Goal: Task Accomplishment & Management: Manage account settings

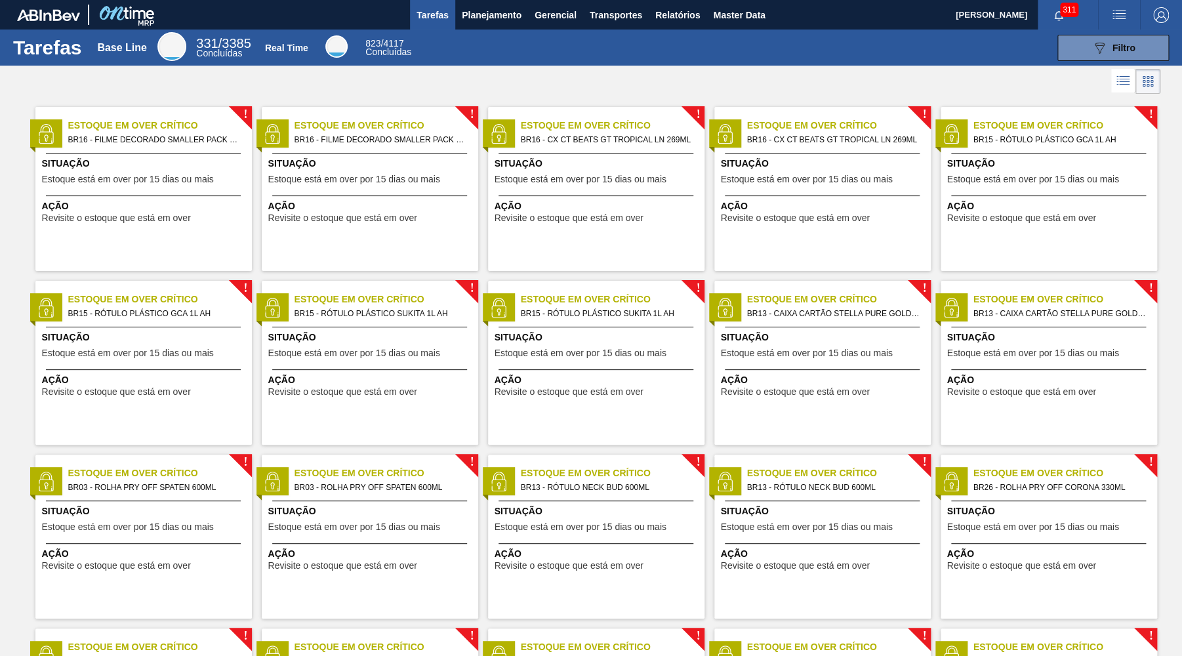
drag, startPoint x: 1128, startPoint y: 46, endPoint x: 898, endPoint y: 81, distance: 232.9
click at [1126, 46] on span "Filtro" at bounding box center [1123, 48] width 23 height 10
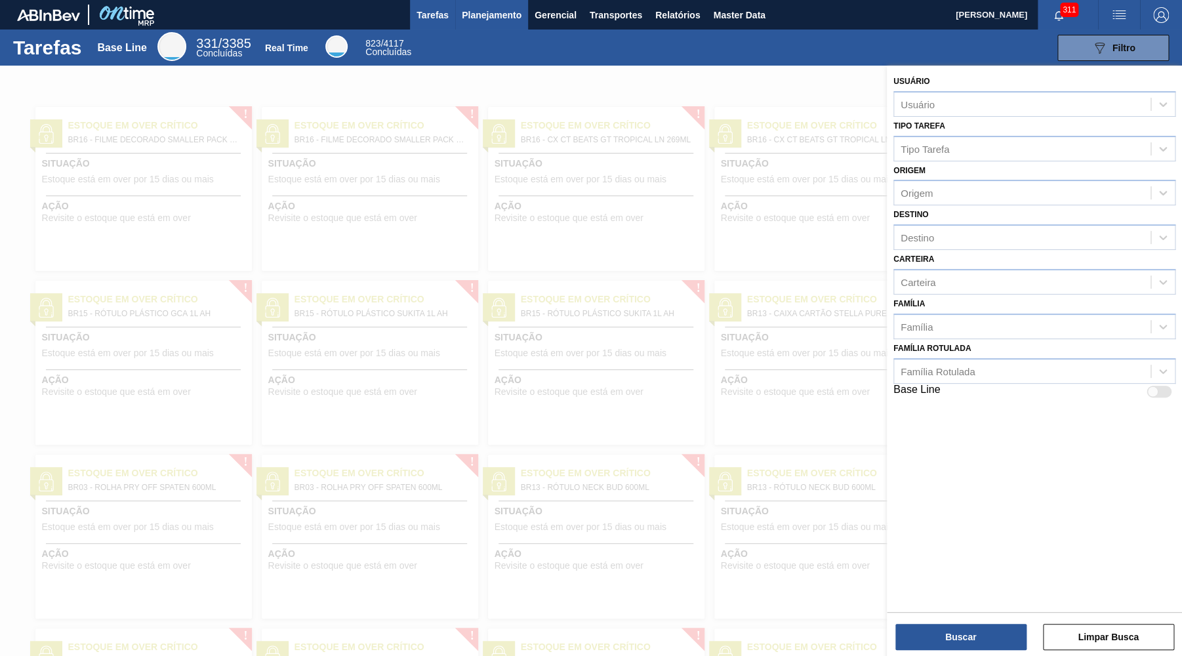
click at [507, 9] on span "Planejamento" at bounding box center [492, 15] width 60 height 16
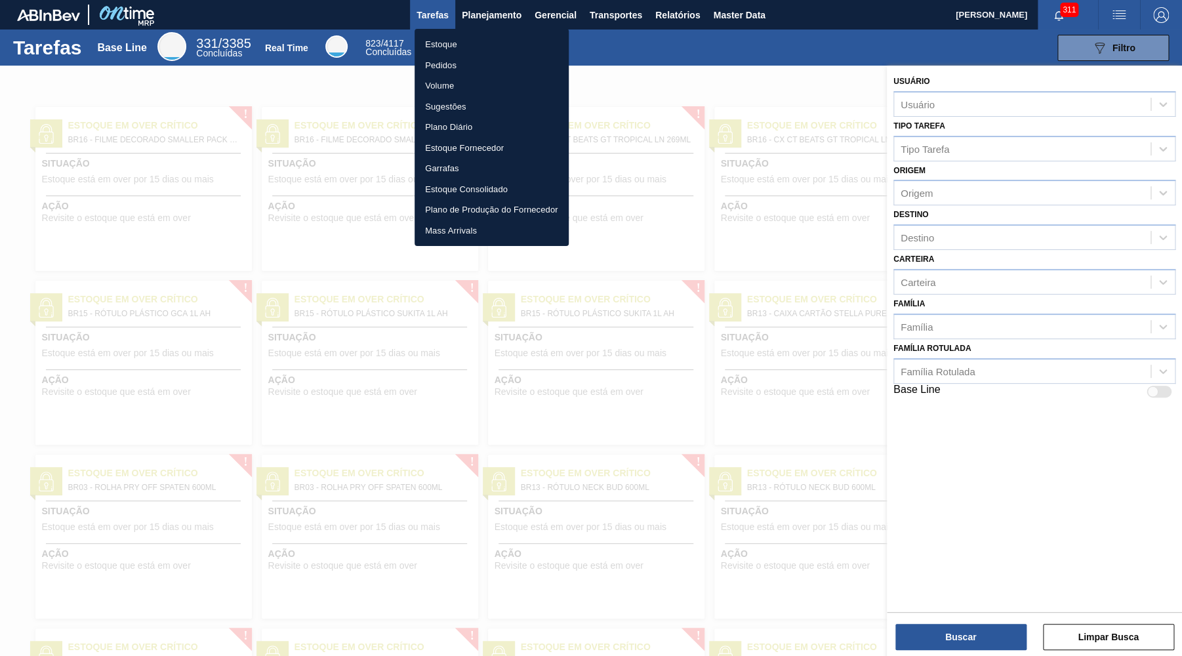
click at [466, 48] on li "Estoque" at bounding box center [491, 44] width 154 height 21
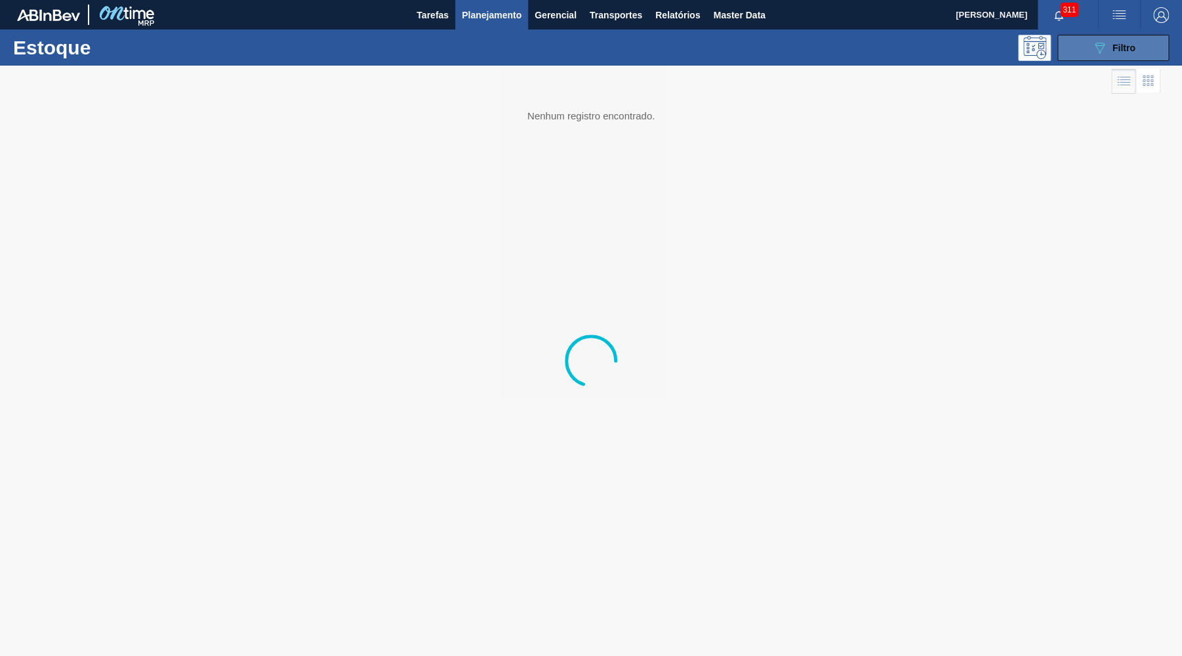
click at [1114, 56] on button "089F7B8B-B2A5-4AFE-B5C0-19BA573D28AC Filtro" at bounding box center [1112, 48] width 111 height 26
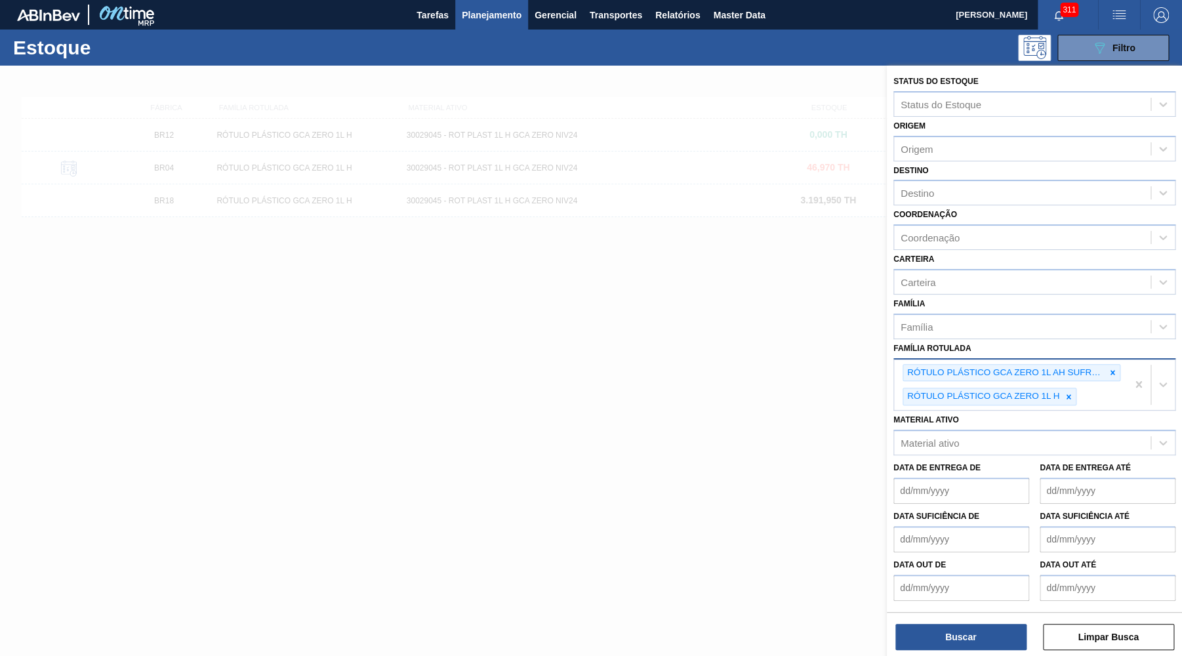
click at [1067, 374] on div "RÓTULO PLÁSTICO GCA ZERO 1L AH SUFRAMA RÓTULO PLÁSTICO GCA ZERO 1L H" at bounding box center [1010, 384] width 233 height 51
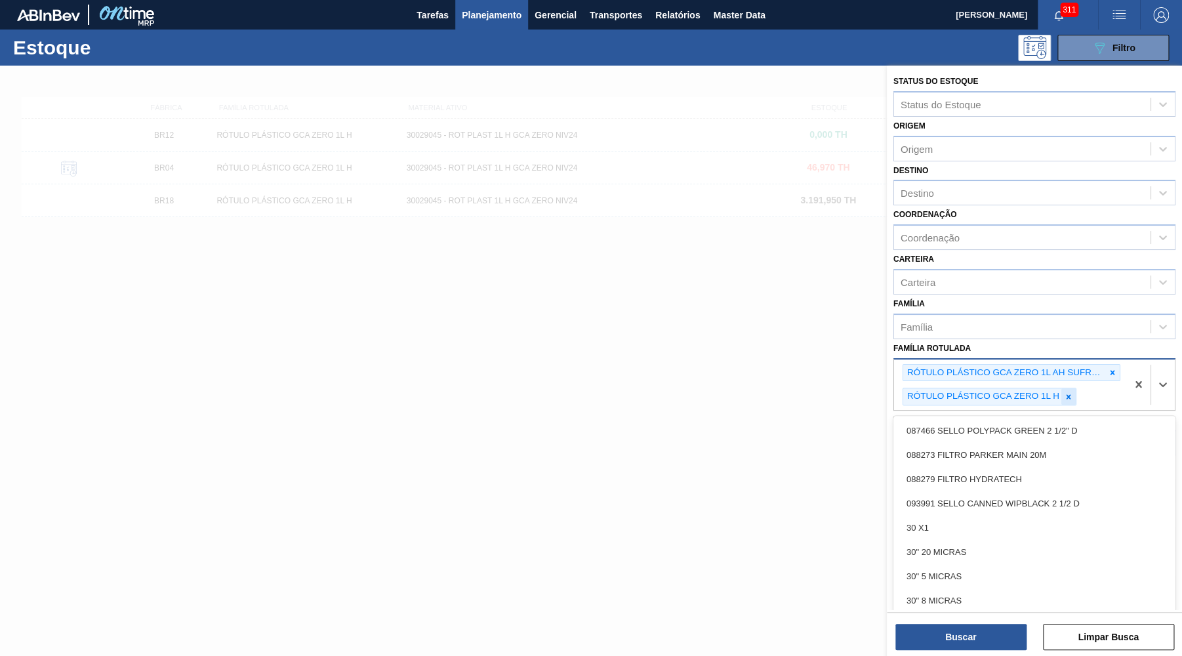
click at [1073, 389] on div at bounding box center [1068, 396] width 14 height 16
click at [1109, 368] on icon at bounding box center [1111, 372] width 9 height 9
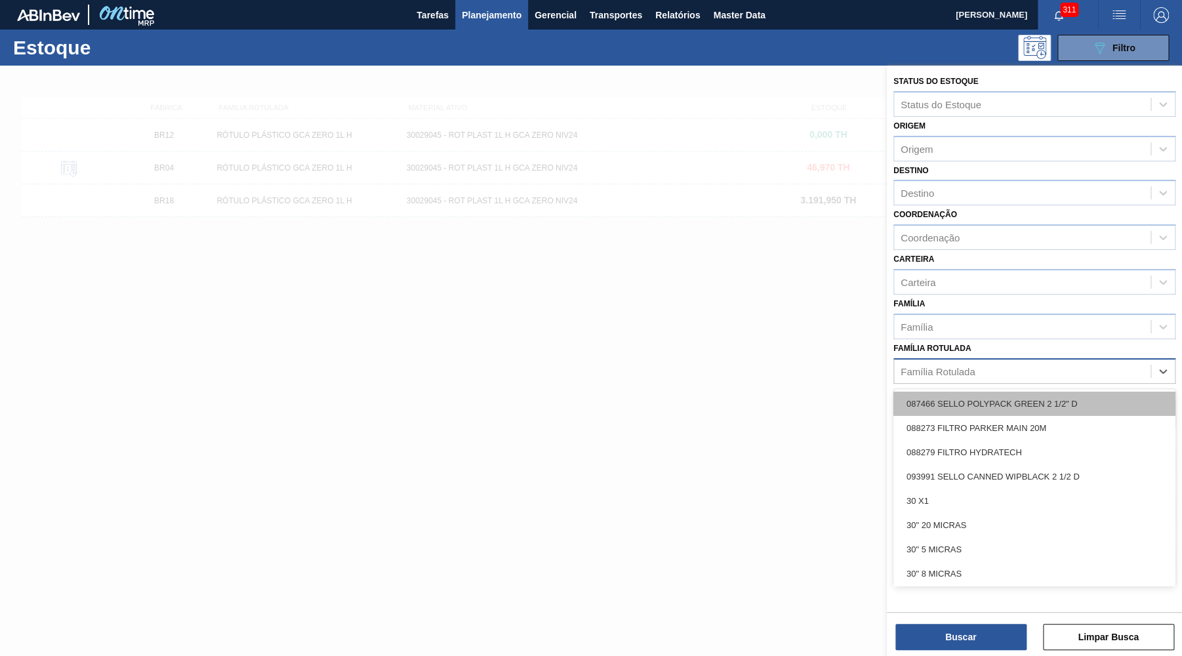
paste Rotulada "FILME ORIGINAL 350ML MP"
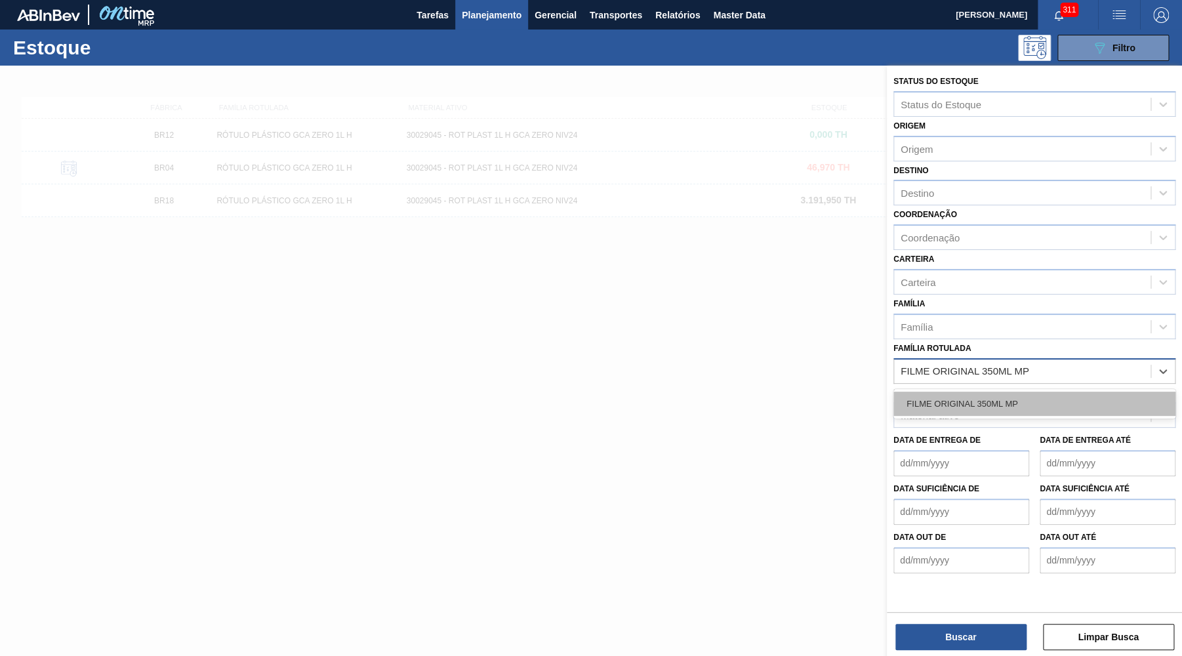
type Rotulada "FILME ORIGINAL 350ML MP"
click at [984, 391] on div "FILME ORIGINAL 350ML MP" at bounding box center [1034, 403] width 282 height 24
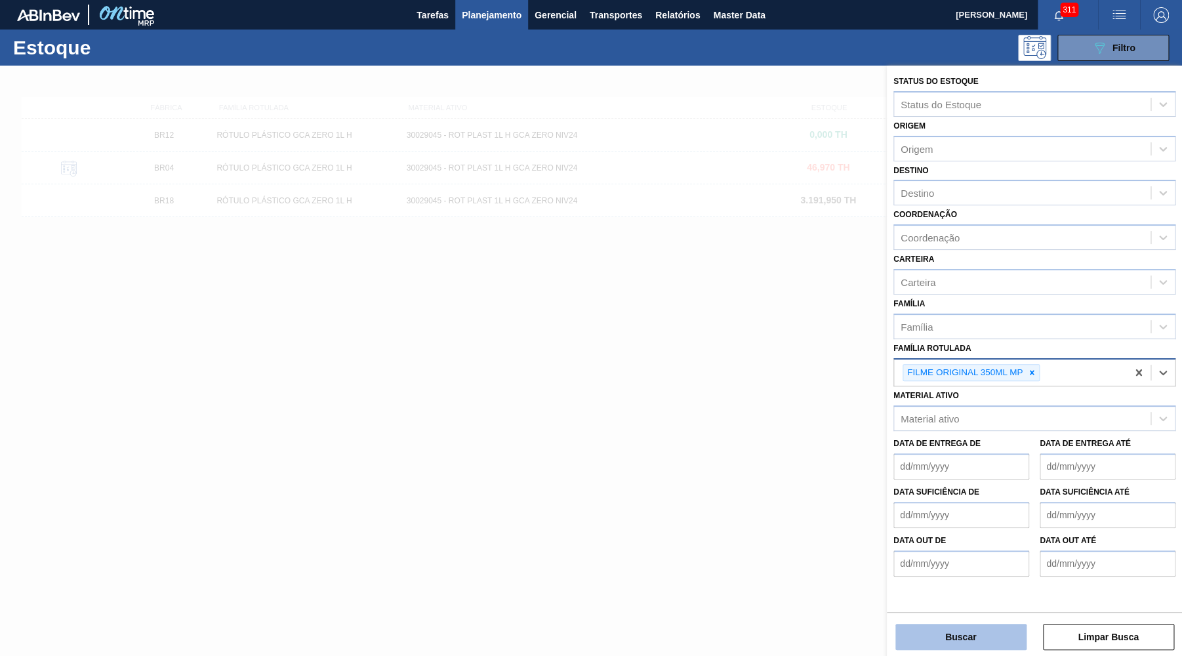
click at [972, 639] on button "Buscar" at bounding box center [960, 637] width 131 height 26
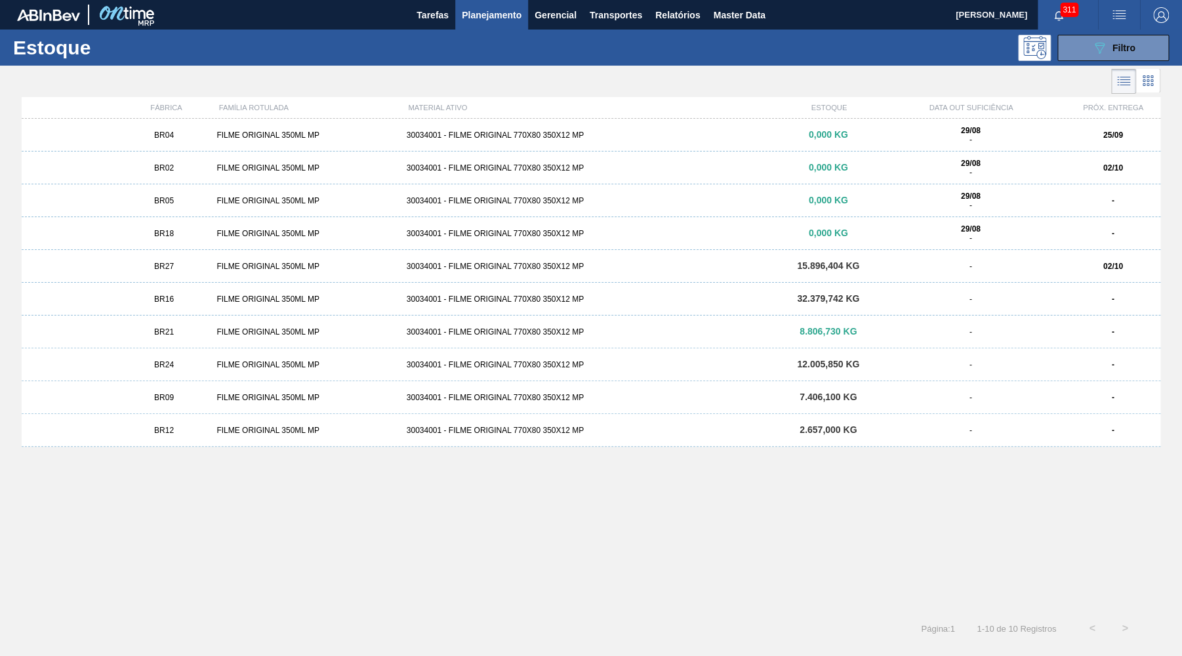
drag, startPoint x: 183, startPoint y: 419, endPoint x: 191, endPoint y: 412, distance: 10.8
click at [188, 416] on div "BR12 FILME ORIGINAL 350ML MP 30034001 - FILME ORIGINAL 770X80 350X12 MP 2.657,0…" at bounding box center [591, 430] width 1138 height 33
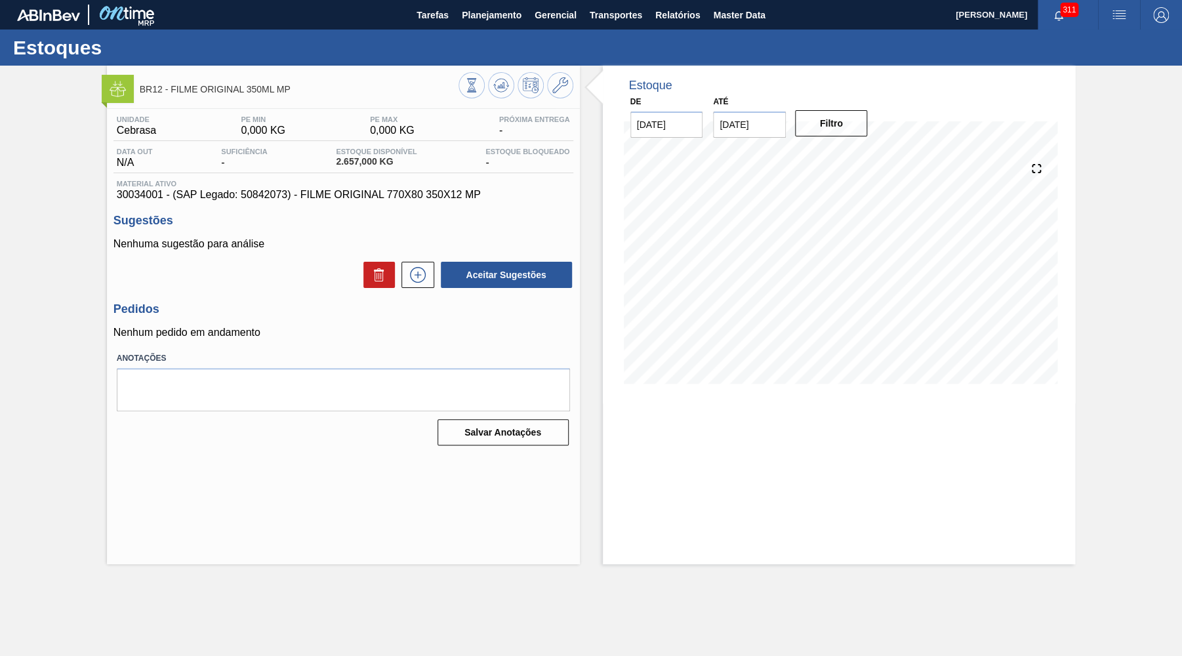
click at [563, 73] on div at bounding box center [515, 87] width 115 height 30
click at [555, 87] on icon at bounding box center [560, 85] width 16 height 16
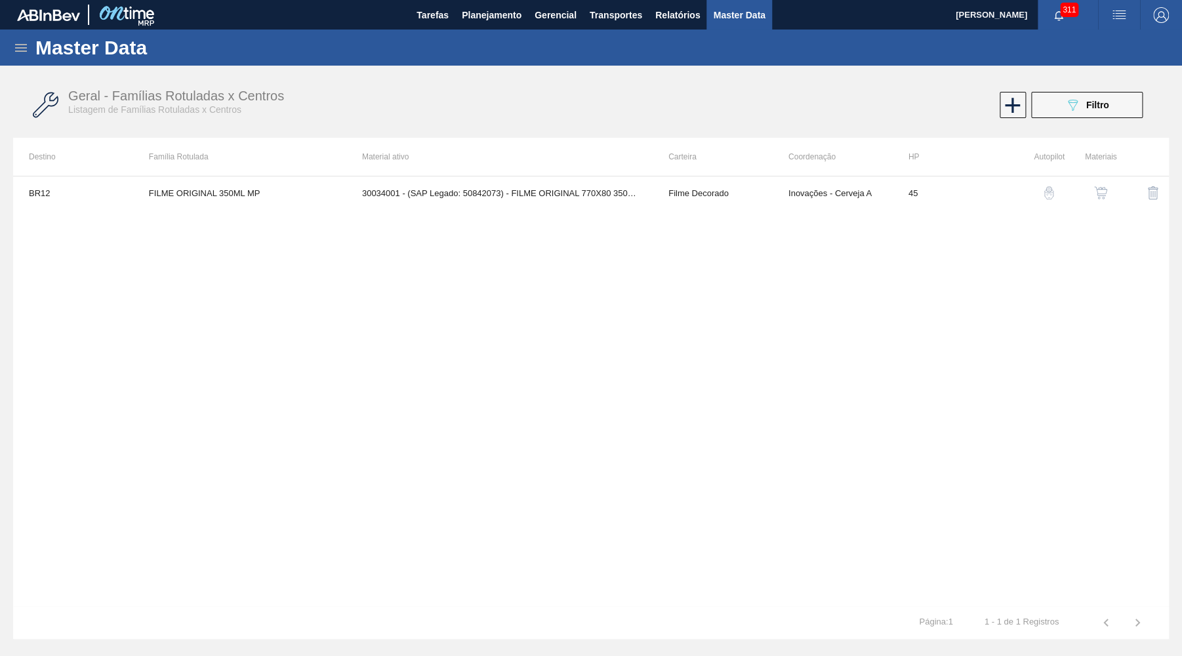
click at [1105, 197] on img "button" at bounding box center [1100, 192] width 13 height 13
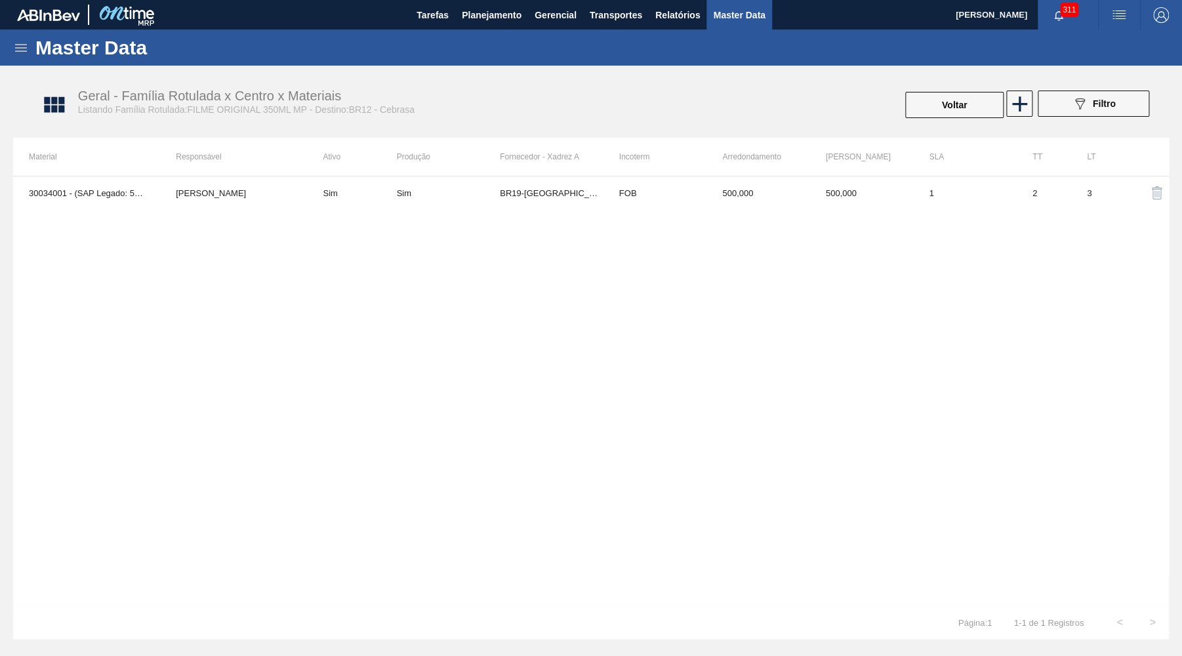
click at [728, 210] on div "30034001 - (SAP Legado: 50842073) - FILME ORIGINAL 770X80 350X12 MP YASMIM FERR…" at bounding box center [590, 391] width 1155 height 430
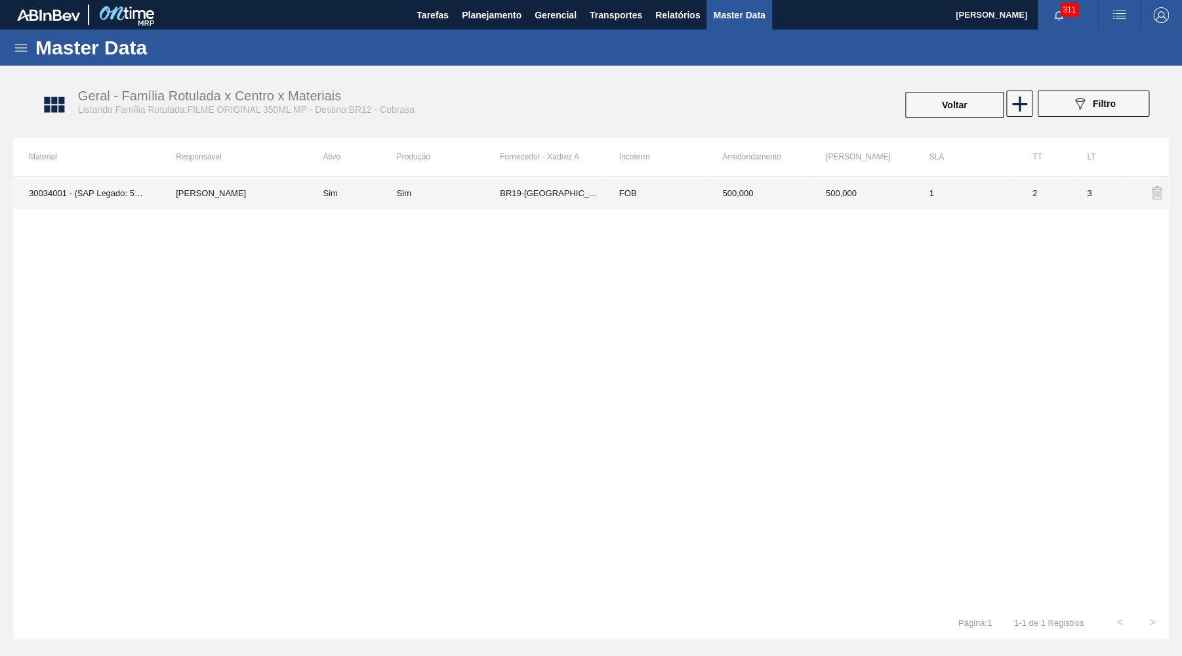
click at [702, 194] on td "FOB" at bounding box center [655, 192] width 104 height 33
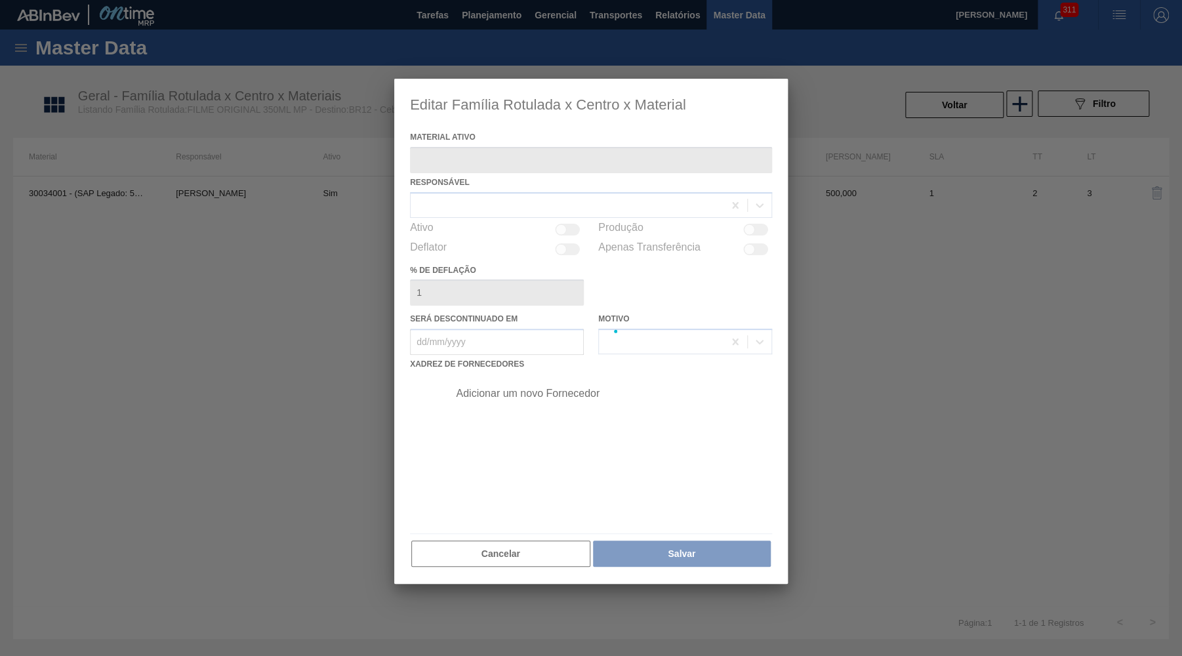
type ativo "30034001 - (SAP Legado: 50842073) - FILME ORIGINAL 770X80 350X12 MP"
checkbox input "true"
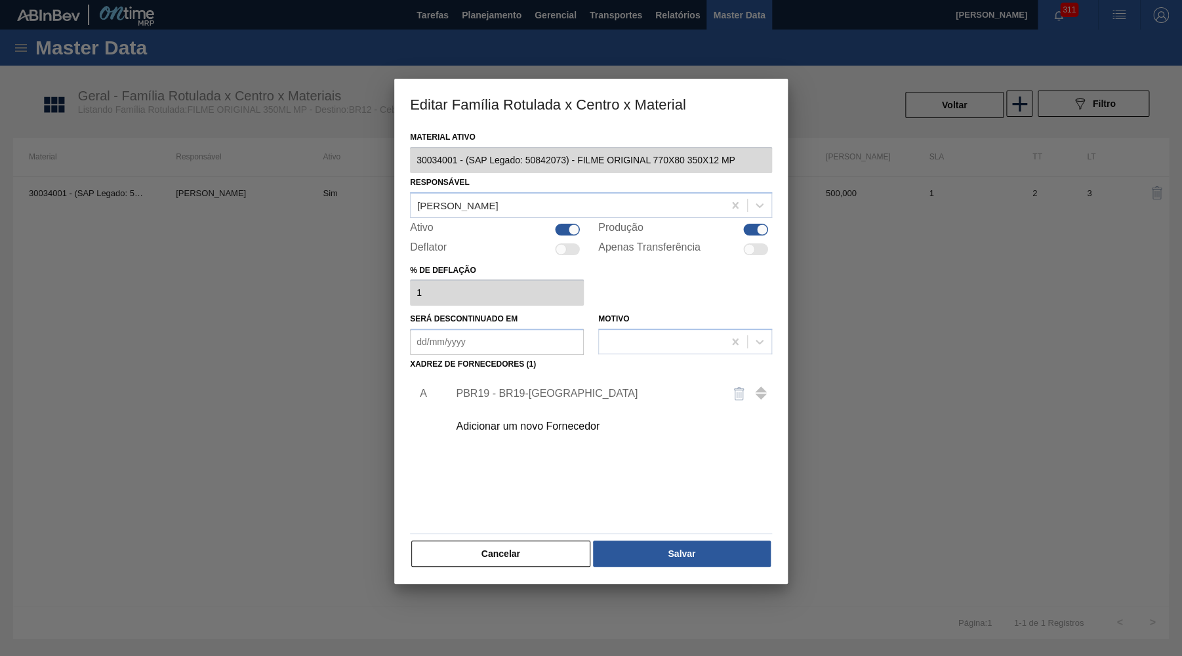
click at [572, 410] on div "Adicionar um novo Fornecedor" at bounding box center [606, 426] width 331 height 33
click at [558, 421] on div "Adicionar um novo Fornecedor" at bounding box center [584, 426] width 257 height 12
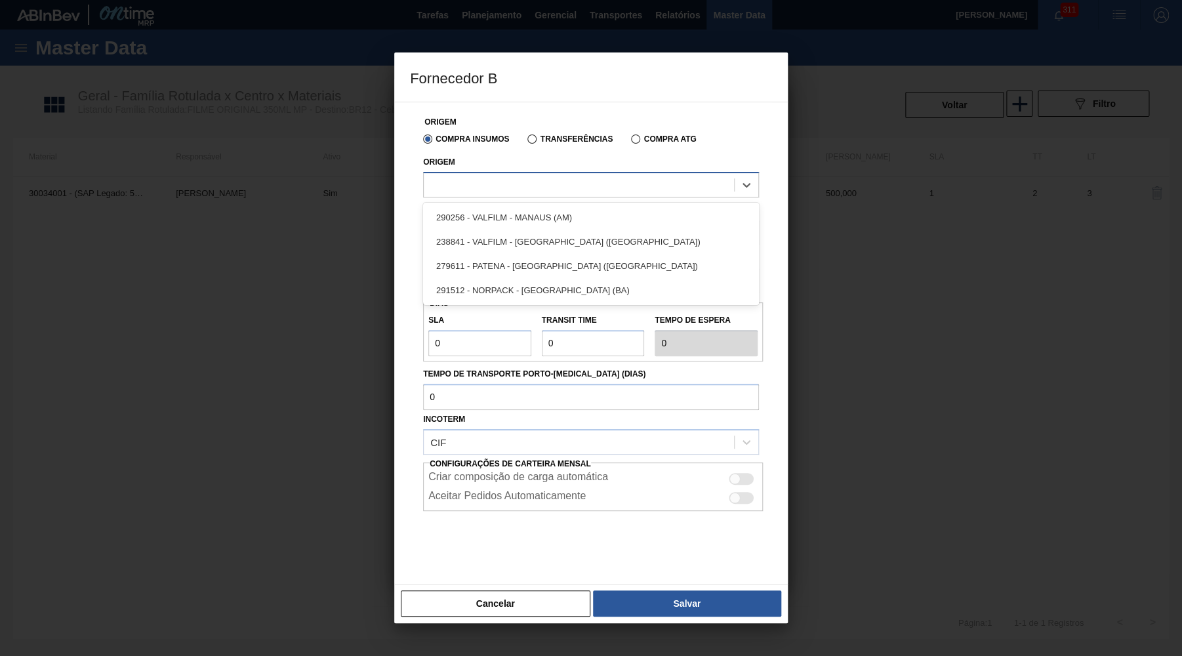
click at [528, 191] on div at bounding box center [579, 184] width 310 height 19
click at [487, 187] on div at bounding box center [579, 184] width 310 height 19
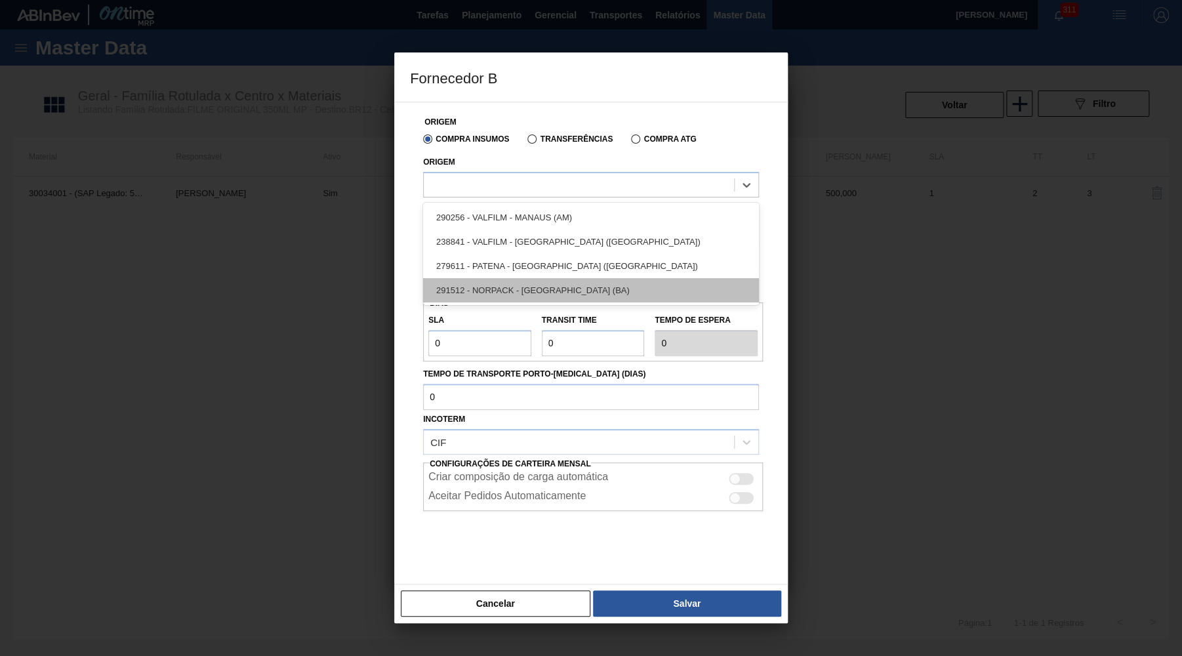
click at [498, 278] on div "291512 - NORPACK - CAMAÇARI (BA)" at bounding box center [591, 290] width 336 height 24
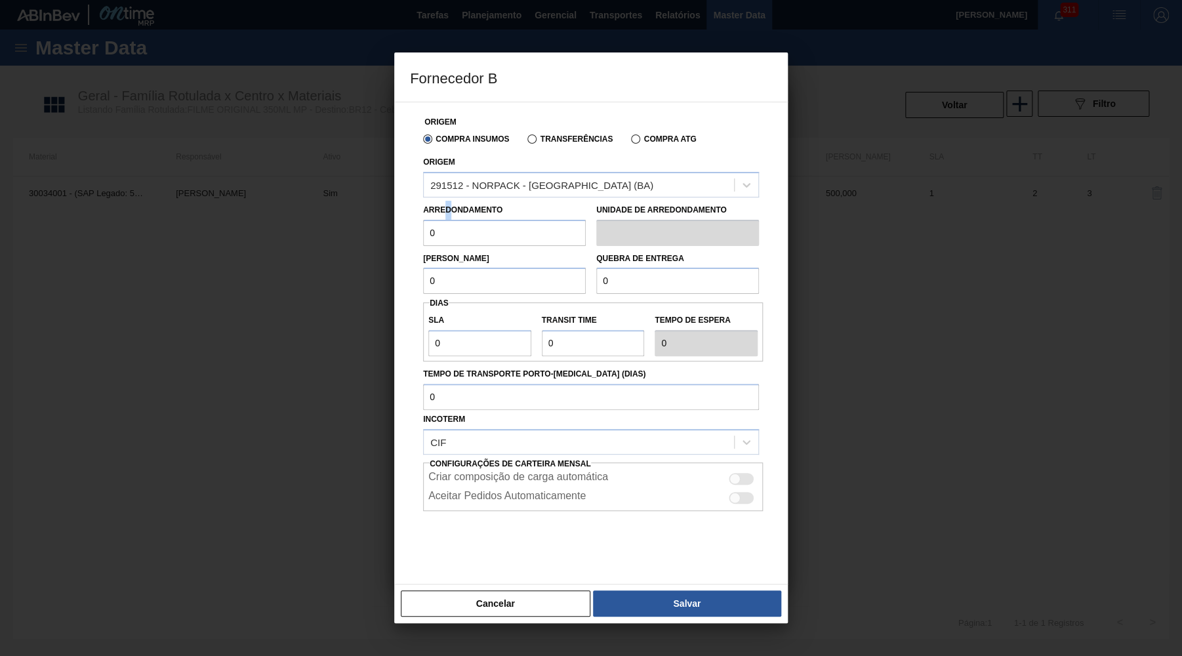
drag, startPoint x: 453, startPoint y: 210, endPoint x: 444, endPoint y: 212, distance: 9.4
click at [444, 212] on div "Arredondamento 0" at bounding box center [504, 223] width 163 height 45
click at [463, 224] on input "0" at bounding box center [504, 233] width 163 height 26
click at [464, 224] on input "0" at bounding box center [504, 233] width 163 height 26
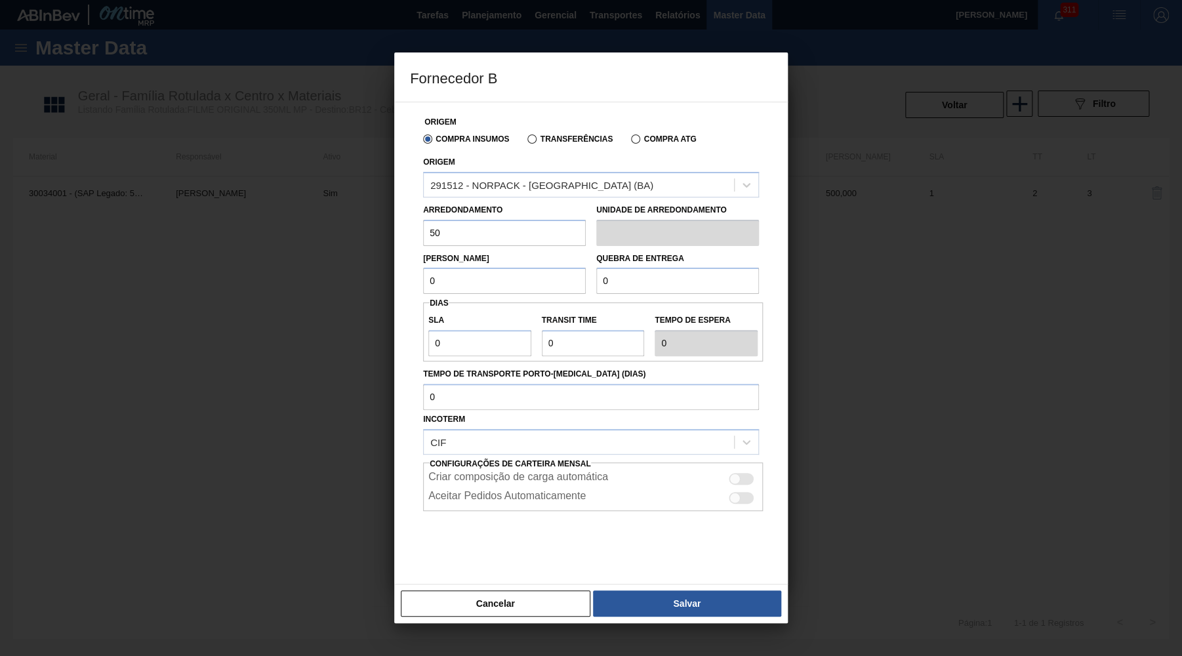
type input "500"
paste input "50"
type input "500"
paste input "50"
type input "5.000"
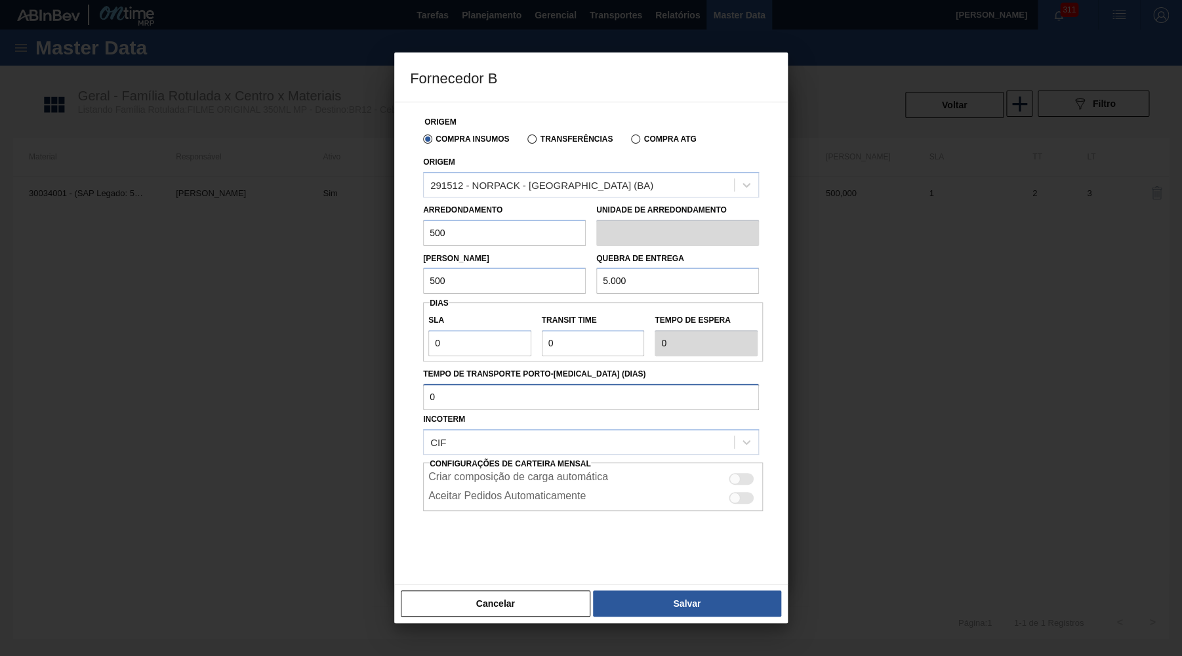
click at [464, 400] on input "Tempo de Transporte Porto-[MEDICAL_DATA] ([PERSON_NAME])" at bounding box center [591, 397] width 336 height 26
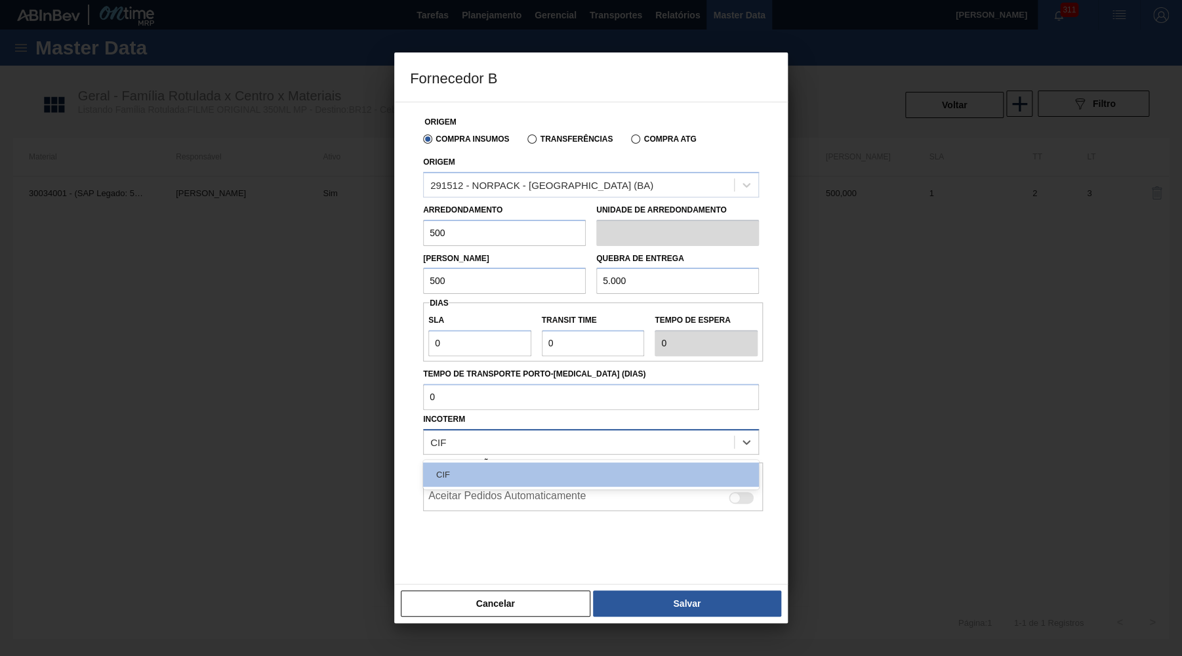
click at [542, 433] on div "CIF" at bounding box center [579, 441] width 310 height 19
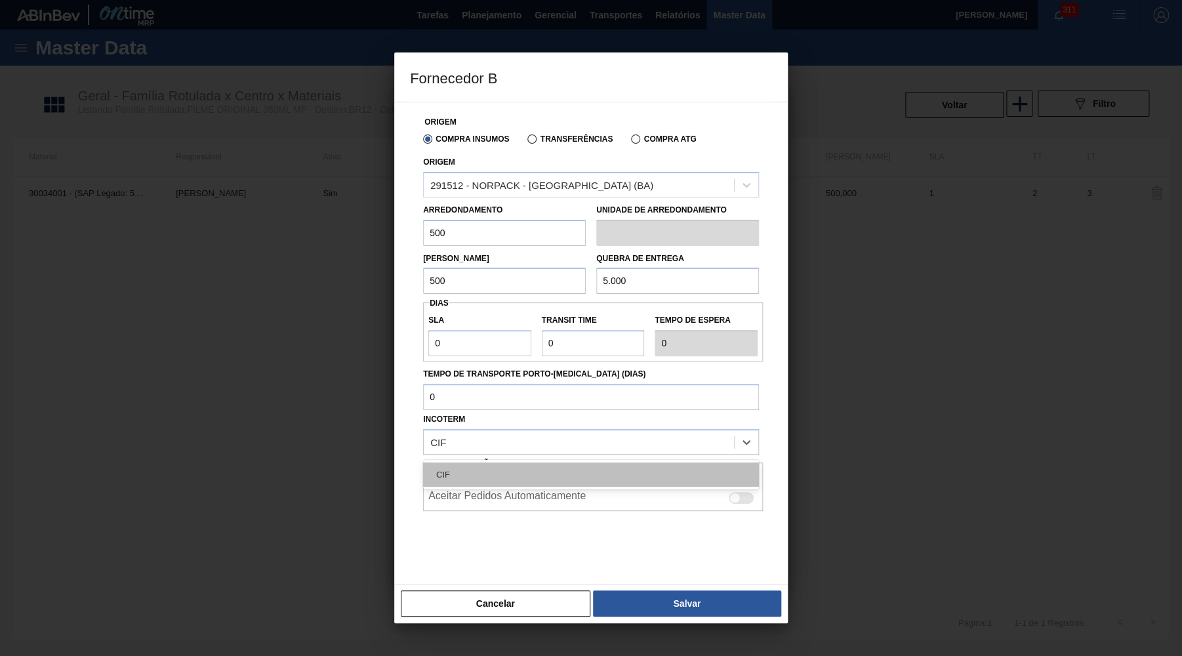
click at [532, 462] on div "CIF" at bounding box center [591, 474] width 336 height 24
drag, startPoint x: 483, startPoint y: 352, endPoint x: 479, endPoint y: 345, distance: 7.9
click at [483, 351] on div "SLA 0 Transit Time Tempo de espera 0" at bounding box center [593, 331] width 340 height 59
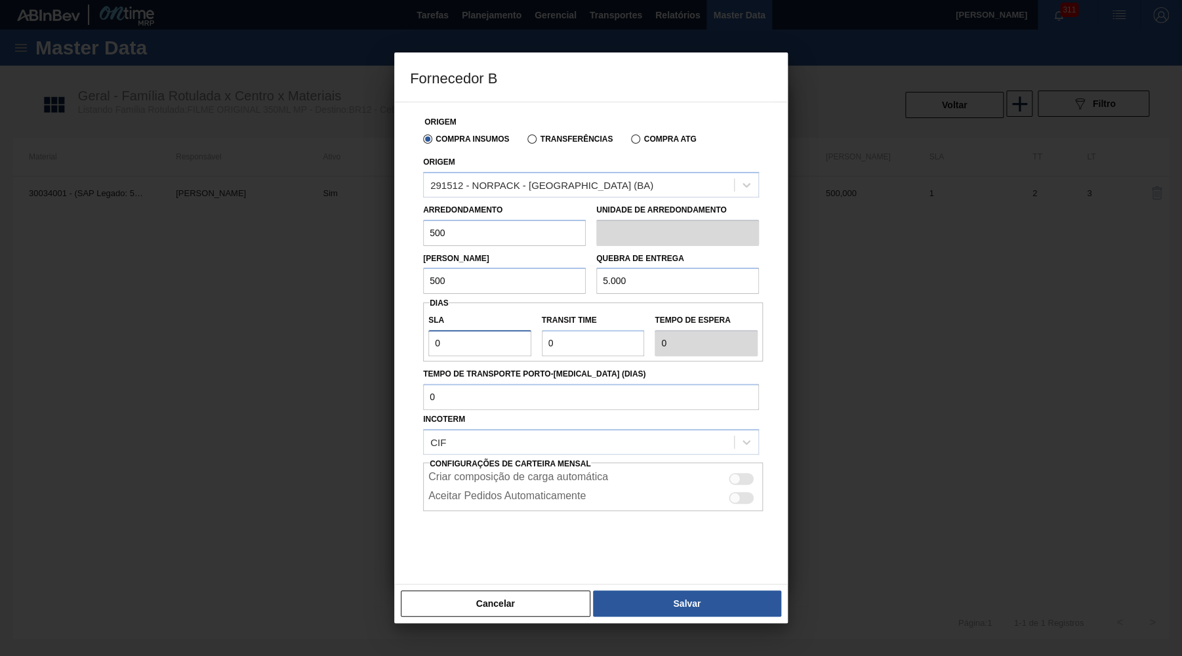
click at [475, 342] on input "0" at bounding box center [479, 343] width 103 height 26
type input "3"
type input "30"
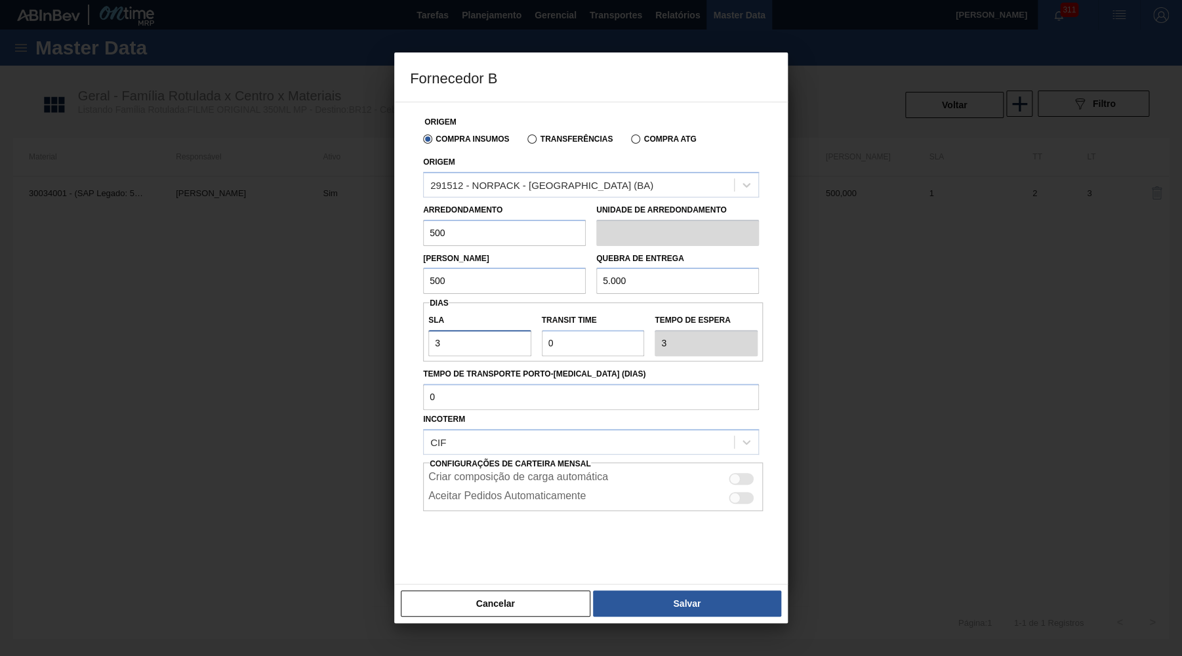
type input "30"
drag, startPoint x: 554, startPoint y: 336, endPoint x: 514, endPoint y: 330, distance: 40.4
click at [542, 330] on input "Transit Time" at bounding box center [593, 343] width 103 height 26
type input "2"
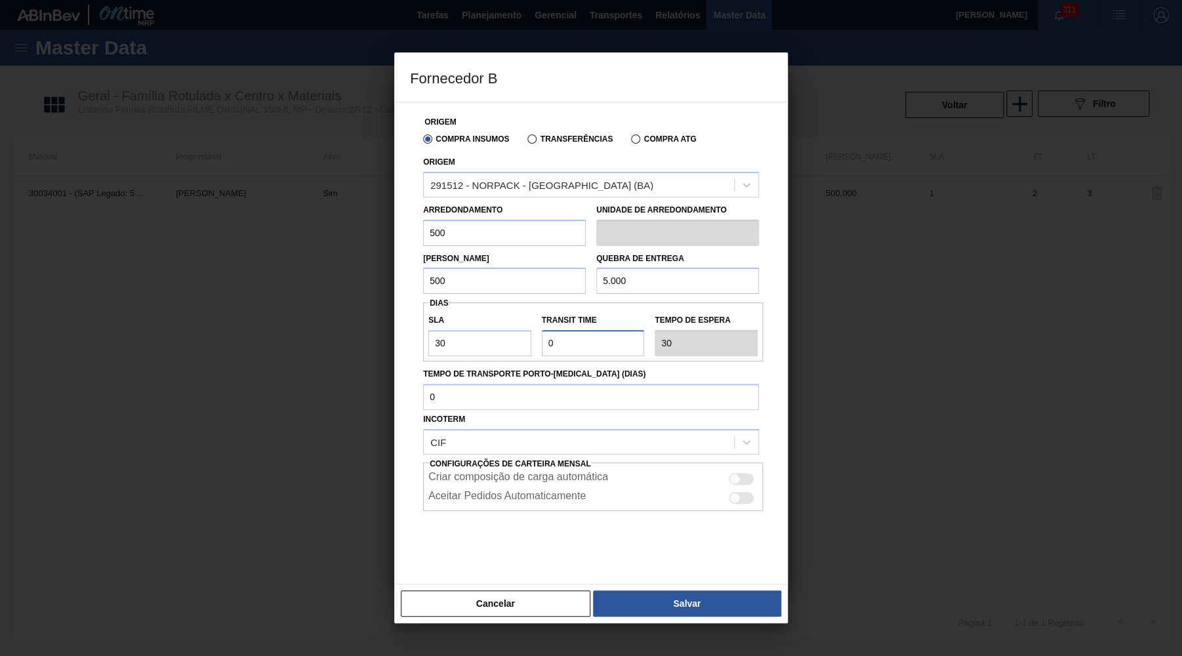
type input "32"
type input "NaN"
type input "3"
type input "33"
type input "3"
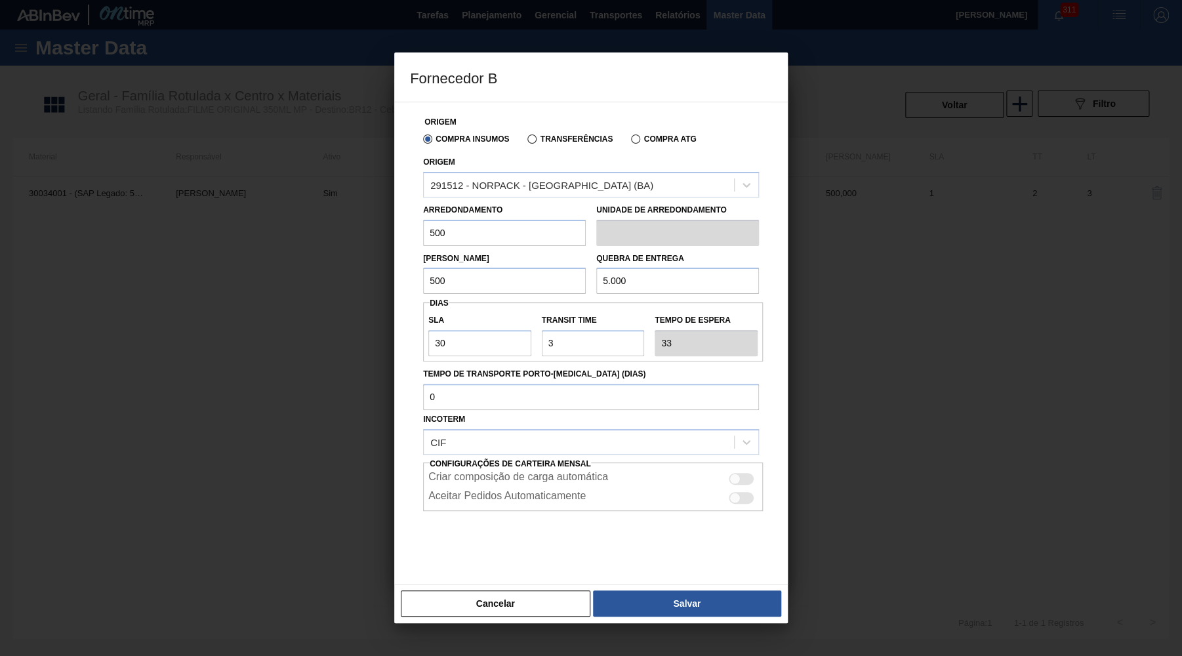
click at [738, 473] on div at bounding box center [734, 478] width 11 height 11
checkbox input "true"
drag, startPoint x: 590, startPoint y: 330, endPoint x: 403, endPoint y: 329, distance: 187.5
click at [542, 330] on input "Transit Time" at bounding box center [593, 343] width 103 height 26
type input "4"
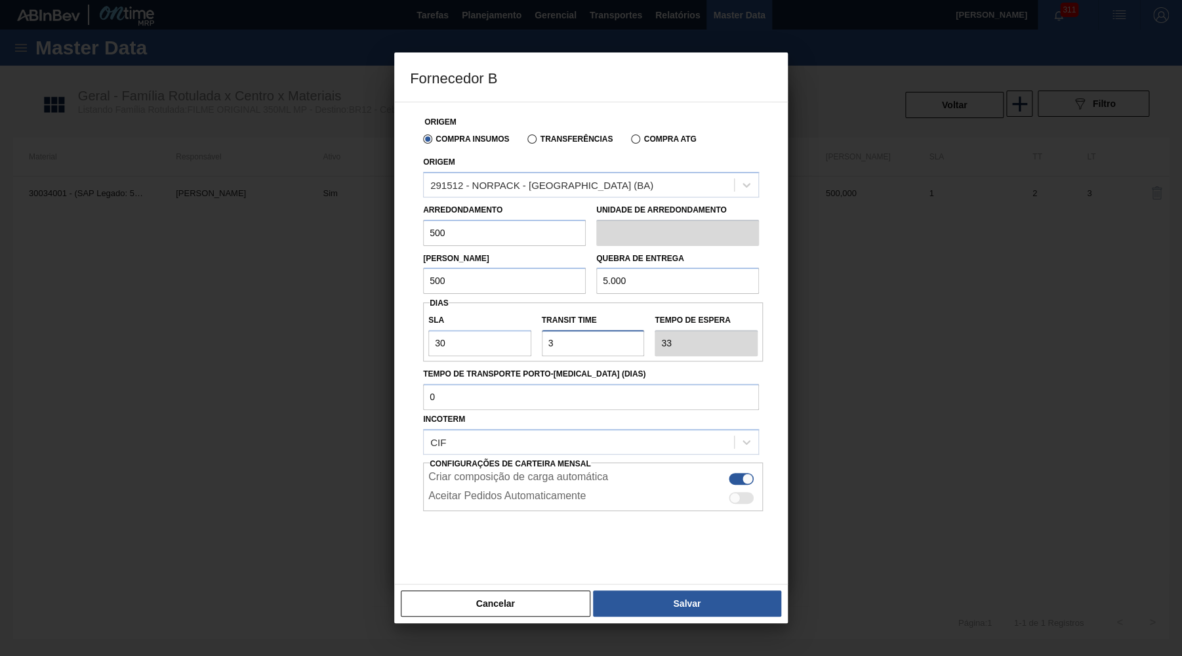
type input "34"
type input "4"
click at [740, 612] on button "Salvar" at bounding box center [687, 603] width 188 height 26
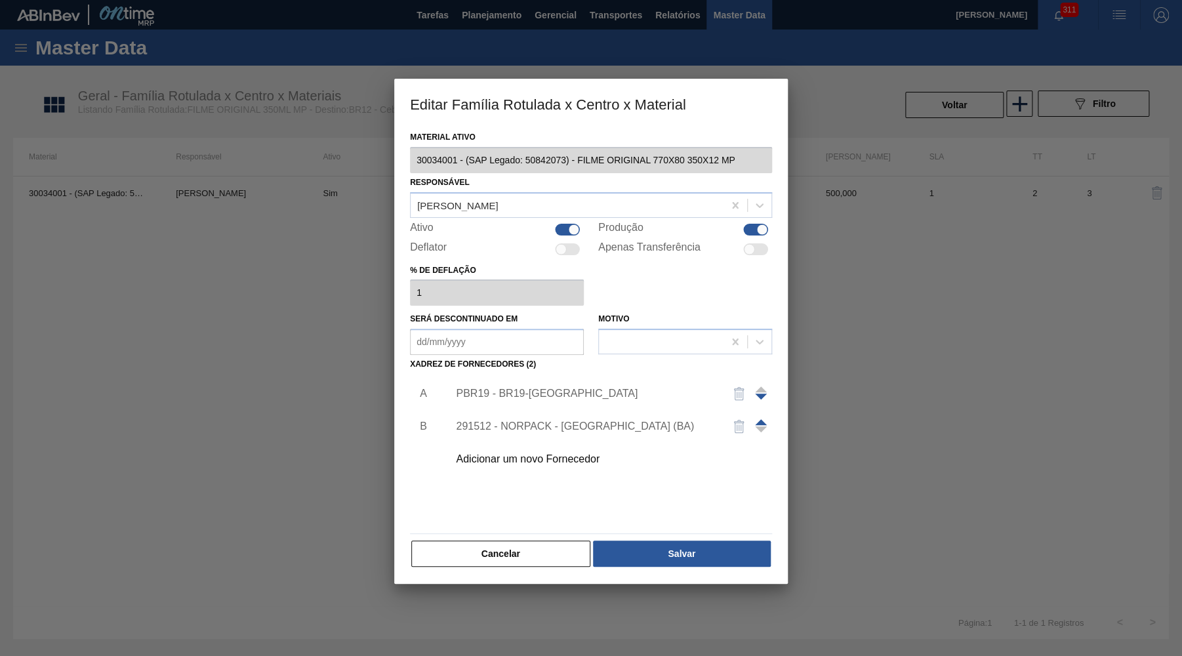
drag, startPoint x: 713, startPoint y: 561, endPoint x: 707, endPoint y: 424, distance: 137.8
click at [685, 422] on div "Material ativo 30034001 - (SAP Legado: 50842073) - FILME ORIGINAL 770X80 350X12…" at bounding box center [590, 356] width 393 height 456
click at [740, 386] on img "button" at bounding box center [739, 394] width 16 height 16
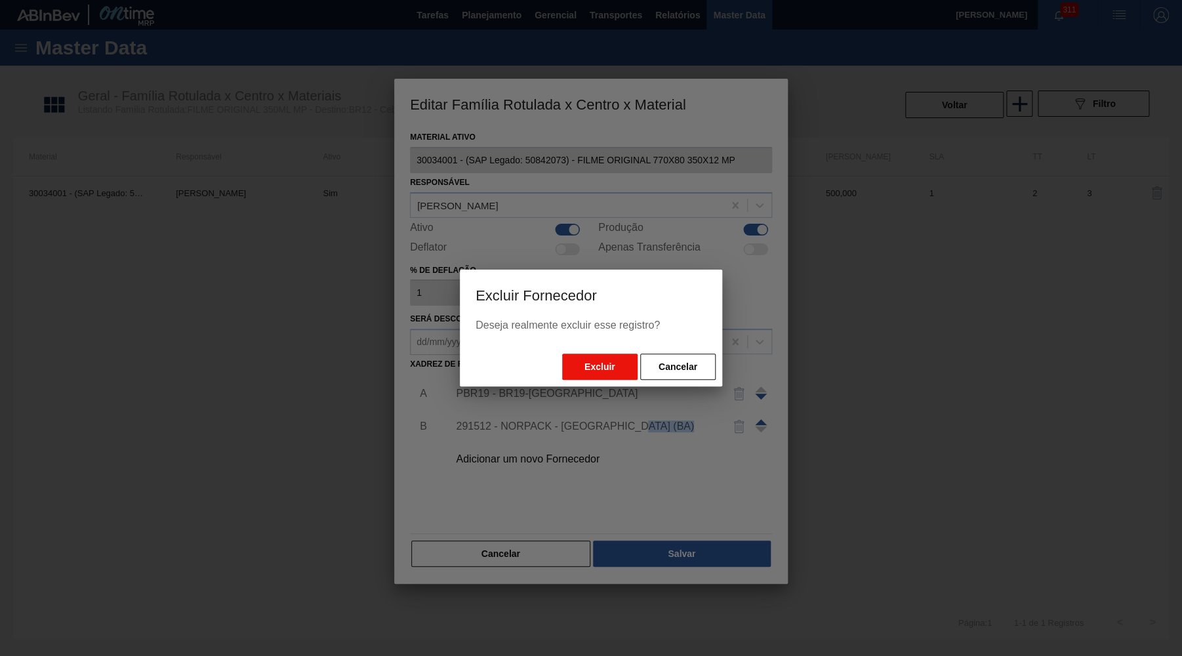
click at [593, 357] on button "Excluir" at bounding box center [599, 366] width 75 height 26
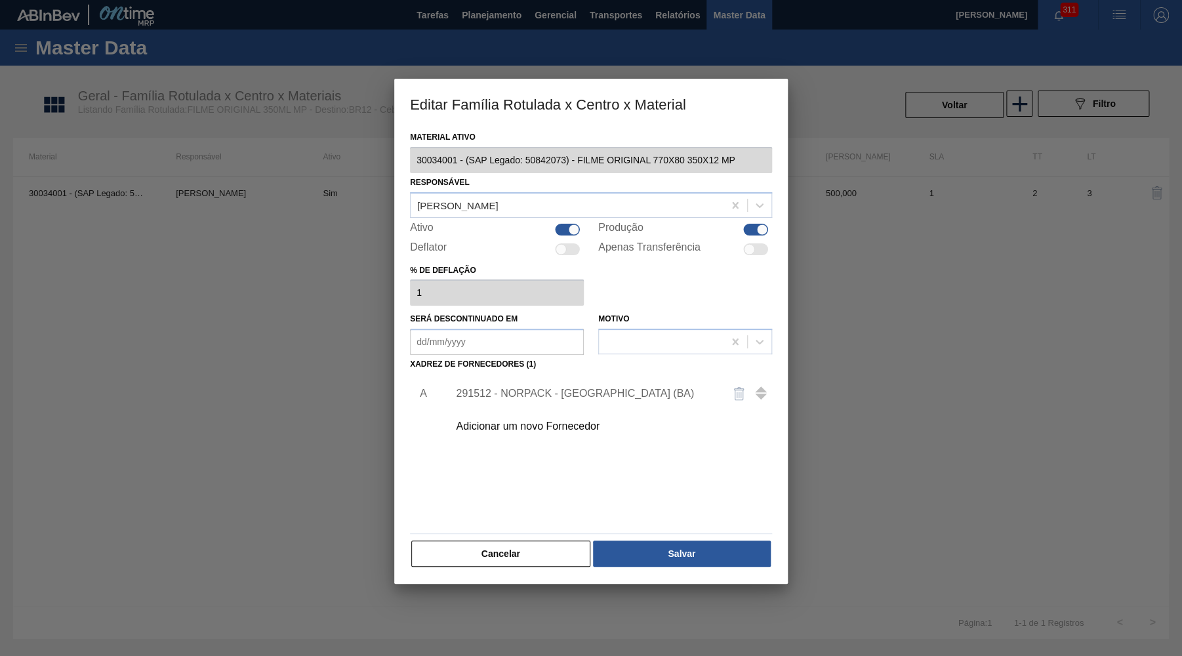
click at [686, 0] on body "Tarefas Planejamento Gerencial Transportes Relatórios Master Data YASMIM FERREI…" at bounding box center [591, 0] width 1182 height 0
click at [673, 556] on button "Salvar" at bounding box center [682, 553] width 178 height 26
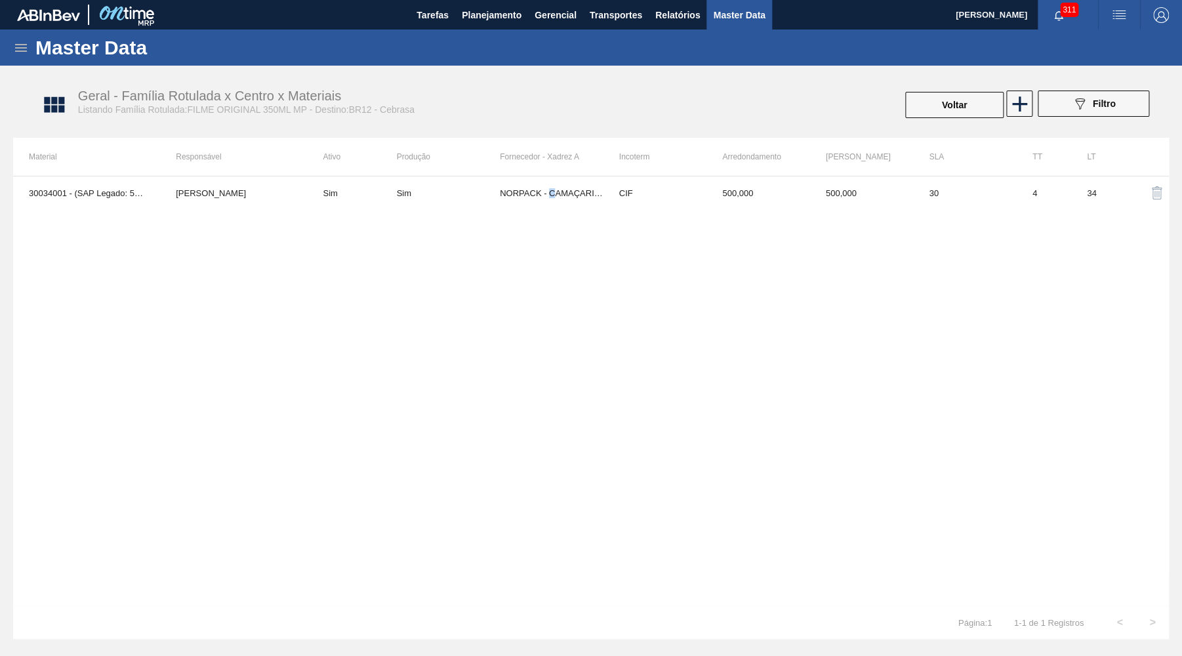
drag, startPoint x: 549, startPoint y: 315, endPoint x: 554, endPoint y: 267, distance: 48.1
click at [552, 315] on div "30034001 - (SAP Legado: 50842073) - FILME ORIGINAL 770X80 350X12 MP YASMIM FERR…" at bounding box center [590, 391] width 1155 height 430
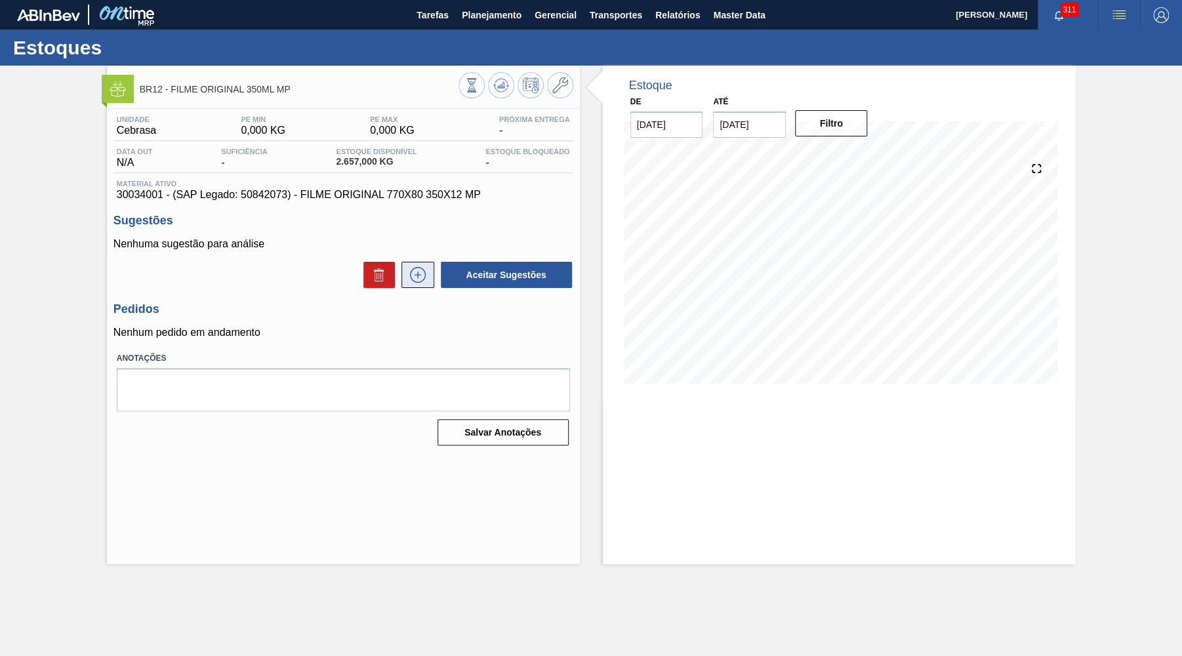
click at [403, 282] on button at bounding box center [417, 275] width 33 height 26
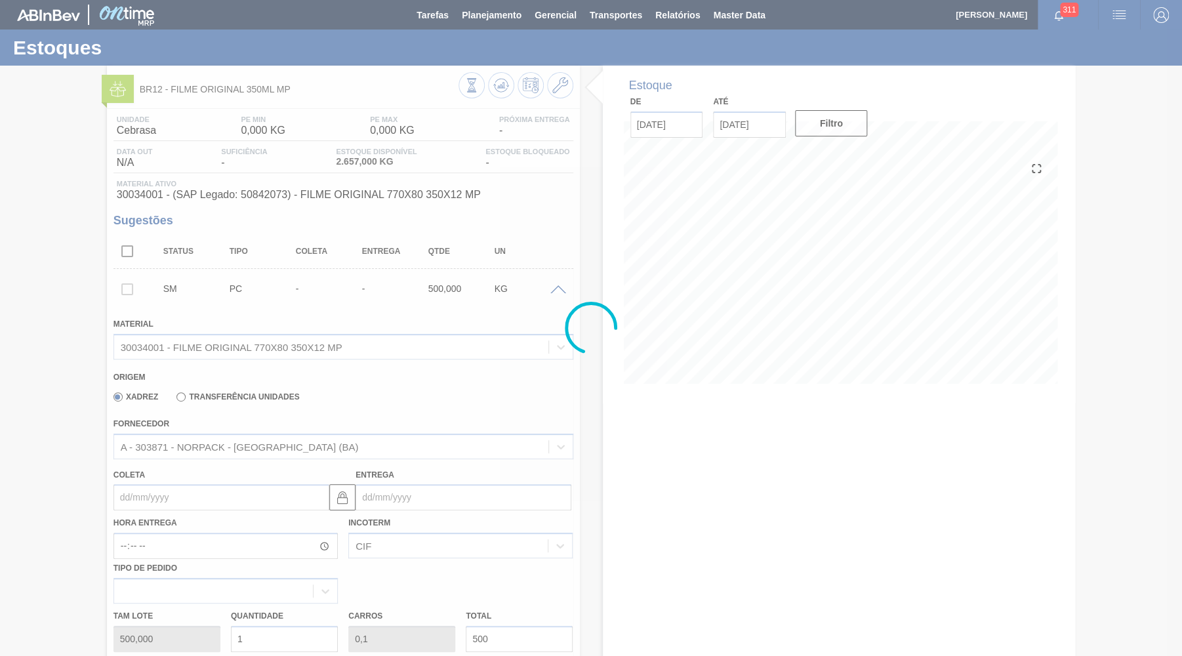
scroll to position [256, 0]
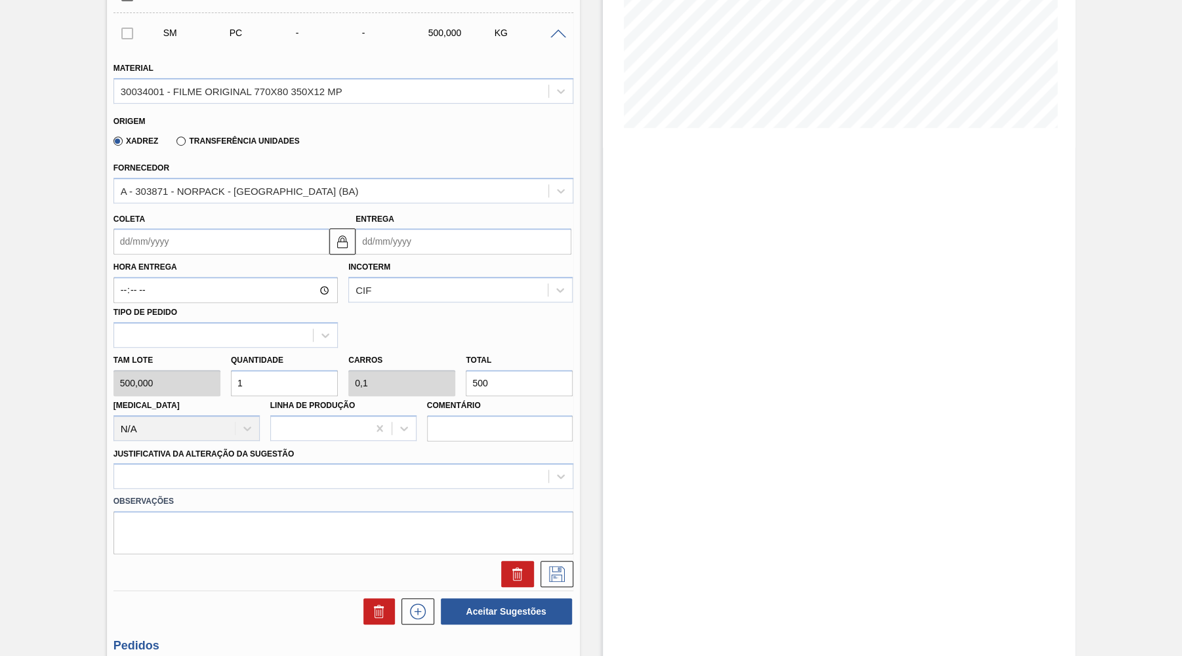
click at [173, 174] on div "Fornecedor A - 303871 - NORPACK - CAMAÇARI (BA)" at bounding box center [343, 181] width 460 height 45
click at [170, 245] on input "Coleta" at bounding box center [221, 241] width 216 height 26
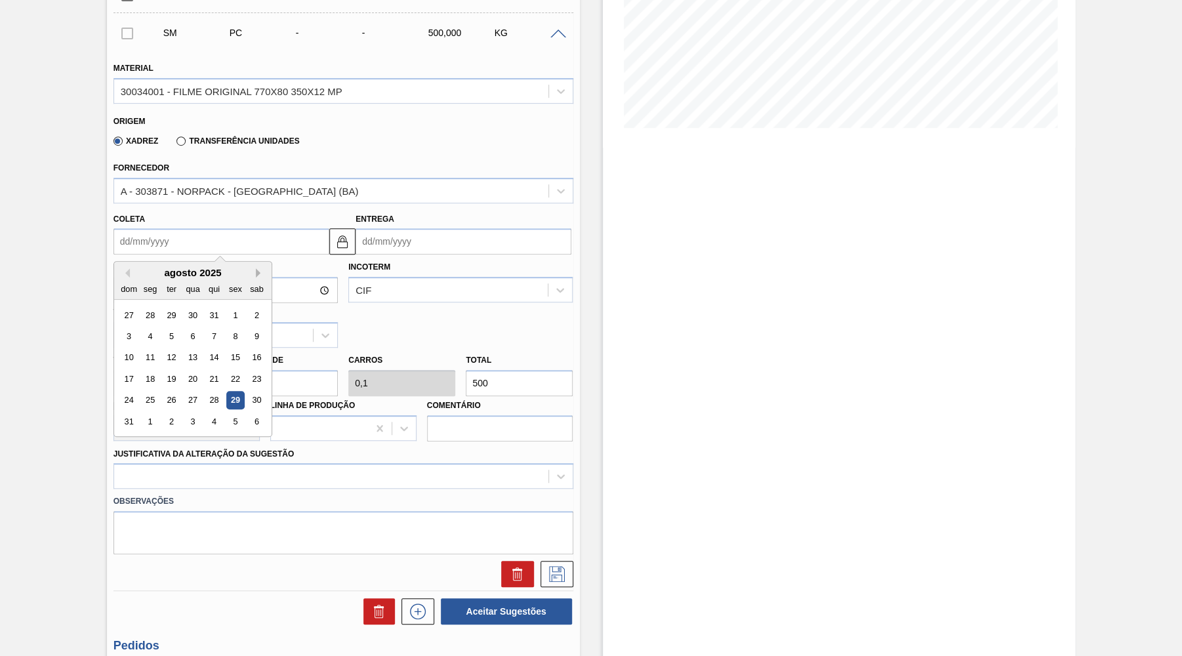
click at [256, 268] on button "Next Month" at bounding box center [260, 272] width 9 height 9
click at [142, 349] on div "15" at bounding box center [150, 358] width 18 height 18
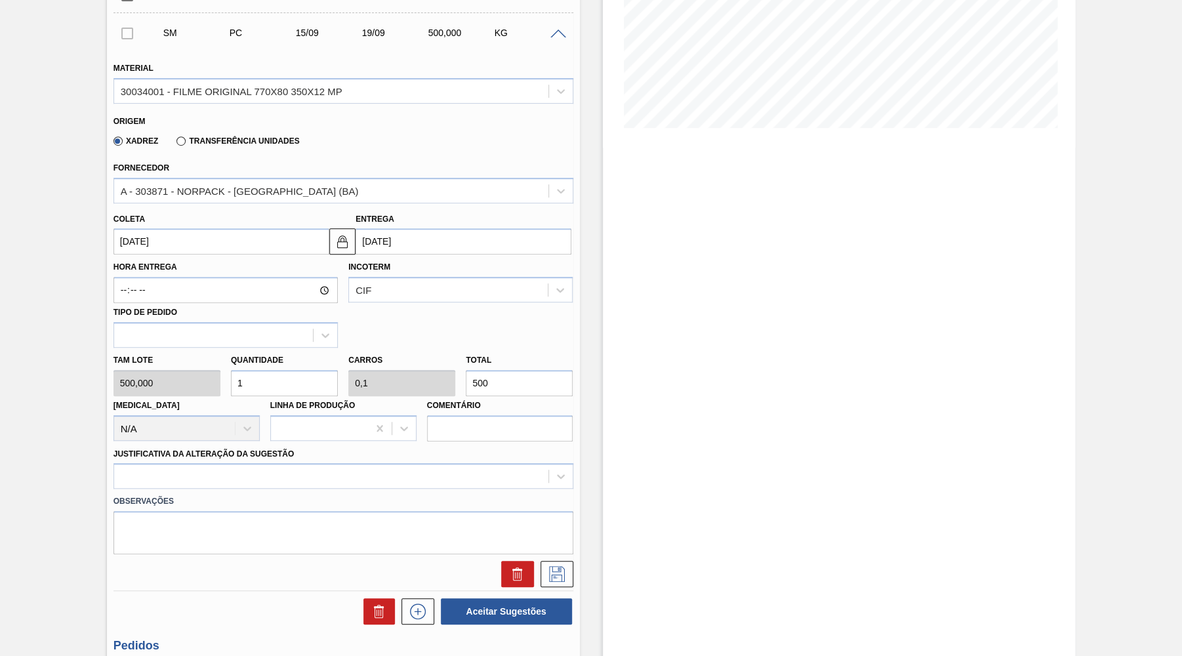
type input "15/09/2025"
type input "[DATE]"
drag, startPoint x: 511, startPoint y: 370, endPoint x: 304, endPoint y: 413, distance: 211.7
click at [466, 370] on input "500" at bounding box center [519, 383] width 107 height 26
paste input "3.1"
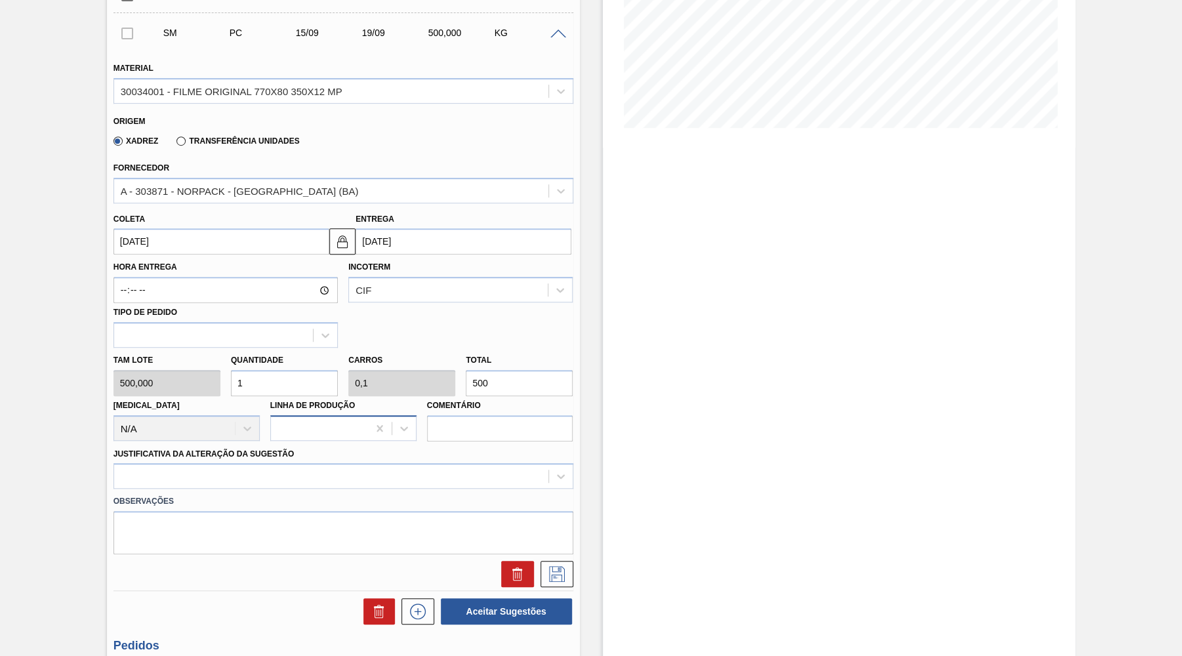
type input "6,2"
type input "0,62"
type input "3.100"
click at [216, 451] on div "Material 30034001 - FILME ORIGINAL 770X80 350X12 MP Origem Xadrez Transferência…" at bounding box center [343, 318] width 460 height 538
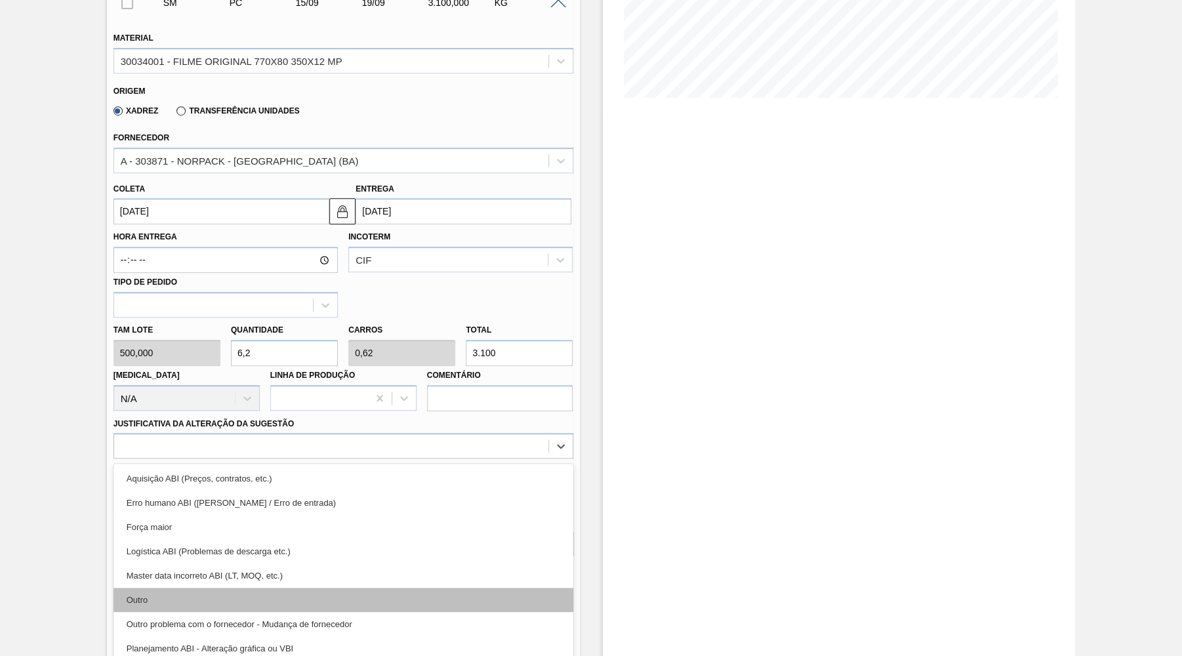
click at [191, 590] on div "Outro" at bounding box center [343, 599] width 460 height 24
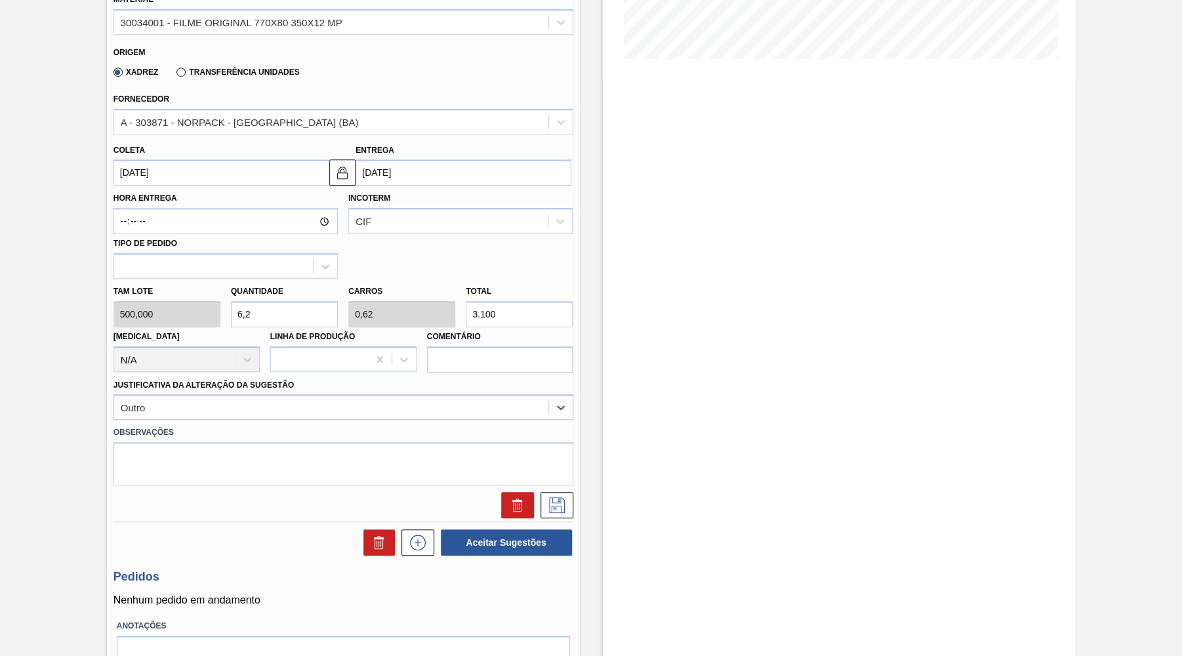
scroll to position [349, 0]
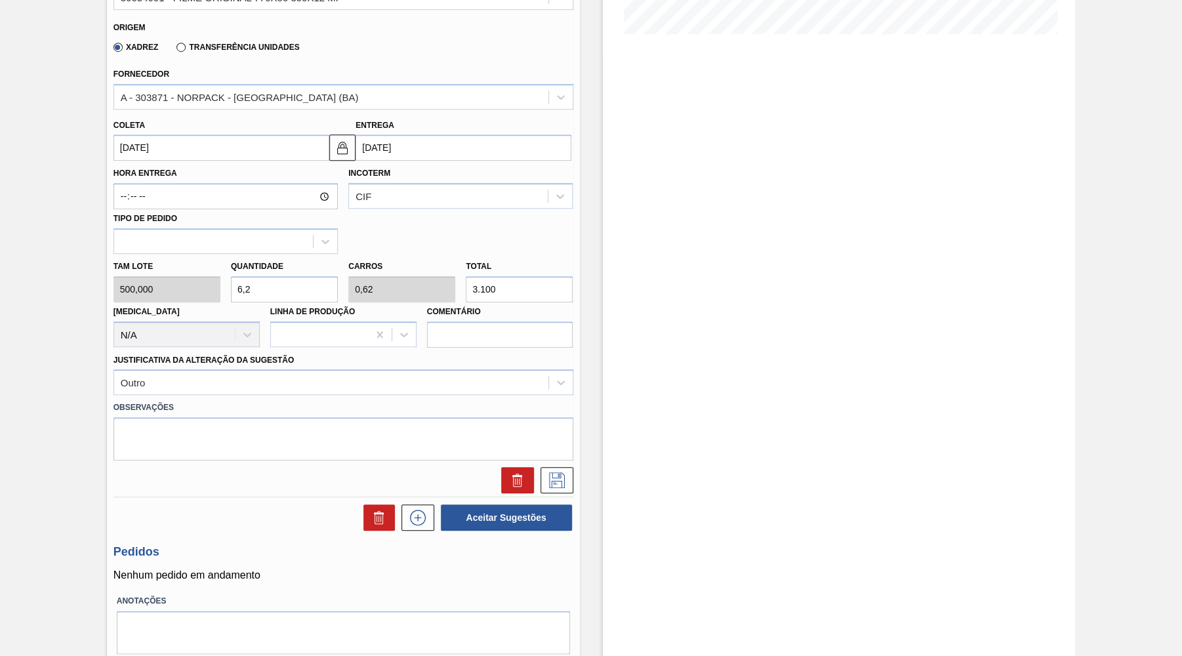
click at [157, 113] on div "Coleta 15/09/2025 Entrega 19/09/2025" at bounding box center [343, 137] width 470 height 49
click at [556, 472] on icon at bounding box center [557, 480] width 16 height 16
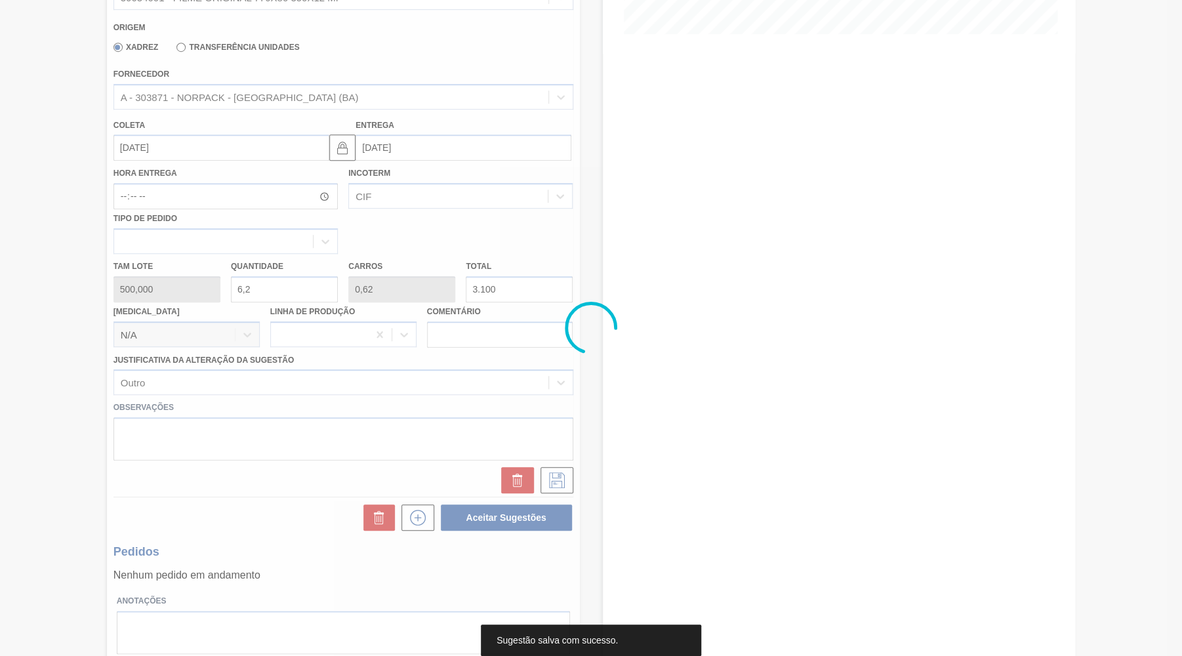
scroll to position [0, 0]
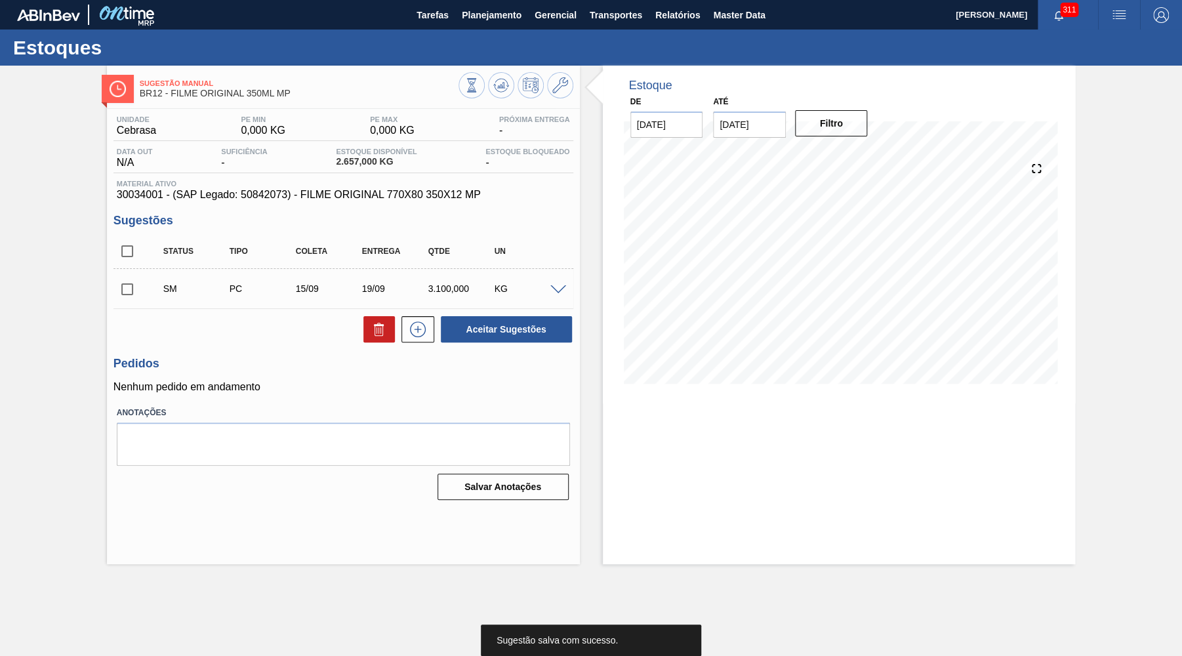
click at [129, 254] on input "checkbox" at bounding box center [127, 251] width 28 height 28
checkbox input "true"
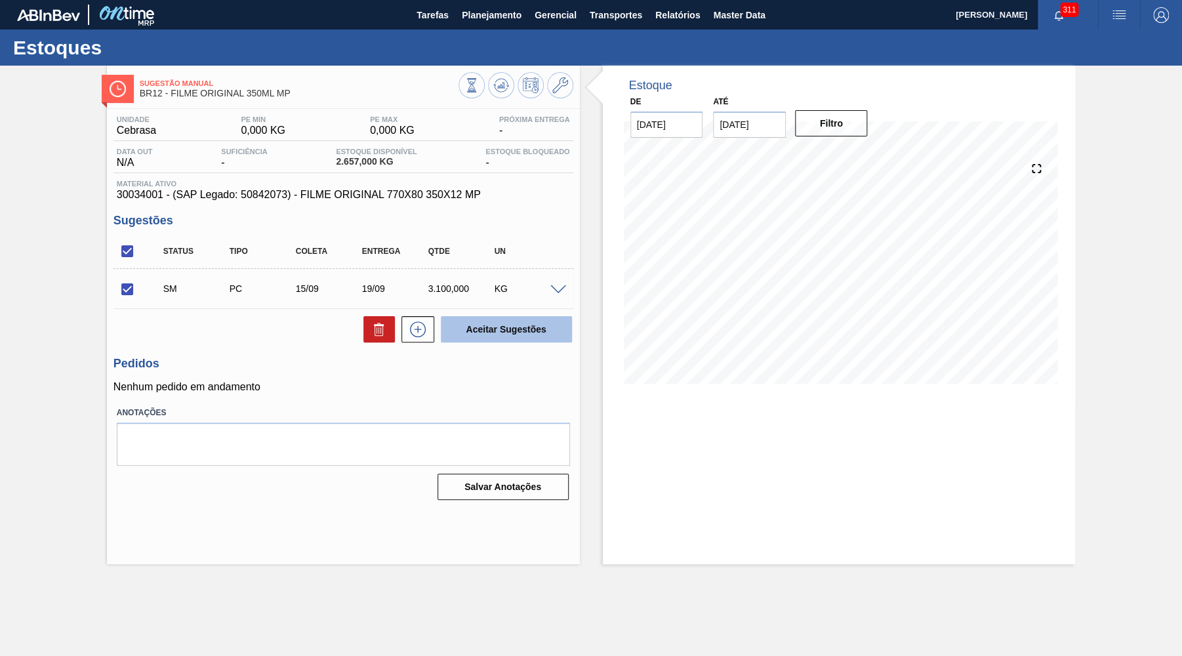
click at [508, 329] on button "Aceitar Sugestões" at bounding box center [506, 329] width 131 height 26
checkbox input "false"
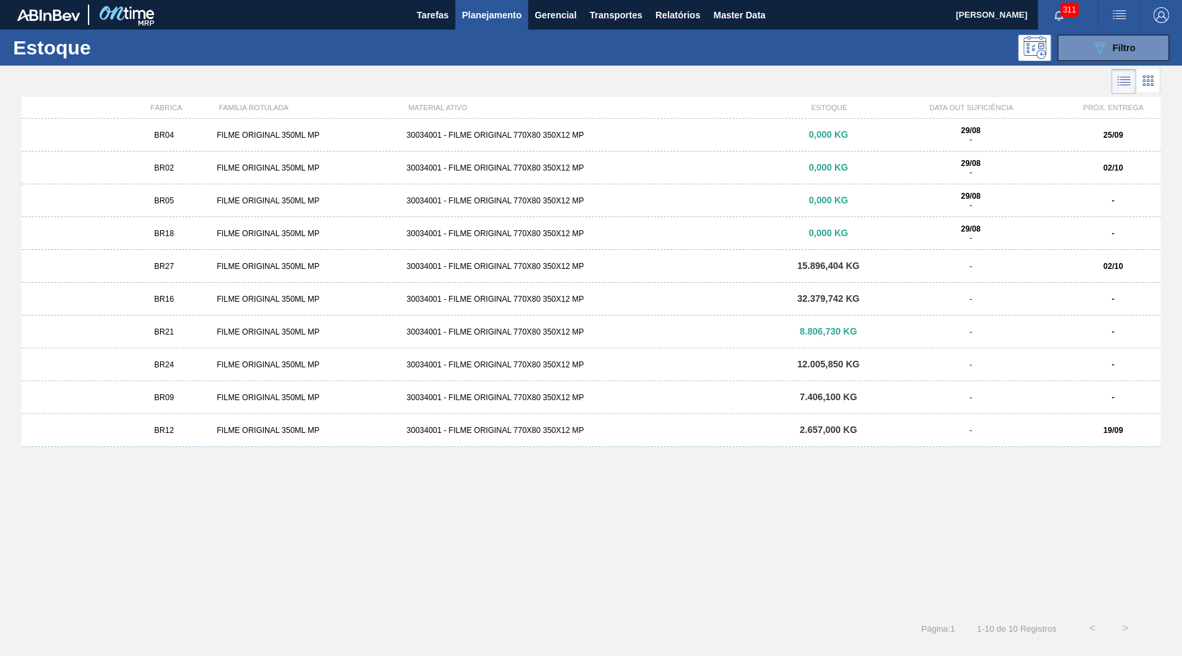
click at [201, 209] on div "BR05 FILME ORIGINAL 350ML MP 30034001 - FILME ORIGINAL 770X80 350X12 MP 0,000 K…" at bounding box center [591, 200] width 1138 height 33
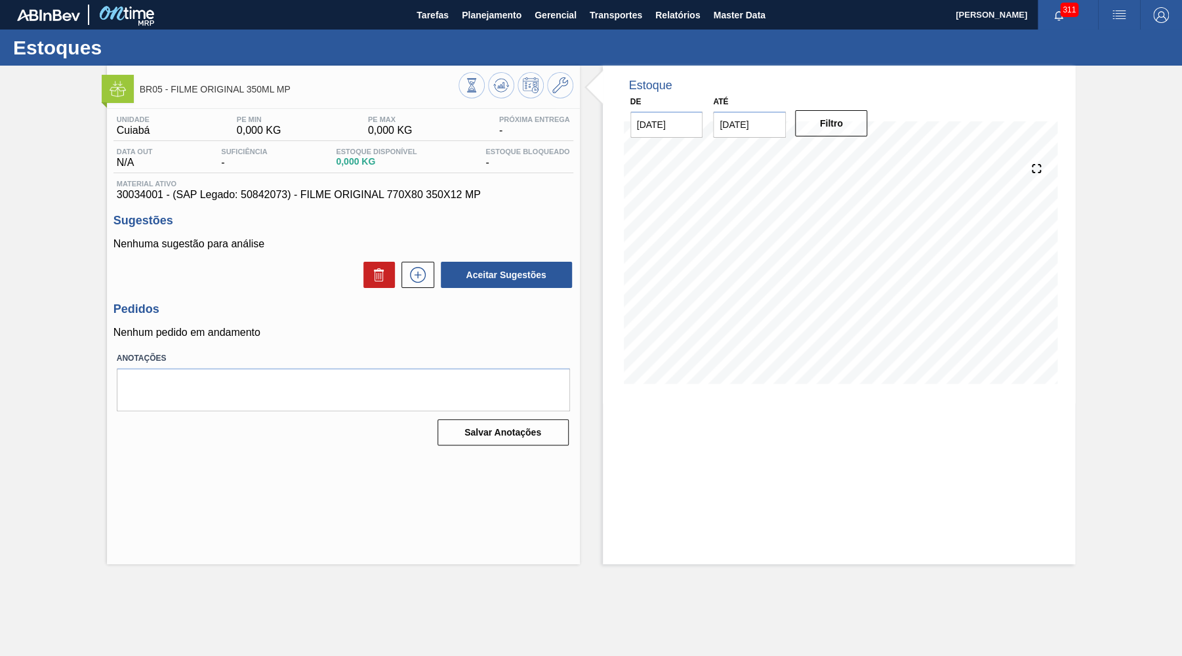
click at [55, 495] on div "BR05 - FILME ORIGINAL 350ML MP Unidade Cuiabá PE MIN 0,000 KG PE MAX 0,000 KG P…" at bounding box center [591, 315] width 1182 height 498
drag, startPoint x: 567, startPoint y: 87, endPoint x: 464, endPoint y: 290, distance: 227.8
click at [464, 290] on div "BR05 - FILME ORIGINAL 350ML MP Unidade Cuiabá PE MIN 0,000 KG PE MAX 0,000 KG P…" at bounding box center [343, 315] width 473 height 498
click at [428, 287] on div "Aceitar Sugestões" at bounding box center [343, 274] width 460 height 29
click at [418, 283] on button at bounding box center [417, 275] width 33 height 26
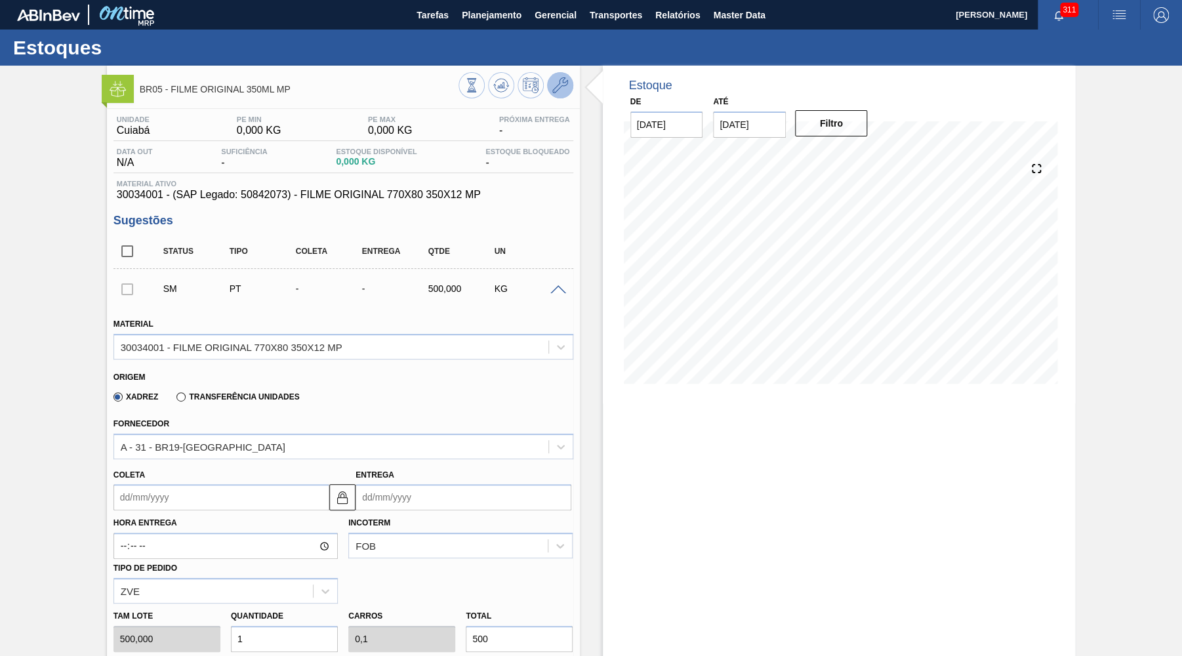
click at [561, 86] on icon at bounding box center [560, 85] width 16 height 16
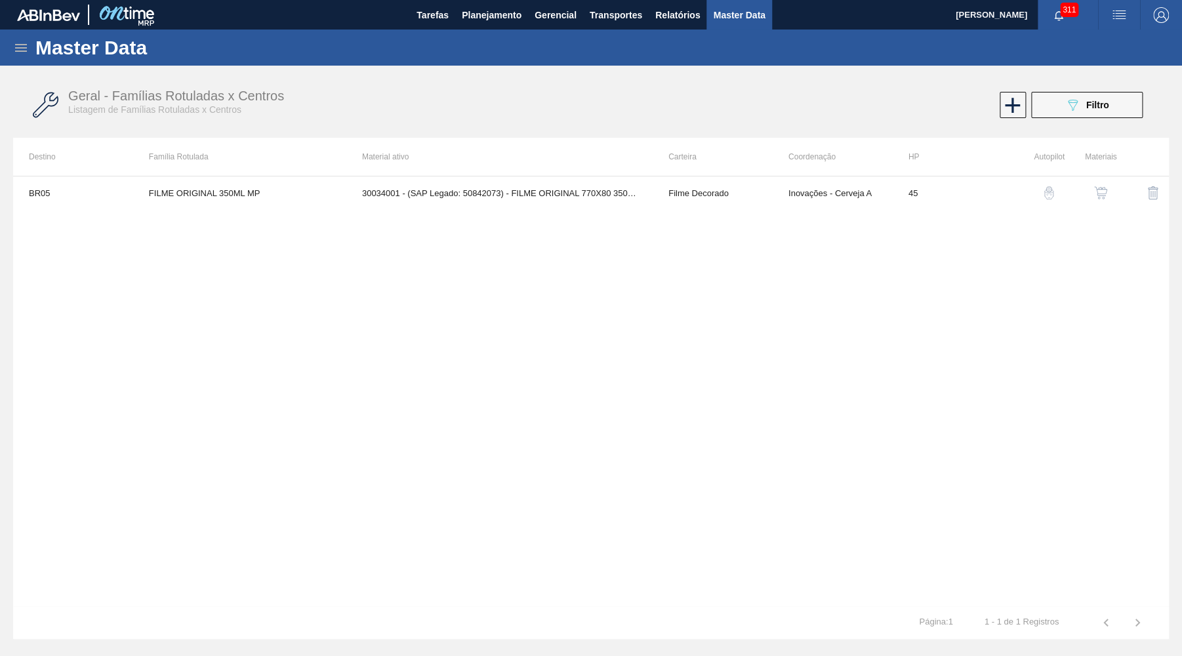
click at [1102, 206] on button "button" at bounding box center [1100, 192] width 31 height 31
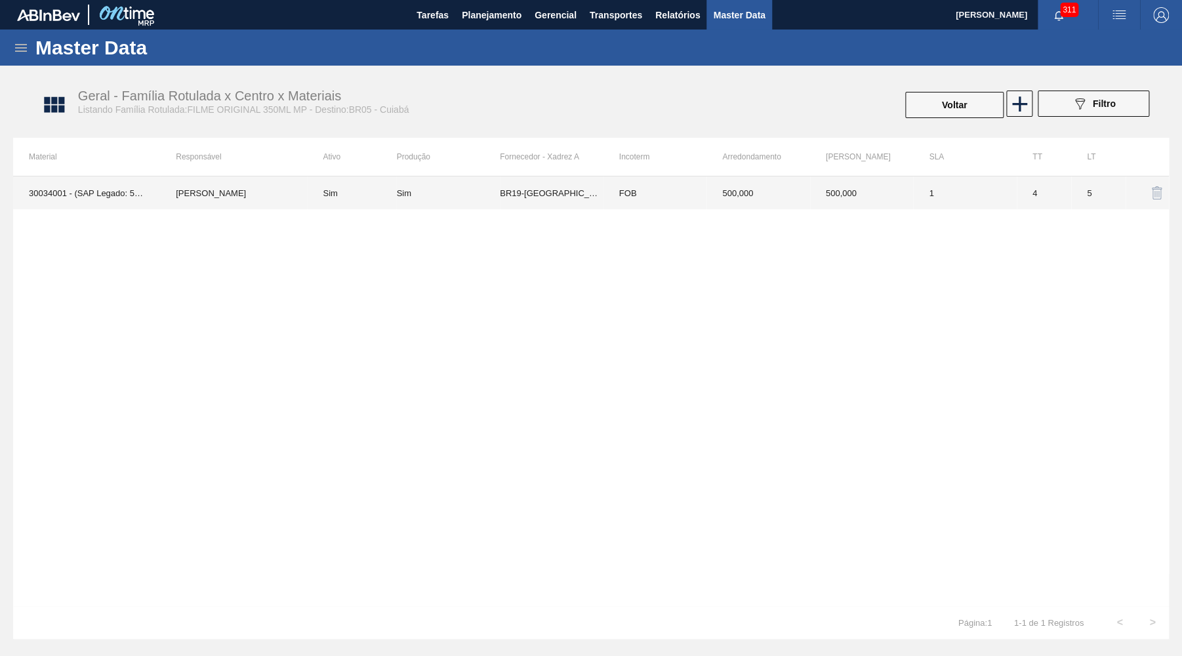
click at [814, 177] on td "500,000" at bounding box center [862, 192] width 104 height 33
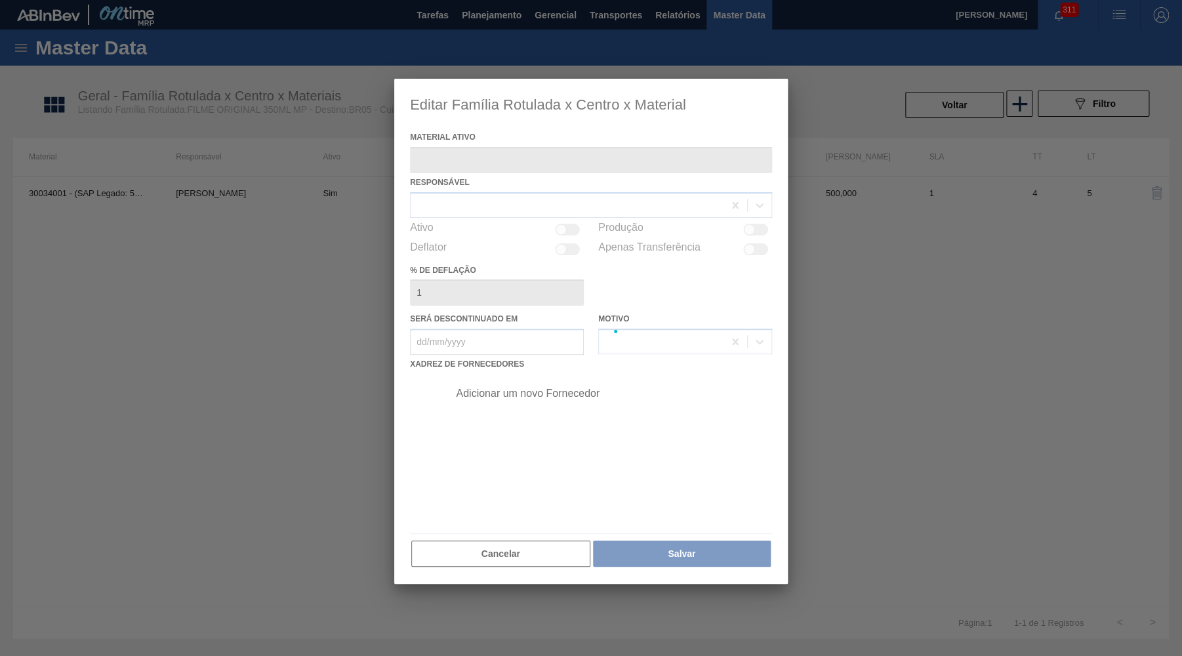
type ativo "30034001 - (SAP Legado: 50842073) - FILME ORIGINAL 770X80 350X12 MP"
checkbox input "true"
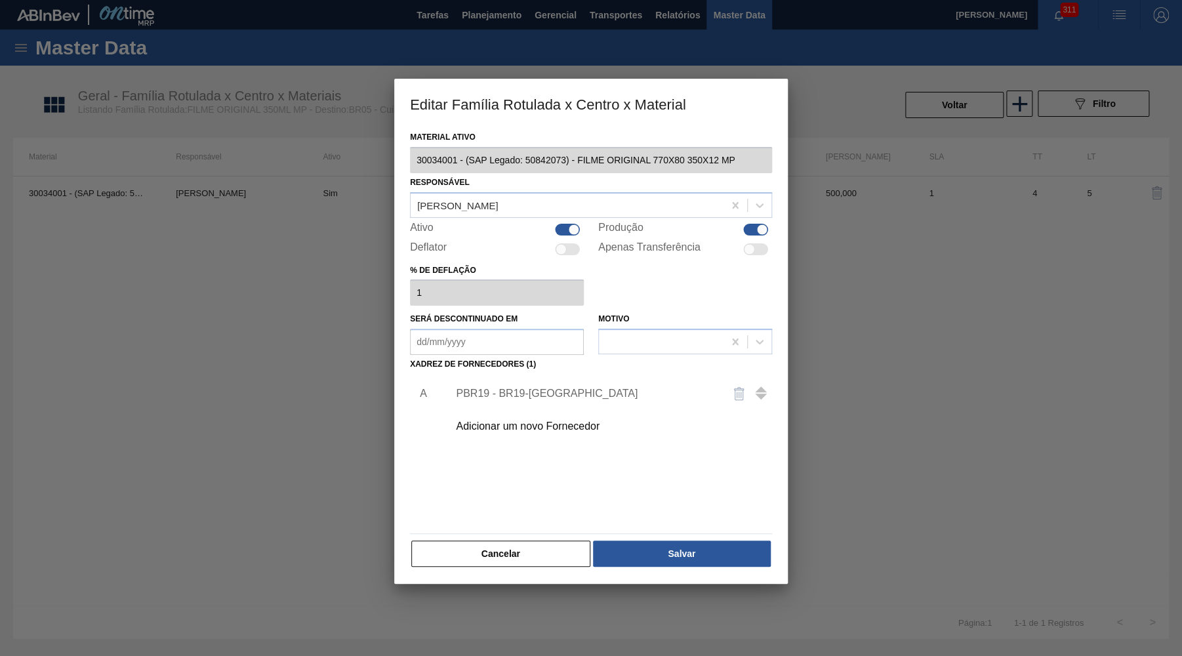
click at [488, 410] on div "Adicionar um novo Fornecedor" at bounding box center [606, 426] width 331 height 33
click at [496, 410] on div "Adicionar um novo Fornecedor" at bounding box center [606, 426] width 331 height 33
click at [602, 392] on div "PBR19 - BR19-[GEOGRAPHIC_DATA]" at bounding box center [584, 394] width 257 height 12
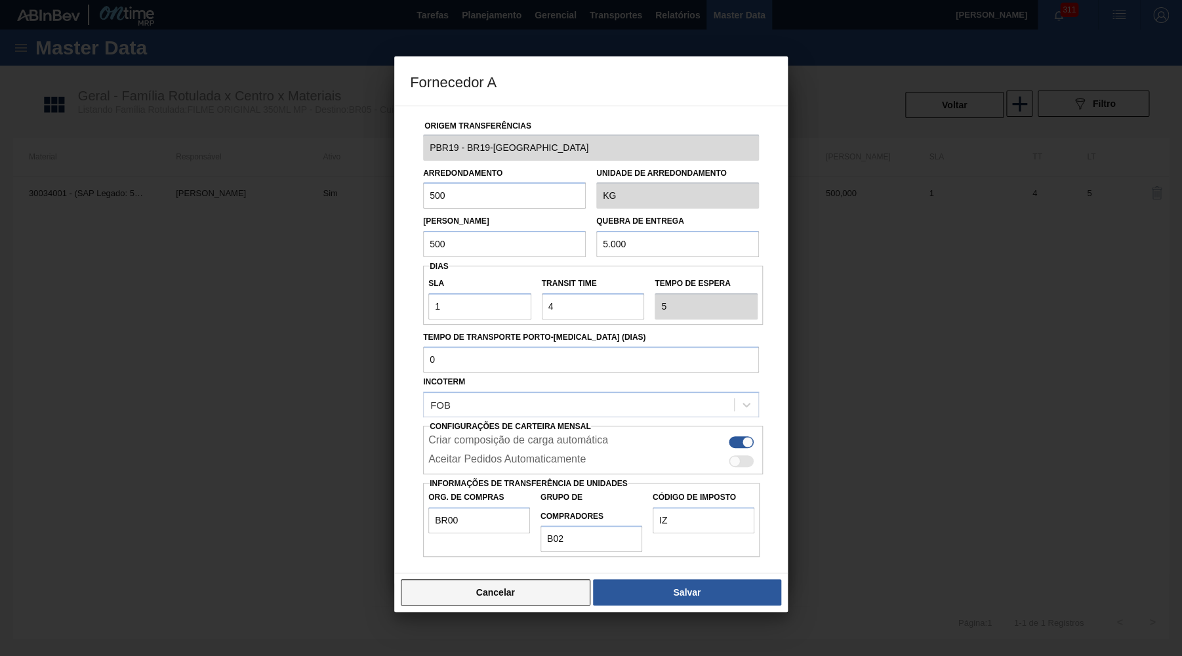
click at [492, 579] on button "Cancelar" at bounding box center [495, 592] width 189 height 26
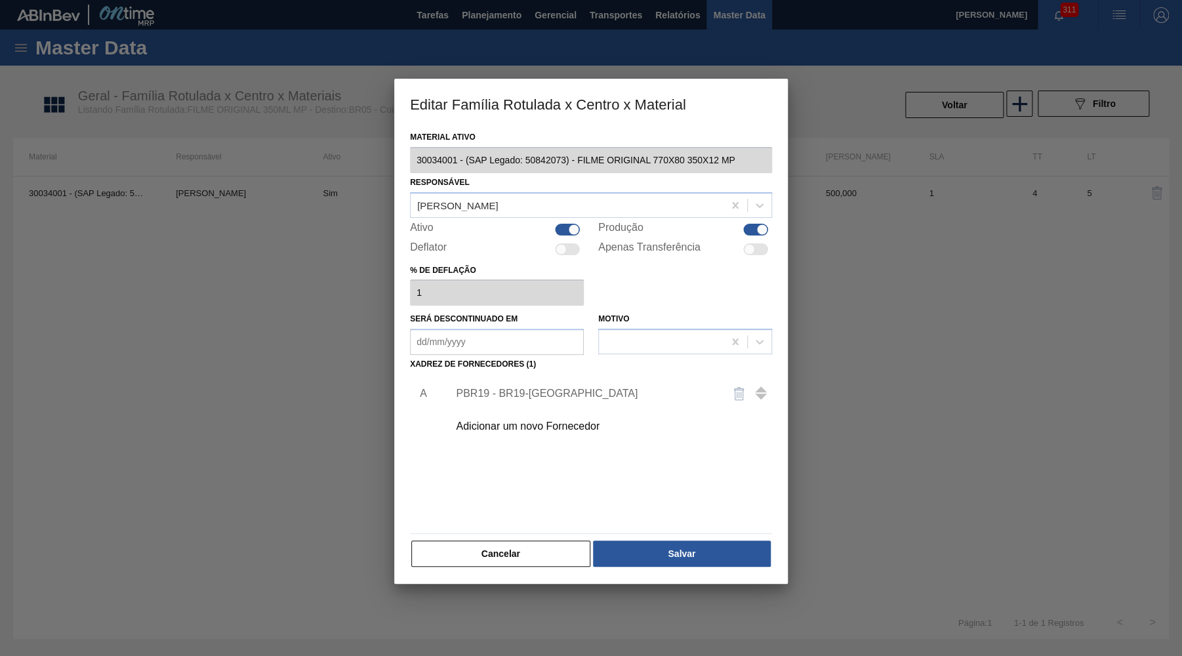
click at [735, 389] on img "button" at bounding box center [739, 394] width 16 height 16
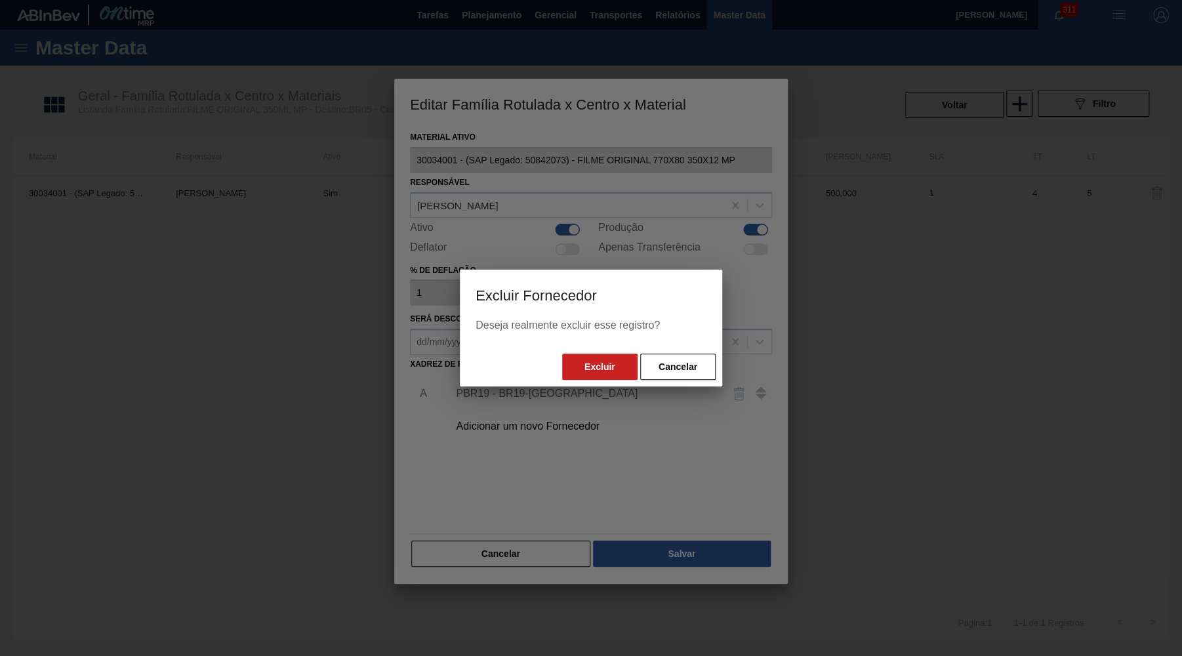
click at [595, 385] on div "Excluir Cancelar" at bounding box center [591, 366] width 262 height 39
click at [603, 356] on button "Excluir" at bounding box center [599, 366] width 75 height 26
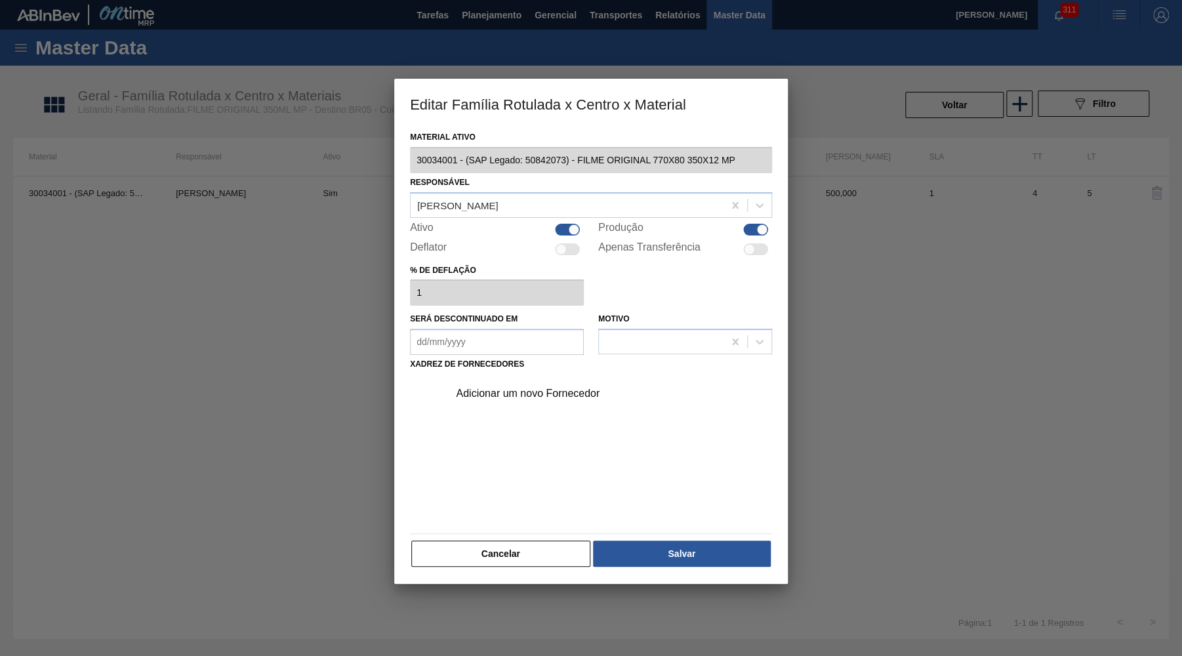
click at [542, 377] on div "Adicionar um novo Fornecedor" at bounding box center [606, 393] width 331 height 33
click at [550, 381] on div "Adicionar um novo Fornecedor" at bounding box center [606, 393] width 331 height 33
click at [531, 388] on div "Adicionar um novo Fornecedor" at bounding box center [584, 394] width 257 height 12
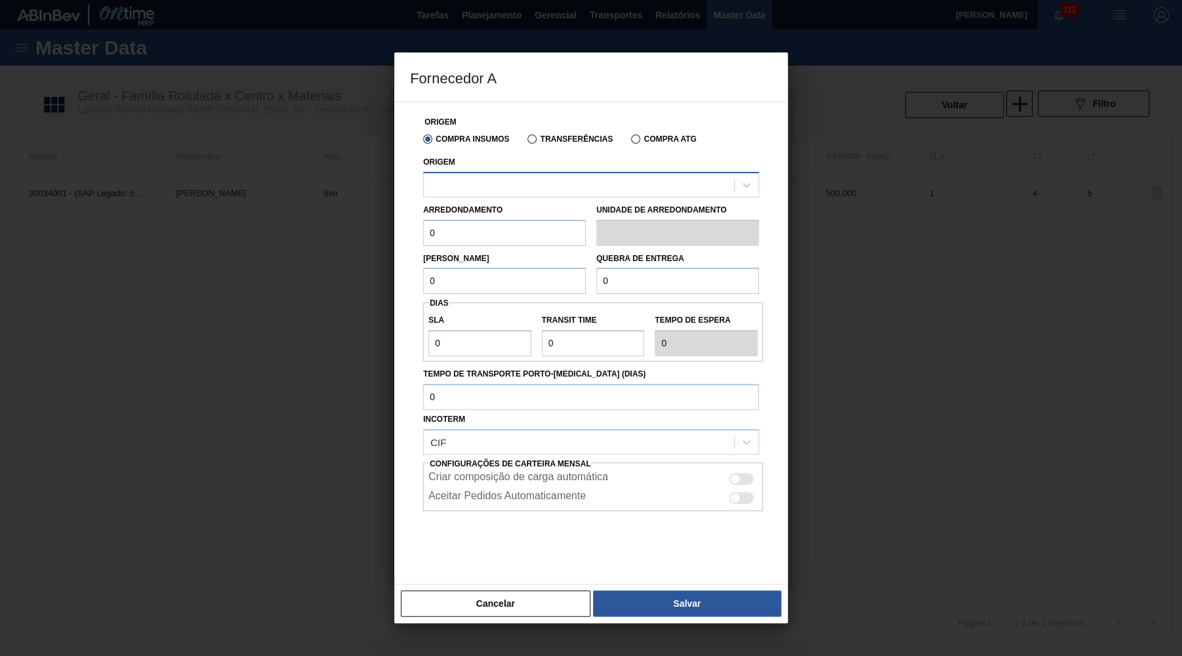
click at [477, 192] on div at bounding box center [579, 184] width 310 height 19
click at [487, 214] on div "238841 - VALFILM - [GEOGRAPHIC_DATA] ([GEOGRAPHIC_DATA])" at bounding box center [591, 217] width 336 height 24
click at [487, 198] on div "Arredondamento 0 Unidade de arredondamento" at bounding box center [591, 221] width 346 height 49
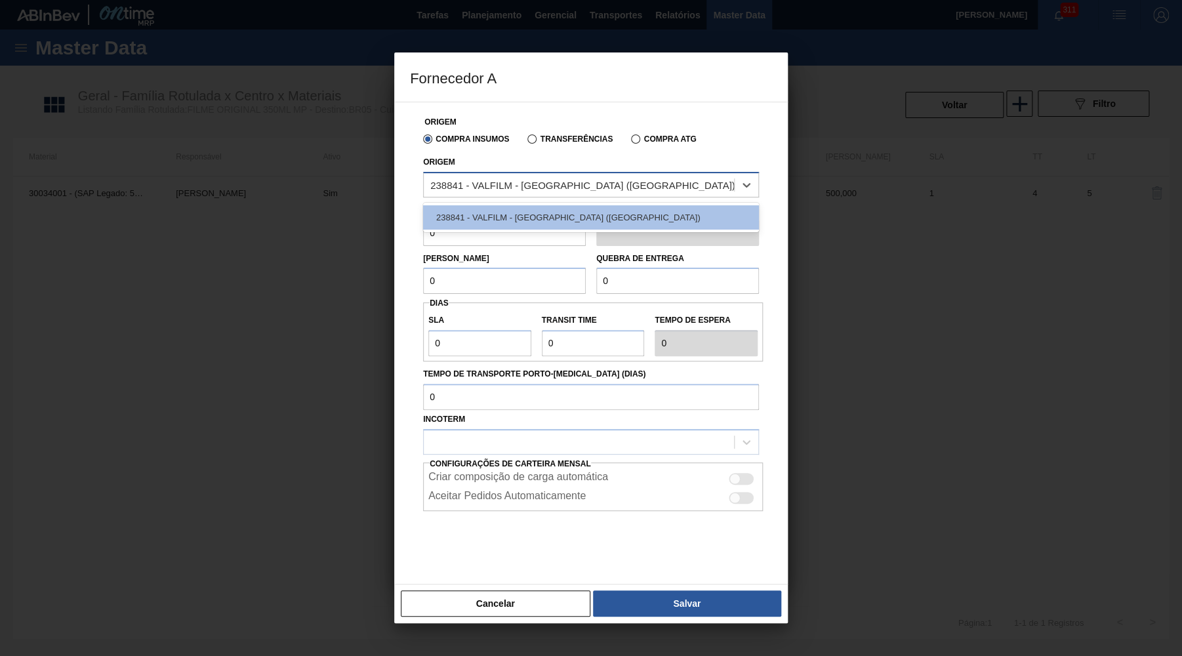
click at [490, 188] on div "238841 - VALFILM - [GEOGRAPHIC_DATA] ([GEOGRAPHIC_DATA])" at bounding box center [582, 184] width 305 height 11
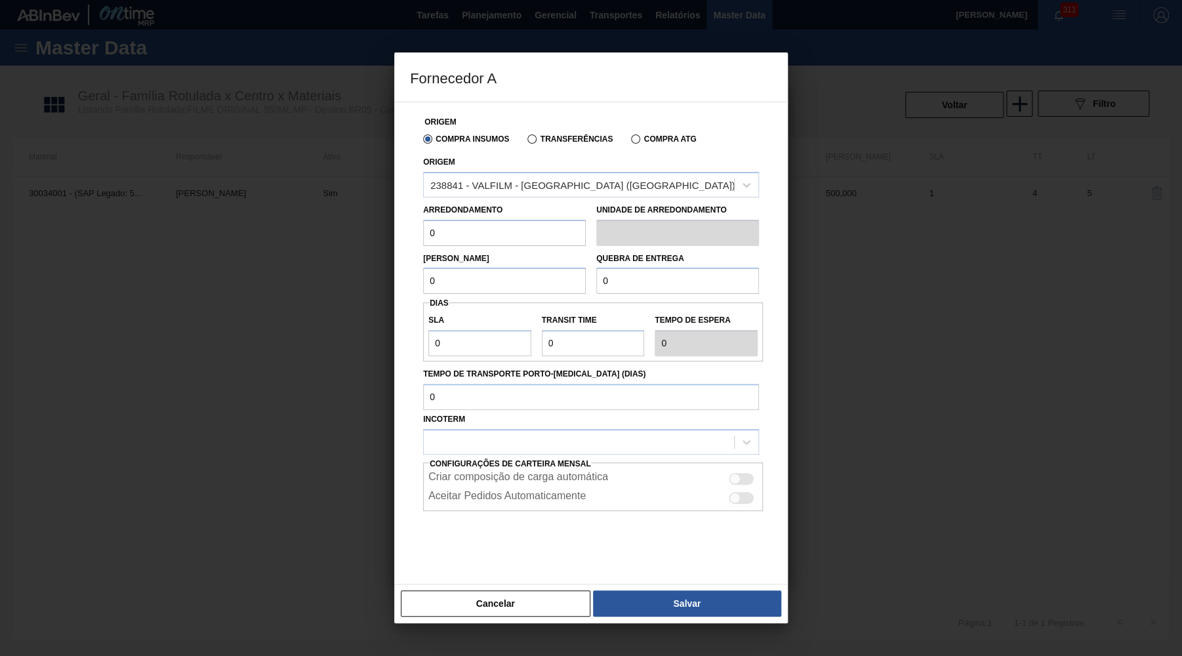
click at [497, 249] on div "Lote Mínimo 0" at bounding box center [504, 271] width 163 height 45
drag, startPoint x: 480, startPoint y: 234, endPoint x: 277, endPoint y: 239, distance: 203.3
click at [423, 239] on input "0" at bounding box center [504, 233] width 163 height 26
type input "500"
drag, startPoint x: 476, startPoint y: 231, endPoint x: 248, endPoint y: 222, distance: 228.3
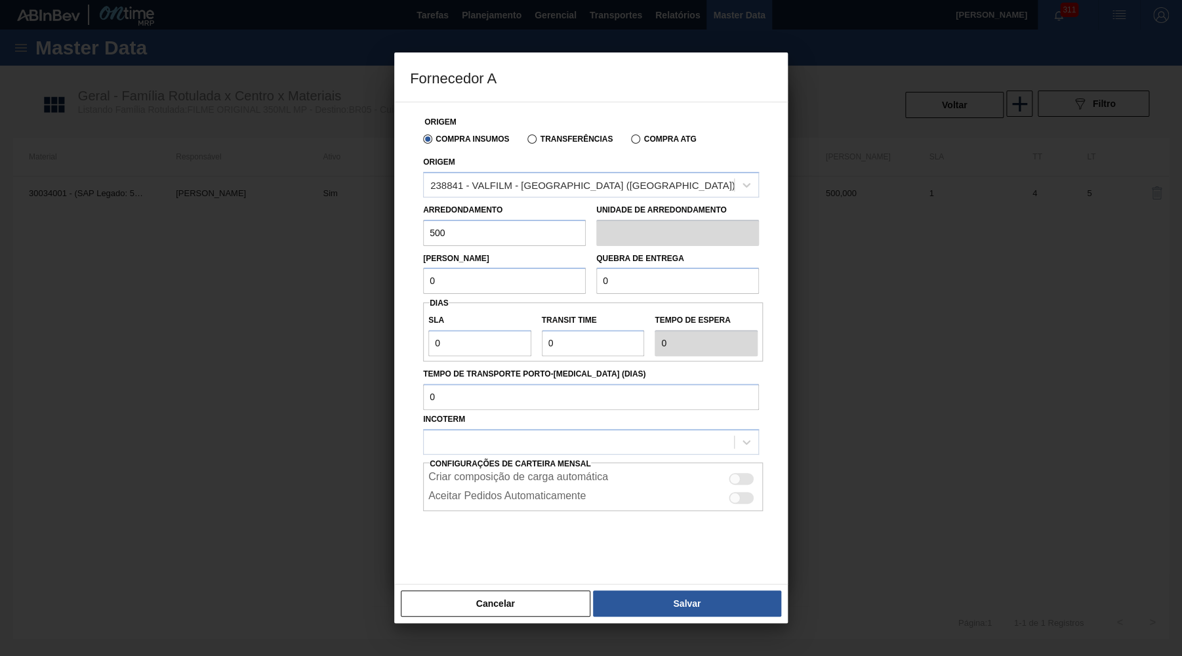
click at [423, 222] on input "500" at bounding box center [504, 233] width 163 height 26
drag, startPoint x: 424, startPoint y: 272, endPoint x: 365, endPoint y: 273, distance: 58.4
click at [423, 273] on input "0" at bounding box center [504, 281] width 163 height 26
paste input "50"
type input "500"
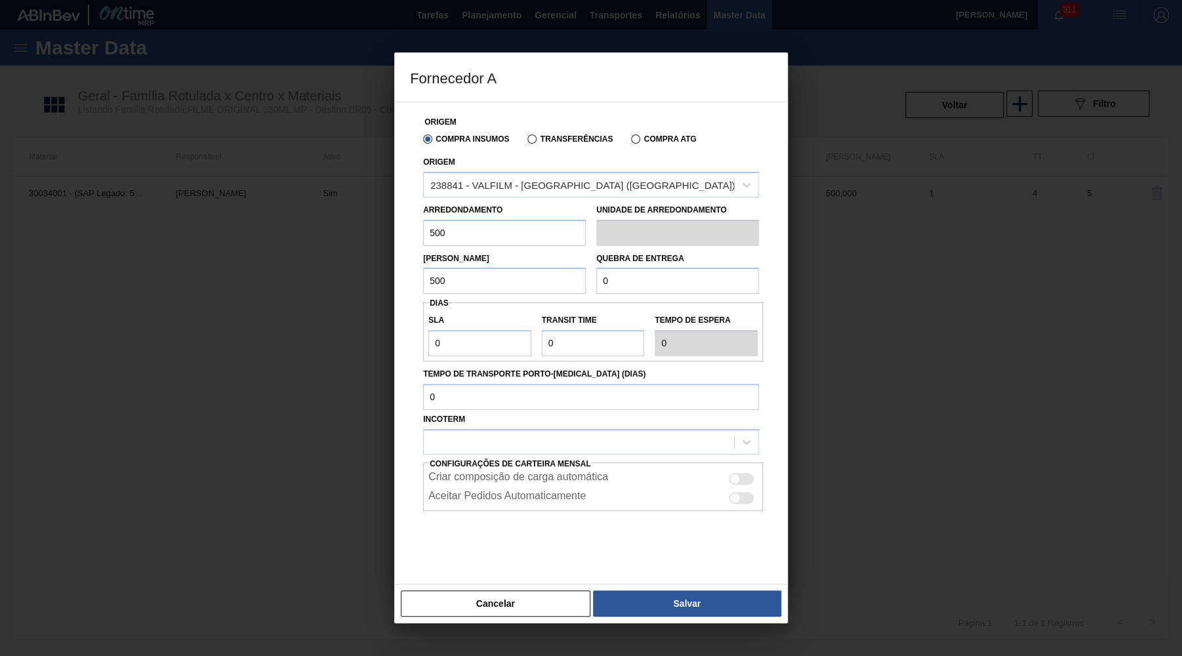
click at [497, 284] on div "Origem Compra Insumos Transferências Compra ATG Origem 238841 - VALFILM - [GEOG…" at bounding box center [591, 339] width 362 height 474
drag, startPoint x: 618, startPoint y: 246, endPoint x: 411, endPoint y: 233, distance: 207.0
click at [411, 233] on div "Origem Compra Insumos Transferências Compra ATG Origem 238841 - VALFILM - [GEOG…" at bounding box center [591, 339] width 362 height 474
click at [627, 293] on div "Origem Compra Insumos Transferências Compra ATG Origem 238841 - VALFILM - [GEOG…" at bounding box center [591, 339] width 362 height 474
click at [615, 274] on input "0" at bounding box center [677, 281] width 163 height 26
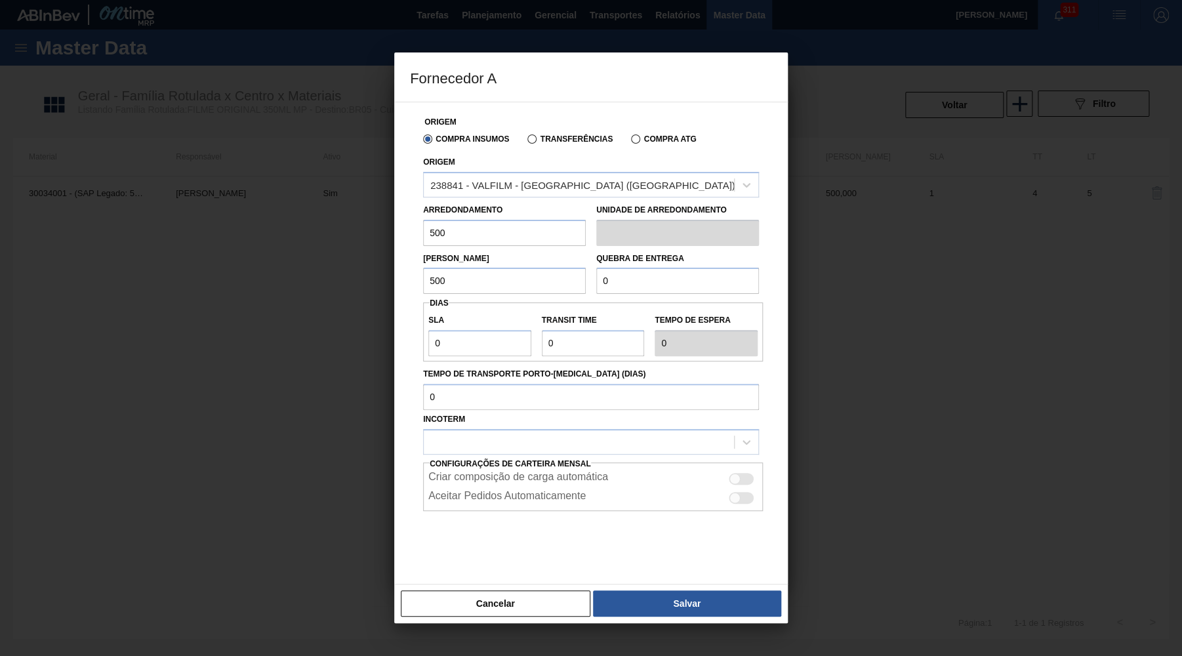
click at [615, 274] on input "0" at bounding box center [677, 281] width 163 height 26
paste input "50"
type input "5.000"
drag, startPoint x: 456, startPoint y: 315, endPoint x: 432, endPoint y: 332, distance: 28.7
click at [394, 324] on div "Origem Compra Insumos Transferências Compra ATG Origem 238841 - VALFILM - ITAMO…" at bounding box center [590, 343] width 393 height 483
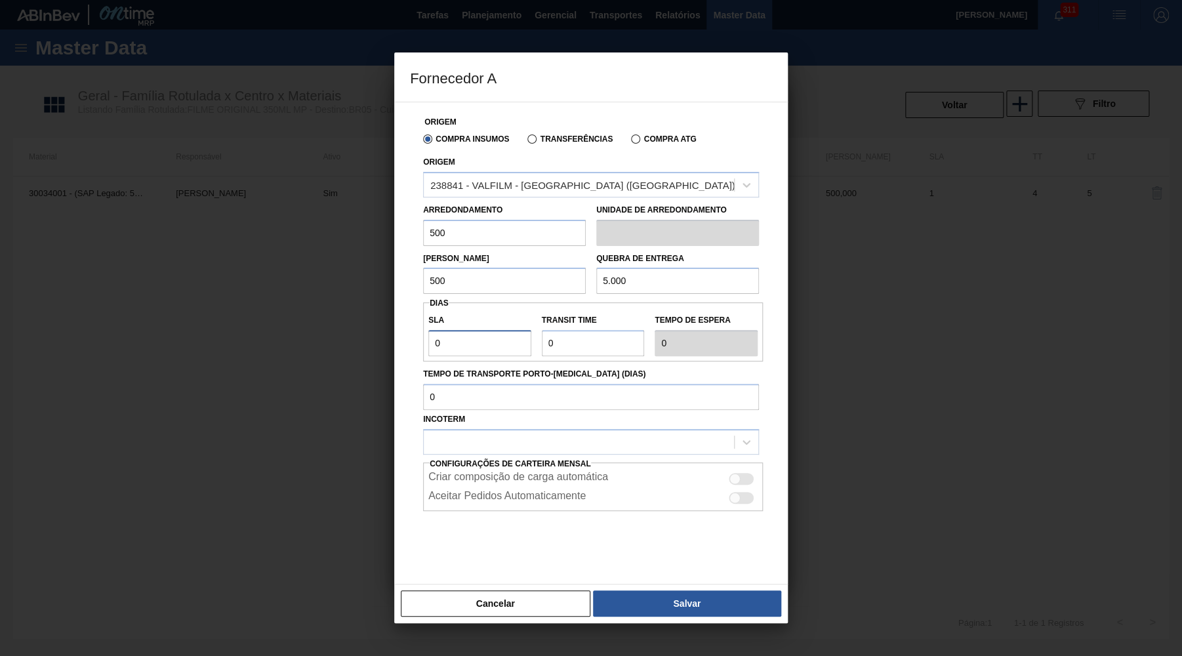
drag, startPoint x: 460, startPoint y: 329, endPoint x: 381, endPoint y: 332, distance: 79.4
click at [428, 332] on input "0" at bounding box center [479, 343] width 103 height 26
type input "2"
type input "NaN"
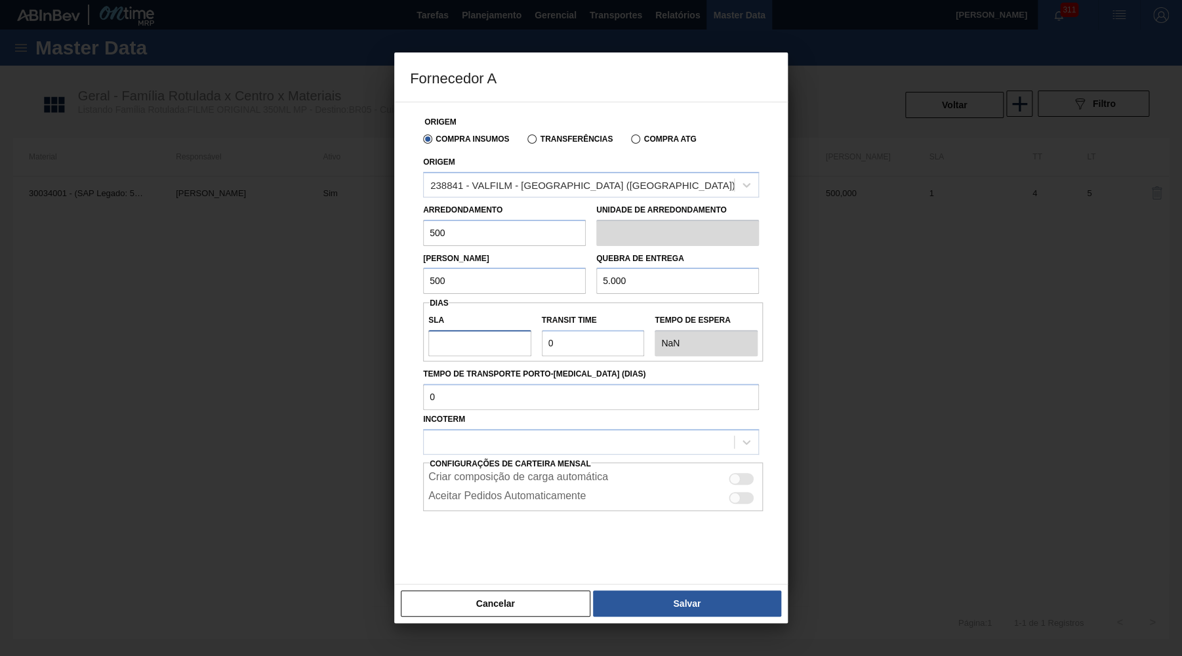
type input "3"
type input "NaN"
type input "3"
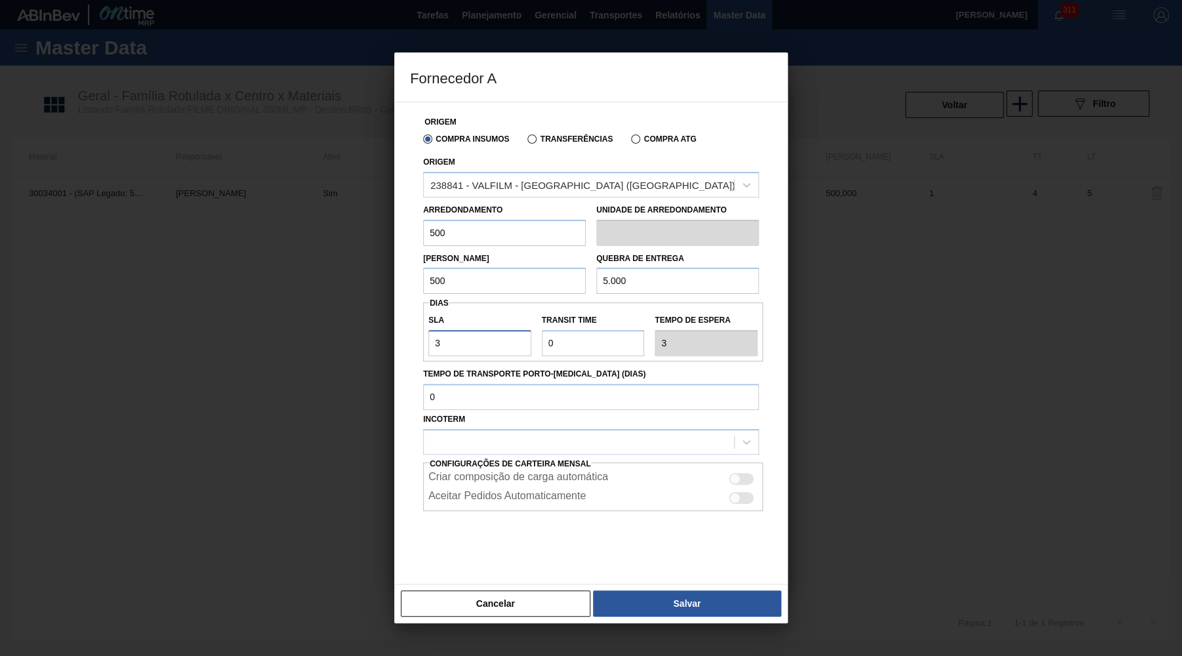
type input "30"
type input "3"
type input "33"
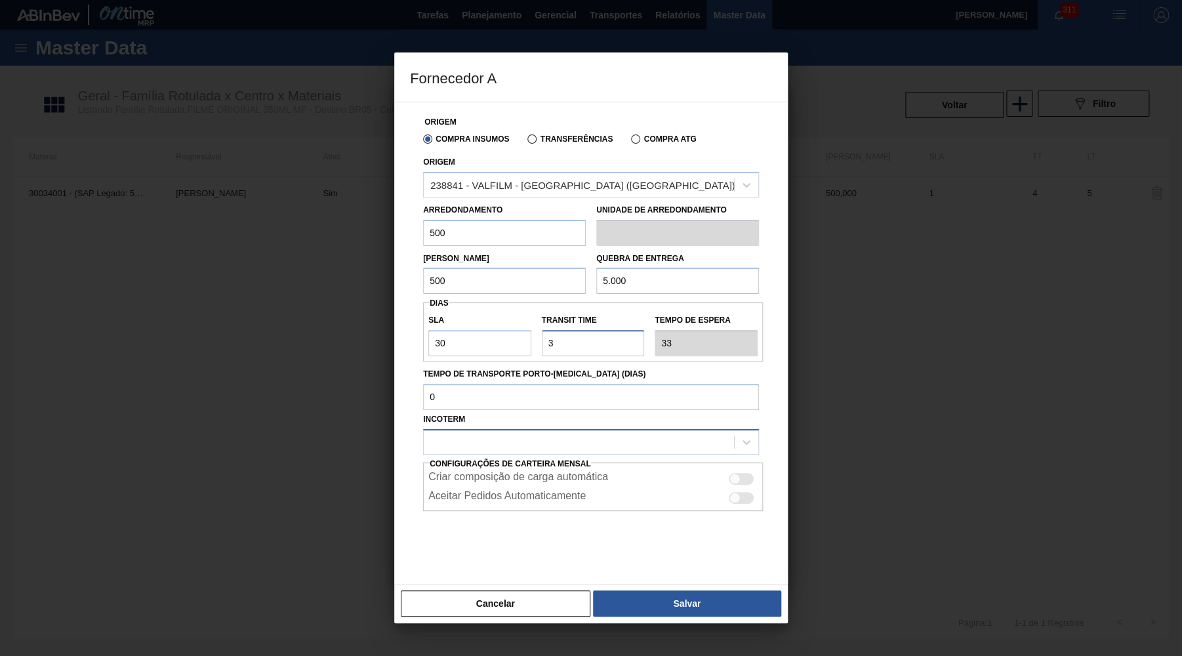
type input "3"
click at [628, 432] on div at bounding box center [579, 441] width 310 height 19
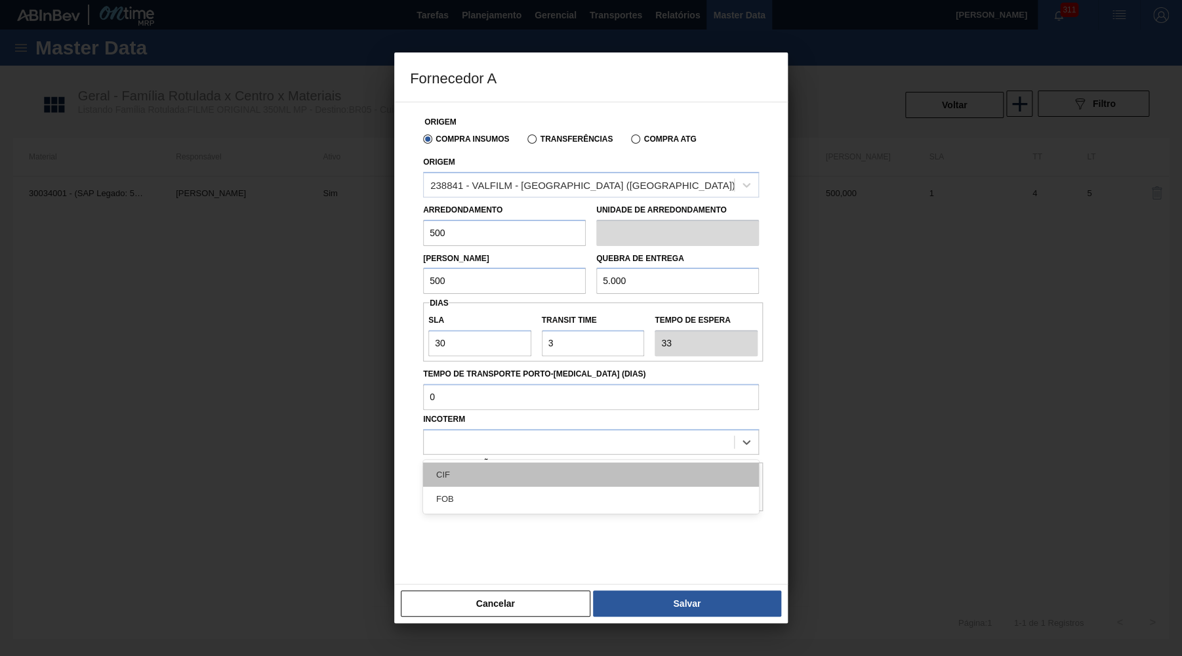
click at [542, 471] on div "CIF" at bounding box center [591, 474] width 336 height 24
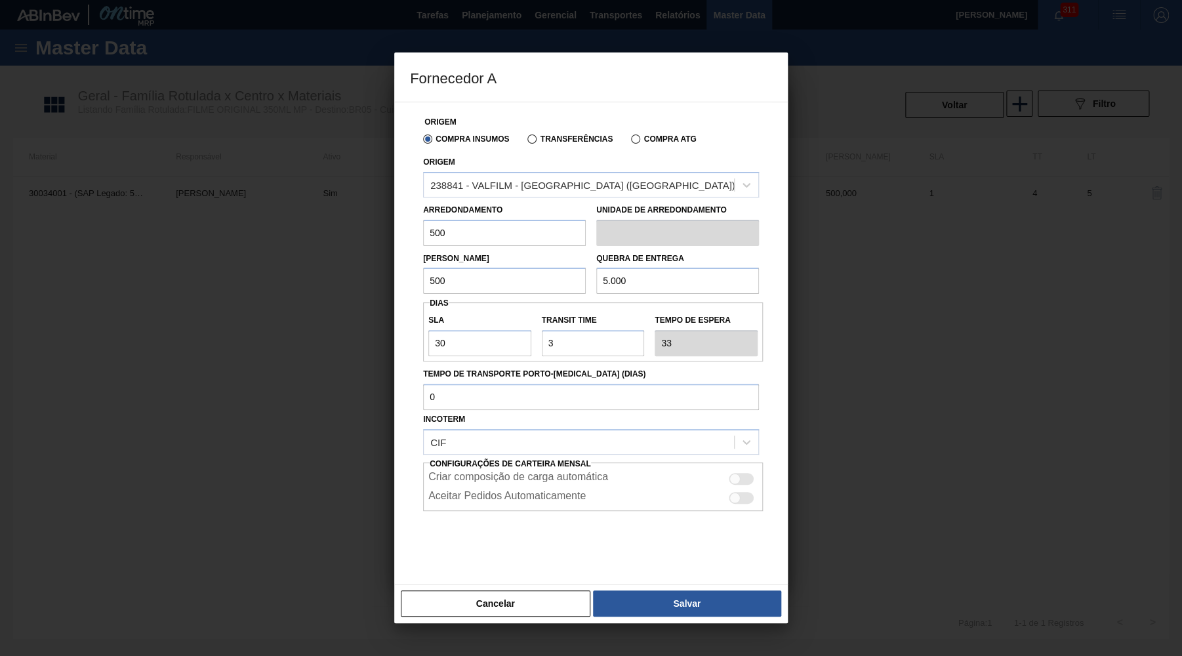
drag, startPoint x: 760, startPoint y: 460, endPoint x: 738, endPoint y: 466, distance: 22.9
click at [754, 468] on div "Criar composição de carga automática" at bounding box center [593, 477] width 340 height 19
click at [734, 473] on div at bounding box center [734, 478] width 11 height 11
checkbox input "true"
click at [715, 617] on div "Cancelar Salvar" at bounding box center [590, 603] width 393 height 39
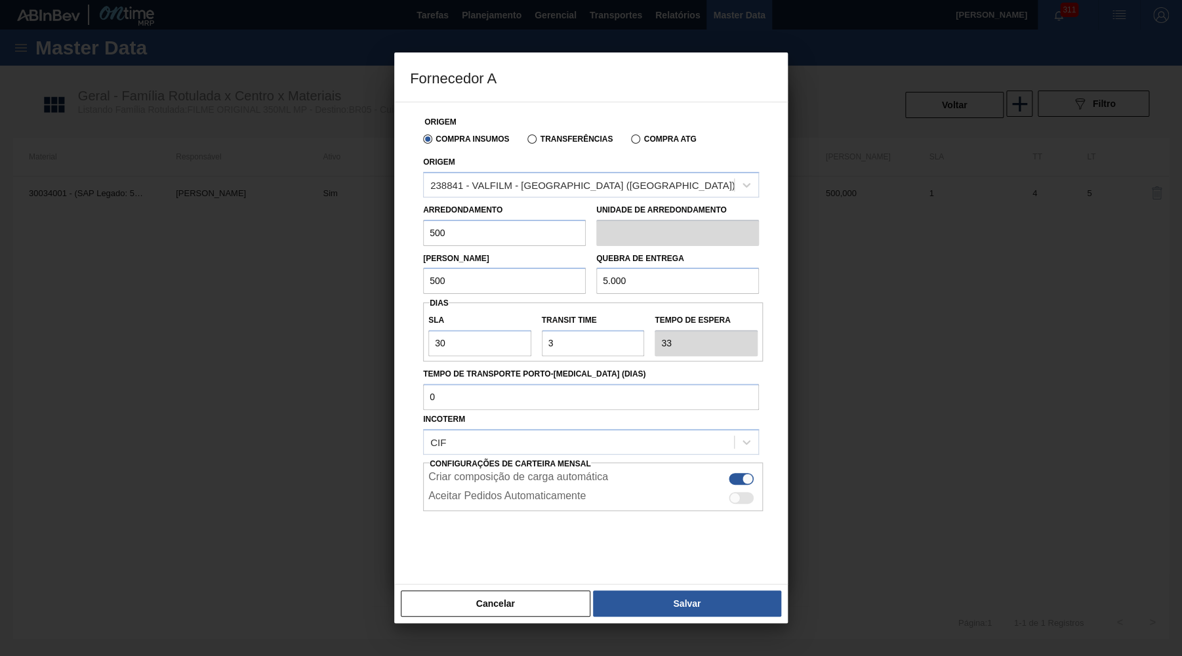
click at [621, 587] on div "Cancelar Salvar" at bounding box center [590, 603] width 393 height 39
click at [629, 601] on button "Salvar" at bounding box center [687, 603] width 188 height 26
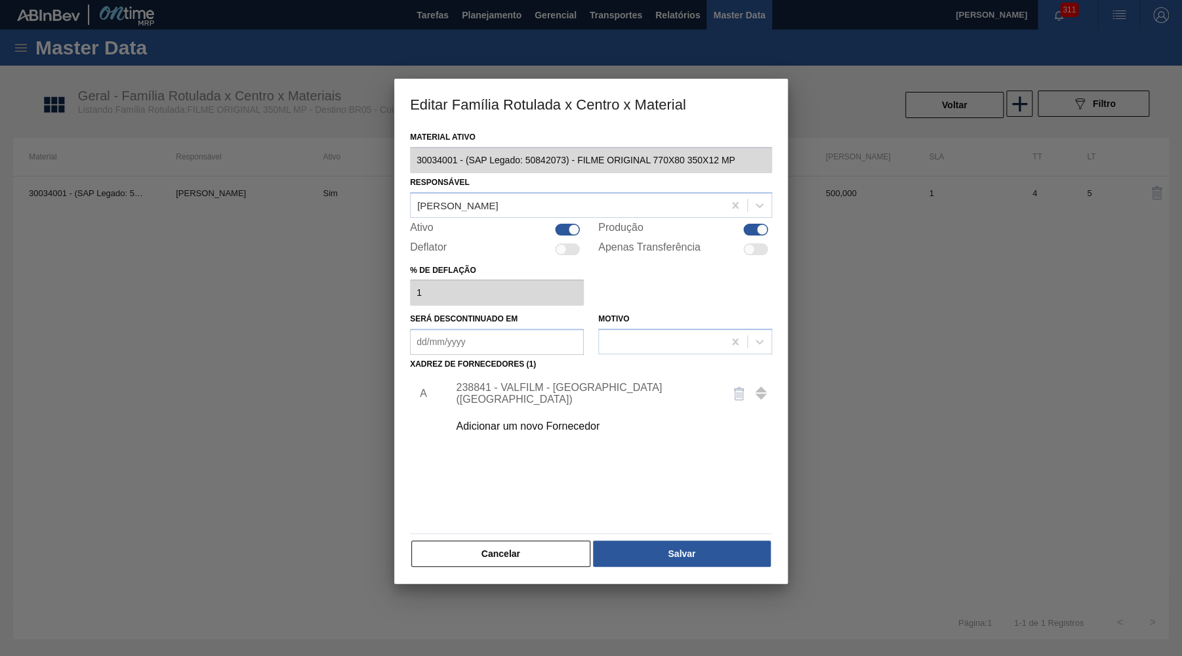
click at [705, 493] on div "A 238841 - VALFILM - [GEOGRAPHIC_DATA] ([GEOGRAPHIC_DATA]) Adicionar um novo Fo…" at bounding box center [591, 451] width 362 height 154
click at [703, 539] on div "Cancelar Salvar" at bounding box center [591, 553] width 362 height 29
click at [686, 549] on button "Salvar" at bounding box center [682, 553] width 178 height 26
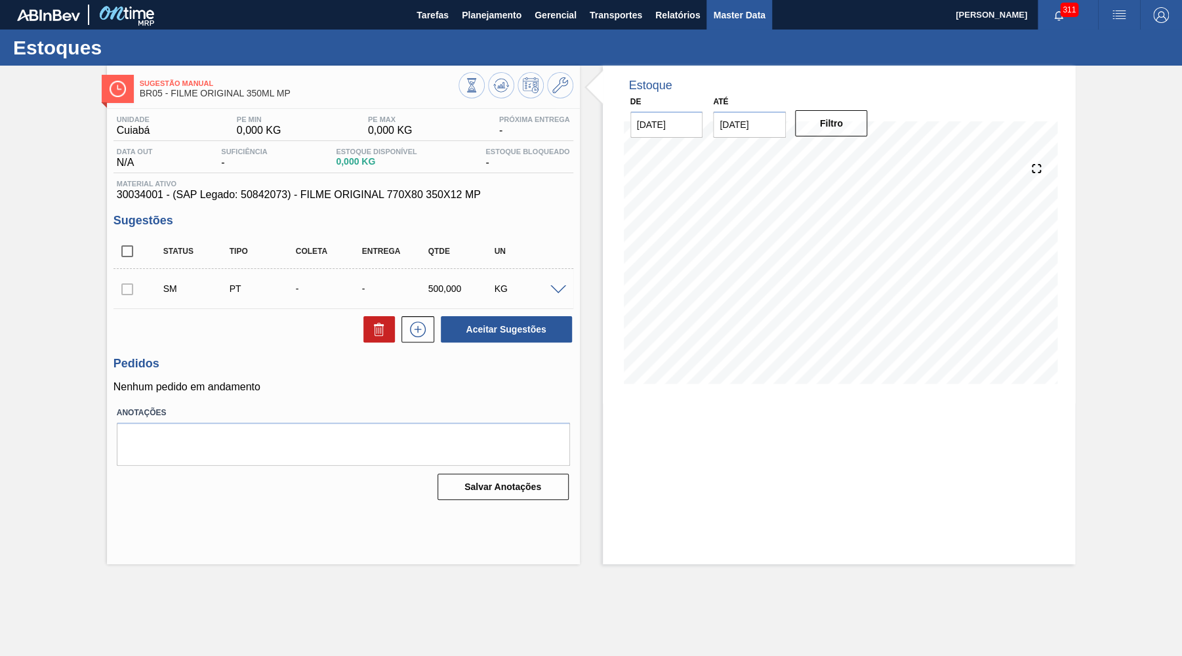
click at [746, 25] on button "Master Data" at bounding box center [738, 15] width 65 height 30
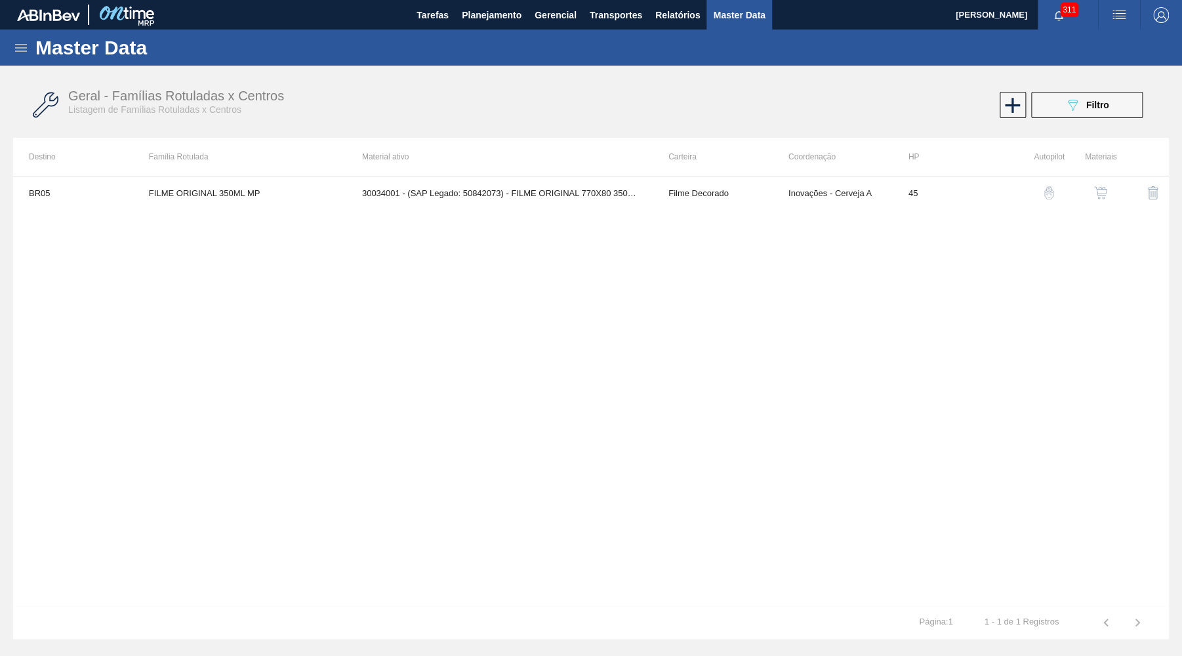
click at [22, 54] on icon at bounding box center [21, 48] width 16 height 16
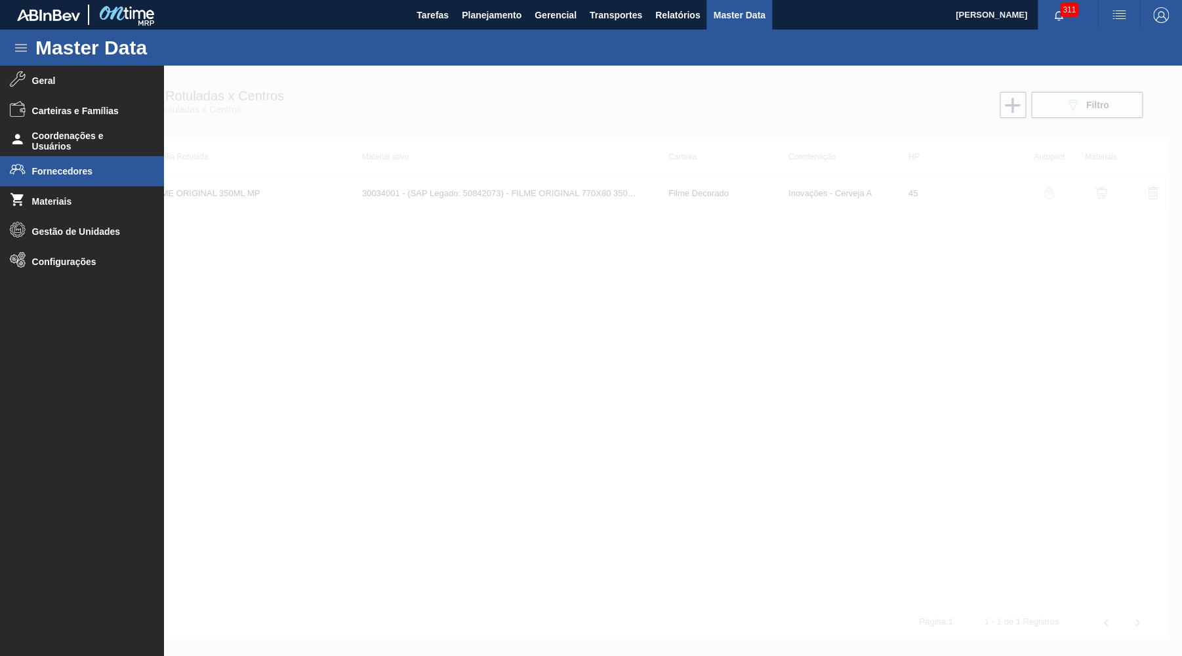
click at [56, 169] on span "Fornecedores" at bounding box center [86, 171] width 108 height 10
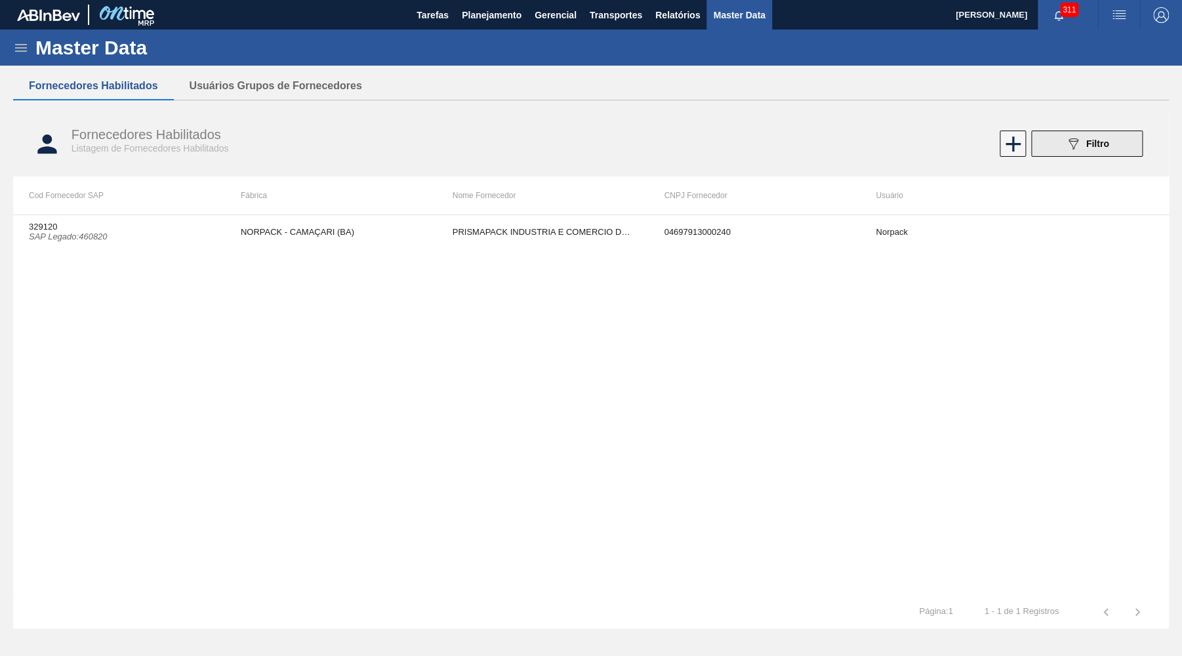
click at [1139, 134] on button "089F7B8B-B2A5-4AFE-B5C0-19BA573D28AC Filtro" at bounding box center [1086, 143] width 111 height 26
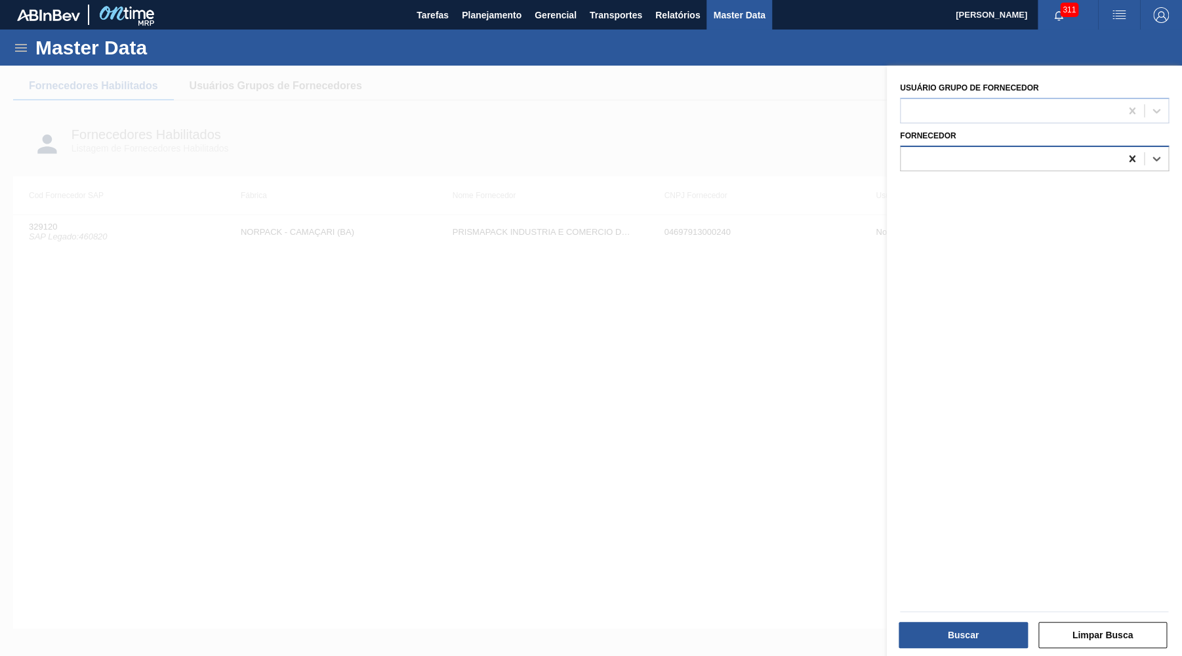
click at [1133, 155] on icon at bounding box center [1131, 158] width 13 height 13
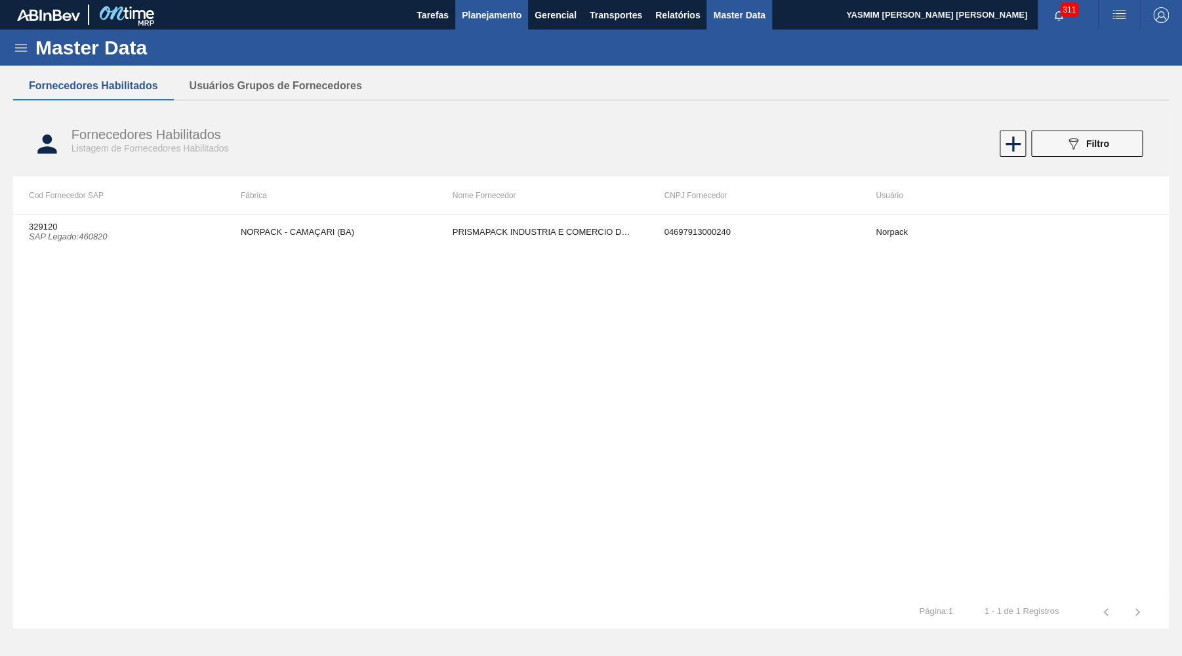
click at [508, 18] on span "Planejamento" at bounding box center [492, 15] width 60 height 16
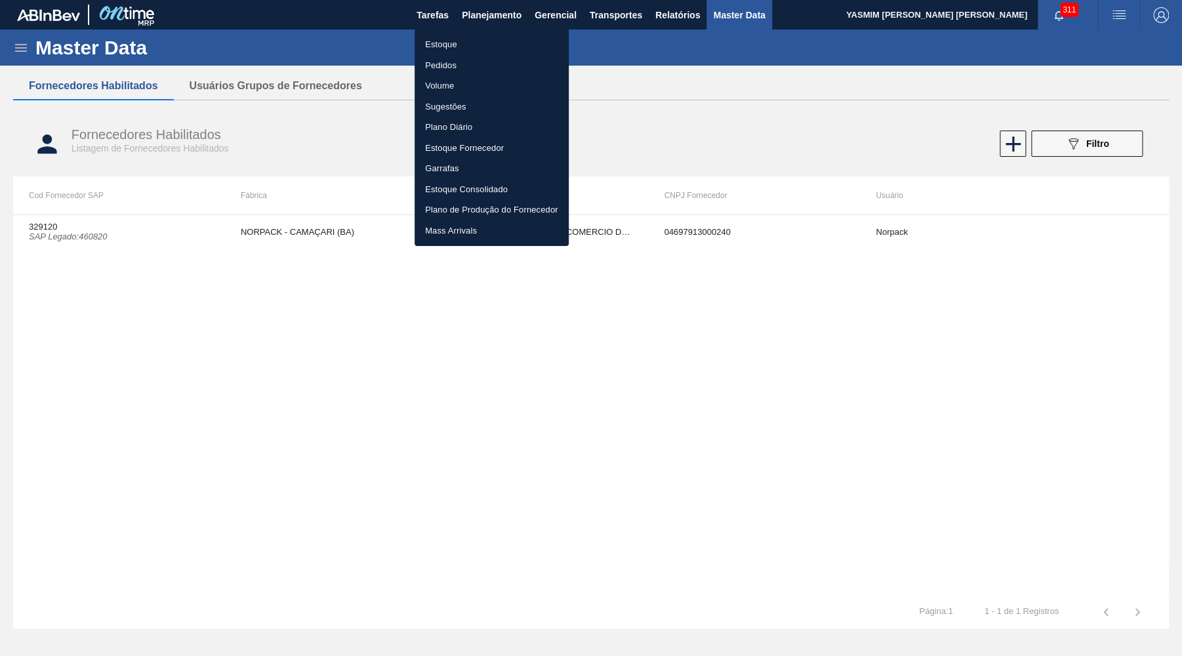
drag, startPoint x: 456, startPoint y: 47, endPoint x: 657, endPoint y: 50, distance: 200.7
click at [453, 49] on li "Estoque" at bounding box center [491, 44] width 154 height 21
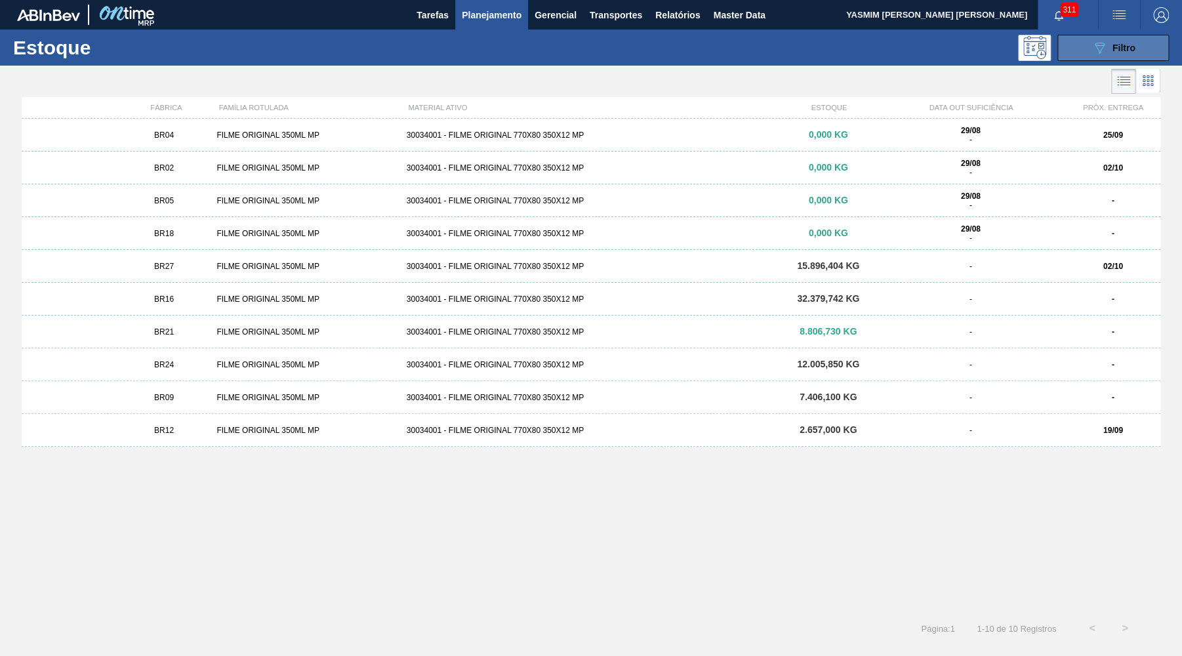
drag, startPoint x: 1136, startPoint y: 26, endPoint x: 1128, endPoint y: 45, distance: 20.3
click at [1128, 45] on main "Tarefas Planejamento Gerencial Transportes Relatórios Master Data YASMIM [PERSO…" at bounding box center [591, 328] width 1182 height 656
click at [1128, 45] on span "Filtro" at bounding box center [1123, 48] width 23 height 10
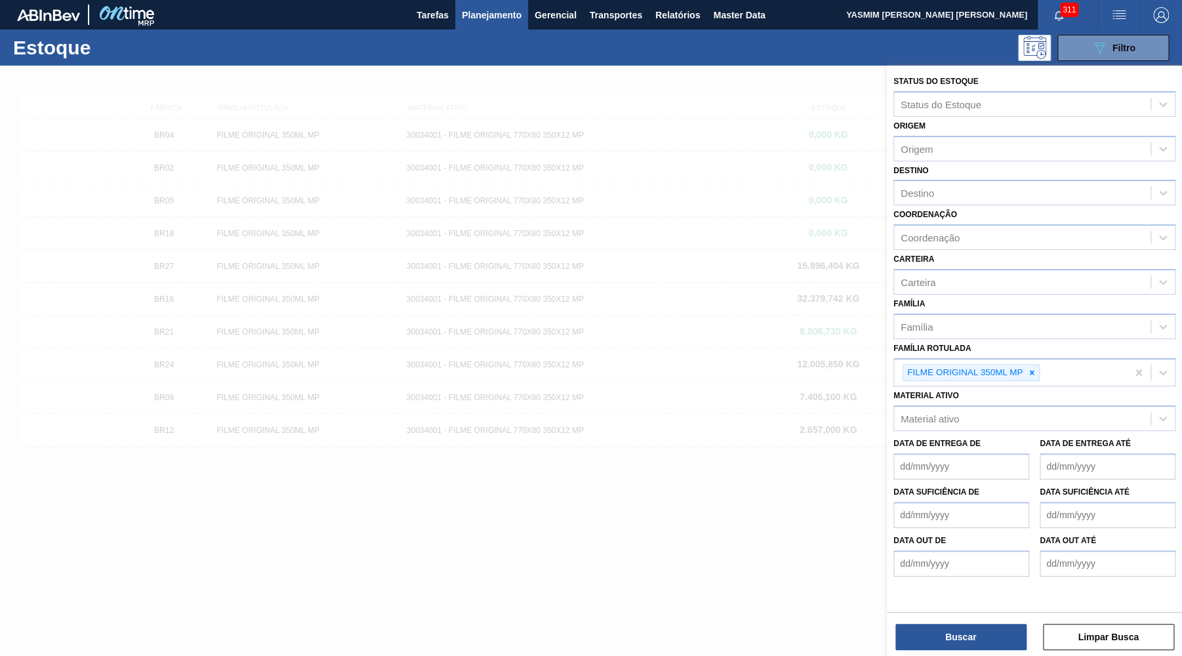
click at [1040, 386] on div "Material ativo Material ativo" at bounding box center [1034, 408] width 282 height 45
click at [1033, 370] on div "FILME ORIGINAL 350ML MP" at bounding box center [1010, 372] width 233 height 27
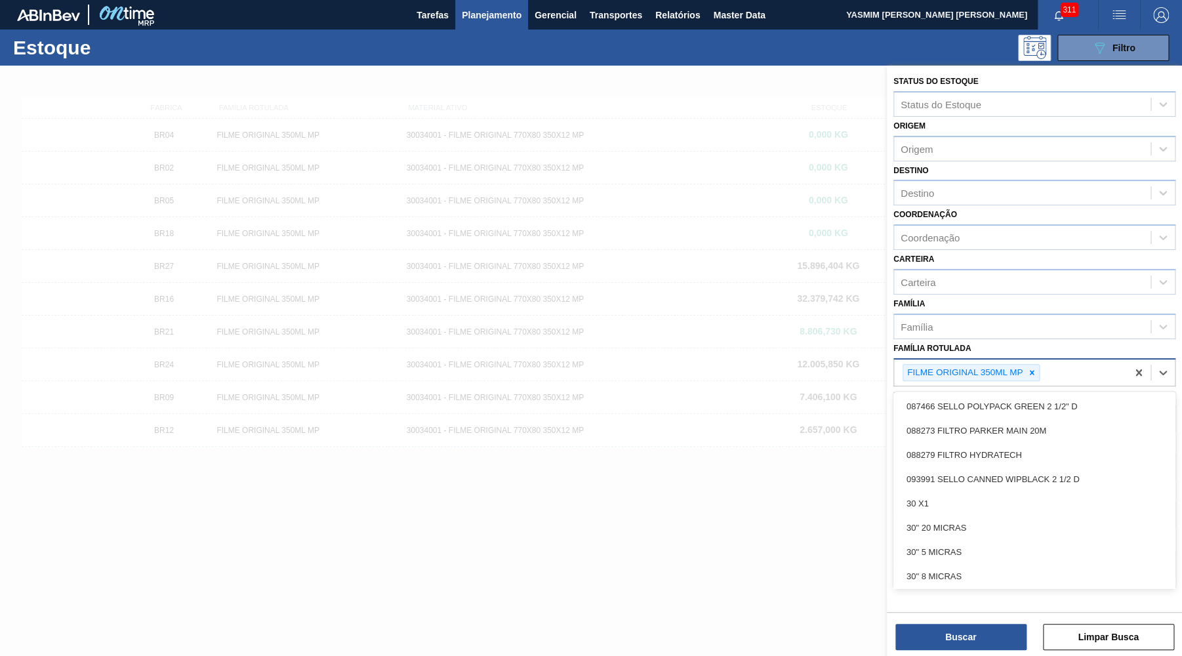
click at [1033, 370] on div "FILME ORIGINAL 350ML MP" at bounding box center [1010, 372] width 233 height 27
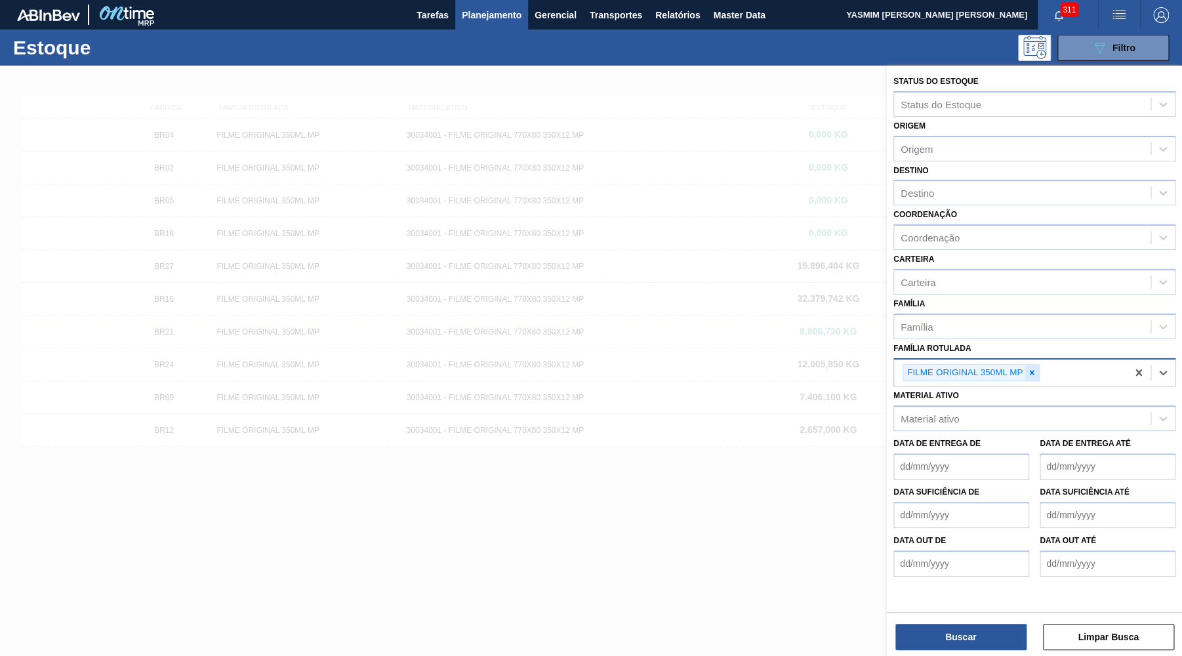
click at [1033, 365] on div at bounding box center [1031, 373] width 14 height 16
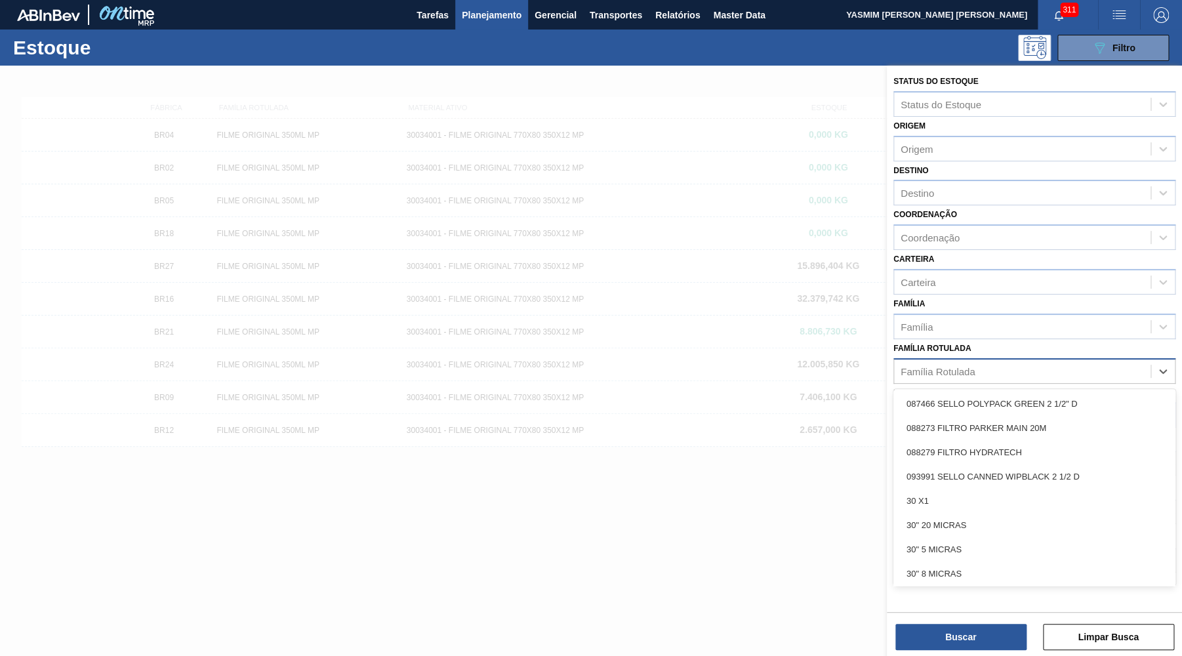
click at [928, 367] on div "Família Rotulada" at bounding box center [1022, 370] width 256 height 19
paste Rotulada "500"
type Rotulada "500"
click at [954, 372] on div "Status do Estoque Status do Estoque Origem Origem Destino Destino Coordenação C…" at bounding box center [1033, 323] width 295 height 514
click at [946, 368] on div "500 500" at bounding box center [1034, 371] width 282 height 26
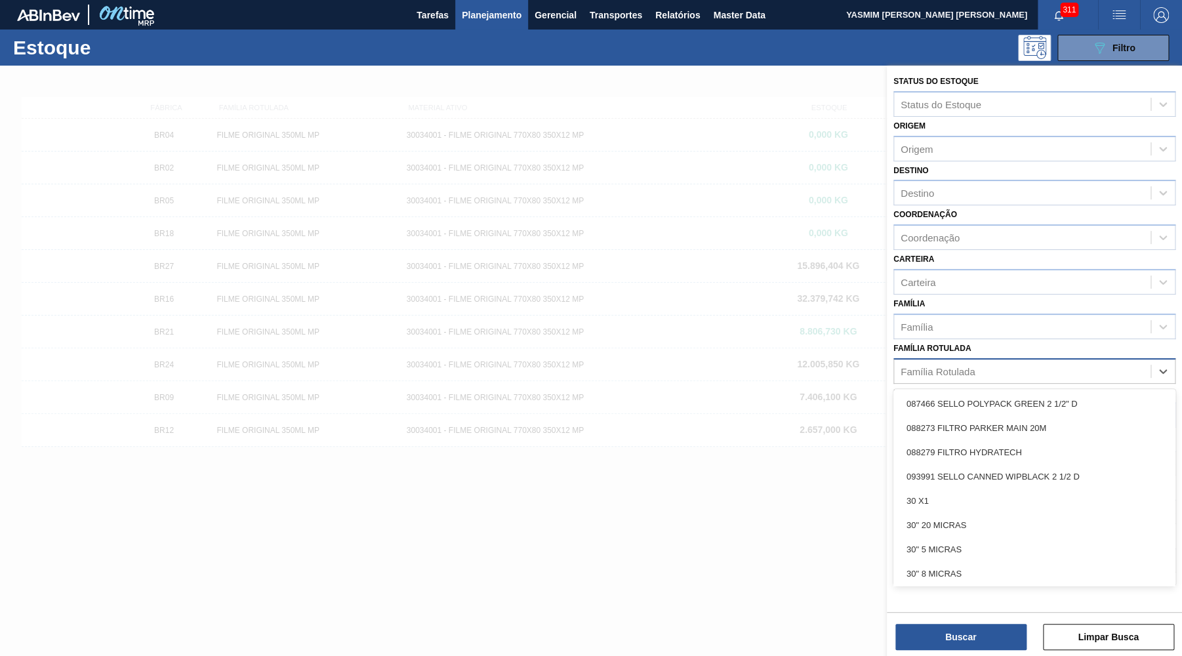
click at [946, 367] on div "Família Rotulada" at bounding box center [1022, 370] width 256 height 19
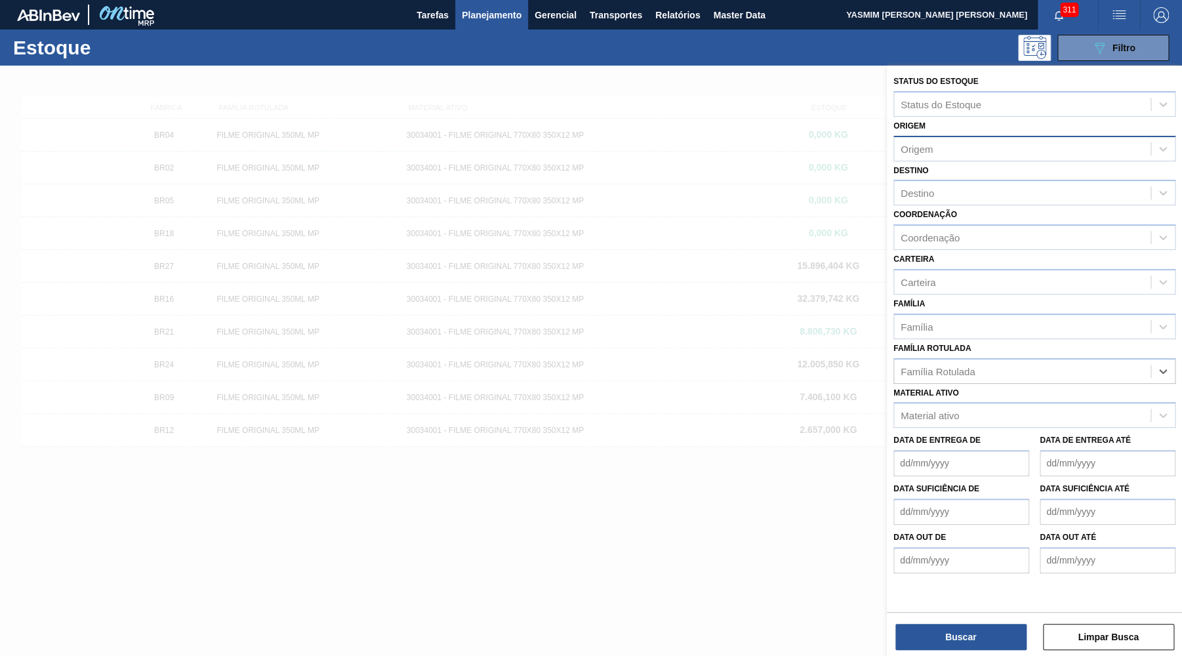
click at [987, 147] on div "Origem" at bounding box center [1022, 148] width 256 height 19
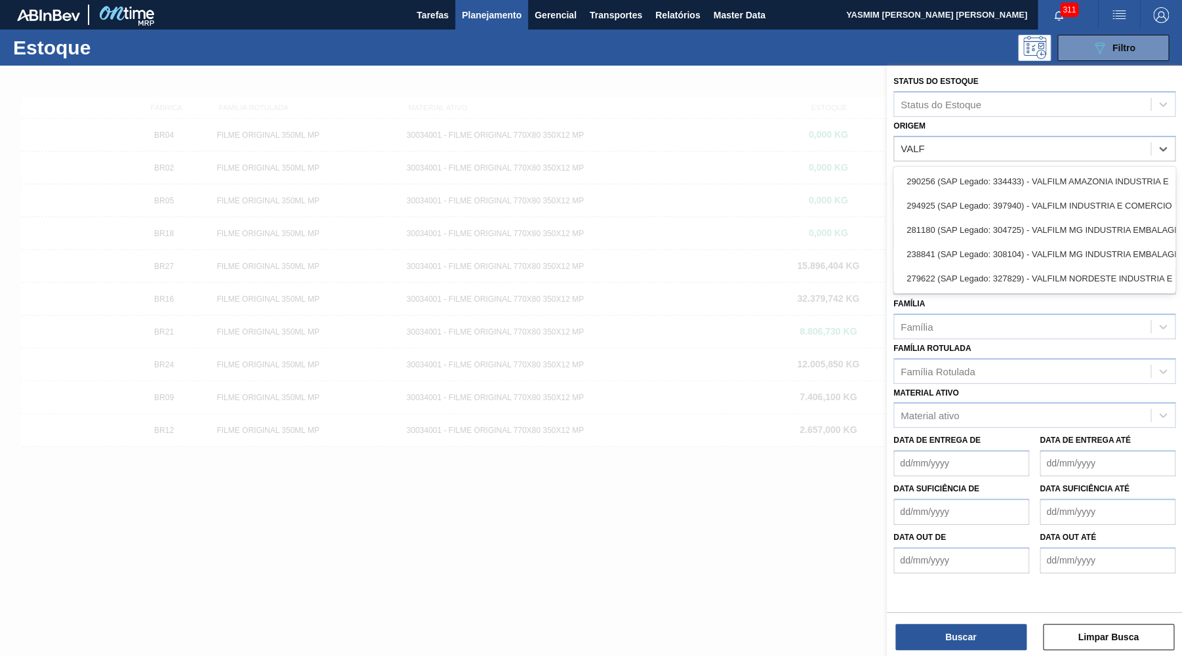
type input "VALFI"
click at [970, 186] on div "290256 (SAP Legado: 334433) - VALFILM AMAZONIA INDUSTRIA E" at bounding box center [1034, 181] width 282 height 24
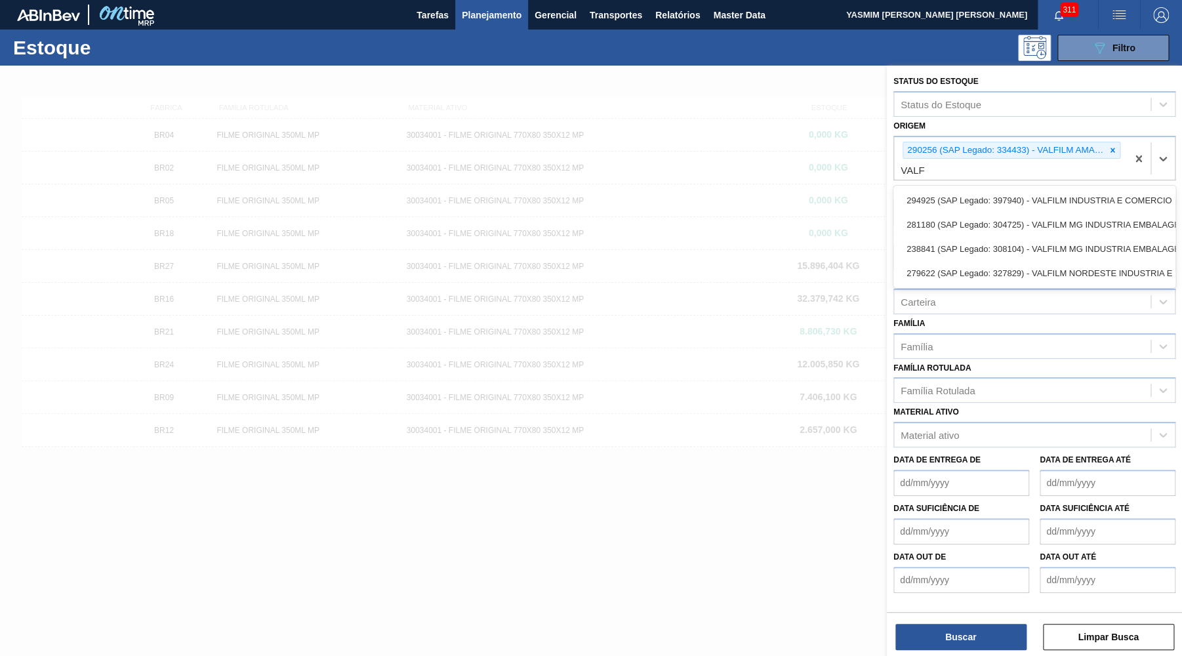
type input "VALFI"
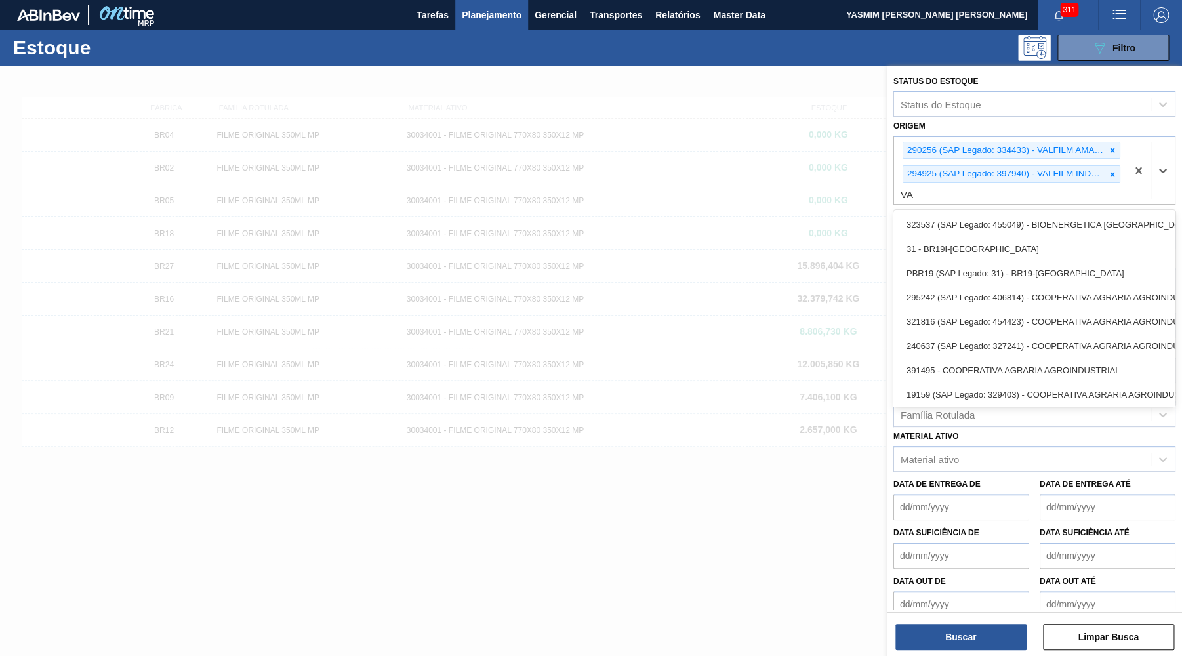
type input "VALF"
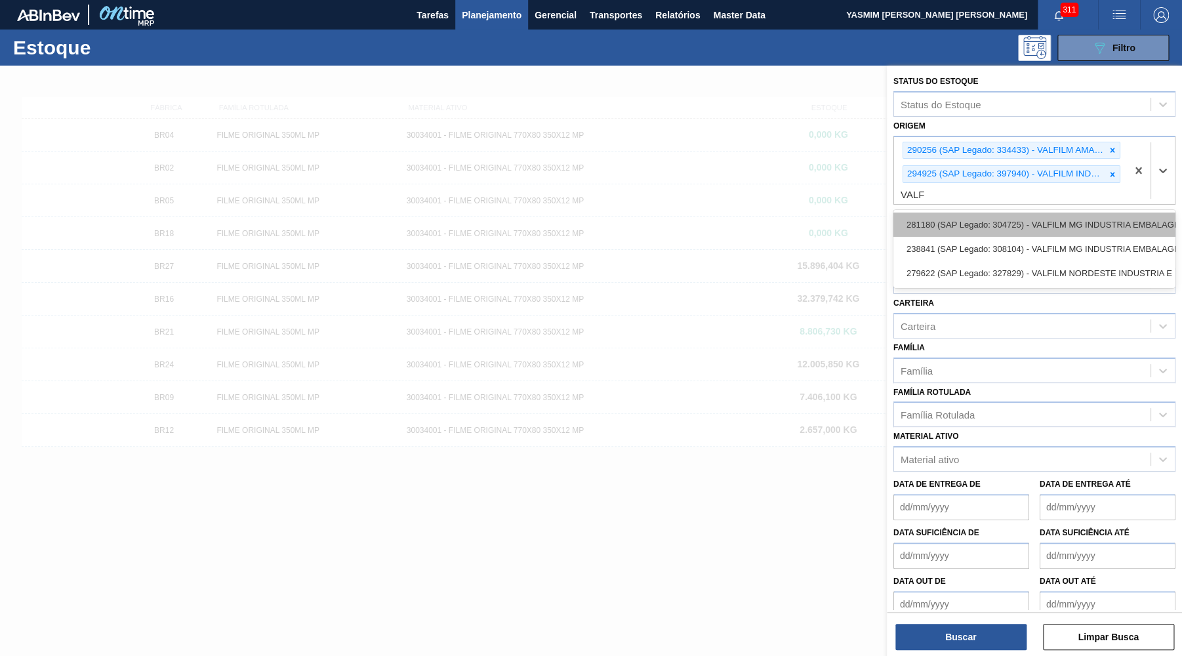
drag, startPoint x: 1012, startPoint y: 236, endPoint x: 991, endPoint y: 224, distance: 24.4
click at [991, 224] on div "281180 (SAP Legado: 304725) - VALFILM MG INDUSTRIA EMBALAGENS 238841 (SAP Legad…" at bounding box center [1034, 249] width 282 height 78
click at [991, 224] on div "281180 (SAP Legado: 304725) - VALFILM MG INDUSTRIA EMBALAGENS" at bounding box center [1034, 224] width 282 height 24
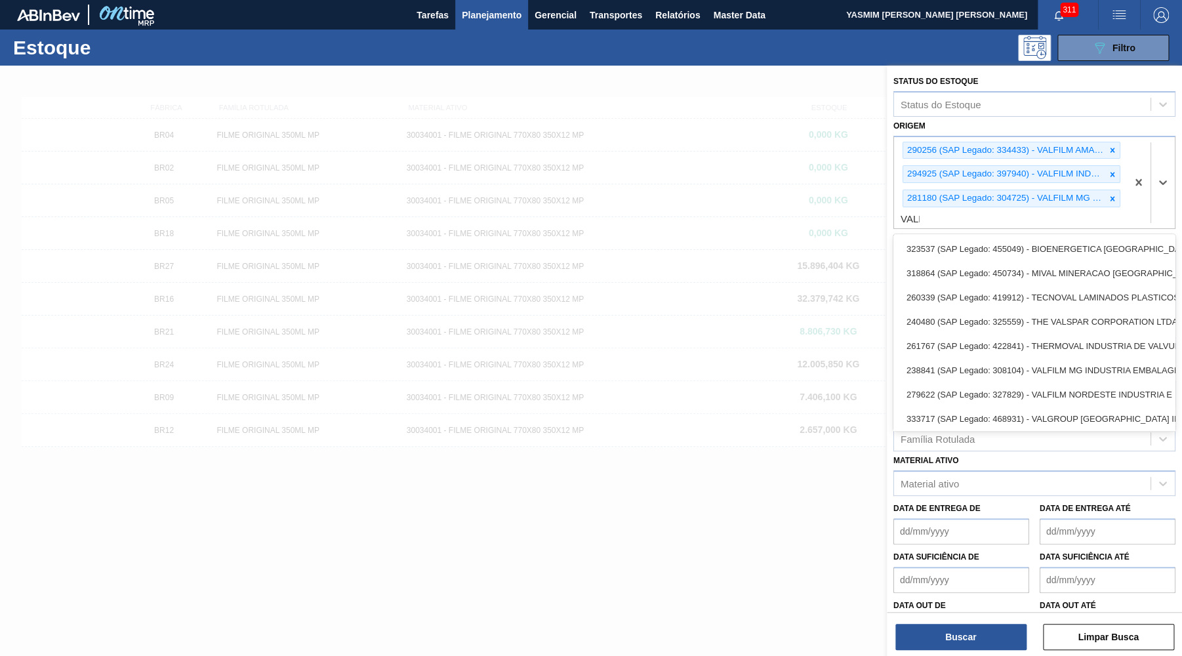
type input "VALFI"
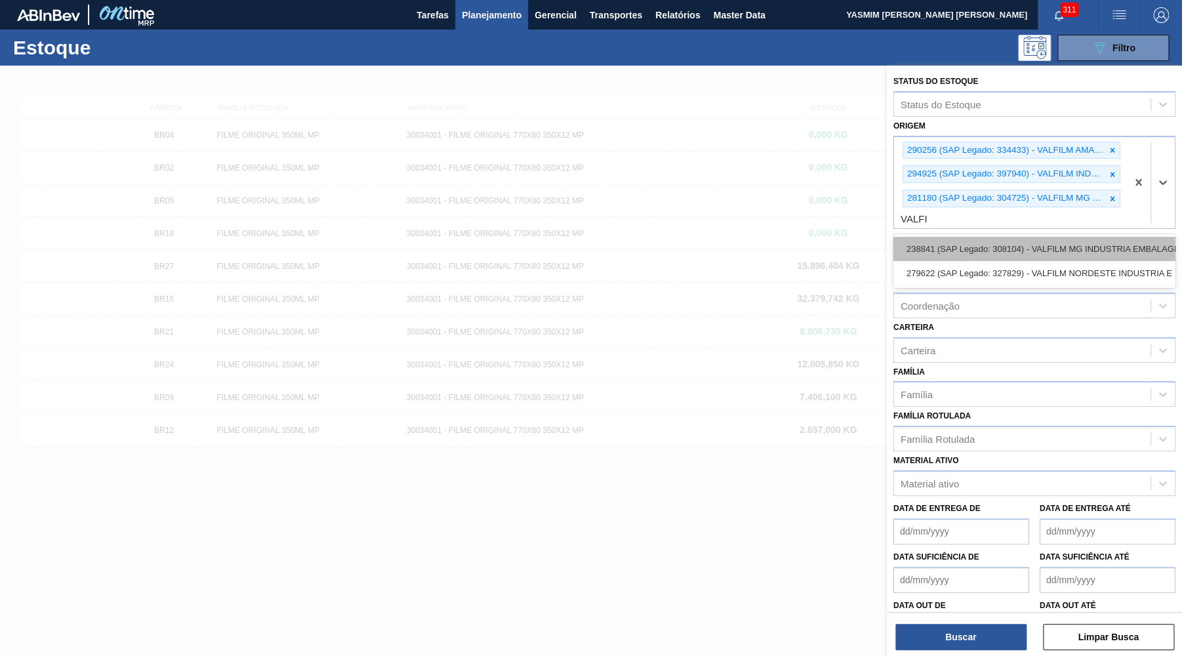
click at [1062, 241] on div "238841 (SAP Legado: 308104) - VALFILM MG INDUSTRIA EMBALAGENS" at bounding box center [1034, 249] width 282 height 24
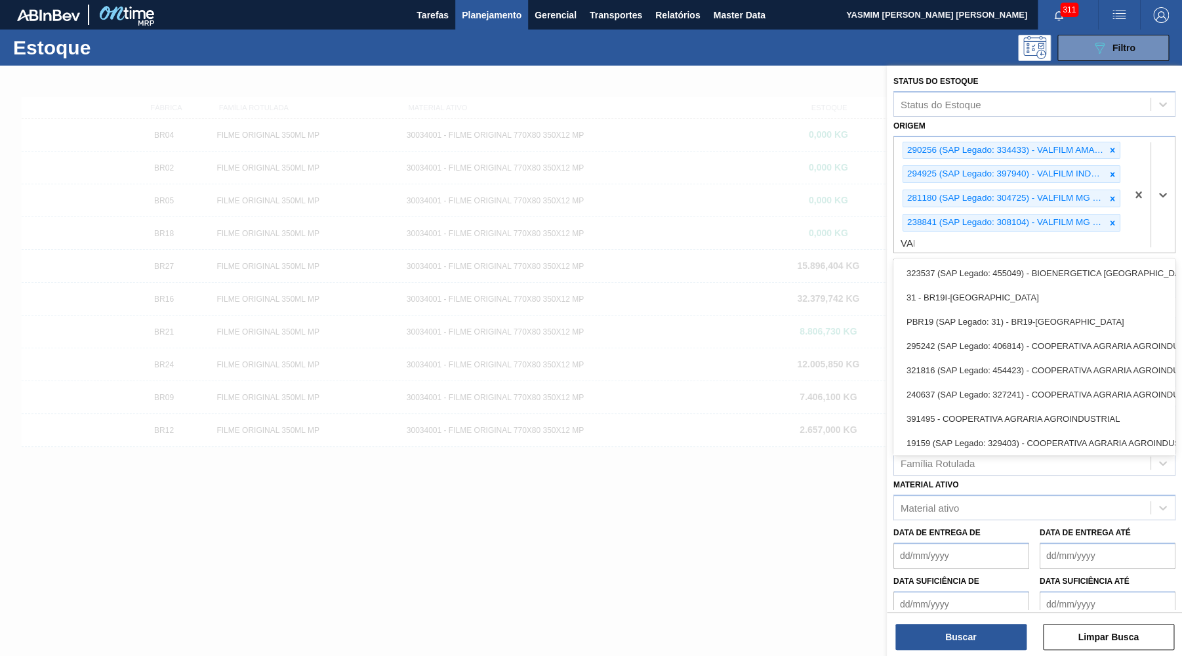
type input "VALF"
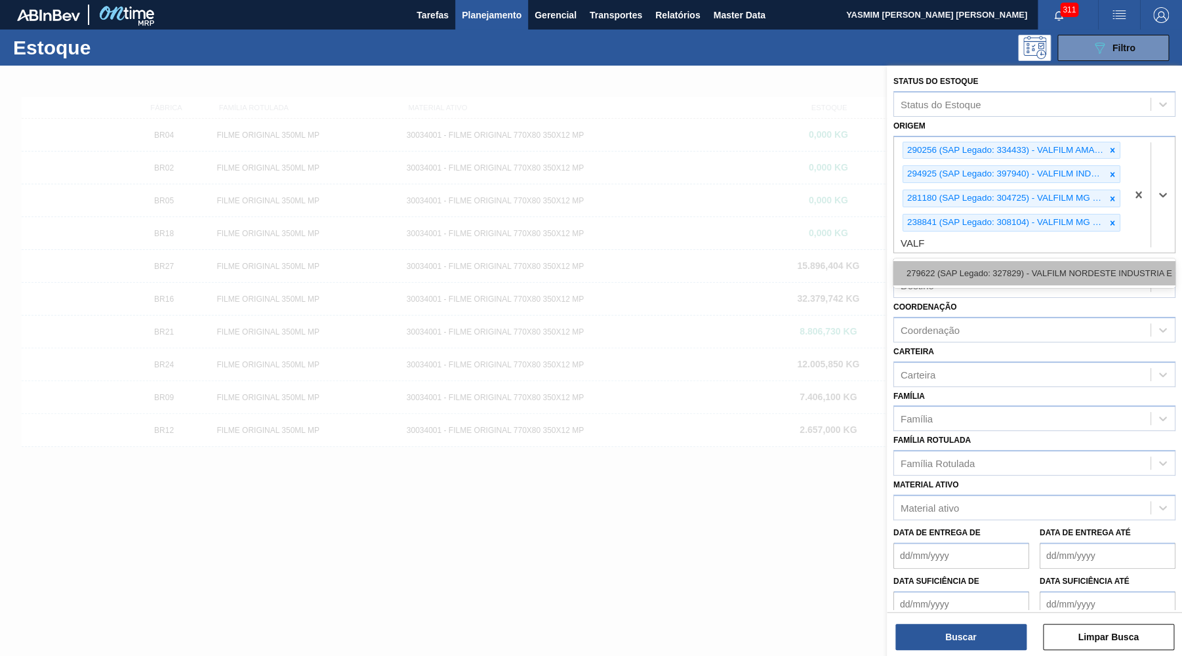
click at [1062, 272] on div "279622 (SAP Legado: 327829) - VALFILM NORDESTE INDUSTRIA E" at bounding box center [1034, 273] width 282 height 24
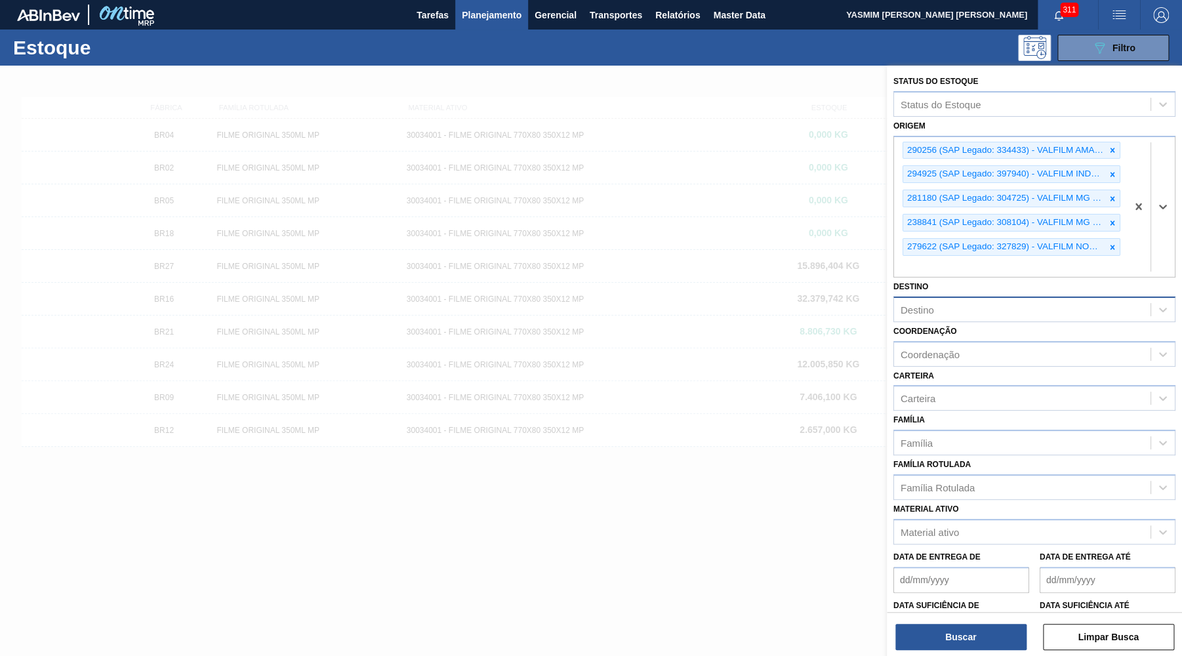
click at [933, 304] on div "Destino" at bounding box center [916, 309] width 33 height 11
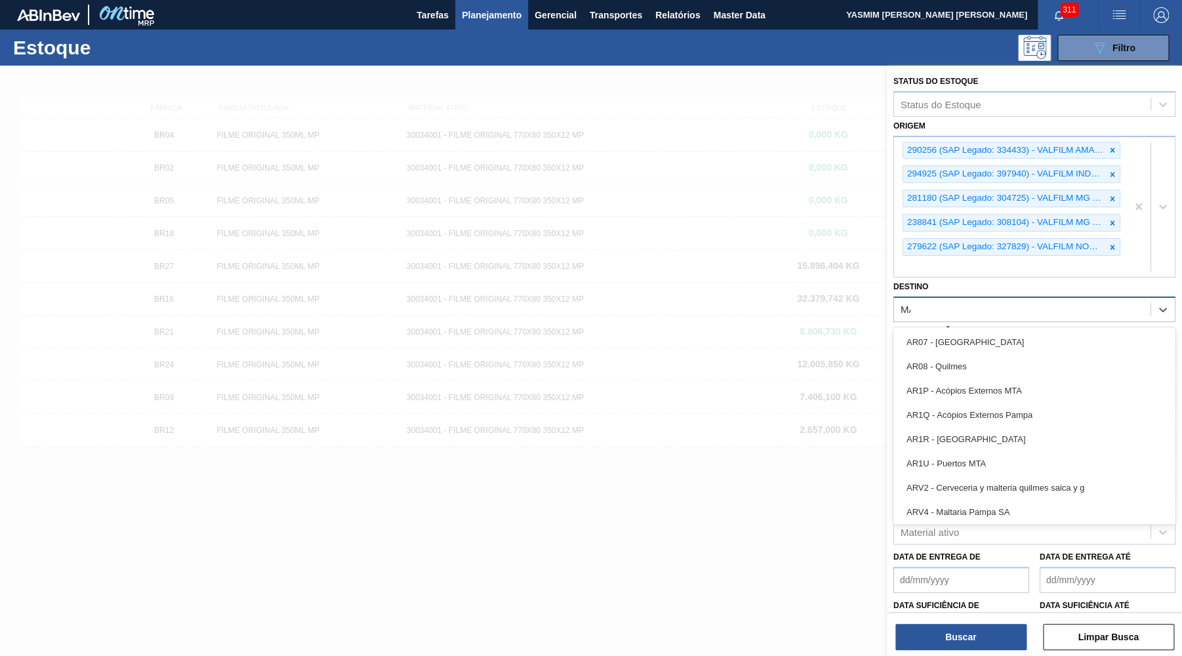
type input "MANA"
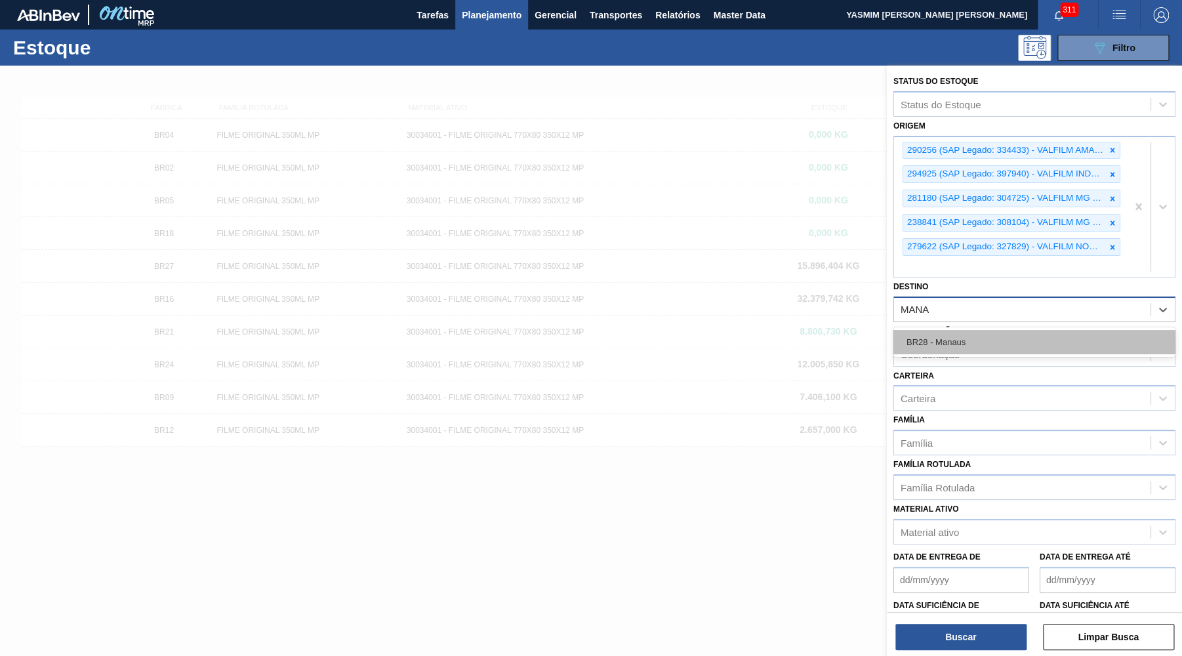
click at [1009, 344] on div "BR28 - Manaus" at bounding box center [1034, 342] width 282 height 24
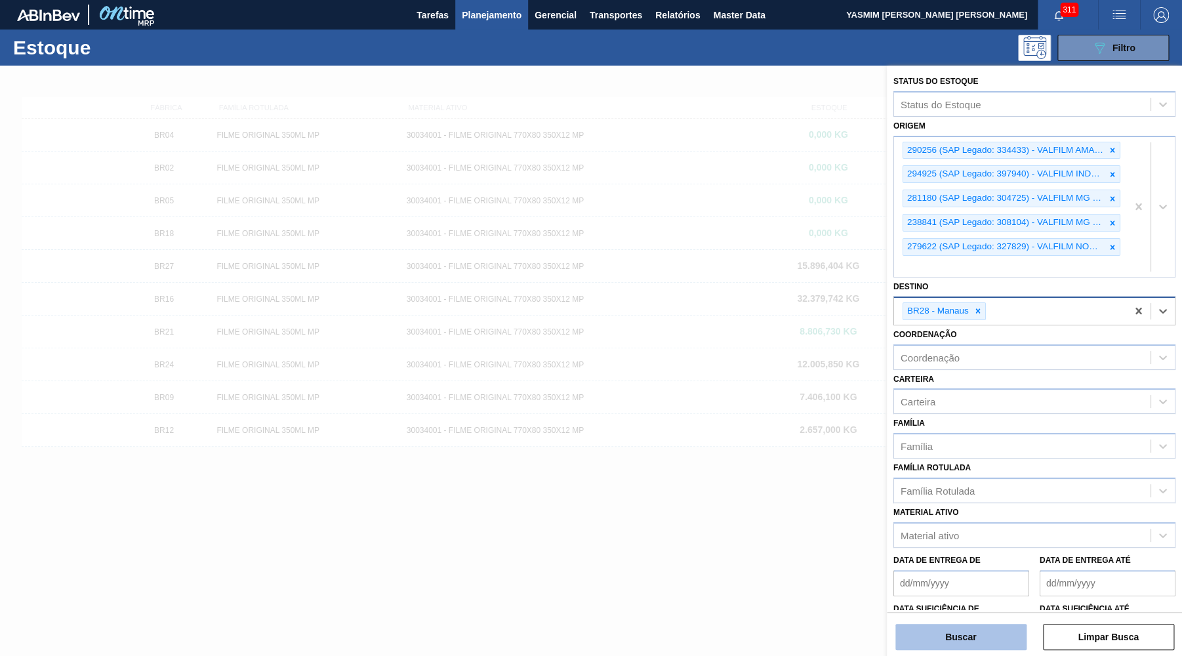
click at [953, 642] on button "Buscar" at bounding box center [960, 637] width 131 height 26
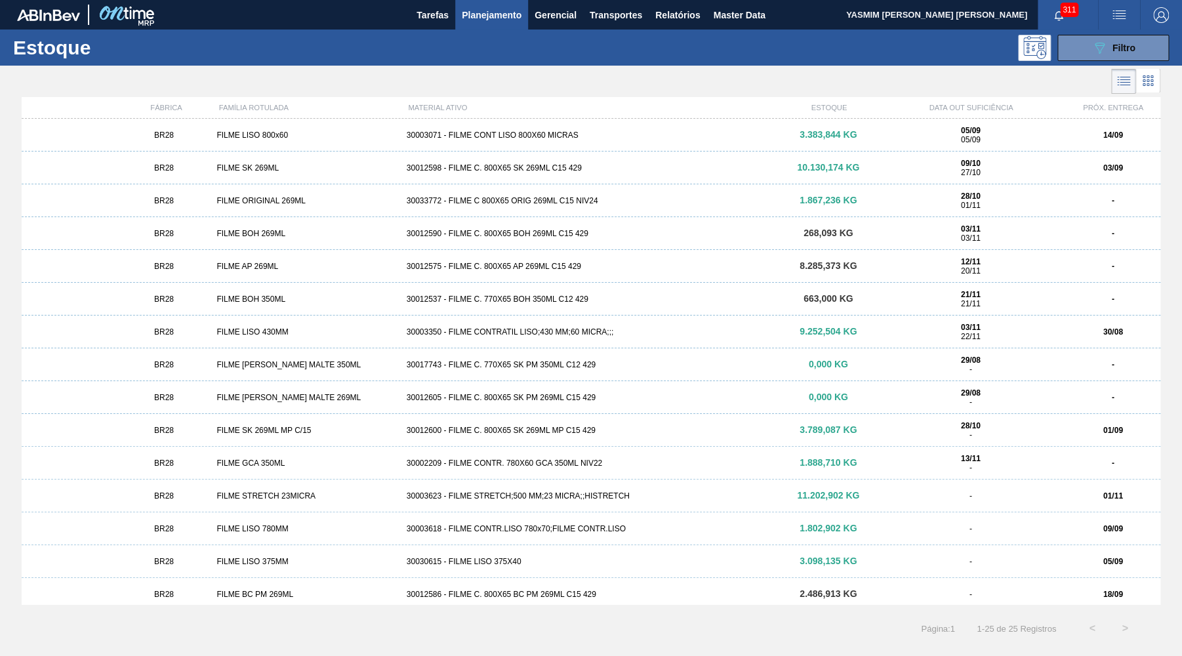
click at [563, 141] on div "BR28 FILME LISO 800x60 30003071 - FILME CONT LISO 800X60 MICRAS 3.383,844 KG 05…" at bounding box center [591, 135] width 1138 height 33
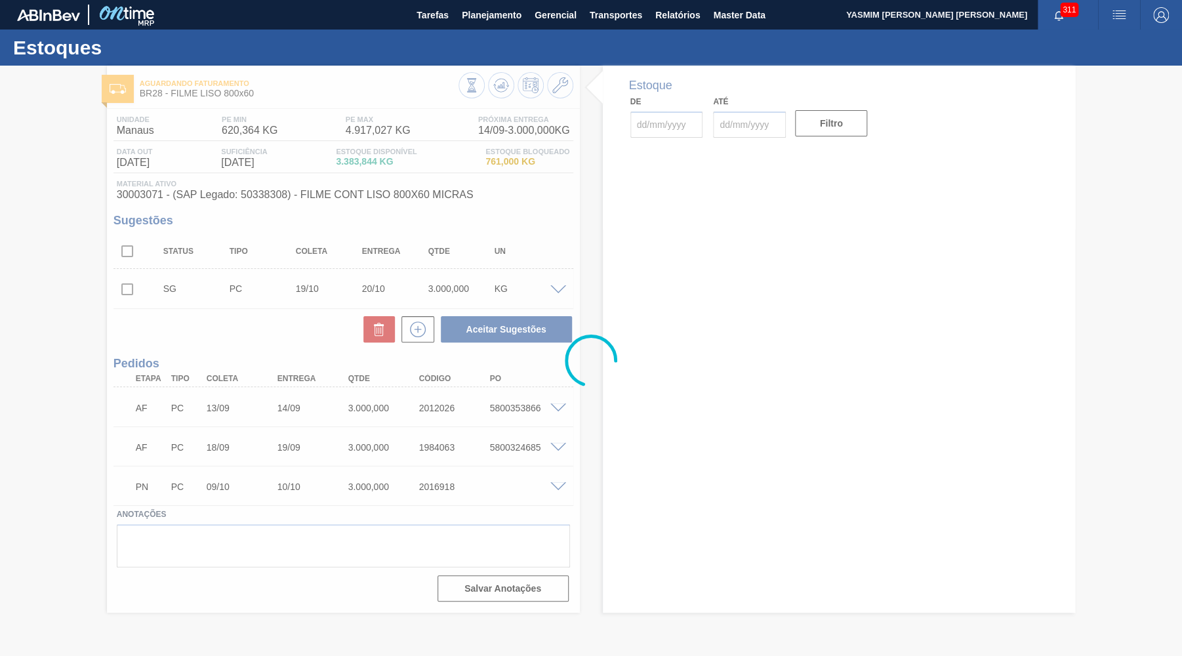
type input "[DATE]"
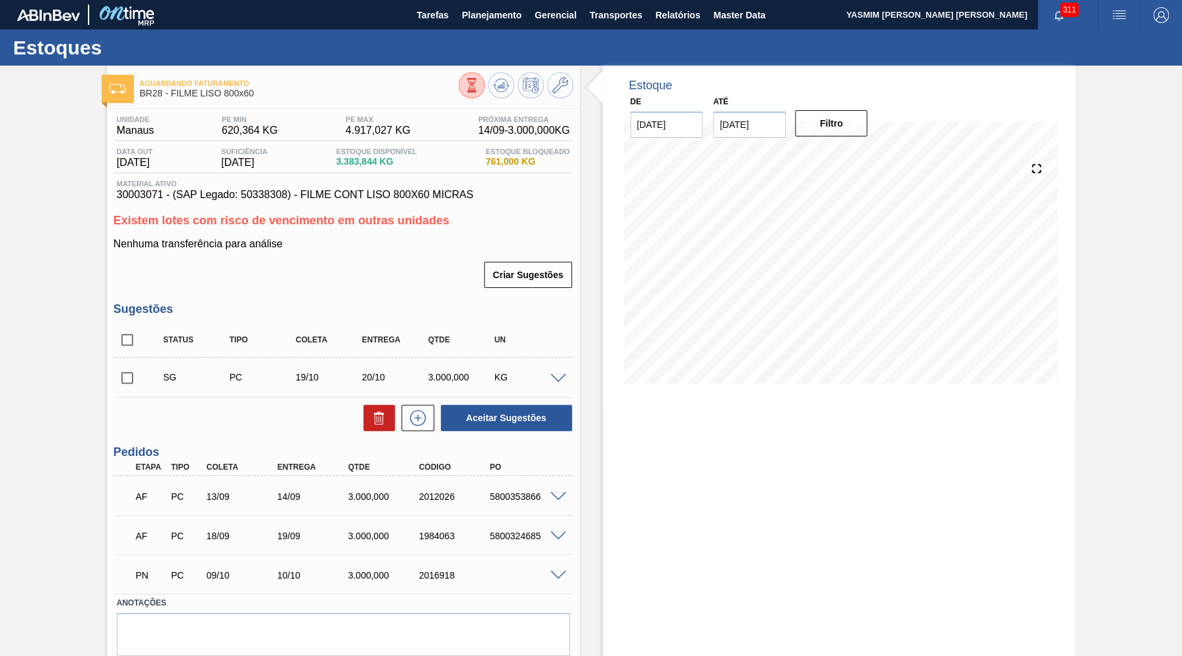
click at [134, 203] on div "Unidade Manaus PE MIN 620,364 KG PE MAX 4.917,027 KG Próxima Entrega 14/09 - 3.…" at bounding box center [343, 402] width 473 height 586
copy span "30003071"
drag, startPoint x: 11, startPoint y: 369, endPoint x: 8, endPoint y: 380, distance: 11.6
click at [10, 369] on div "Aguardando Faturamento BR28 - FILME LISO 800x60 Unidade Manaus PE MIN 620,364 K…" at bounding box center [591, 383] width 1182 height 635
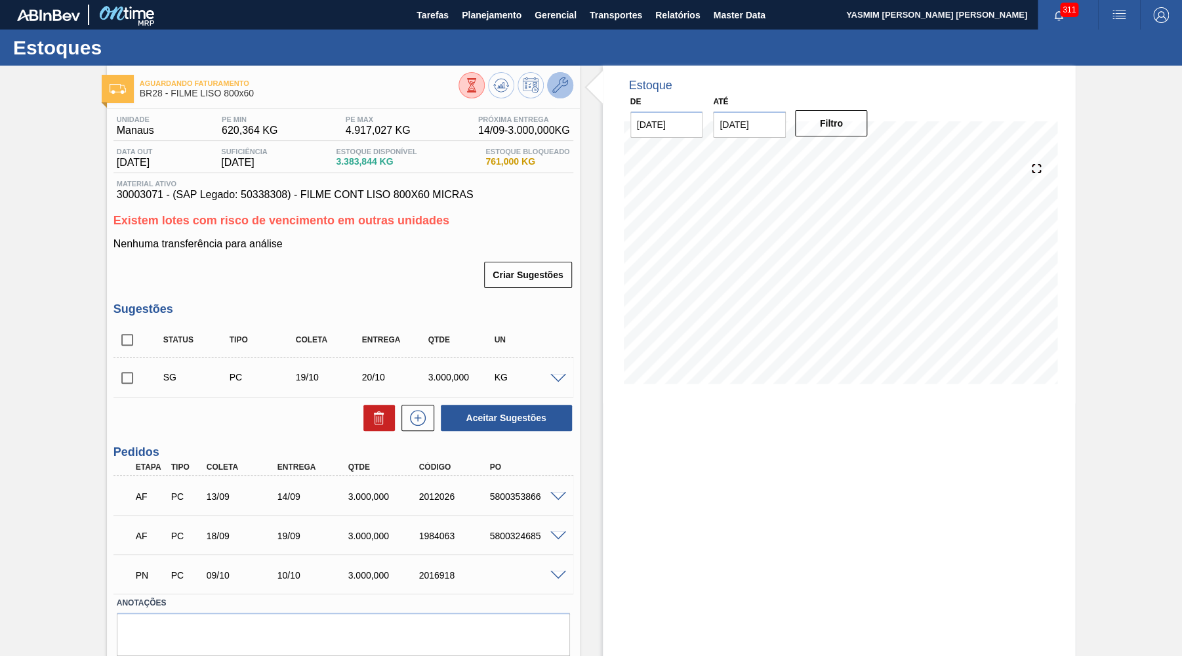
click at [552, 81] on icon at bounding box center [560, 85] width 16 height 16
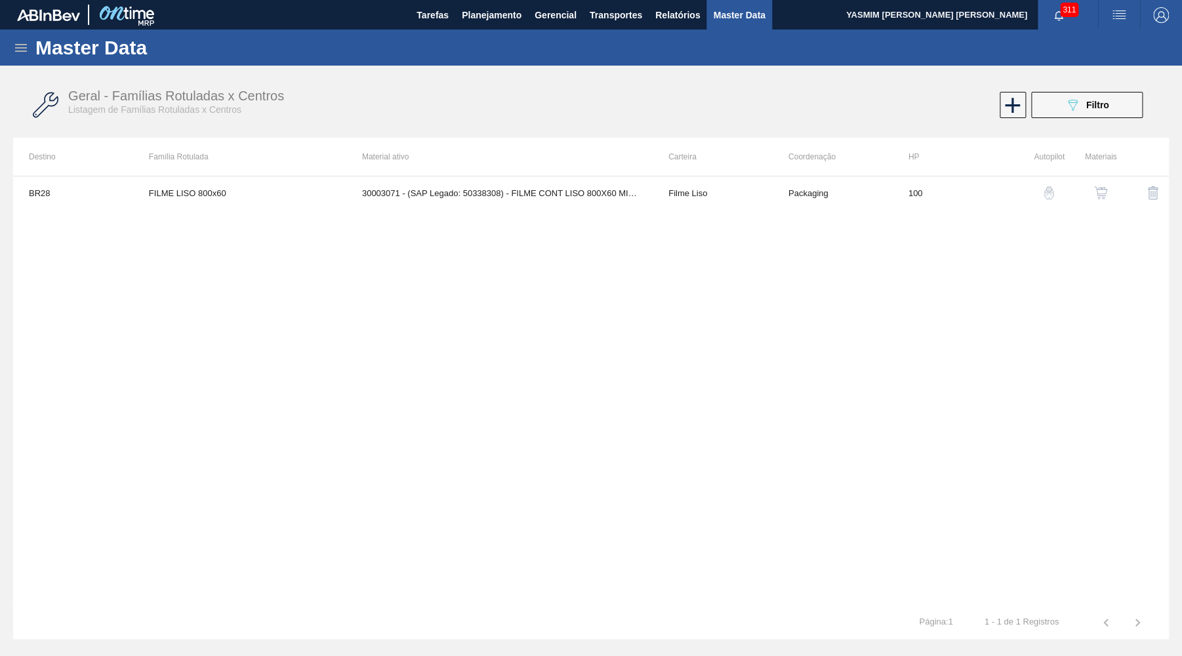
click at [1109, 212] on div "BR28 FILME LISO 800x60 30003071 - (SAP Legado: 50338308) - FILME CONT LISO 800X…" at bounding box center [590, 391] width 1155 height 430
click at [1108, 194] on div "button" at bounding box center [1100, 192] width 16 height 13
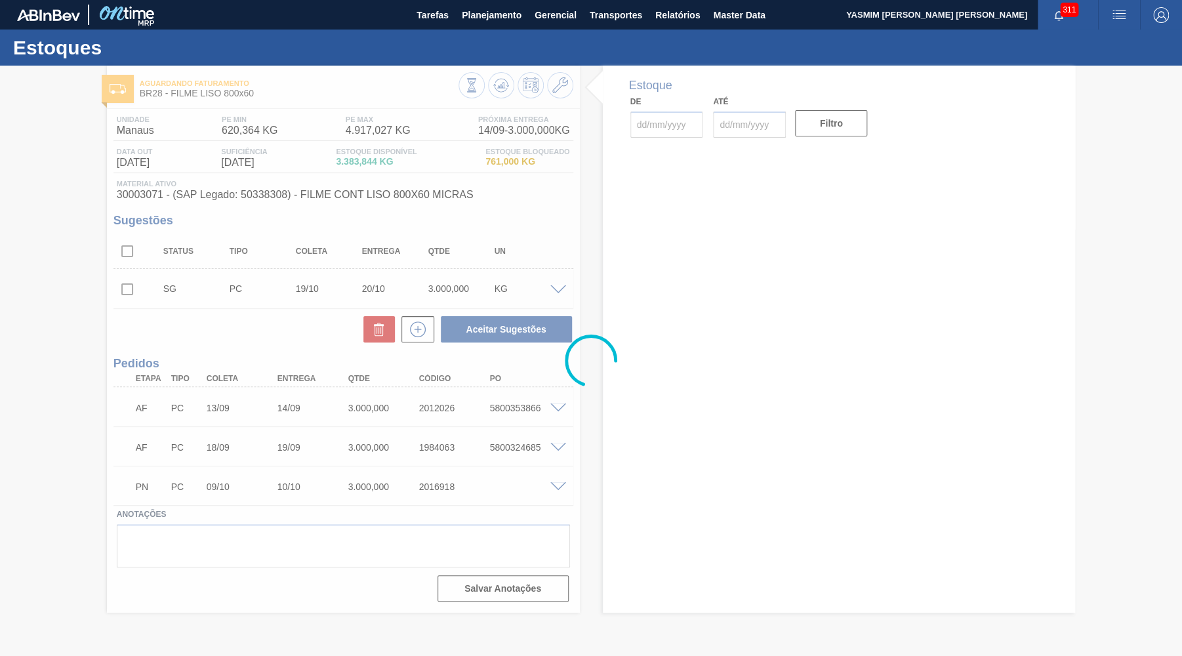
type input "[DATE]"
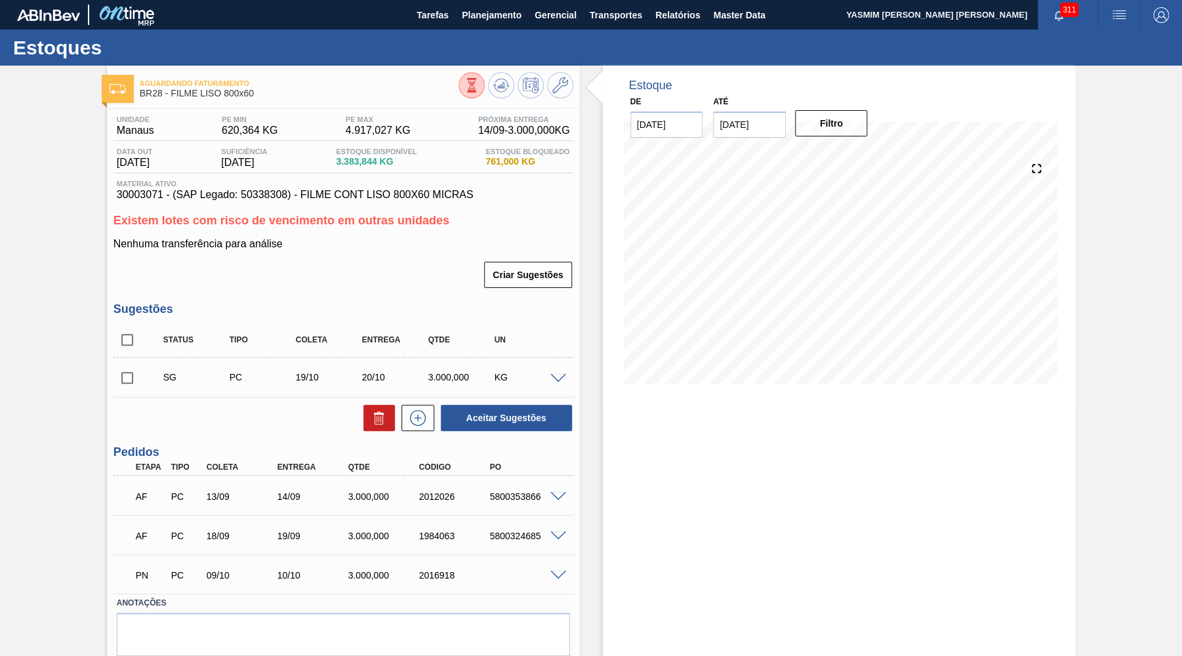
click at [265, 190] on div "Material ativo 30003071 - (SAP Legado: 50338308) - FILME CONT LISO 800X60 MICRAS" at bounding box center [343, 190] width 460 height 21
copy span "50338308"
click at [143, 191] on span "30003071 - (SAP Legado: 50338308) - FILME CONT LISO 800X60 MICRAS" at bounding box center [343, 195] width 453 height 12
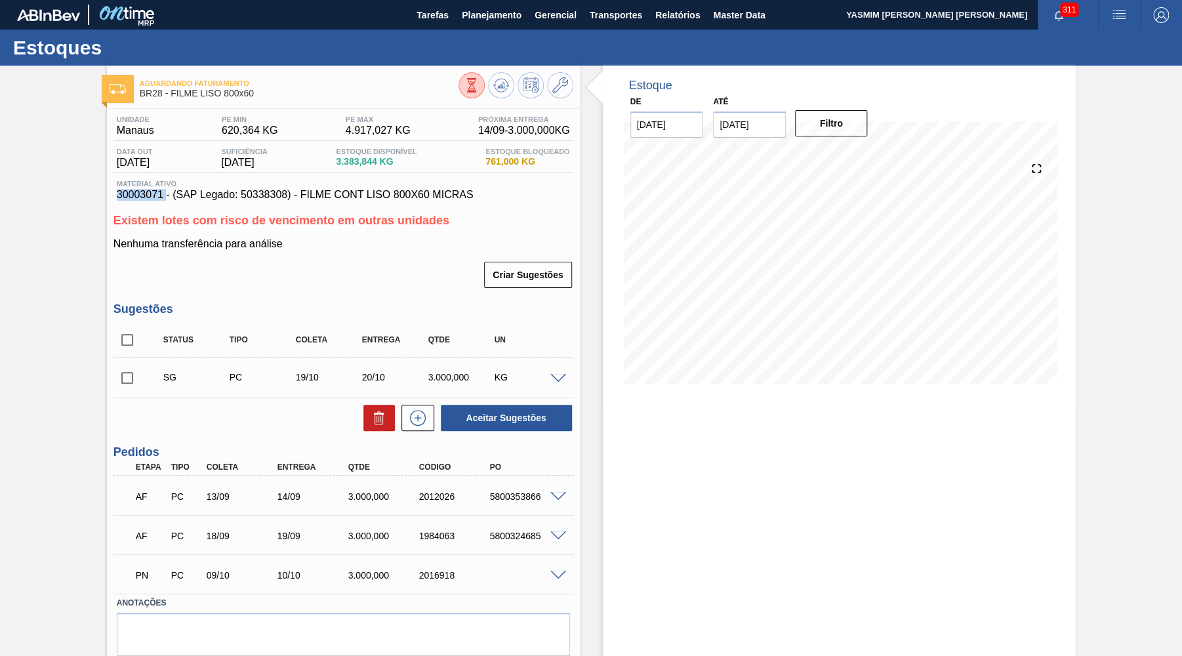
click at [143, 191] on span "30003071 - (SAP Legado: 50338308) - FILME CONT LISO 800X60 MICRAS" at bounding box center [343, 195] width 453 height 12
copy span "30003071"
click at [243, 201] on span "30003071 - (SAP Legado: 50338308) - FILME CONT LISO 800X60 MICRAS" at bounding box center [343, 195] width 453 height 12
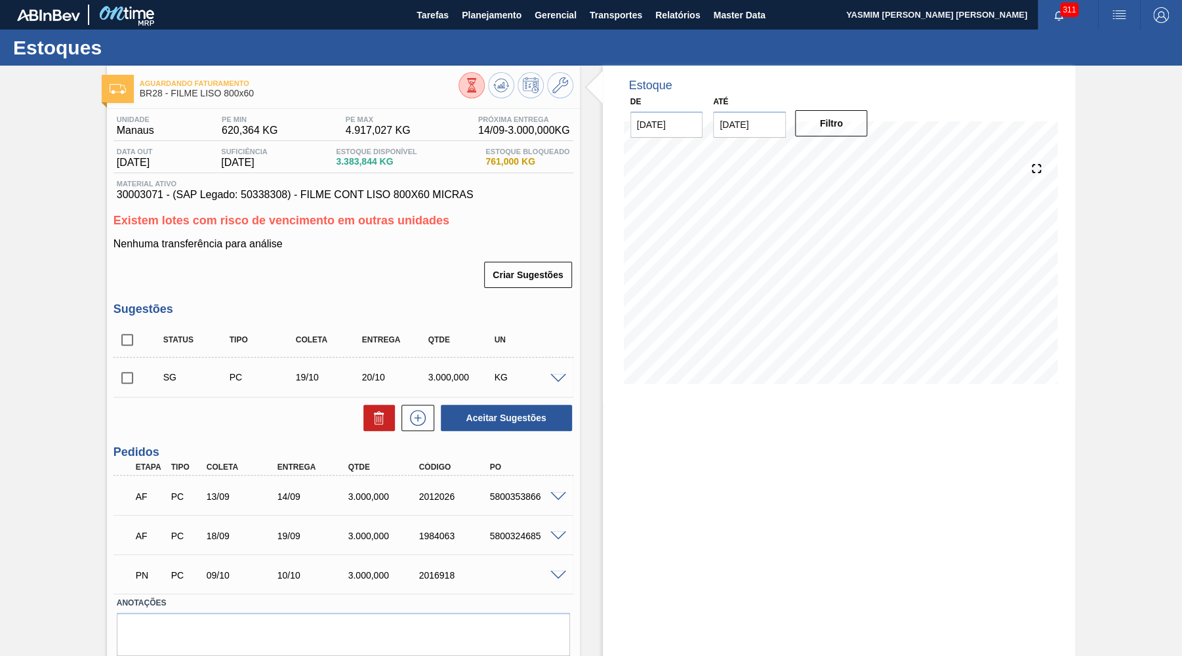
click at [739, 573] on div "Estoque De [DATE] Até [DATE] Filtro" at bounding box center [839, 383] width 473 height 635
click at [518, 21] on span "Planejamento" at bounding box center [492, 15] width 60 height 16
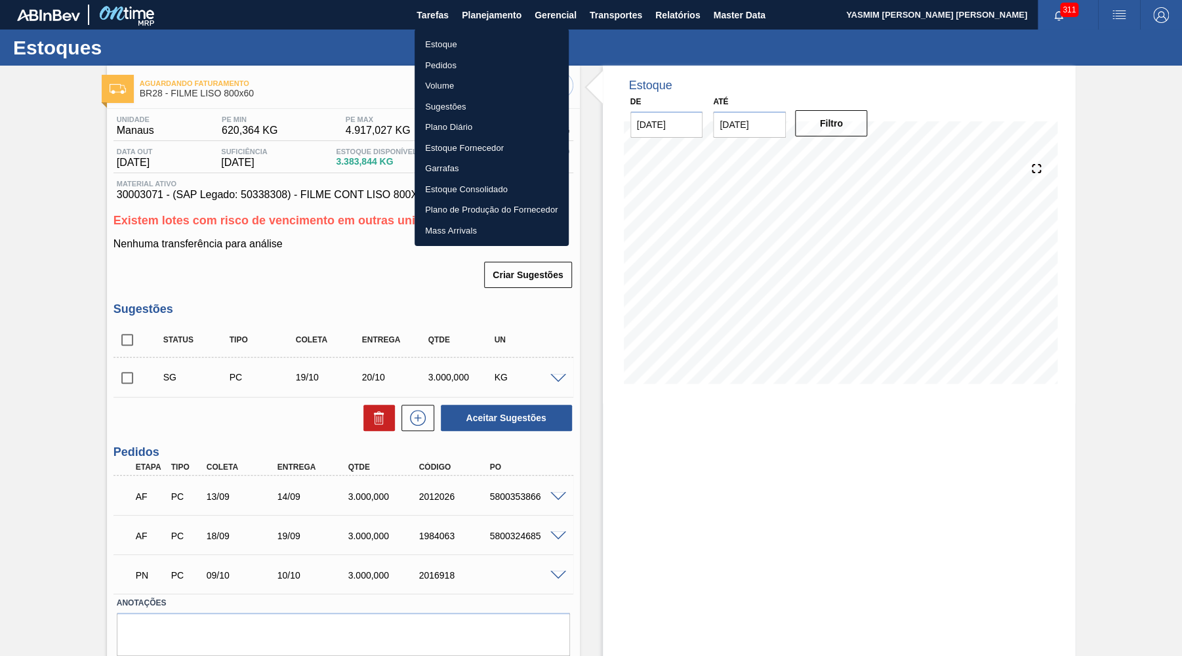
click at [458, 45] on li "Estoque" at bounding box center [491, 44] width 154 height 21
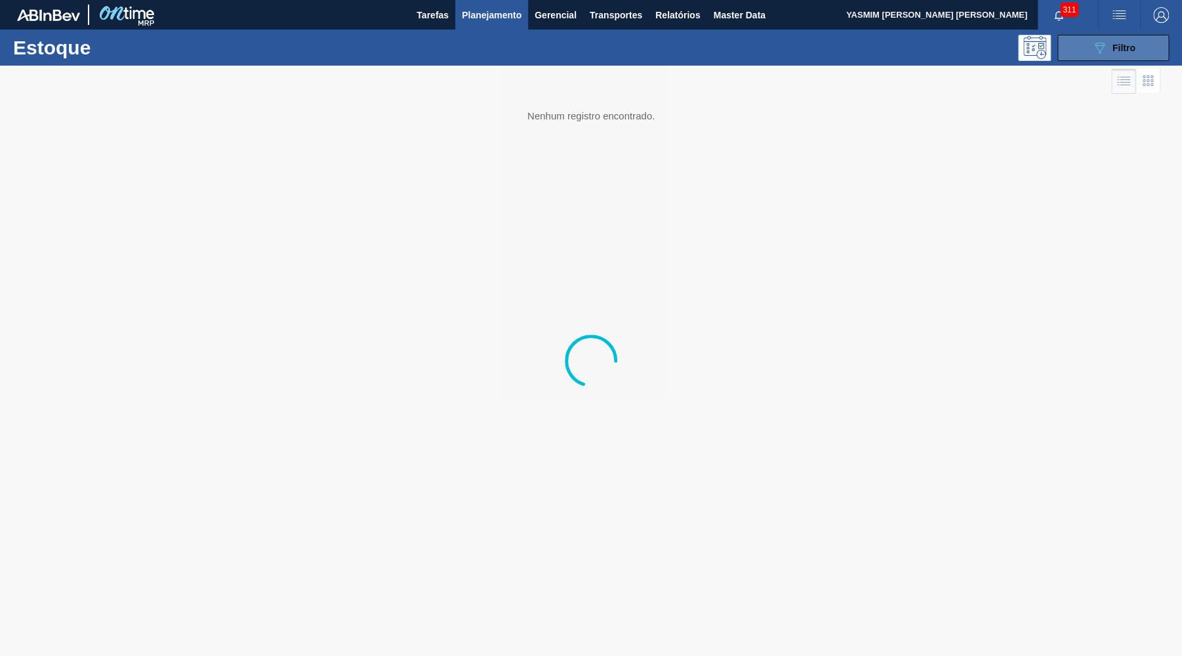
click at [1153, 47] on button "089F7B8B-B2A5-4AFE-B5C0-19BA573D28AC Filtro" at bounding box center [1112, 48] width 111 height 26
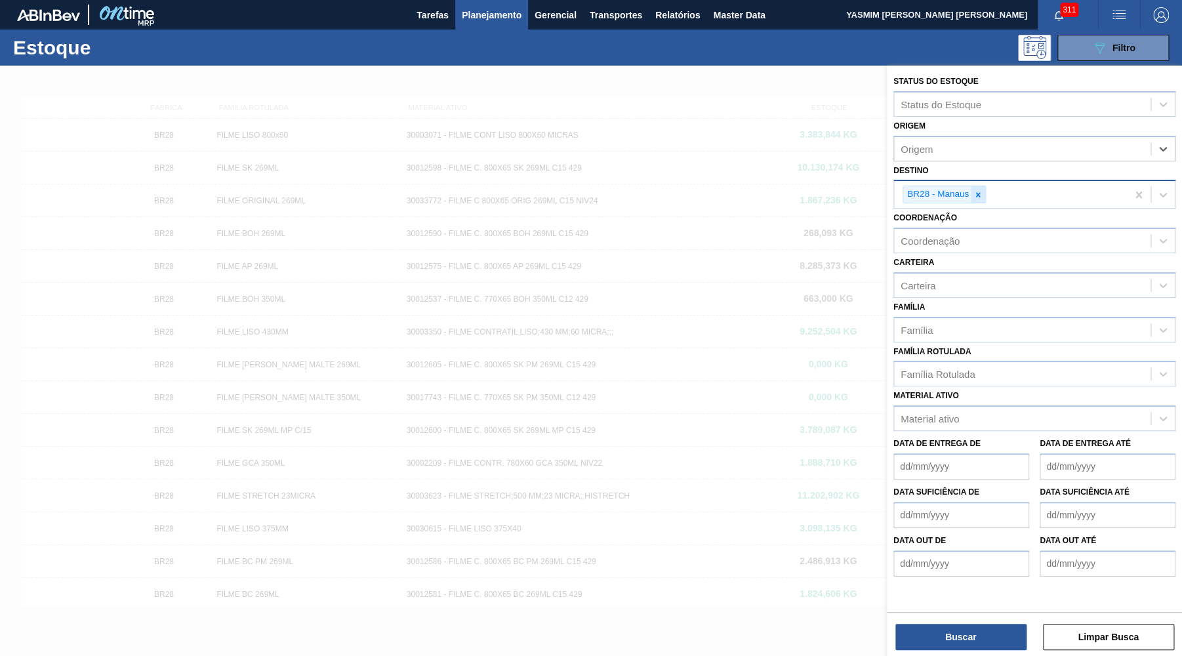
click at [982, 188] on div at bounding box center [977, 194] width 14 height 16
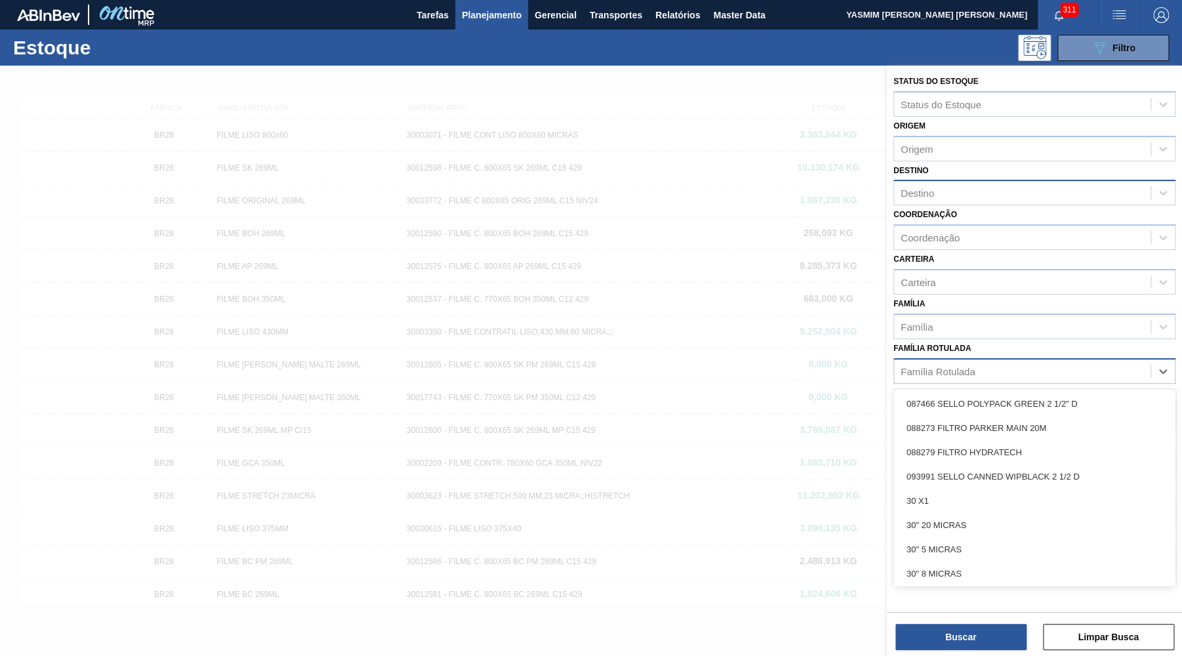
click at [943, 365] on div "Família Rotulada" at bounding box center [937, 370] width 74 height 11
click at [499, 16] on span "Planejamento" at bounding box center [492, 15] width 60 height 16
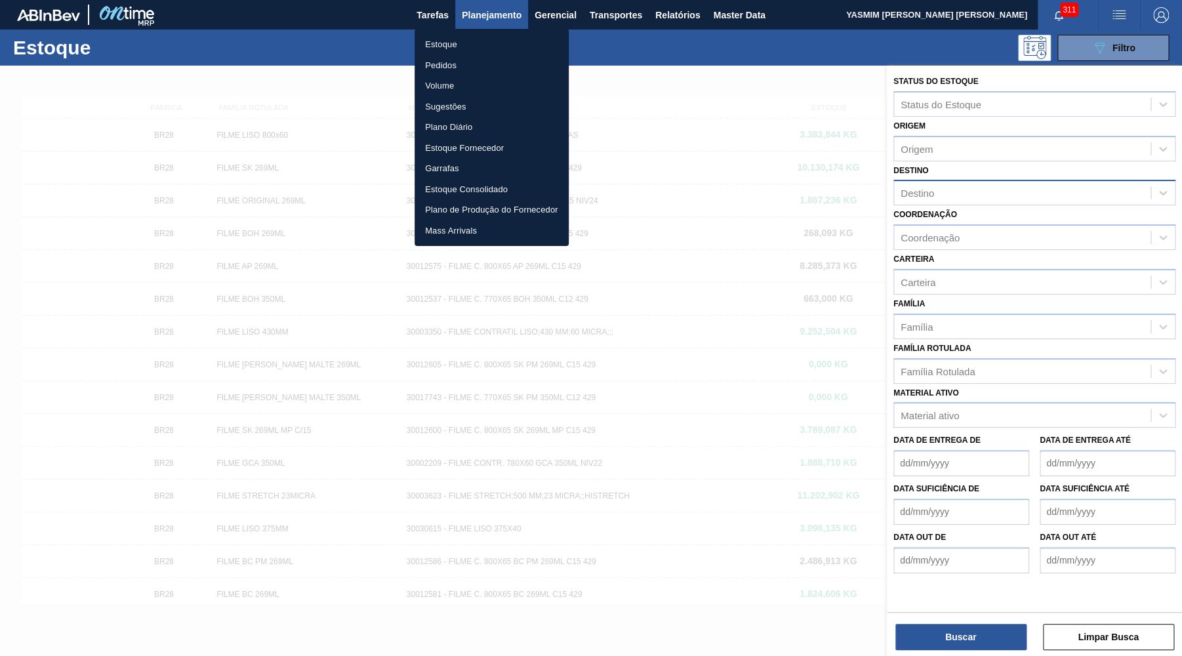
click at [467, 31] on ul "Estoque Pedidos Volume Sugestões Plano Diário Estoque Fornecedor Garrafas Estoq…" at bounding box center [491, 137] width 154 height 217
click at [468, 38] on li "Estoque" at bounding box center [491, 44] width 154 height 21
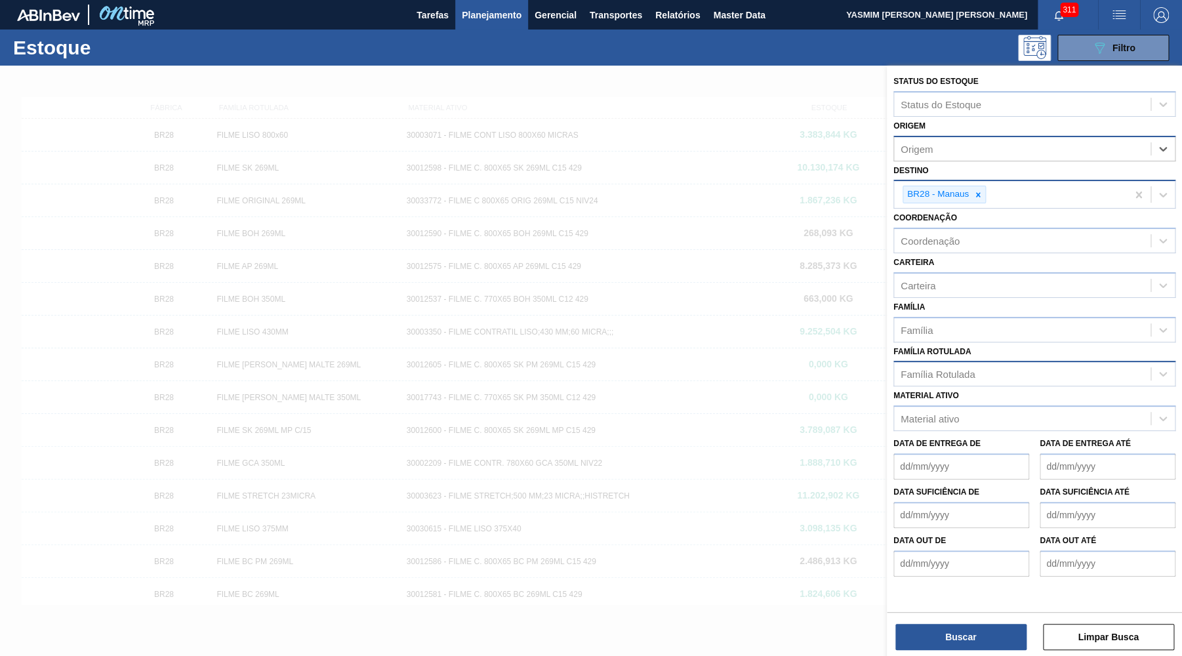
click at [1004, 366] on div "Família Rotulada" at bounding box center [1022, 374] width 256 height 19
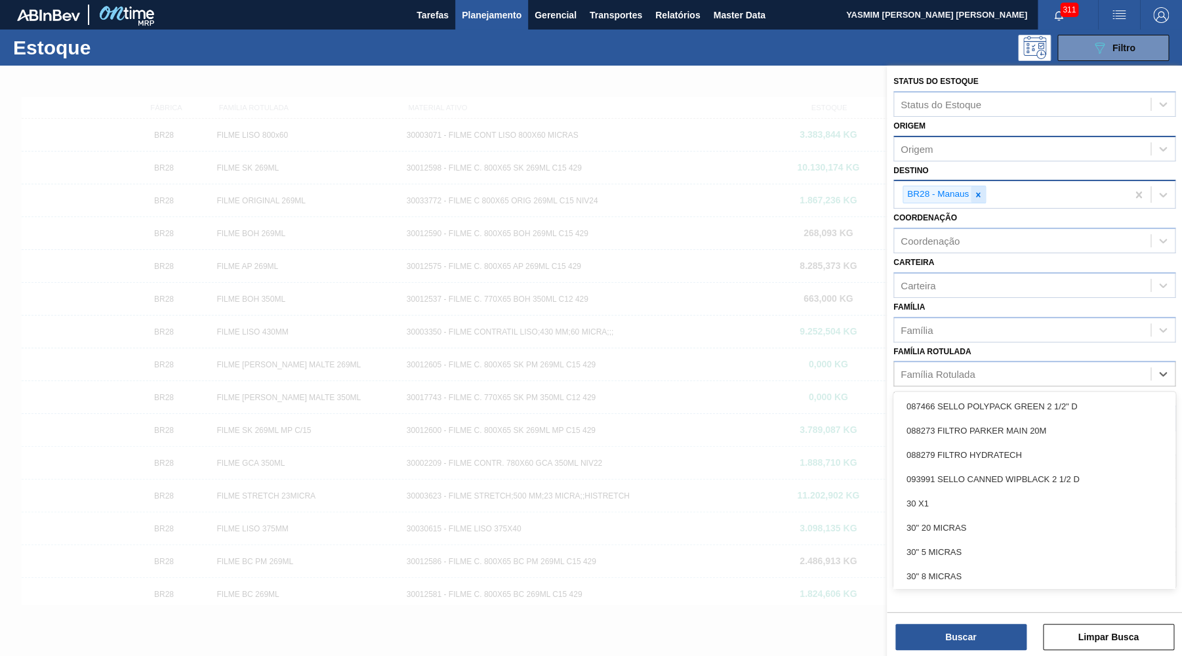
click at [981, 194] on div at bounding box center [977, 194] width 14 height 16
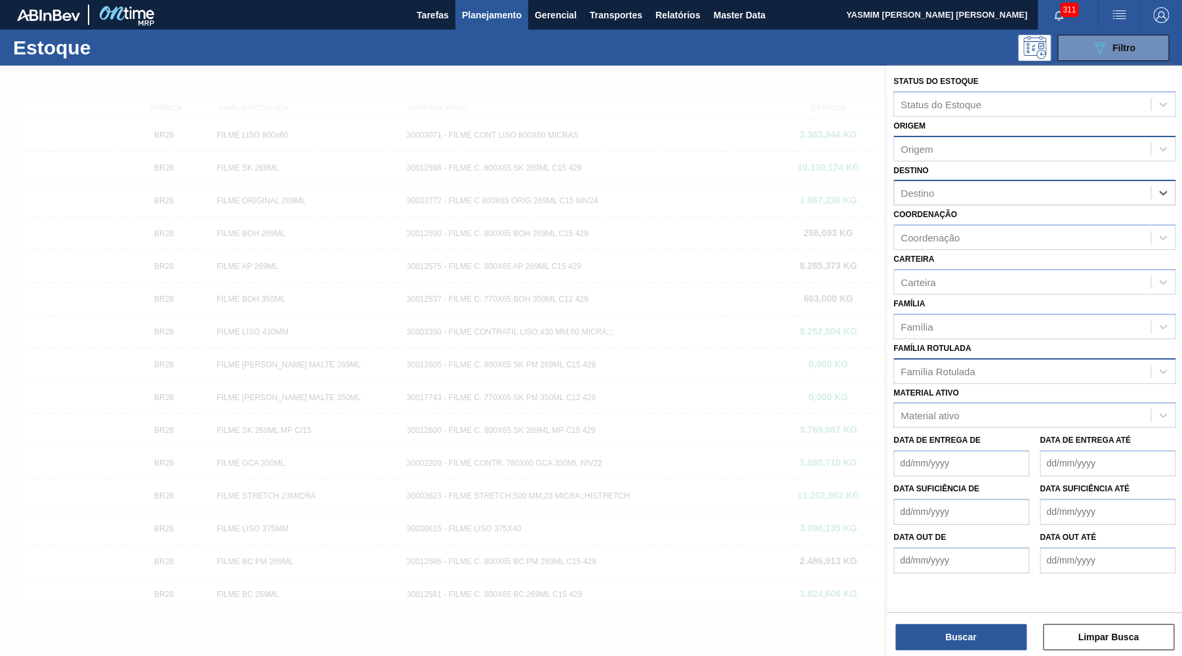
click at [982, 361] on div "Família Rotulada" at bounding box center [1022, 370] width 256 height 19
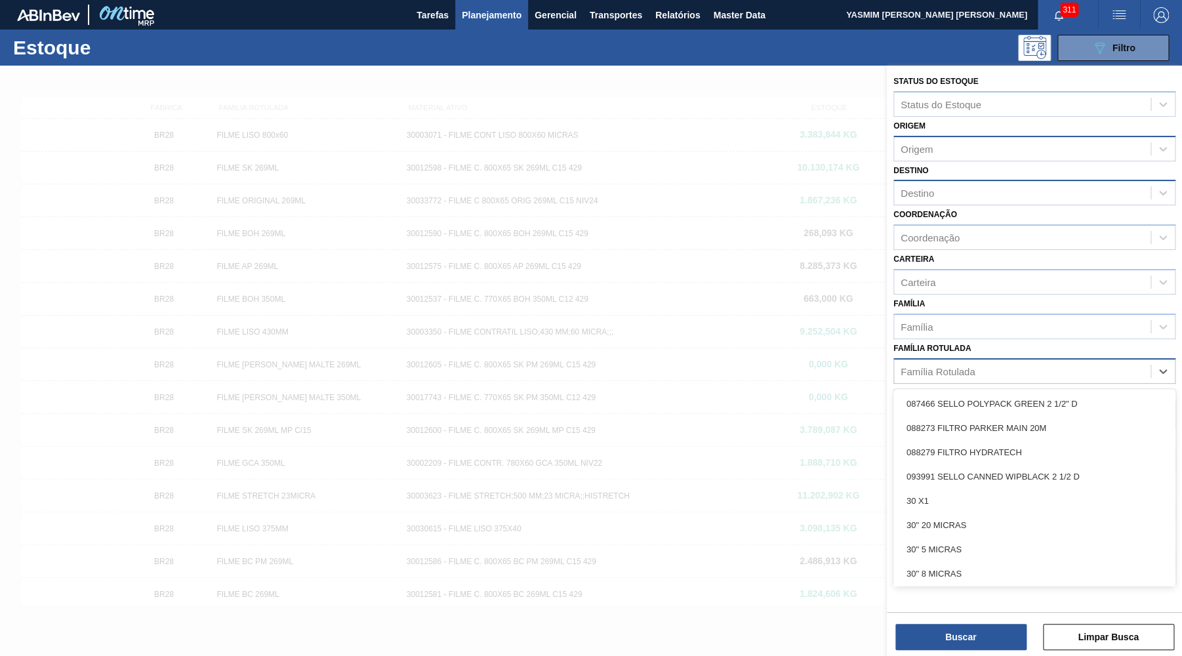
paste Rotulada "FILME ORIGINAL 473ML MP C12"
type Rotulada "FILME ORIGINAL 473ML MP C12"
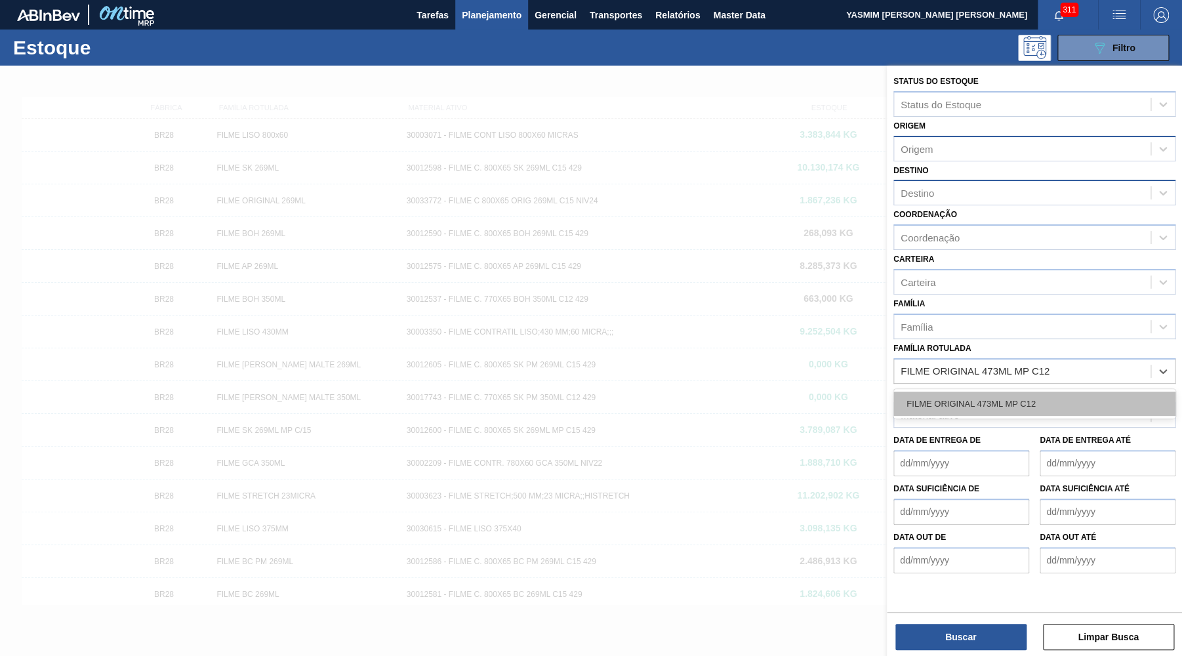
click at [990, 391] on div "FILME ORIGINAL 473ML MP C12" at bounding box center [1034, 403] width 282 height 24
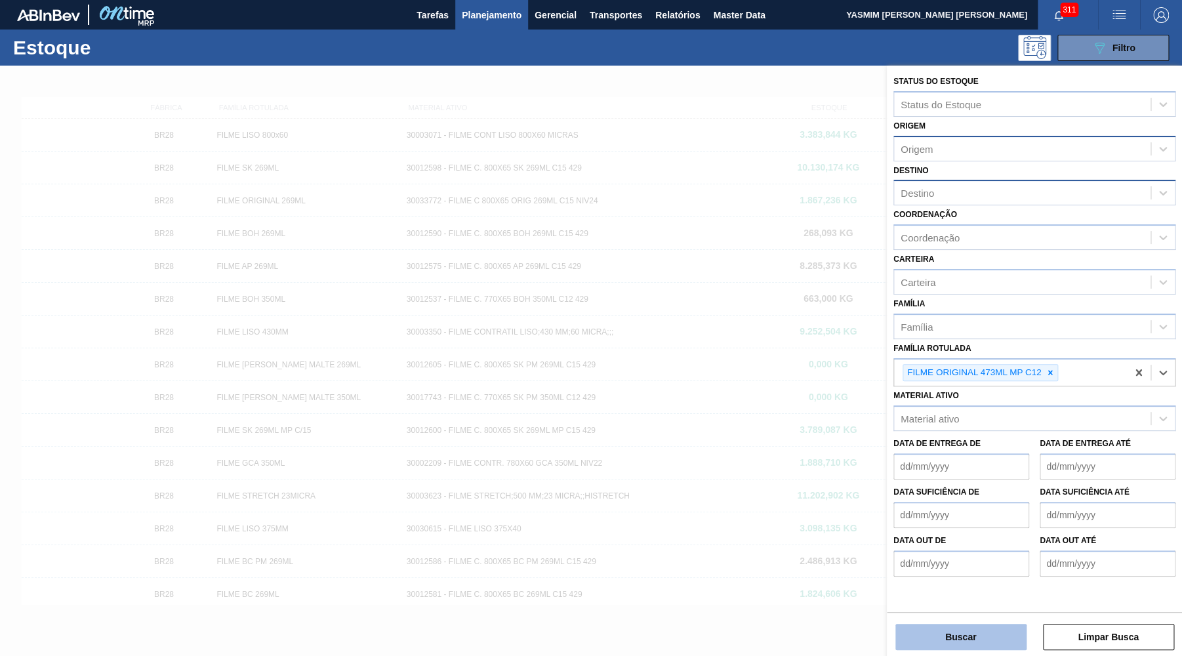
click at [932, 627] on button "Buscar" at bounding box center [960, 637] width 131 height 26
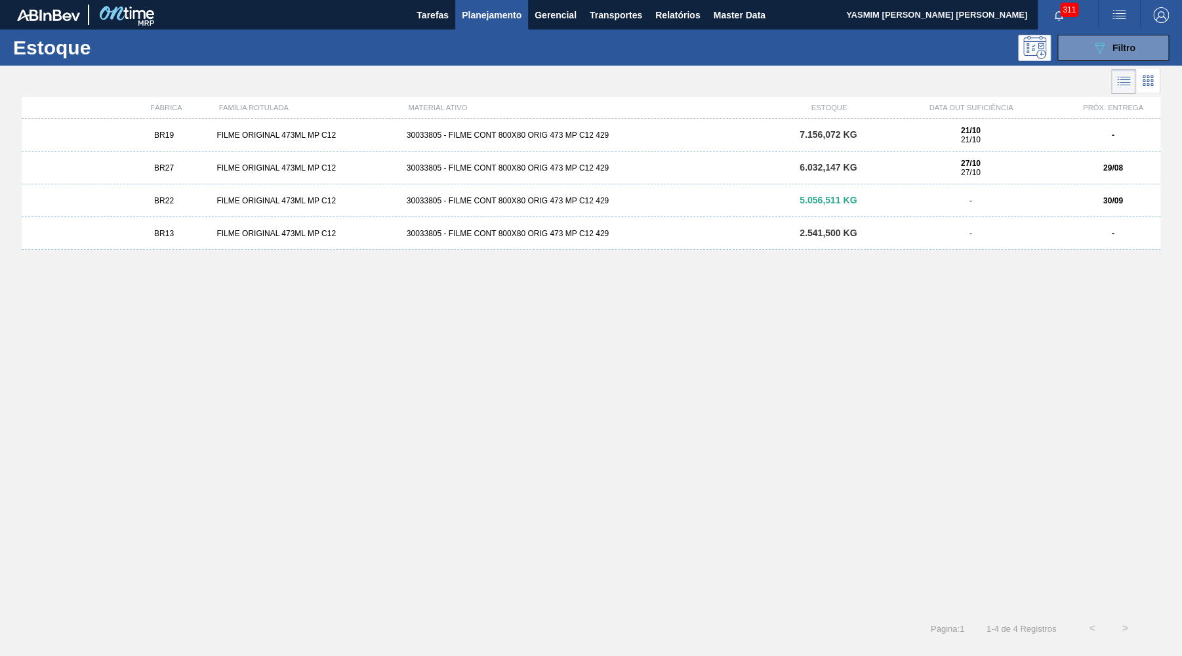
click at [205, 174] on div "BR27 FILME ORIGINAL 473ML MP C12 30033805 - FILME CONT 800X80 ORIG 473 MP C12 4…" at bounding box center [591, 167] width 1138 height 33
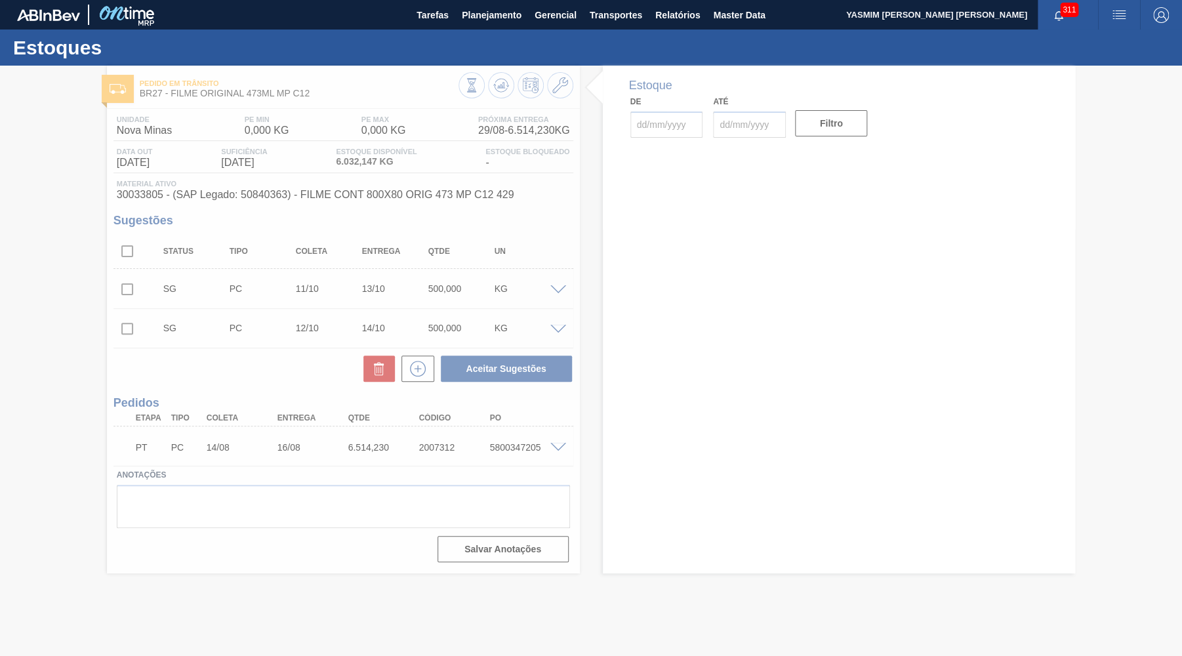
type input "[DATE]"
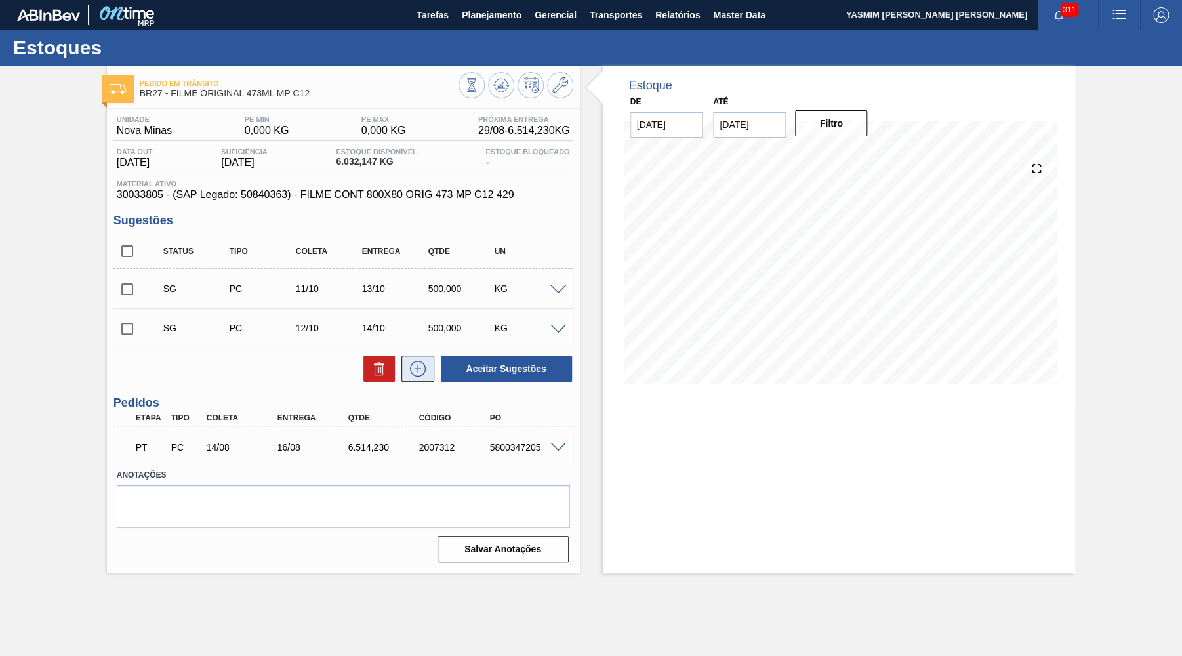
click at [418, 359] on button at bounding box center [417, 368] width 33 height 26
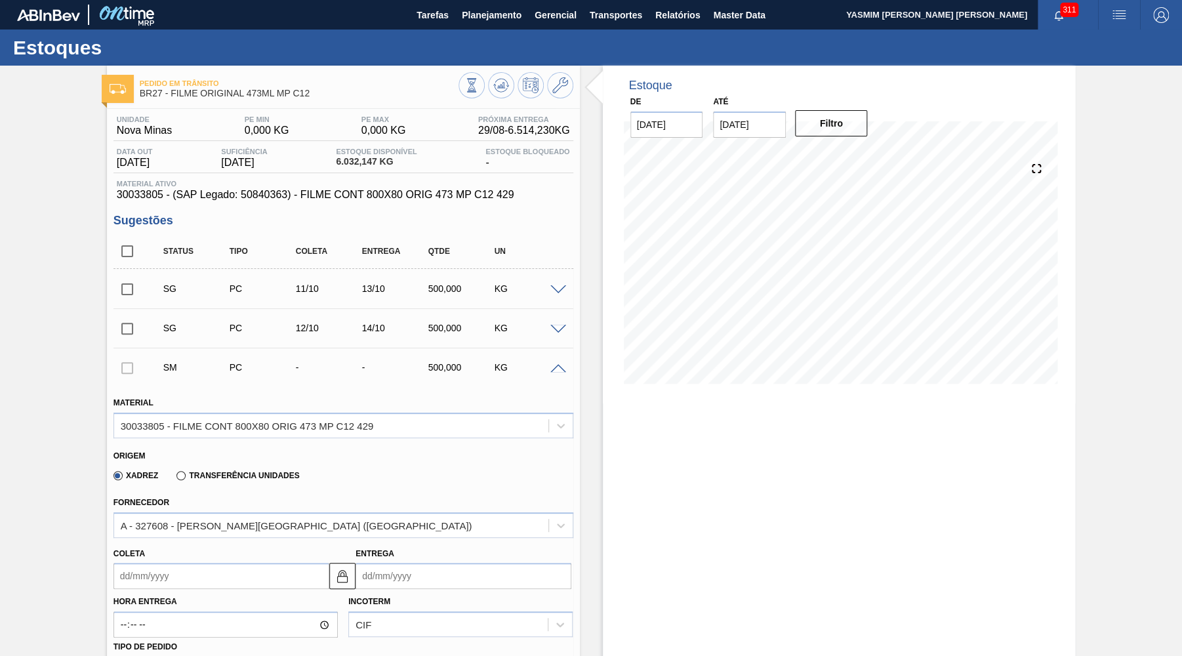
scroll to position [320, 0]
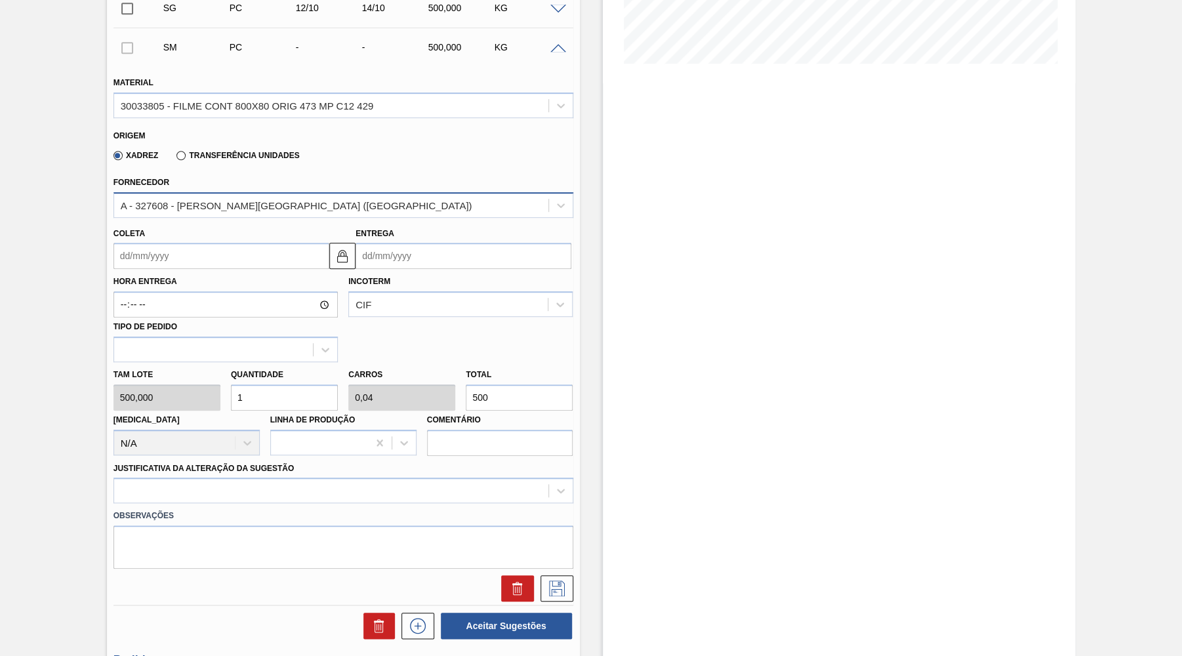
click at [237, 195] on div "A - 327608 - [PERSON_NAME][GEOGRAPHIC_DATA] ([GEOGRAPHIC_DATA])" at bounding box center [331, 204] width 434 height 19
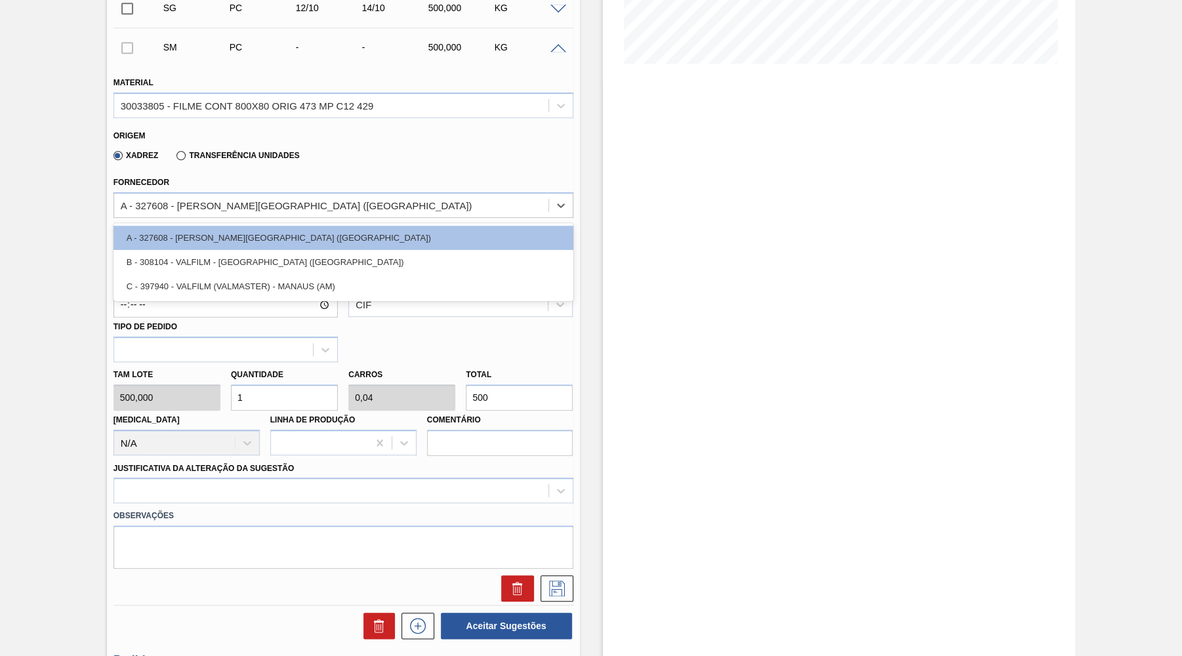
drag, startPoint x: 372, startPoint y: 178, endPoint x: 361, endPoint y: 270, distance: 93.1
click at [372, 177] on div "Fornecedor option A - 327608 - [PERSON_NAME][GEOGRAPHIC_DATA] ([GEOGRAPHIC_DATA…" at bounding box center [343, 195] width 460 height 45
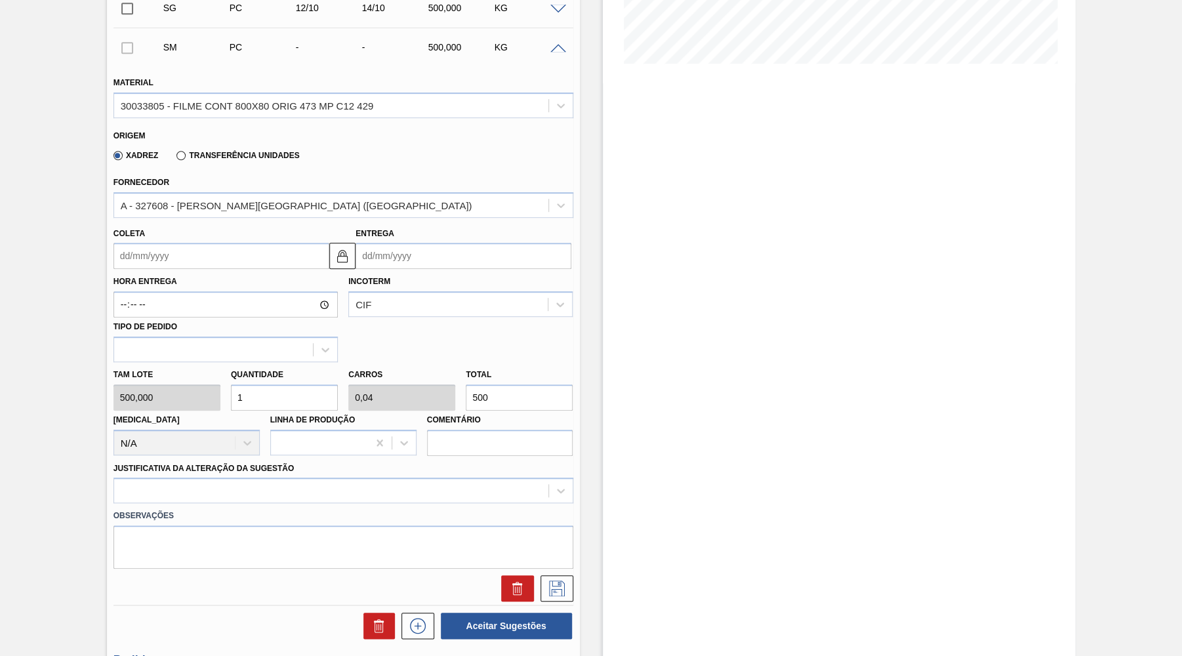
scroll to position [485, 0]
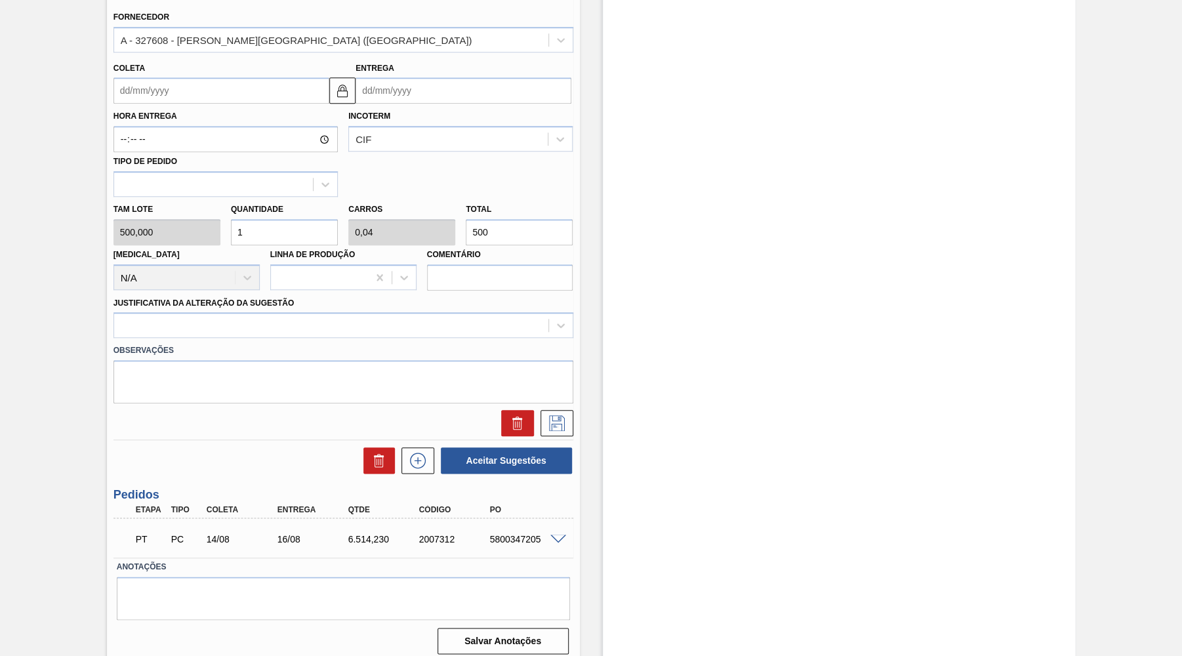
click at [560, 535] on div "5800347205" at bounding box center [525, 539] width 79 height 10
click at [559, 534] on div "5800347205" at bounding box center [525, 539] width 79 height 10
click at [555, 534] on span at bounding box center [558, 539] width 16 height 10
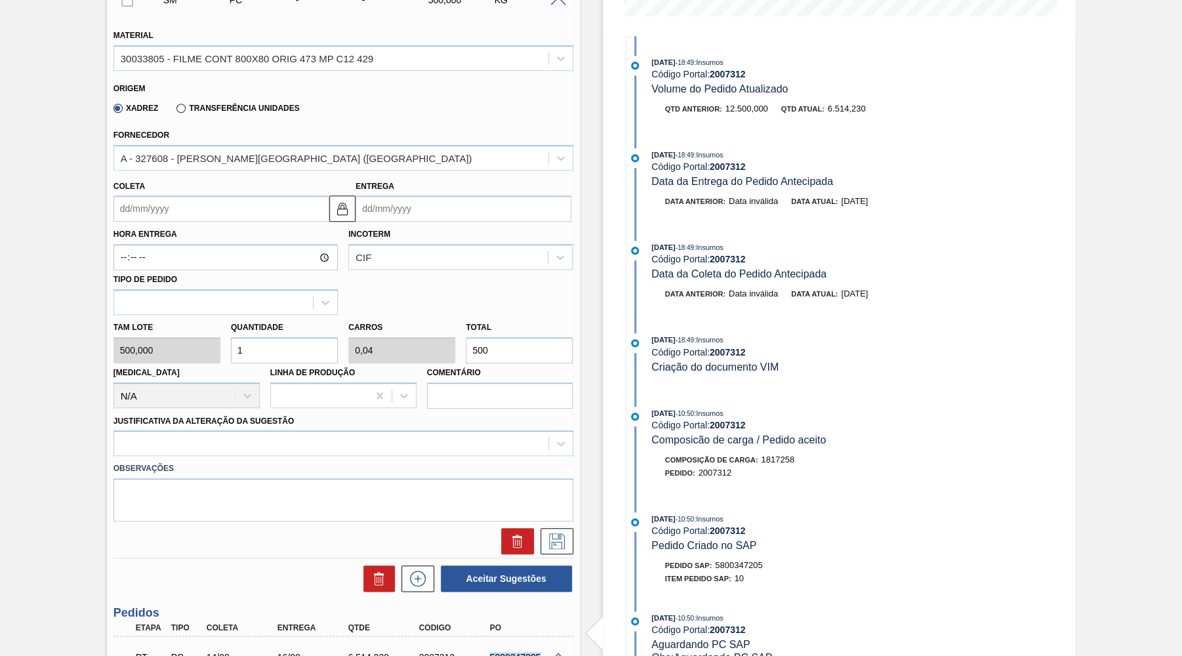
scroll to position [357, 0]
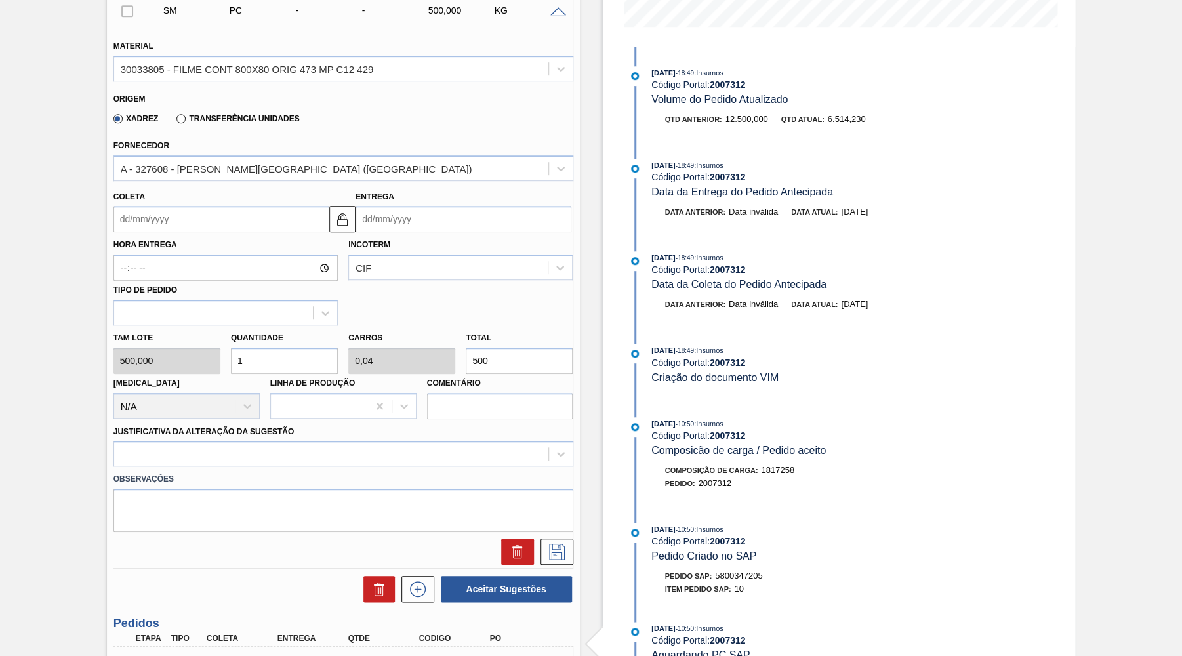
click at [197, 228] on input "Coleta" at bounding box center [221, 219] width 216 height 26
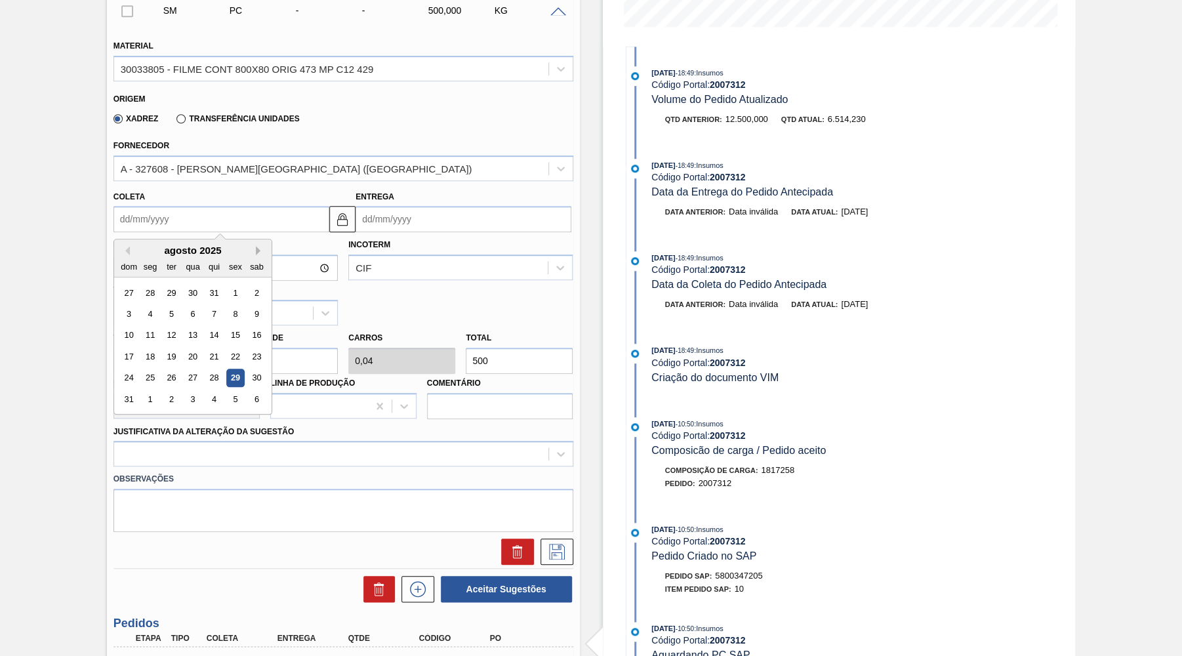
click at [256, 246] on button "Next Month" at bounding box center [260, 250] width 9 height 9
click at [146, 369] on div "29" at bounding box center [150, 378] width 18 height 18
type input "[DATE]"
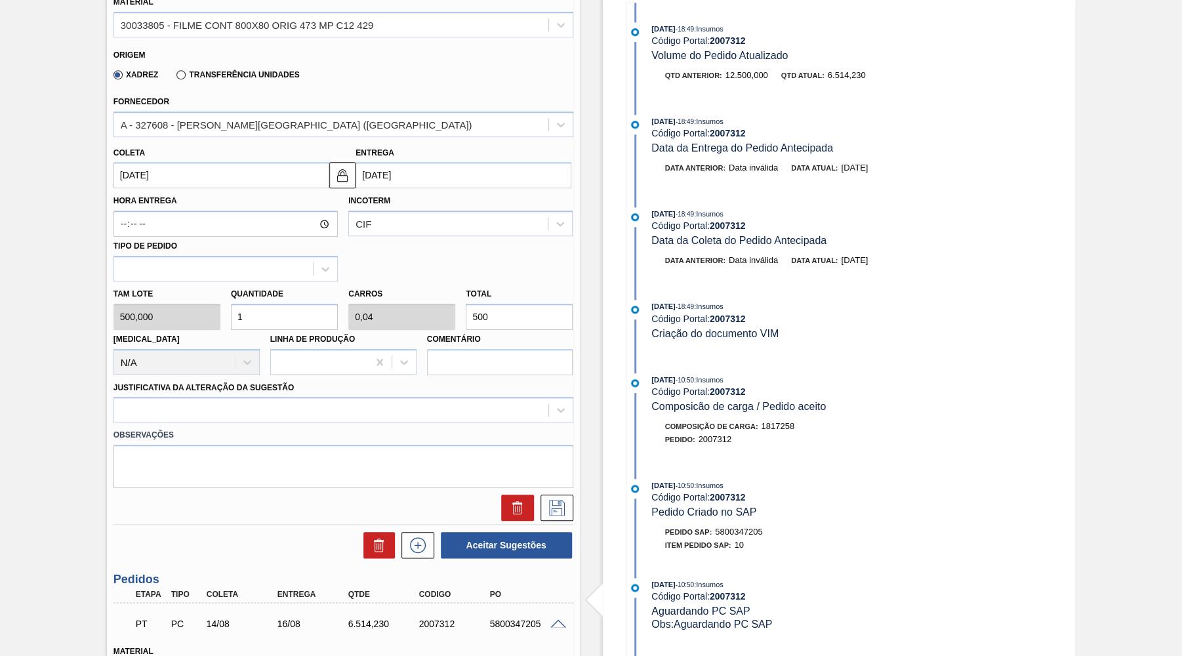
scroll to position [421, 0]
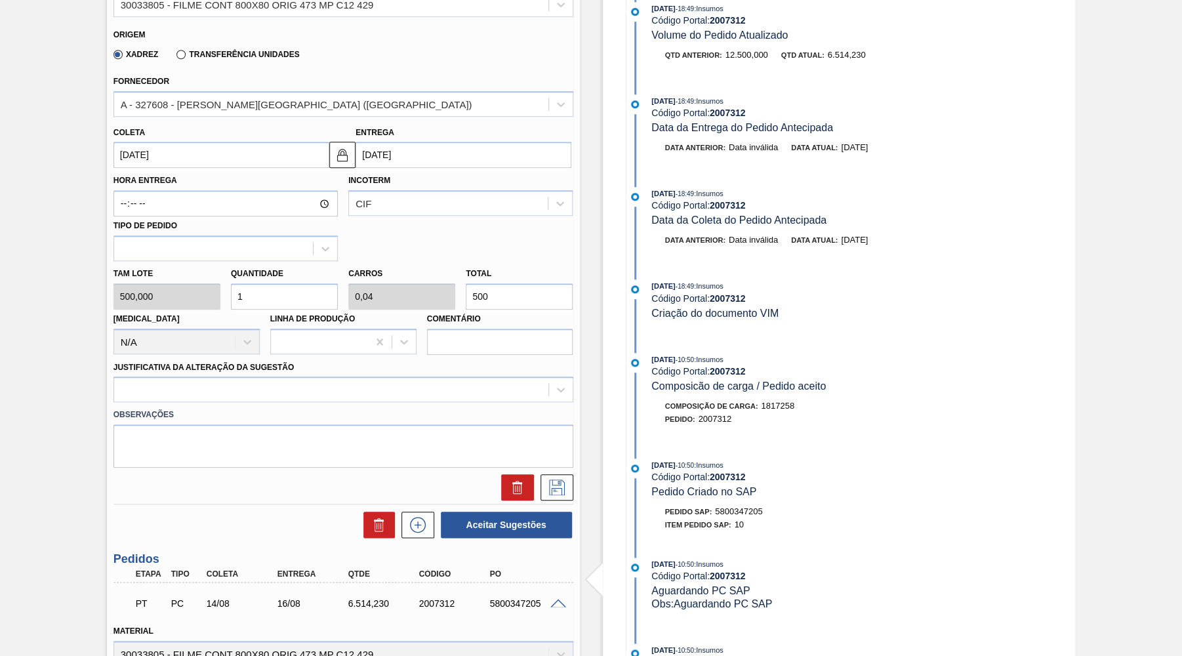
drag, startPoint x: 506, startPoint y: 286, endPoint x: 409, endPoint y: 290, distance: 96.5
click at [466, 287] on input "500" at bounding box center [519, 296] width 107 height 26
type input "0,002"
type input "0"
type input "12"
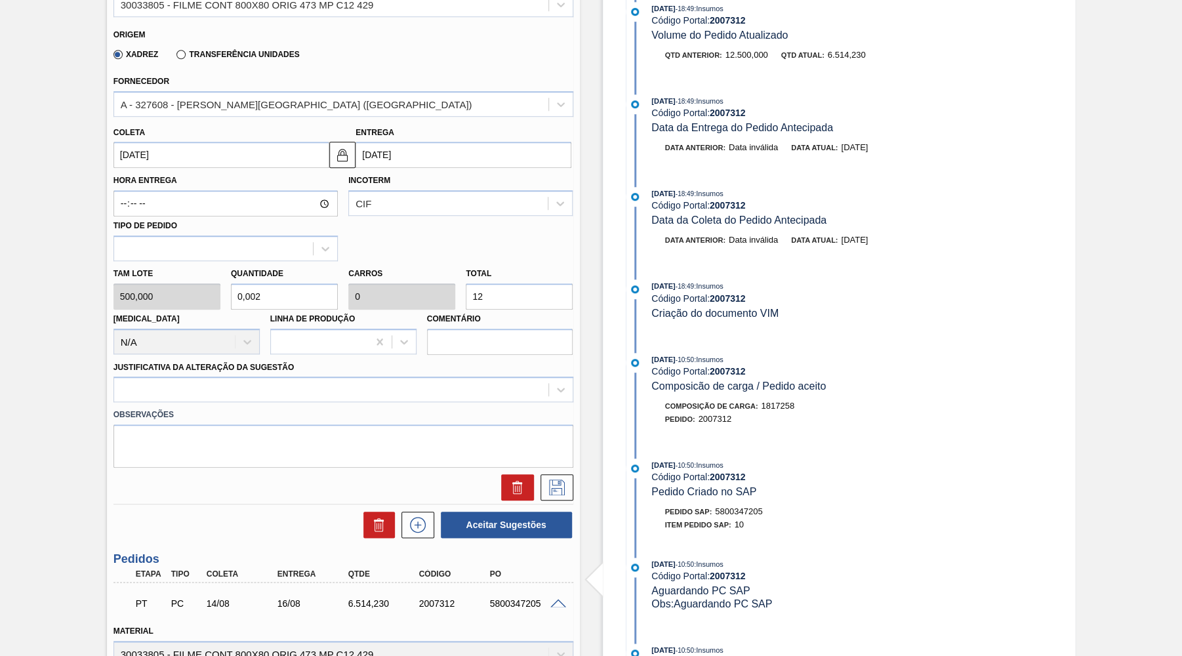
type input "0,024"
type input "0,001"
type input "0,25"
type input "0,01"
type input "125"
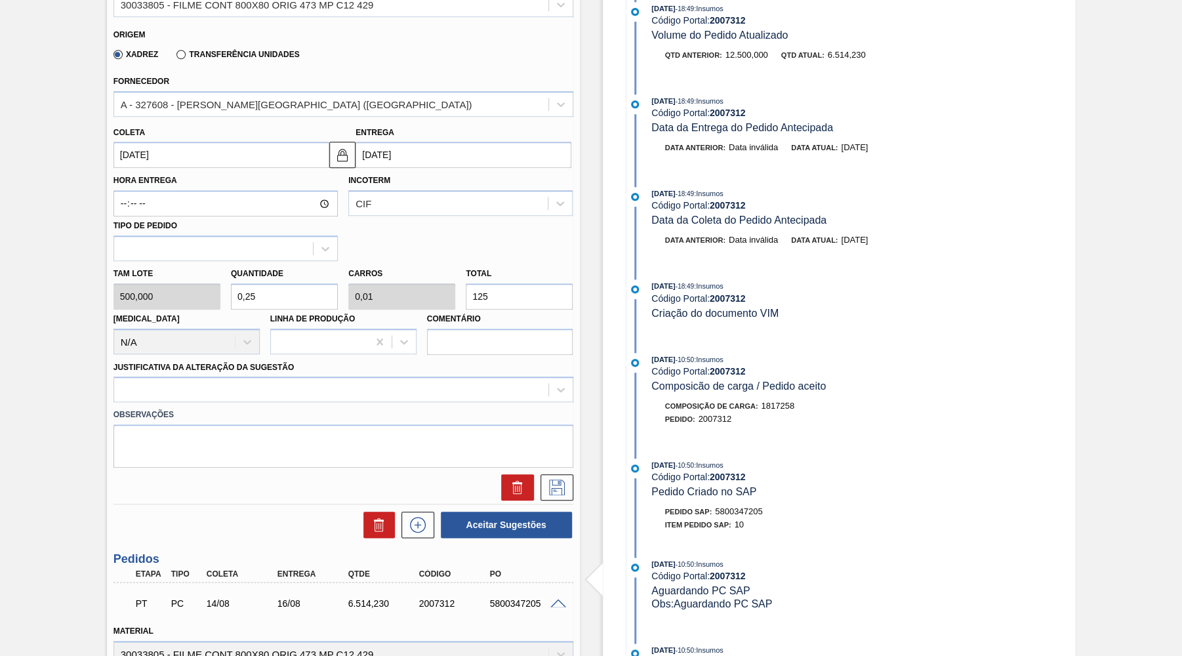
type input "2,5"
type input "0,1"
type input "12.500"
type input "25"
type input "1"
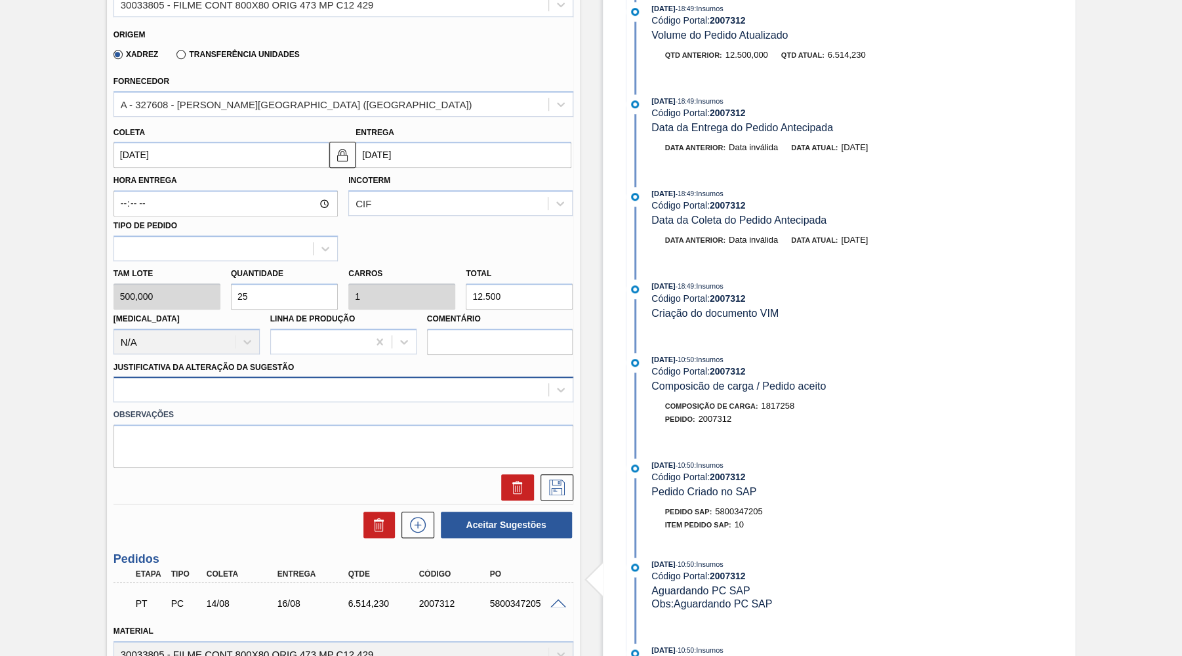
type input "12.500"
click at [245, 388] on div at bounding box center [331, 389] width 434 height 19
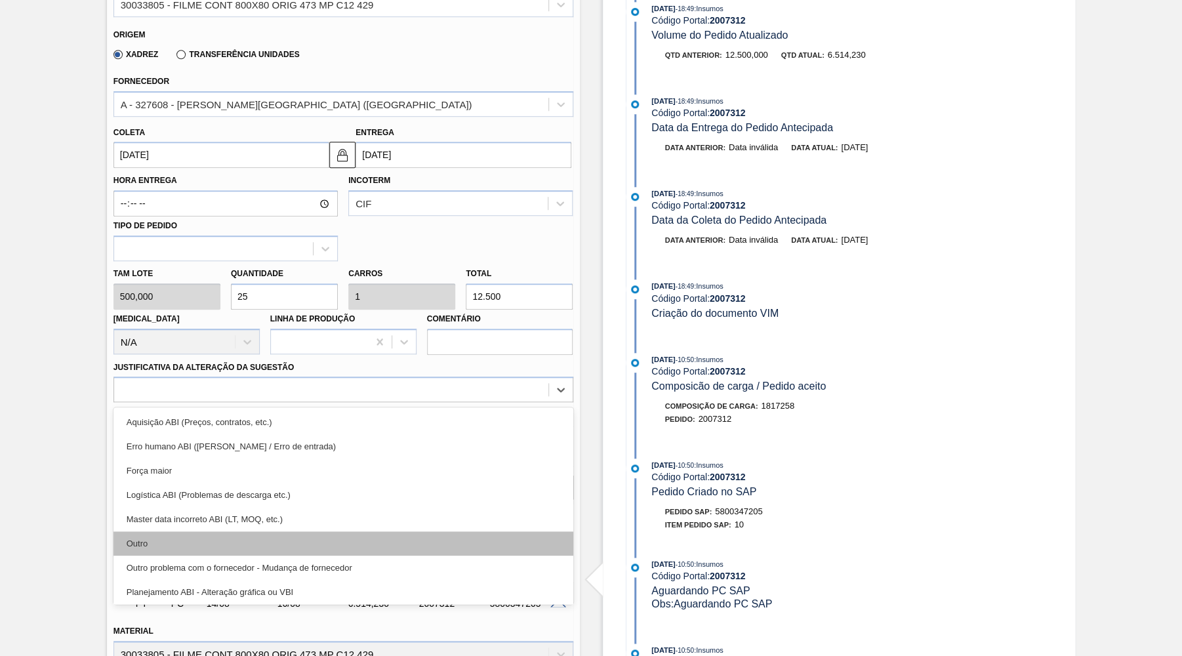
click at [138, 541] on div "Outro" at bounding box center [343, 543] width 460 height 24
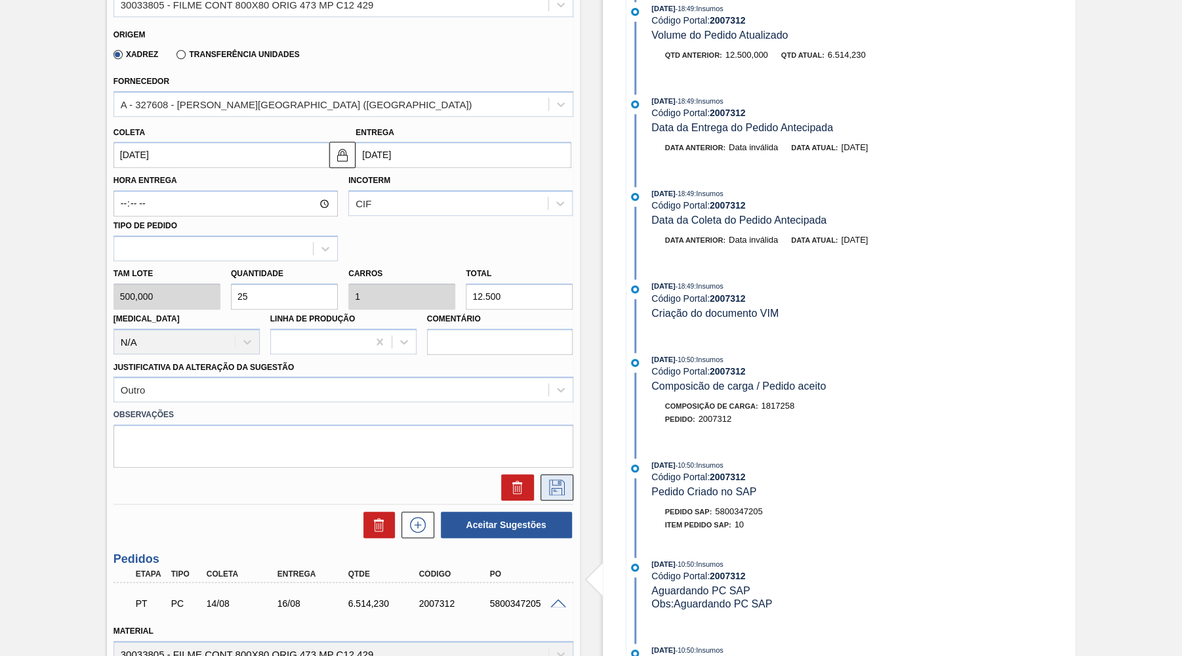
click at [555, 483] on icon at bounding box center [556, 487] width 21 height 16
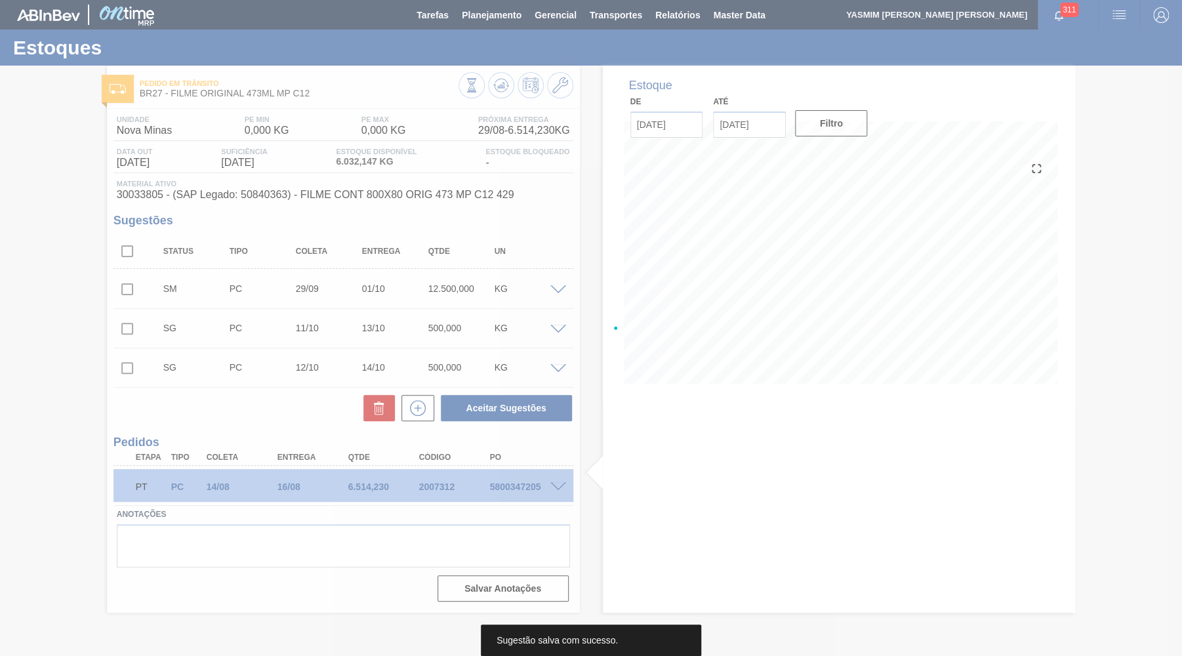
scroll to position [0, 0]
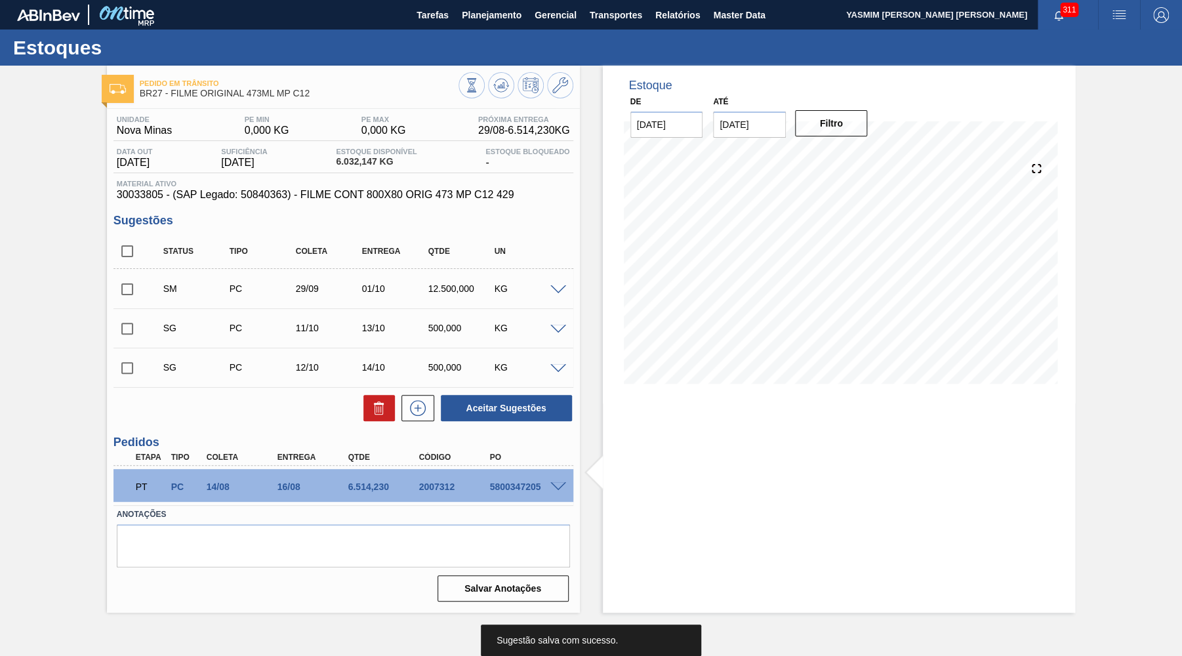
click at [117, 300] on input "checkbox" at bounding box center [127, 289] width 28 height 28
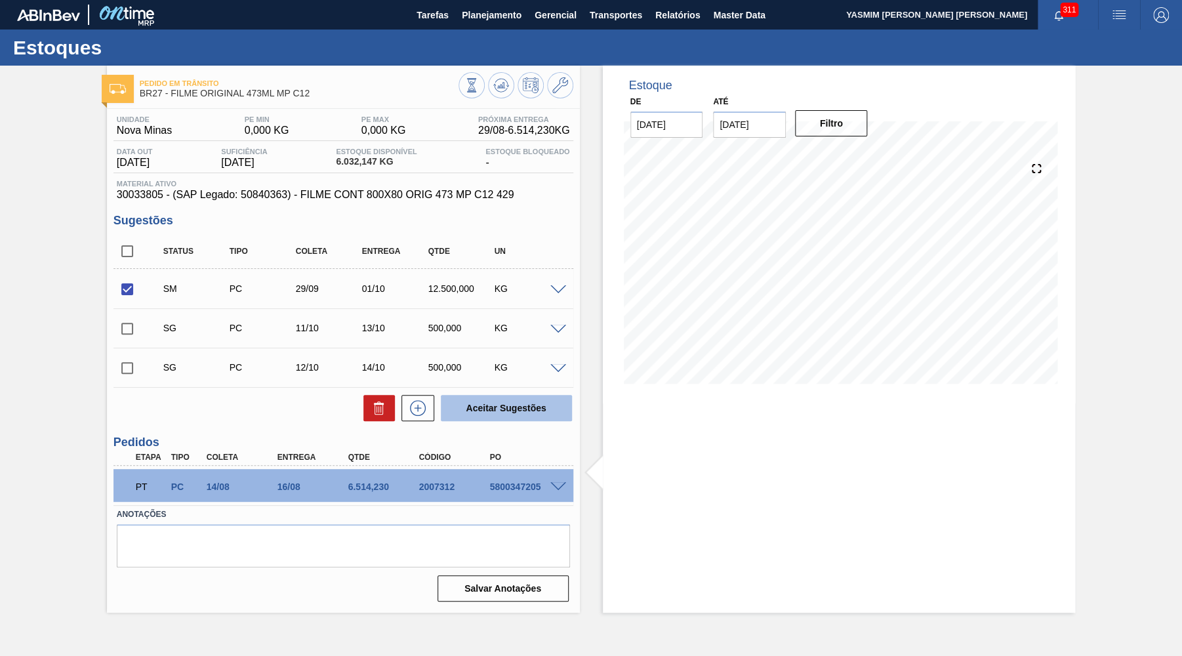
click at [495, 399] on button "Aceitar Sugestões" at bounding box center [506, 408] width 131 height 26
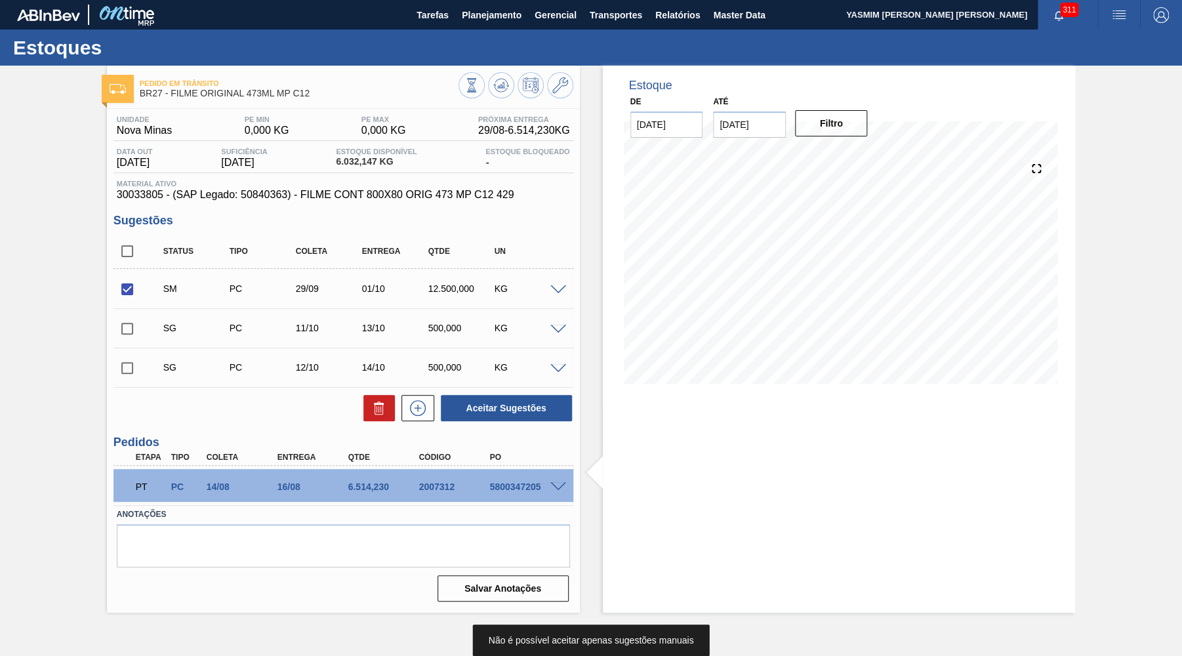
click at [121, 277] on input "checkbox" at bounding box center [127, 289] width 28 height 28
checkbox input "false"
click at [119, 245] on input "checkbox" at bounding box center [127, 251] width 28 height 28
checkbox input "true"
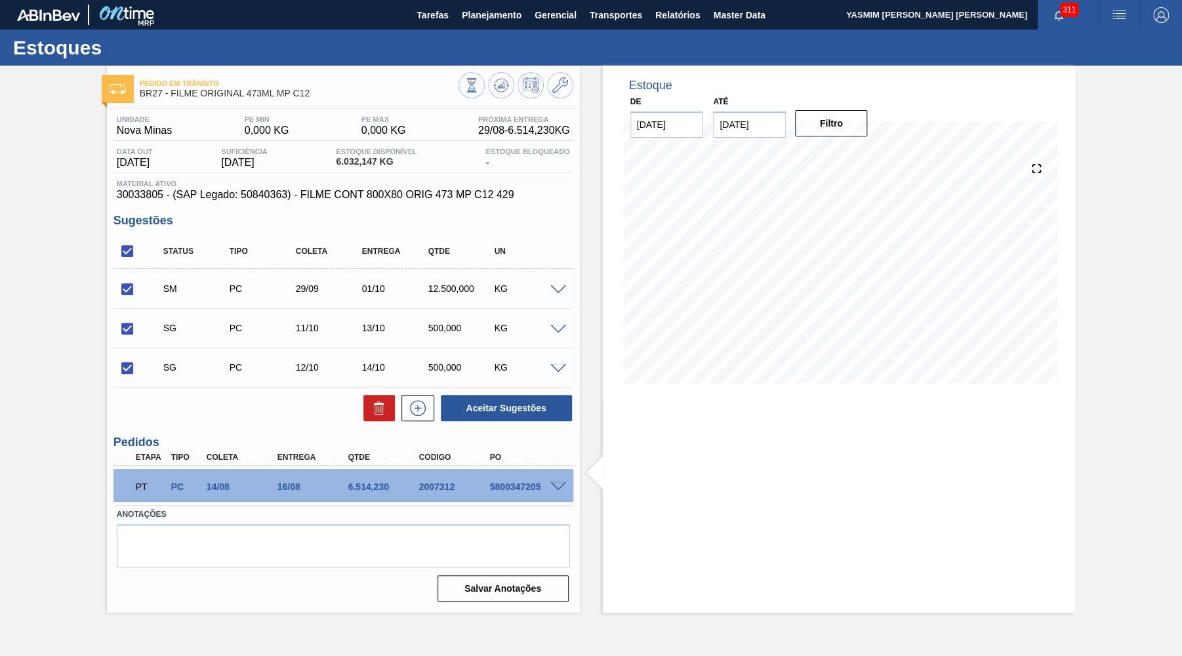
checkbox input "true"
click at [130, 288] on input "checkbox" at bounding box center [127, 289] width 28 height 28
checkbox input "false"
click at [380, 405] on icon at bounding box center [379, 408] width 16 height 16
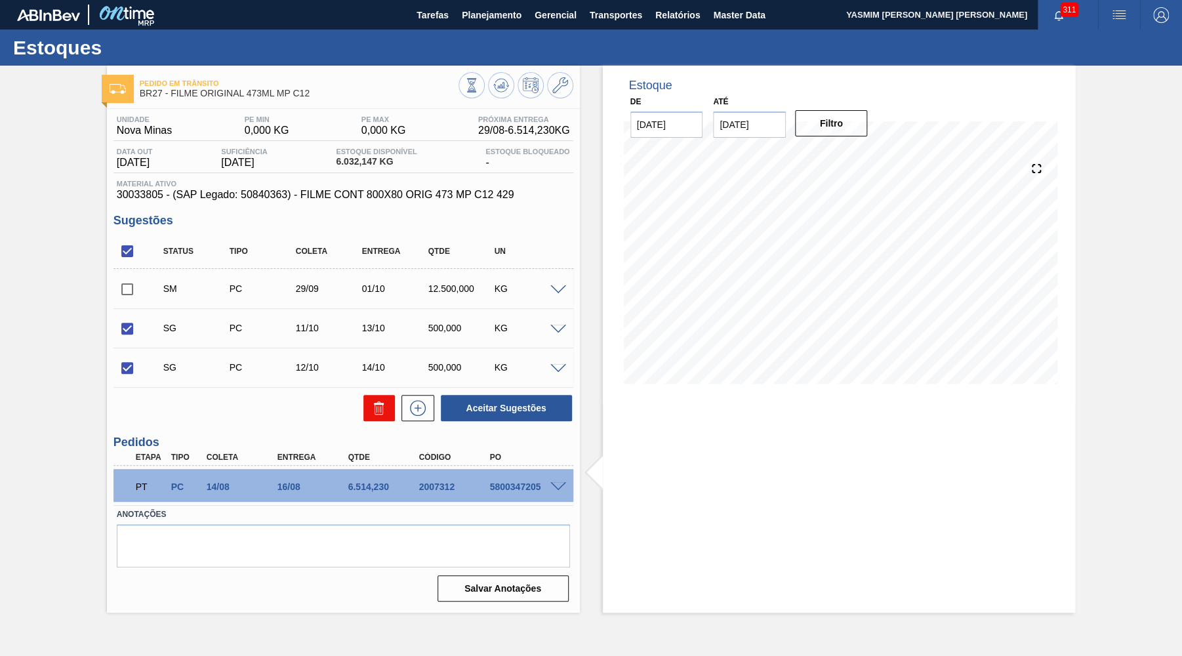
checkbox input "false"
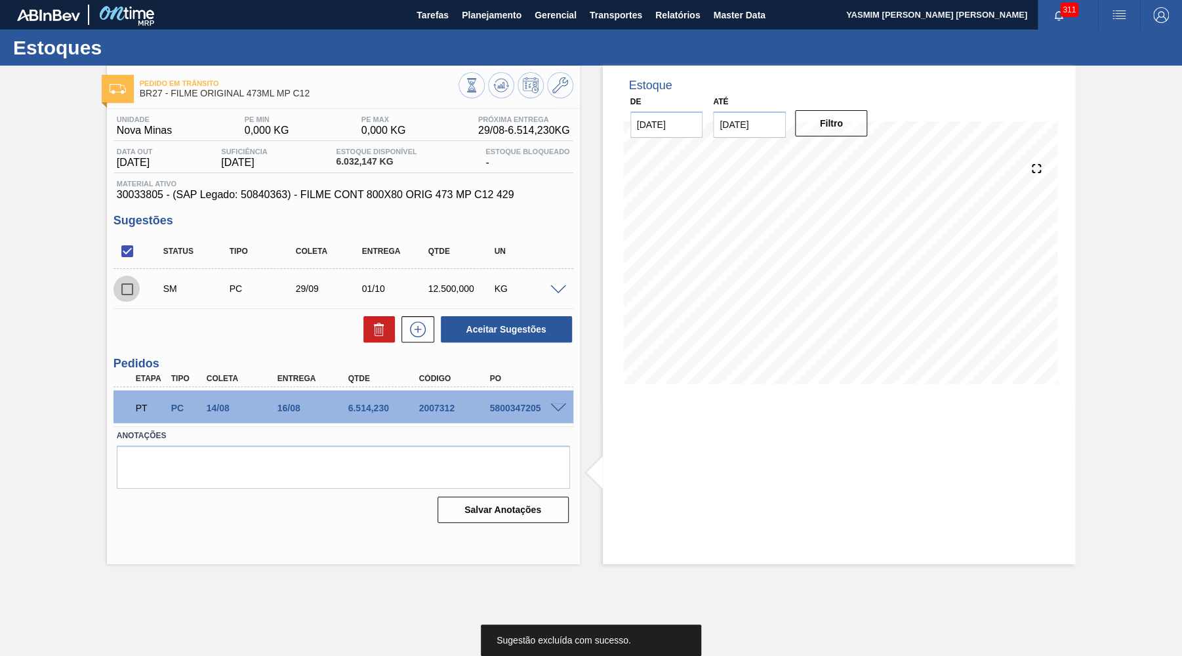
click at [122, 289] on input "checkbox" at bounding box center [127, 289] width 28 height 28
checkbox input "true"
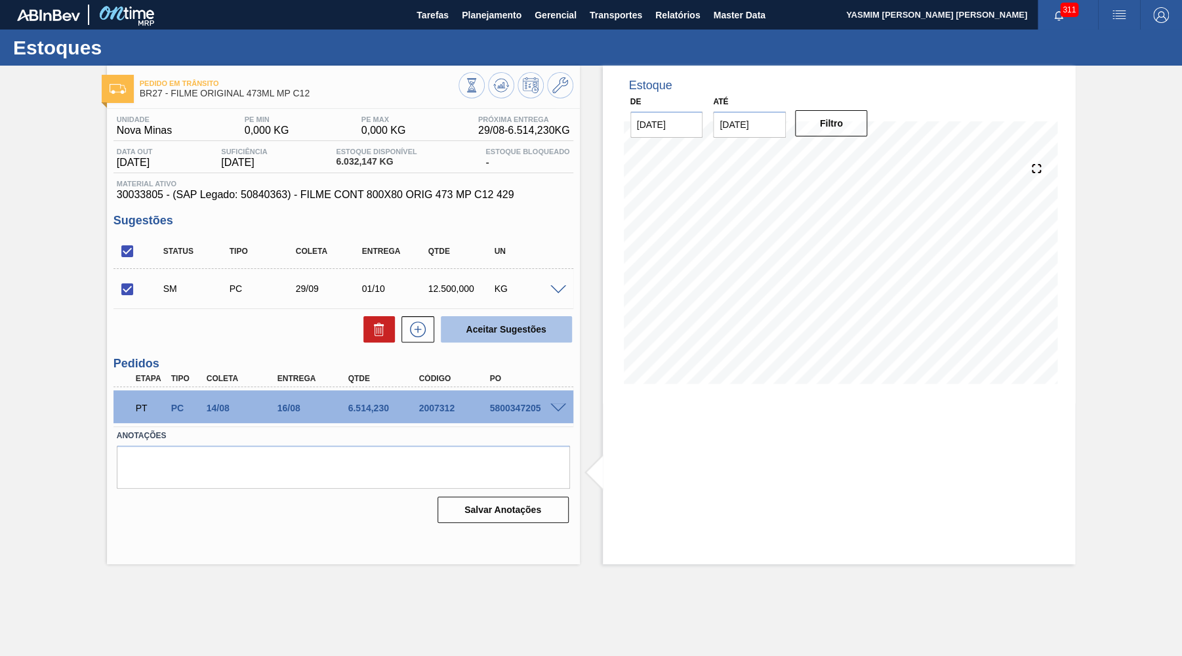
click at [513, 339] on button "Aceitar Sugestões" at bounding box center [506, 329] width 131 height 26
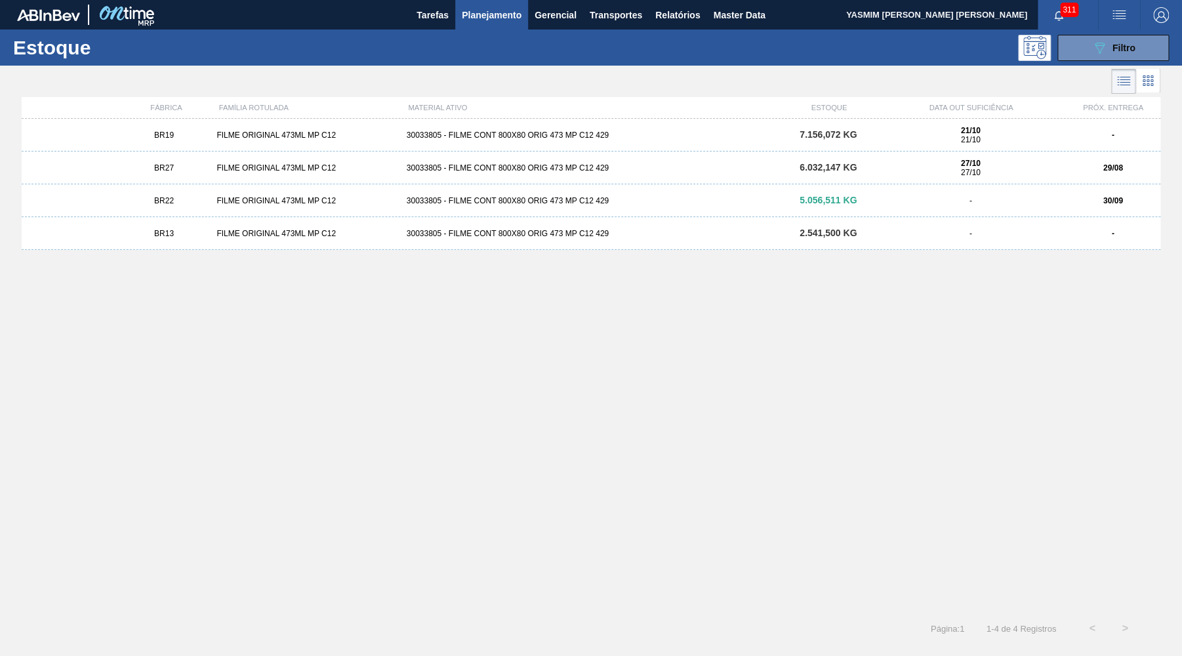
click at [1000, 134] on div "21/10 21/10" at bounding box center [970, 135] width 179 height 18
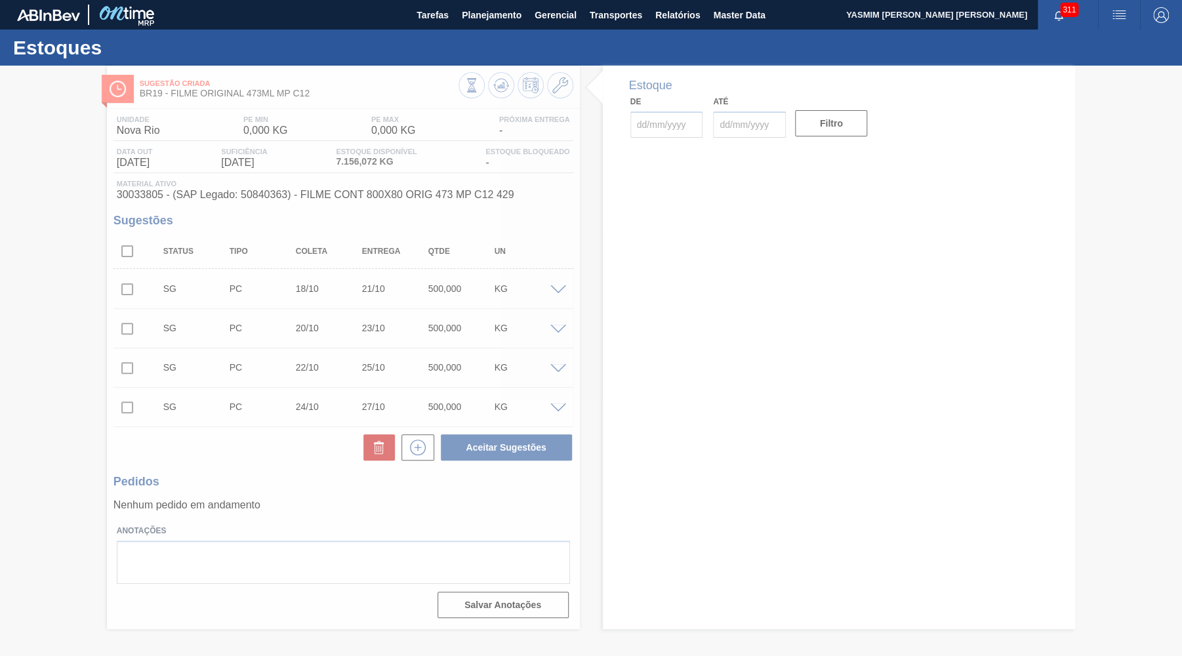
type input "[DATE]"
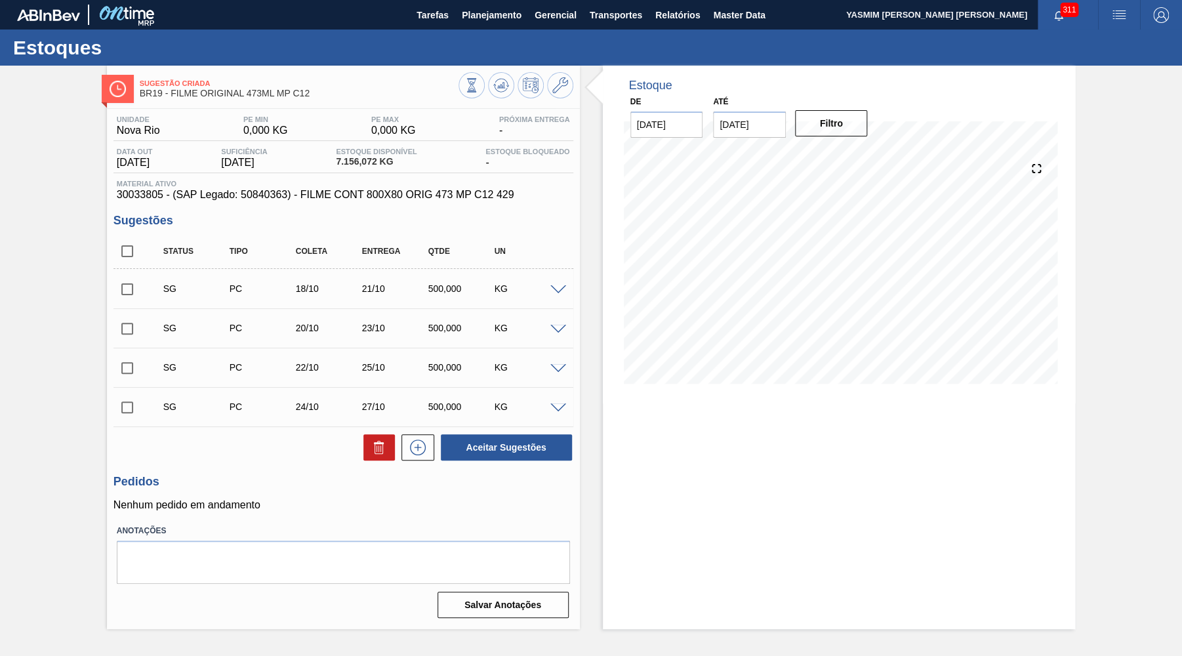
click at [556, 287] on span at bounding box center [558, 290] width 16 height 10
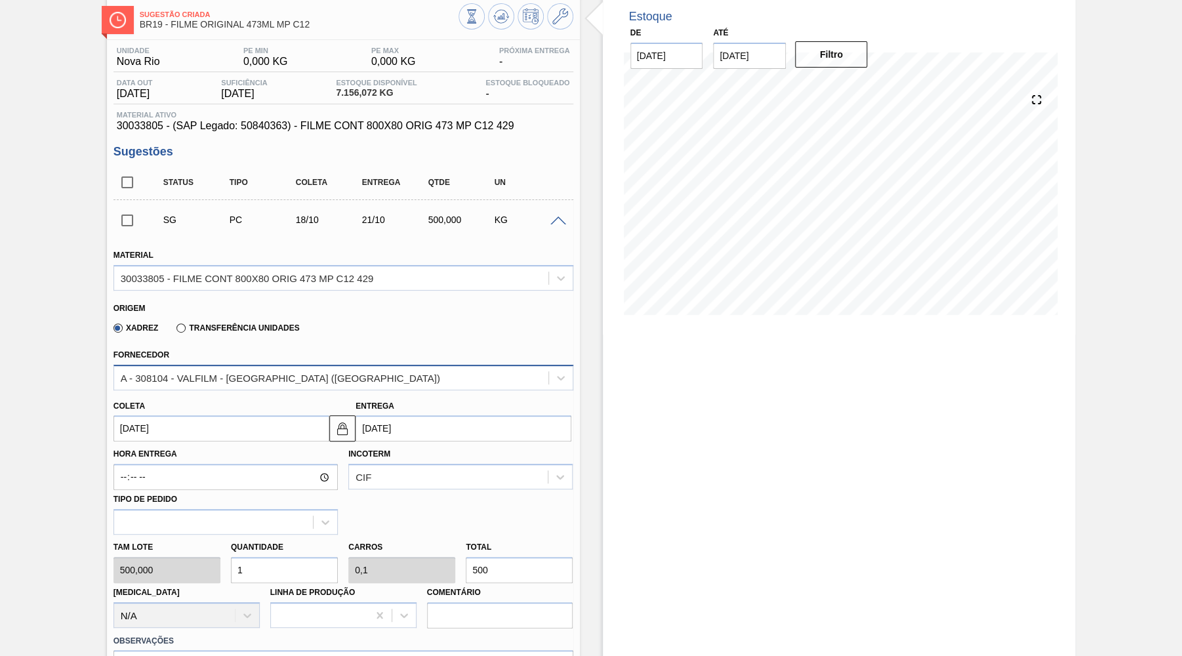
scroll to position [128, 0]
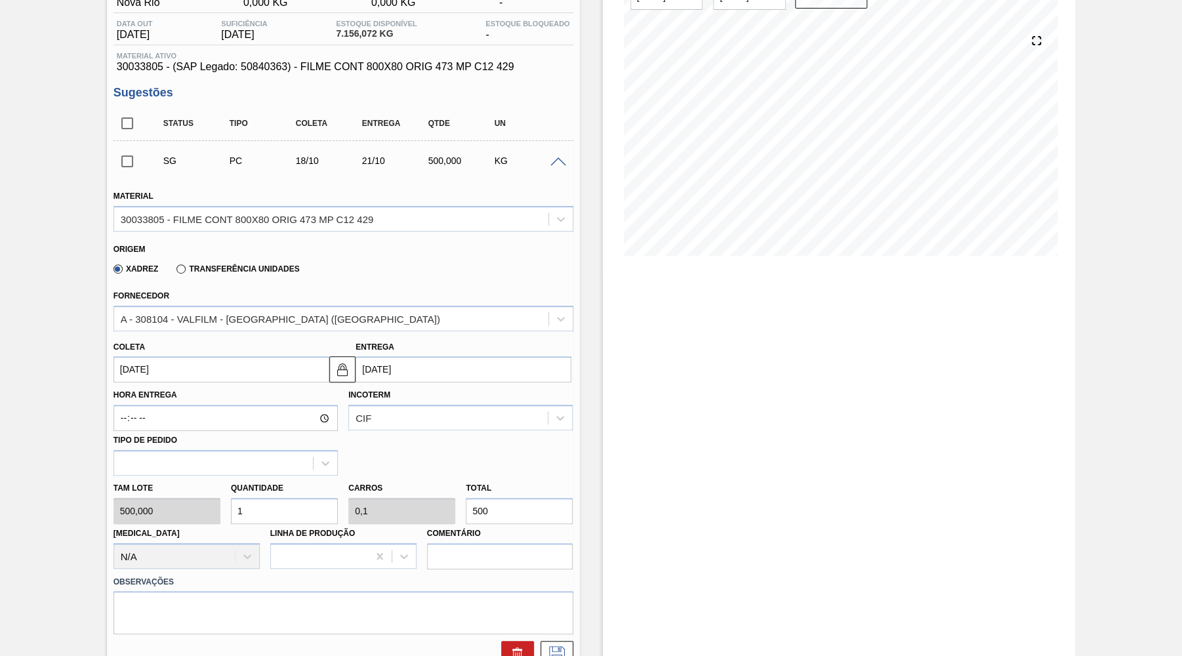
click at [182, 365] on input "[DATE]" at bounding box center [221, 369] width 216 height 26
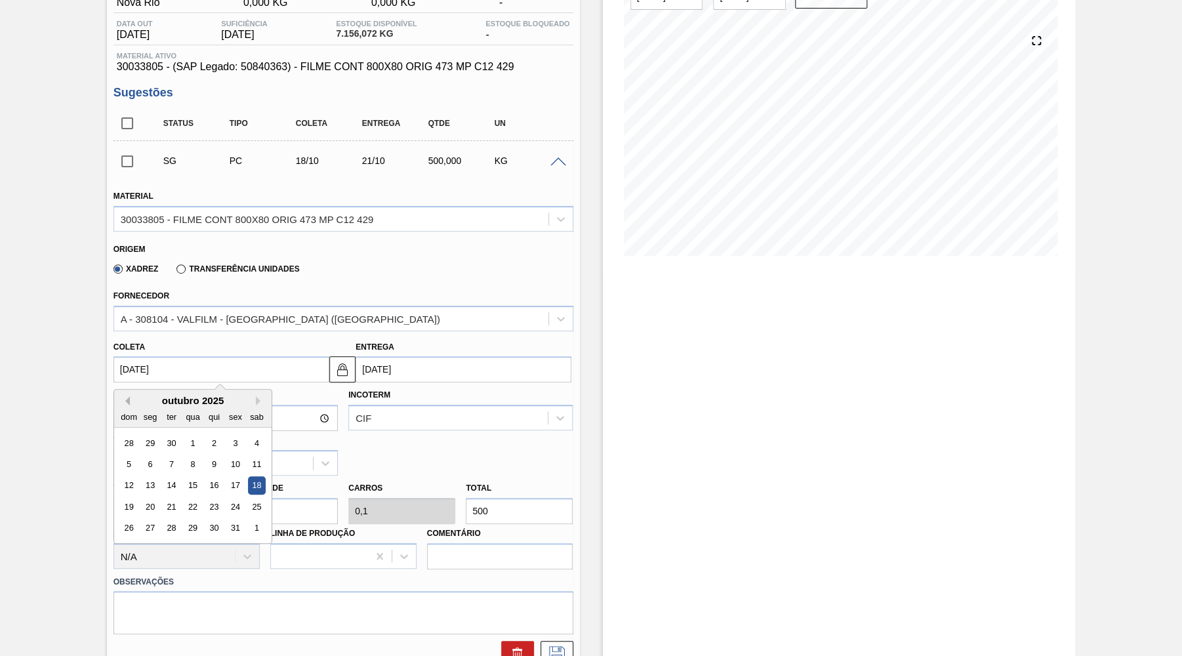
click at [121, 398] on div "Previous Month Next Month outubro 2025 dom seg ter qua qui sex sab 28 29 30 1 2…" at bounding box center [192, 466] width 159 height 155
click at [121, 398] on button "Previous Month" at bounding box center [125, 400] width 9 height 9
click at [129, 395] on div "setembro 2025" at bounding box center [192, 400] width 157 height 11
click at [129, 398] on div "setembro 2025" at bounding box center [192, 400] width 157 height 11
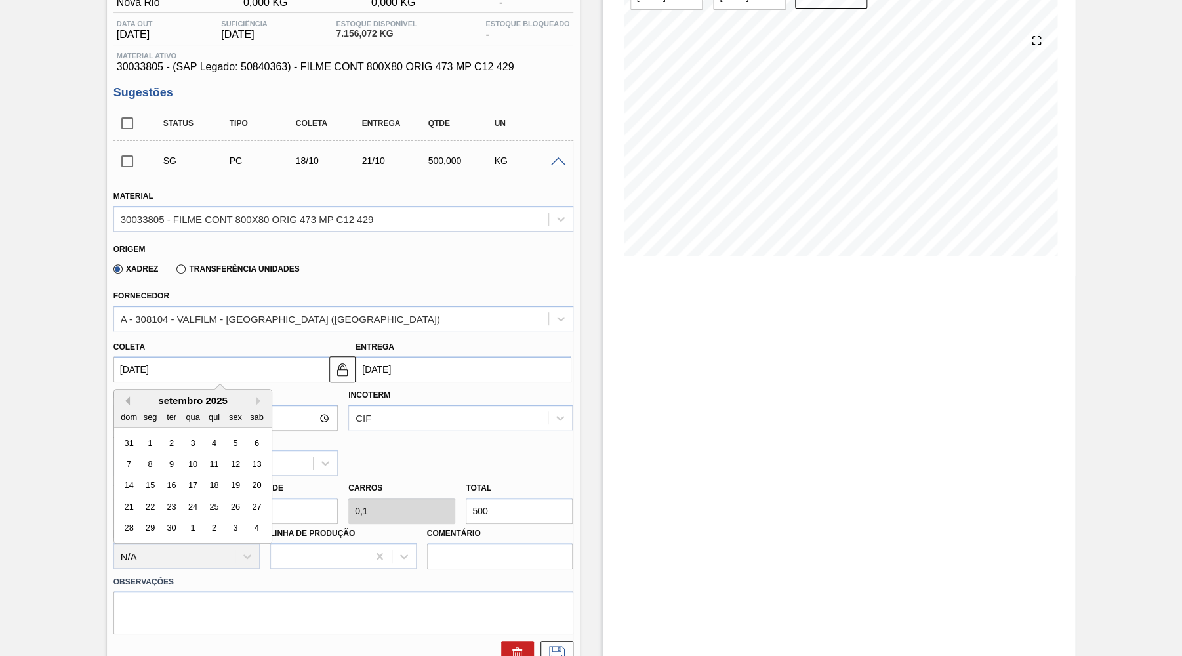
click at [123, 399] on button "Previous Month" at bounding box center [125, 400] width 9 height 9
click at [259, 313] on div "A - 308104 - VALFILM - [GEOGRAPHIC_DATA] ([GEOGRAPHIC_DATA])" at bounding box center [280, 318] width 319 height 11
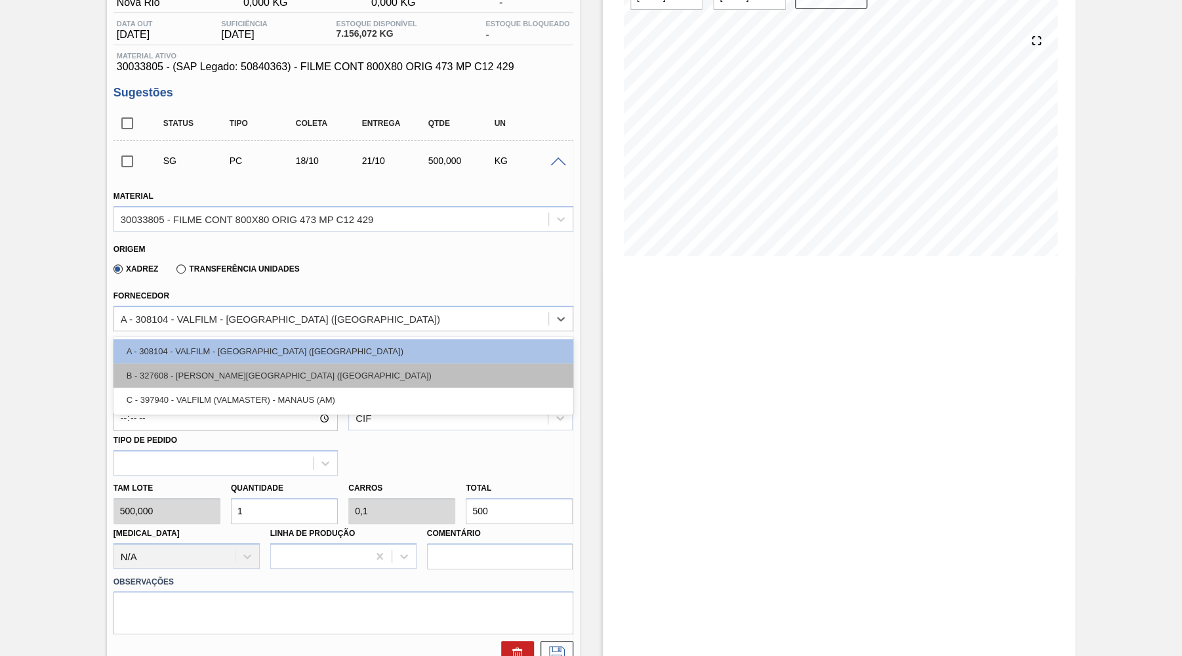
click at [278, 367] on div "B - 327608 - [PERSON_NAME][GEOGRAPHIC_DATA] ([GEOGRAPHIC_DATA])" at bounding box center [343, 375] width 460 height 24
type input "[DATE]"
type input "0,04"
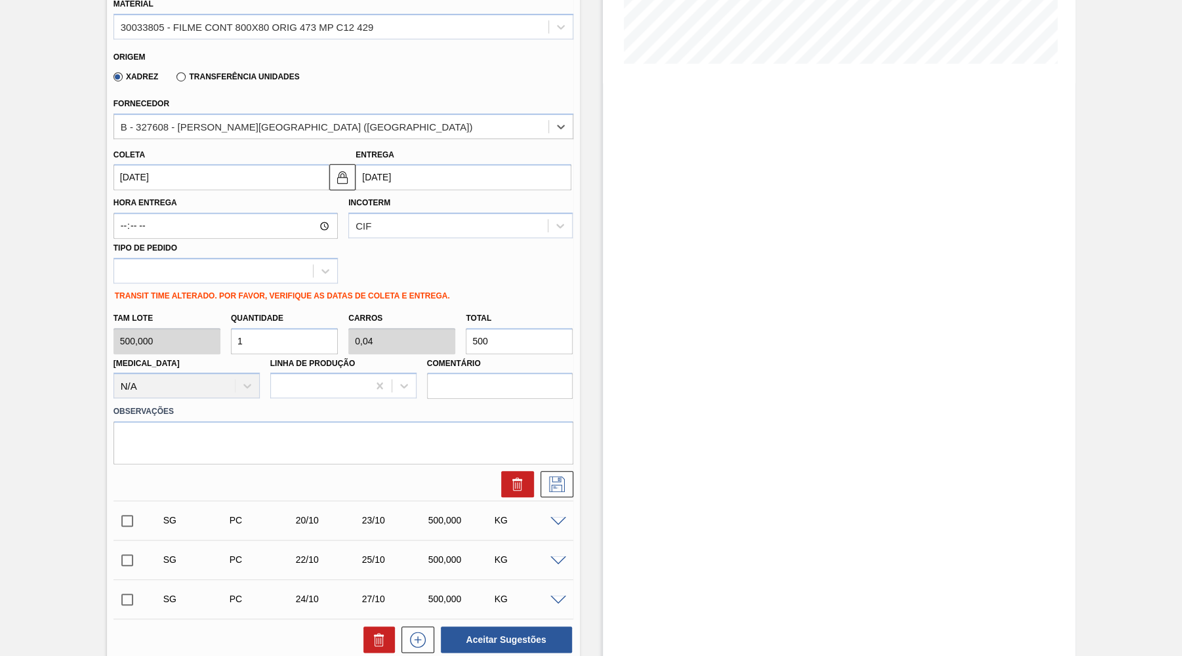
scroll to position [64, 0]
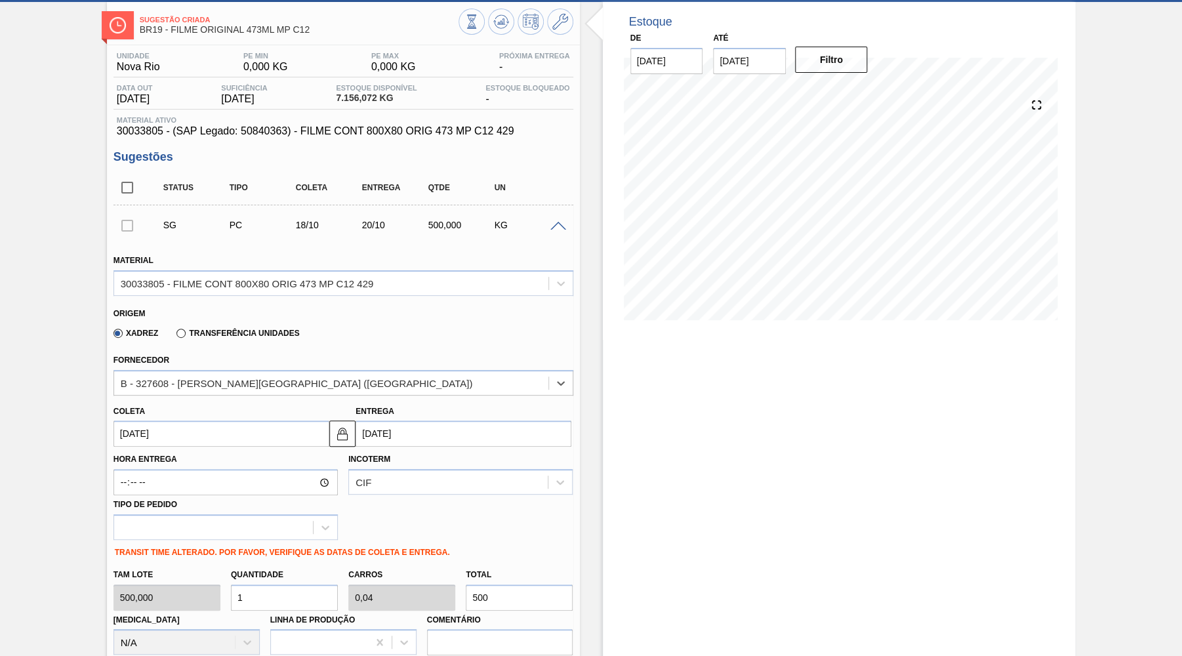
click at [354, 157] on h3 "Sugestões" at bounding box center [343, 157] width 460 height 14
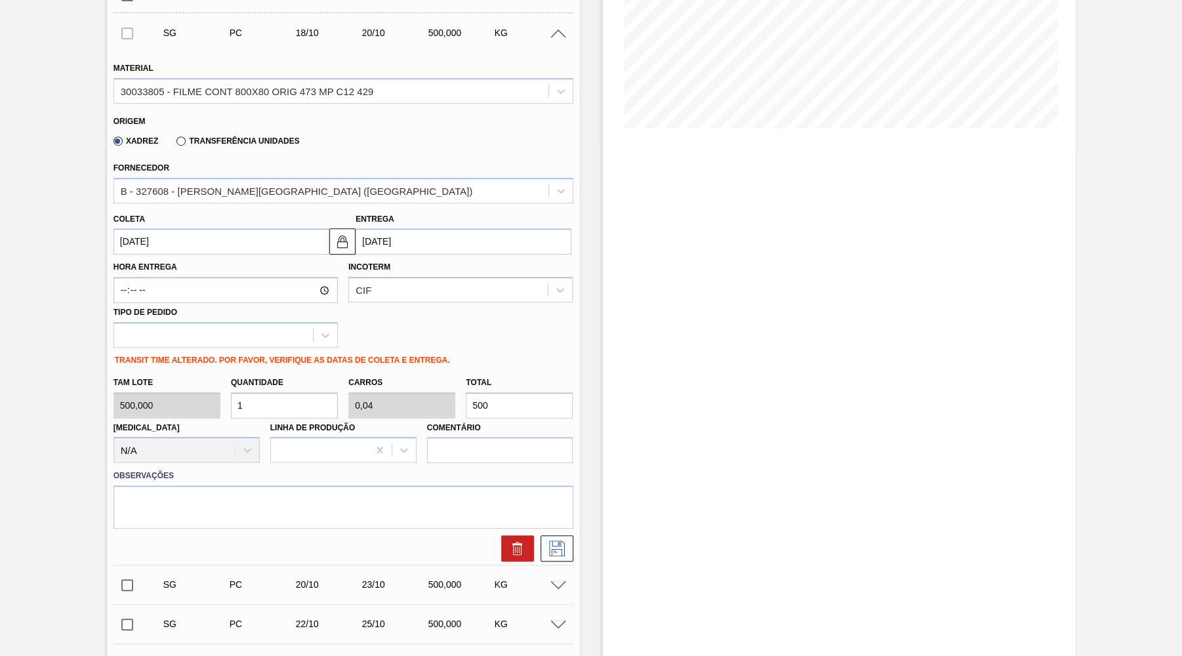
click at [190, 207] on div "[PERSON_NAME] [DATE] Entrega [DATE]" at bounding box center [343, 231] width 470 height 49
click at [205, 207] on div "[PERSON_NAME] [DATE] Entrega [DATE]" at bounding box center [343, 231] width 470 height 49
click at [175, 250] on input "[DATE]" at bounding box center [221, 241] width 216 height 26
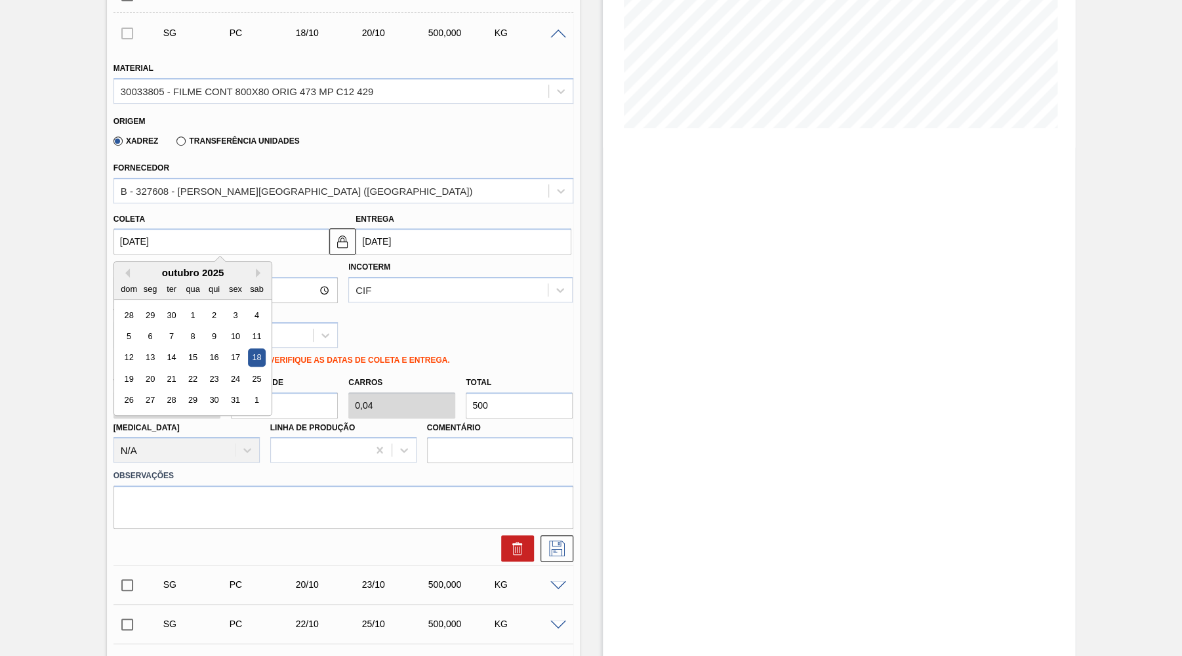
click at [124, 262] on div "outubro 2025 dom seg ter qua qui sex sab" at bounding box center [192, 281] width 157 height 38
click at [127, 273] on div "Previous Month Next Month outubro 2025 dom seg ter qua qui sex sab 28 29 30 1 2…" at bounding box center [192, 338] width 159 height 155
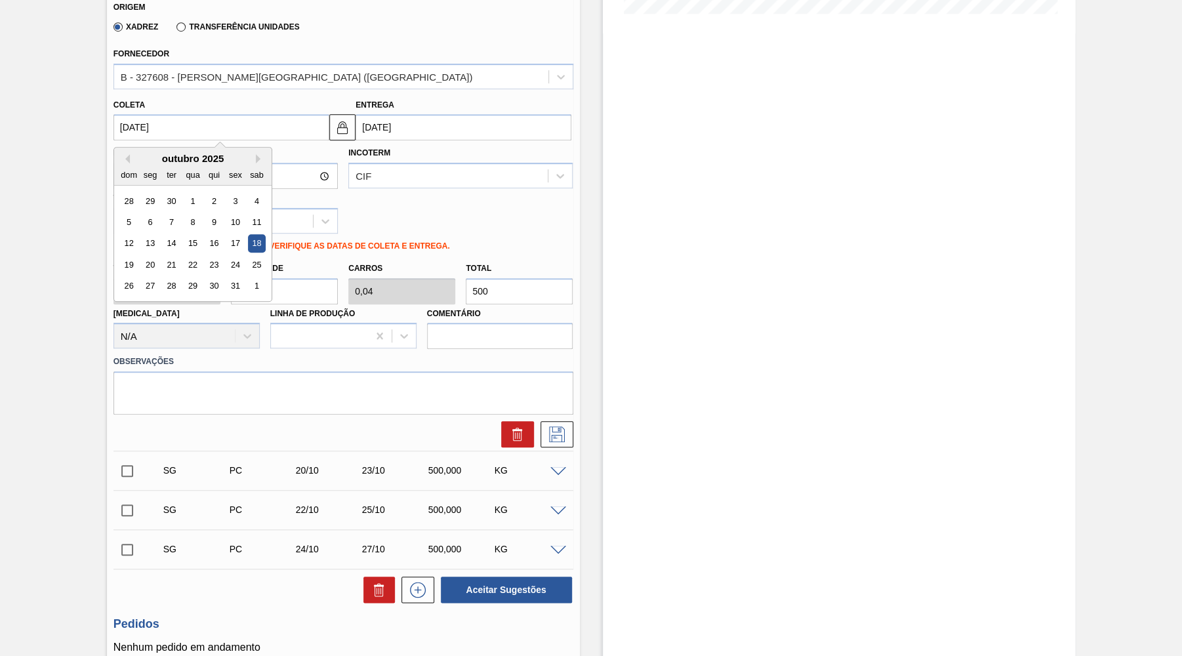
scroll to position [384, 0]
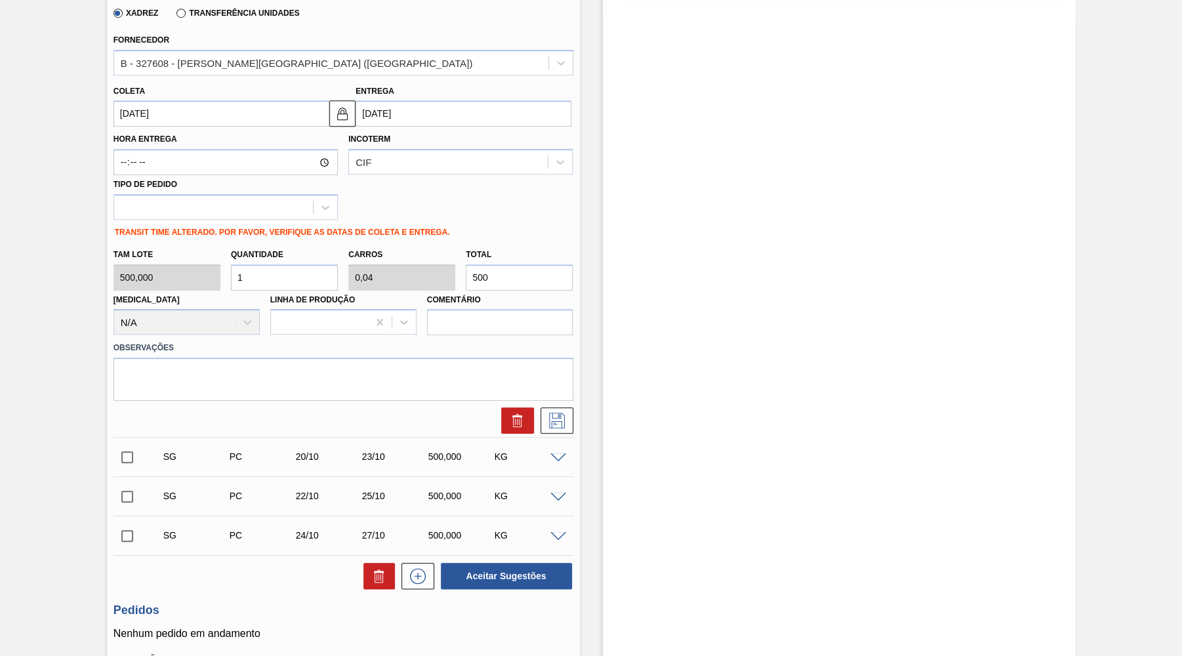
drag, startPoint x: 550, startPoint y: 250, endPoint x: 530, endPoint y: 258, distance: 21.8
click at [546, 250] on div "Total 500" at bounding box center [519, 267] width 107 height 45
drag, startPoint x: 523, startPoint y: 261, endPoint x: 443, endPoint y: 269, distance: 79.7
click at [466, 269] on input "500" at bounding box center [519, 277] width 107 height 26
type input "0,016"
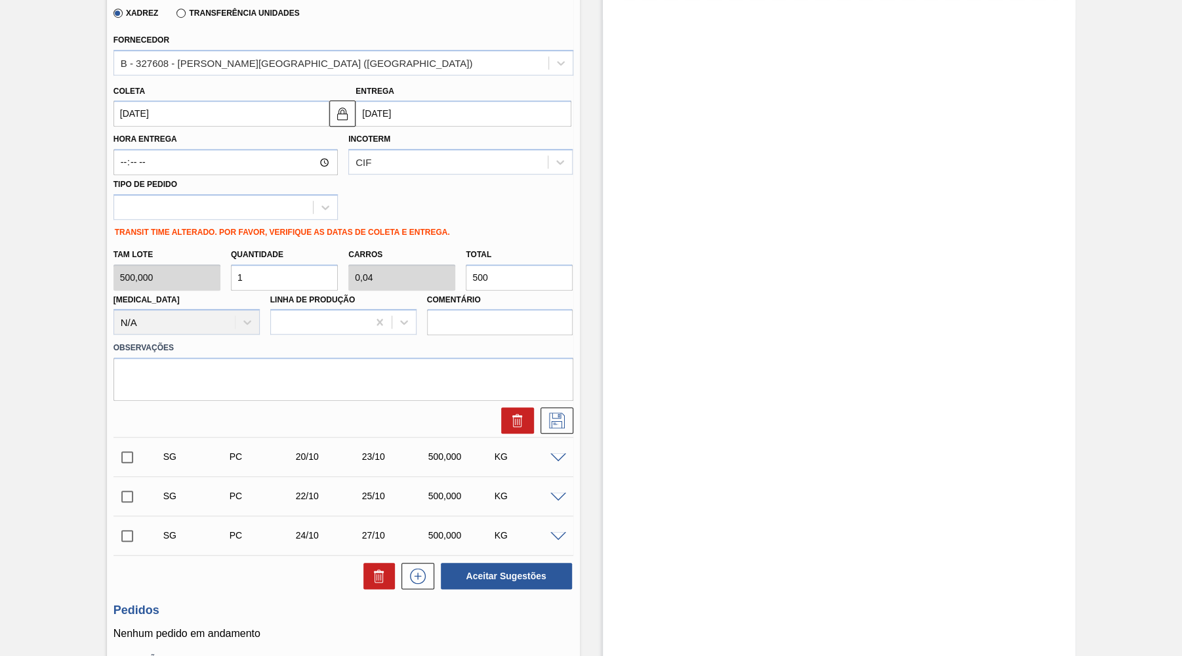
type input "0,001"
type input "8"
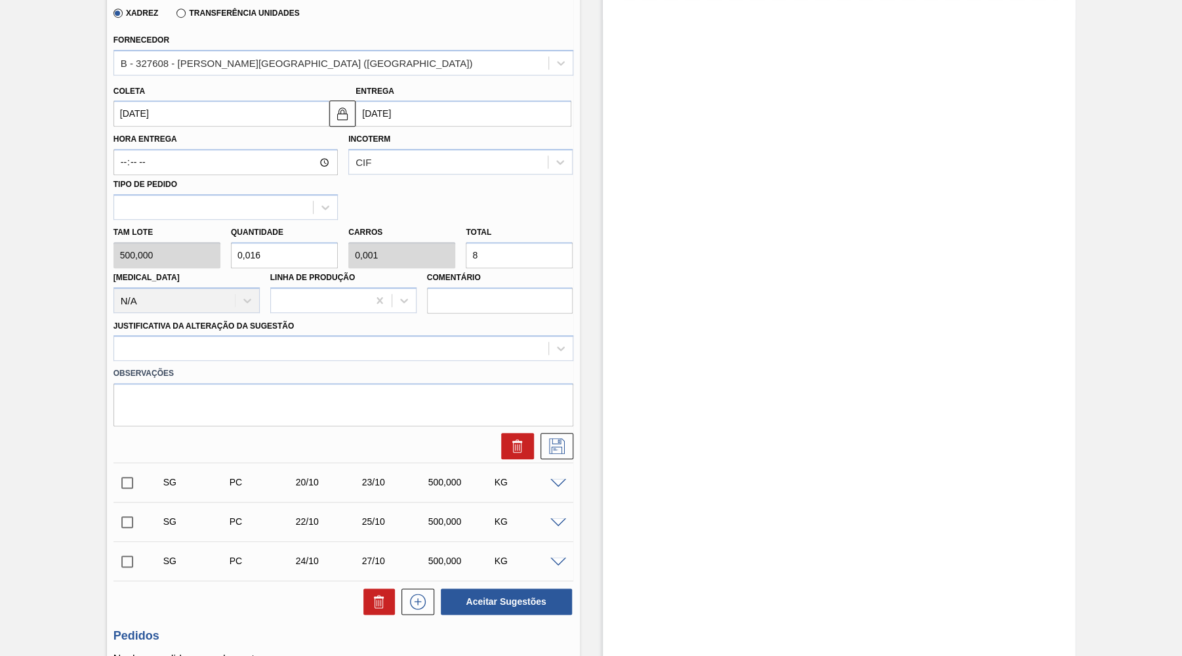
type input "0,17"
type input "0,007"
type input "85"
type input "1,7"
type input "0,068"
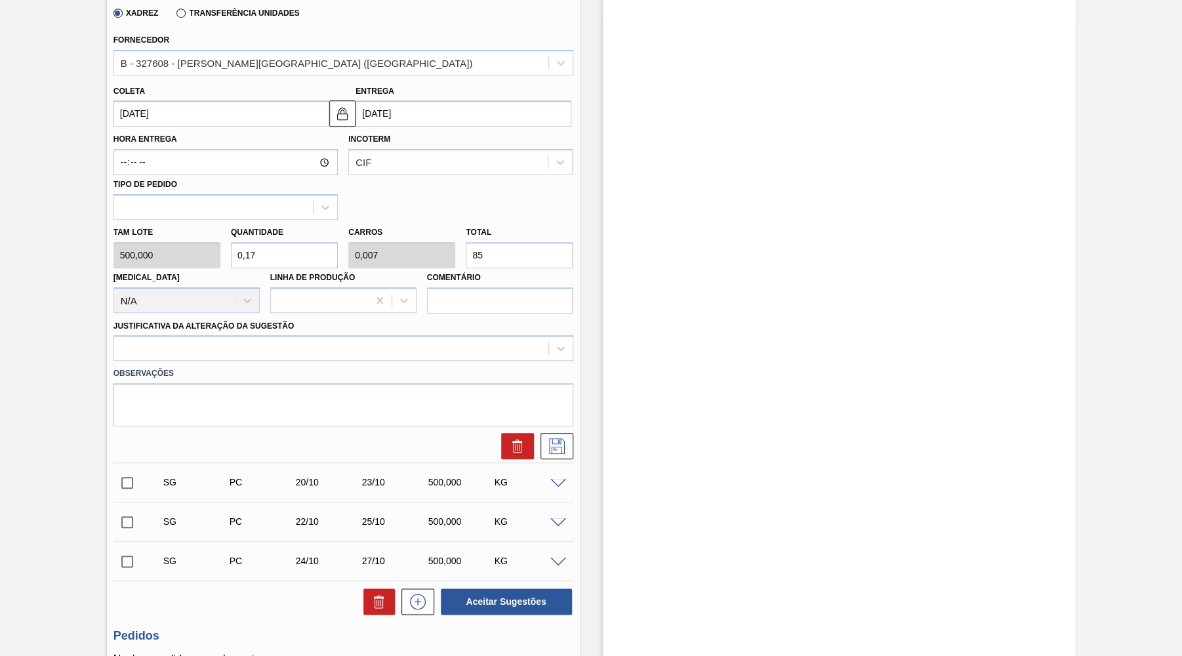
type input "850"
type input "17"
type input "0,68"
type input "8.500"
click at [269, 364] on label "Observações" at bounding box center [343, 373] width 460 height 19
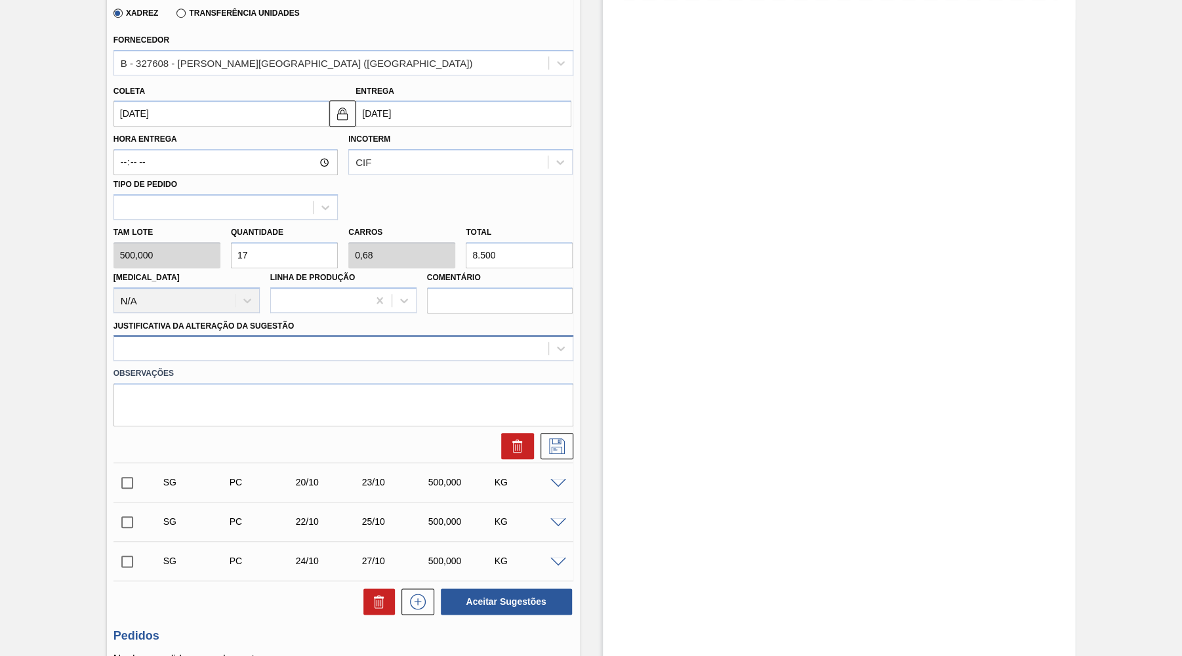
click at [256, 346] on div at bounding box center [331, 348] width 434 height 19
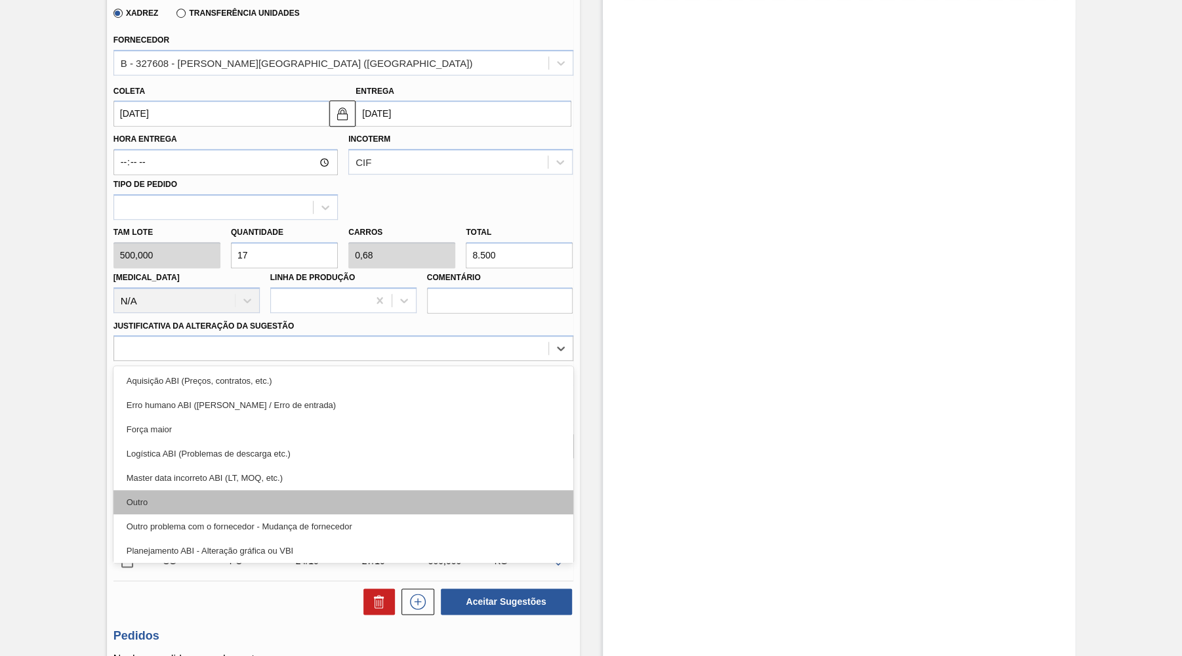
click at [229, 493] on div "Outro" at bounding box center [343, 502] width 460 height 24
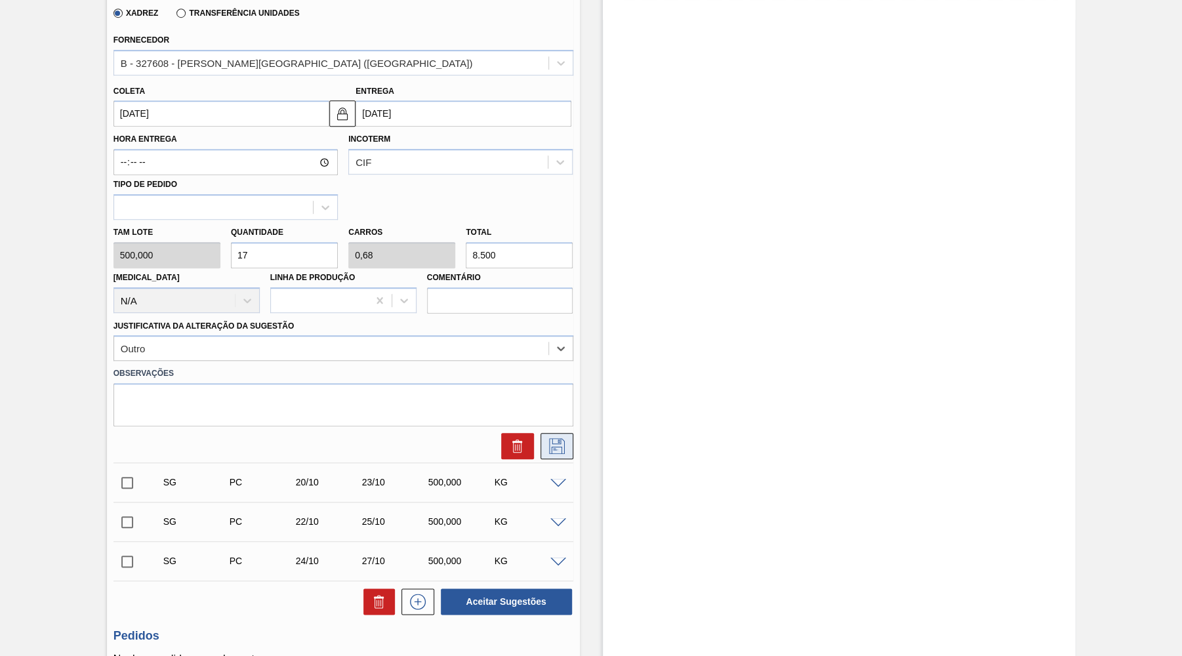
click at [556, 438] on icon at bounding box center [557, 446] width 16 height 16
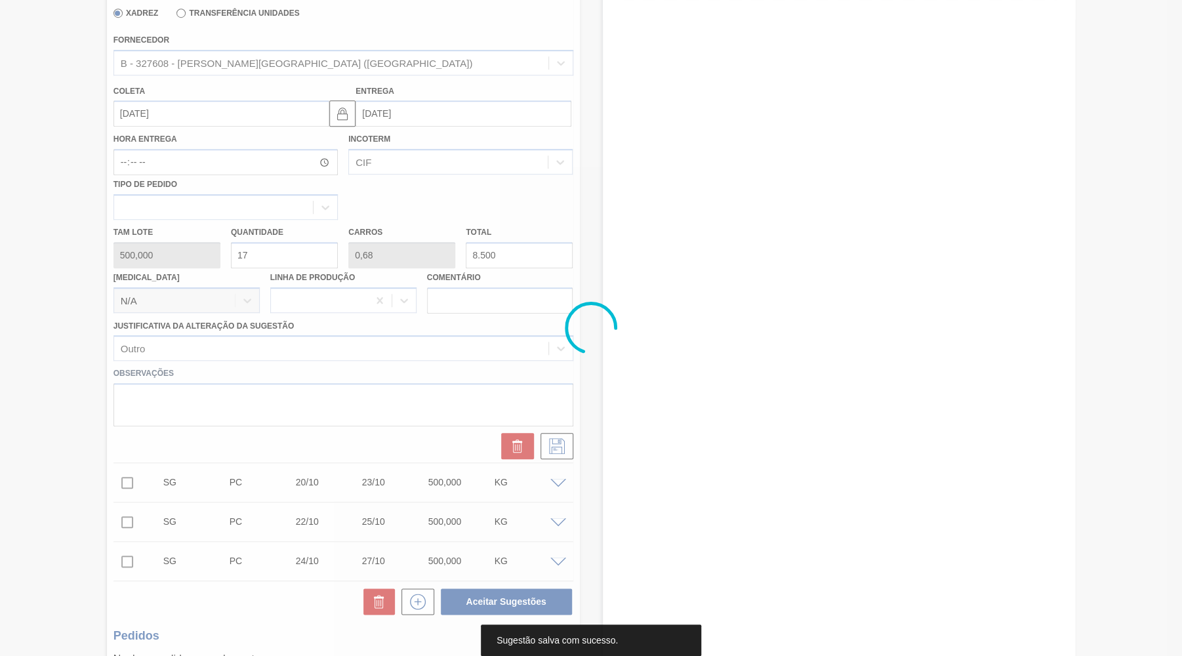
scroll to position [0, 0]
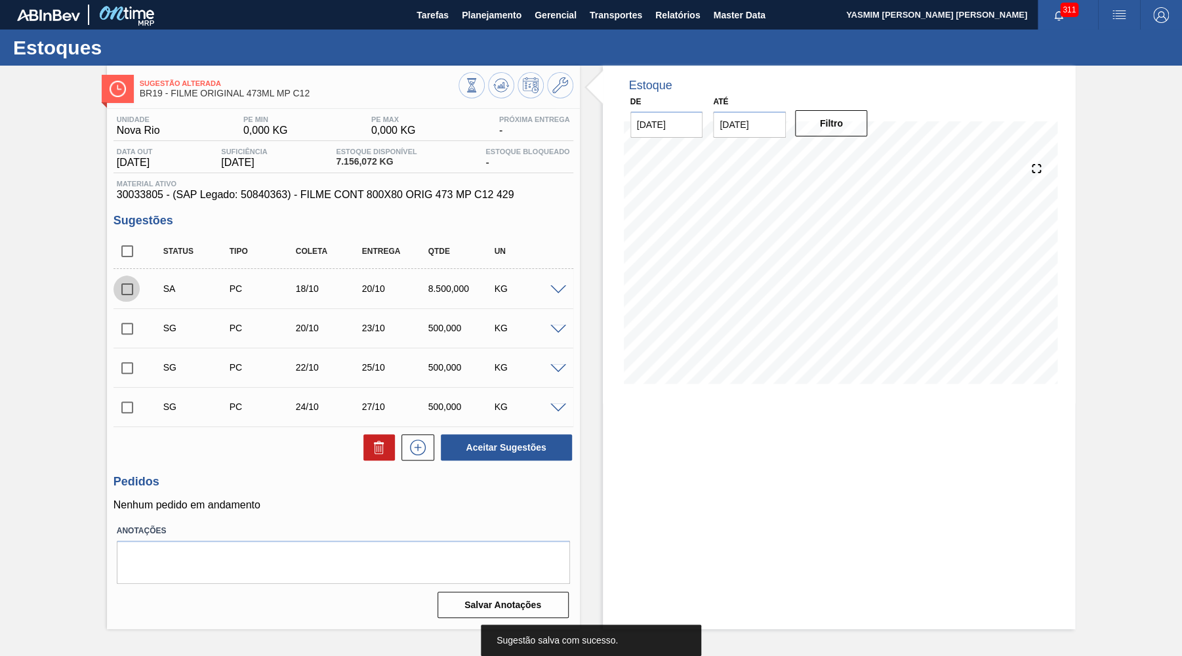
click at [130, 290] on input "checkbox" at bounding box center [127, 289] width 28 height 28
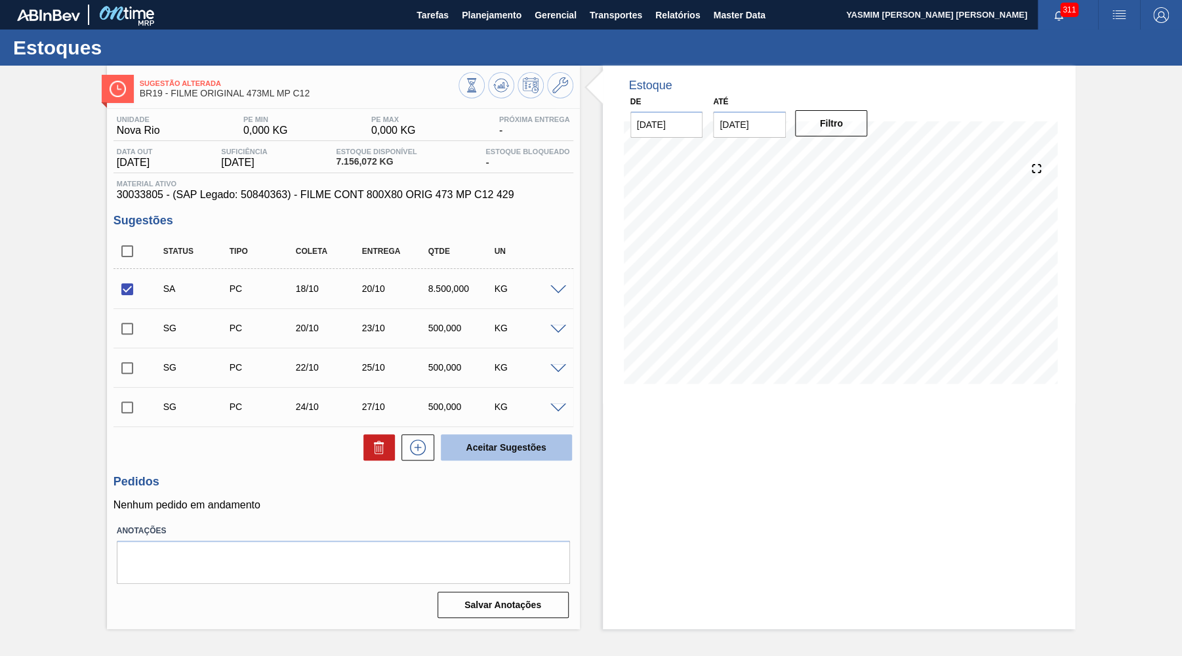
click at [525, 442] on button "Aceitar Sugestões" at bounding box center [506, 447] width 131 height 26
checkbox input "false"
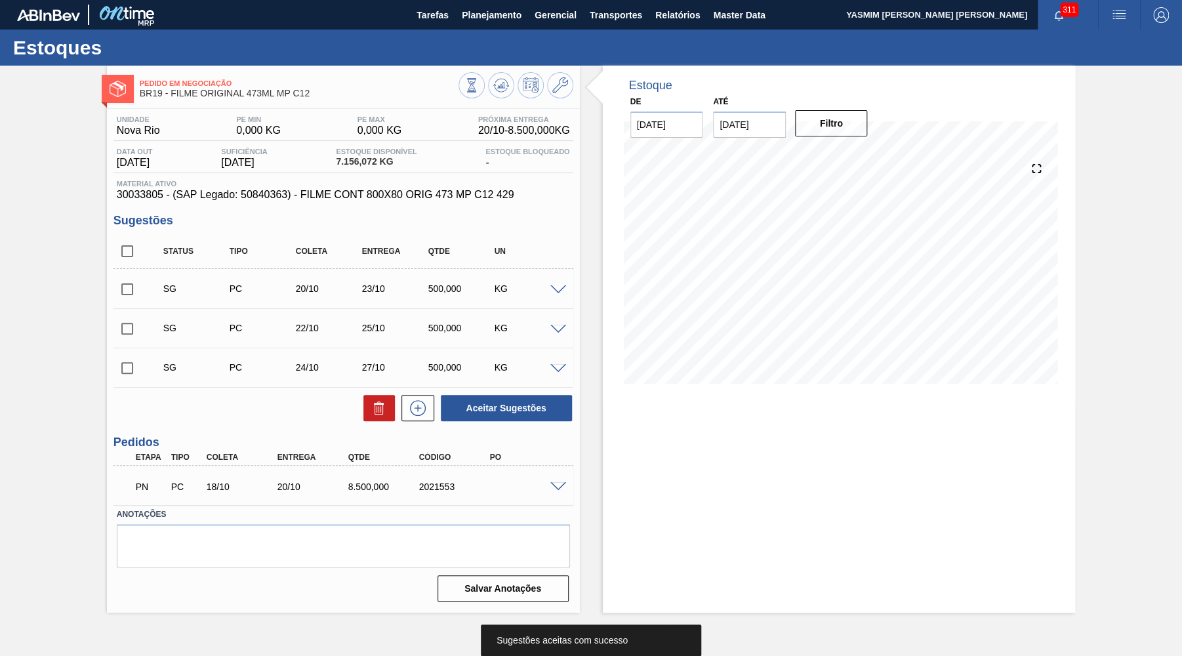
click at [555, 488] on span at bounding box center [558, 487] width 16 height 10
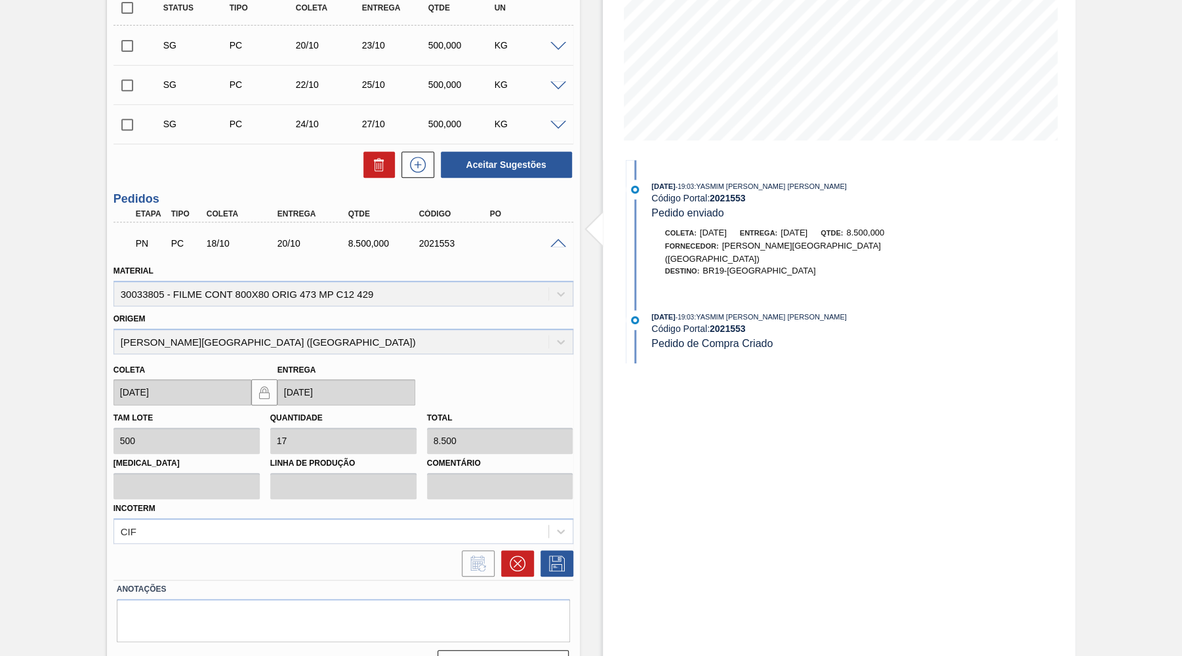
scroll to position [256, 0]
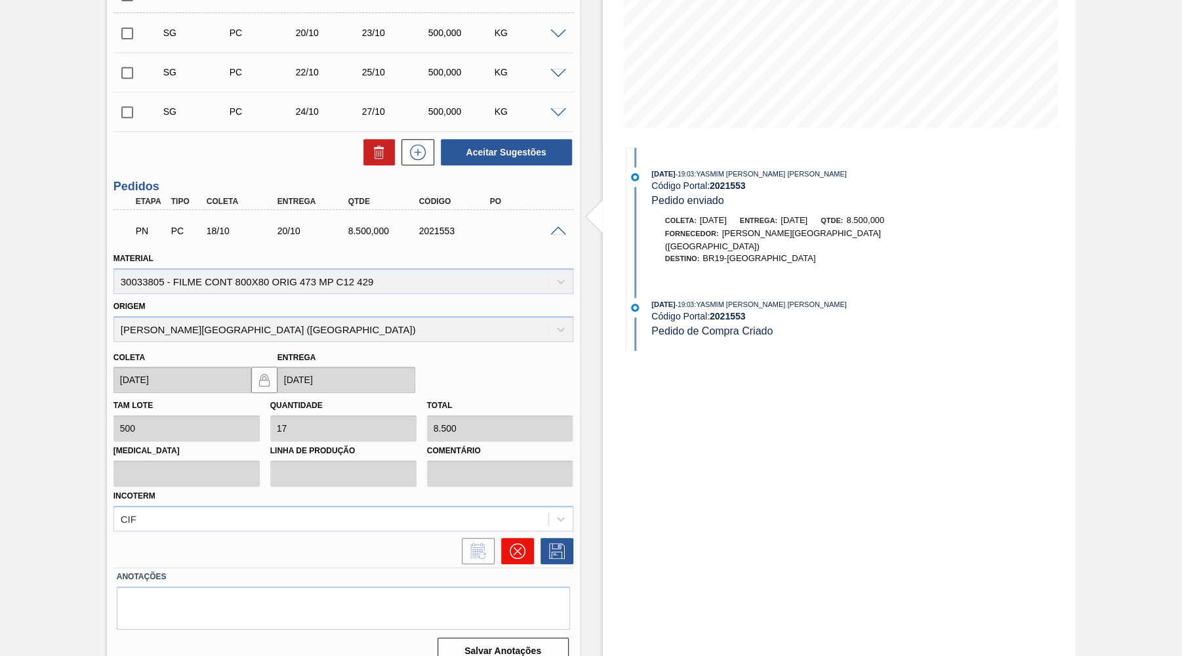
click at [507, 551] on button at bounding box center [517, 551] width 33 height 26
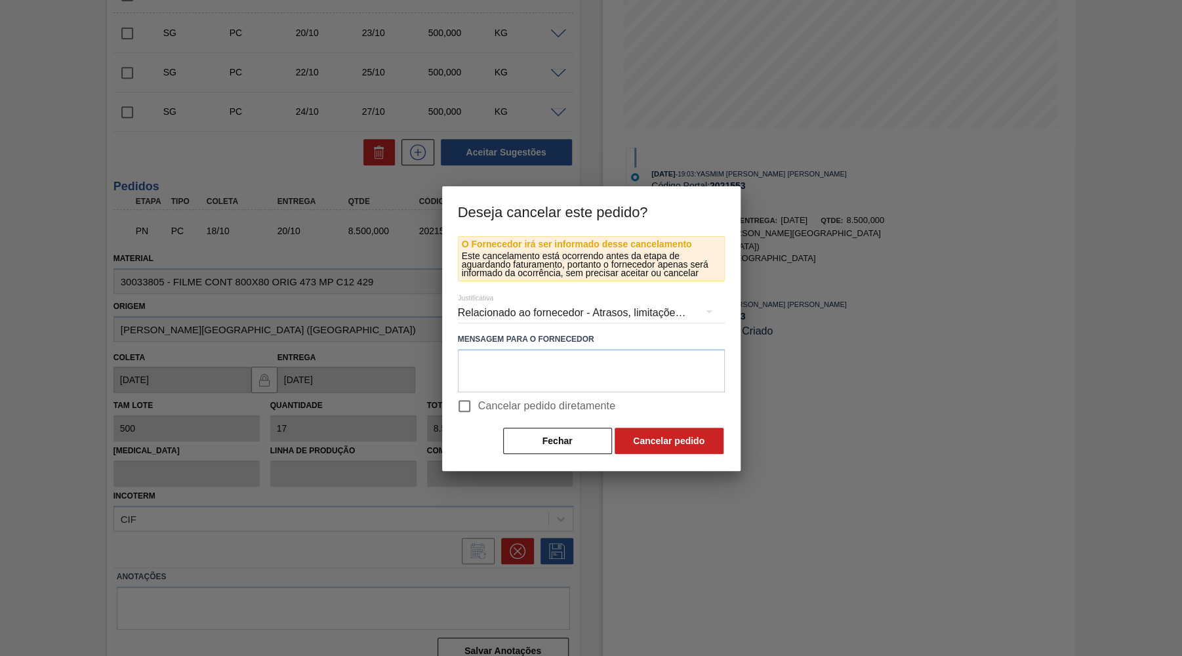
click at [494, 411] on span "Cancelar pedido diretamente" at bounding box center [547, 406] width 138 height 16
click at [478, 411] on input "Cancelar pedido diretamente" at bounding box center [464, 406] width 28 height 28
checkbox input "true"
click at [522, 304] on div "Relacionado ao fornecedor - Atrasos, limitações de capacidade, etc." at bounding box center [591, 312] width 267 height 37
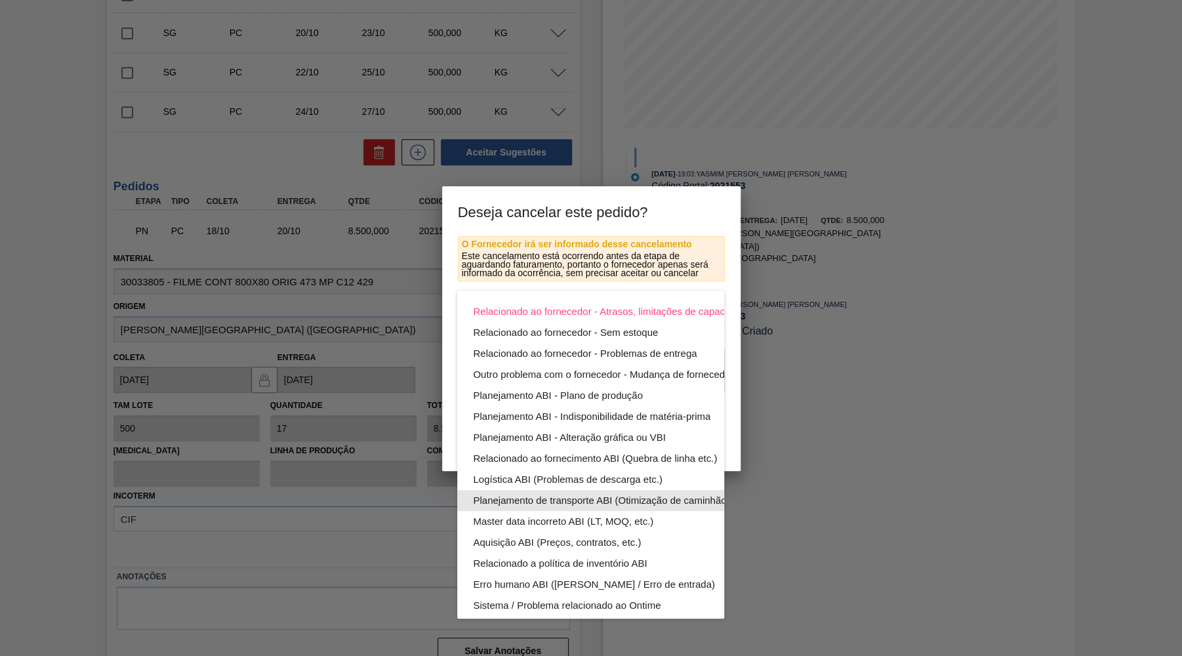
scroll to position [70, 0]
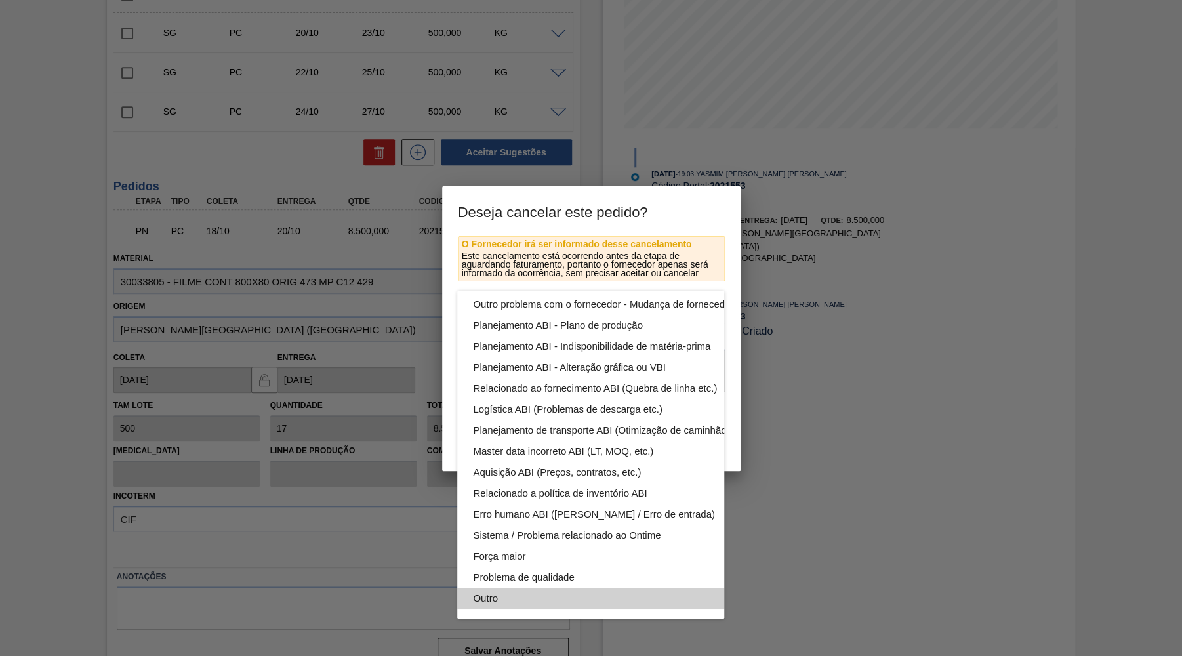
click at [546, 599] on div "Outro" at bounding box center [621, 597] width 297 height 21
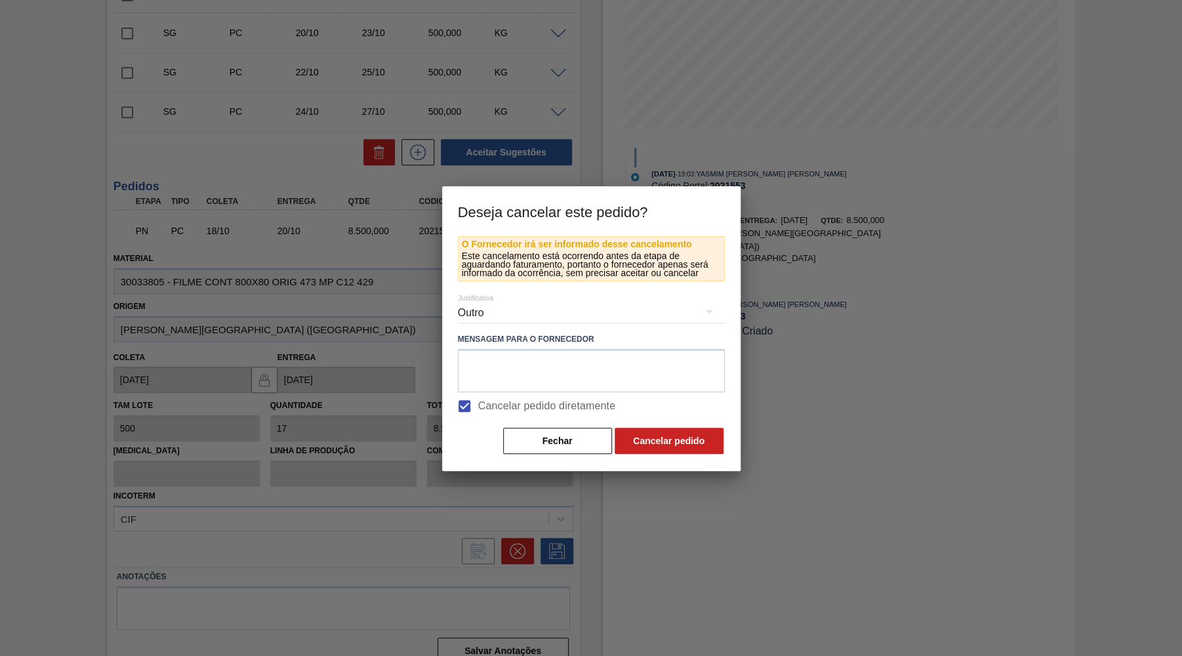
click at [507, 394] on div "Relacionado ao fornecedor - Atrasos, limitações de capacidade, etc. Relacionado…" at bounding box center [591, 328] width 1182 height 656
click at [508, 370] on textarea at bounding box center [591, 370] width 267 height 43
type textarea "Ajuste de data"
click at [704, 440] on button "Cancelar pedido" at bounding box center [668, 441] width 109 height 26
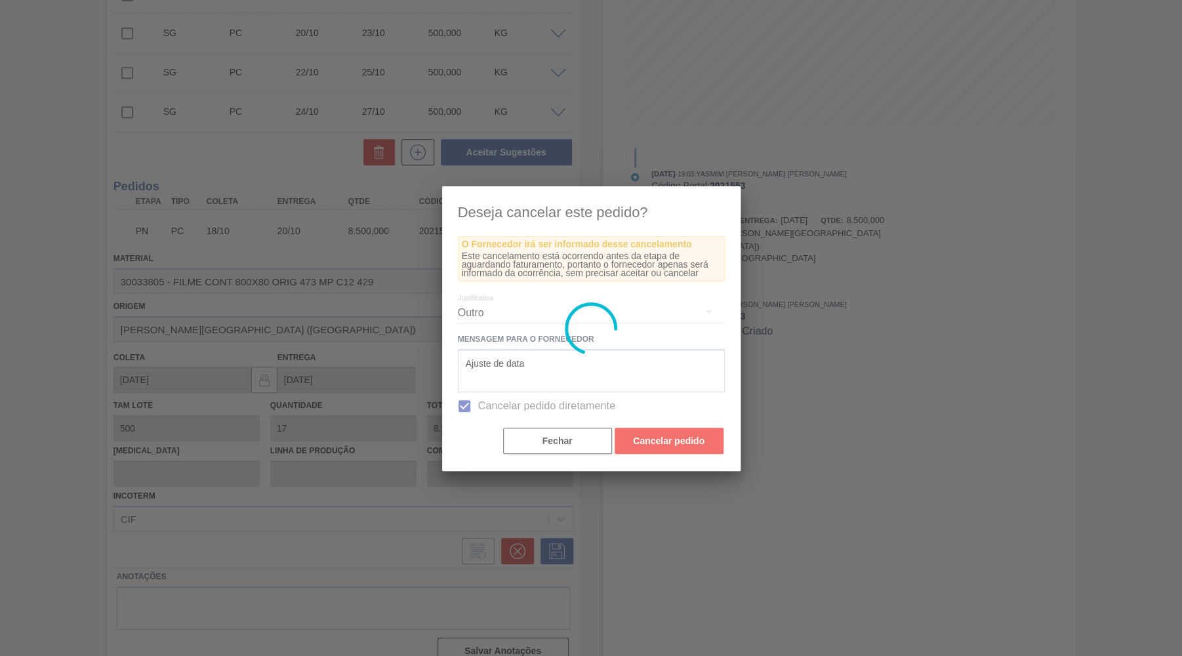
scroll to position [0, 0]
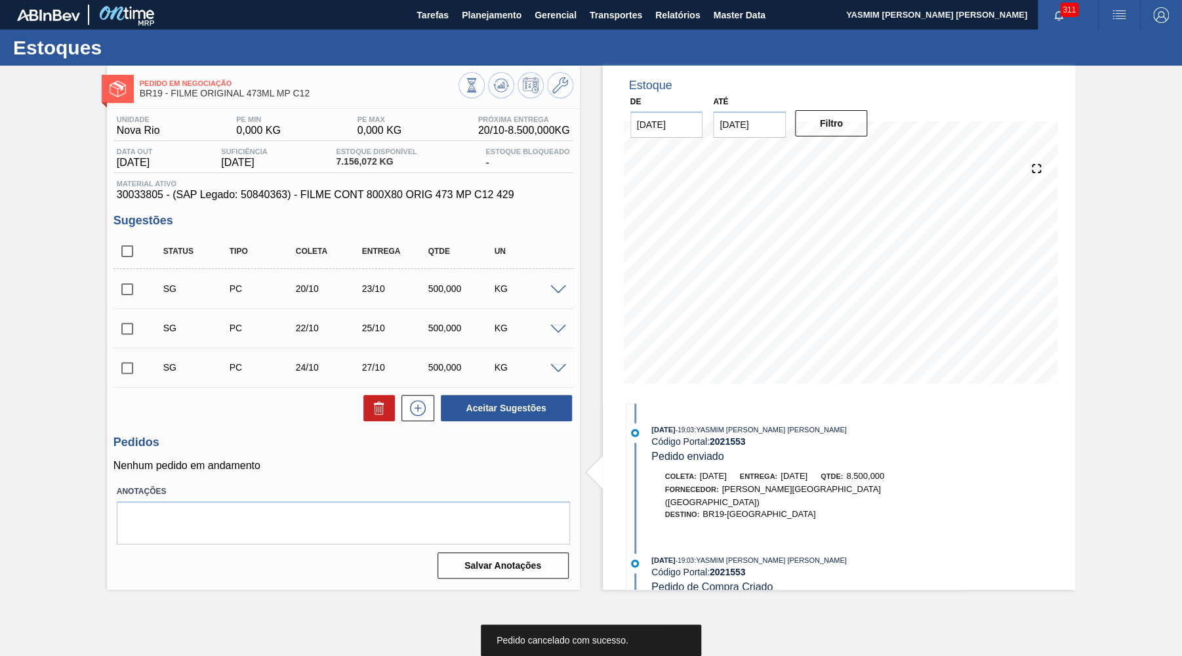
click at [132, 254] on input "checkbox" at bounding box center [127, 251] width 28 height 28
checkbox input "true"
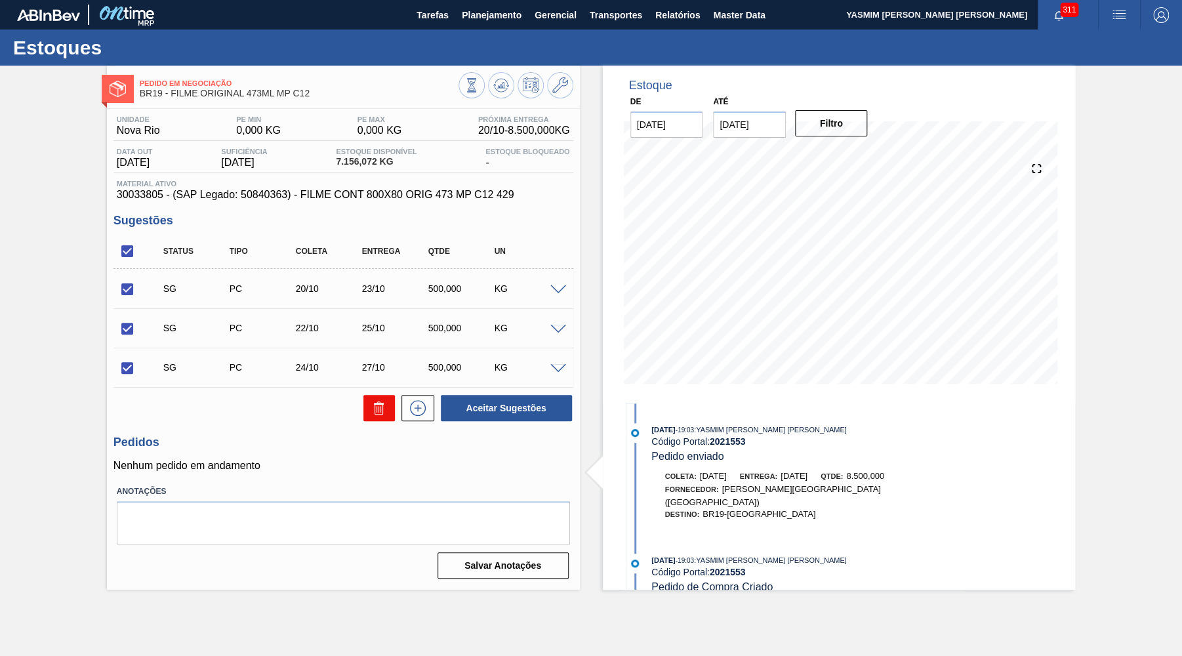
click at [378, 405] on icon at bounding box center [379, 408] width 16 height 16
checkbox input "false"
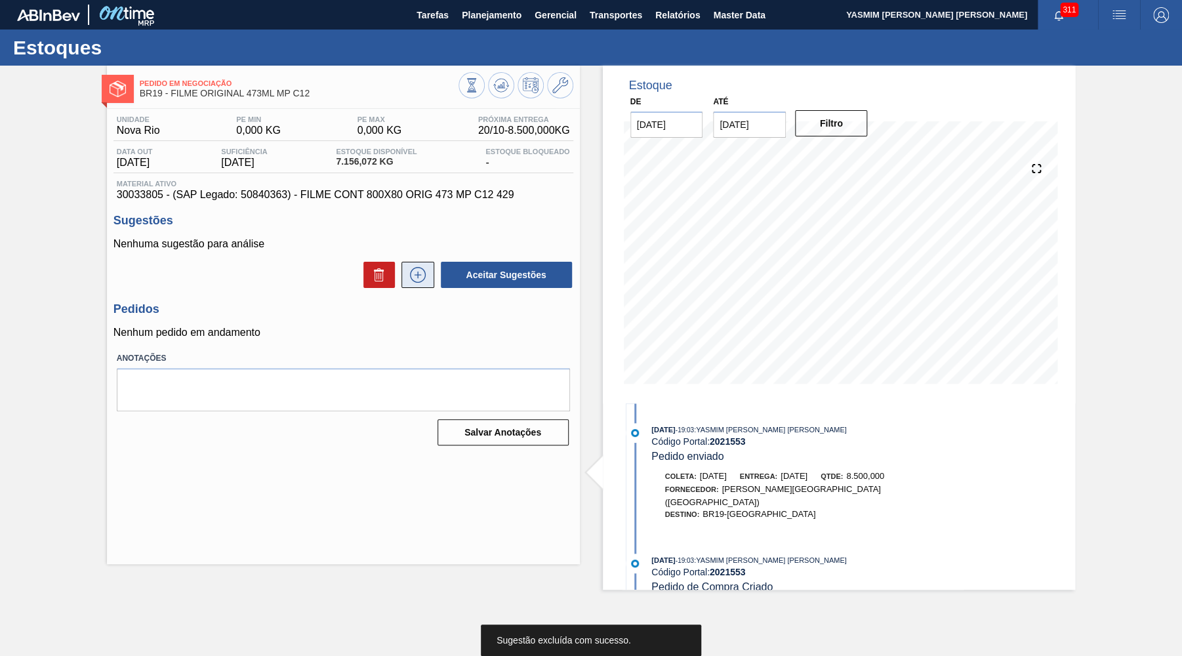
click at [414, 269] on icon at bounding box center [417, 275] width 21 height 16
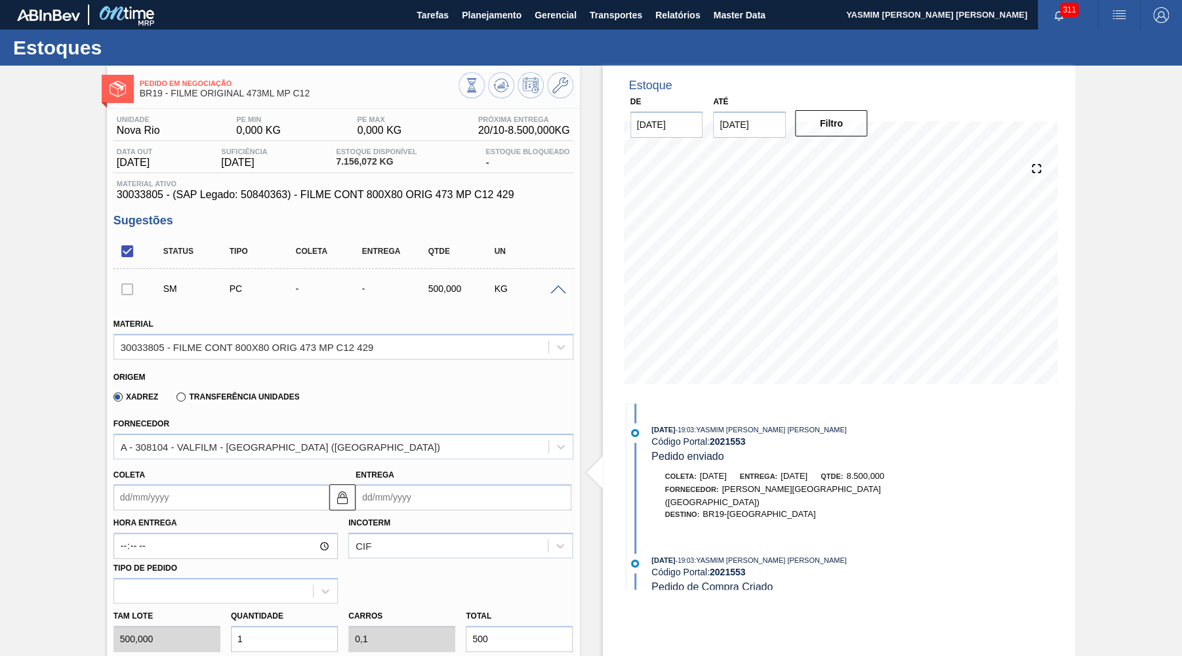
click at [198, 490] on input "Coleta" at bounding box center [221, 497] width 216 height 26
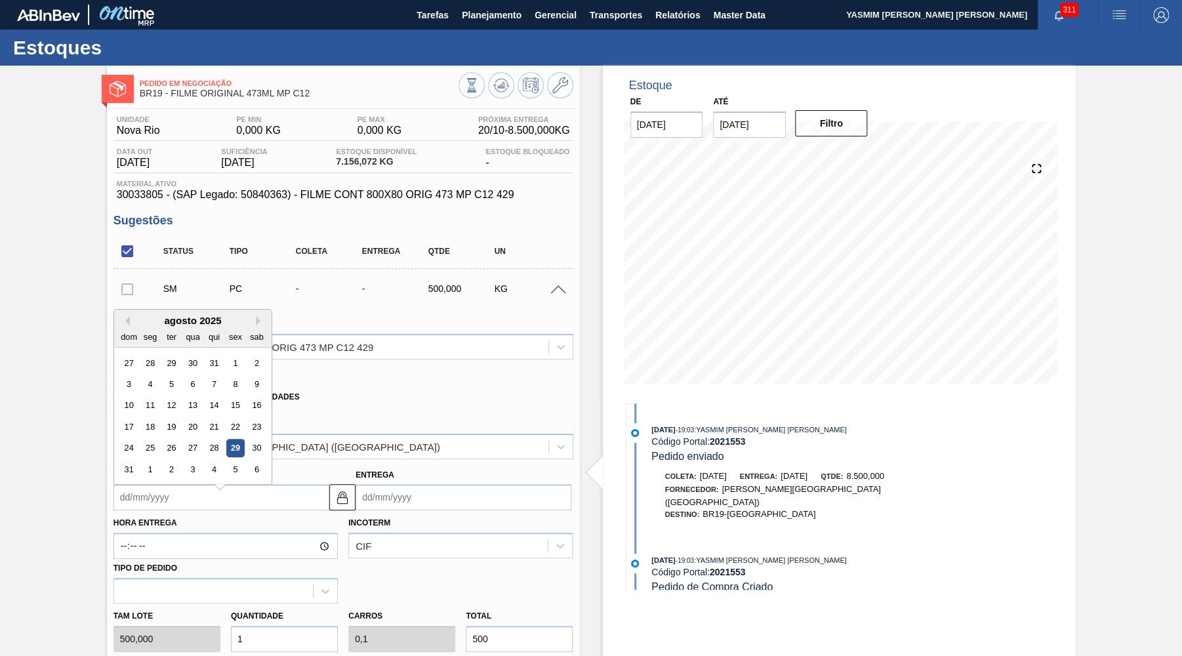
click at [250, 315] on div "agosto 2025" at bounding box center [192, 320] width 157 height 11
click at [256, 319] on button "Next Month" at bounding box center [260, 320] width 9 height 9
click at [142, 439] on div "29" at bounding box center [150, 448] width 18 height 18
type input "[DATE]"
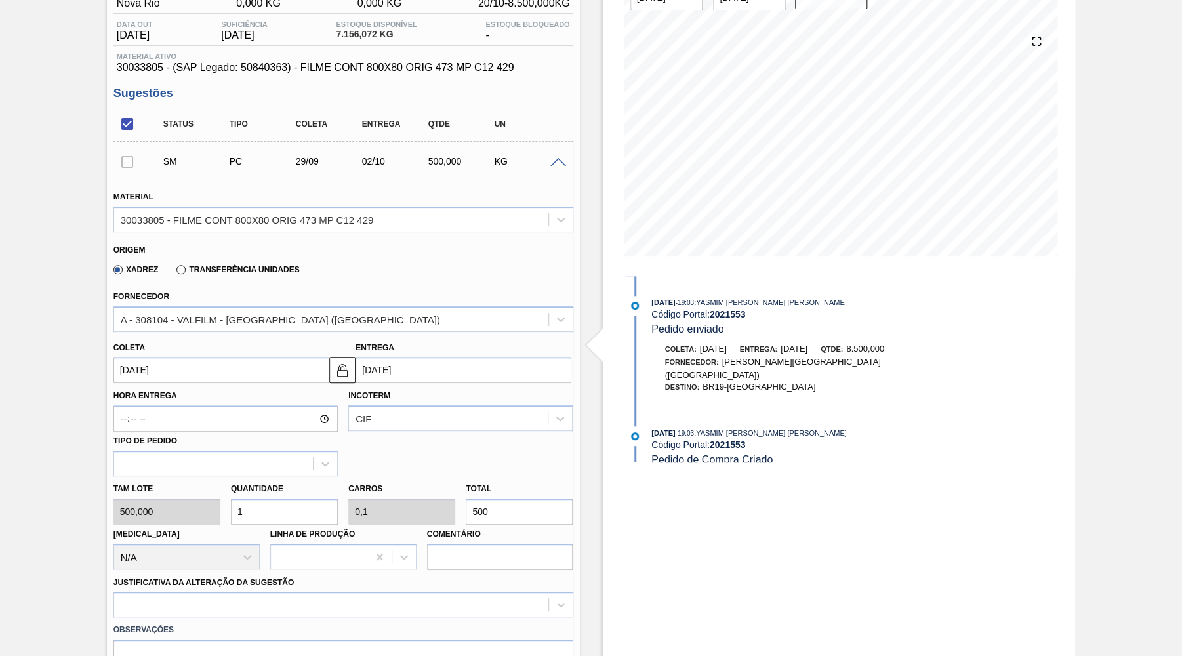
scroll to position [191, 0]
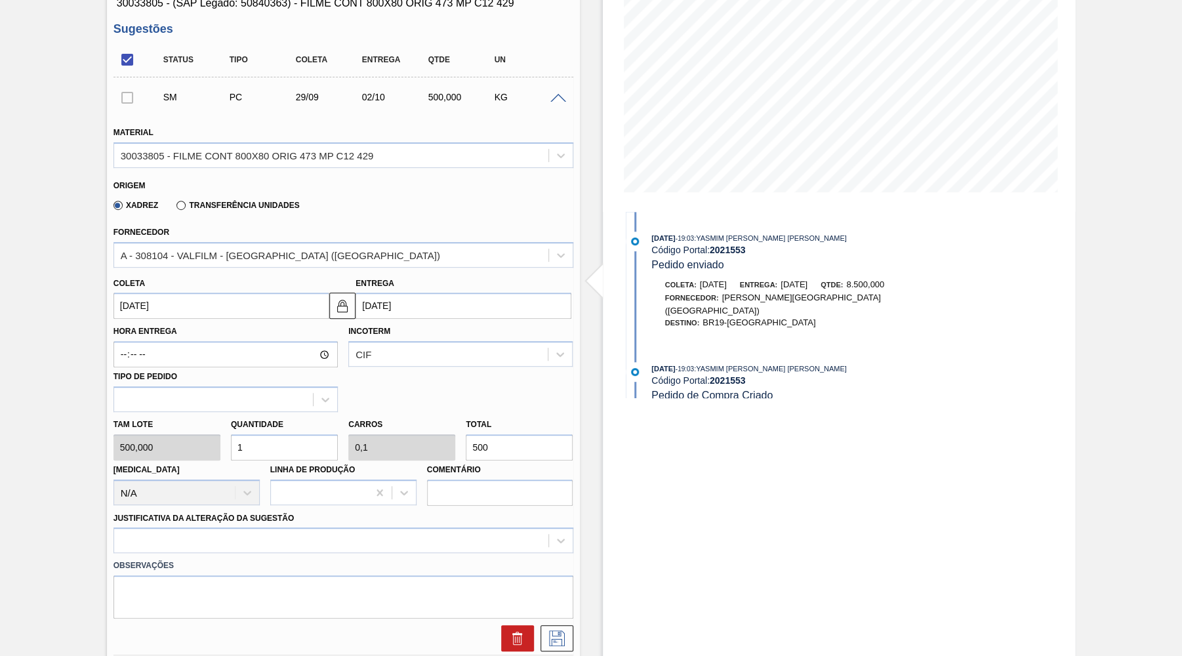
drag, startPoint x: 463, startPoint y: 435, endPoint x: 254, endPoint y: 427, distance: 208.7
click at [466, 434] on input "500" at bounding box center [519, 447] width 107 height 26
type input "0,016"
type input "0,002"
type input "8"
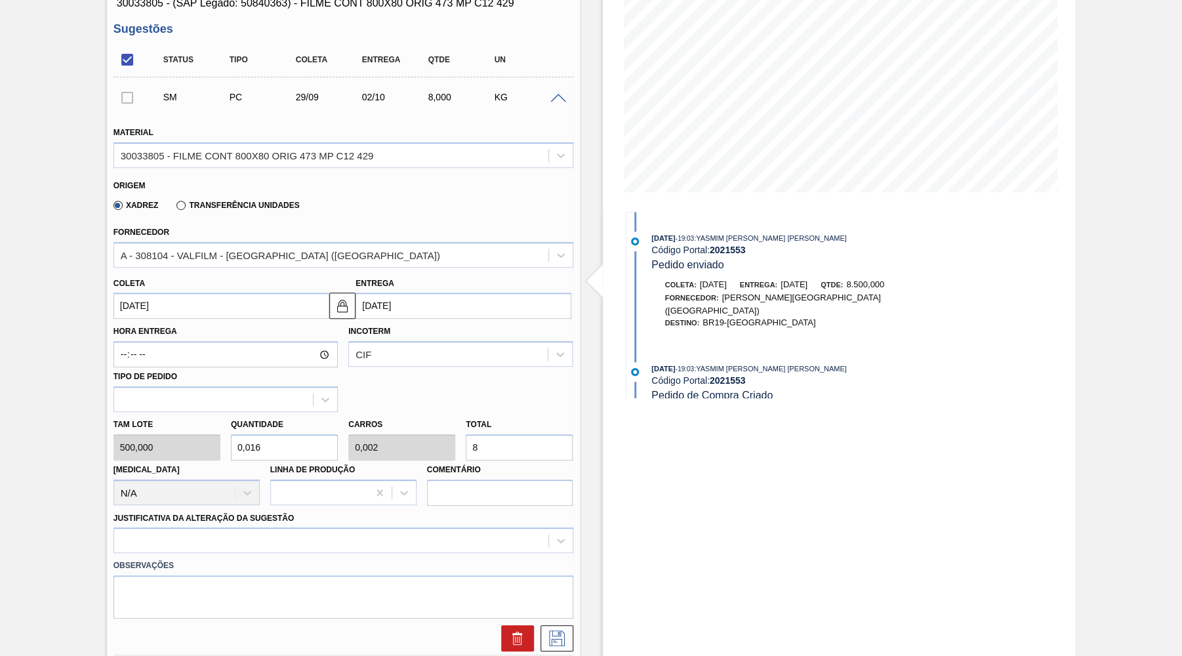
type input "0,17"
type input "0,017"
type input "85"
type input "1,7"
type input "0,17"
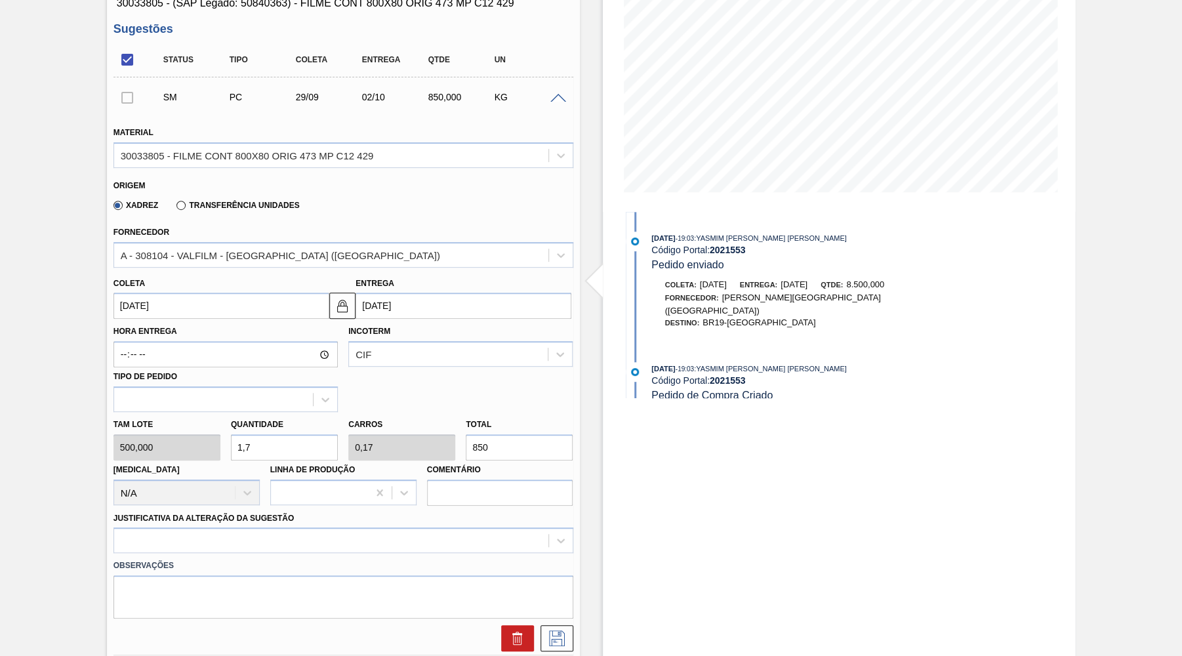
type input "8.500"
type input "17"
type input "1,7"
type input "8.500"
click at [210, 237] on div "Fornecedor A - 308104 - VALFILM - [GEOGRAPHIC_DATA] ([GEOGRAPHIC_DATA])" at bounding box center [343, 245] width 460 height 45
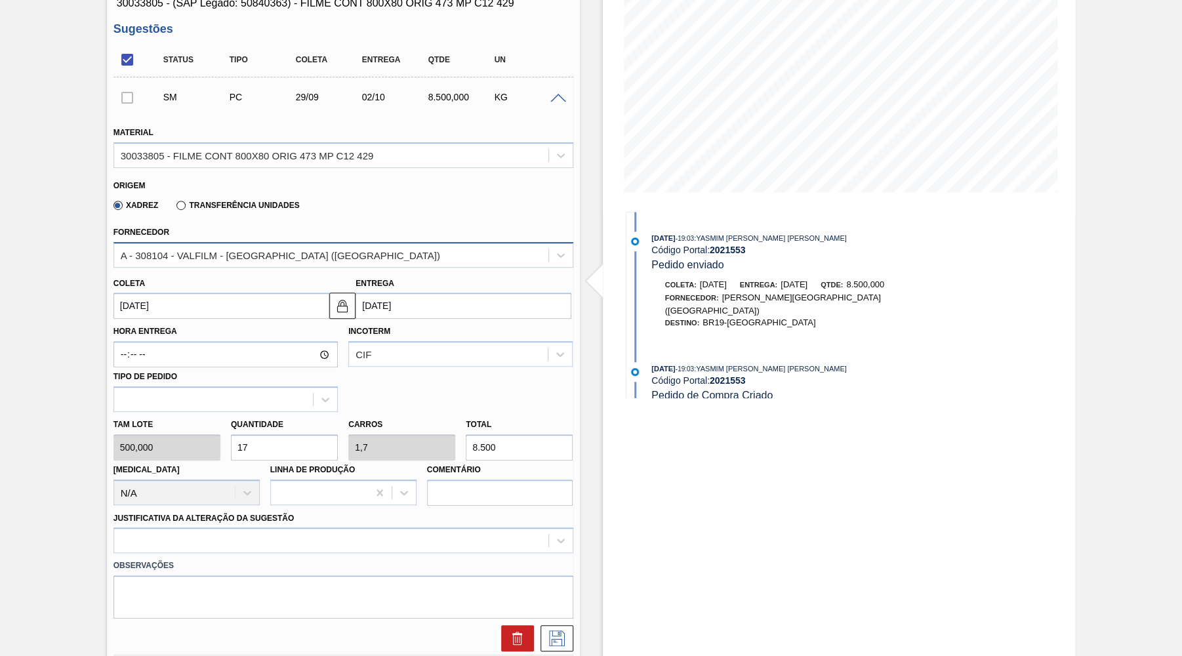
click at [197, 253] on div "A - 308104 - VALFILM - [GEOGRAPHIC_DATA] ([GEOGRAPHIC_DATA])" at bounding box center [280, 254] width 319 height 11
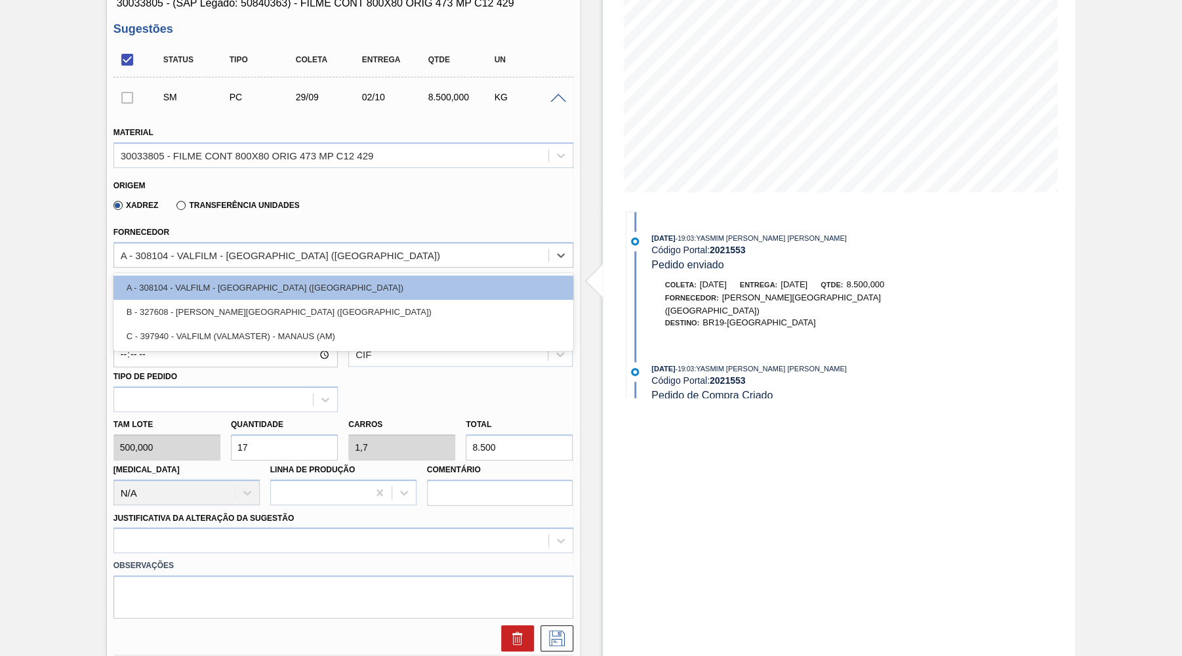
click at [192, 311] on div "B - 327608 - [PERSON_NAME][GEOGRAPHIC_DATA] ([GEOGRAPHIC_DATA])" at bounding box center [343, 312] width 460 height 24
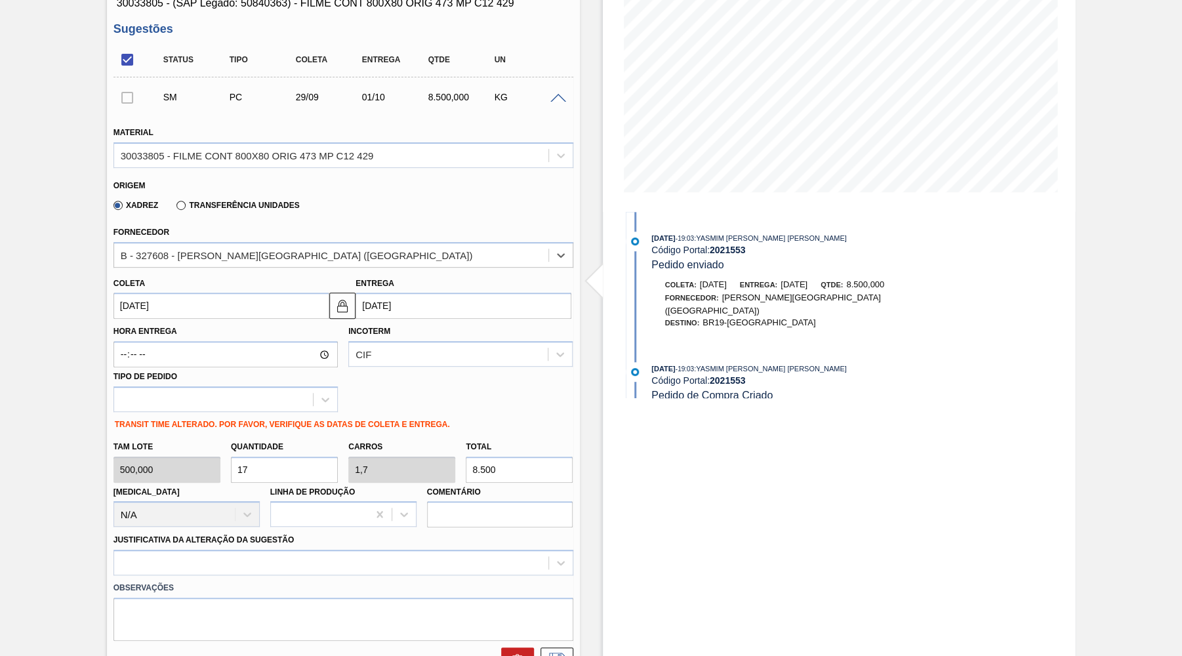
type input "0,68"
type input "[DATE]"
click at [200, 512] on div "[MEDICAL_DATA] N/A" at bounding box center [186, 505] width 146 height 45
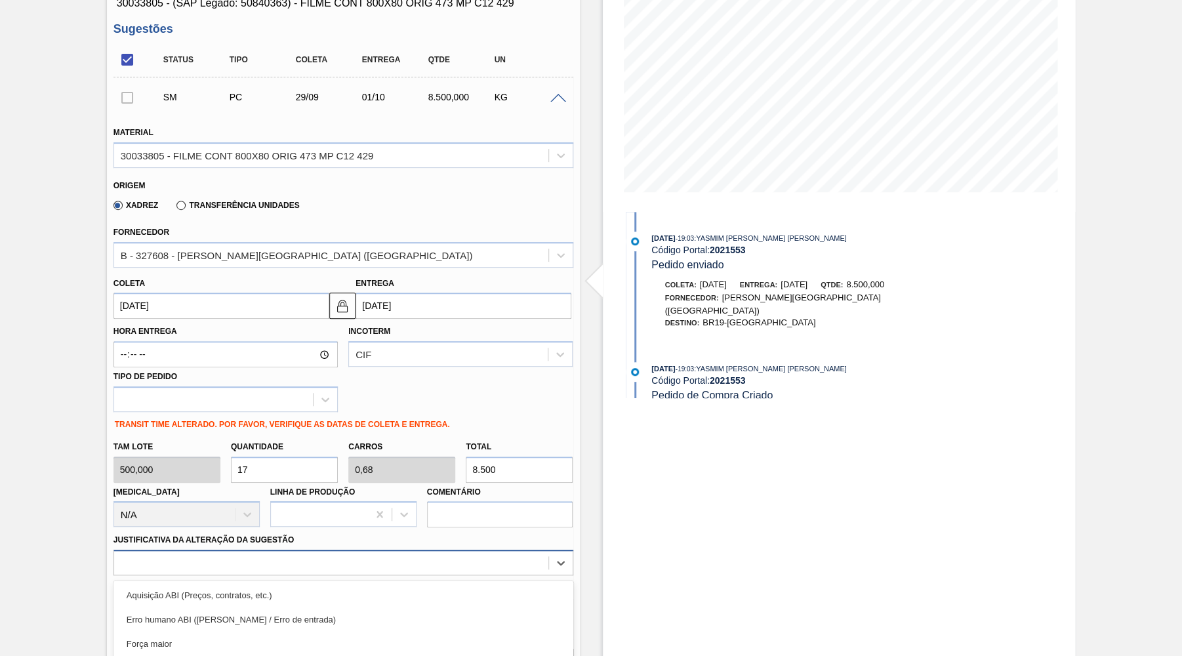
click at [196, 549] on div "option Logística ABI (Problemas de descarga etc.) focused, 4 of 18. 18 results …" at bounding box center [343, 562] width 460 height 26
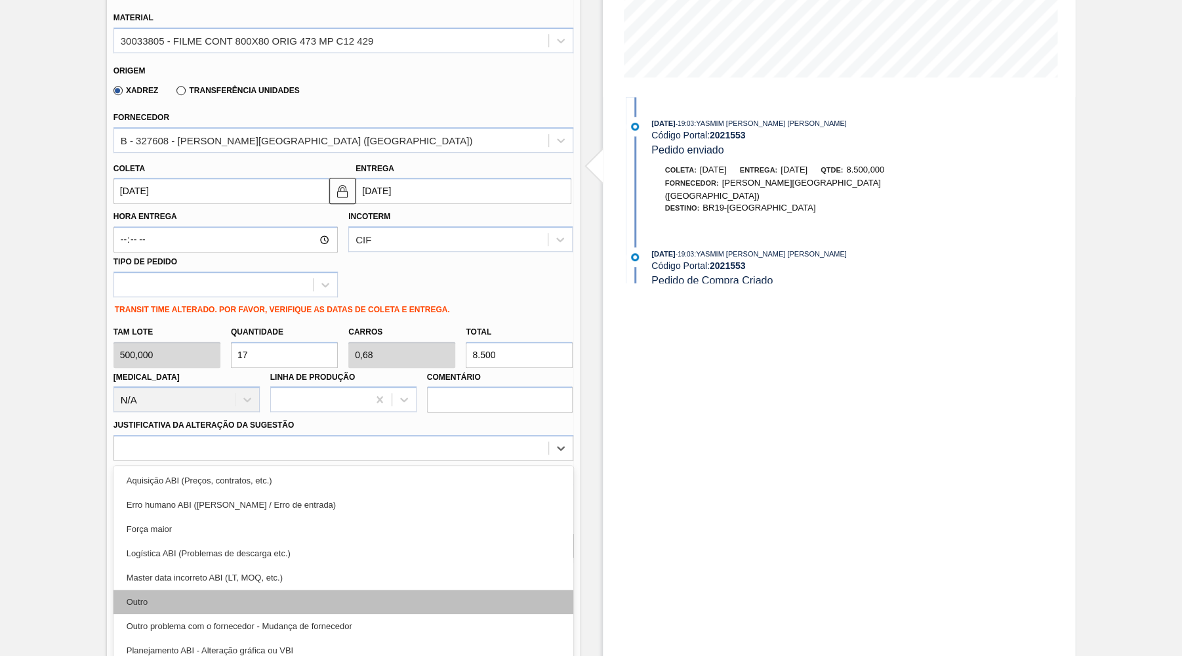
click at [163, 601] on div "Outro" at bounding box center [343, 601] width 460 height 24
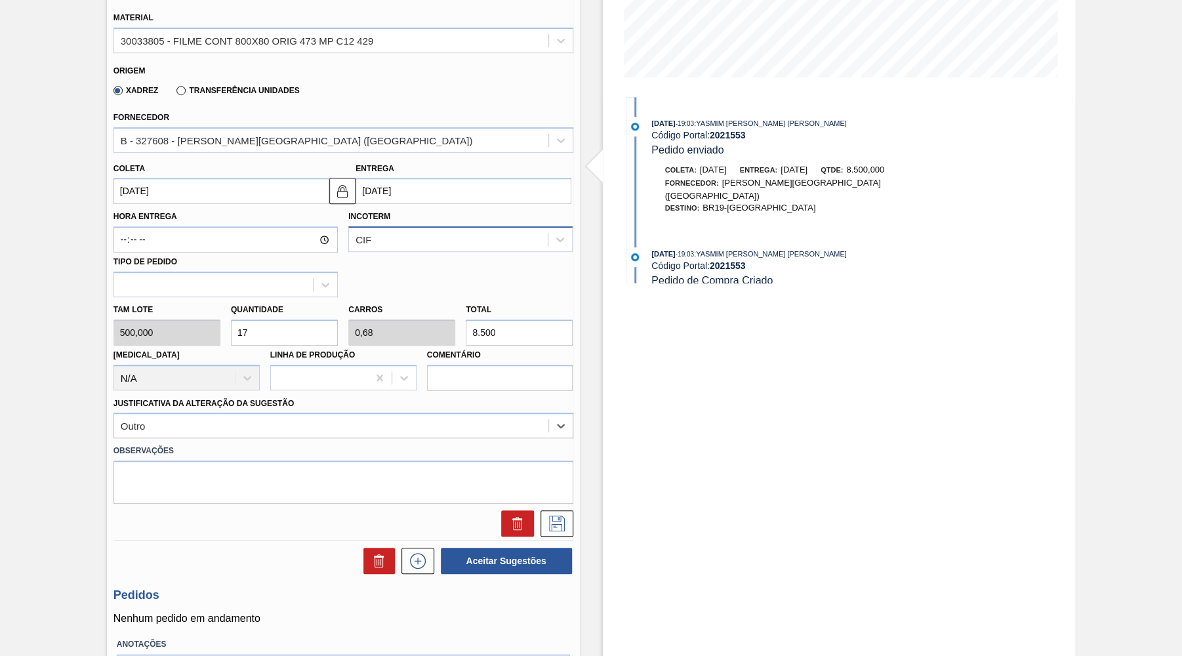
click at [443, 226] on div "CIF" at bounding box center [460, 239] width 224 height 26
drag, startPoint x: 719, startPoint y: 336, endPoint x: 599, endPoint y: 425, distance: 149.1
click at [719, 337] on div "Estoque De [DATE] Até [DATE] Filtro [DATE] 19:03 : YASMIM [PERSON_NAME] [PERSON…" at bounding box center [839, 250] width 473 height 983
click at [562, 510] on button at bounding box center [556, 523] width 33 height 26
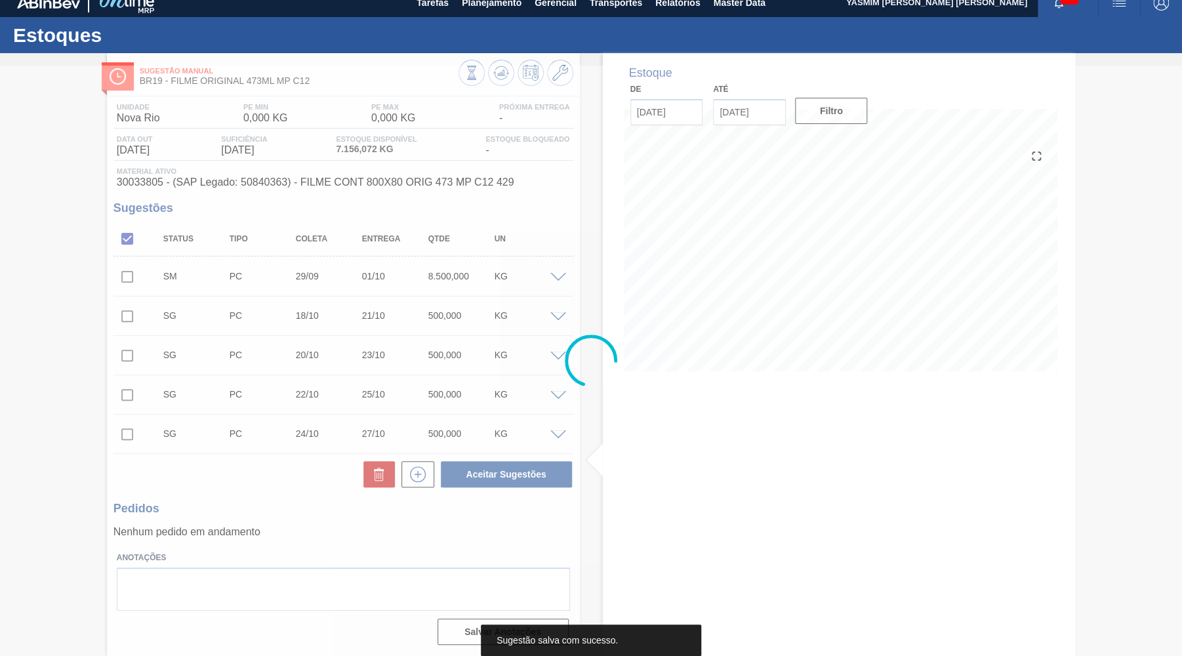
scroll to position [10, 0]
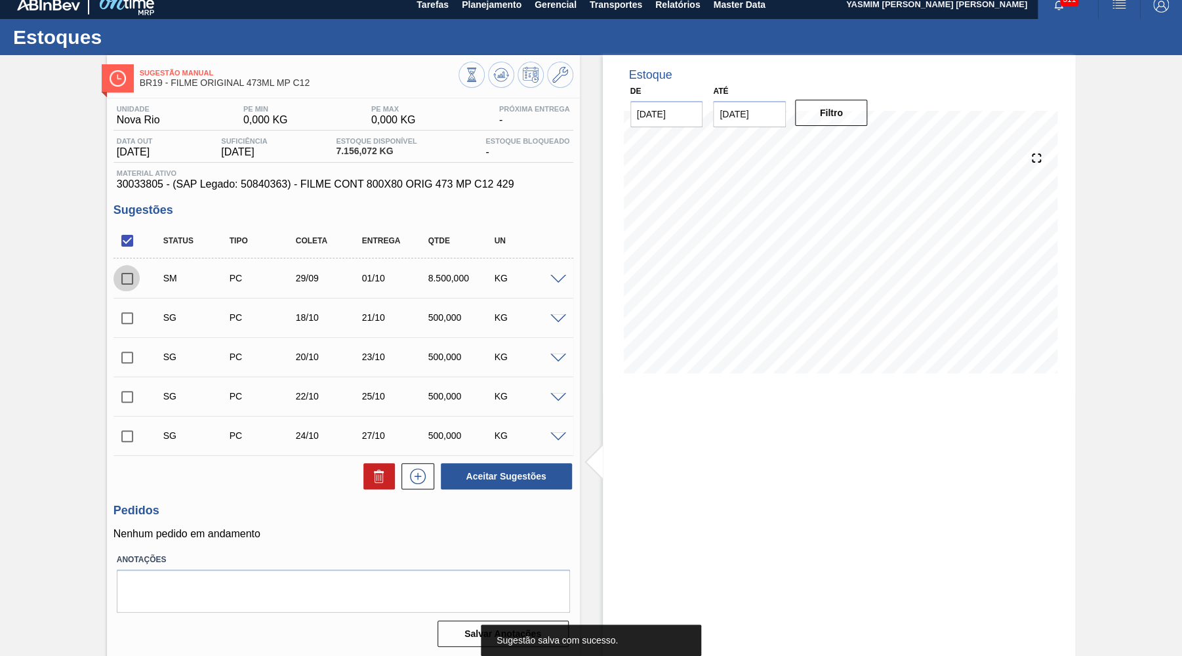
click at [132, 274] on input "checkbox" at bounding box center [127, 279] width 28 height 28
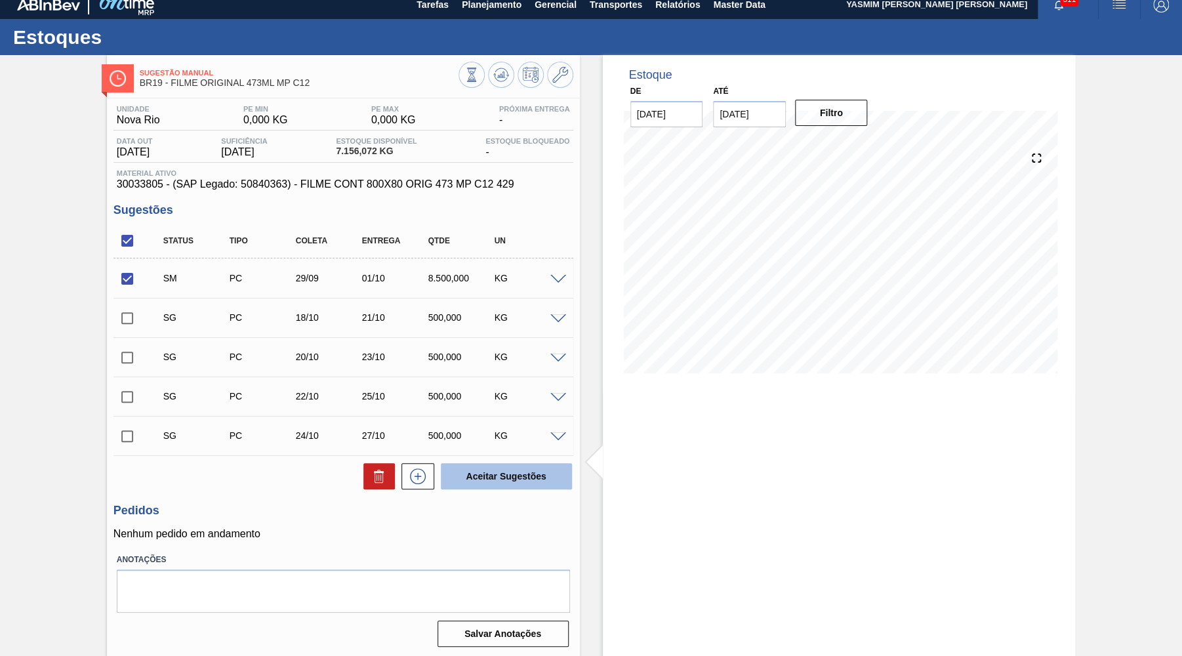
click at [483, 480] on button "Aceitar Sugestões" at bounding box center [506, 476] width 131 height 26
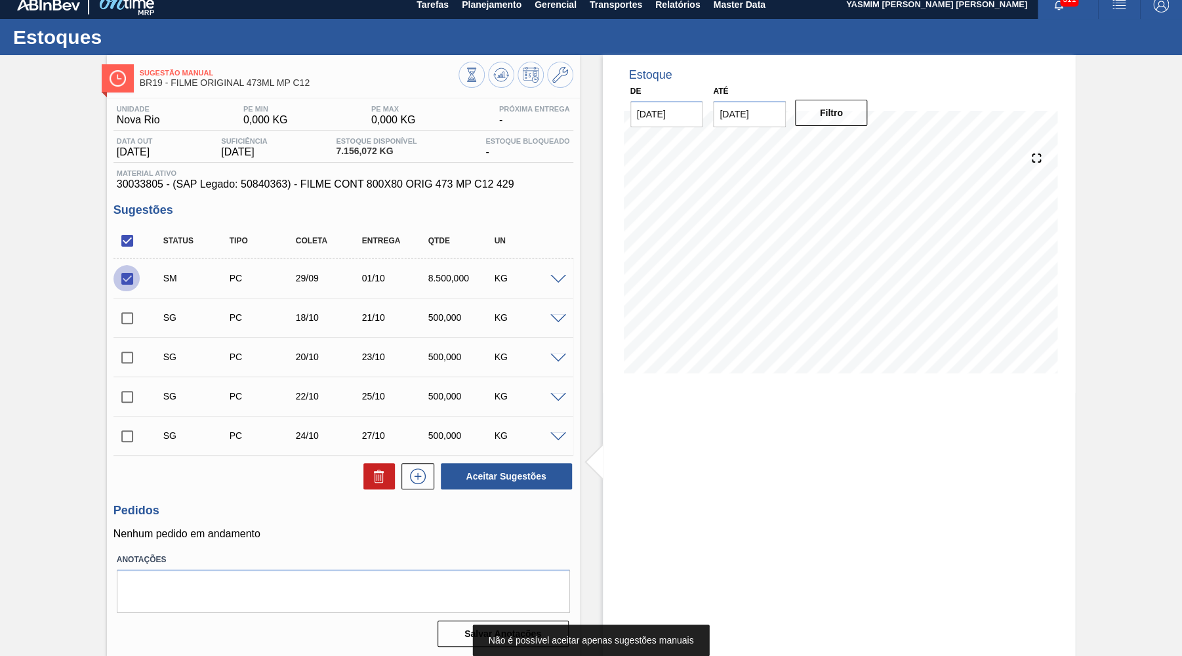
click at [127, 279] on input "checkbox" at bounding box center [127, 279] width 28 height 28
checkbox input "false"
click at [121, 249] on input "checkbox" at bounding box center [127, 241] width 28 height 28
checkbox input "false"
click at [125, 279] on input "checkbox" at bounding box center [127, 279] width 28 height 28
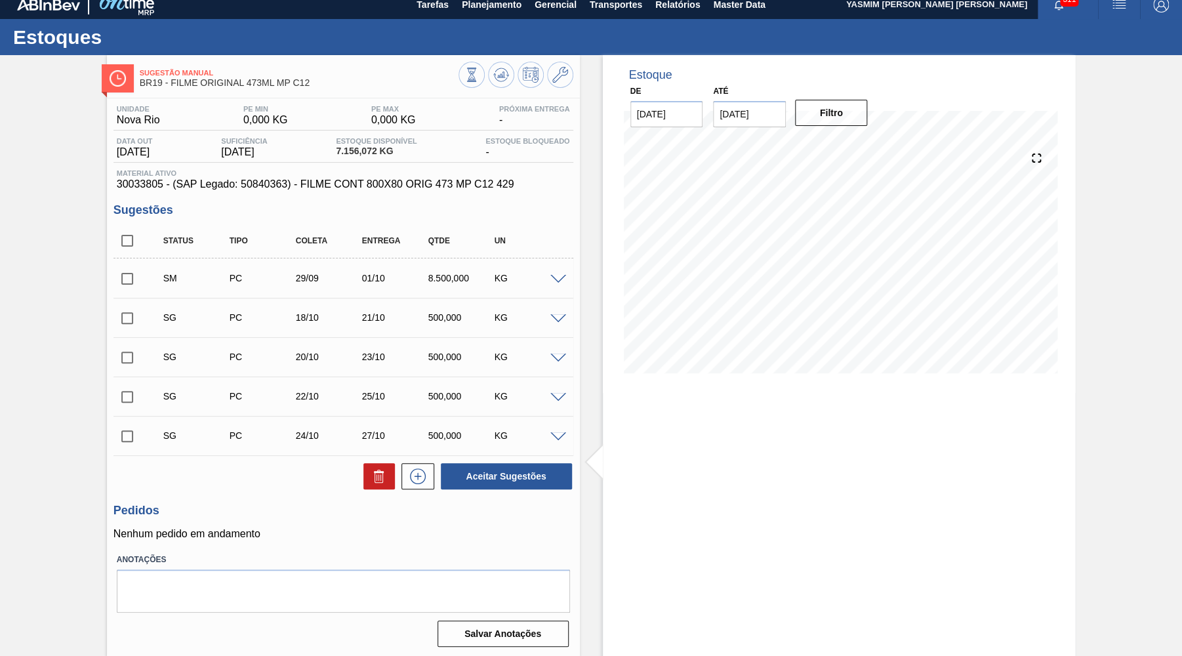
checkbox input "true"
click at [128, 235] on input "checkbox" at bounding box center [127, 241] width 28 height 28
checkbox input "true"
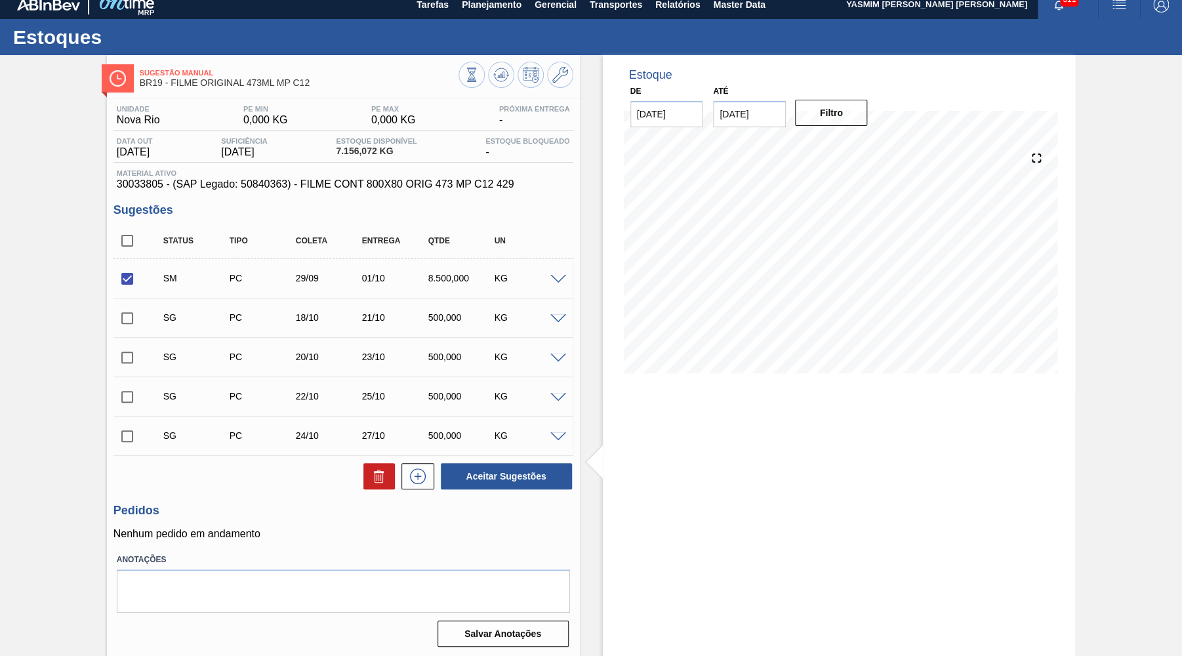
checkbox input "true"
click at [129, 273] on input "checkbox" at bounding box center [127, 279] width 28 height 28
click at [374, 492] on div "Unidade Nova Rio PE MIN 0,000 KG PE MAX 0,000 KG Próxima Entrega - Data out [DA…" at bounding box center [343, 374] width 473 height 553
click at [376, 473] on icon at bounding box center [379, 476] width 16 height 16
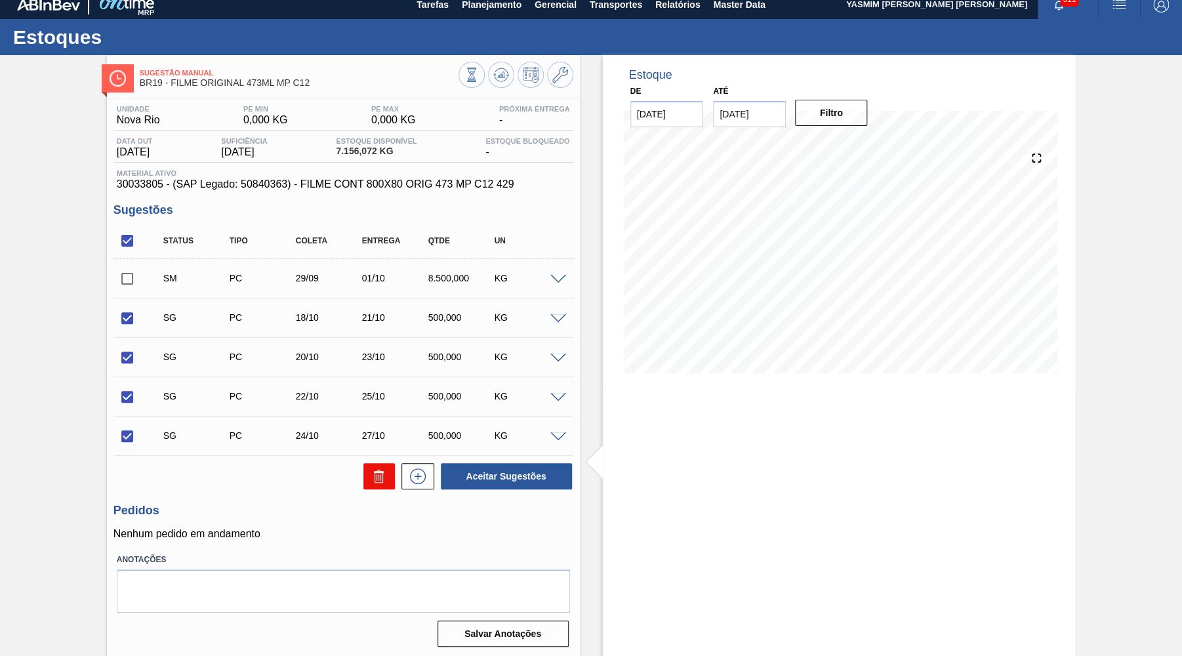
scroll to position [0, 0]
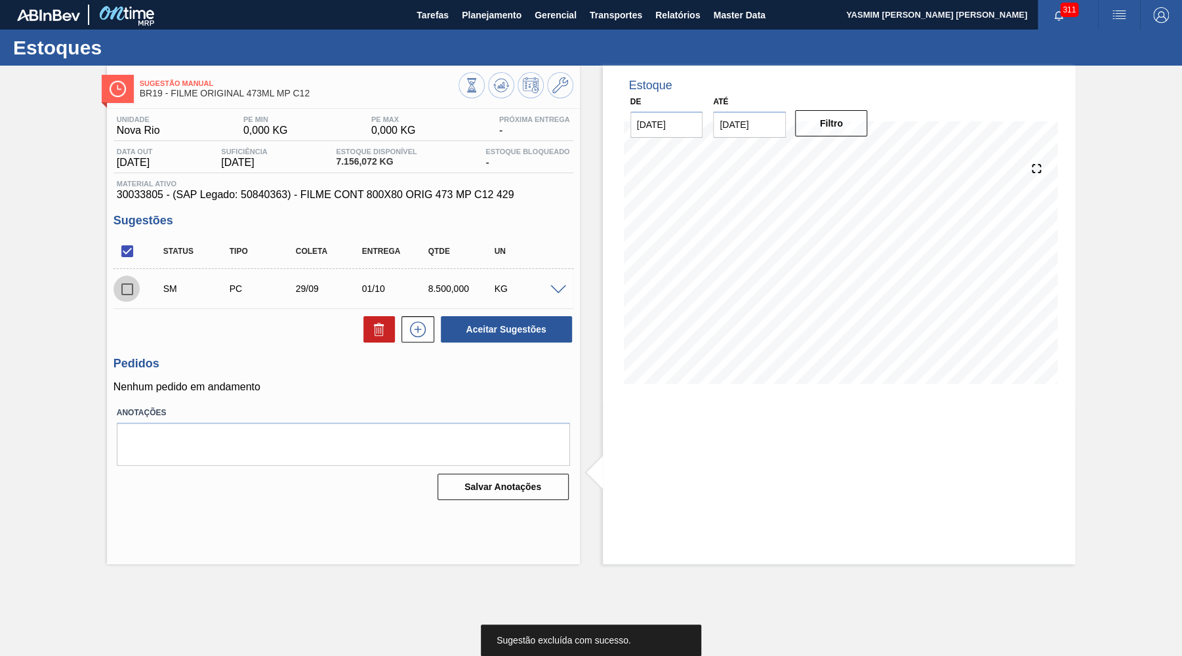
click at [123, 301] on input "checkbox" at bounding box center [127, 289] width 28 height 28
checkbox input "true"
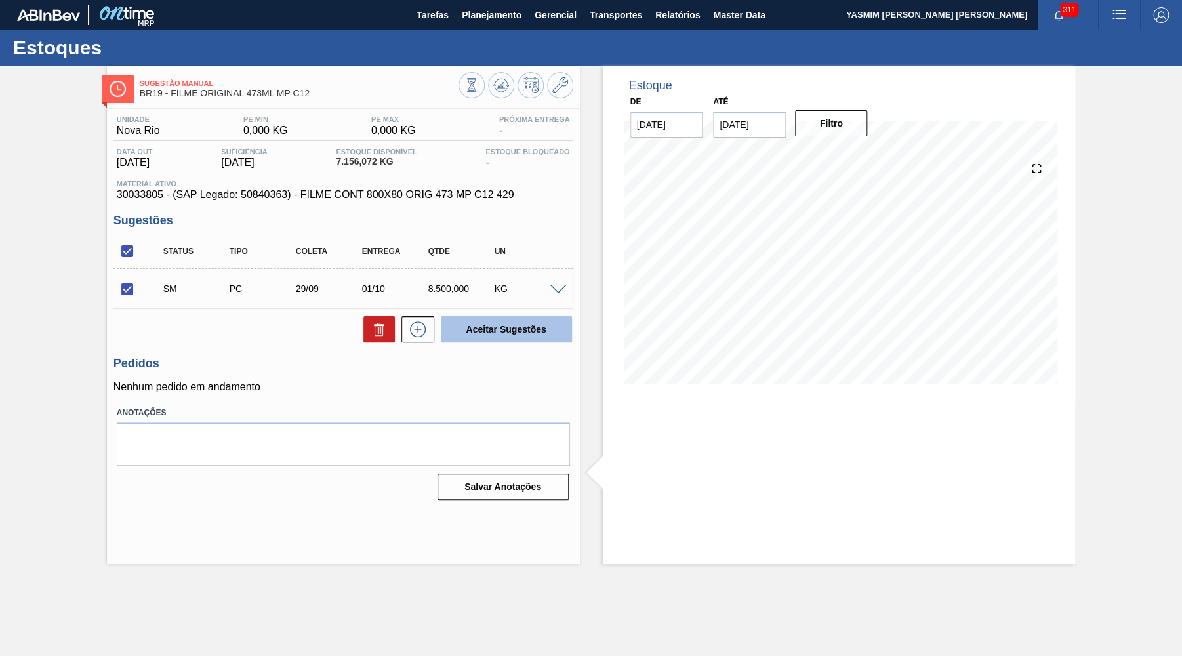
click at [556, 319] on button "Aceitar Sugestões" at bounding box center [506, 329] width 131 height 26
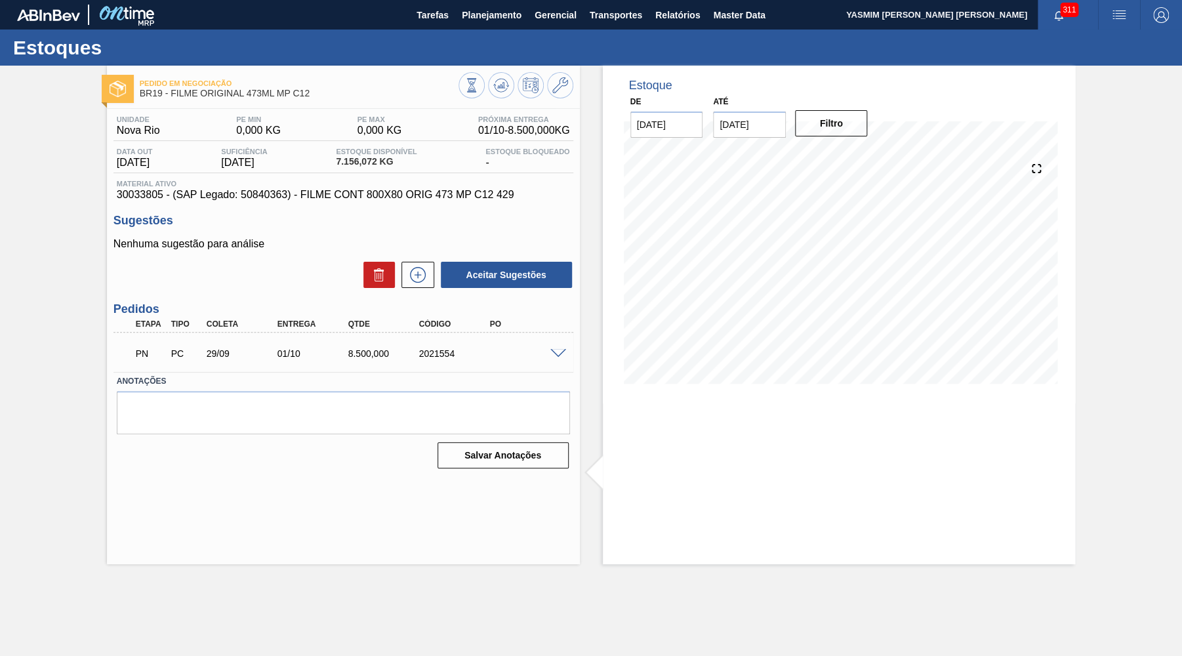
click at [551, 354] on span at bounding box center [558, 354] width 16 height 10
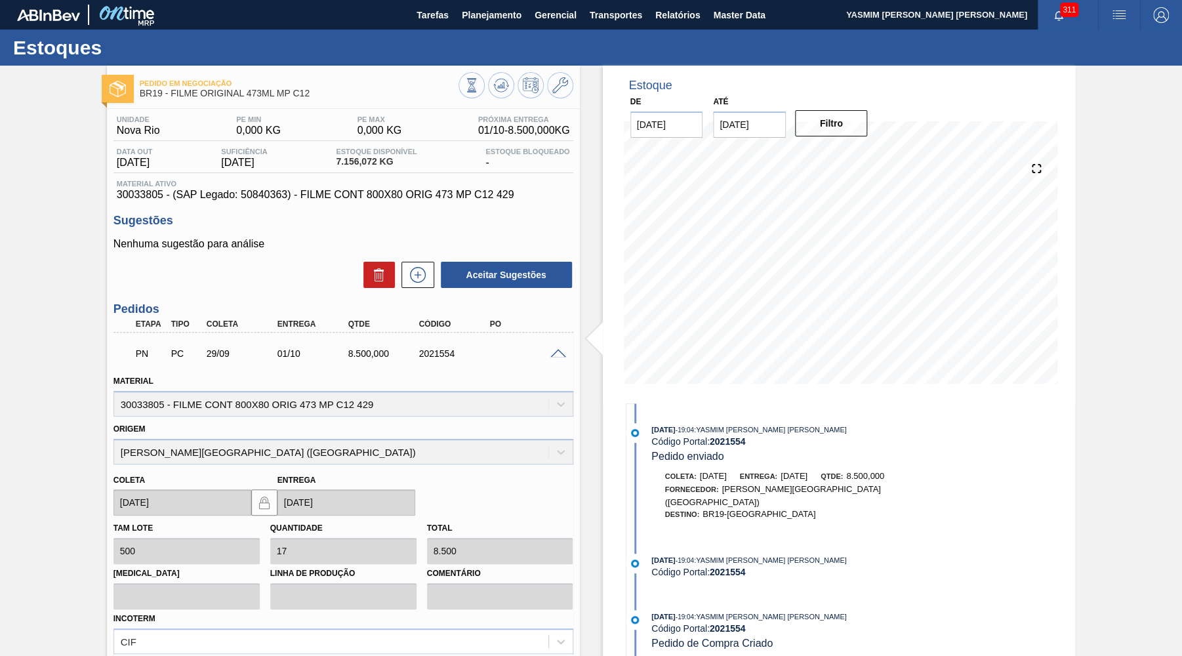
click at [557, 351] on span at bounding box center [558, 354] width 16 height 10
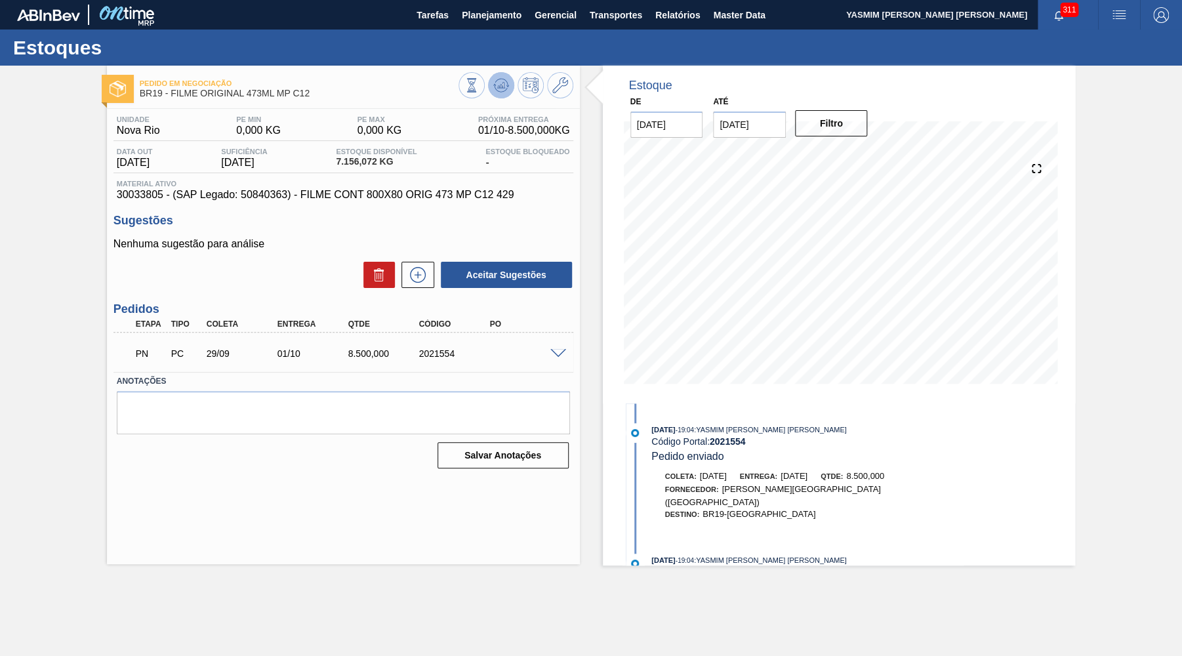
click at [509, 79] on button at bounding box center [501, 85] width 26 height 26
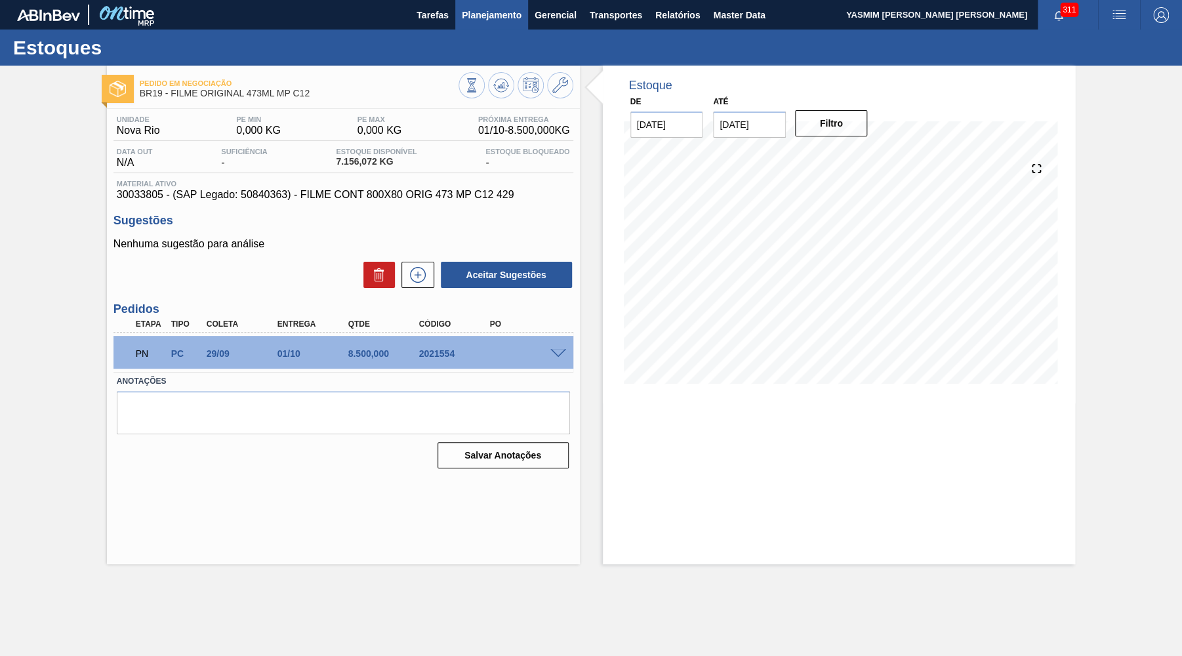
click at [493, 27] on button "Planejamento" at bounding box center [491, 15] width 73 height 30
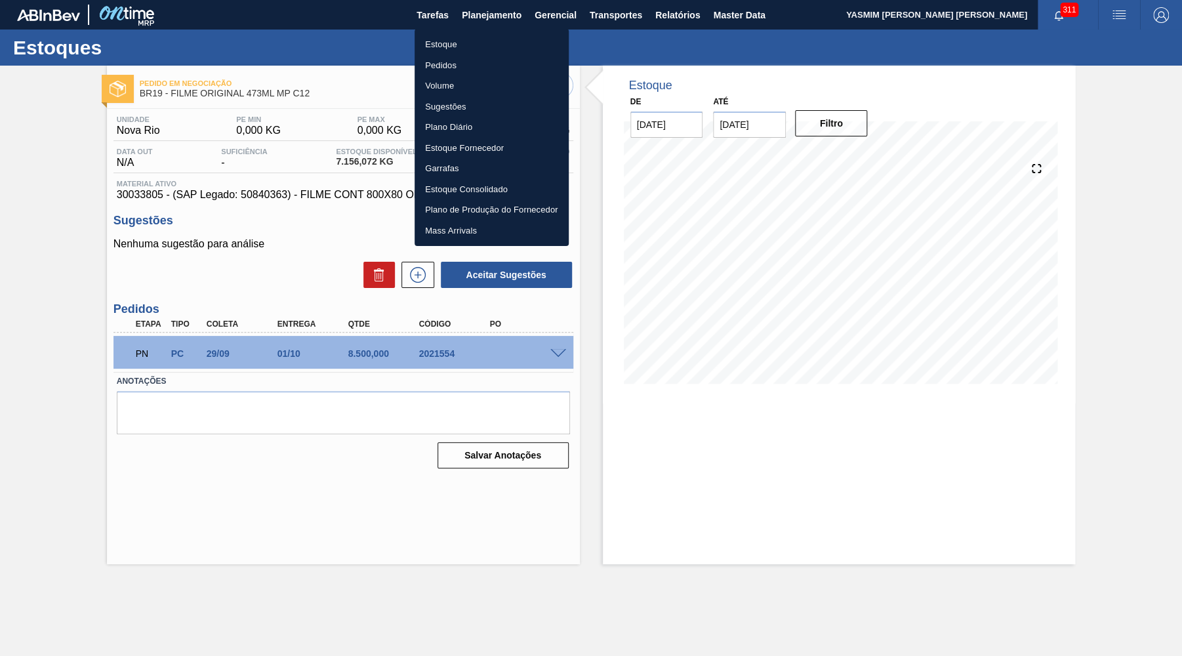
click at [483, 35] on ul "Estoque Pedidos Volume Sugestões Plano Diário Estoque Fornecedor Garrafas Estoq…" at bounding box center [491, 137] width 154 height 217
click at [510, 35] on li "Estoque" at bounding box center [491, 44] width 154 height 21
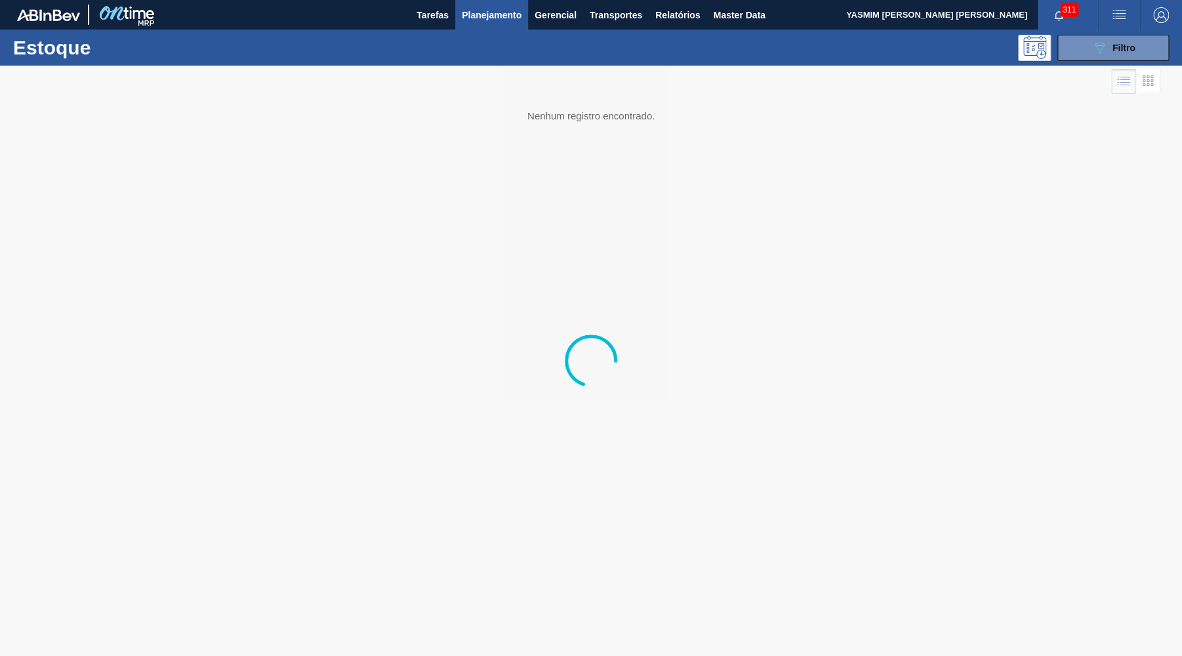
click at [1144, 34] on div "Estoque 089F7B8B-B2A5-4AFE-B5C0-19BA573D28AC Filtro" at bounding box center [591, 48] width 1182 height 36
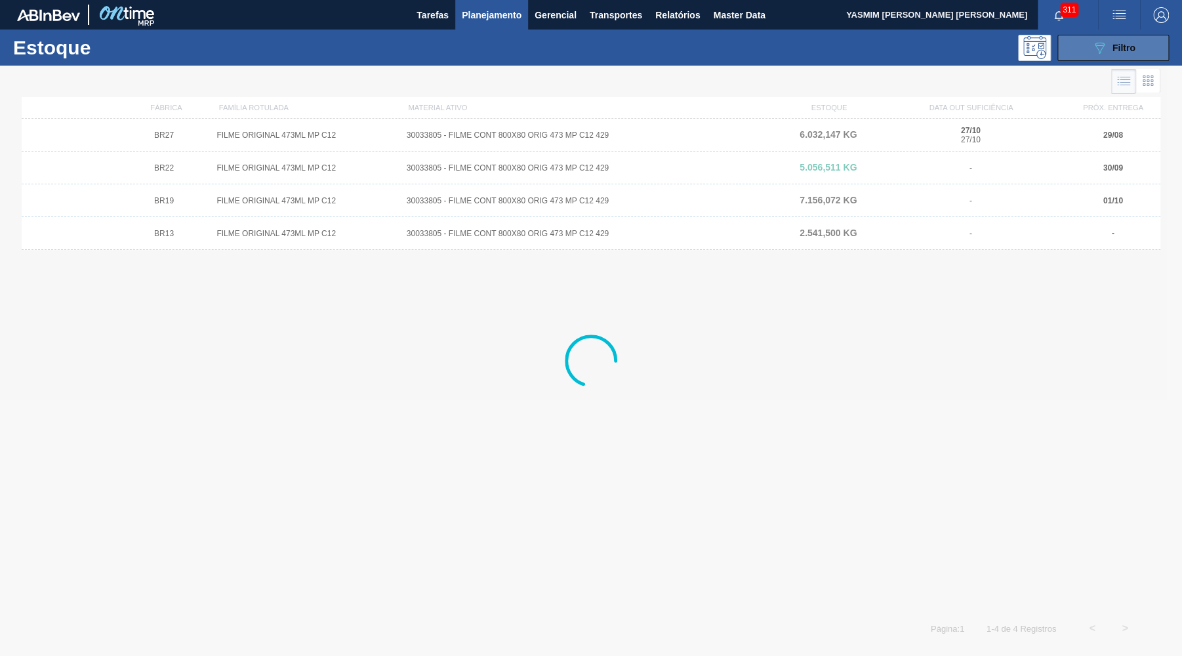
click at [1150, 46] on button "089F7B8B-B2A5-4AFE-B5C0-19BA573D28AC Filtro" at bounding box center [1112, 48] width 111 height 26
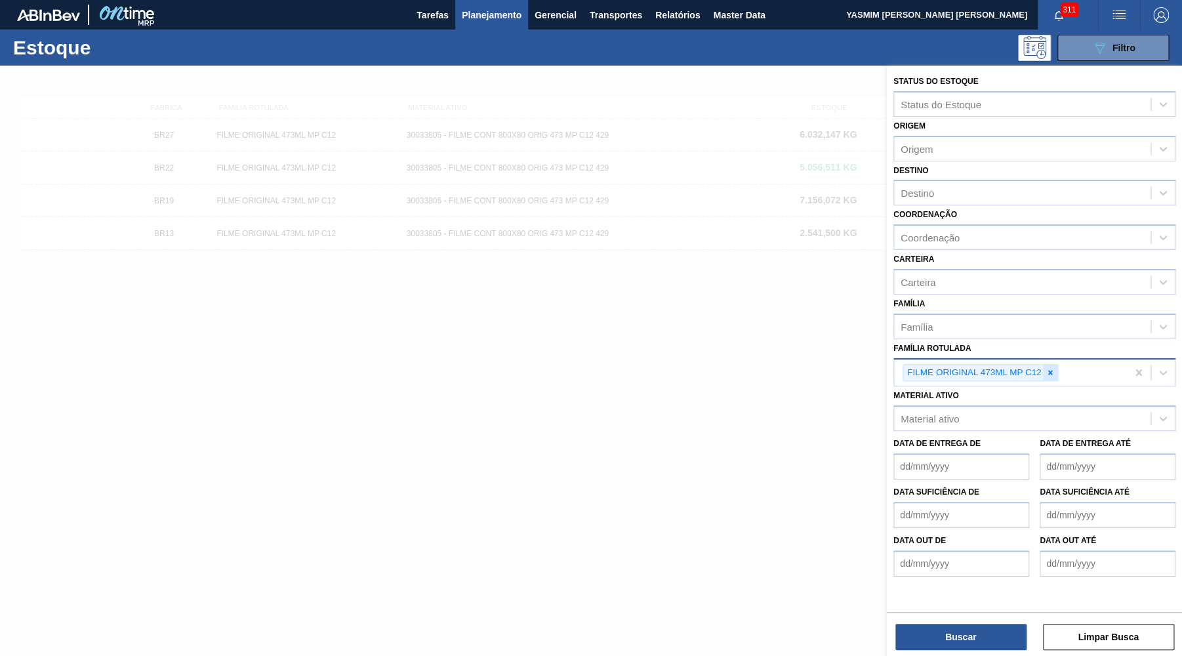
click at [1048, 368] on icon at bounding box center [1049, 372] width 9 height 9
click at [238, 431] on div at bounding box center [591, 394] width 1182 height 656
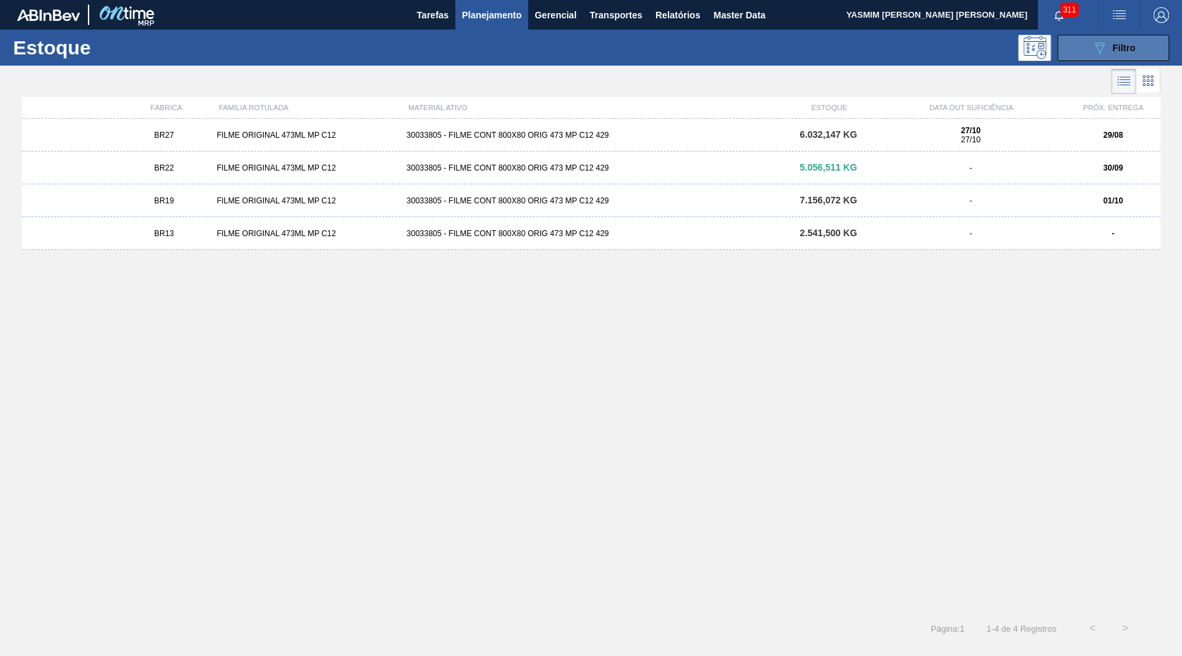
click at [1100, 48] on icon "089F7B8B-B2A5-4AFE-B5C0-19BA573D28AC" at bounding box center [1099, 48] width 16 height 16
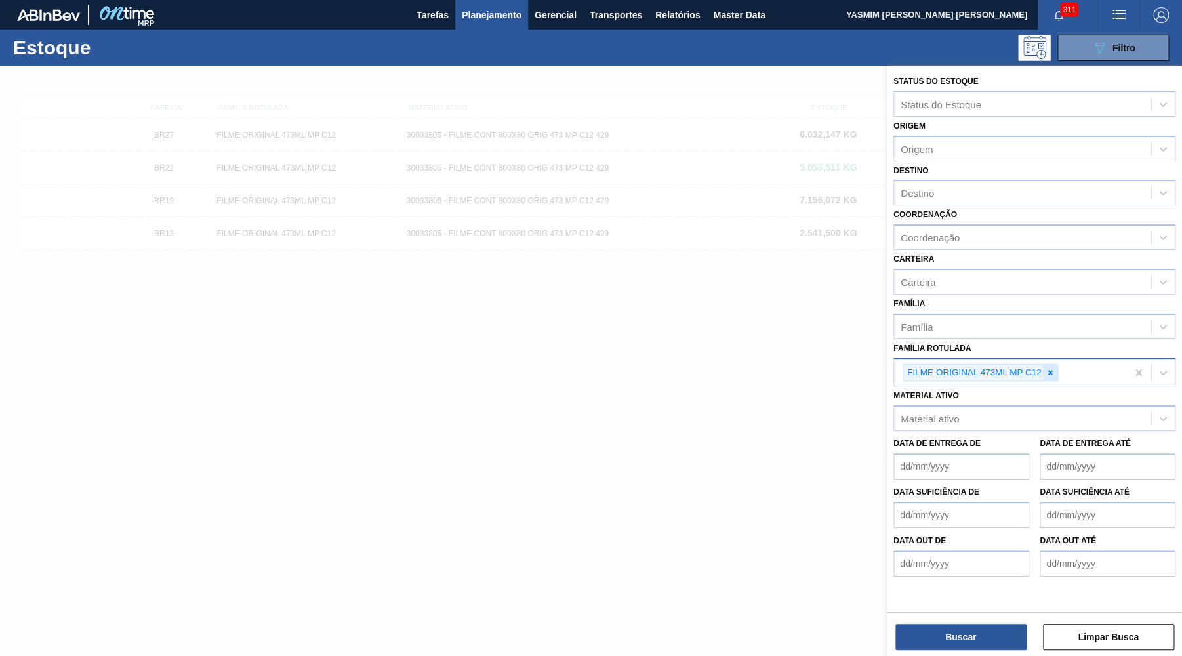
click at [1048, 367] on div "FILME ORIGINAL 473ML MP C12" at bounding box center [1010, 372] width 233 height 27
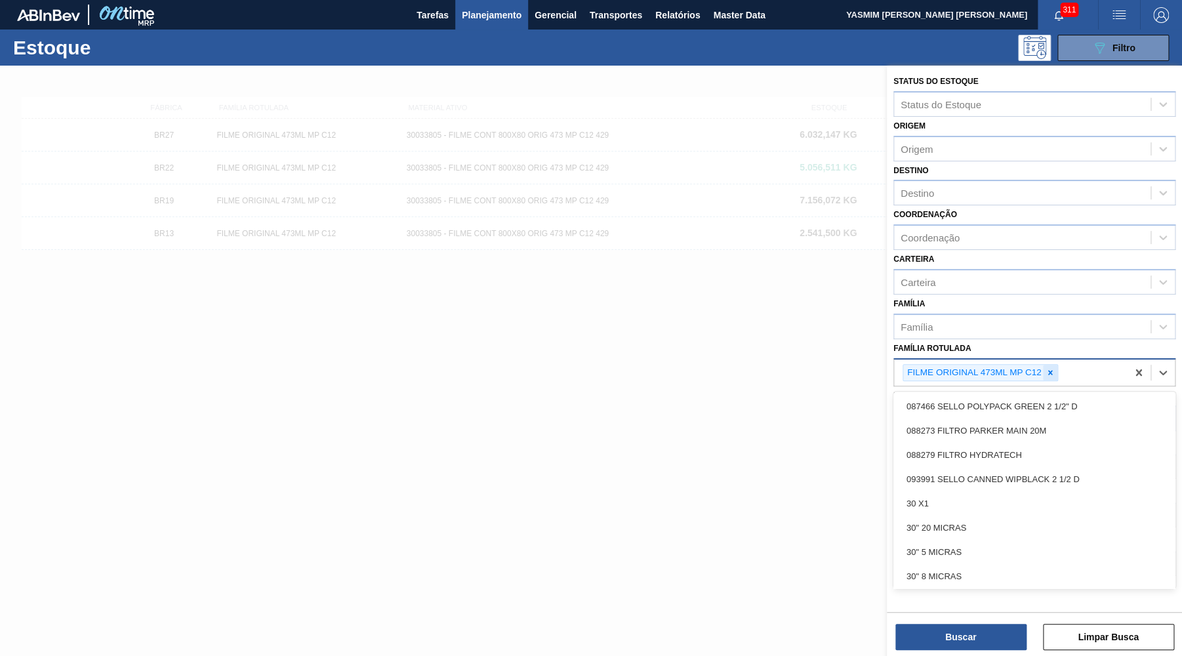
click at [1048, 368] on icon at bounding box center [1049, 372] width 9 height 9
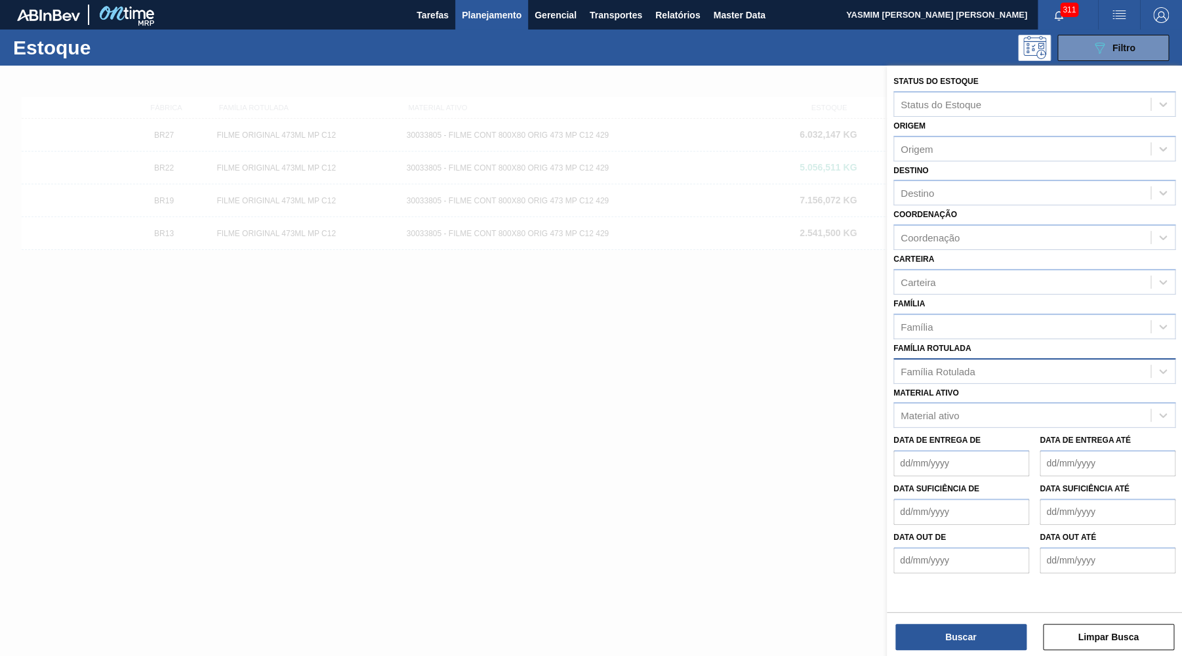
click at [456, 323] on div at bounding box center [591, 394] width 1182 height 656
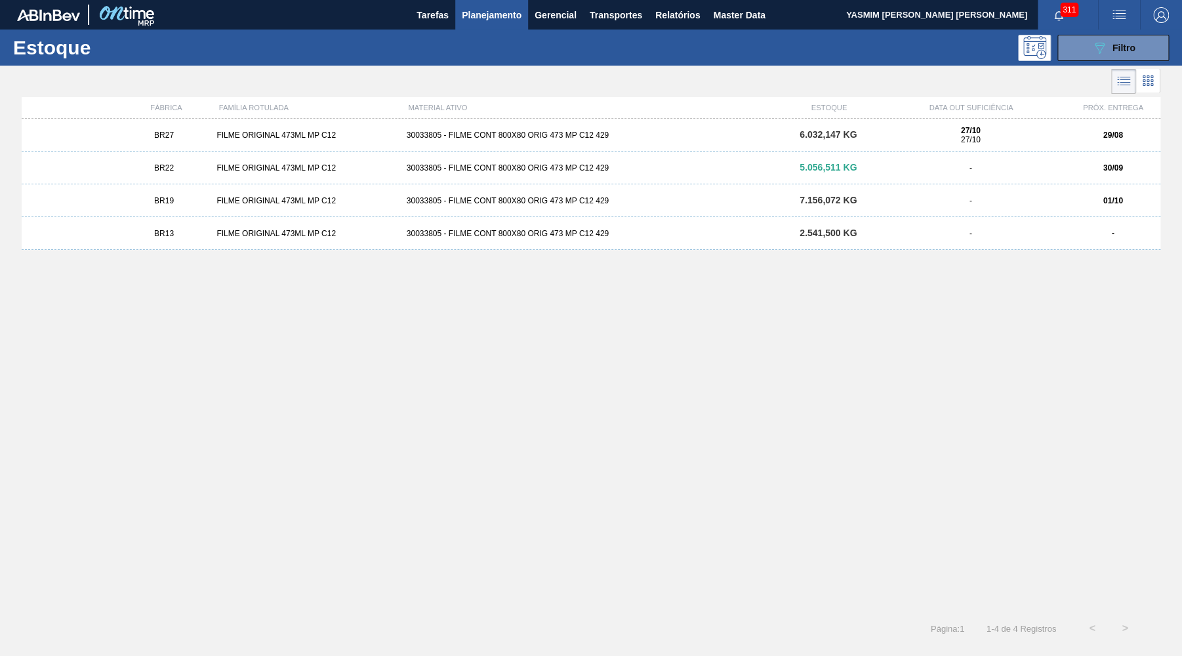
drag, startPoint x: 1067, startPoint y: 46, endPoint x: 1064, endPoint y: 189, distance: 143.0
click at [1068, 46] on button "089F7B8B-B2A5-4AFE-B5C0-19BA573D28AC Filtro" at bounding box center [1112, 48] width 111 height 26
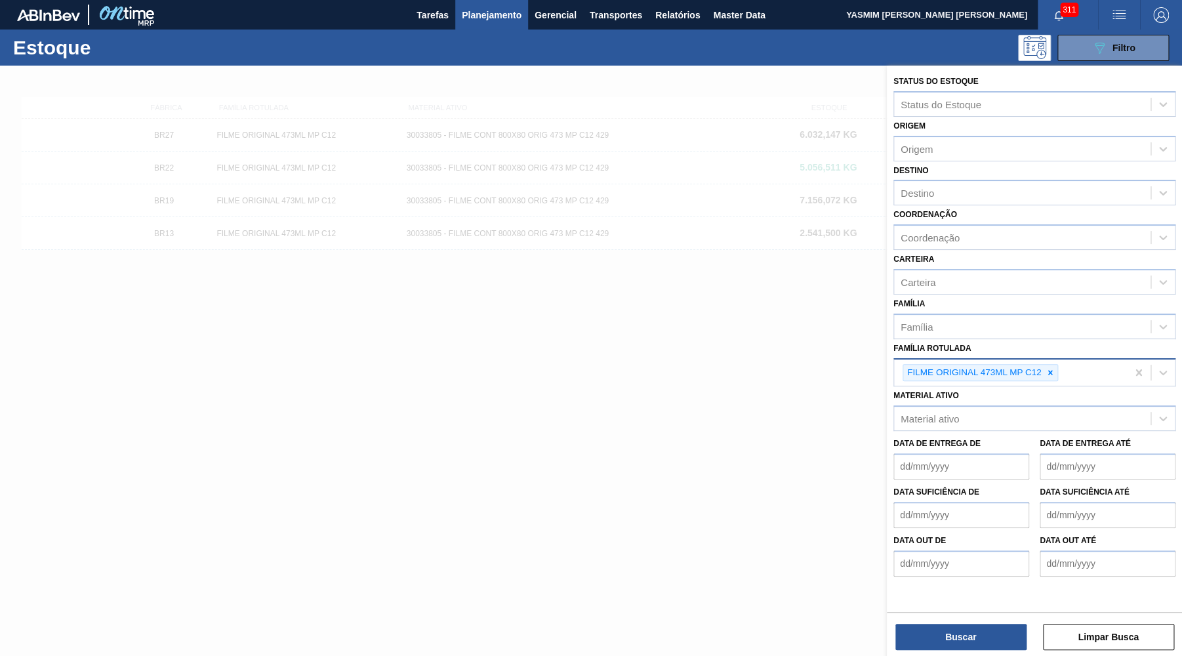
click at [1057, 342] on div "Família Rotulada FILME ORIGINAL 473ML MP C12" at bounding box center [1034, 363] width 282 height 48
click at [1044, 365] on div at bounding box center [1050, 373] width 14 height 16
paste Rotulada "FILME POLAR MP12 473ML"
type Rotulada "FILME POLAR MP12 473ML"
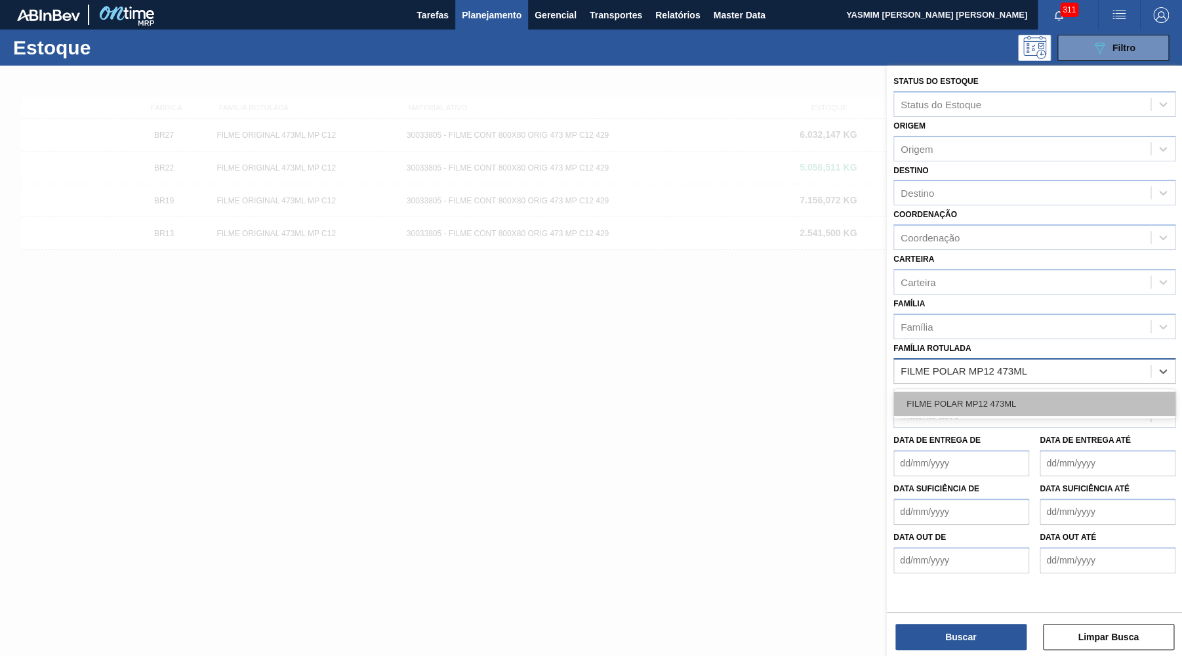
click at [1008, 391] on div "FILME POLAR MP12 473ML" at bounding box center [1034, 403] width 282 height 24
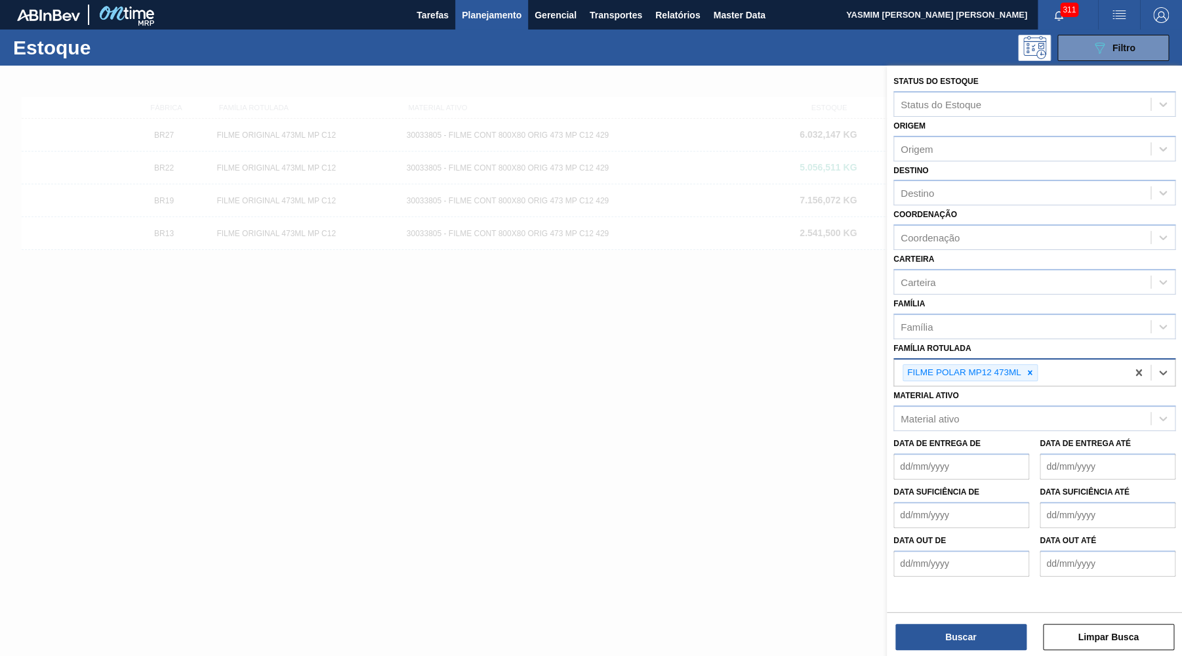
click at [970, 622] on div "Buscar Limpar Busca" at bounding box center [1033, 630] width 295 height 37
click at [938, 635] on button "Buscar" at bounding box center [960, 637] width 131 height 26
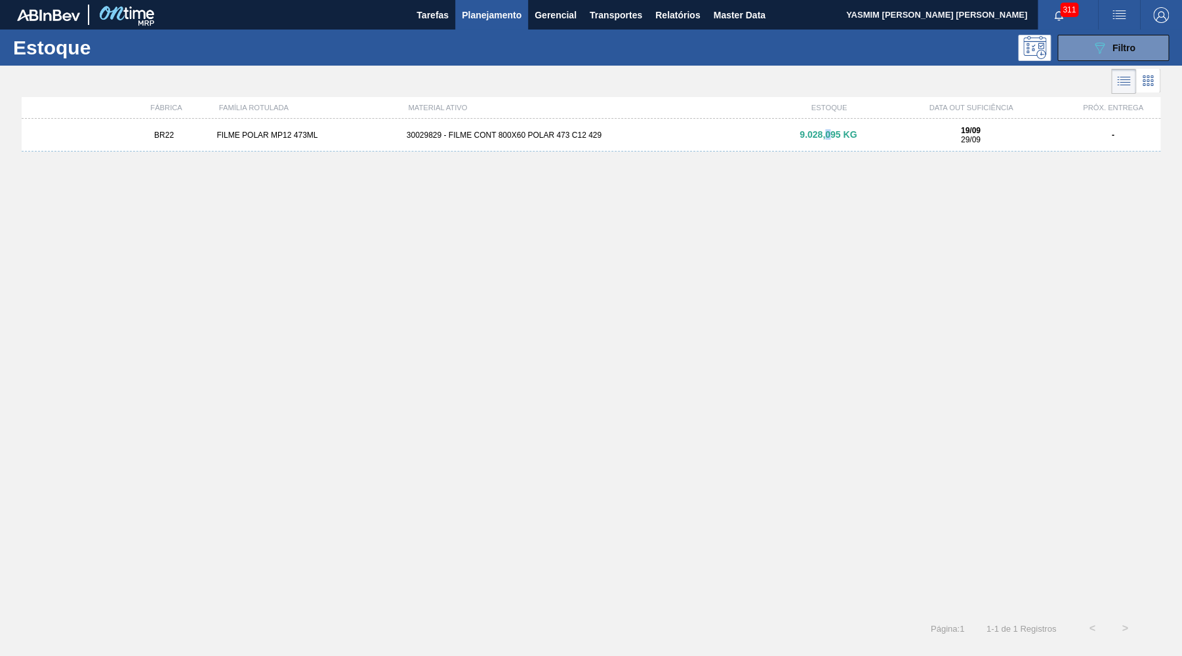
click at [827, 193] on div "BR22 FILME POLAR MP12 473ML 30029829 - FILME CONT 800X60 POLAR 473 C12 429 9.02…" at bounding box center [591, 361] width 1138 height 485
click at [784, 125] on div "BR22 FILME POLAR MP12 473ML 30029829 - FILME CONT 800X60 POLAR 473 C12 429 9.02…" at bounding box center [591, 135] width 1138 height 33
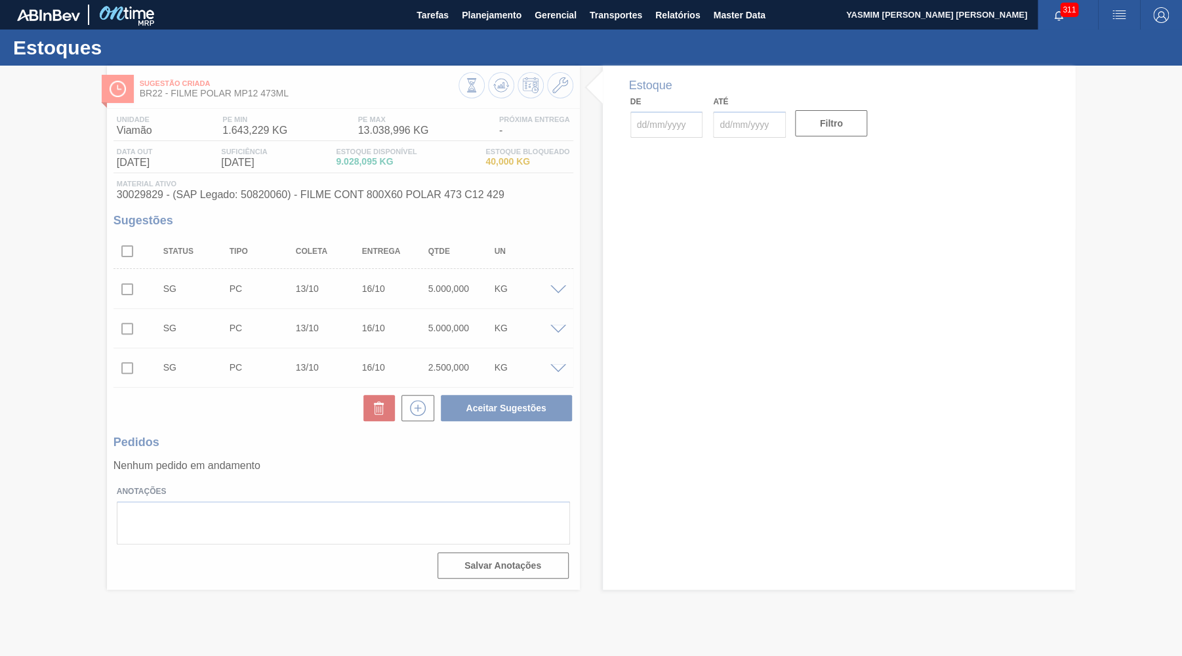
type input "[DATE]"
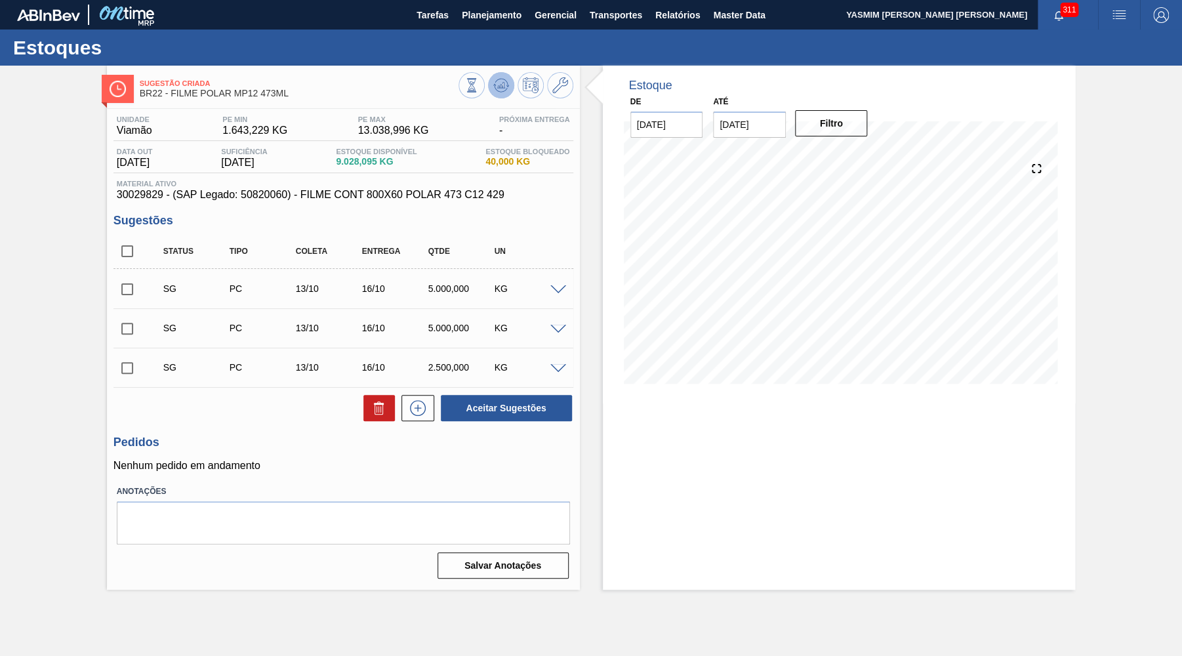
click at [497, 74] on button at bounding box center [501, 85] width 26 height 26
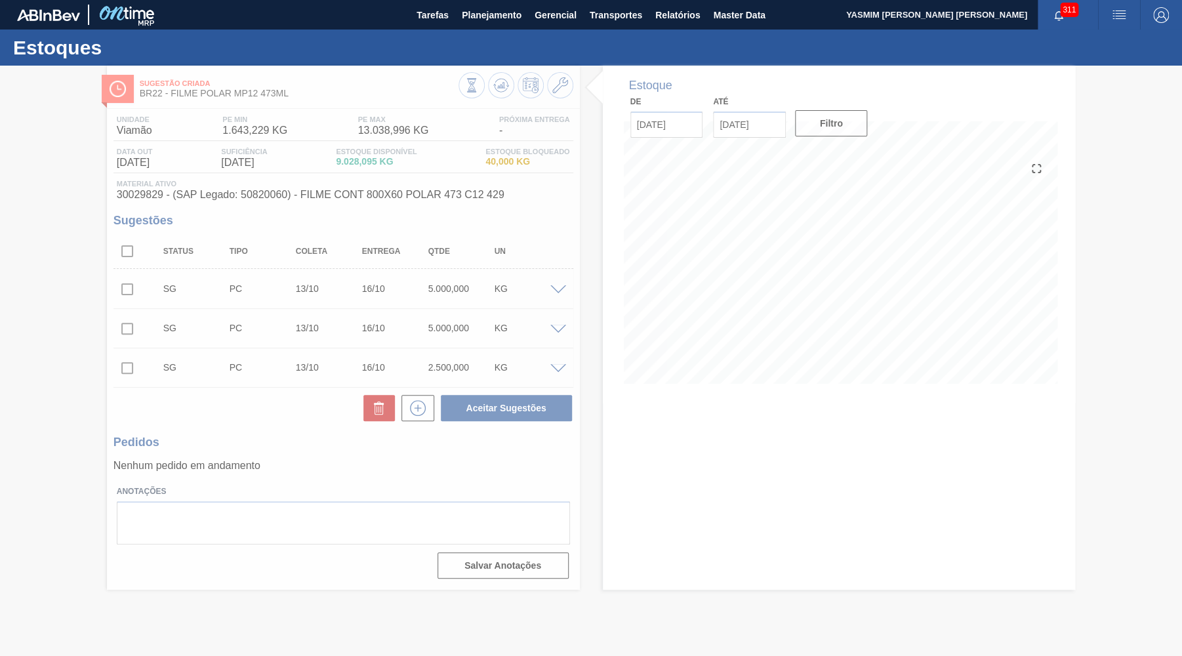
type input "[DATE]"
drag, startPoint x: 338, startPoint y: 165, endPoint x: 432, endPoint y: 163, distance: 94.4
click at [432, 163] on div at bounding box center [591, 361] width 1182 height 590
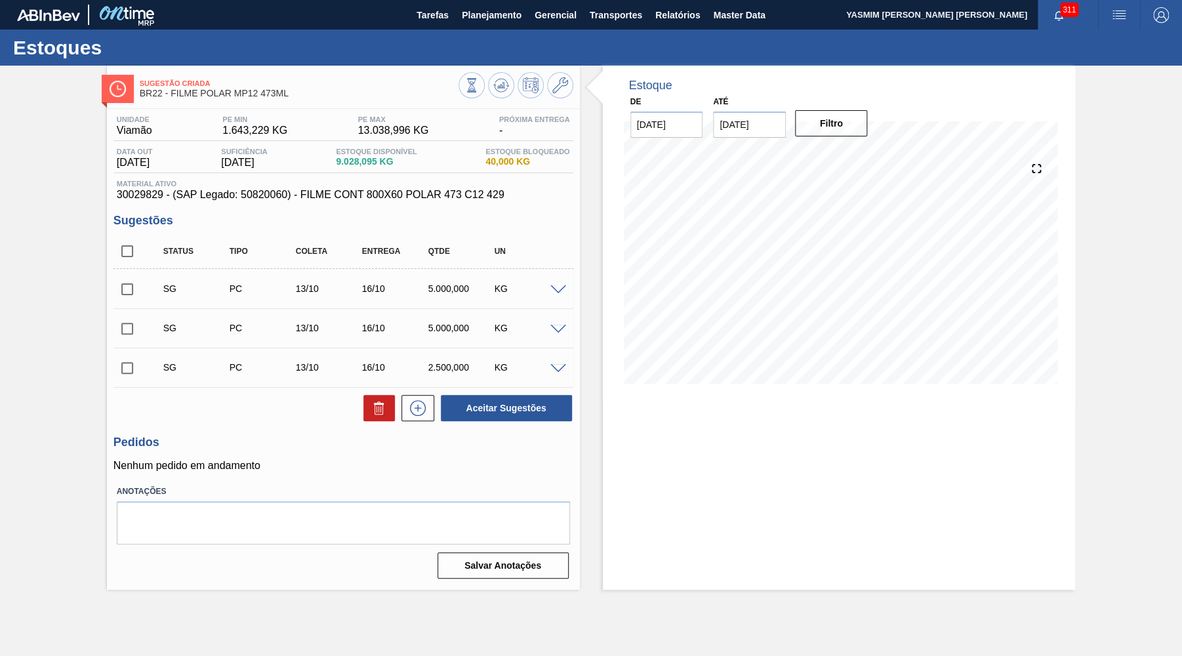
drag, startPoint x: 222, startPoint y: 148, endPoint x: 296, endPoint y: 168, distance: 76.7
click at [296, 168] on div "Data out [DATE] Suficiência [DATE] Estoque Disponível 9.028,095 KG Estoque Bloq…" at bounding box center [343, 161] width 460 height 26
click at [557, 290] on span at bounding box center [558, 290] width 16 height 10
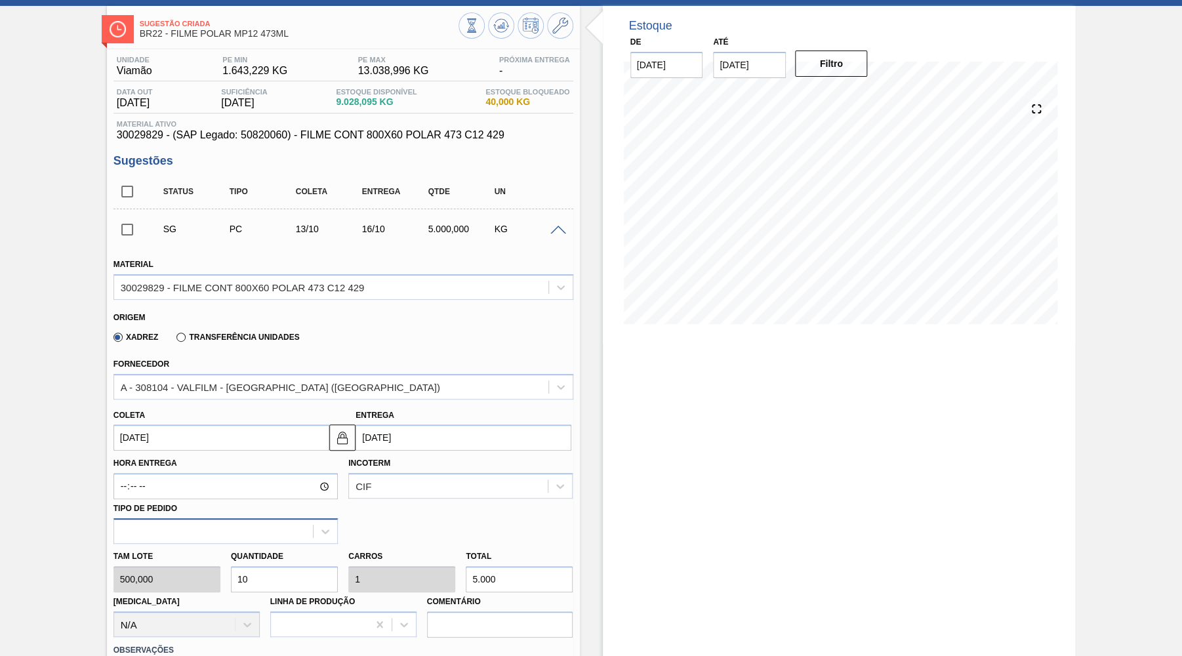
scroll to position [128, 0]
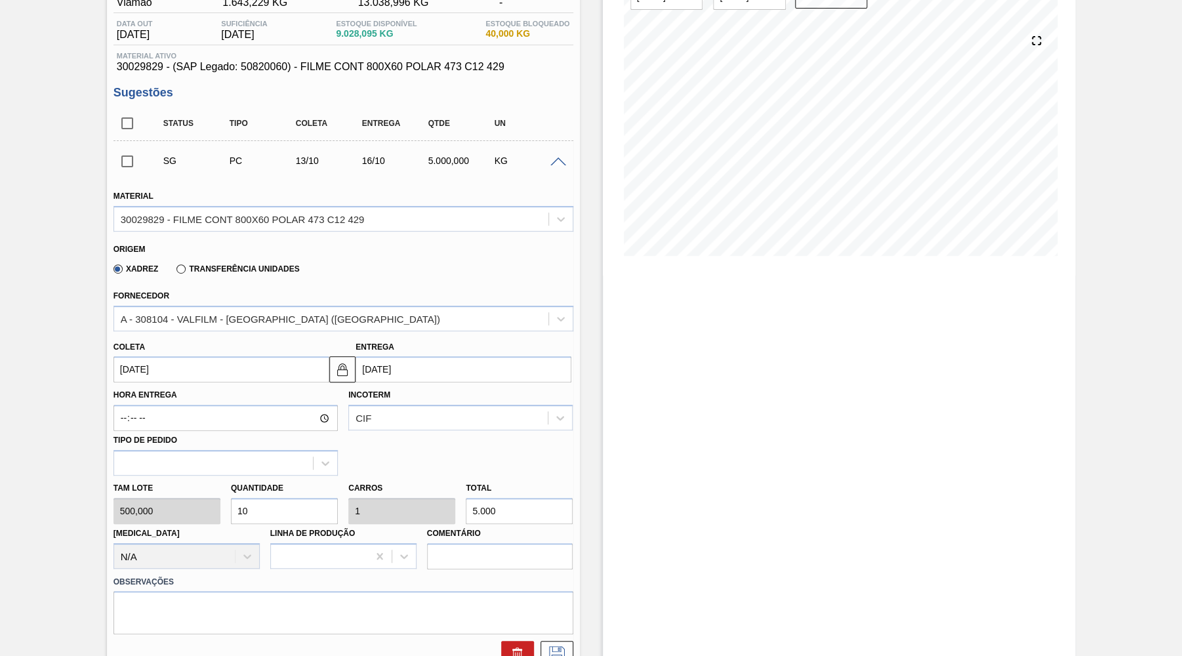
click at [218, 302] on div "Fornecedor A - 308104 - VALFILM - [GEOGRAPHIC_DATA] ([GEOGRAPHIC_DATA])" at bounding box center [343, 309] width 460 height 45
click at [214, 321] on div "A - 308104 - VALFILM - [GEOGRAPHIC_DATA] ([GEOGRAPHIC_DATA])" at bounding box center [280, 318] width 319 height 11
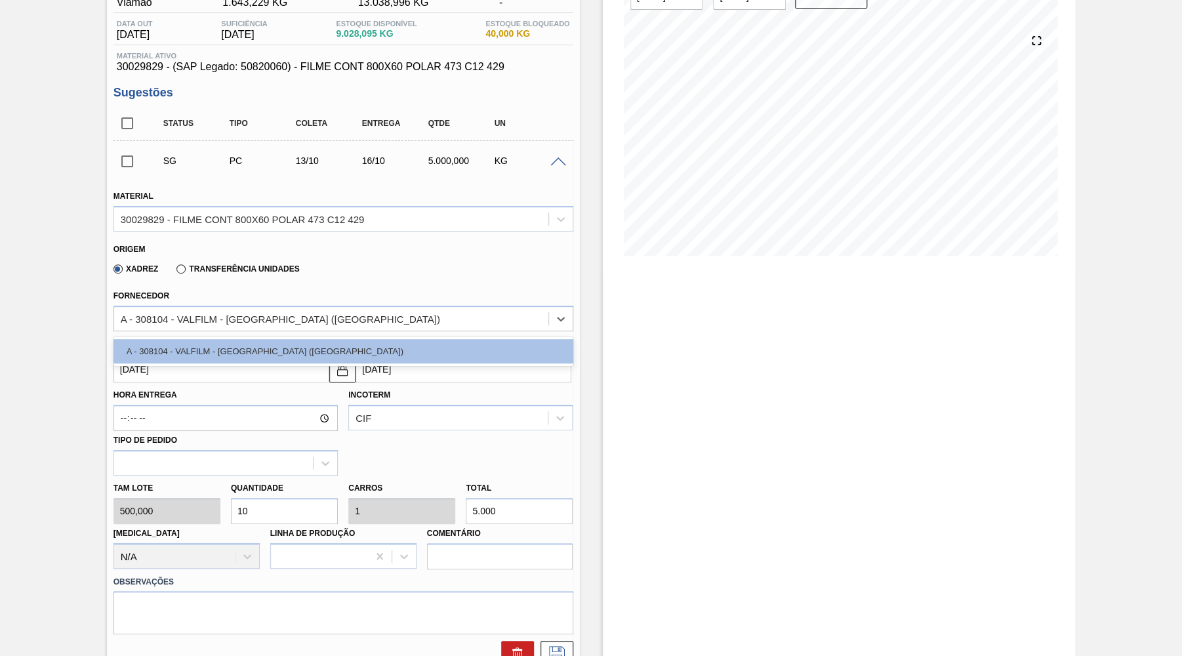
scroll to position [0, 0]
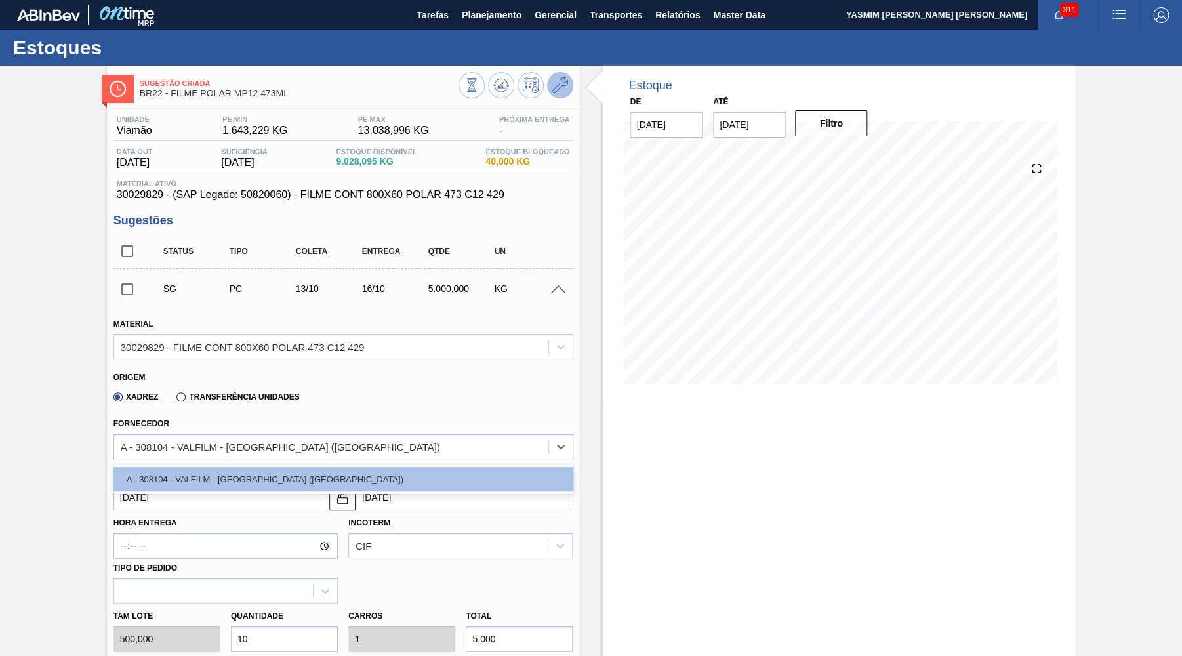
click at [561, 85] on icon at bounding box center [560, 85] width 16 height 16
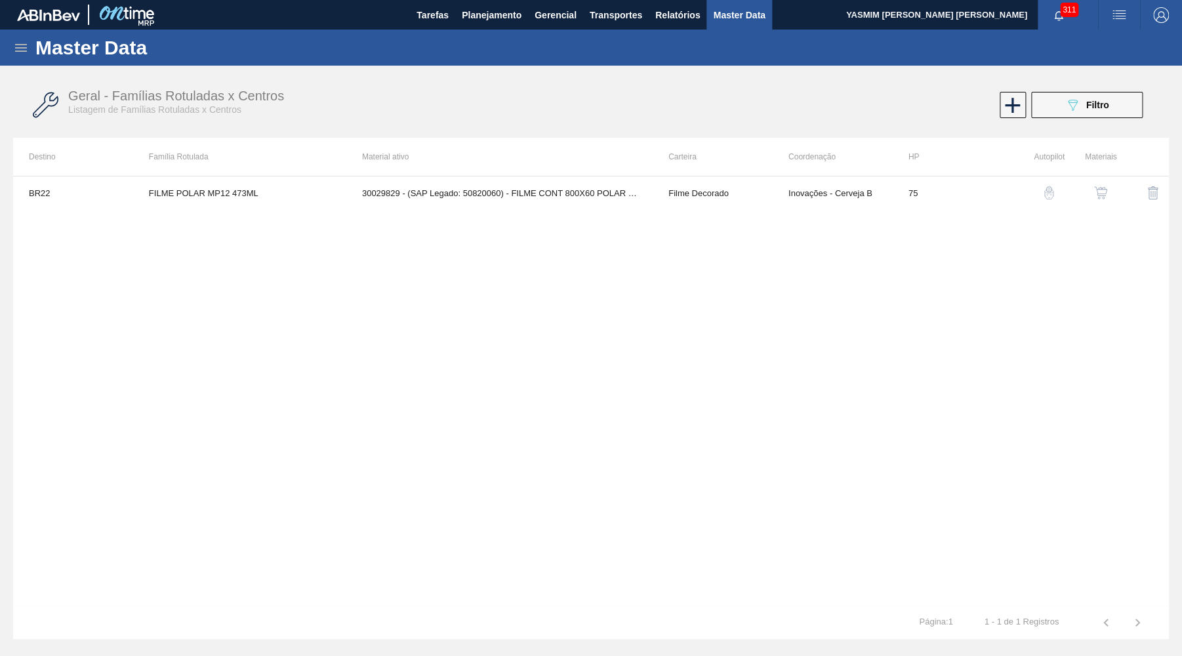
click at [1115, 176] on td at bounding box center [1090, 192] width 52 height 33
click at [1106, 188] on img "button" at bounding box center [1100, 192] width 13 height 13
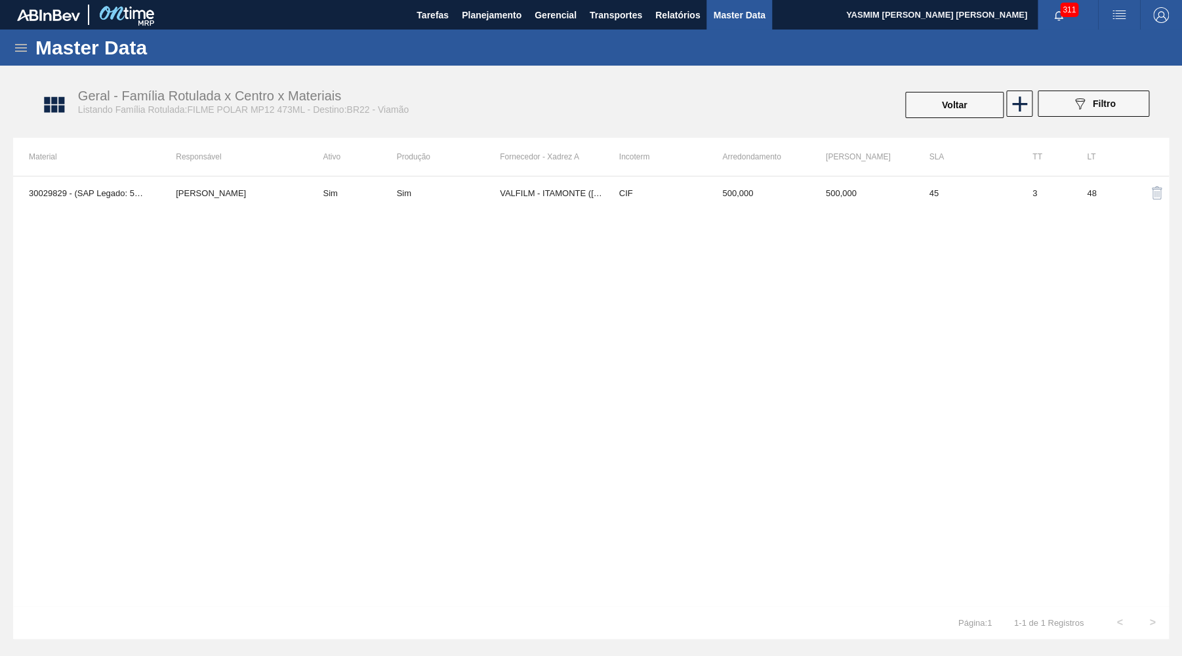
click at [568, 184] on td "VALFILM - ITAMONTE ([GEOGRAPHIC_DATA])" at bounding box center [552, 192] width 104 height 33
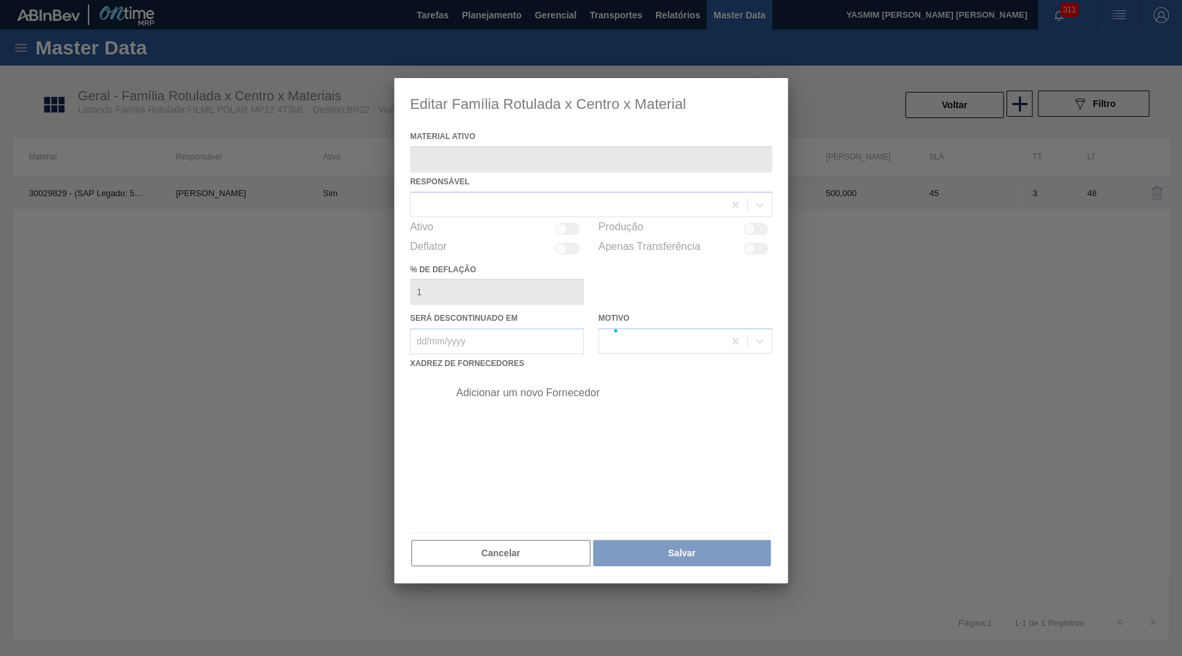
type ativo "30029829 - (SAP Legado: 50820060) - FILME CONT 800X60 POLAR 473 C12 429"
checkbox input "true"
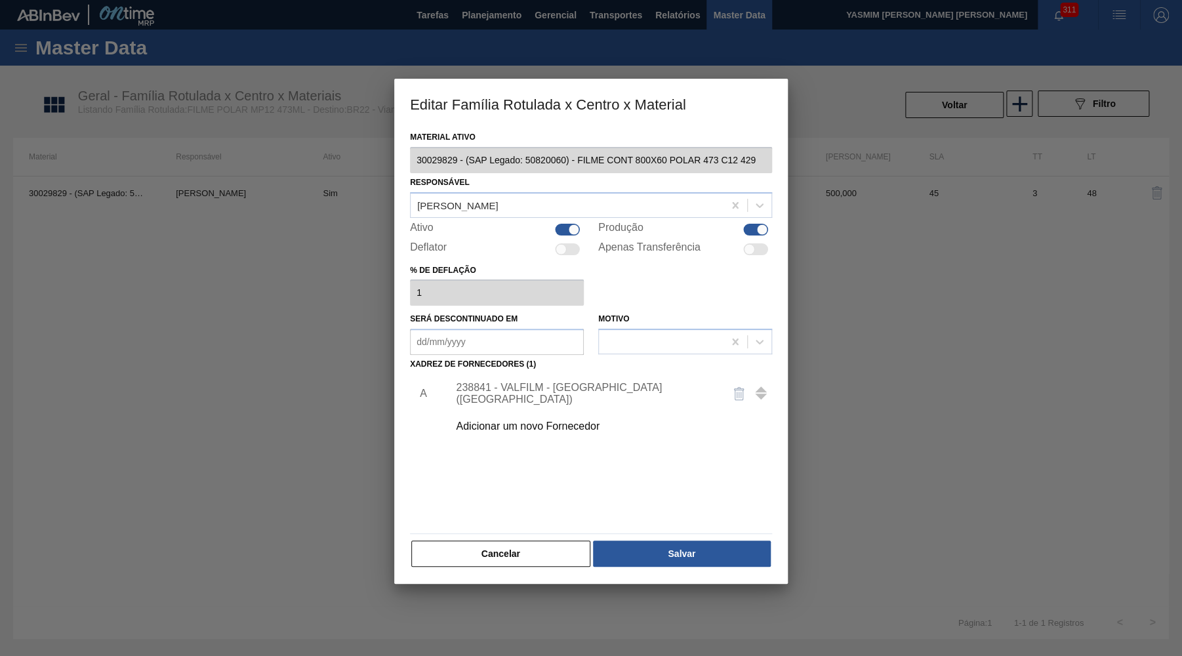
click at [508, 399] on div "238841 - VALFILM - [GEOGRAPHIC_DATA] ([GEOGRAPHIC_DATA])" at bounding box center [606, 393] width 331 height 33
click at [530, 414] on div "Adicionar um novo Fornecedor" at bounding box center [606, 426] width 331 height 33
click at [523, 420] on div "Adicionar um novo Fornecedor" at bounding box center [584, 426] width 257 height 12
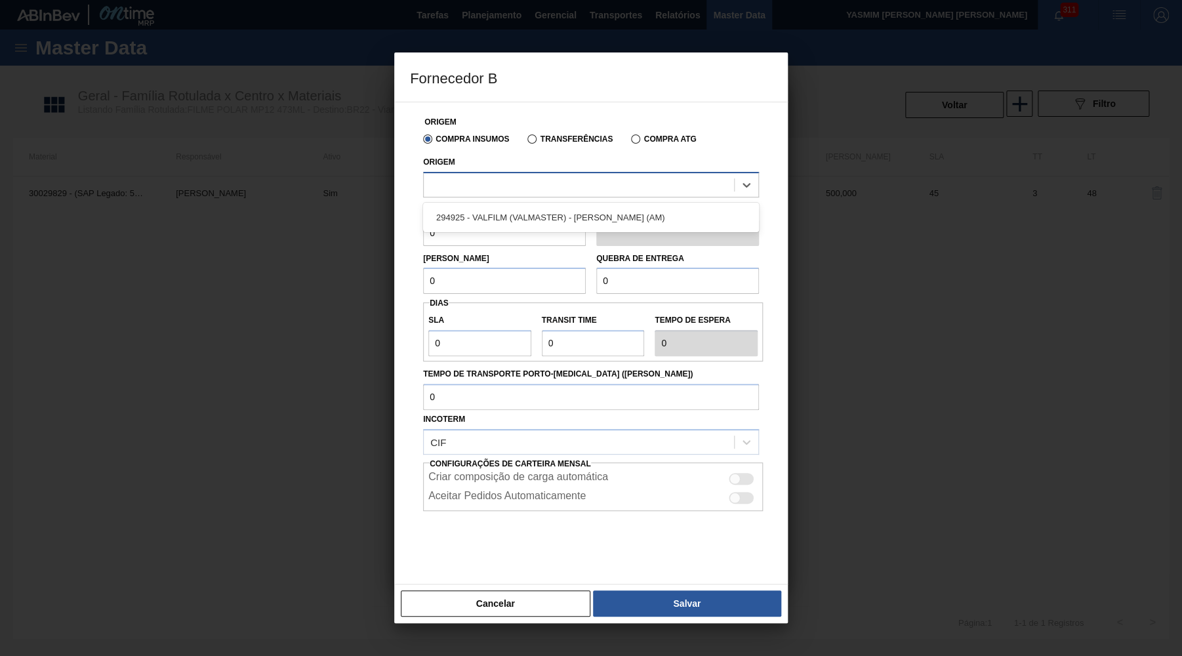
click at [481, 184] on div at bounding box center [579, 184] width 310 height 19
drag, startPoint x: 476, startPoint y: 576, endPoint x: 484, endPoint y: 597, distance: 22.4
click at [475, 576] on div "Origem Compra Insumos Transferências Compra ATG Origem Arredondamento 0 Unidade…" at bounding box center [590, 343] width 393 height 483
click at [488, 609] on button "Cancelar" at bounding box center [495, 603] width 189 height 26
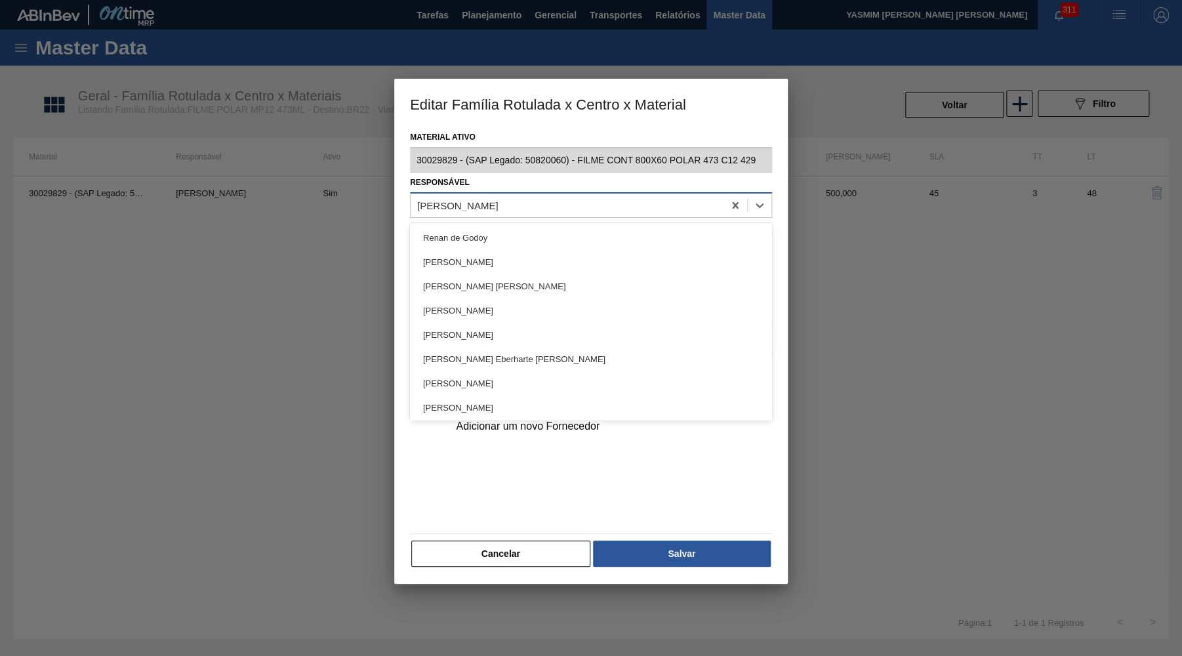
click at [498, 203] on div "[PERSON_NAME]" at bounding box center [457, 204] width 81 height 11
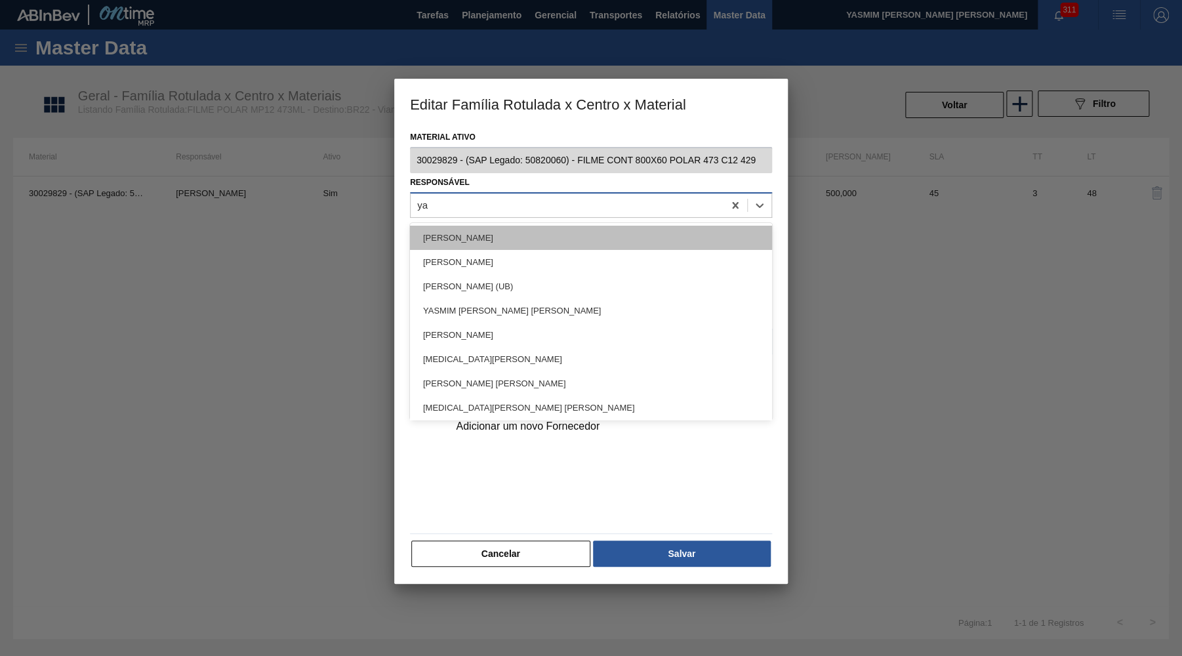
type input "yas"
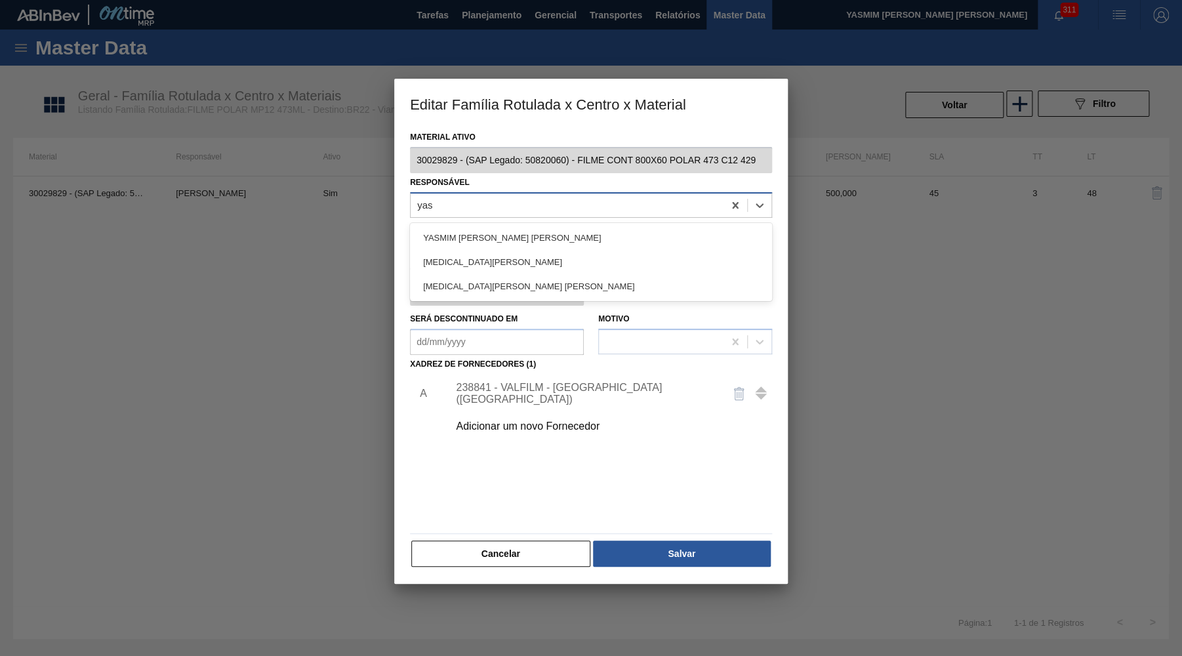
click at [513, 228] on div "YASMIM [PERSON_NAME] [PERSON_NAME]" at bounding box center [591, 238] width 362 height 24
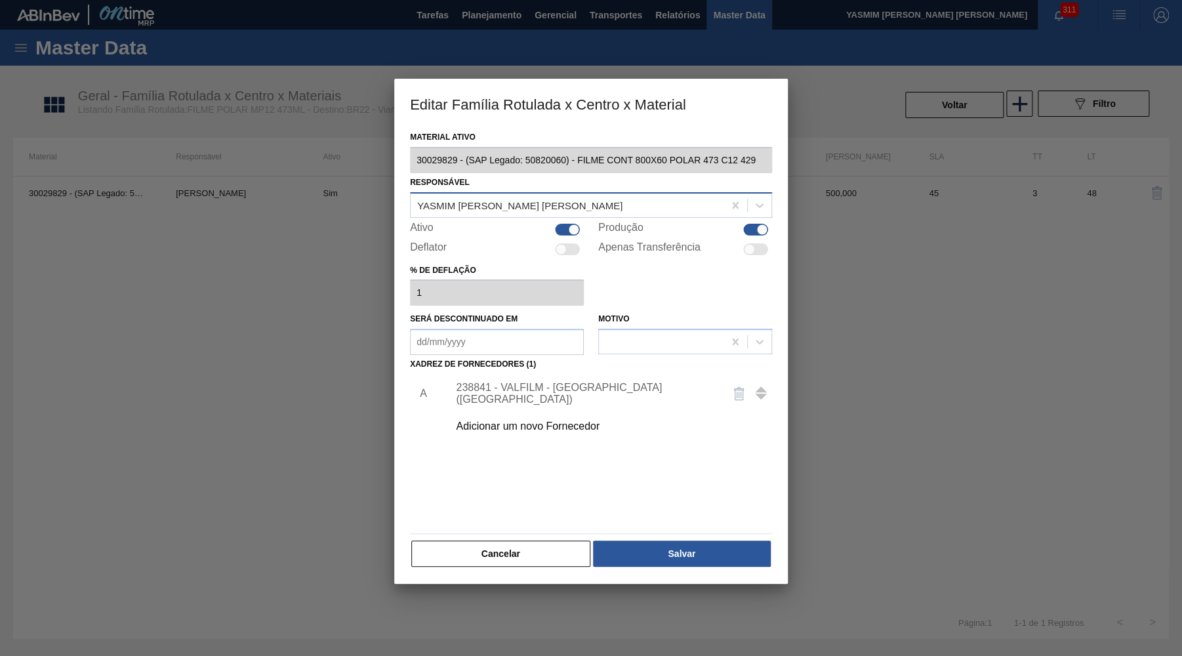
click at [687, 574] on div "Material ativo 30029829 - (SAP Legado: 50820060) - FILME CONT 800X60 POLAR 473 …" at bounding box center [590, 356] width 393 height 456
click at [693, 549] on button "Salvar" at bounding box center [682, 553] width 178 height 26
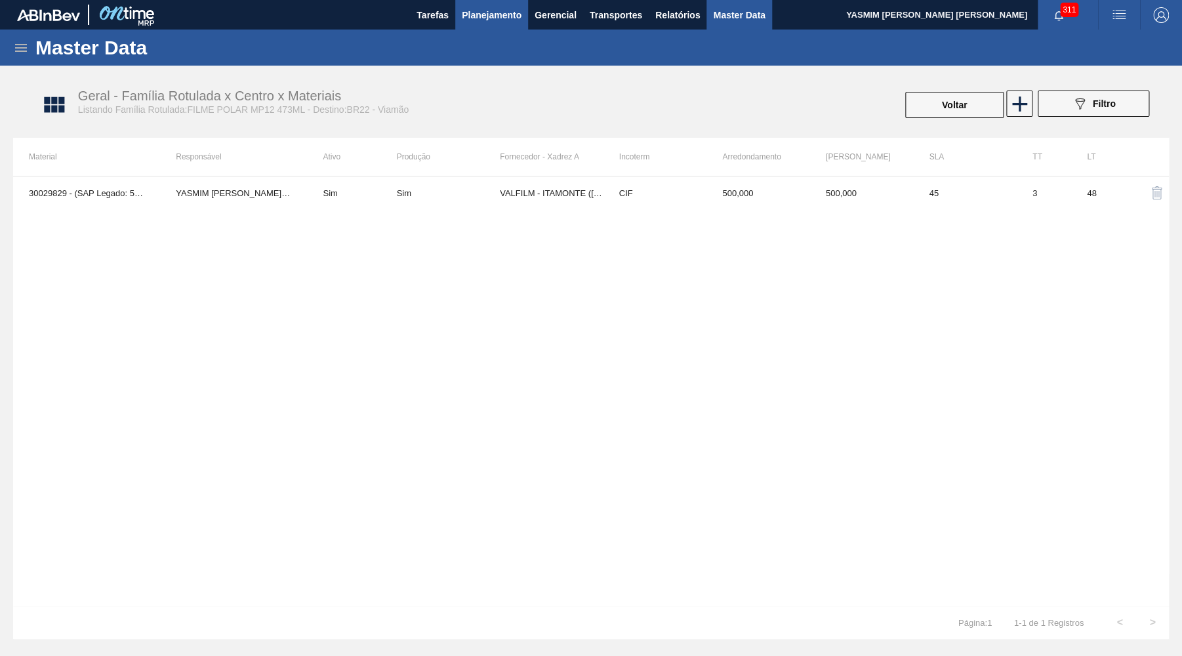
click at [526, 21] on button "Planejamento" at bounding box center [491, 15] width 73 height 30
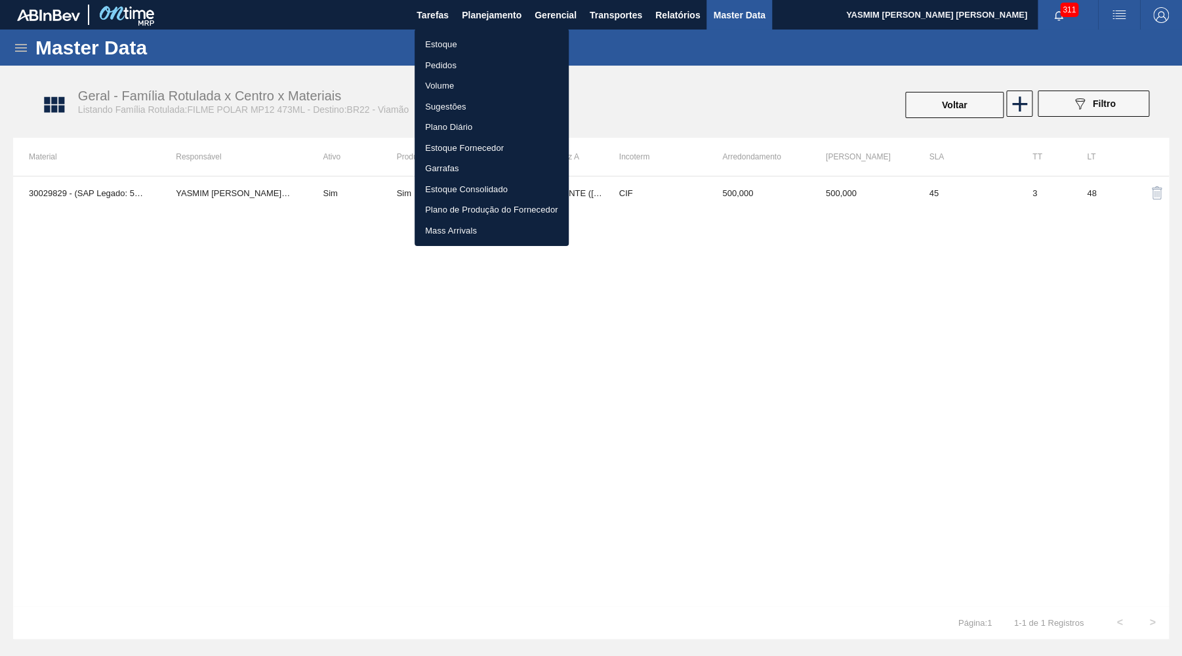
click at [444, 43] on li "Estoque" at bounding box center [491, 44] width 154 height 21
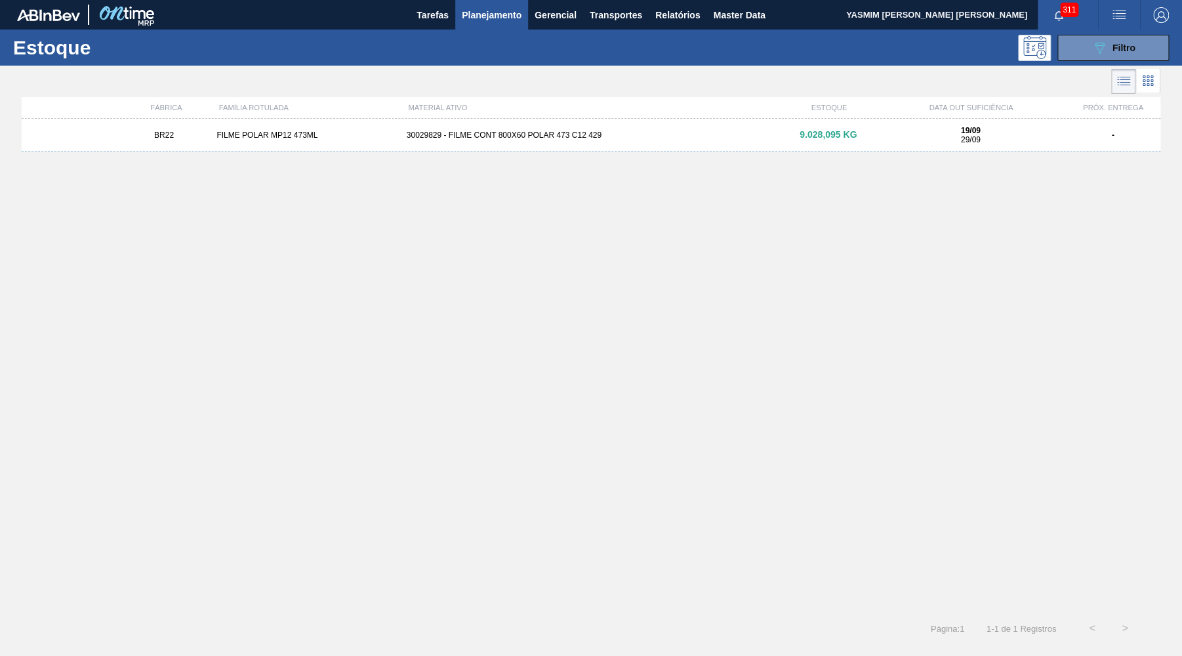
click at [785, 132] on div "9.028,095 KG" at bounding box center [827, 135] width 95 height 10
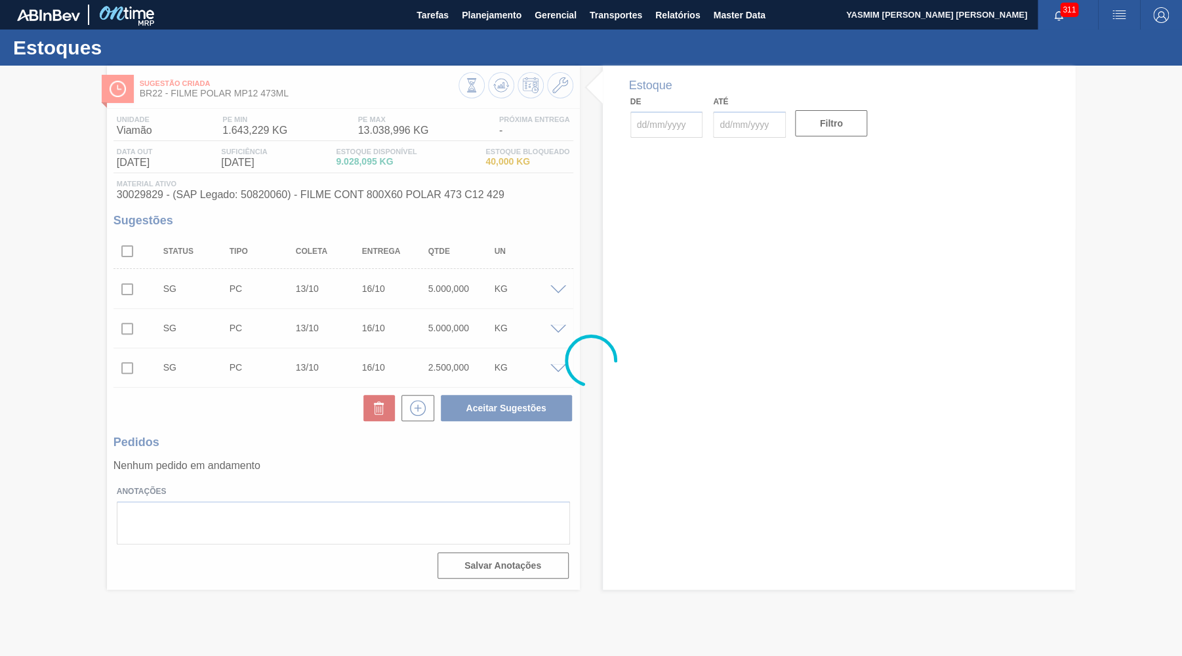
type input "[DATE]"
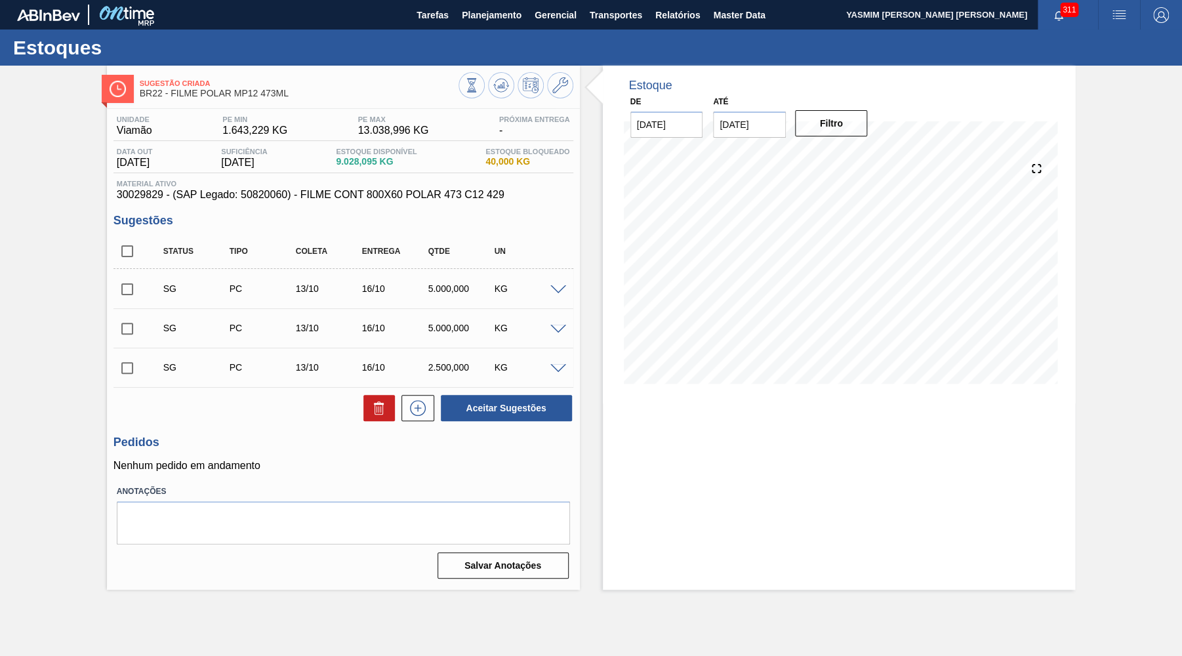
click at [555, 287] on span at bounding box center [558, 290] width 16 height 10
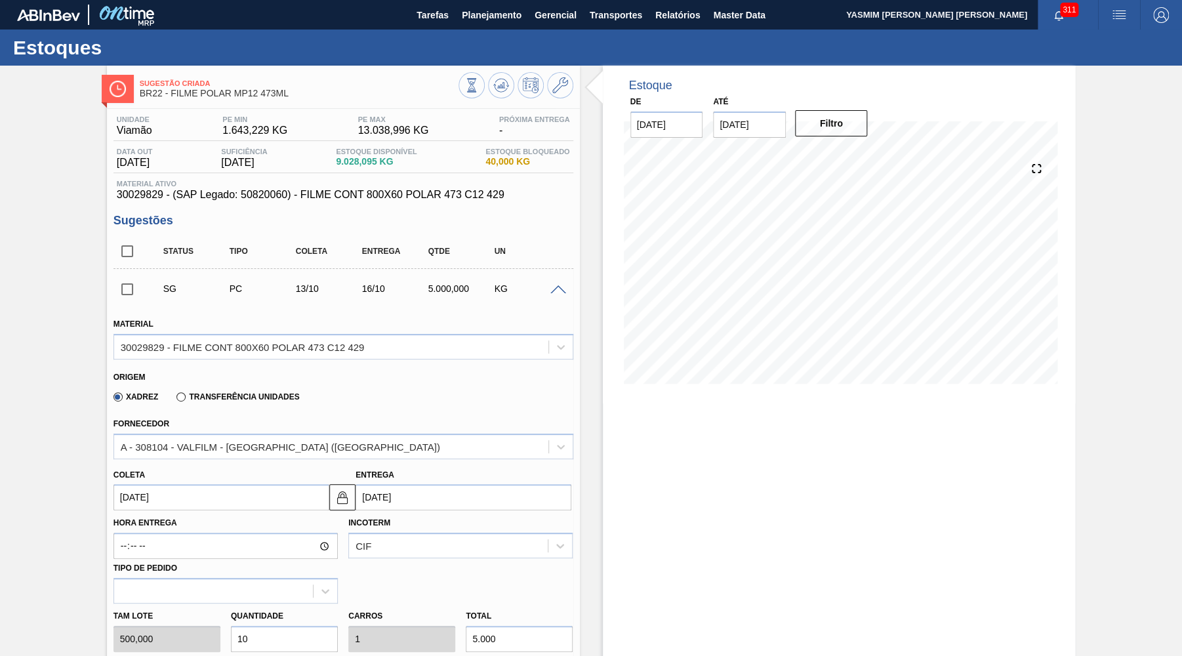
click at [606, 459] on div "Estoque De [DATE] Até [DATE] Filtro 12/11 Projeção de Estoque 4,084.698 [DOMAIN…" at bounding box center [839, 573] width 473 height 1014
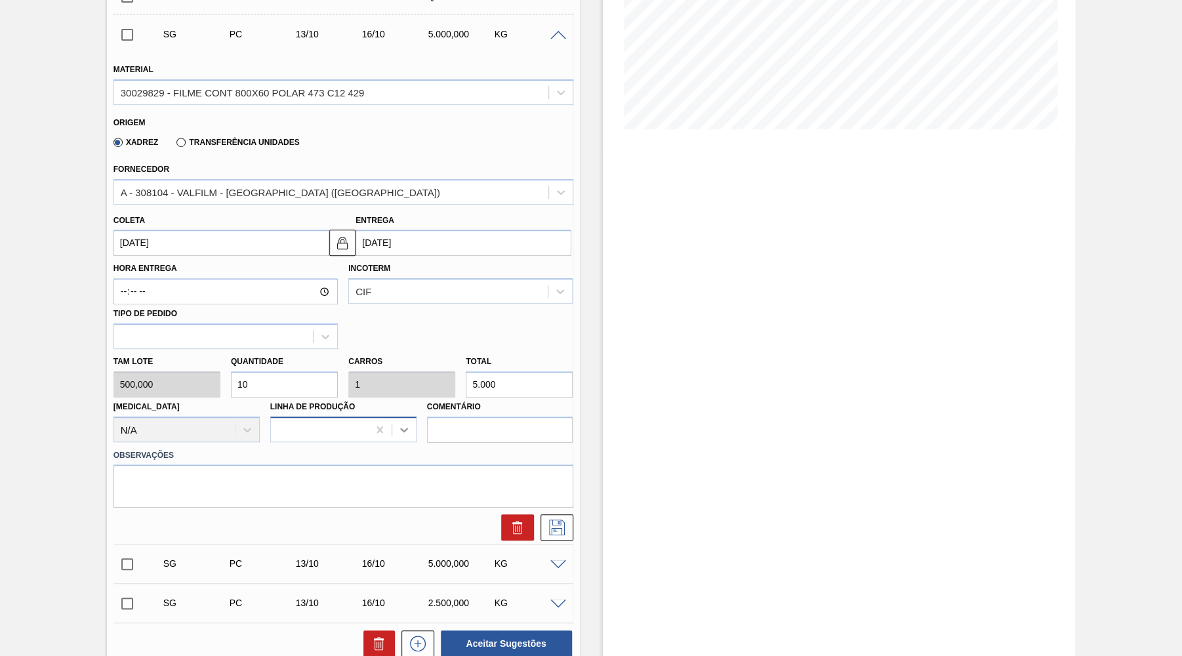
scroll to position [256, 0]
click at [195, 249] on div "[PERSON_NAME] [DATE]" at bounding box center [218, 232] width 221 height 45
click at [192, 250] on input "[DATE]" at bounding box center [221, 241] width 216 height 26
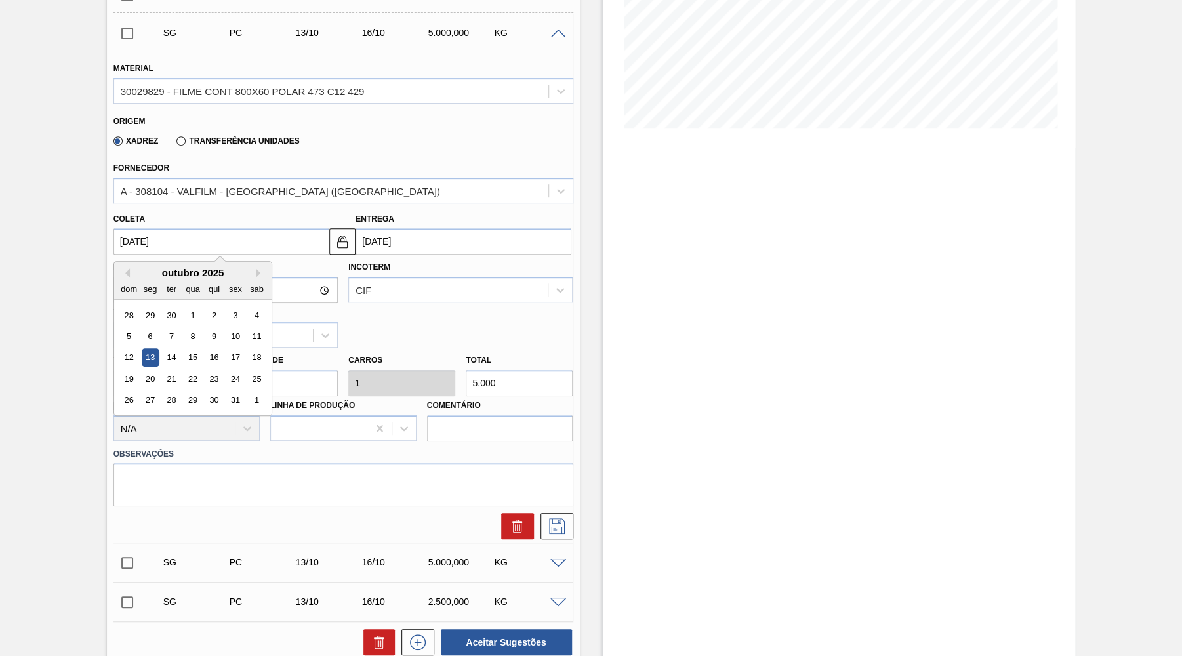
click at [129, 264] on div "outubro 2025 dom seg ter qua qui sex sab" at bounding box center [192, 281] width 157 height 38
click at [124, 268] on button "Previous Month" at bounding box center [125, 272] width 9 height 9
click at [247, 271] on div "Previous Month Next Month setembro 2025 dom seg ter qua qui sex sab 31 1 2 3 4 …" at bounding box center [192, 338] width 159 height 155
click at [256, 268] on button "Next Month" at bounding box center [260, 272] width 9 height 9
click at [155, 306] on div "29" at bounding box center [150, 315] width 18 height 18
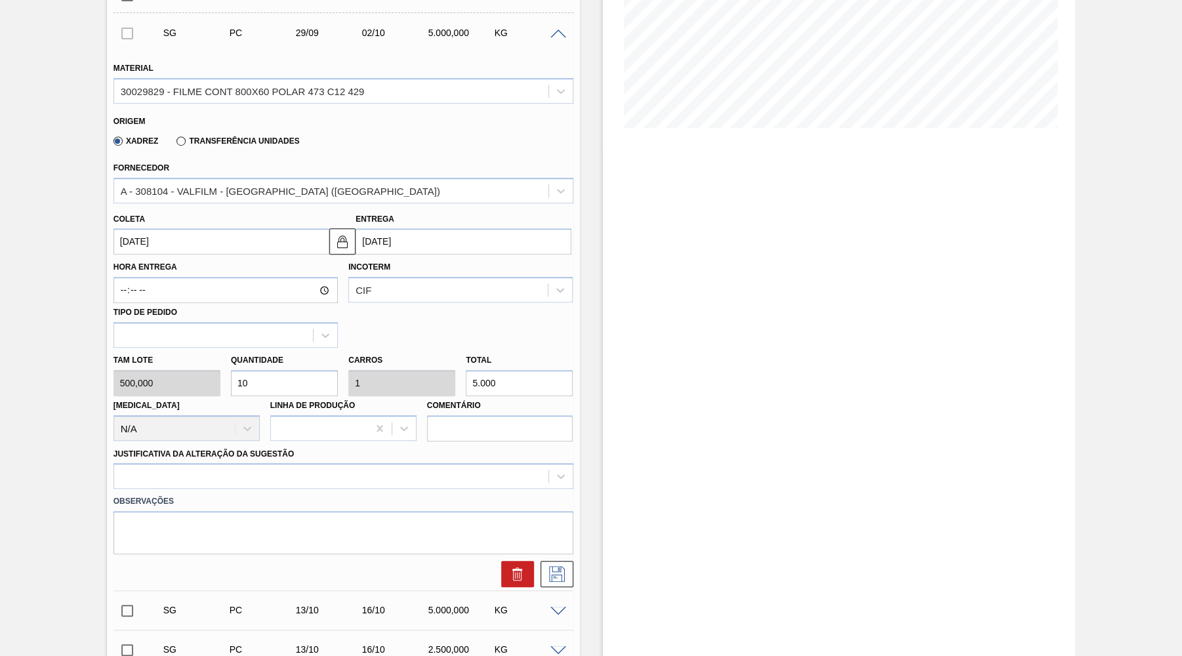
type input "[DATE]"
drag, startPoint x: 514, startPoint y: 376, endPoint x: 349, endPoint y: 393, distance: 166.1
click at [466, 393] on input "5.000" at bounding box center [519, 383] width 107 height 26
type input "0,018"
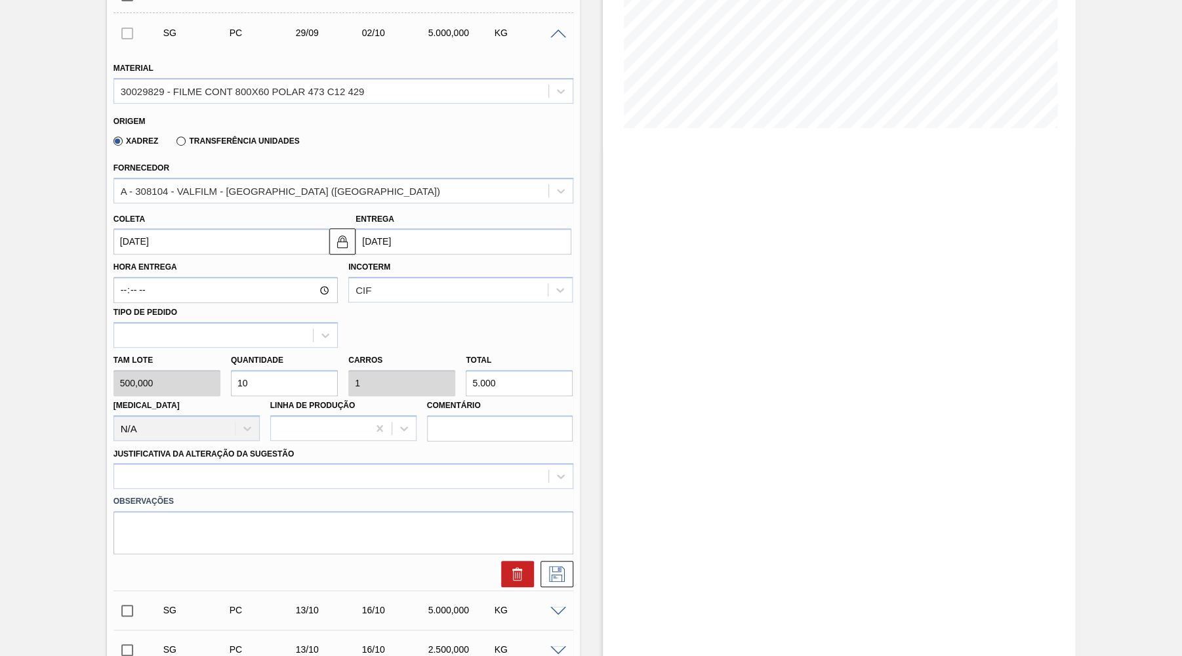
type input "0,002"
type input "9"
type input "0,18"
type input "0,018"
type input "900"
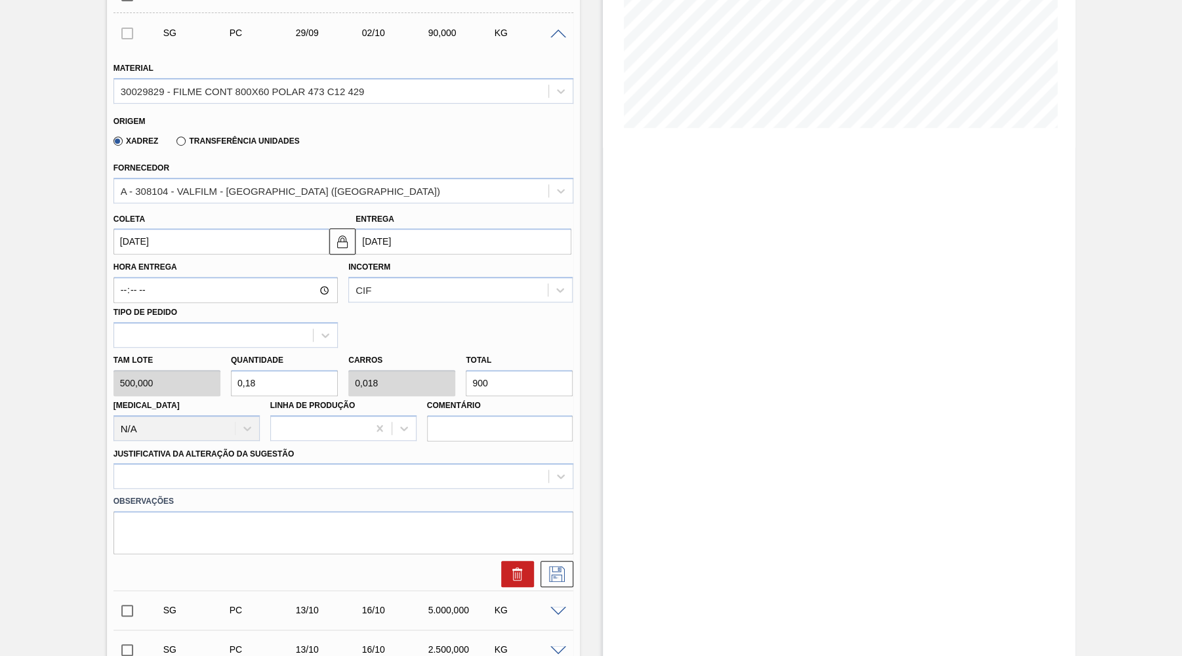
type input "1,8"
type input "0,18"
type input "18"
type input "1,8"
type input "9.000"
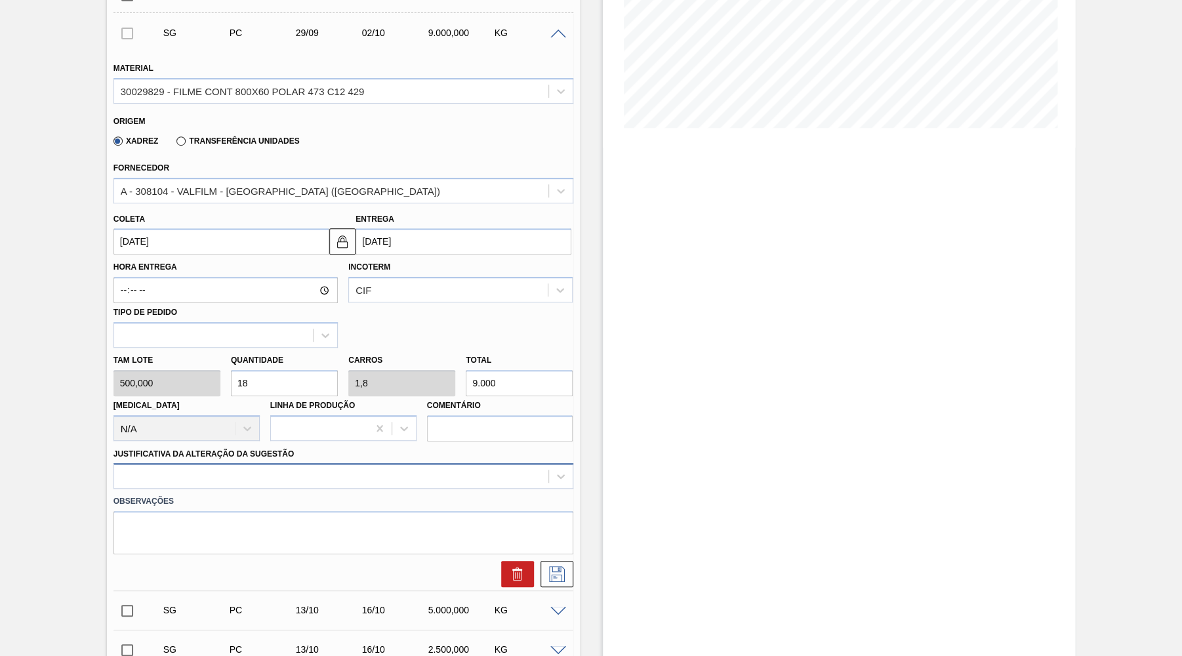
click at [311, 463] on div at bounding box center [343, 476] width 460 height 26
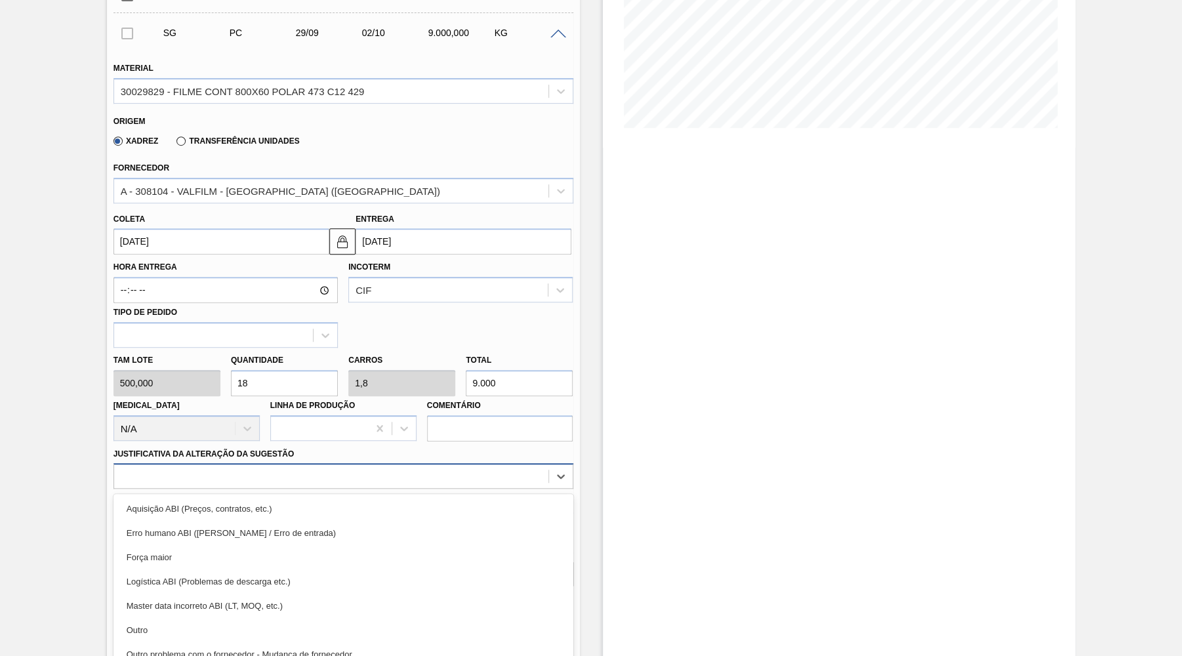
scroll to position [286, 0]
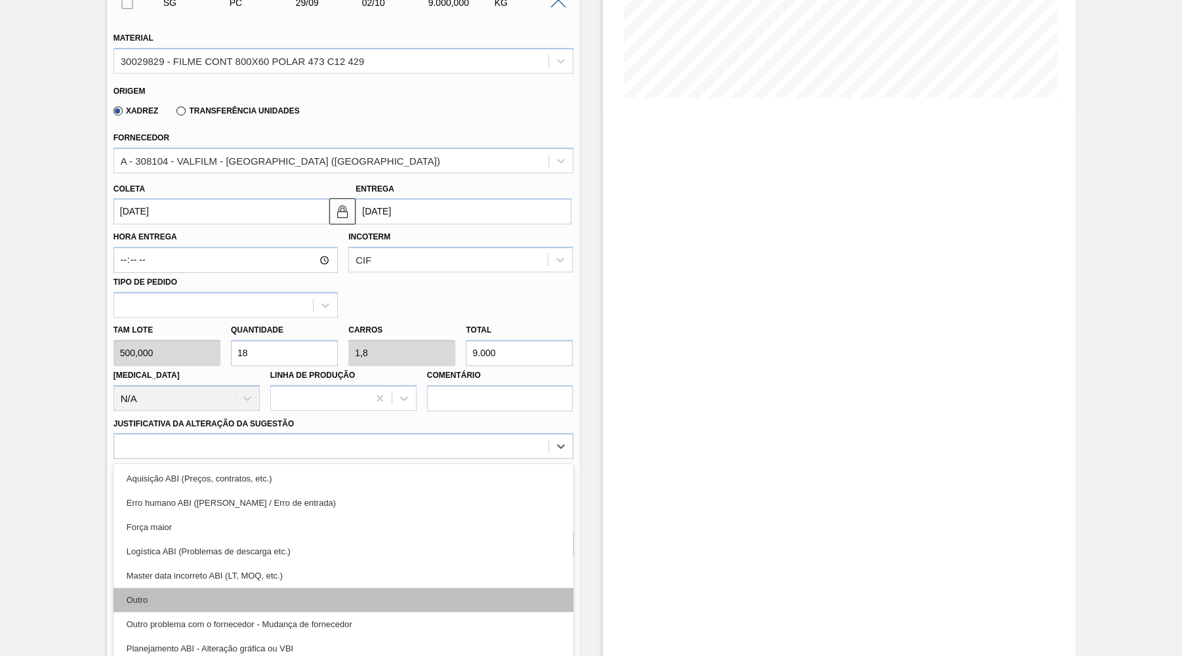
click at [187, 587] on div "Outro" at bounding box center [343, 599] width 460 height 24
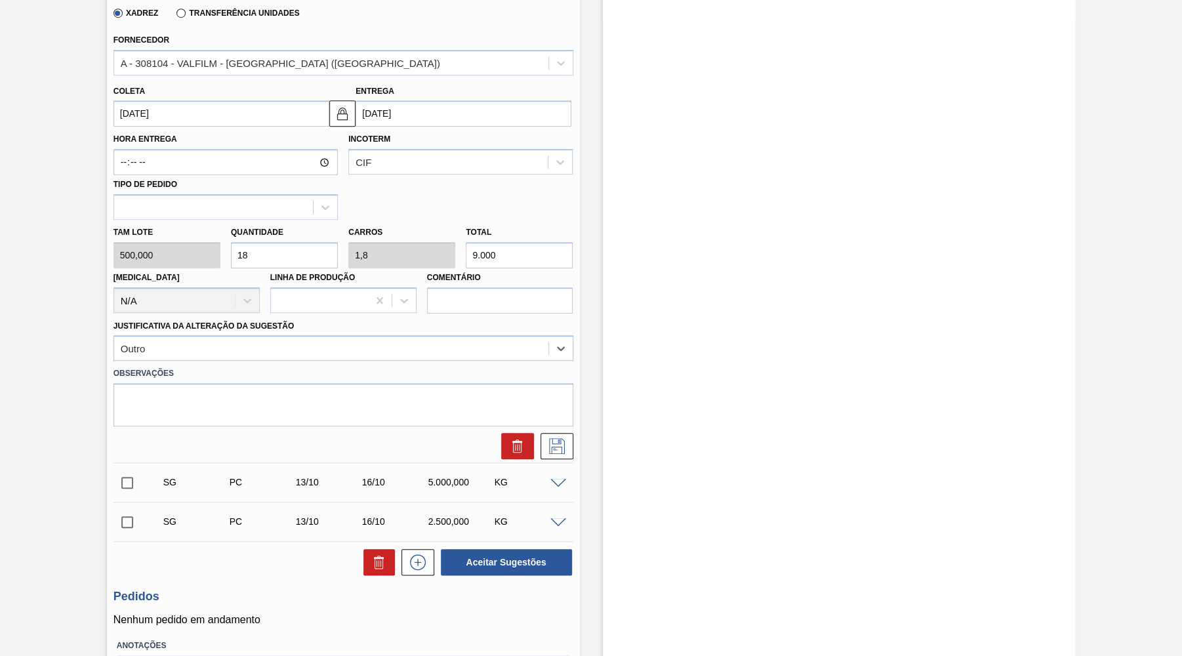
scroll to position [414, 0]
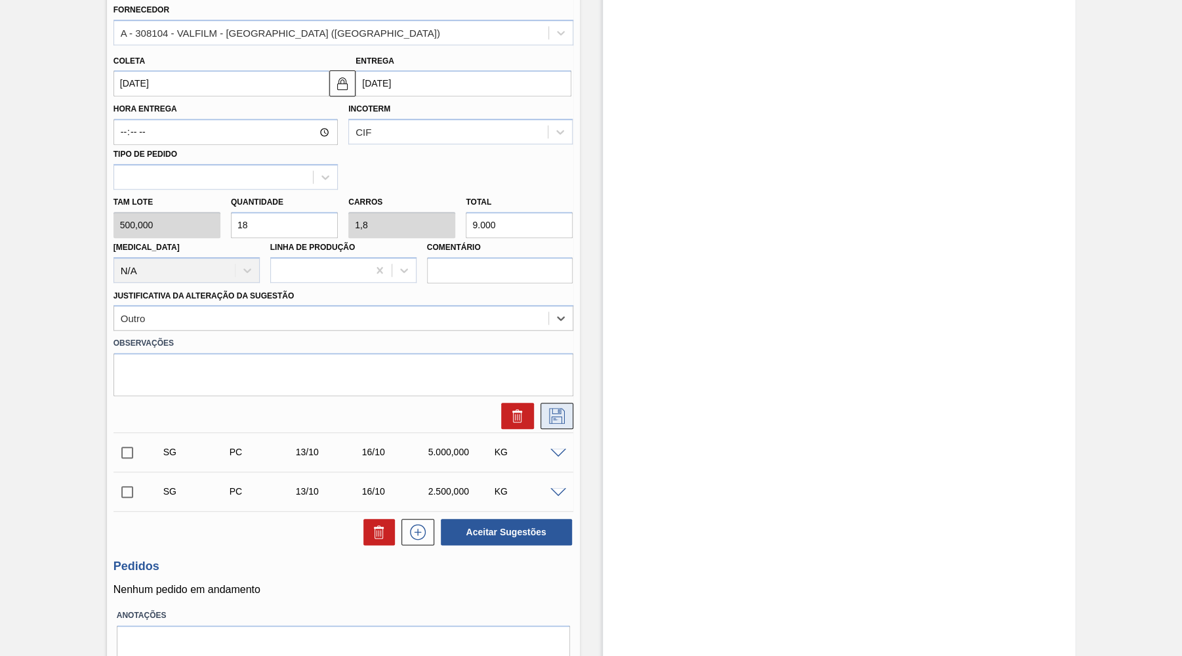
click at [561, 408] on icon at bounding box center [556, 416] width 21 height 16
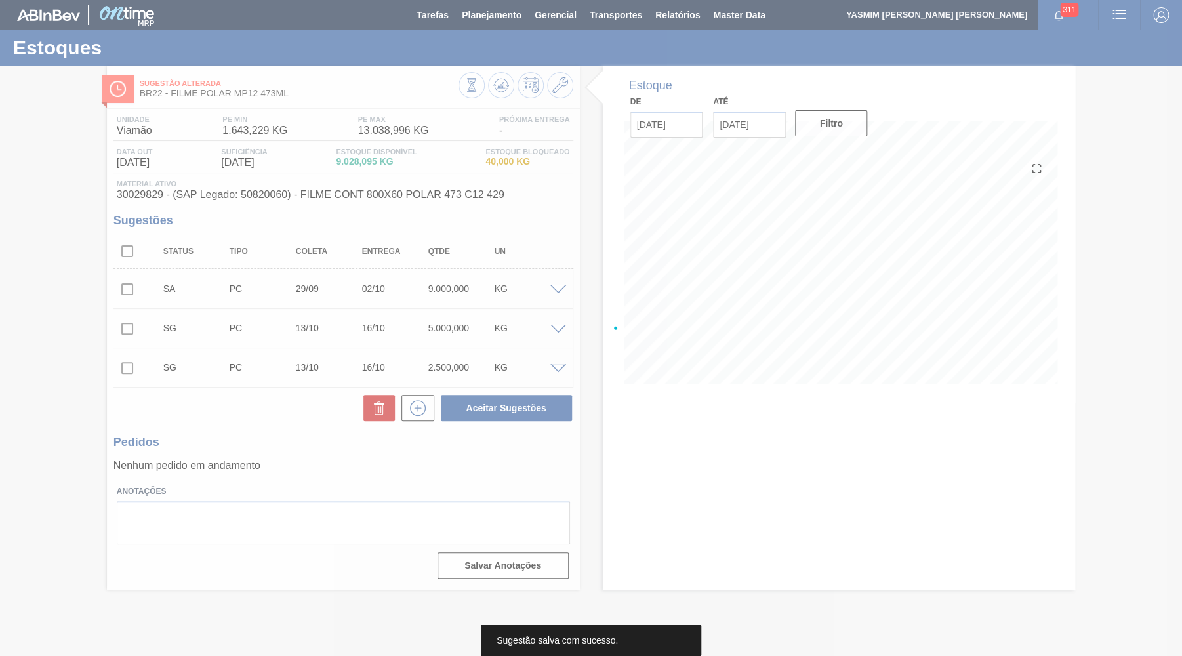
scroll to position [0, 0]
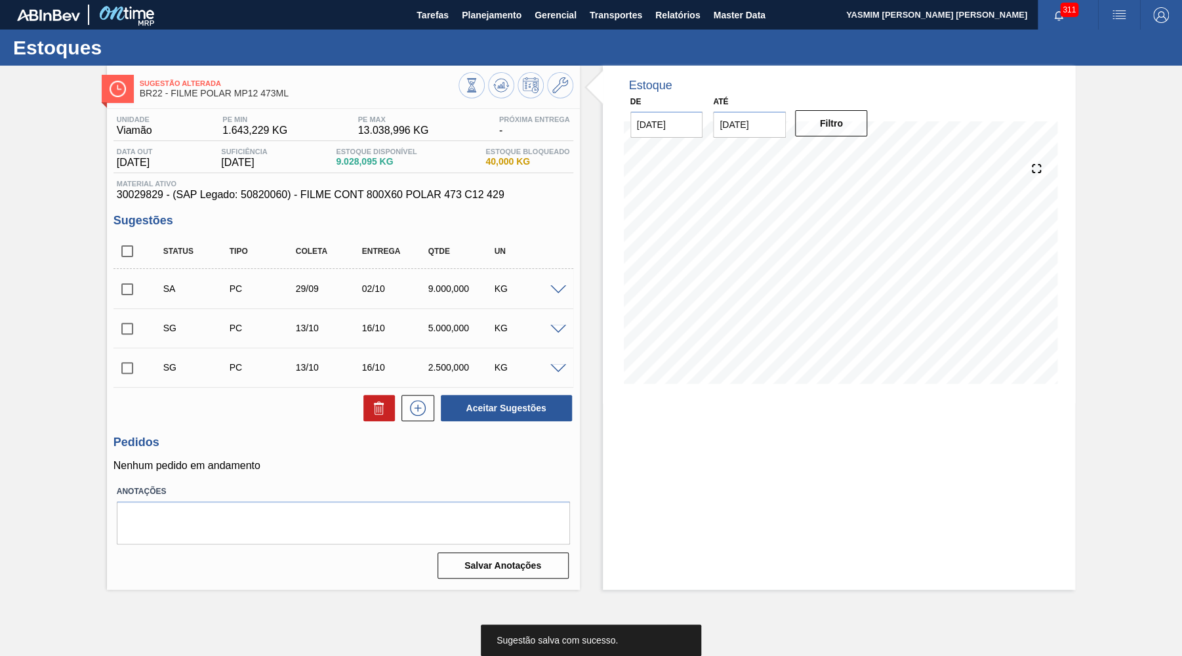
click at [121, 236] on div "Status Tipo [PERSON_NAME] Entrega Qtde UN" at bounding box center [343, 251] width 460 height 35
click at [123, 250] on input "checkbox" at bounding box center [127, 251] width 28 height 28
checkbox input "true"
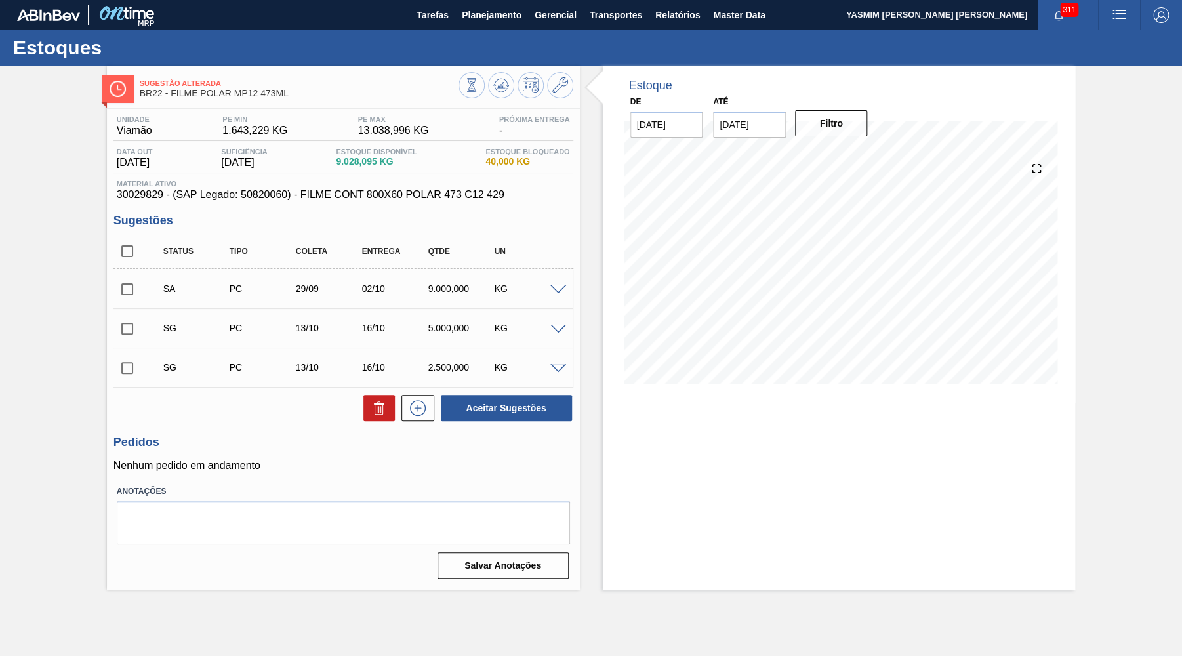
checkbox input "true"
click at [130, 283] on input "checkbox" at bounding box center [127, 289] width 28 height 28
checkbox input "false"
click at [388, 399] on button at bounding box center [378, 408] width 31 height 26
checkbox input "false"
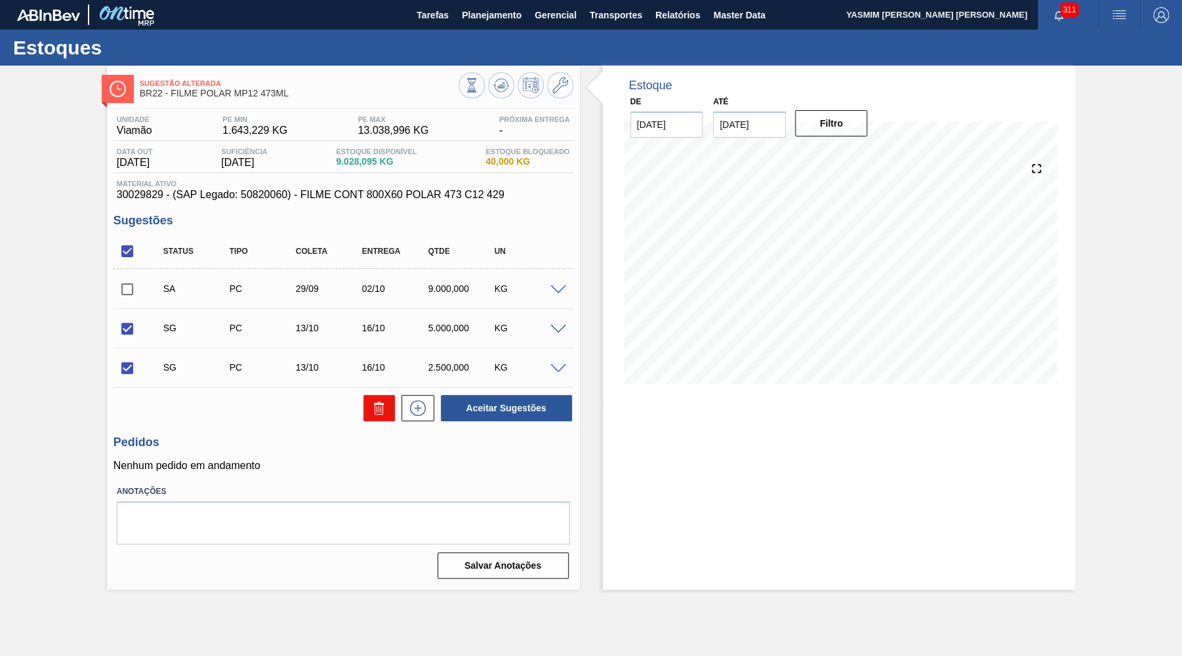
checkbox input "false"
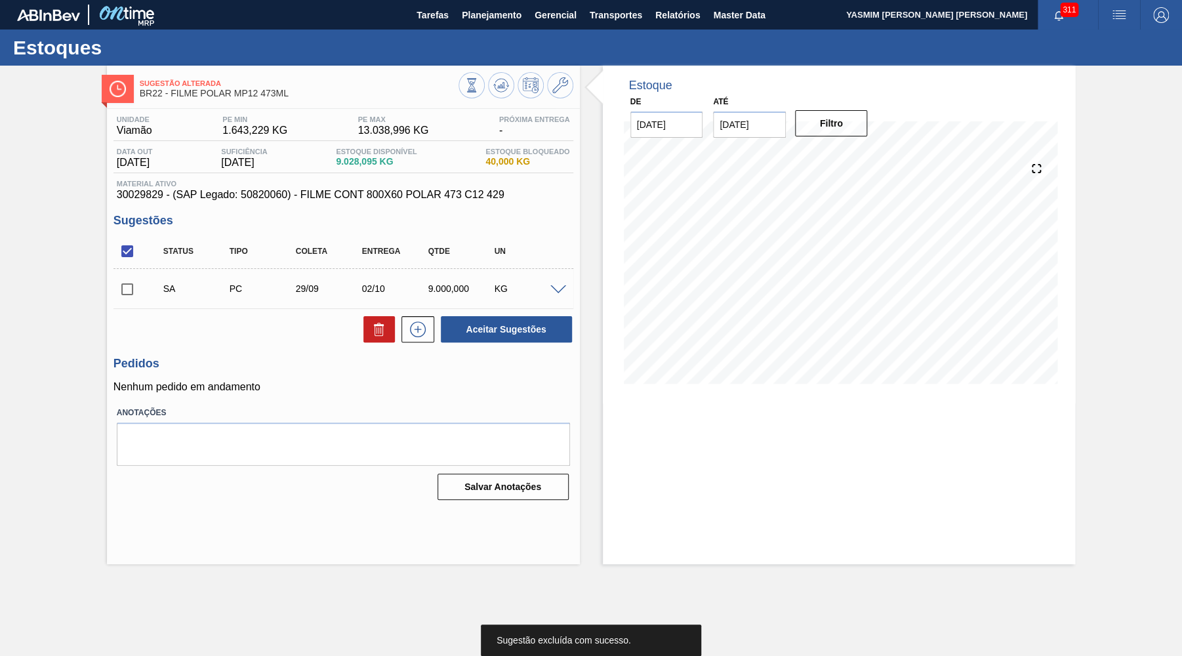
click at [126, 289] on input "checkbox" at bounding box center [127, 289] width 28 height 28
checkbox input "true"
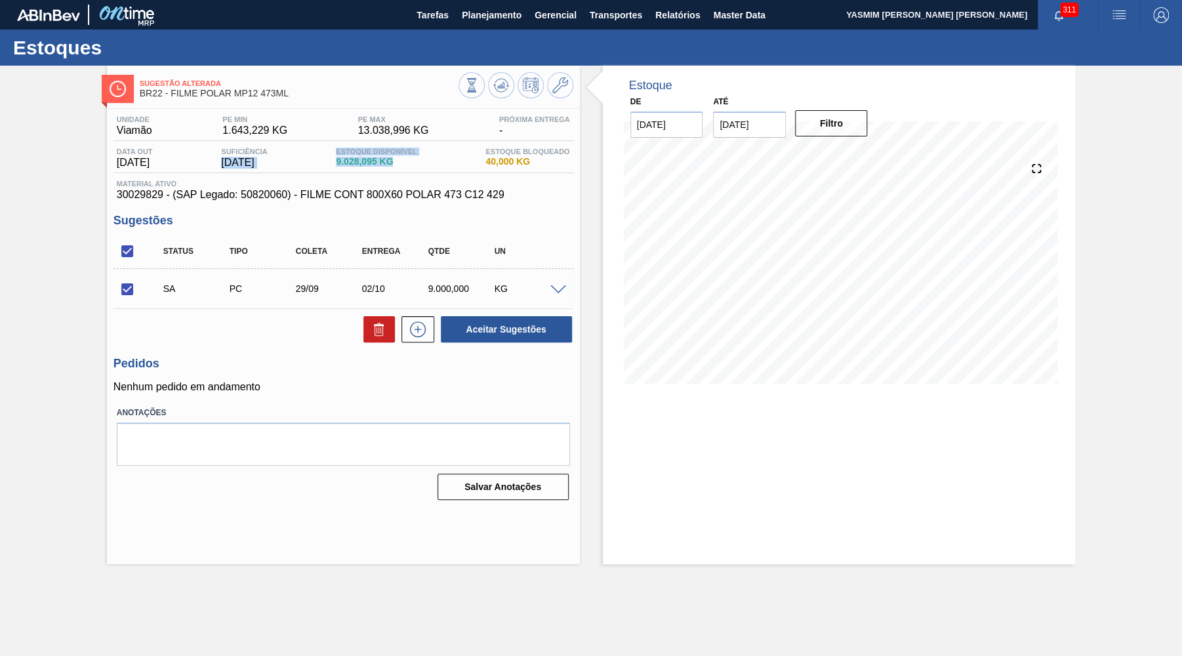
drag, startPoint x: 445, startPoint y: 161, endPoint x: 303, endPoint y: 150, distance: 142.1
click at [303, 150] on div "Data out [DATE] Suficiência [DATE] Estoque Disponível 9.028,095 KG Estoque Bloq…" at bounding box center [343, 161] width 460 height 26
click at [365, 160] on span "9.028,095 KG" at bounding box center [376, 162] width 81 height 10
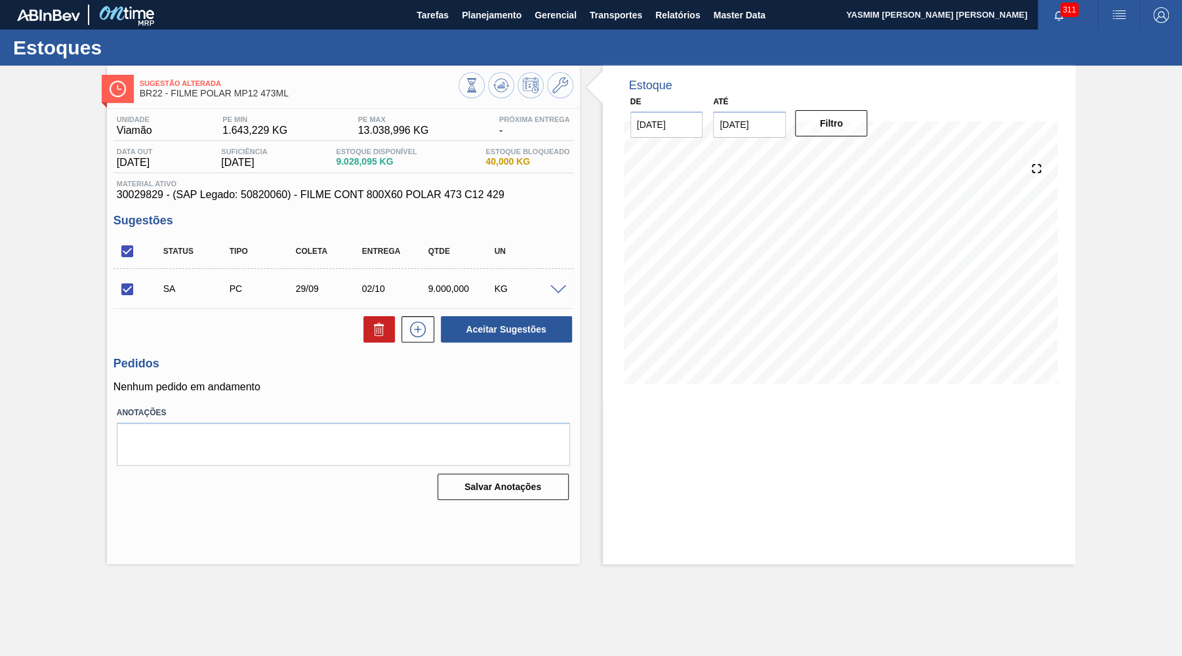
click at [382, 163] on span "9.028,095 KG" at bounding box center [376, 162] width 81 height 10
drag, startPoint x: 386, startPoint y: 163, endPoint x: 317, endPoint y: 158, distance: 69.0
click at [336, 158] on span "9.028,095 KG" at bounding box center [376, 162] width 81 height 10
copy span "9.028,095"
click at [551, 321] on button "Aceitar Sugestões" at bounding box center [506, 329] width 131 height 26
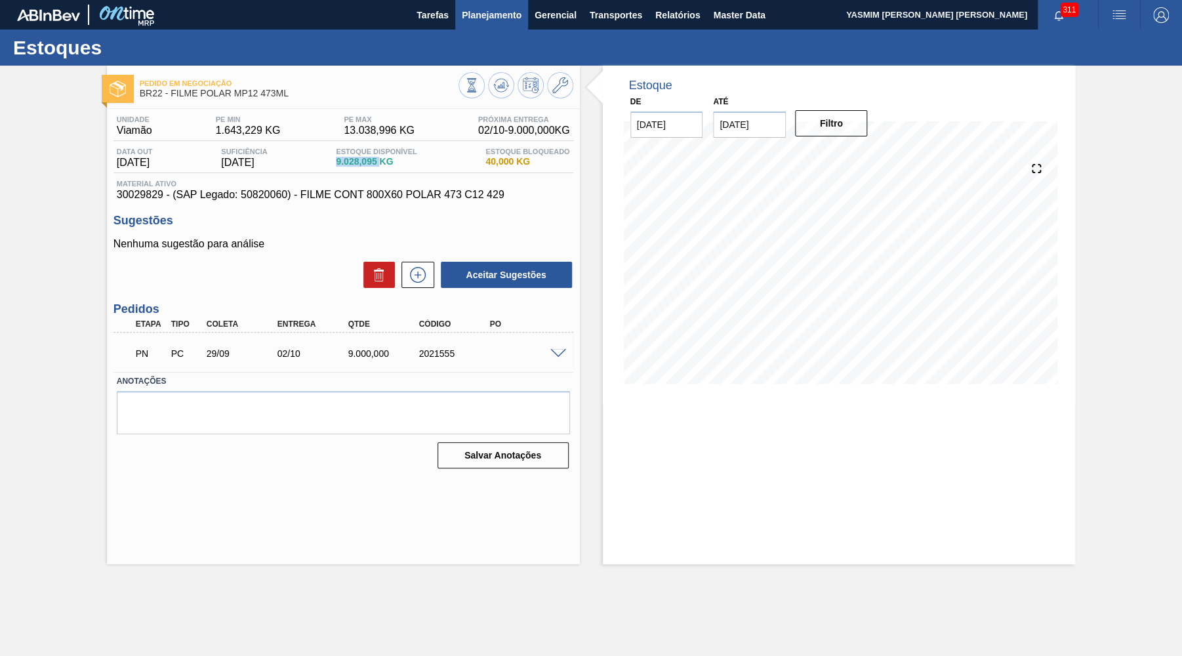
click at [479, 9] on span "Planejamento" at bounding box center [492, 15] width 60 height 16
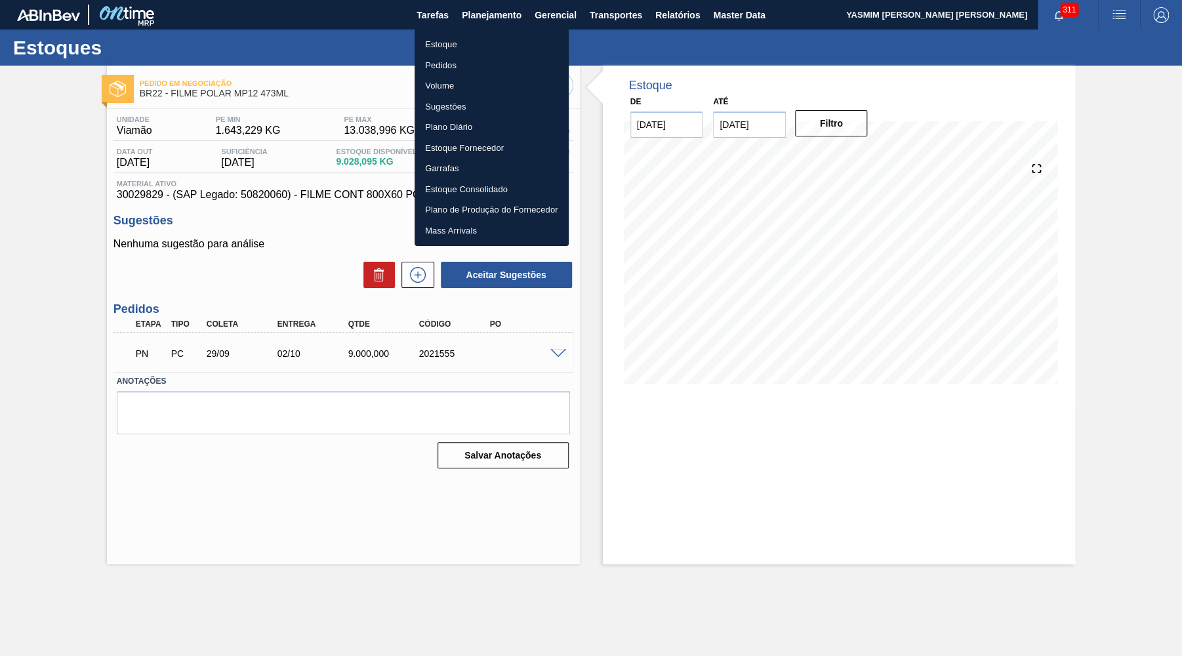
click at [476, 43] on li "Estoque" at bounding box center [491, 44] width 154 height 21
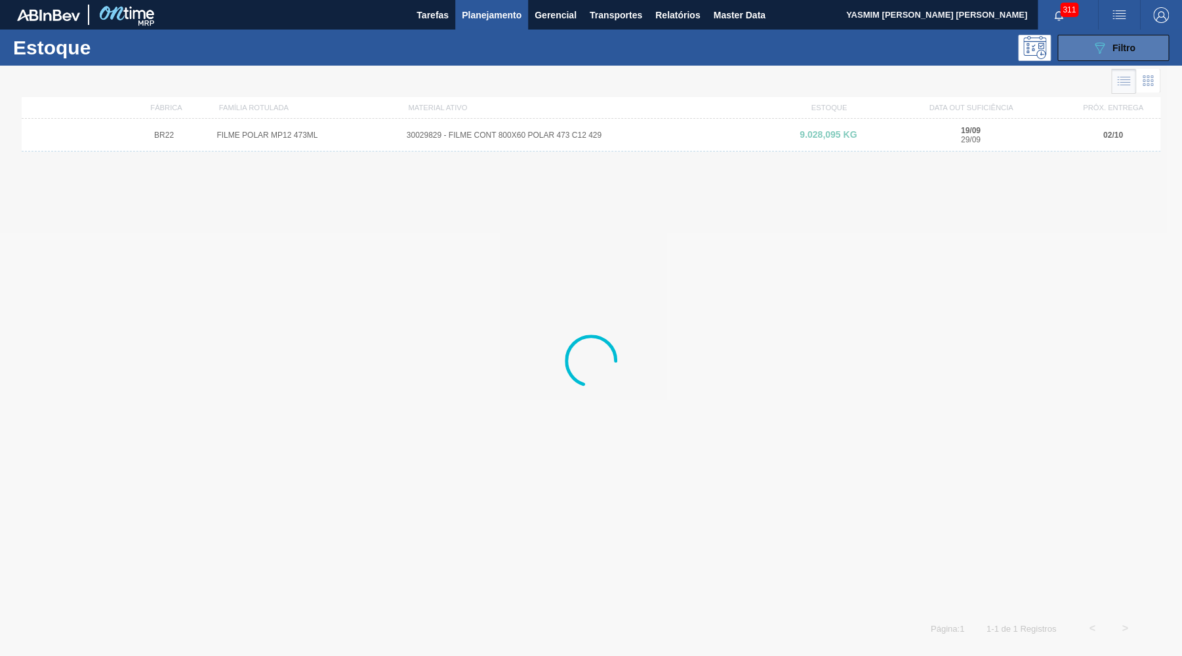
click at [1062, 55] on button "089F7B8B-B2A5-4AFE-B5C0-19BA573D28AC Filtro" at bounding box center [1112, 48] width 111 height 26
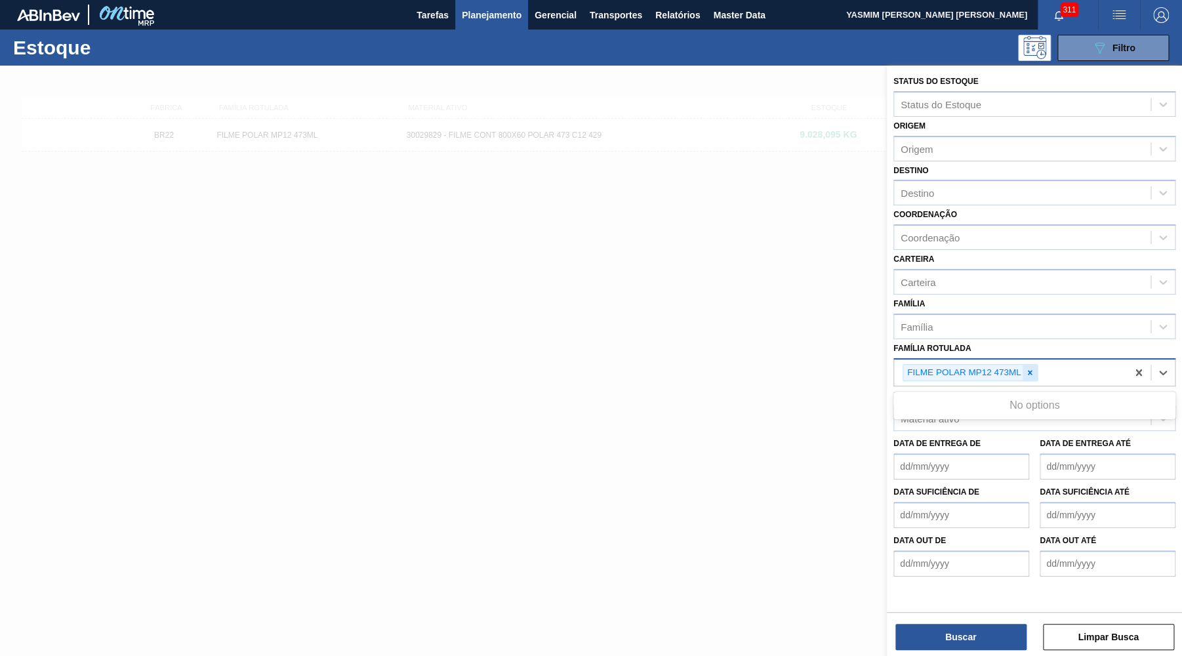
drag, startPoint x: 1022, startPoint y: 365, endPoint x: 1033, endPoint y: 361, distance: 11.0
click at [1026, 364] on div "FILME POLAR MP12 473ML" at bounding box center [969, 373] width 135 height 18
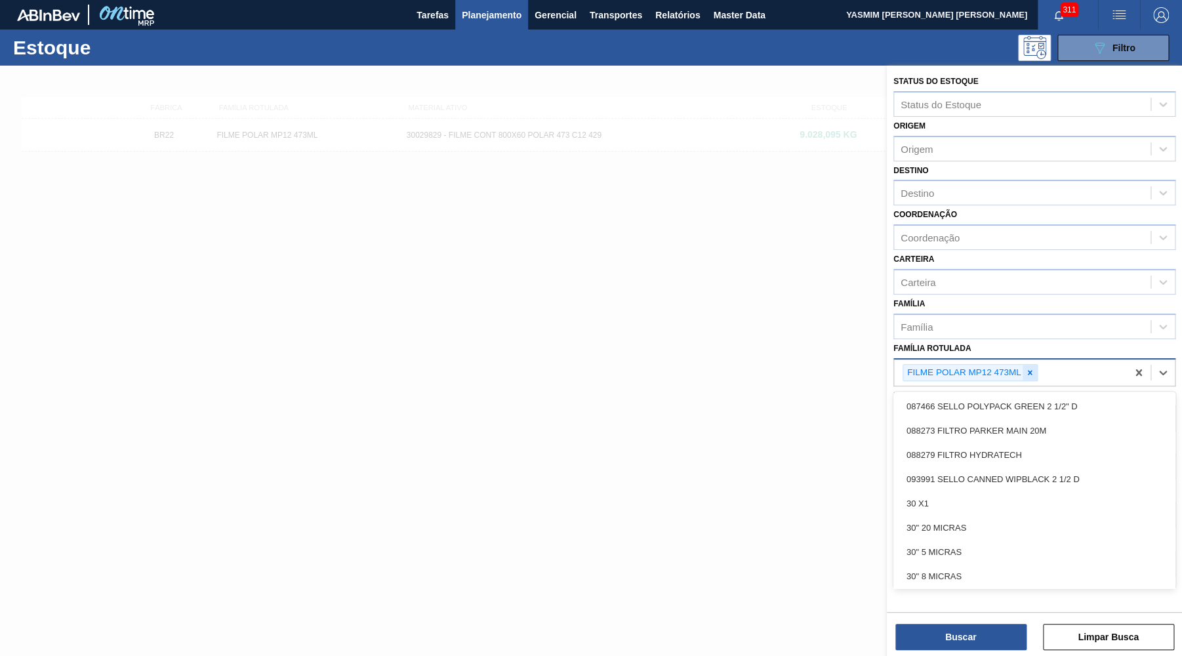
click at [1033, 368] on icon at bounding box center [1029, 372] width 9 height 9
paste Rotulada "FILME SK 350ML MP C/12"
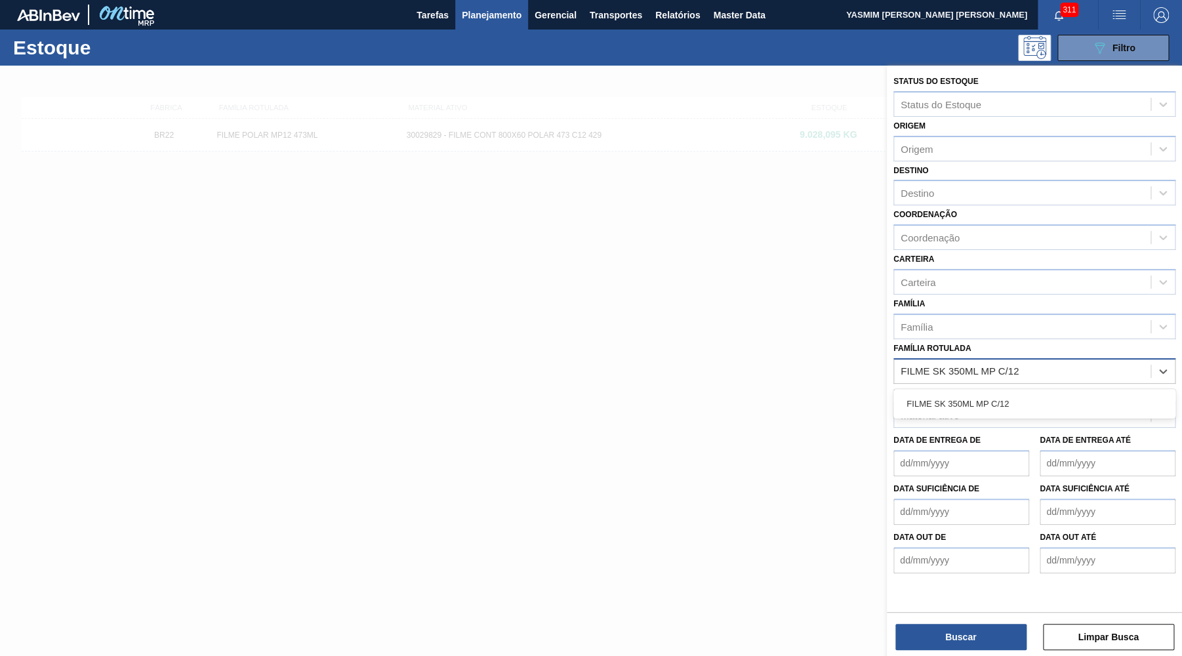
type Rotulada "FILME SK 350ML MP C/12"
click at [1027, 389] on div "FILME SK 350ML MP C/12" at bounding box center [1034, 404] width 282 height 30
click at [1037, 391] on div "FILME SK 350ML MP C/12" at bounding box center [1034, 403] width 282 height 24
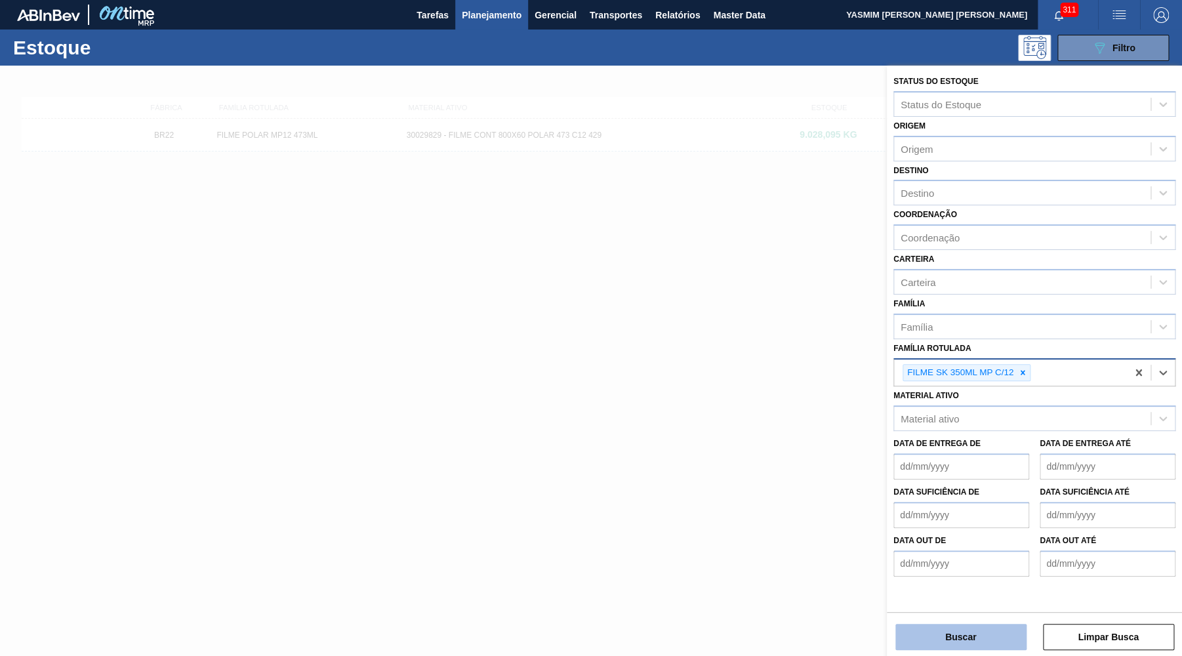
click at [990, 648] on button "Buscar" at bounding box center [960, 637] width 131 height 26
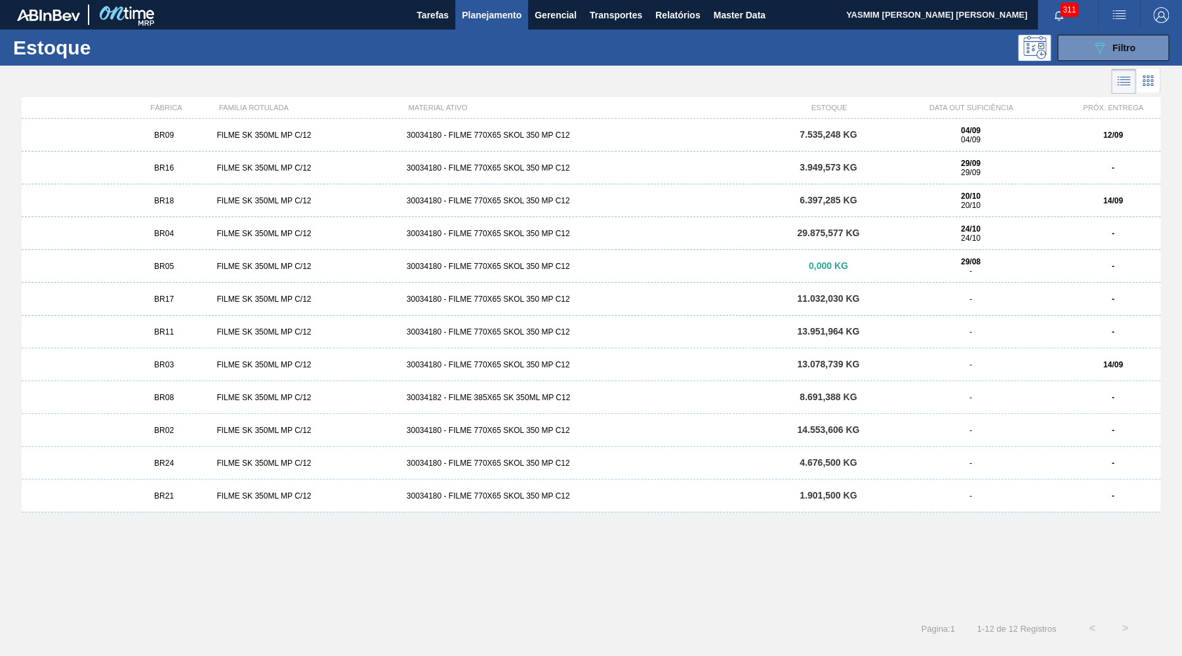
click at [172, 198] on span "BR18" at bounding box center [164, 200] width 20 height 9
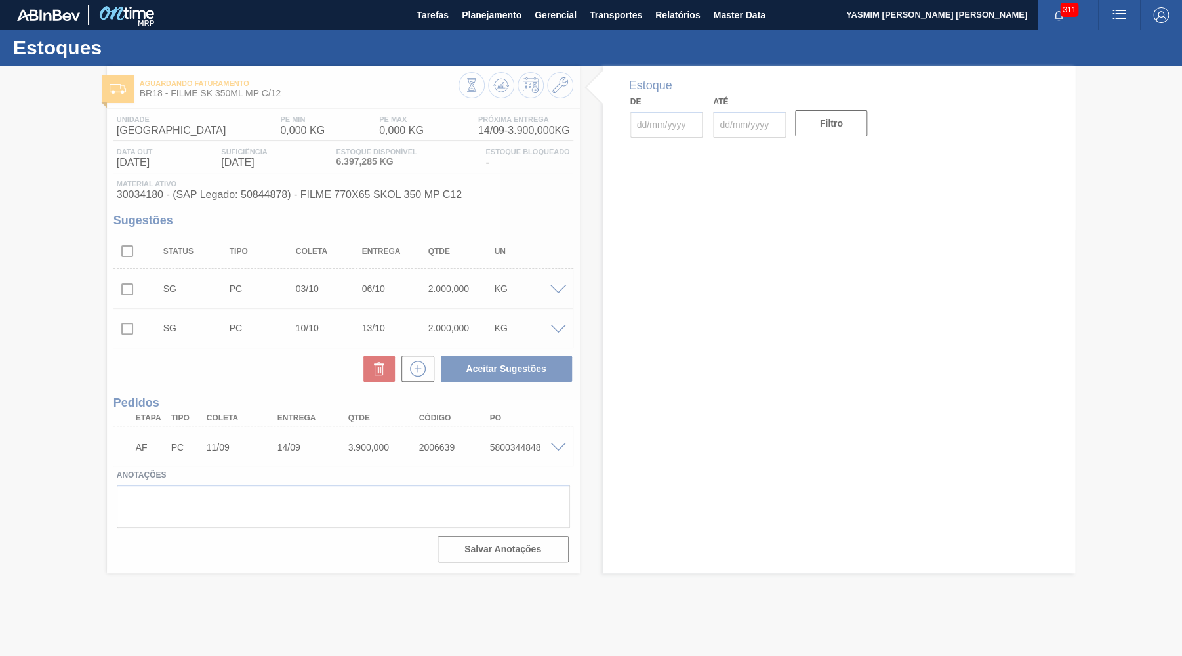
type input "[DATE]"
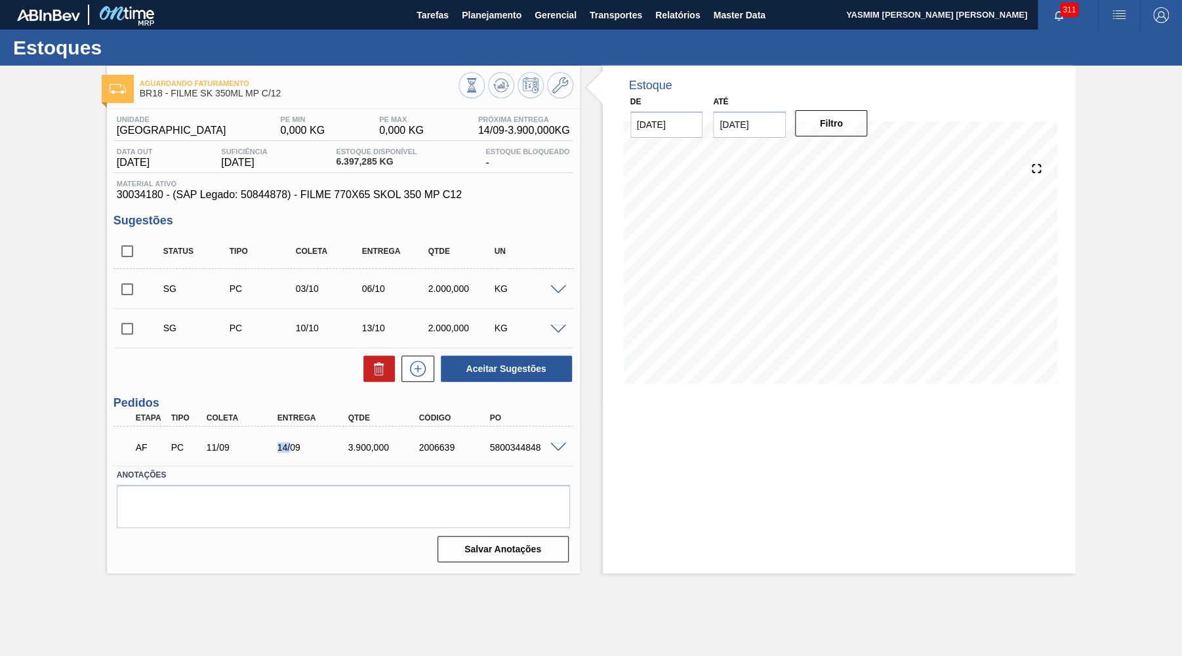
drag, startPoint x: 268, startPoint y: 462, endPoint x: 296, endPoint y: 462, distance: 27.5
click at [292, 462] on div "AF PC 11/09 14/09 3.900,000 2006639 5800344848 Material 30034180 - FILME 770X65…" at bounding box center [343, 445] width 460 height 39
click at [416, 359] on button at bounding box center [417, 368] width 33 height 26
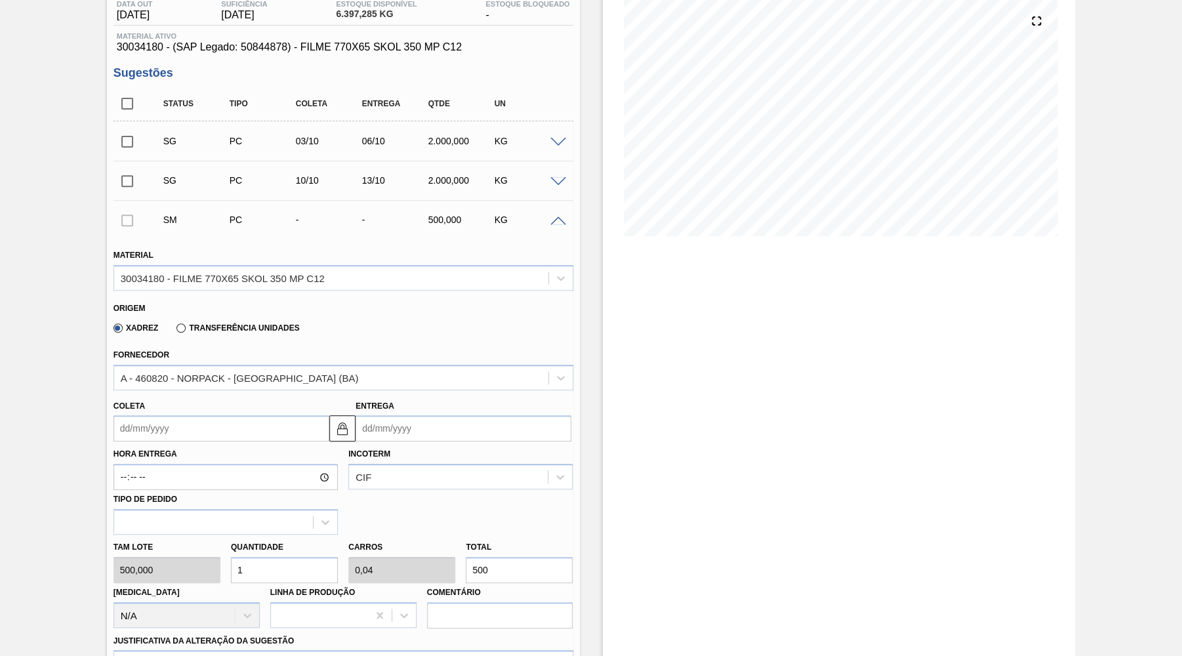
scroll to position [191, 0]
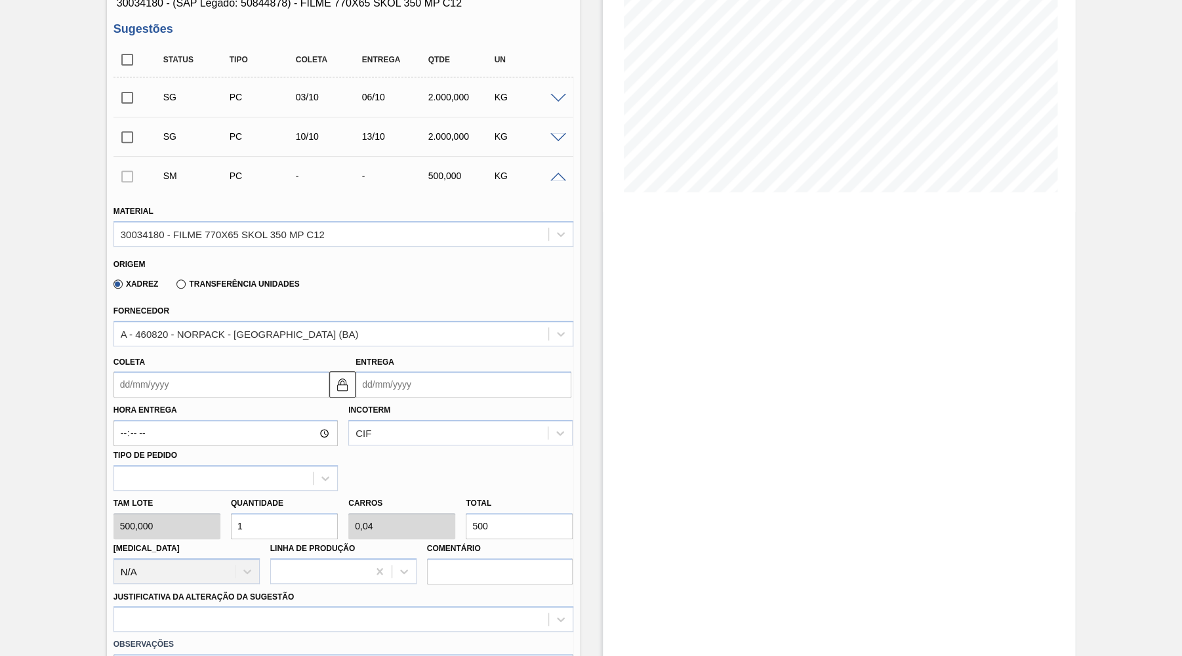
click at [143, 391] on input "Coleta" at bounding box center [221, 384] width 216 height 26
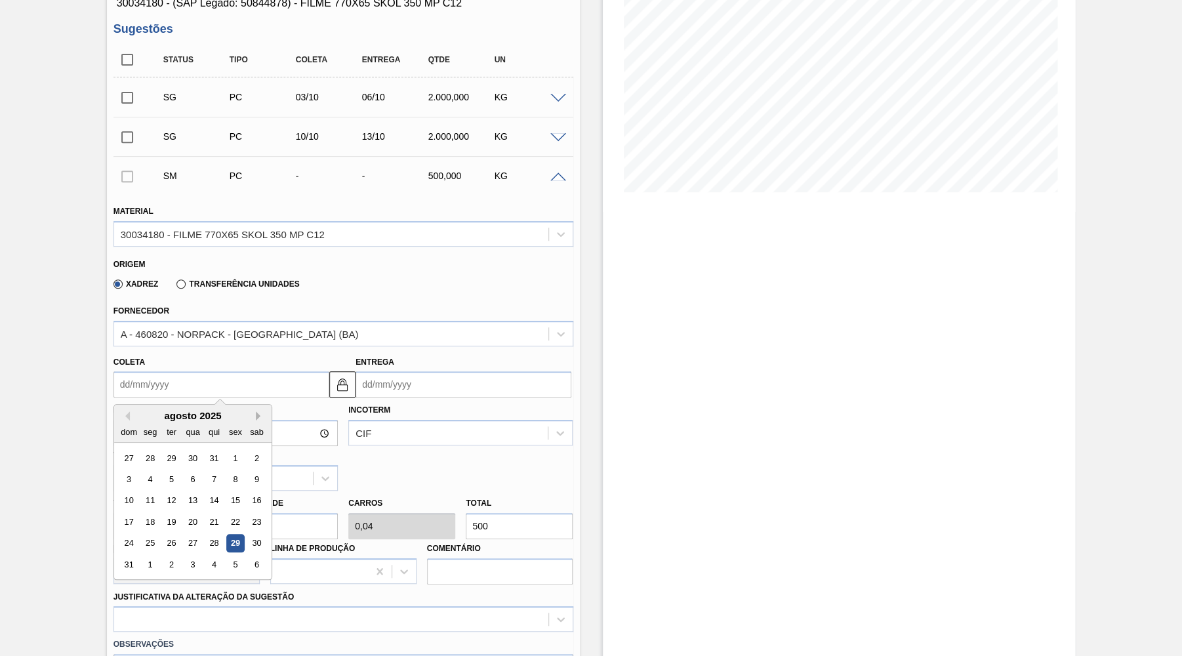
click at [256, 411] on button "Next Month" at bounding box center [260, 415] width 9 height 9
click at [123, 412] on button "Previous Month" at bounding box center [125, 415] width 9 height 9
click at [125, 411] on button "Previous Month" at bounding box center [125, 415] width 9 height 9
click at [256, 410] on div "julho 2025" at bounding box center [192, 415] width 157 height 11
click at [244, 410] on div "julho 2025" at bounding box center [192, 415] width 157 height 11
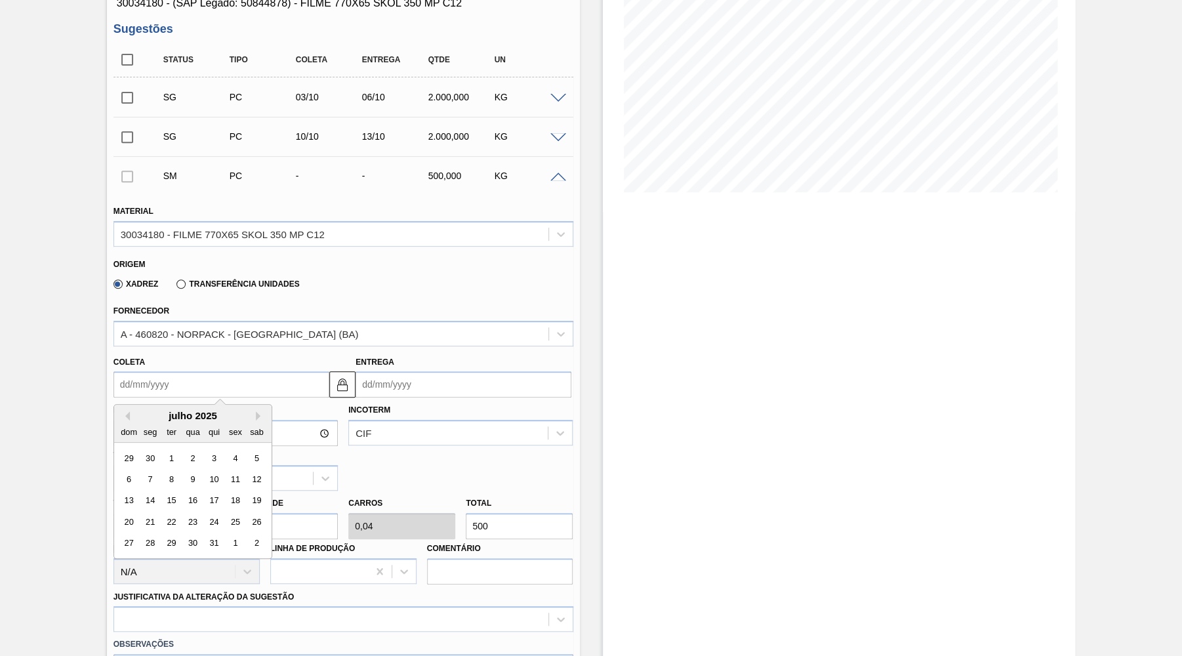
click at [247, 405] on div "julho 2025 dom seg ter qua qui sex sab" at bounding box center [192, 424] width 157 height 38
click at [247, 414] on div "Previous Month Next Month julho 2025 dom seg ter qua qui sex sab 29 30 1 2 3 4 …" at bounding box center [192, 481] width 159 height 155
click at [256, 411] on button "Next Month" at bounding box center [260, 415] width 9 height 9
click at [151, 534] on div "29" at bounding box center [150, 543] width 18 height 18
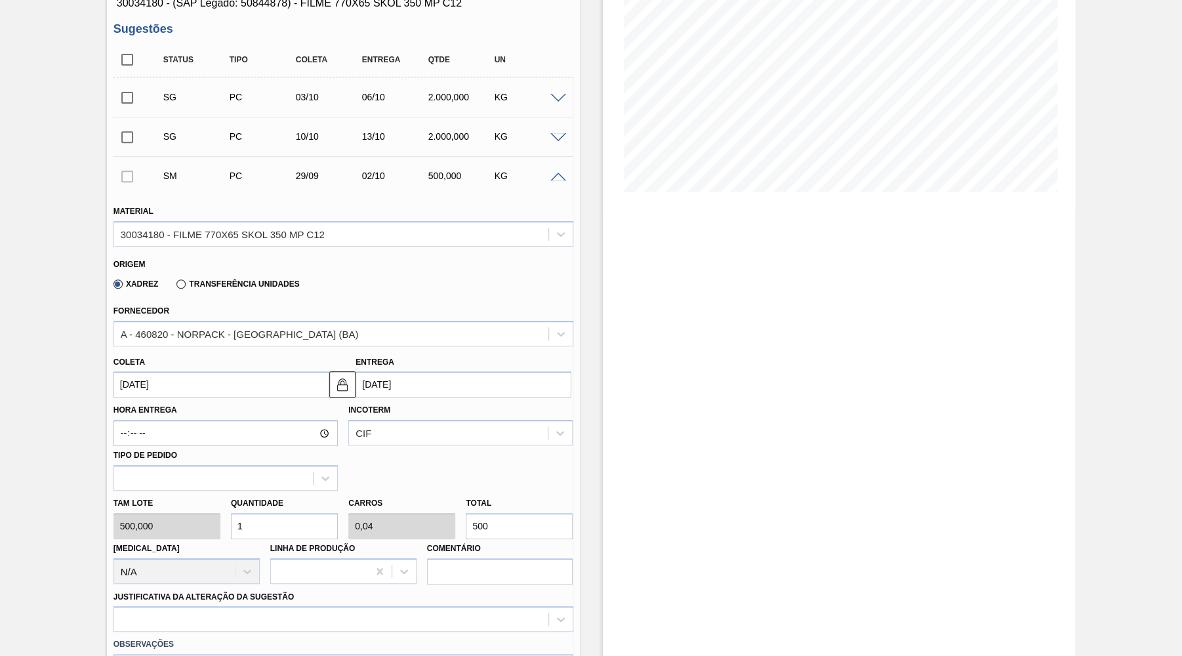
type input "[DATE]"
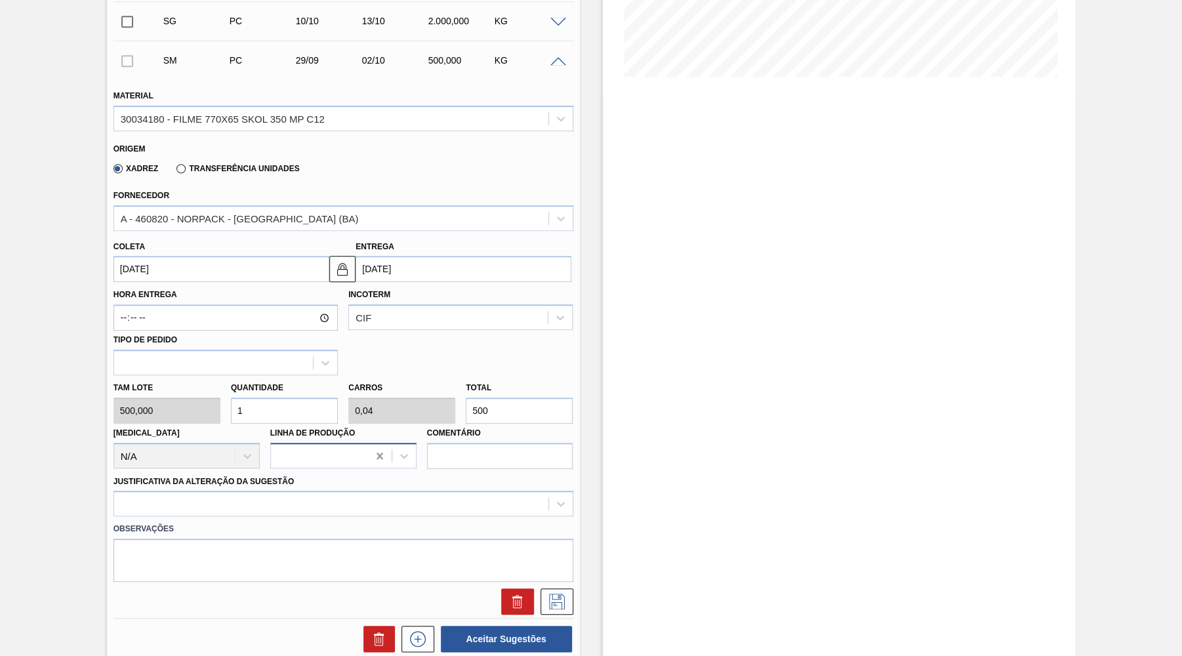
scroll to position [384, 0]
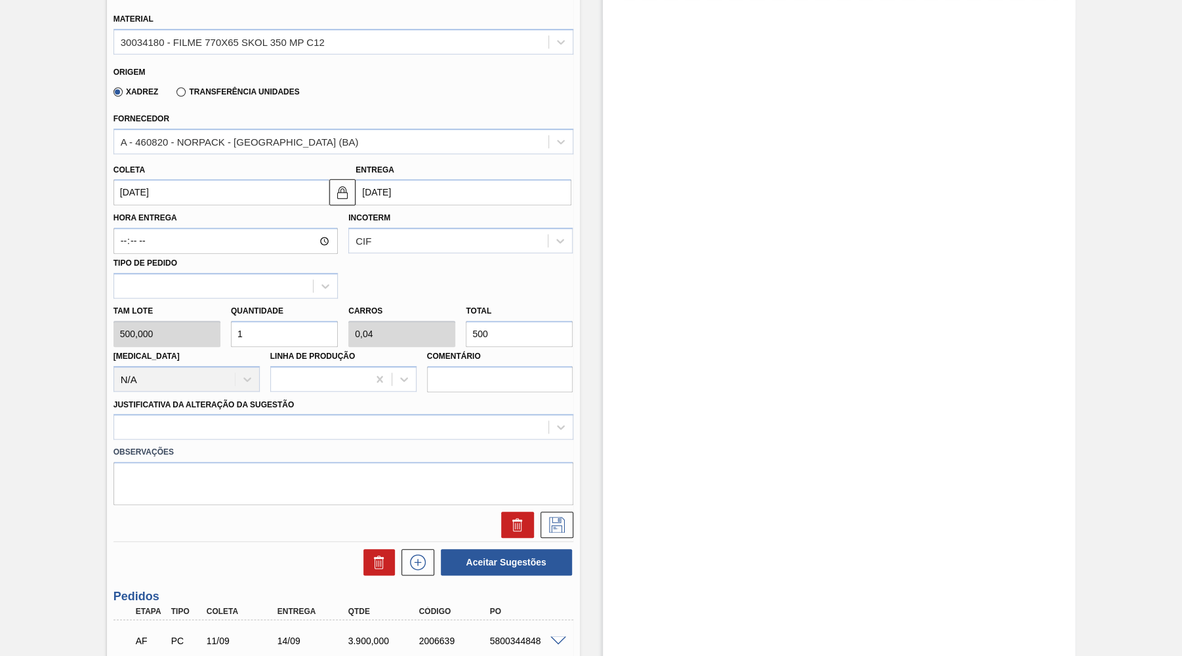
drag, startPoint x: 521, startPoint y: 336, endPoint x: 410, endPoint y: 331, distance: 110.9
click at [466, 331] on input "500" at bounding box center [519, 334] width 107 height 26
type input "0,014"
type input "0,001"
type input "7"
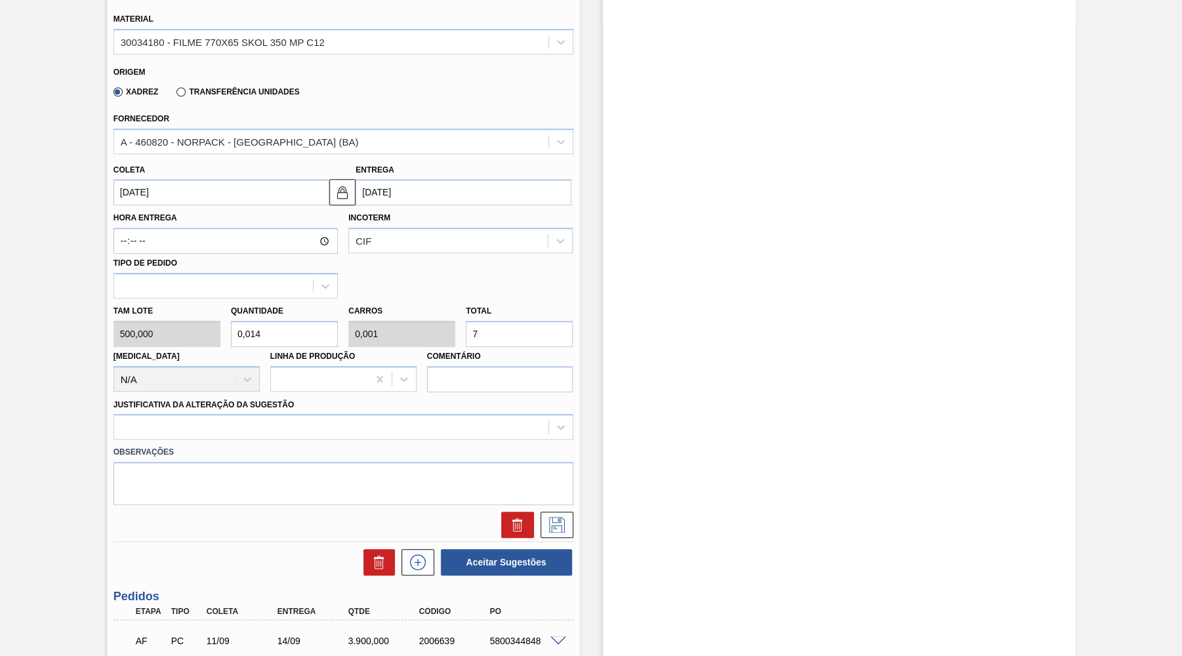
type input "0,14"
type input "0,006"
type input "700"
type input "1,4"
type input "0,056"
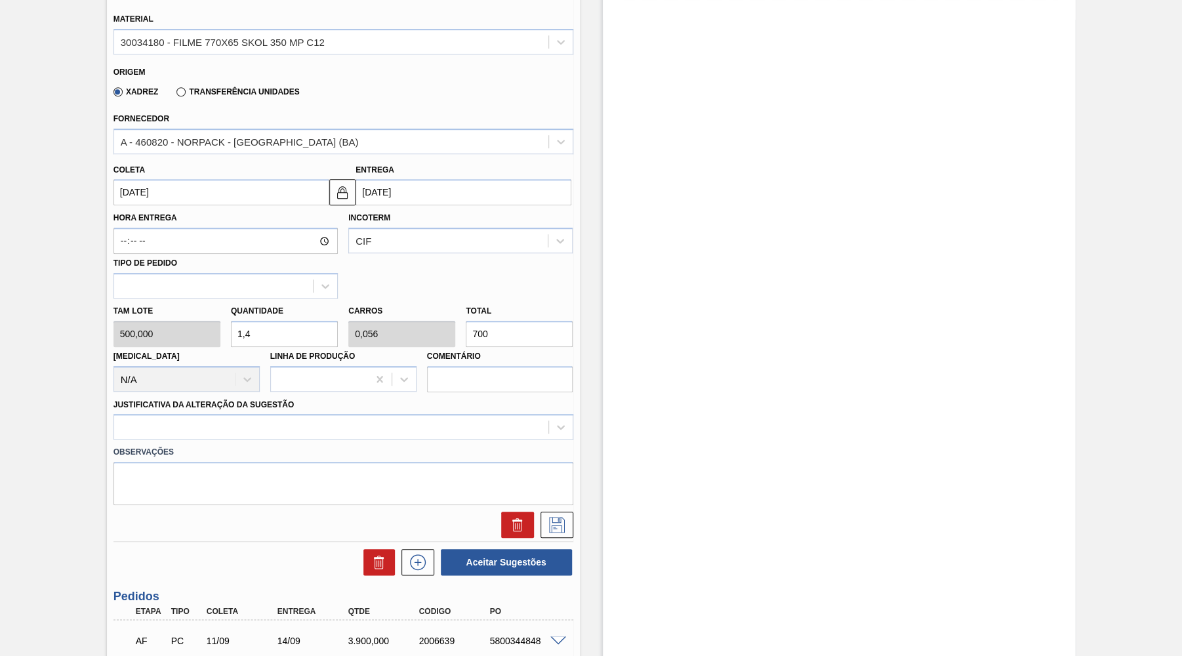
type input "7.000"
type input "14"
type input "0,56"
type input "7.000"
click at [294, 392] on div "Justificativa da Alteração da Sugestão" at bounding box center [343, 416] width 470 height 48
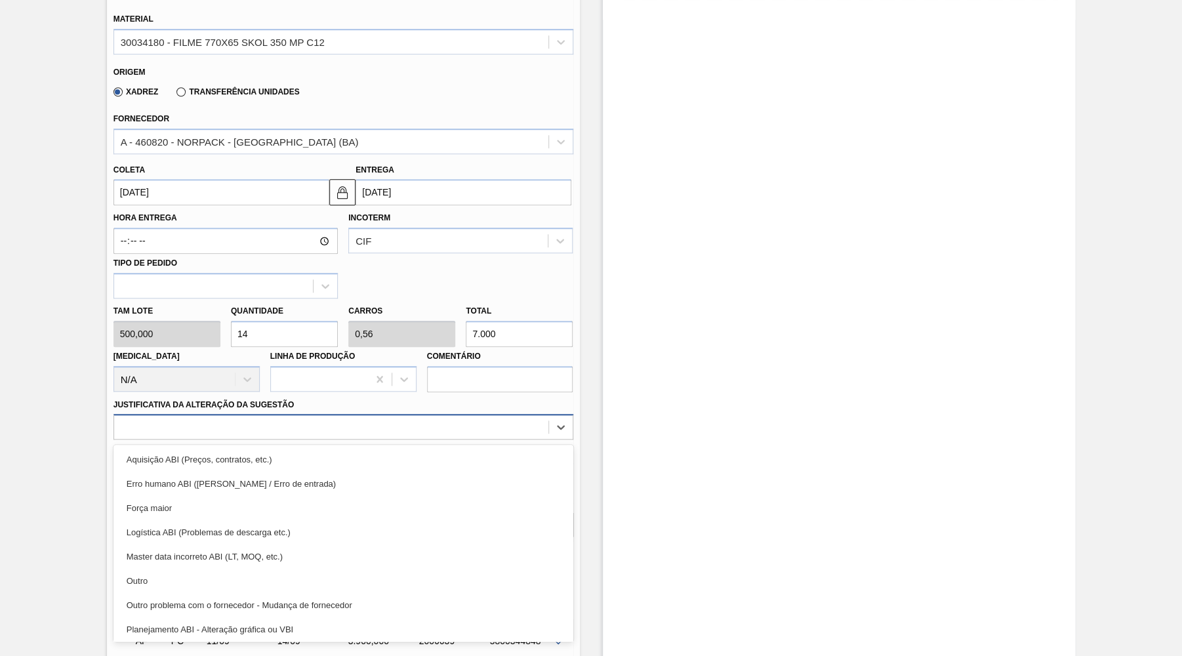
click at [292, 418] on div at bounding box center [331, 427] width 434 height 19
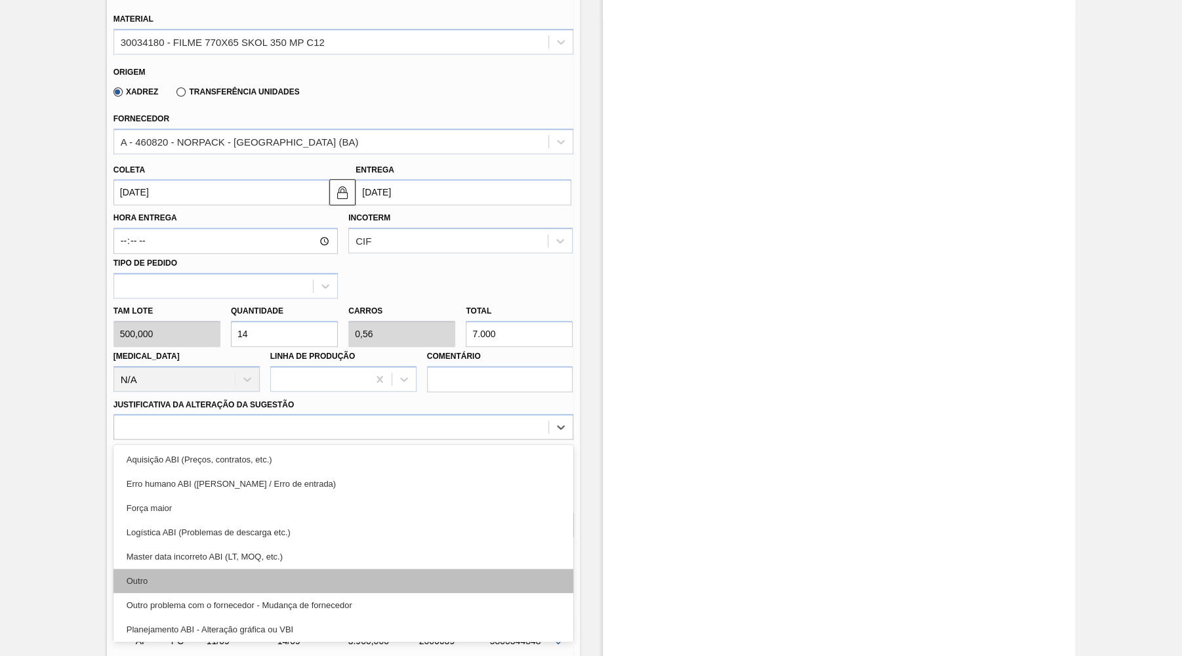
click at [219, 568] on div "Outro" at bounding box center [343, 580] width 460 height 24
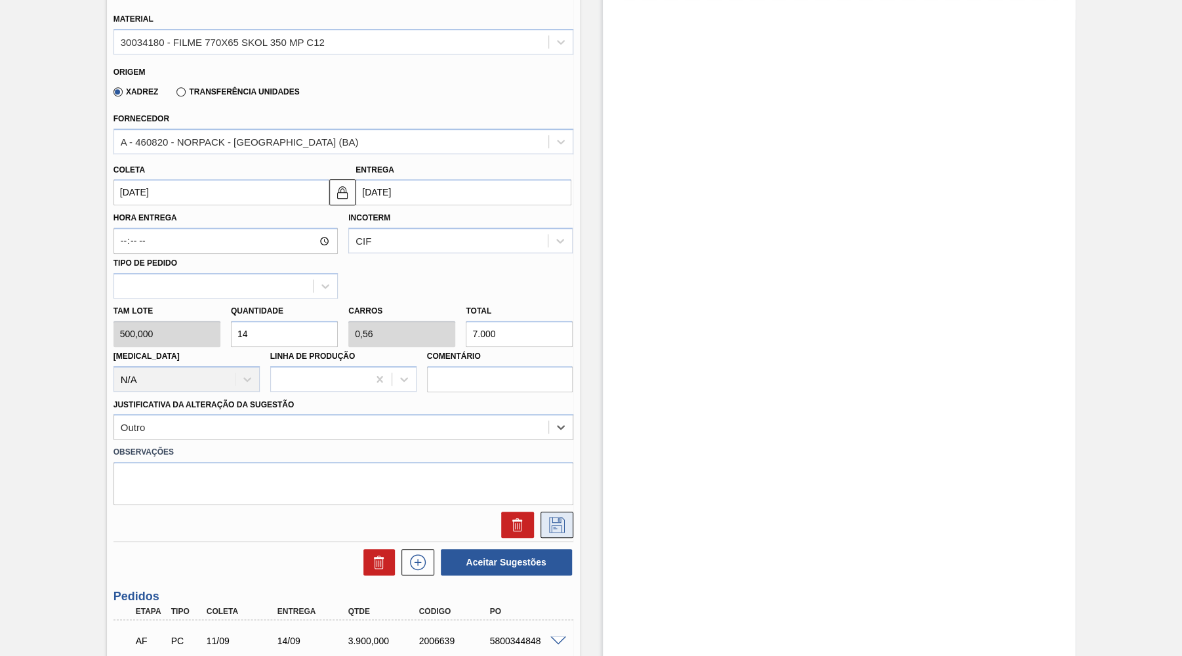
click at [571, 519] on button at bounding box center [556, 524] width 33 height 26
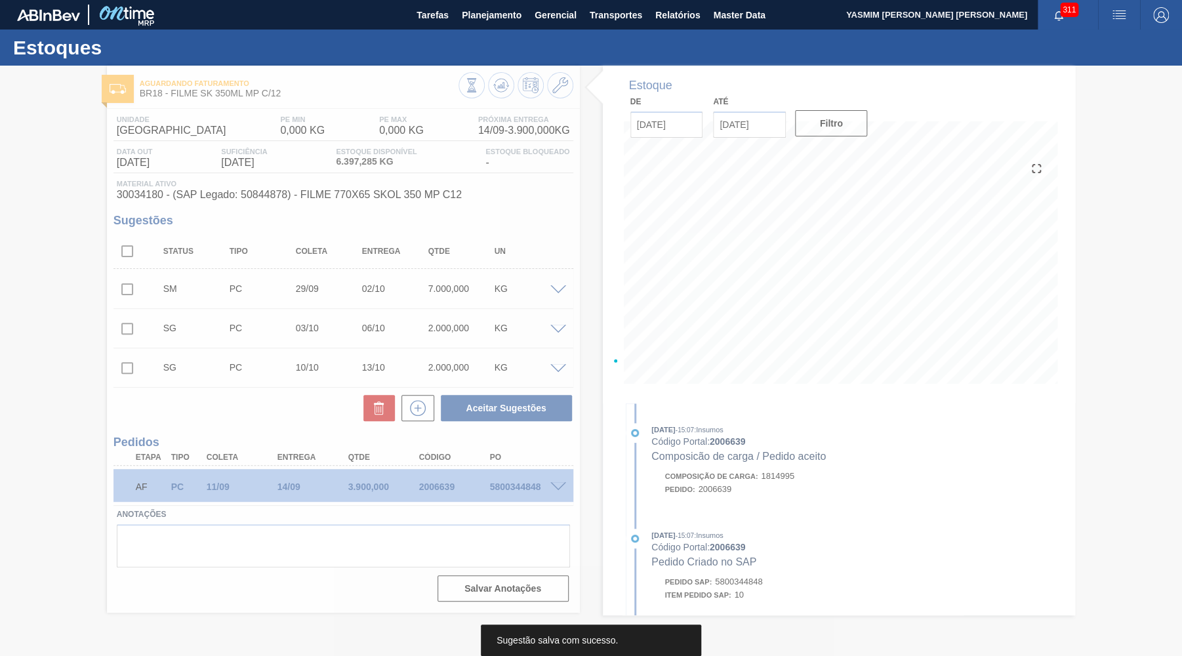
scroll to position [0, 0]
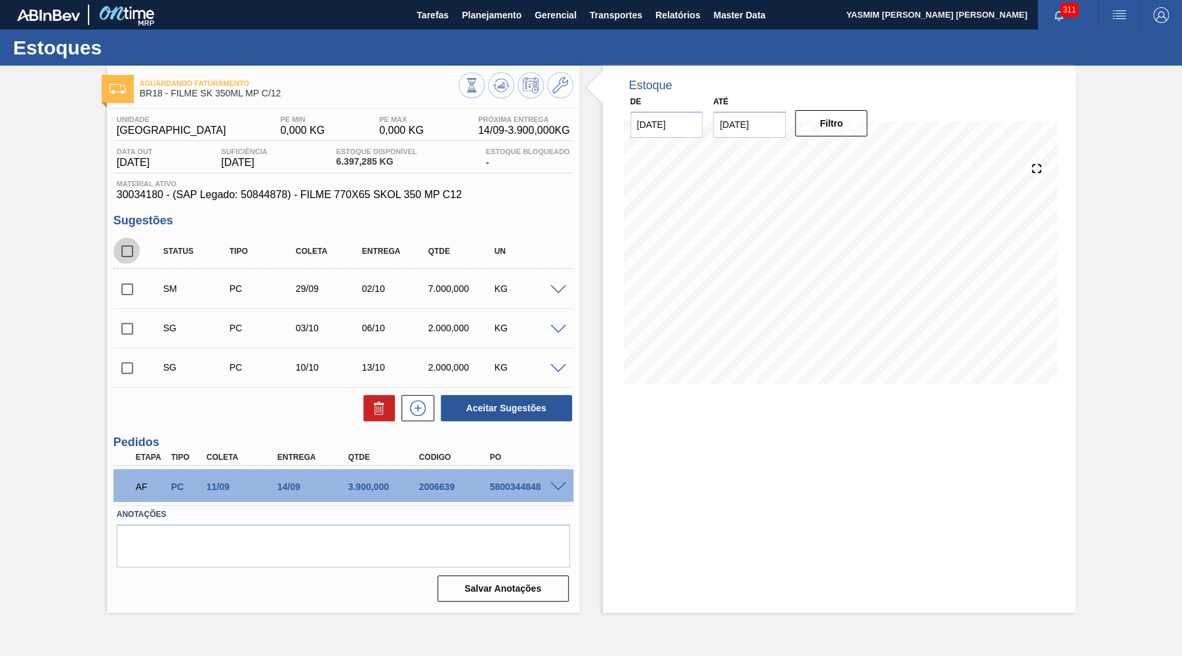
drag, startPoint x: 119, startPoint y: 256, endPoint x: 126, endPoint y: 253, distance: 7.9
click at [119, 256] on input "checkbox" at bounding box center [127, 251] width 28 height 28
checkbox input "true"
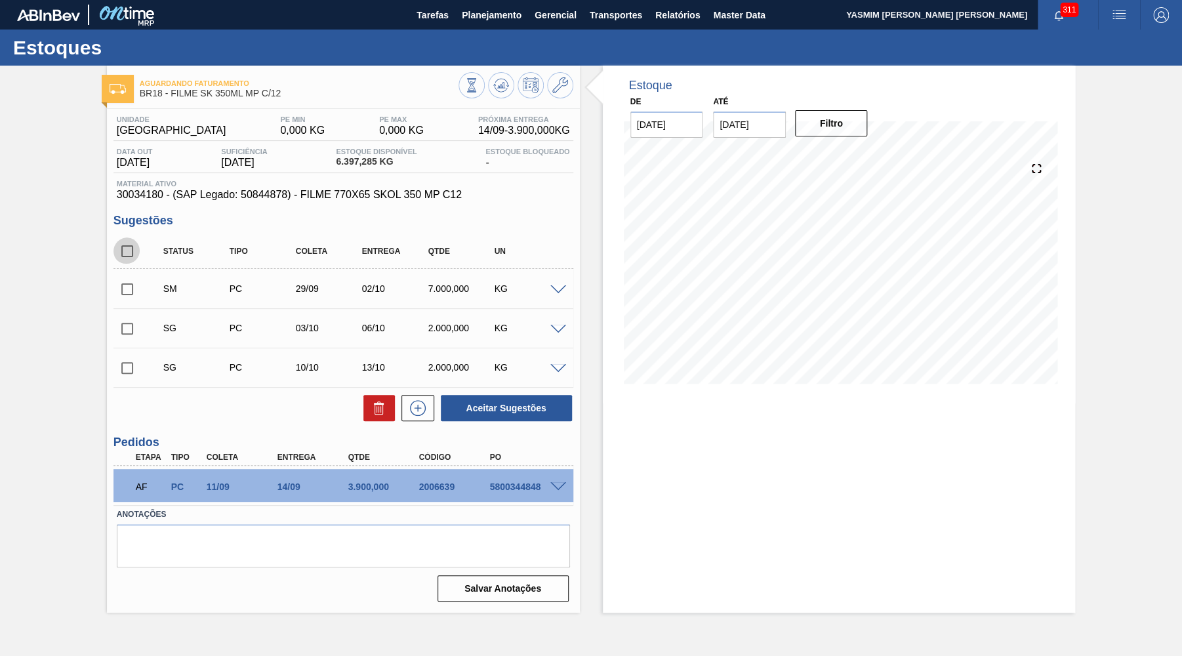
checkbox input "true"
click at [127, 317] on input "checkbox" at bounding box center [127, 329] width 28 height 28
checkbox input "false"
click at [117, 358] on input "checkbox" at bounding box center [127, 368] width 28 height 28
checkbox input "false"
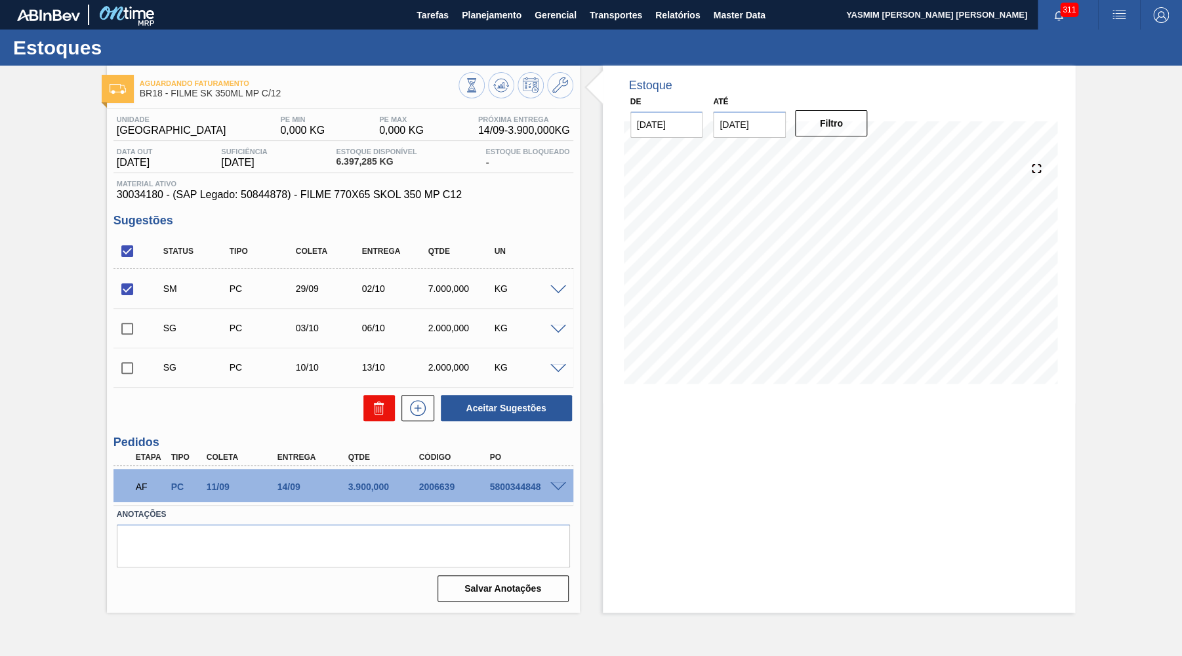
click at [384, 395] on button at bounding box center [378, 408] width 31 height 26
checkbox input "false"
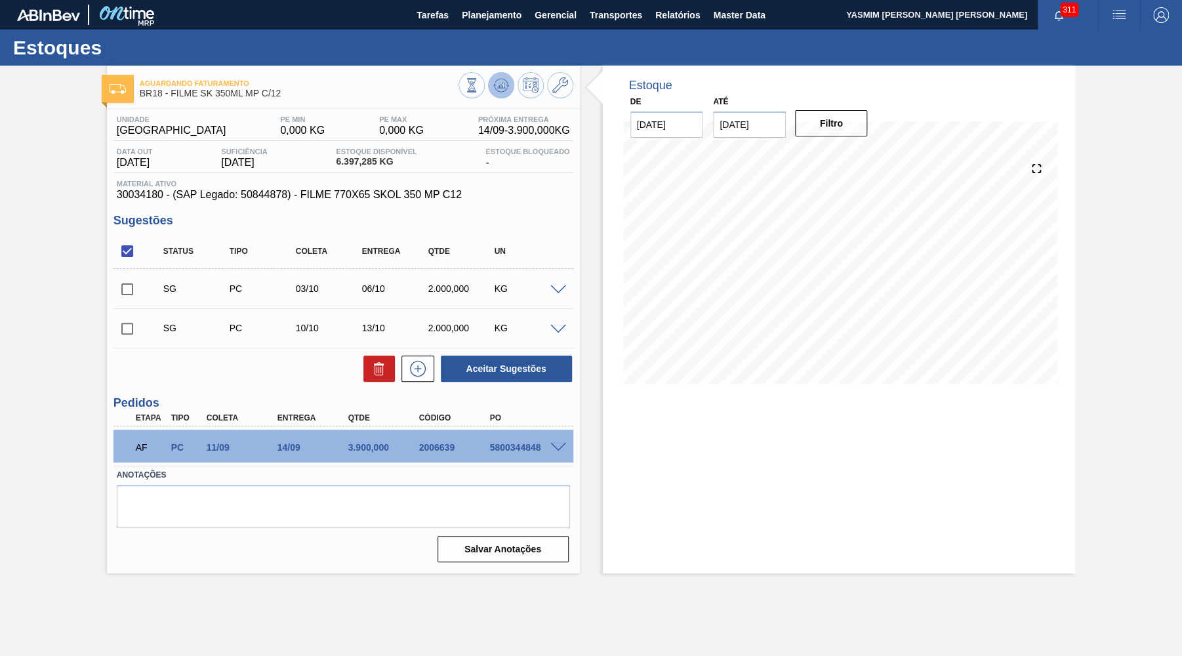
click at [479, 89] on icon at bounding box center [471, 85] width 14 height 14
click at [551, 298] on div "SG PC 03/10 06/10 2.000,000 KG" at bounding box center [343, 288] width 460 height 33
click at [559, 296] on div "SG PC 03/10 06/10 2.000,000 KG" at bounding box center [343, 288] width 460 height 33
click at [557, 294] on div "KG" at bounding box center [526, 288] width 73 height 10
click at [553, 289] on span at bounding box center [558, 290] width 16 height 10
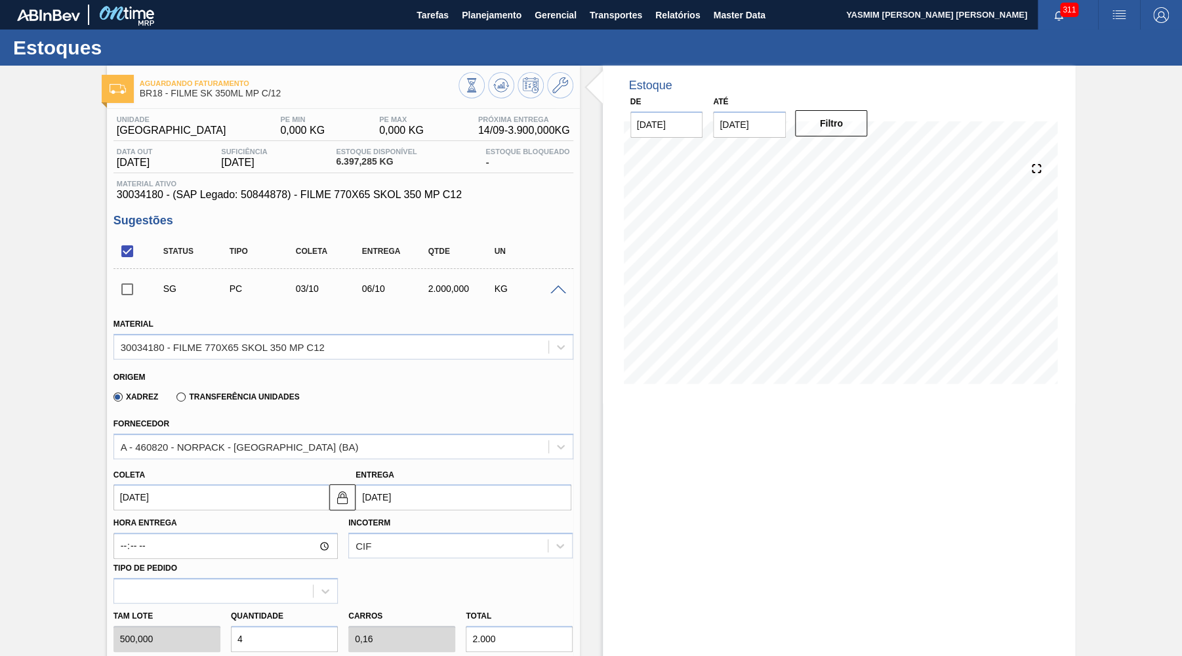
click at [188, 474] on div "[PERSON_NAME] [DATE]" at bounding box center [221, 488] width 216 height 45
click at [189, 484] on input "[DATE]" at bounding box center [221, 497] width 216 height 26
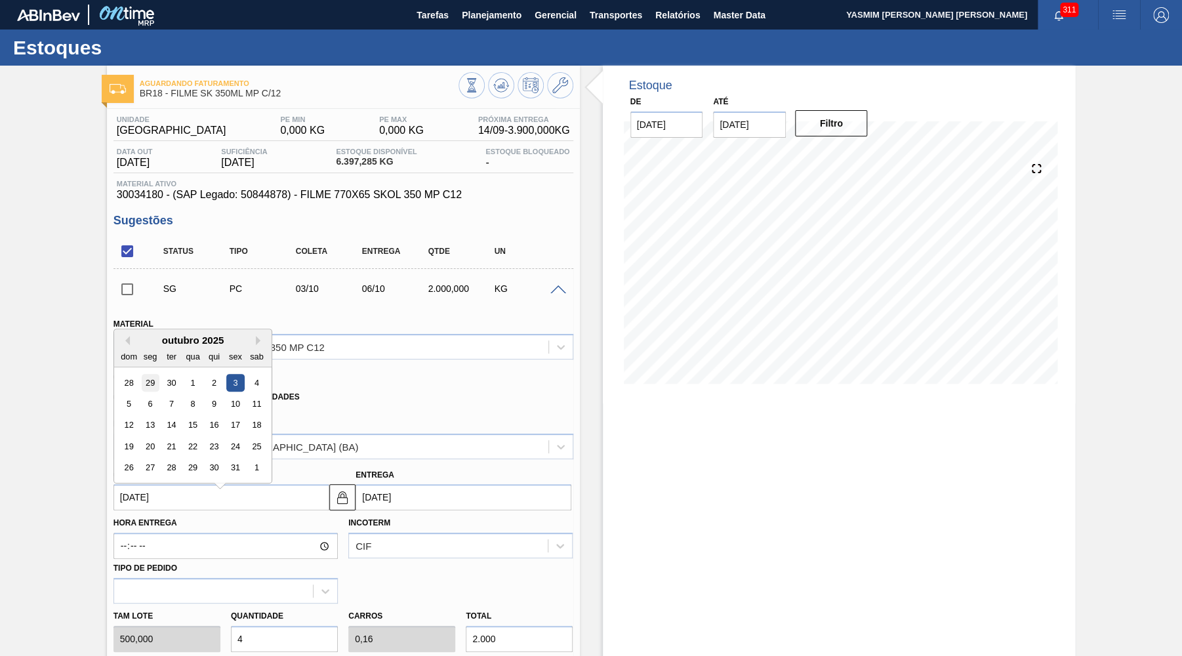
click at [146, 376] on div "29" at bounding box center [150, 383] width 18 height 18
type input "[DATE]"
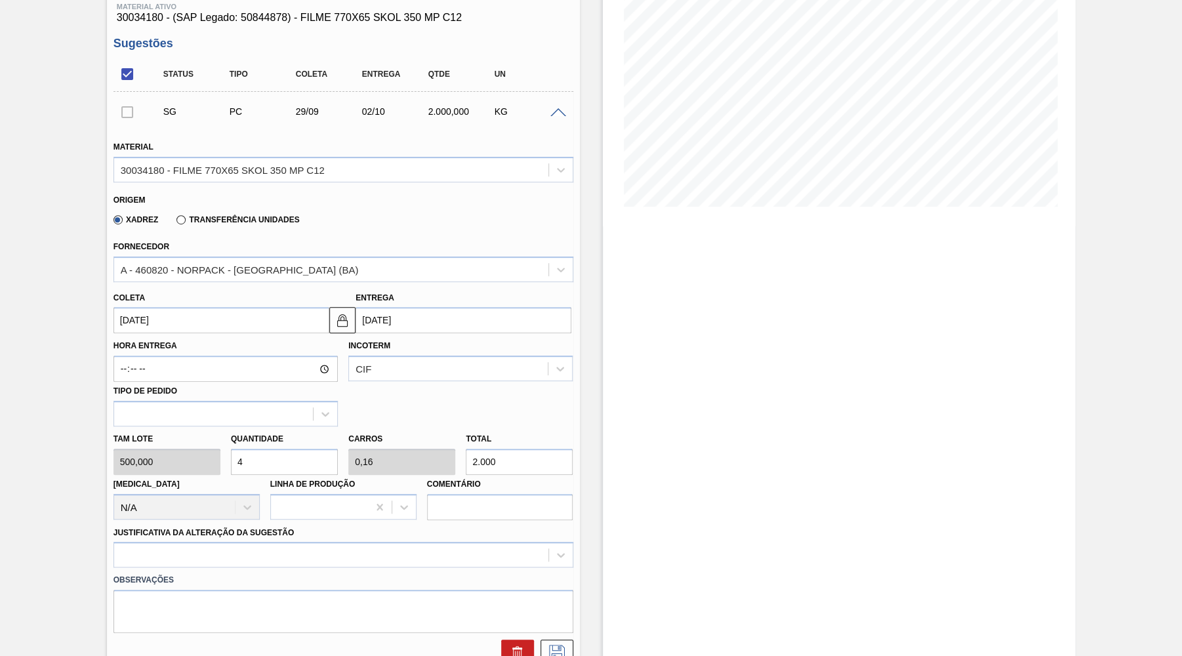
scroll to position [191, 0]
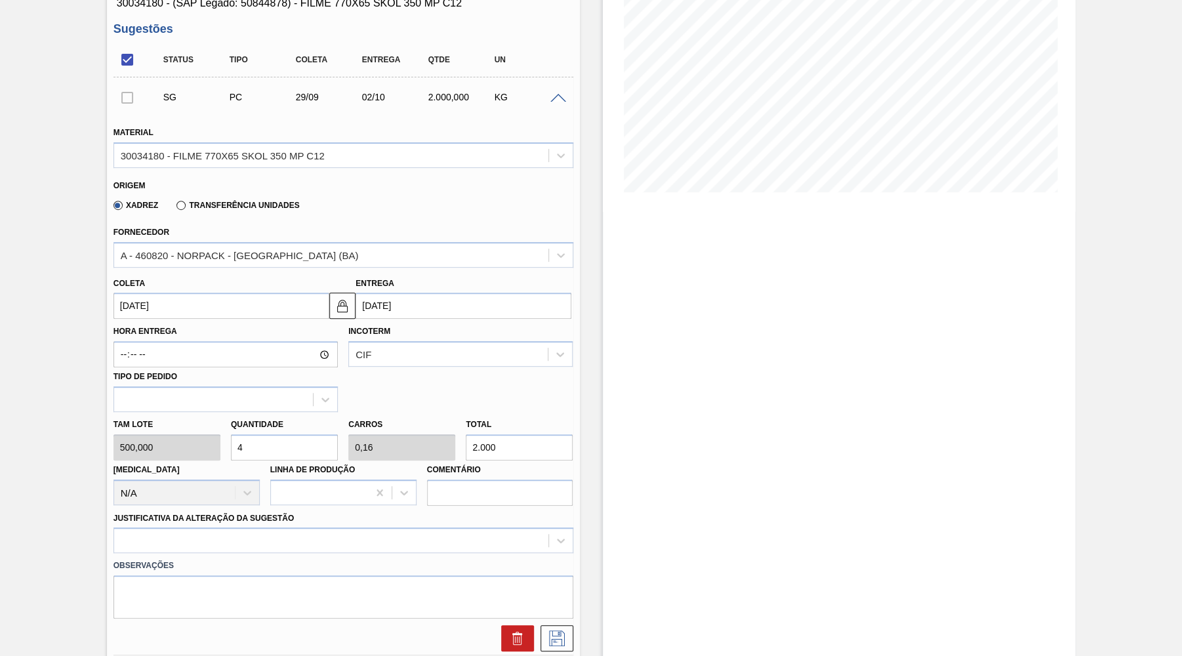
drag, startPoint x: 458, startPoint y: 430, endPoint x: 440, endPoint y: 429, distance: 17.7
click at [466, 434] on input "2.000" at bounding box center [519, 447] width 107 height 26
type input "0,014"
type input "0,001"
type input "7"
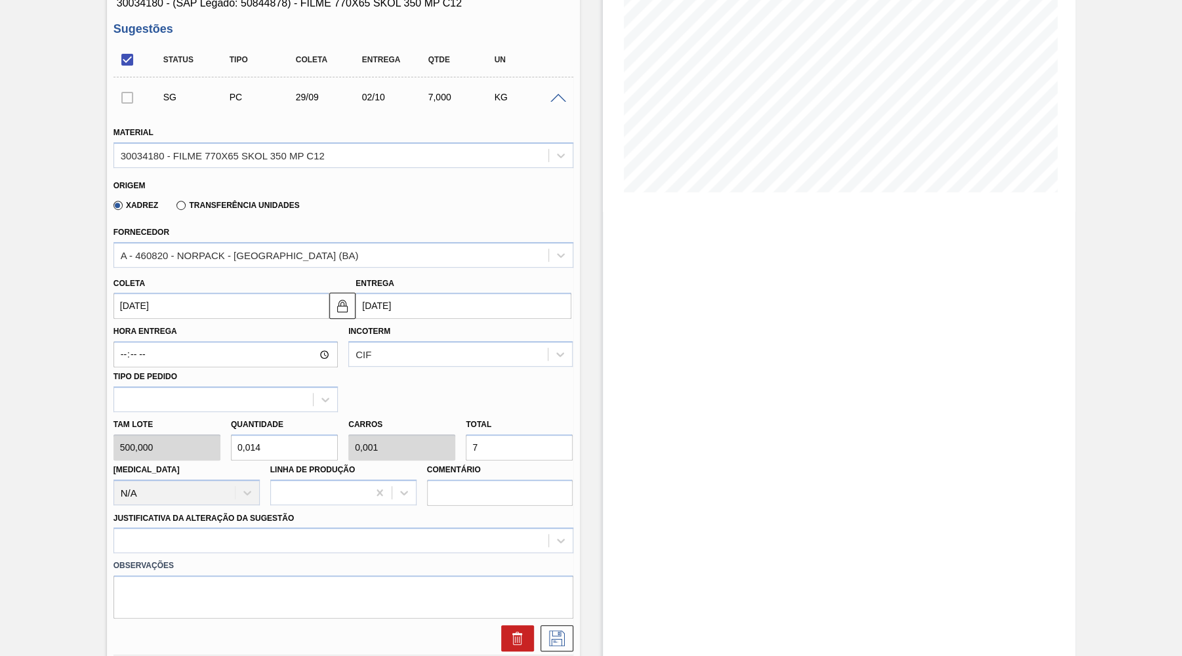
type input "0,14"
type input "0,006"
type input "70"
type input "1,4"
type input "0,056"
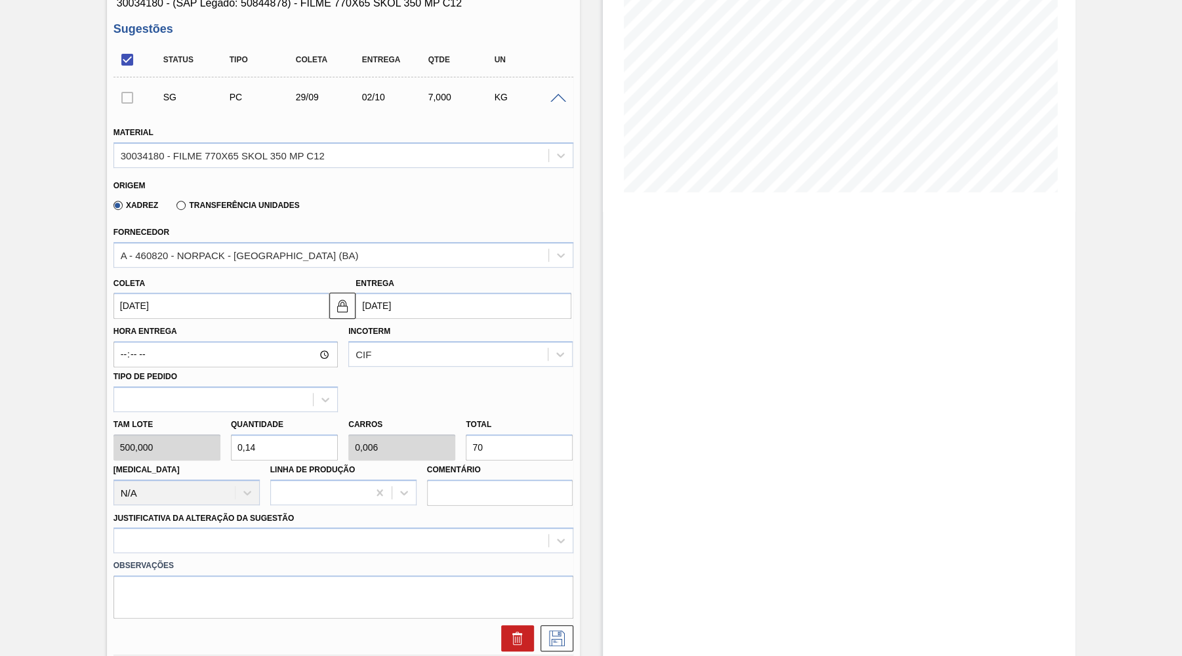
type input "700"
type input "14"
type input "0,56"
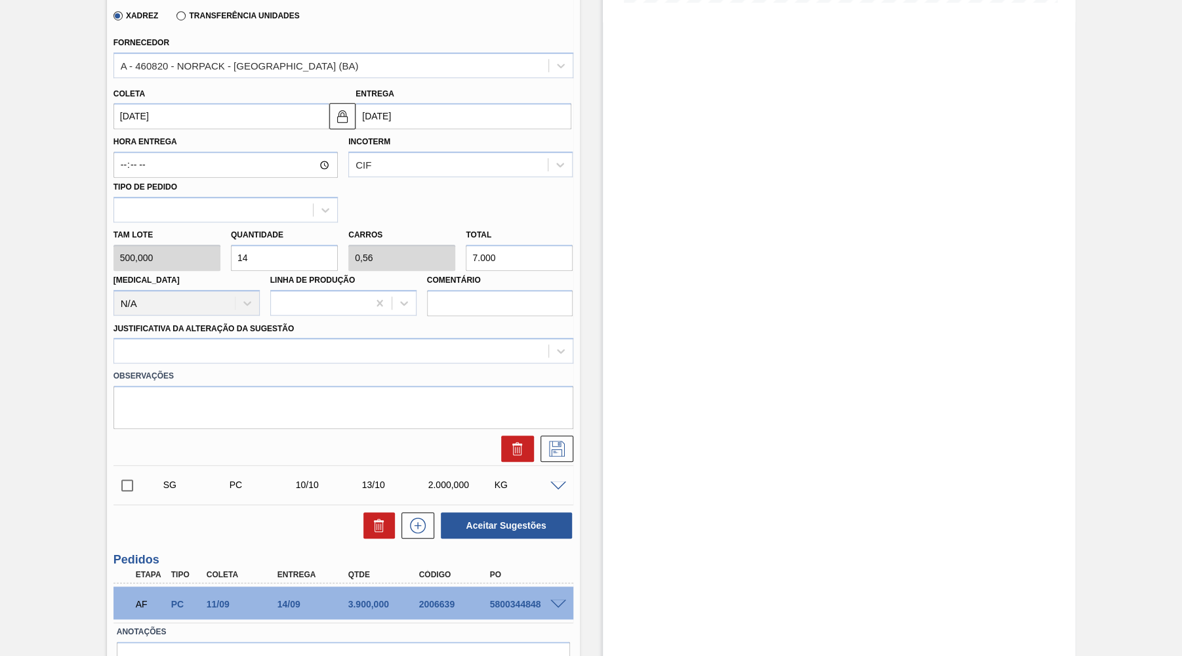
scroll to position [384, 0]
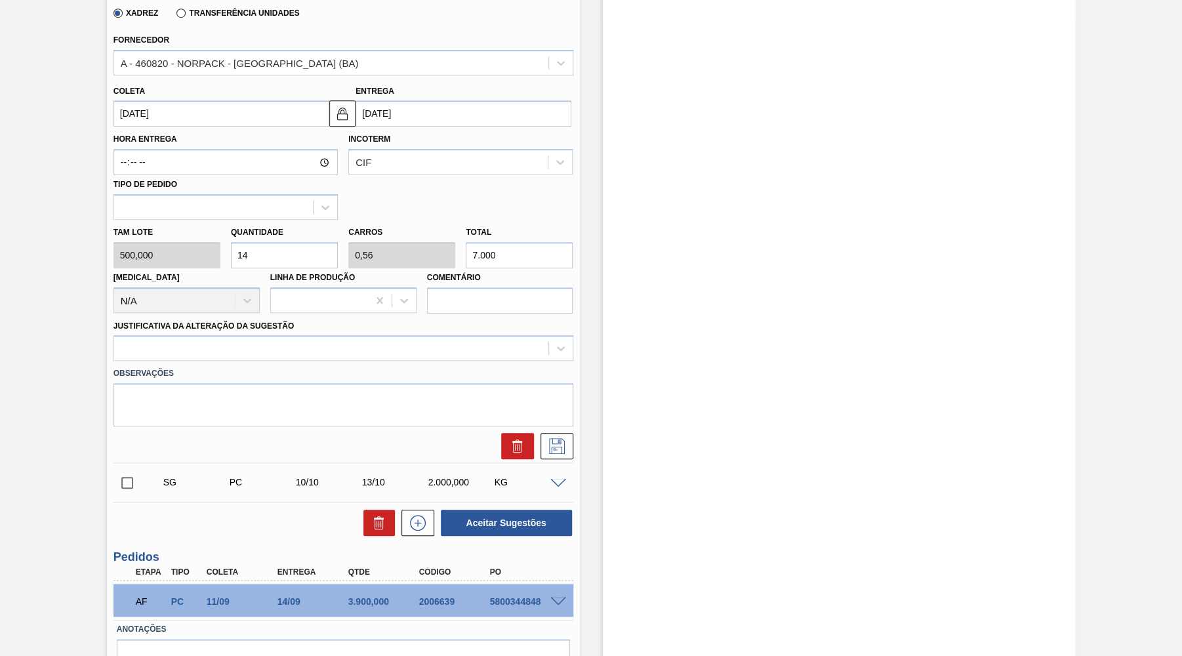
type input "7.000"
click at [163, 361] on div "Observações" at bounding box center [343, 394] width 470 height 66
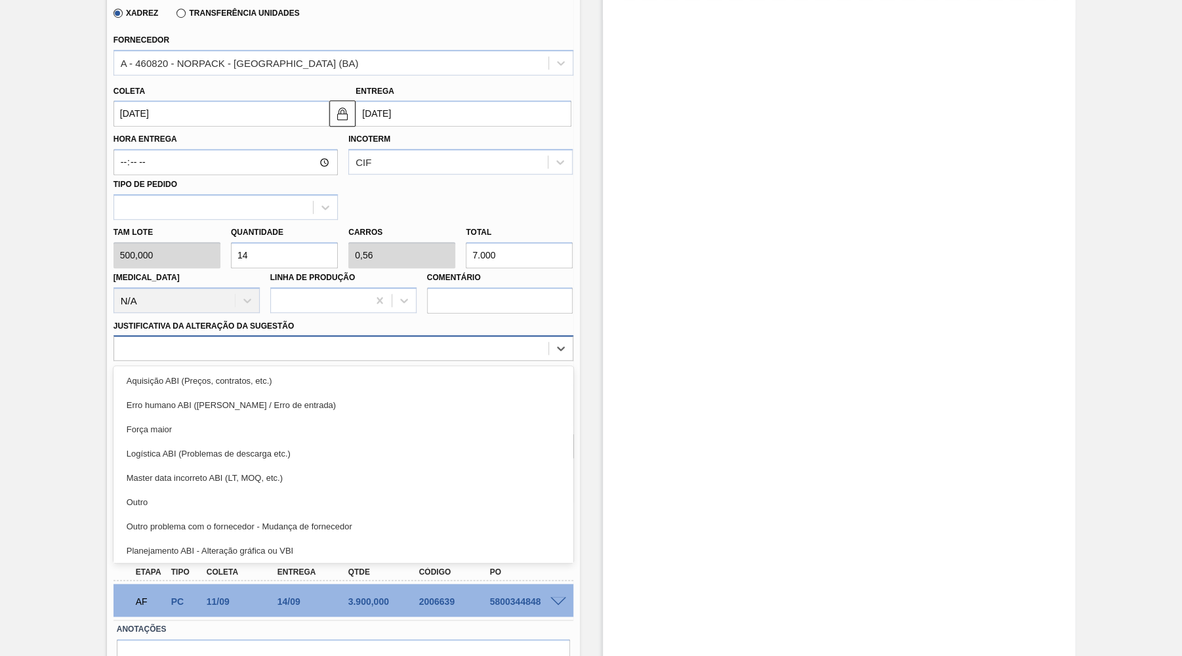
click at [159, 344] on div at bounding box center [331, 348] width 434 height 19
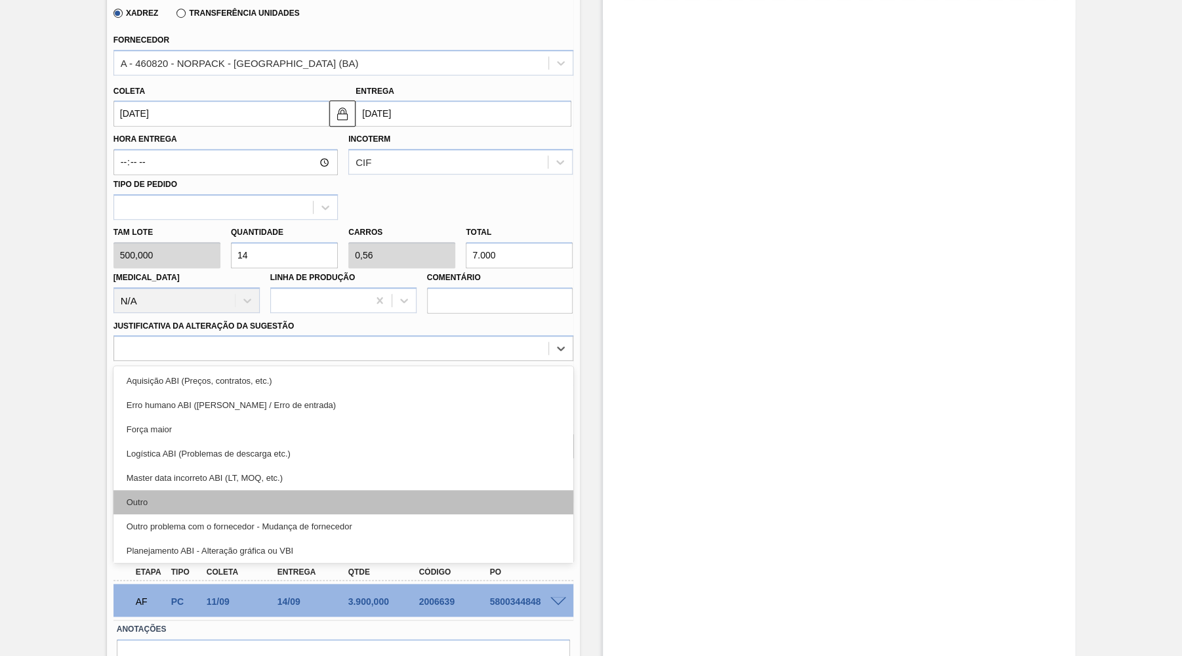
click at [184, 499] on div "Outro" at bounding box center [343, 502] width 460 height 24
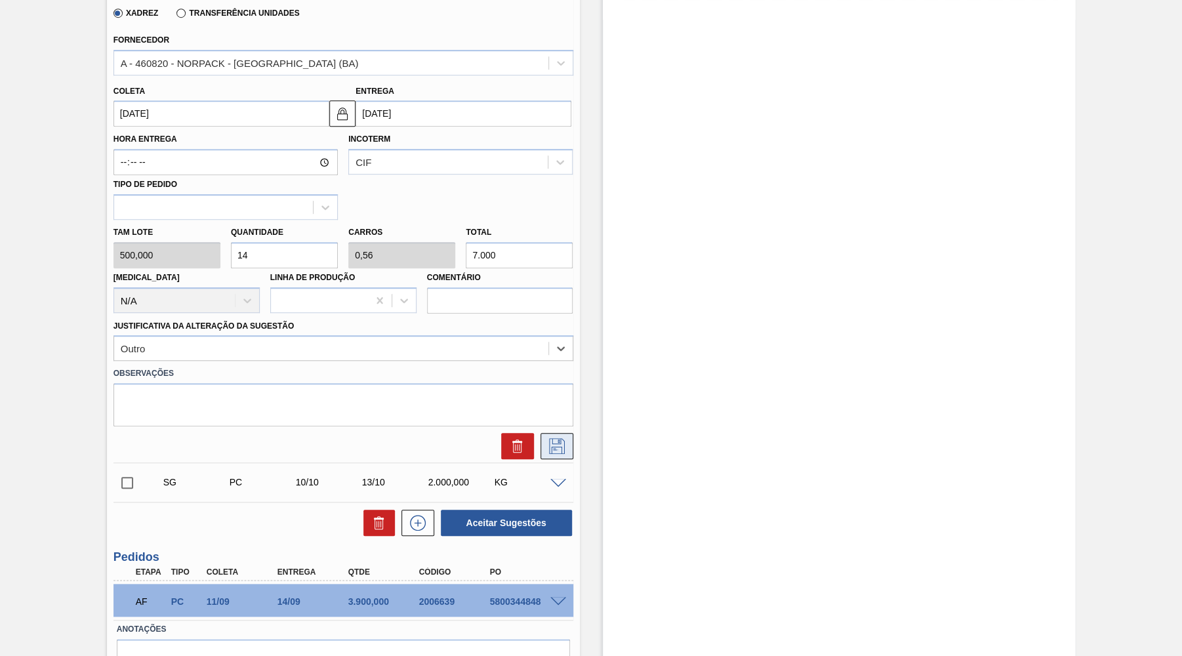
click at [558, 438] on icon at bounding box center [556, 446] width 21 height 16
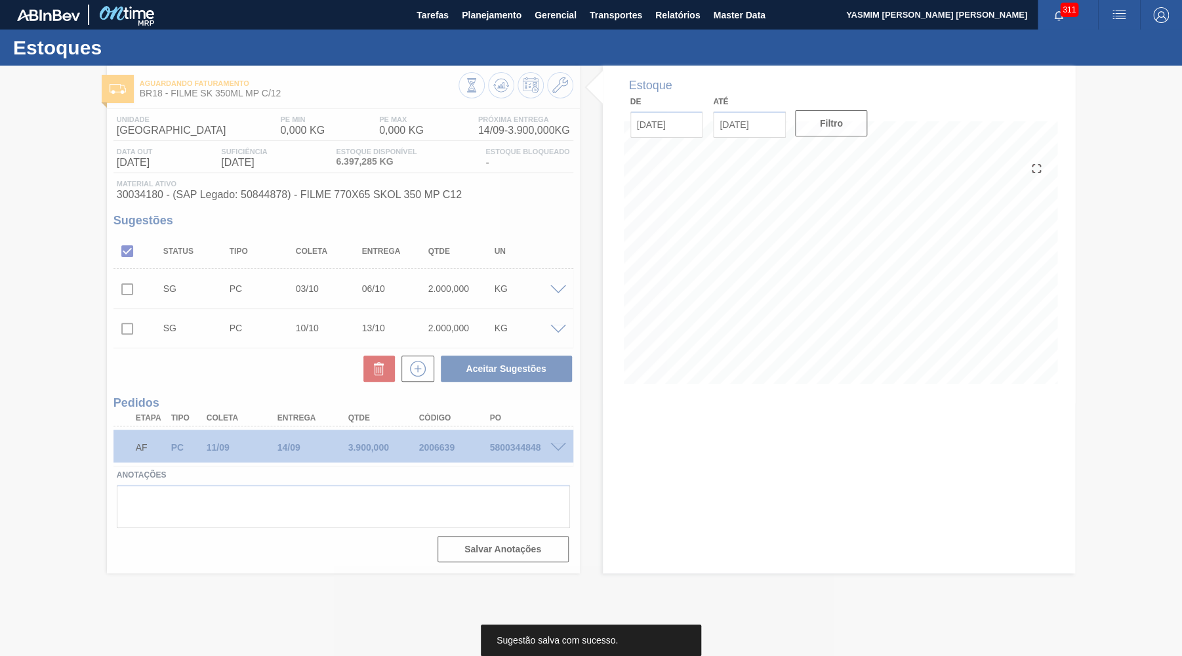
scroll to position [0, 0]
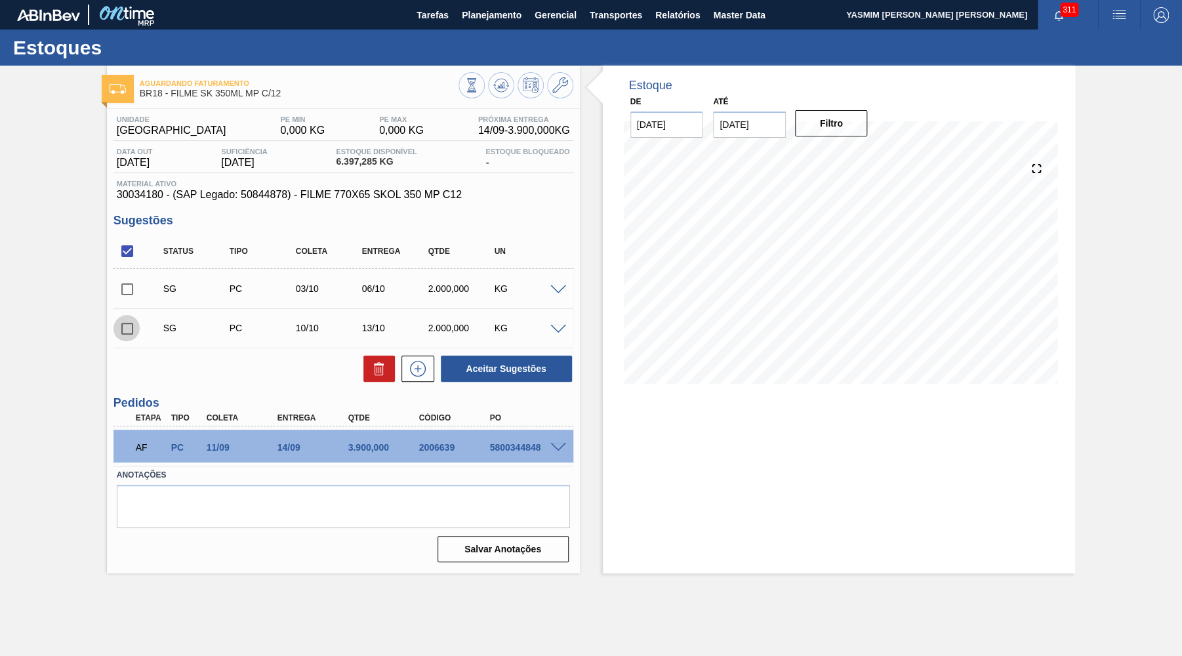
click at [127, 319] on input "checkbox" at bounding box center [127, 329] width 28 height 28
checkbox input "true"
click at [375, 373] on icon at bounding box center [379, 369] width 16 height 16
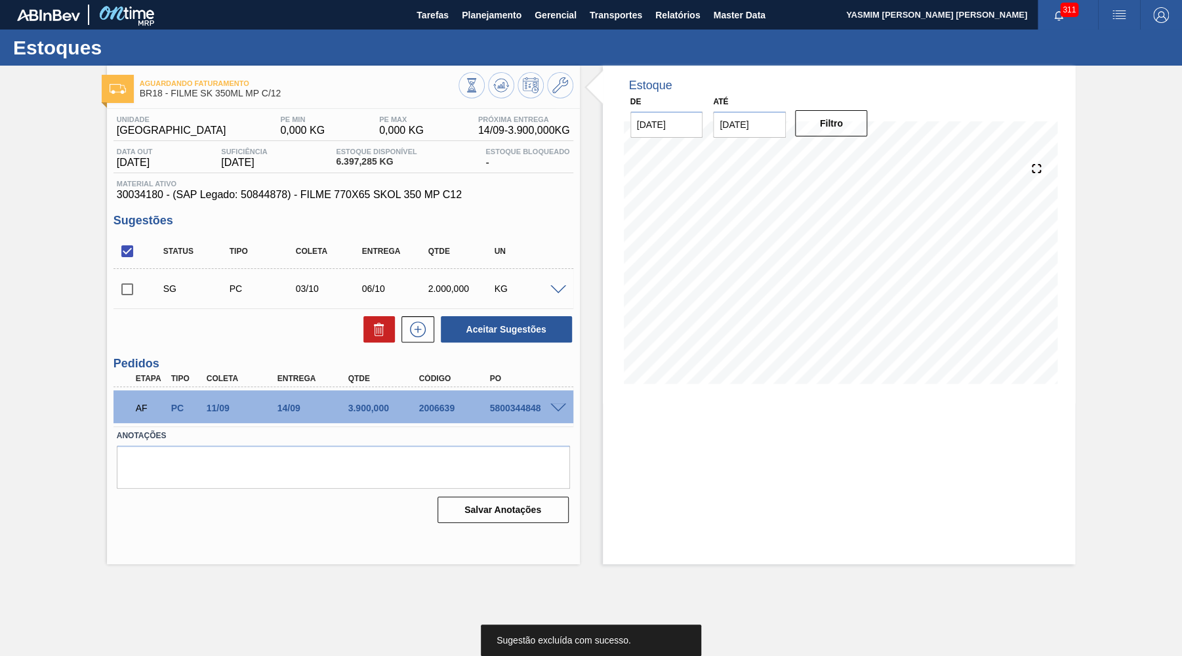
click at [567, 283] on div "SG PC 03/10 06/10 2.000,000 KG" at bounding box center [343, 288] width 460 height 33
click at [561, 289] on span at bounding box center [558, 290] width 16 height 10
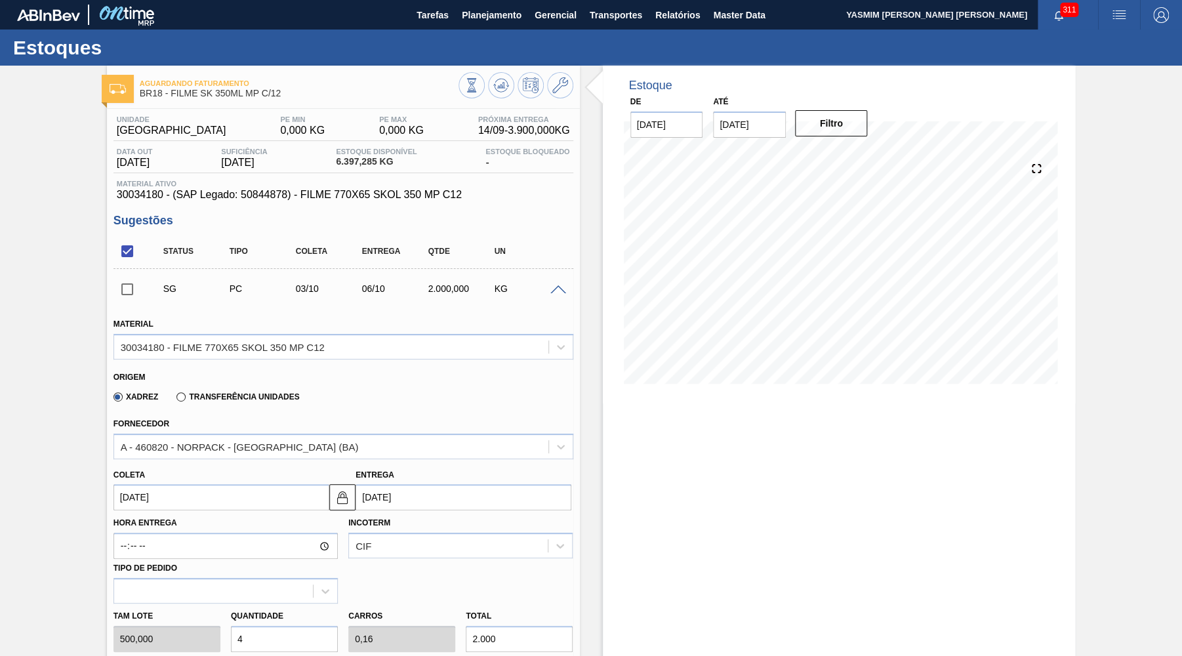
click at [91, 508] on div "Aguardando Faturamento BR18 - FILME SK 350ML MP C/12 Unidade Pernambuco PE MIN …" at bounding box center [591, 545] width 1182 height 958
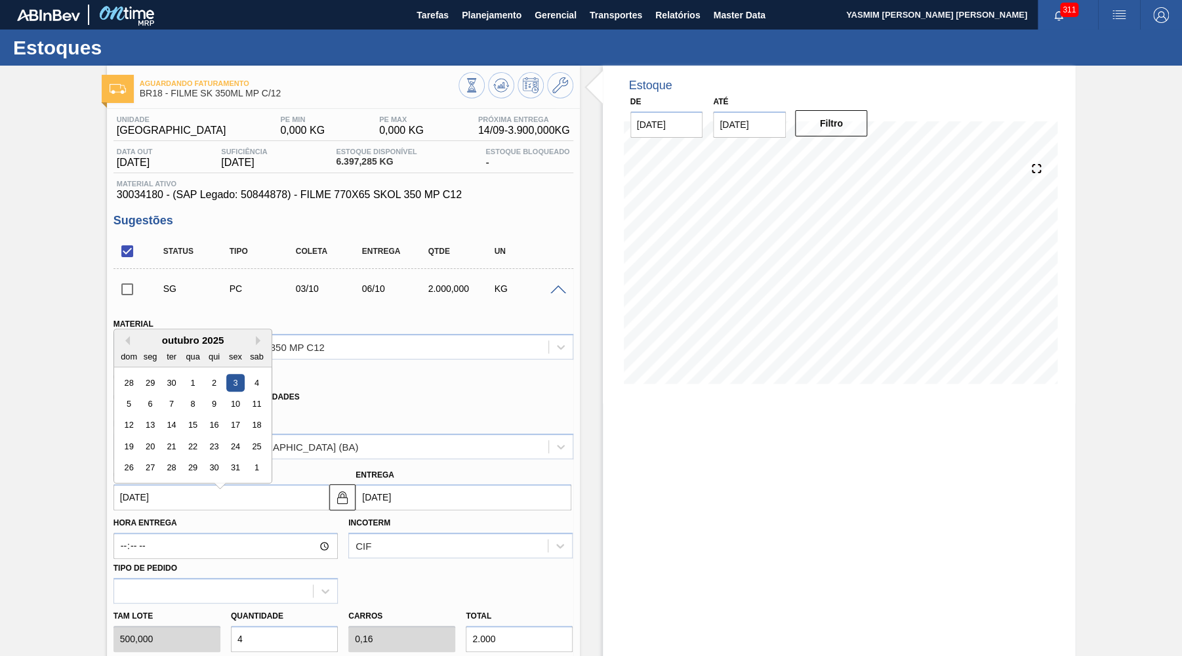
click at [147, 490] on input "[DATE]" at bounding box center [221, 497] width 216 height 26
click at [146, 366] on div "outubro 2025 dom seg ter qua qui sex sab 28 29 30 1 2 3 4 5 6 7 8 9 10 11 12 13…" at bounding box center [192, 405] width 157 height 153
click at [155, 377] on div "29" at bounding box center [150, 383] width 18 height 18
type input "[DATE]"
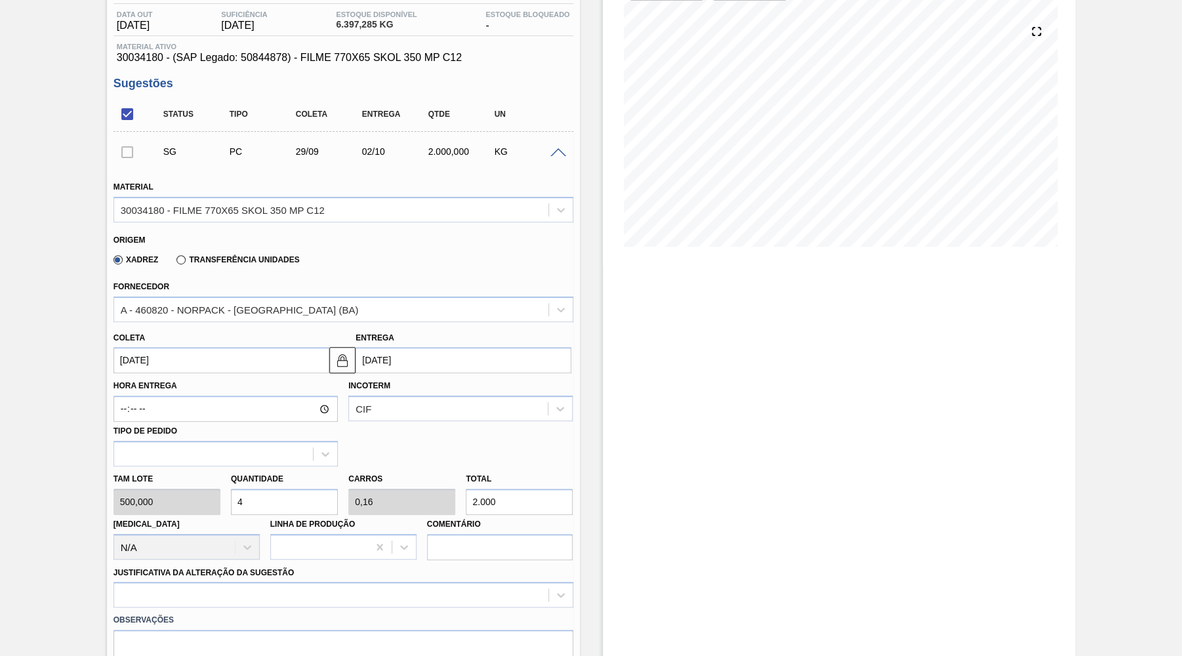
scroll to position [256, 0]
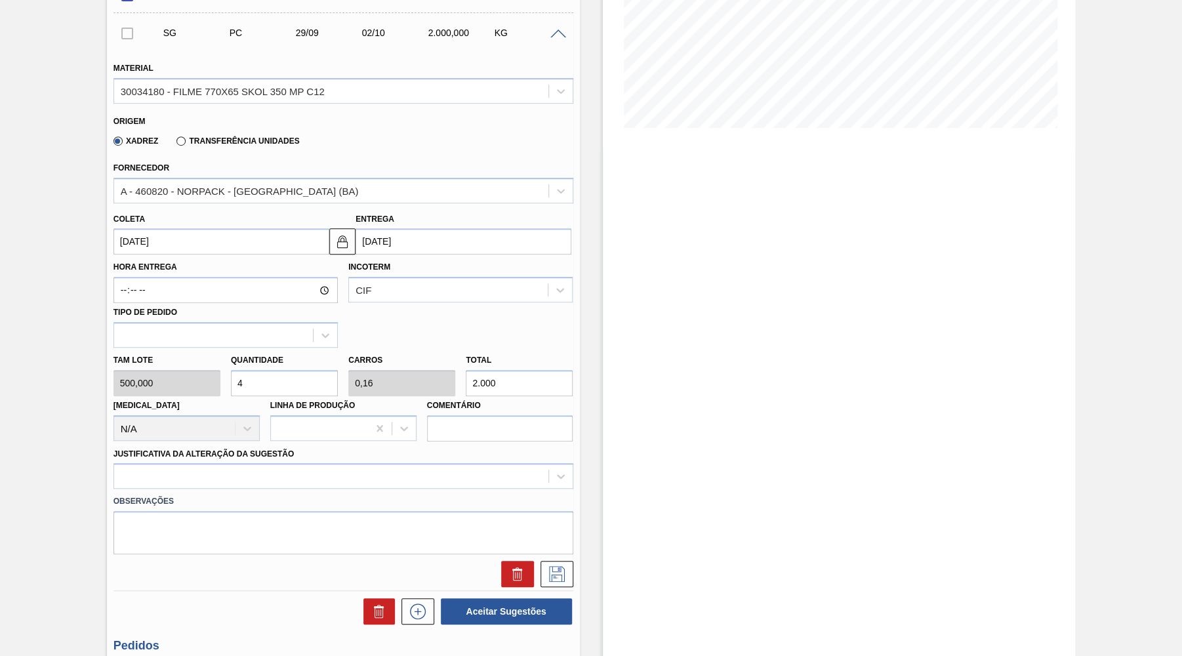
click at [521, 370] on input "2.000" at bounding box center [519, 383] width 107 height 26
click at [523, 370] on input "2.000" at bounding box center [519, 383] width 107 height 26
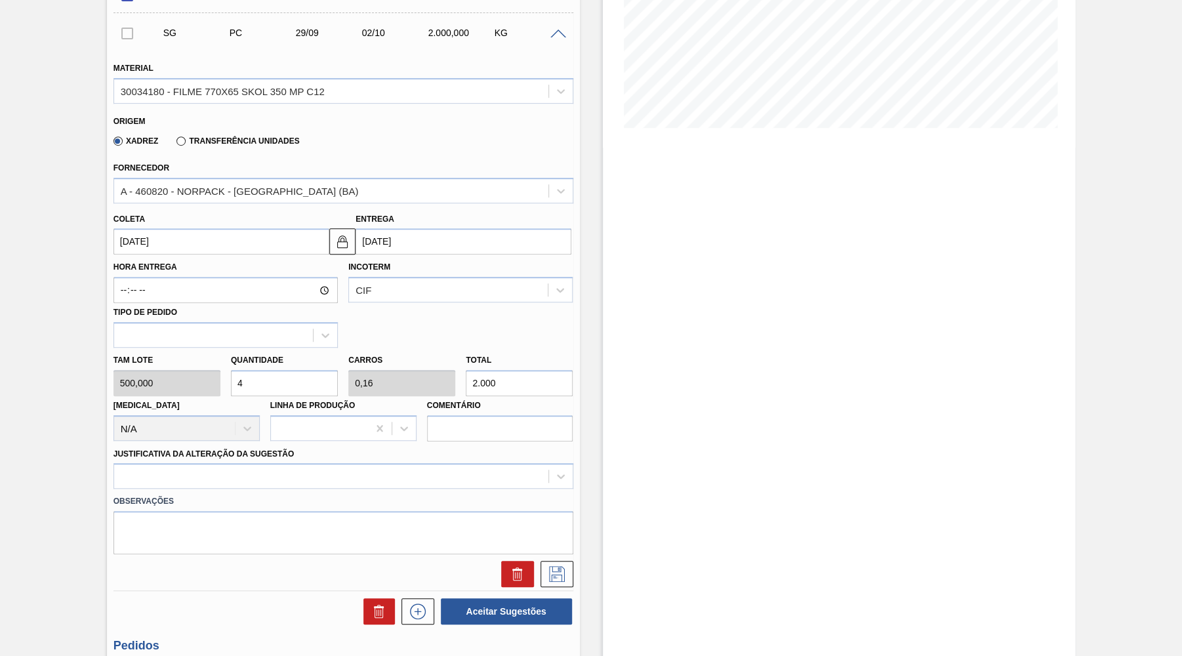
click at [523, 370] on input "2.000" at bounding box center [519, 383] width 107 height 26
type input "0,014"
type input "0,001"
type input "7"
type input "0,14"
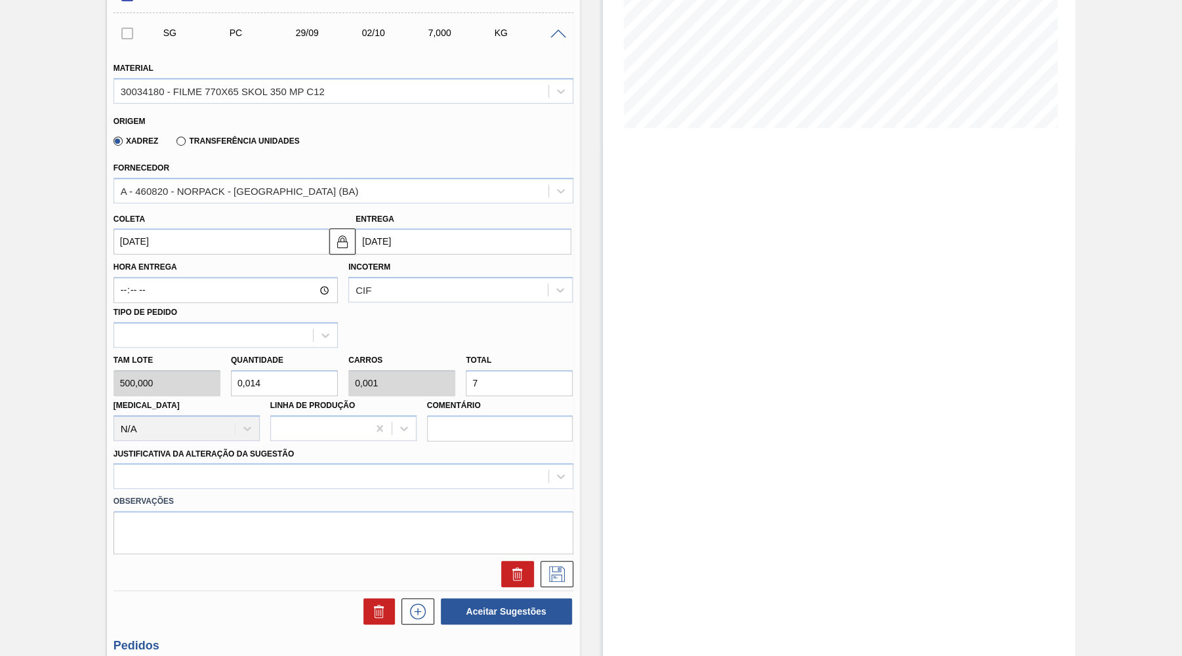
type input "0,006"
type input "70"
type input "1,4"
type input "0,056"
type input "7.000"
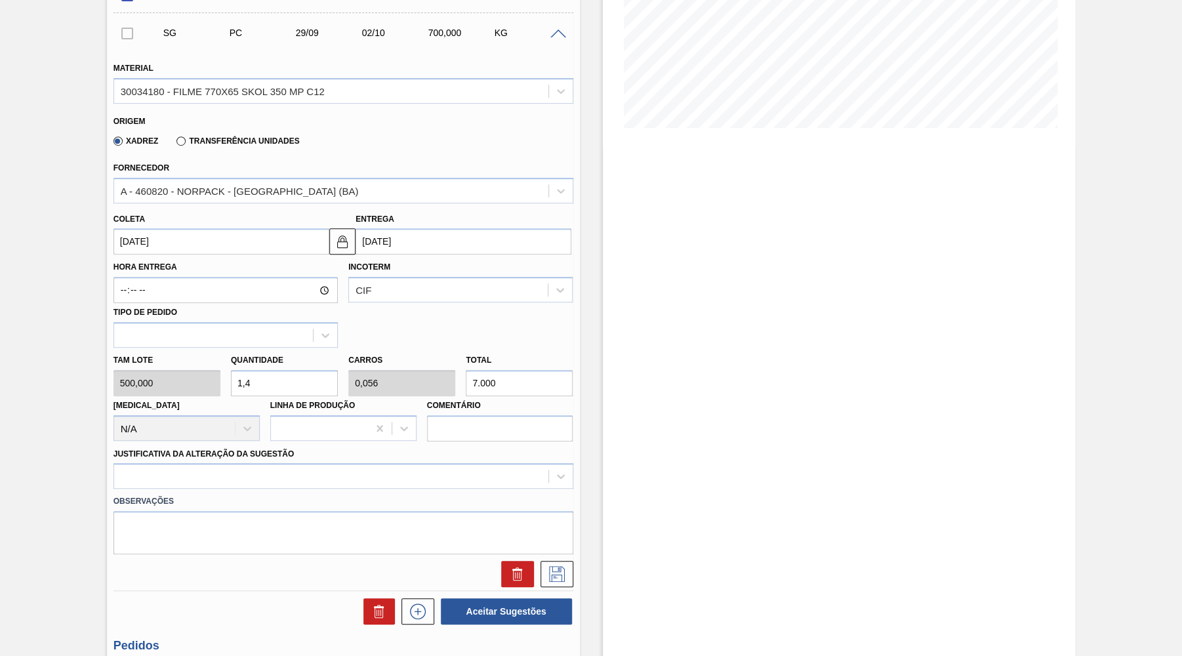
type input "14"
type input "0,56"
type input "7.000"
click at [277, 463] on div at bounding box center [343, 476] width 460 height 26
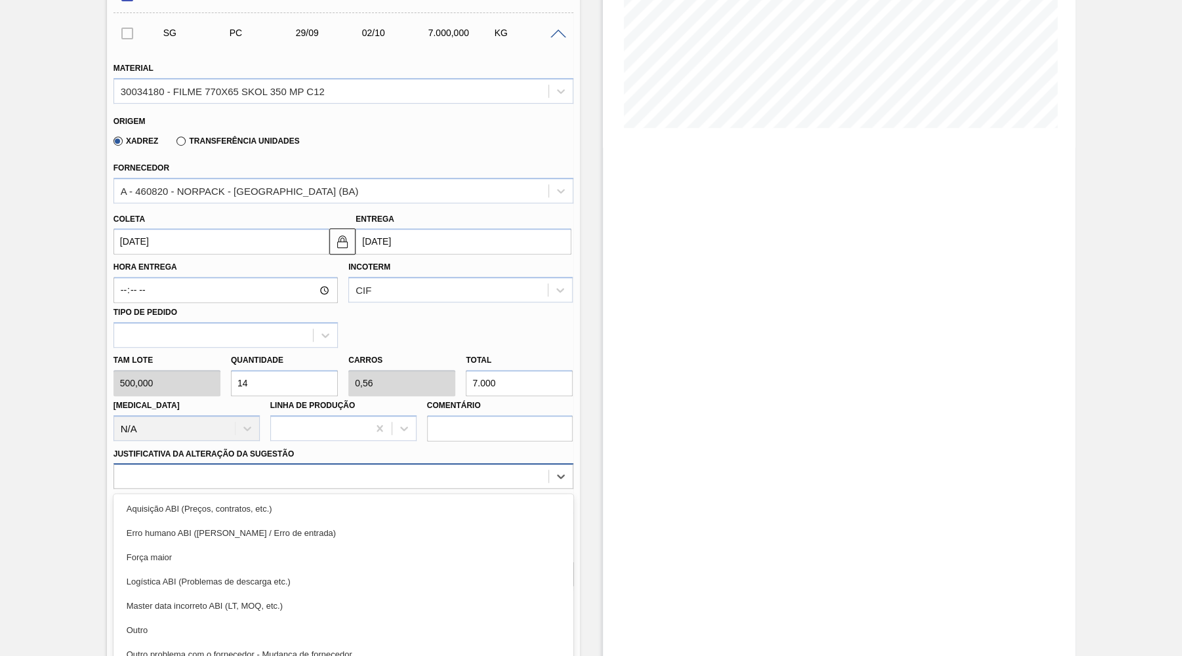
scroll to position [286, 0]
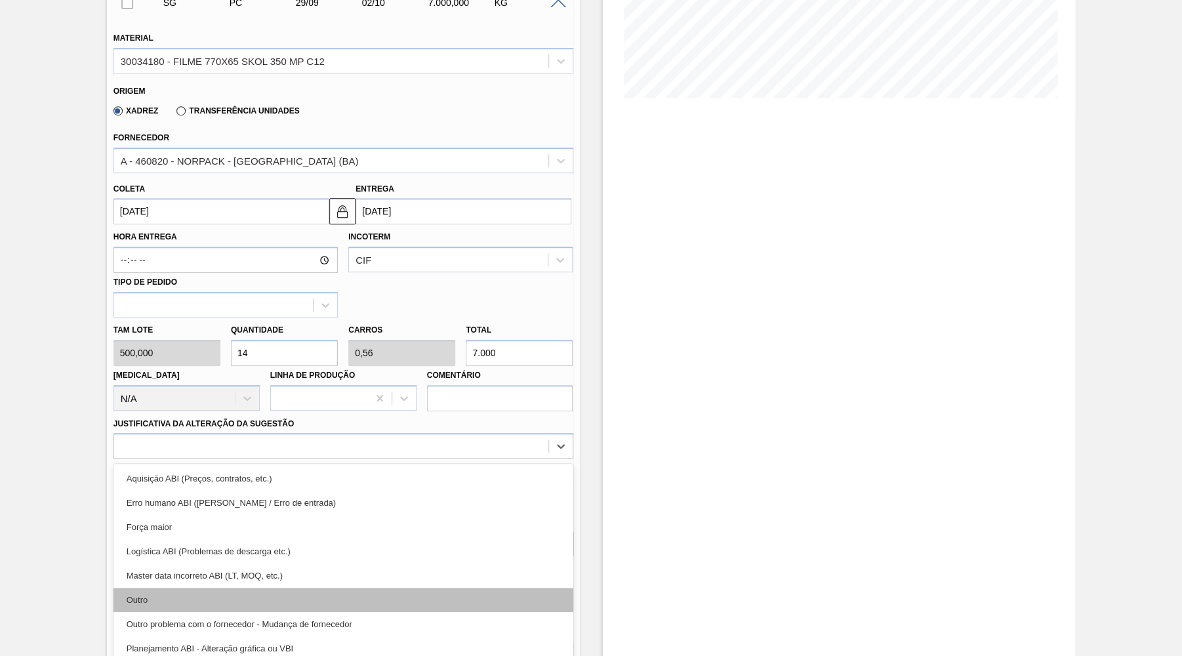
click at [229, 592] on div "Outro" at bounding box center [343, 599] width 460 height 24
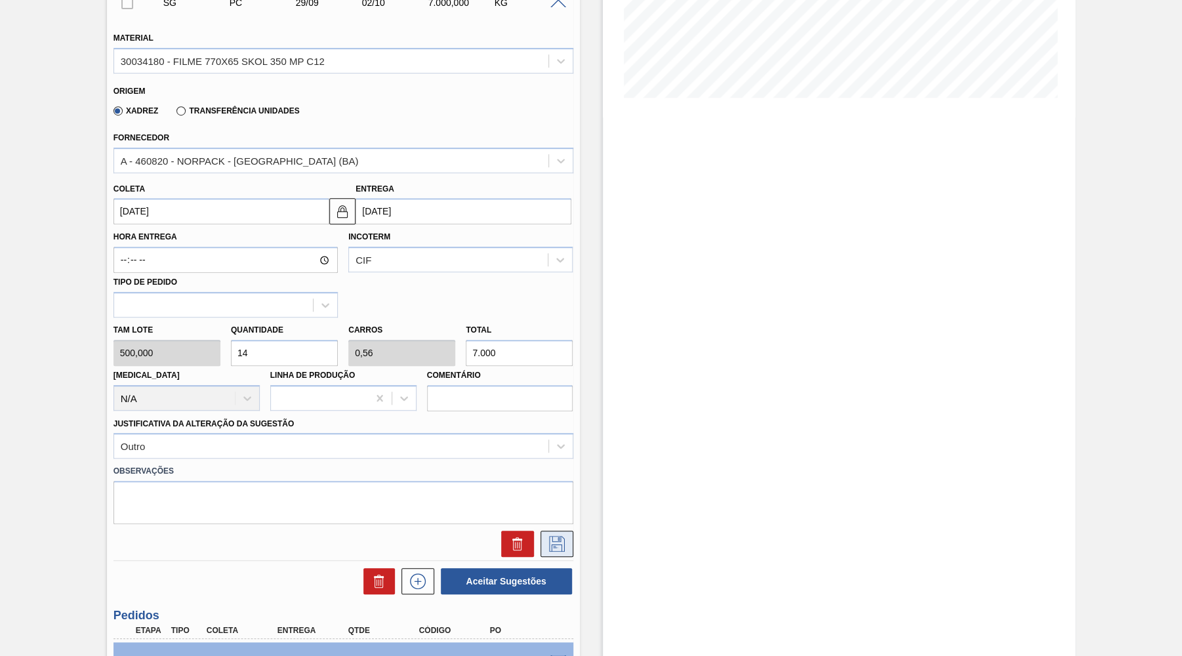
click at [561, 536] on icon at bounding box center [557, 544] width 16 height 16
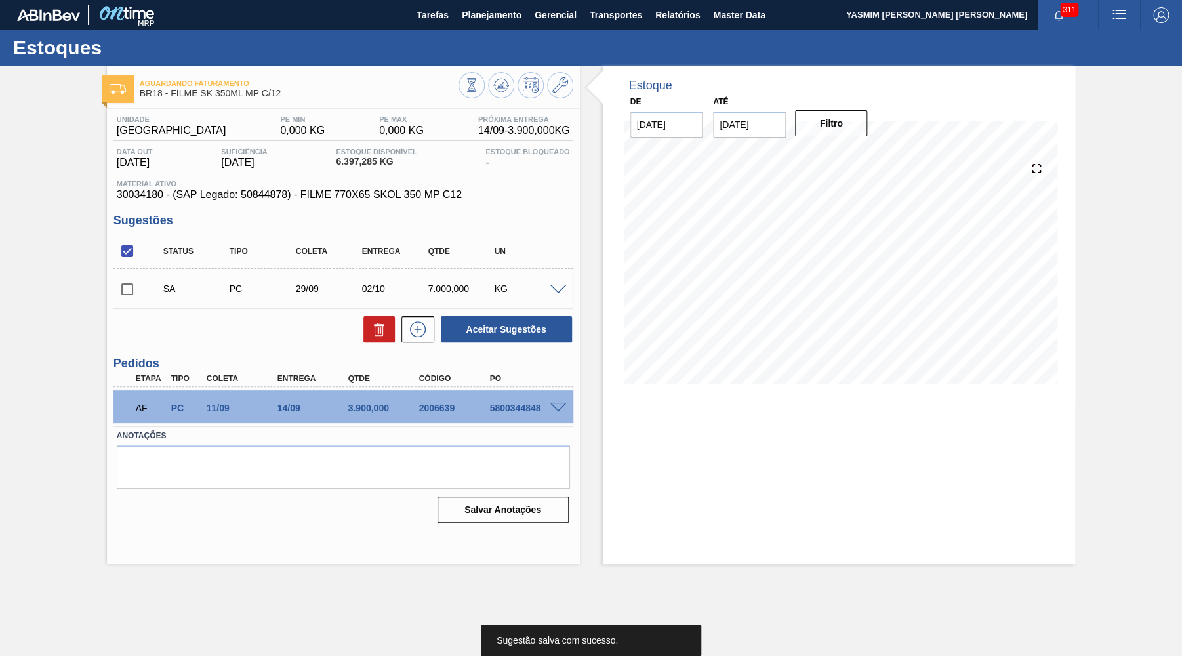
scroll to position [0, 0]
drag, startPoint x: 129, startPoint y: 285, endPoint x: 239, endPoint y: 314, distance: 113.9
click at [129, 285] on input "checkbox" at bounding box center [127, 289] width 28 height 28
checkbox input "true"
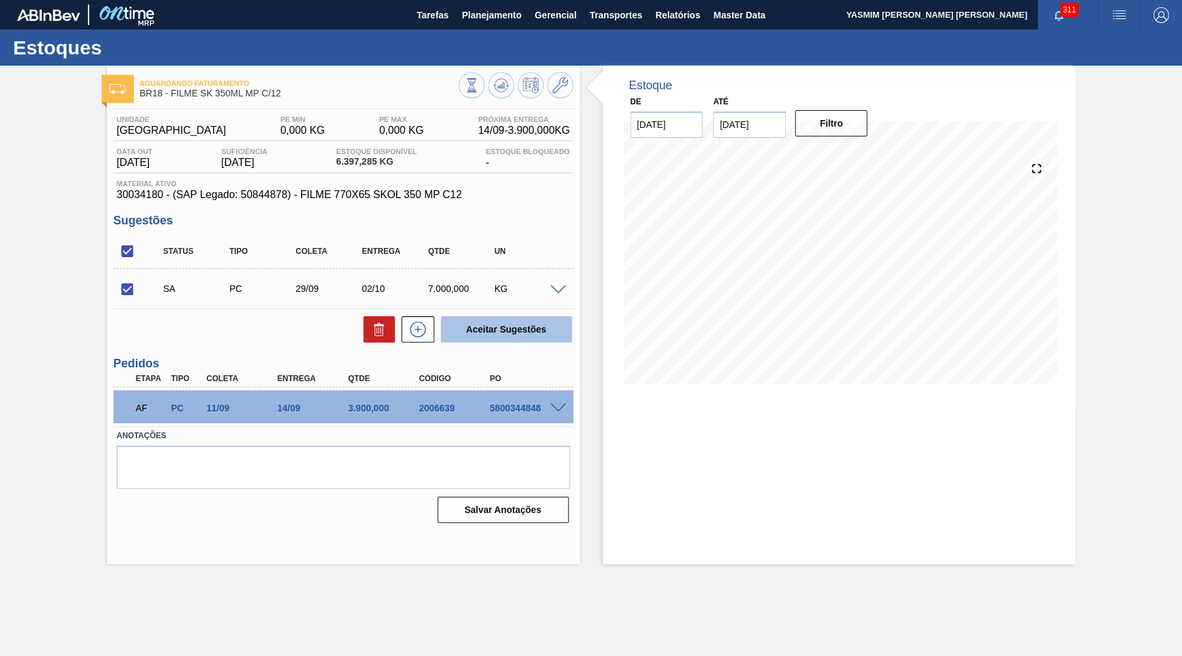
click at [561, 330] on button "Aceitar Sugestões" at bounding box center [506, 329] width 131 height 26
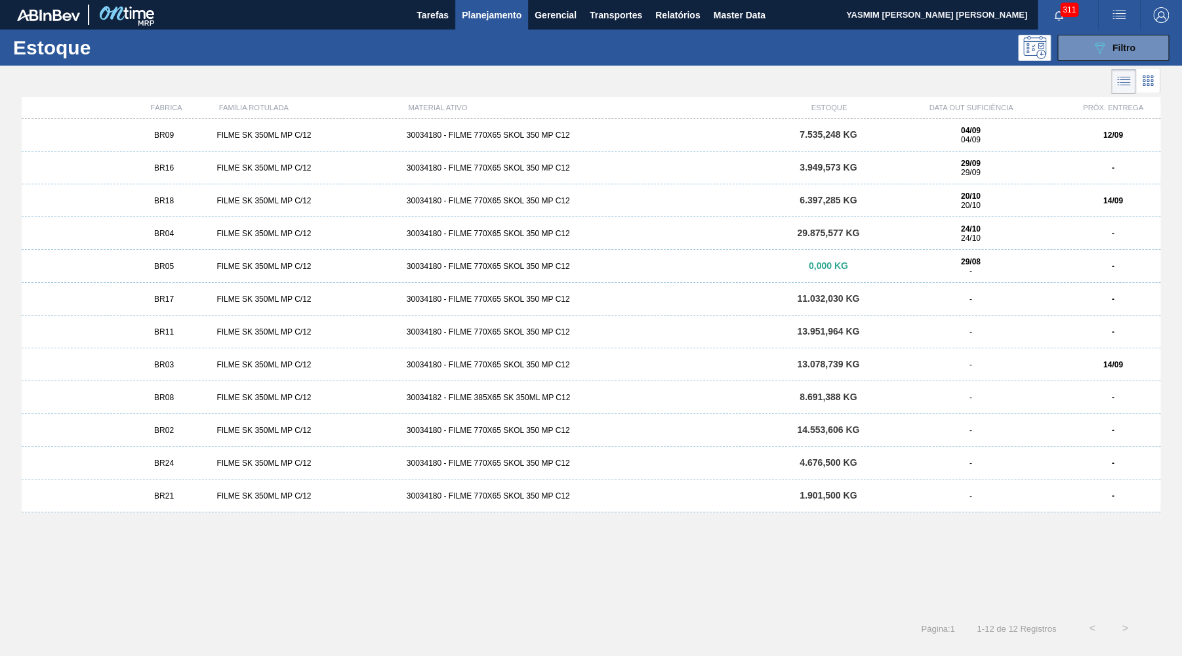
click at [199, 170] on div "BR16" at bounding box center [164, 167] width 95 height 9
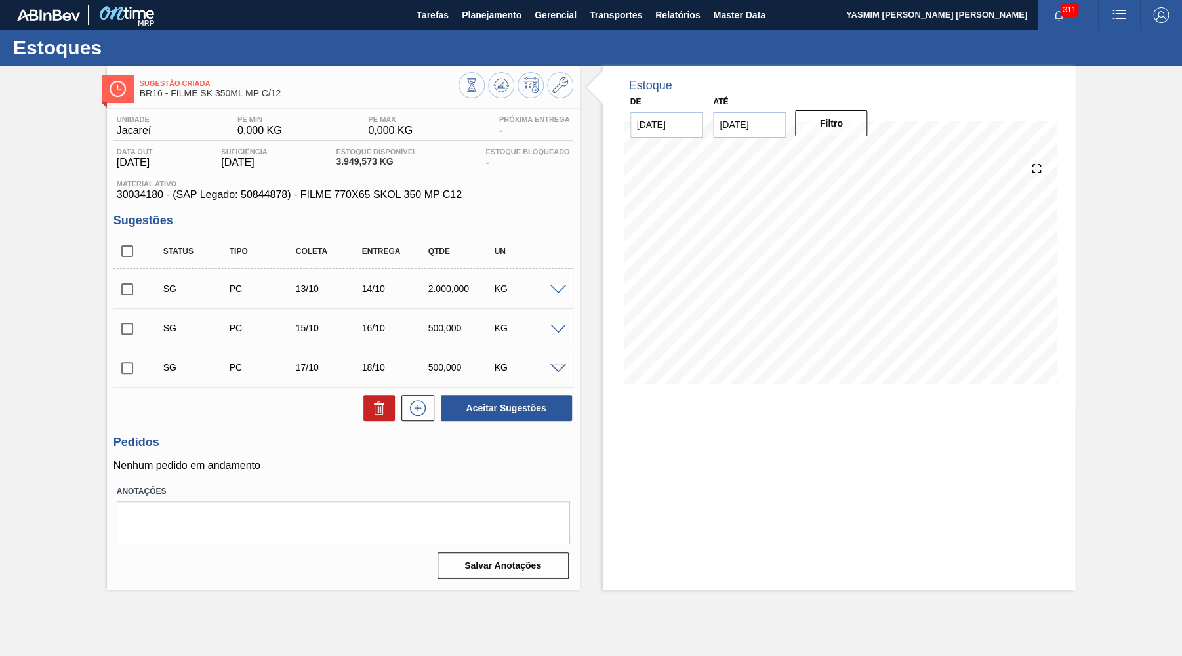
click at [114, 254] on input "checkbox" at bounding box center [127, 251] width 28 height 28
checkbox input "true"
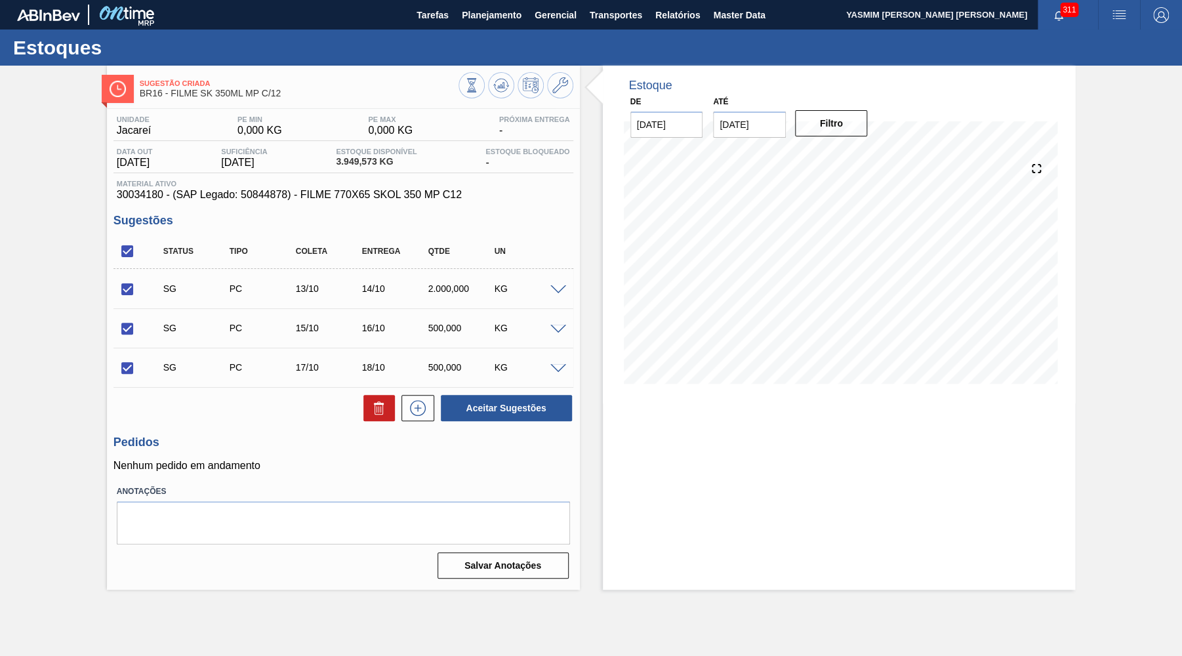
click at [129, 254] on input "checkbox" at bounding box center [127, 251] width 28 height 28
checkbox input "false"
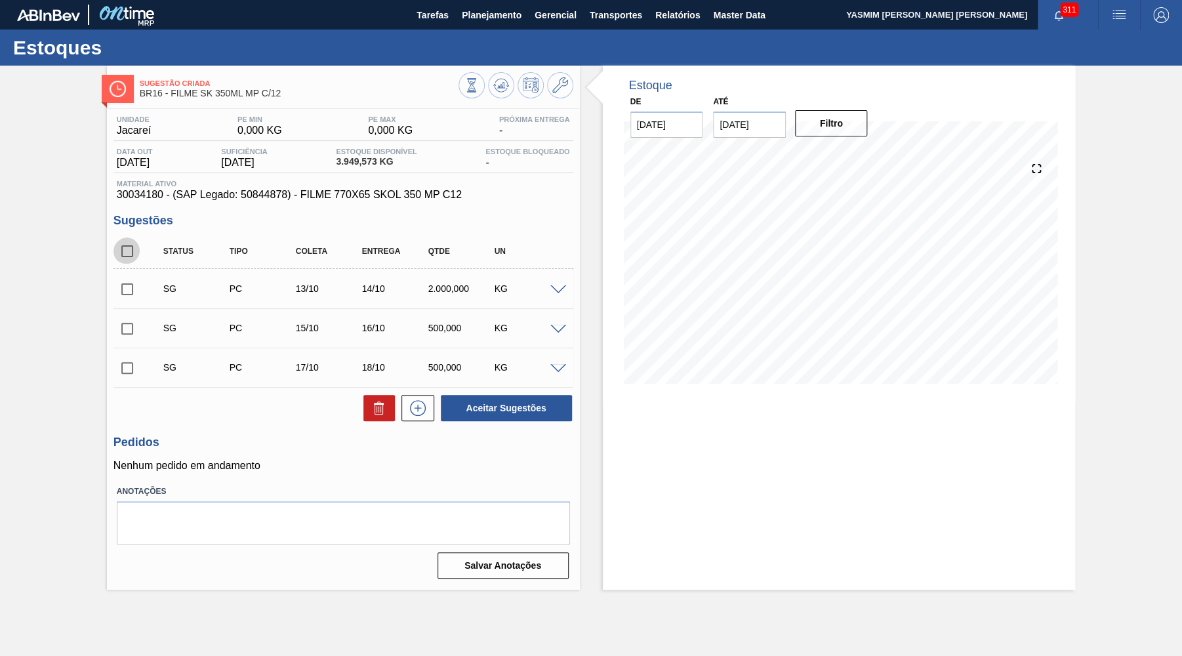
click at [134, 243] on input "checkbox" at bounding box center [127, 251] width 28 height 28
checkbox input "true"
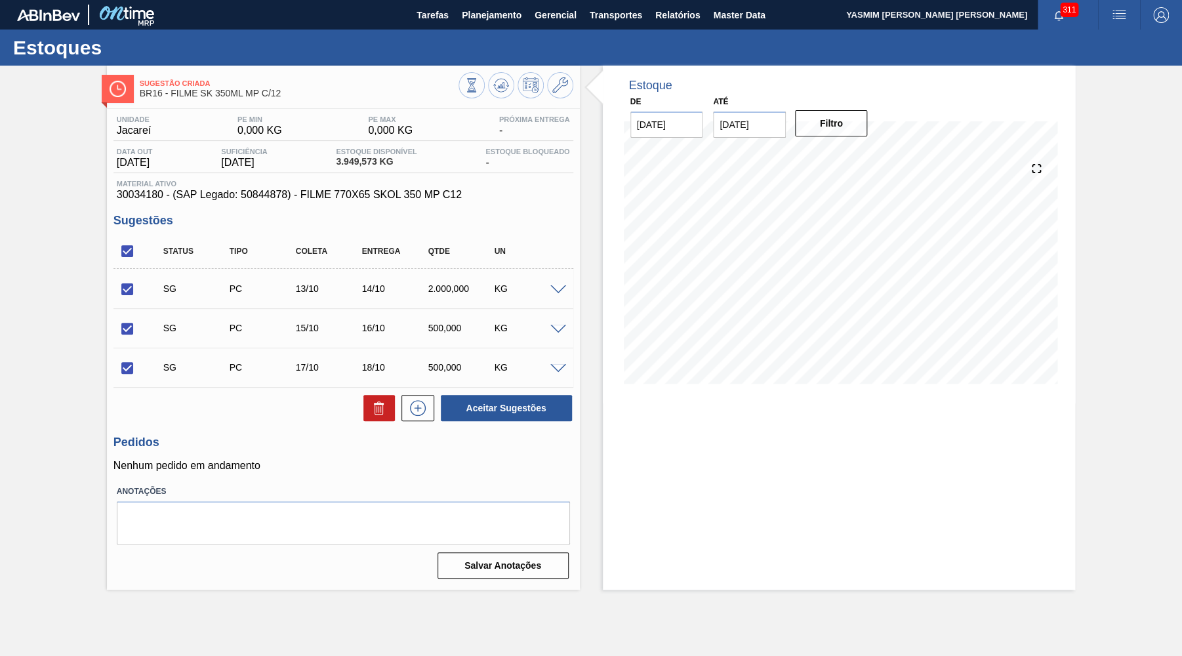
click at [357, 398] on div at bounding box center [376, 408] width 38 height 26
click at [367, 404] on button at bounding box center [378, 408] width 31 height 26
checkbox input "false"
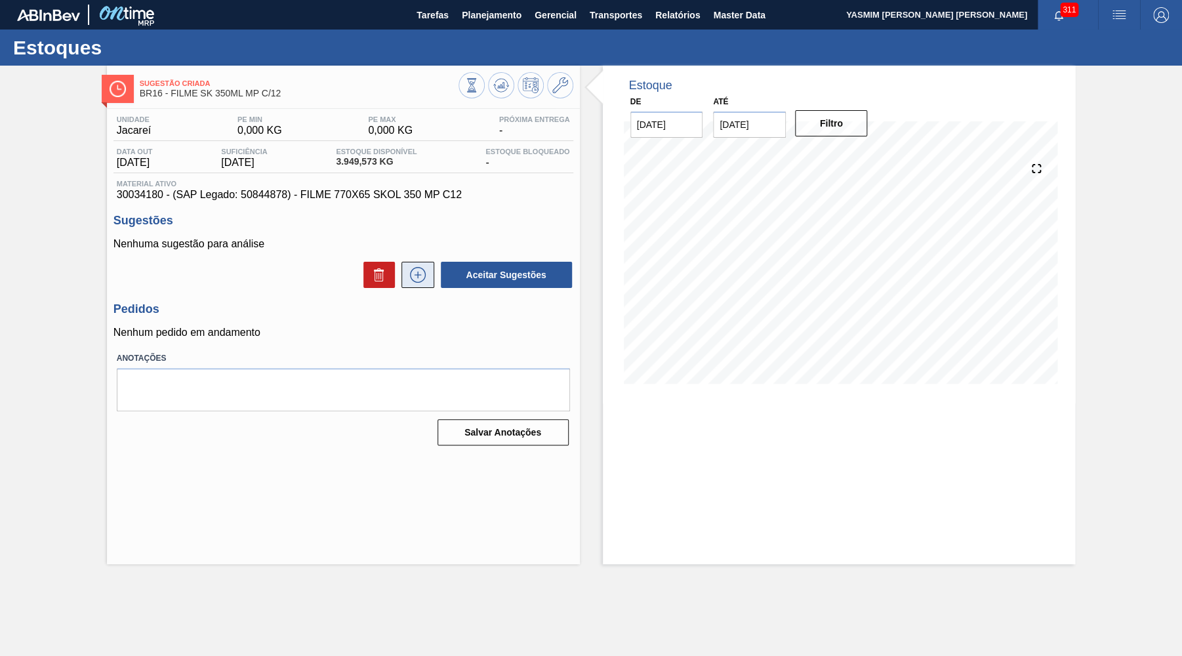
click at [414, 285] on button at bounding box center [417, 275] width 33 height 26
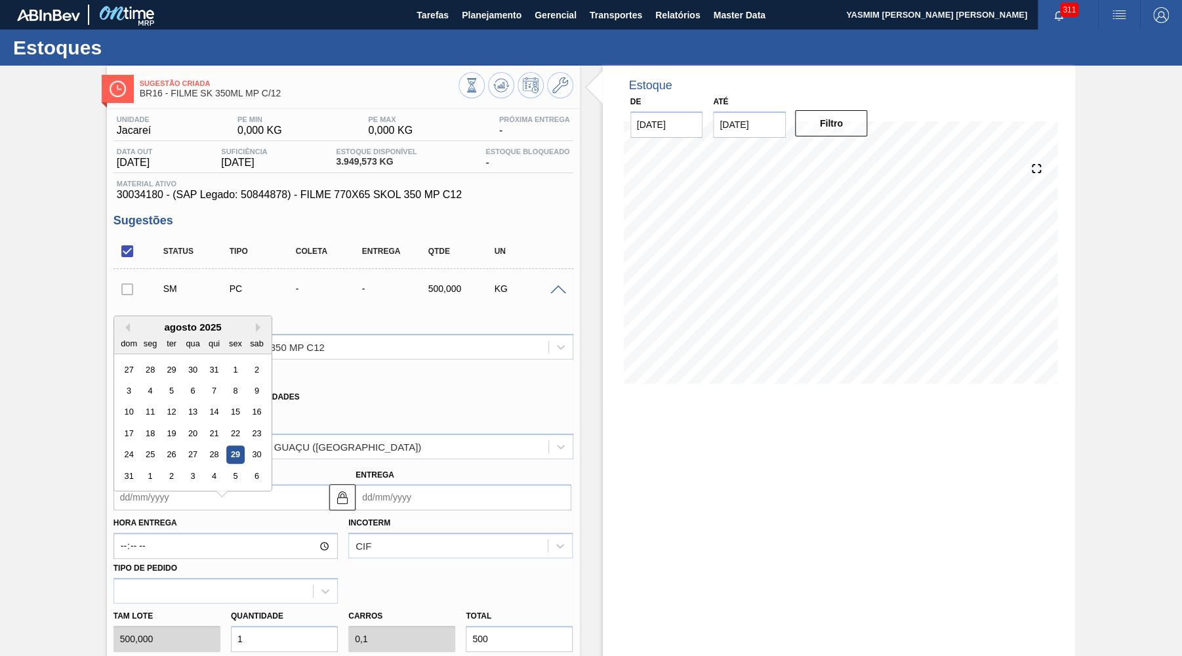
click at [224, 494] on input "Coleta" at bounding box center [221, 497] width 216 height 26
click at [256, 317] on button "Next Month" at bounding box center [260, 320] width 9 height 9
click at [144, 439] on div "29" at bounding box center [150, 448] width 18 height 18
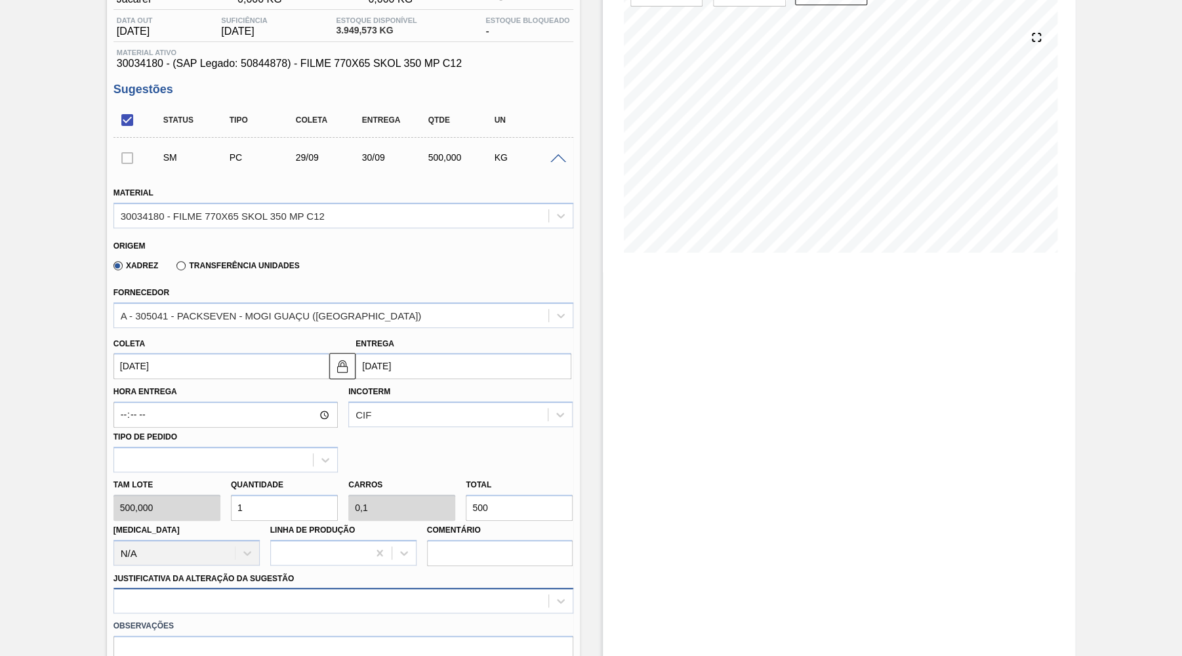
scroll to position [191, 0]
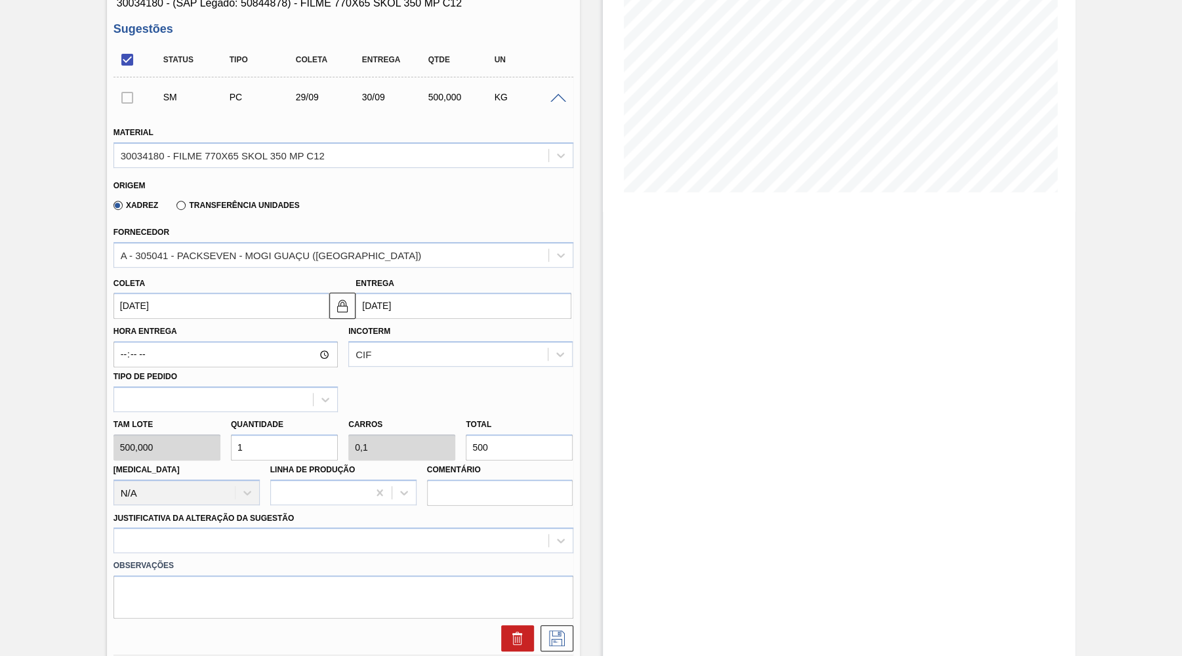
drag, startPoint x: 491, startPoint y: 425, endPoint x: 440, endPoint y: 416, distance: 51.8
click at [466, 434] on input "500" at bounding box center [519, 447] width 107 height 26
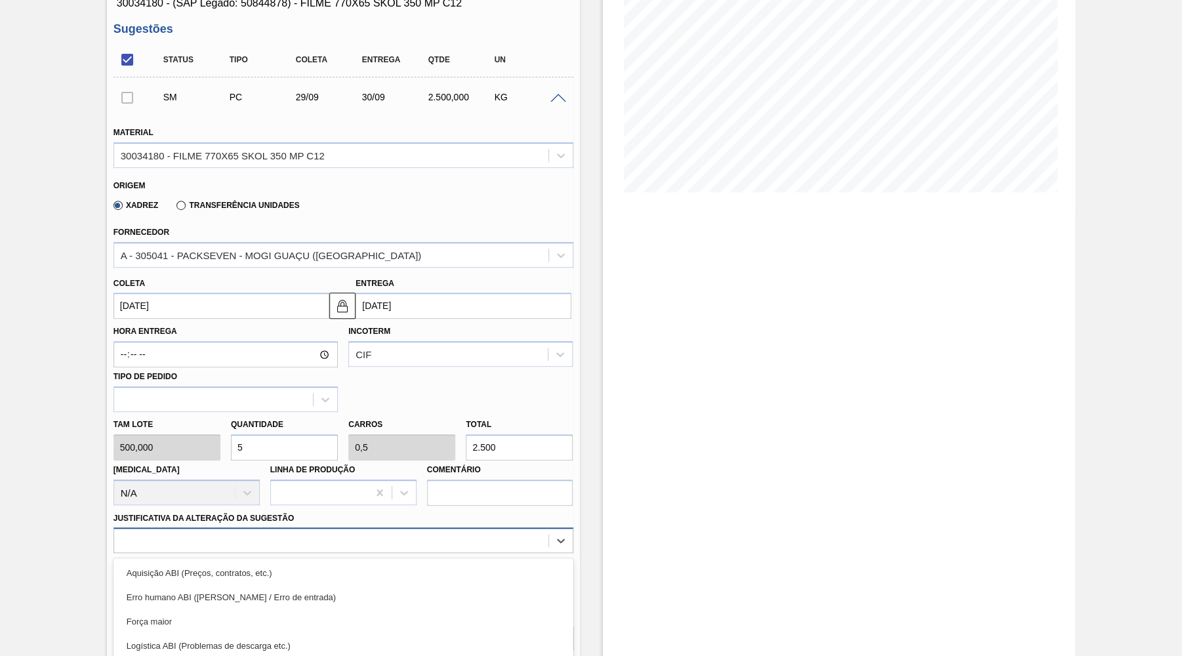
click at [129, 534] on div "option Logística ABI (Problemas de descarga etc.) focused, 4 of 18. 18 results …" at bounding box center [343, 540] width 460 height 26
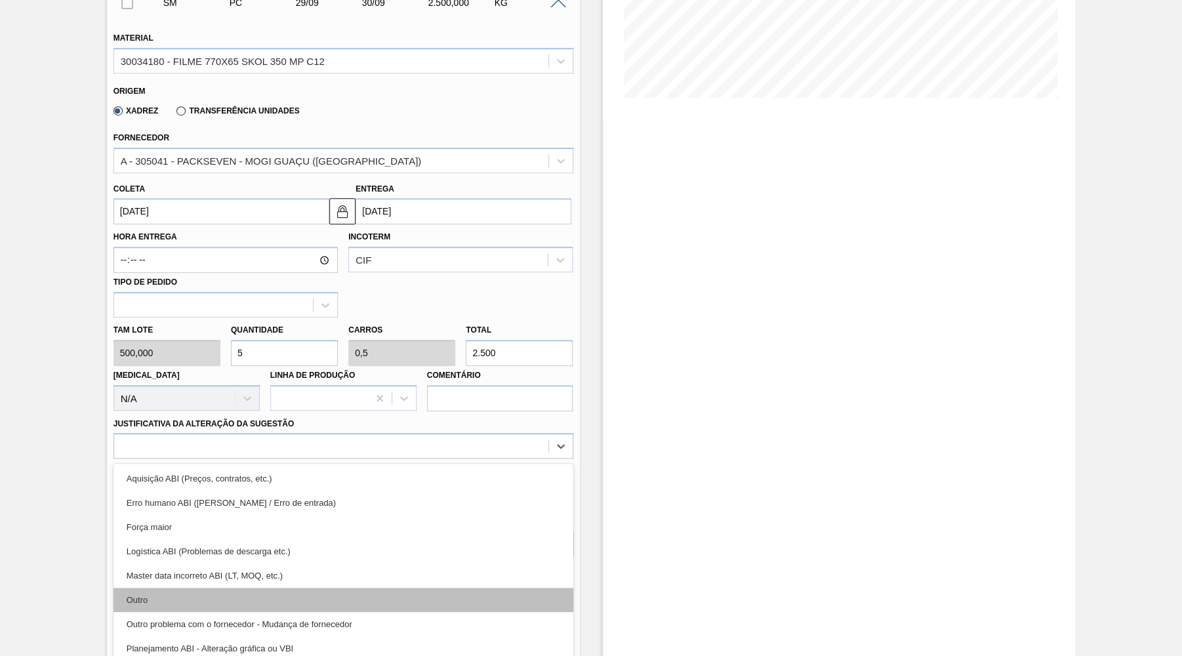
click at [167, 589] on div "Outro" at bounding box center [343, 599] width 460 height 24
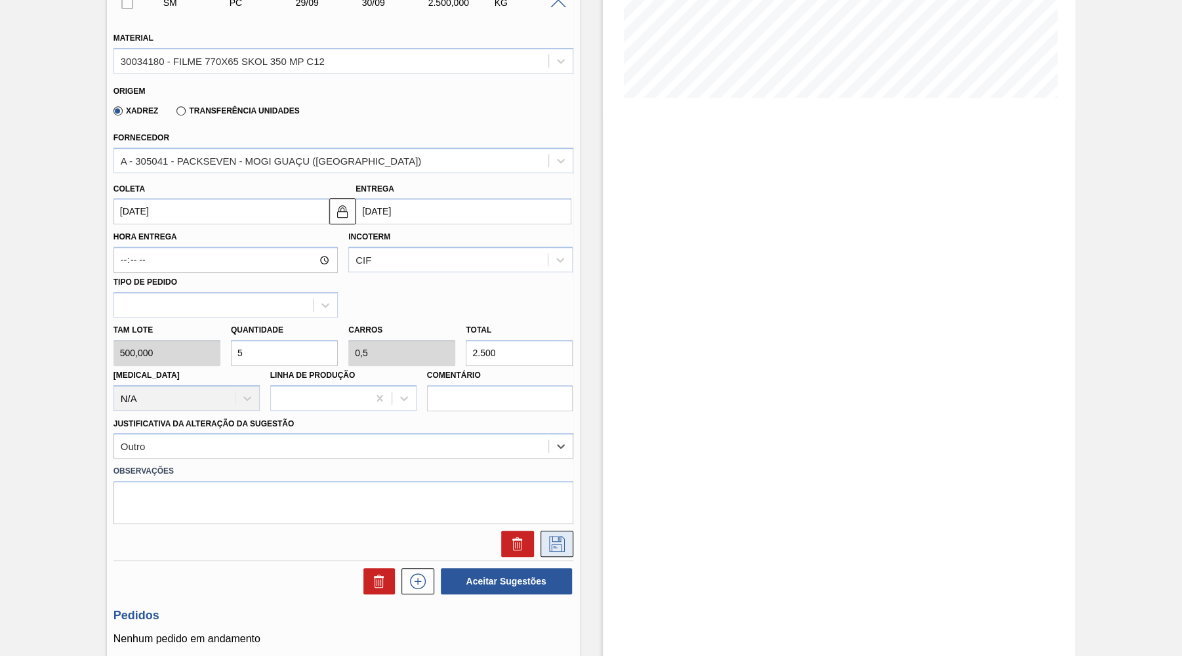
click at [565, 536] on icon at bounding box center [556, 544] width 21 height 16
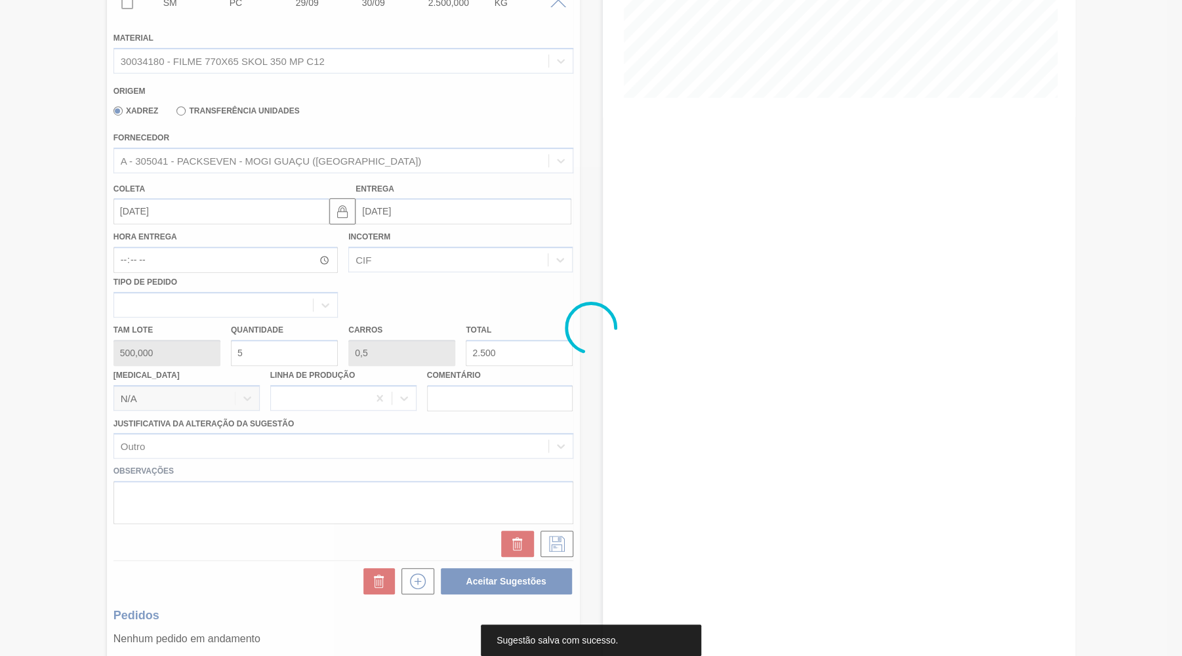
scroll to position [0, 0]
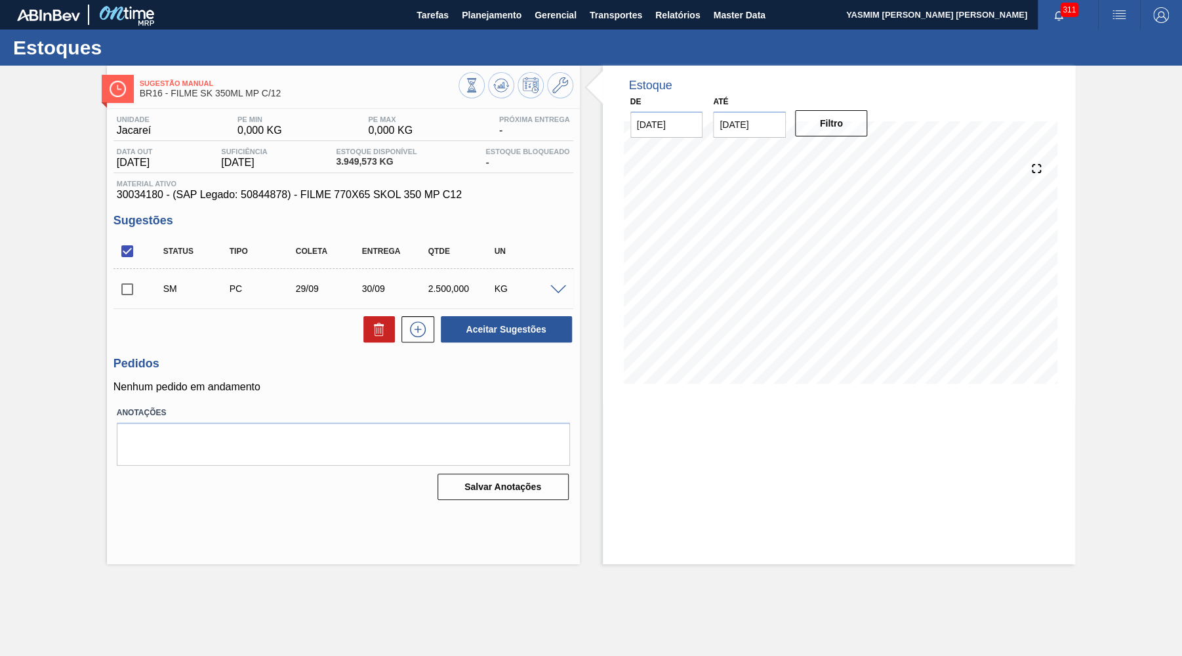
click at [555, 288] on span at bounding box center [558, 290] width 16 height 10
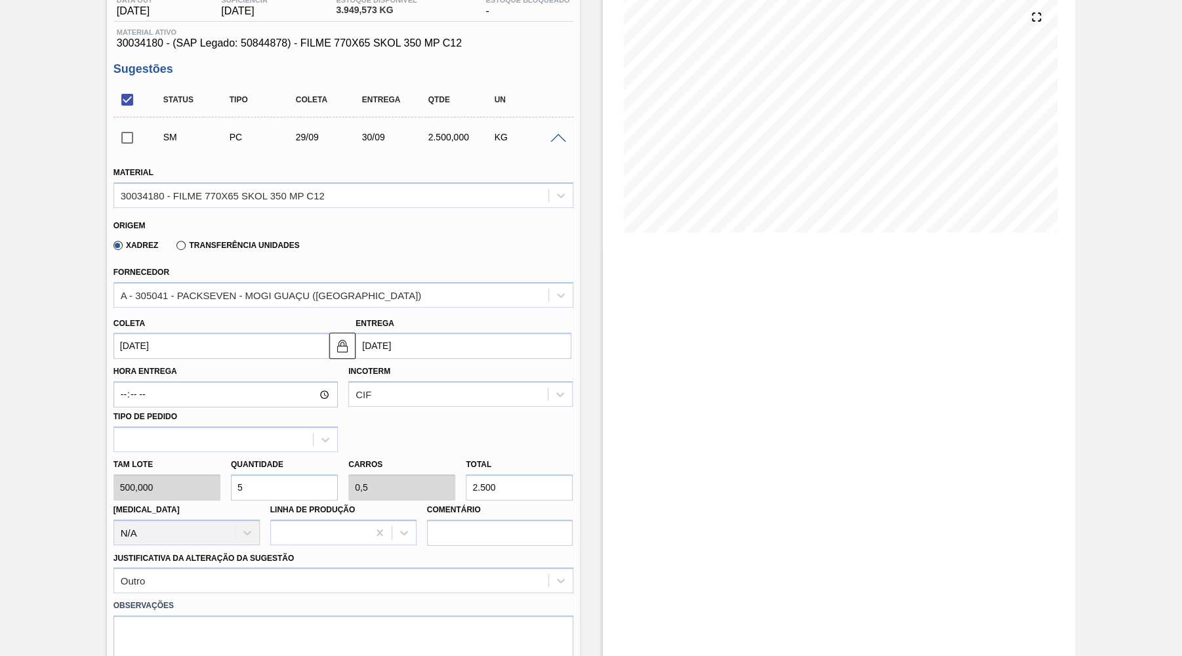
scroll to position [191, 0]
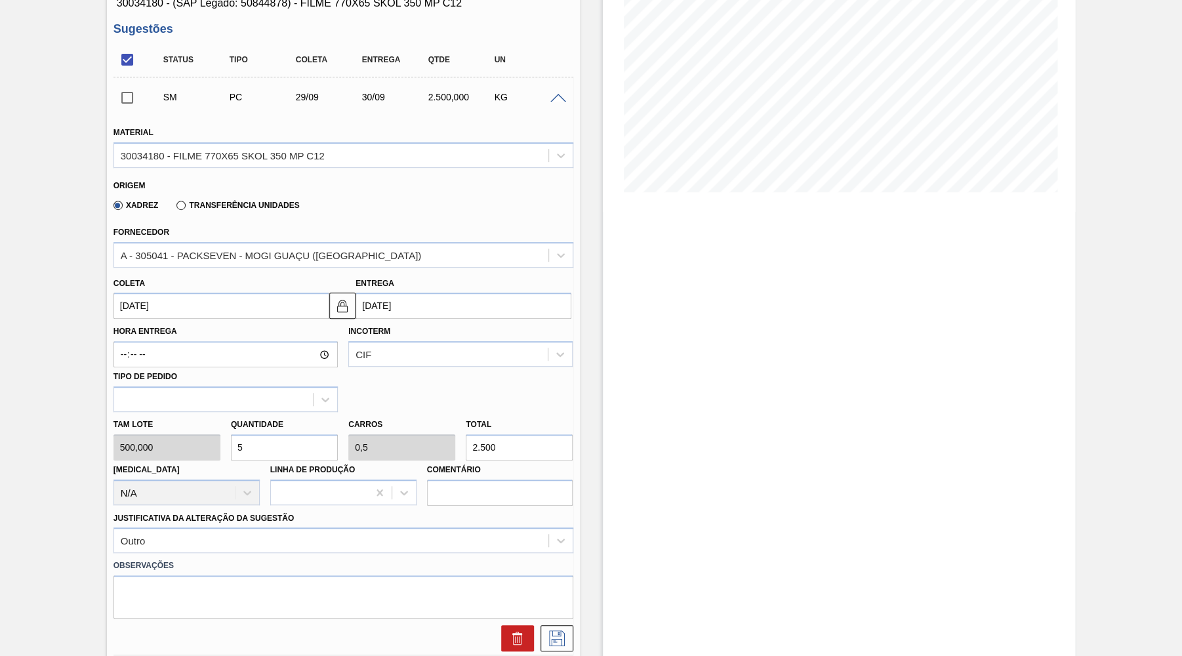
drag, startPoint x: 515, startPoint y: 437, endPoint x: 416, endPoint y: 433, distance: 98.4
click at [466, 434] on input "2.500" at bounding box center [519, 447] width 107 height 26
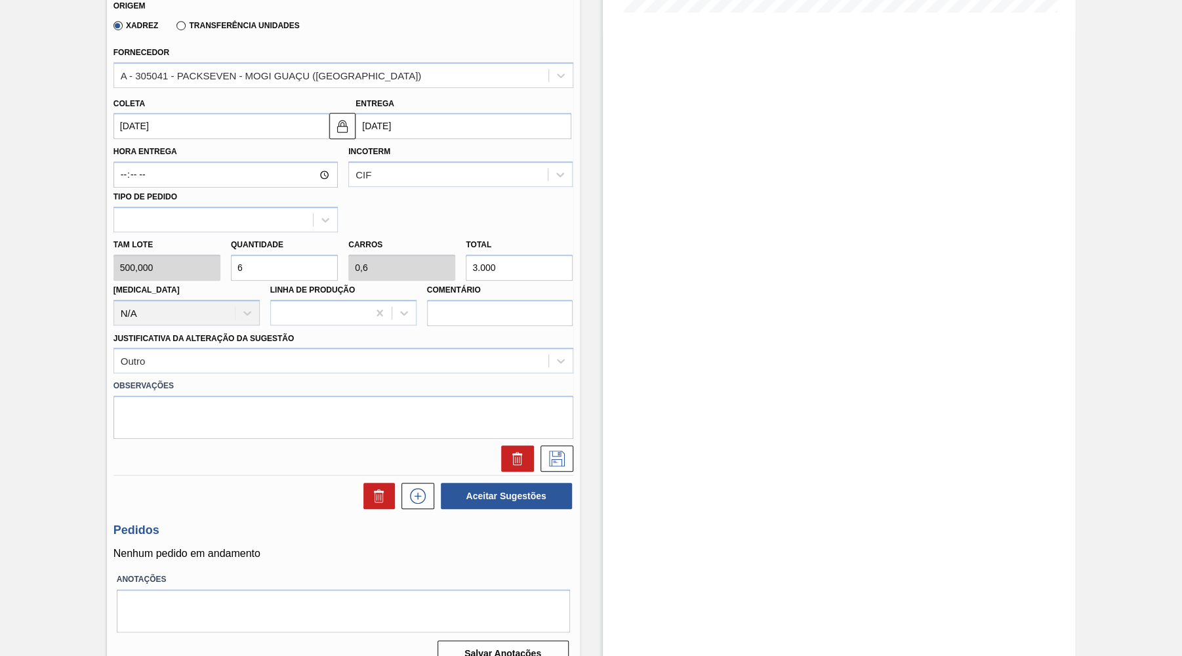
scroll to position [381, 0]
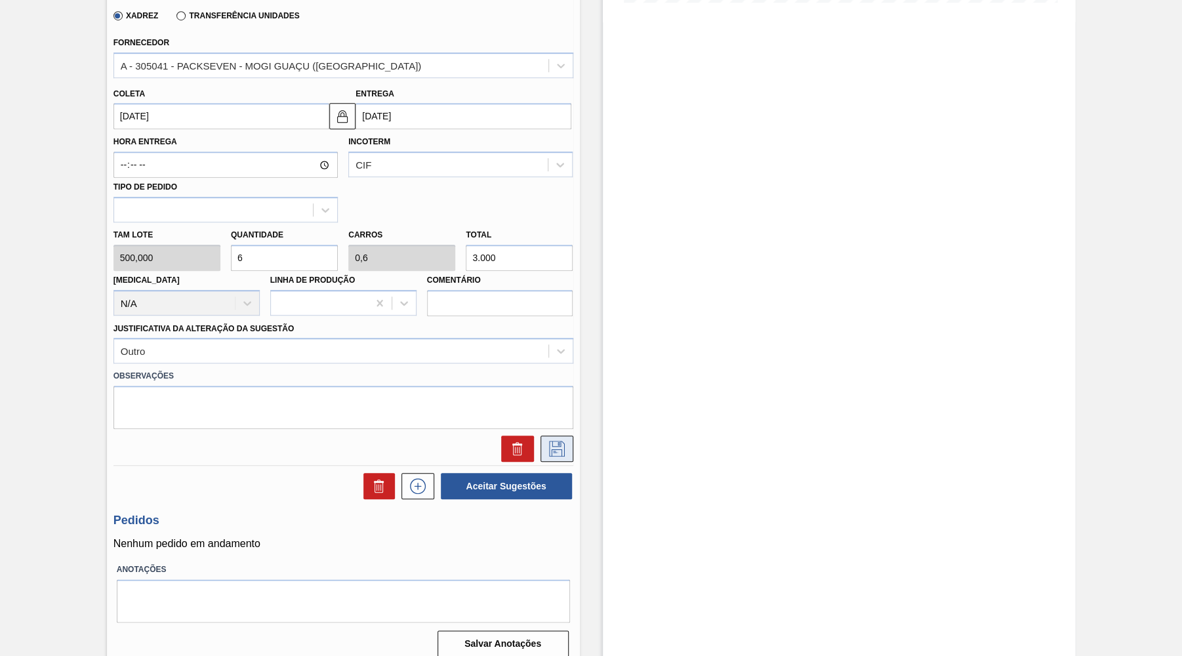
click at [561, 443] on icon at bounding box center [557, 449] width 16 height 16
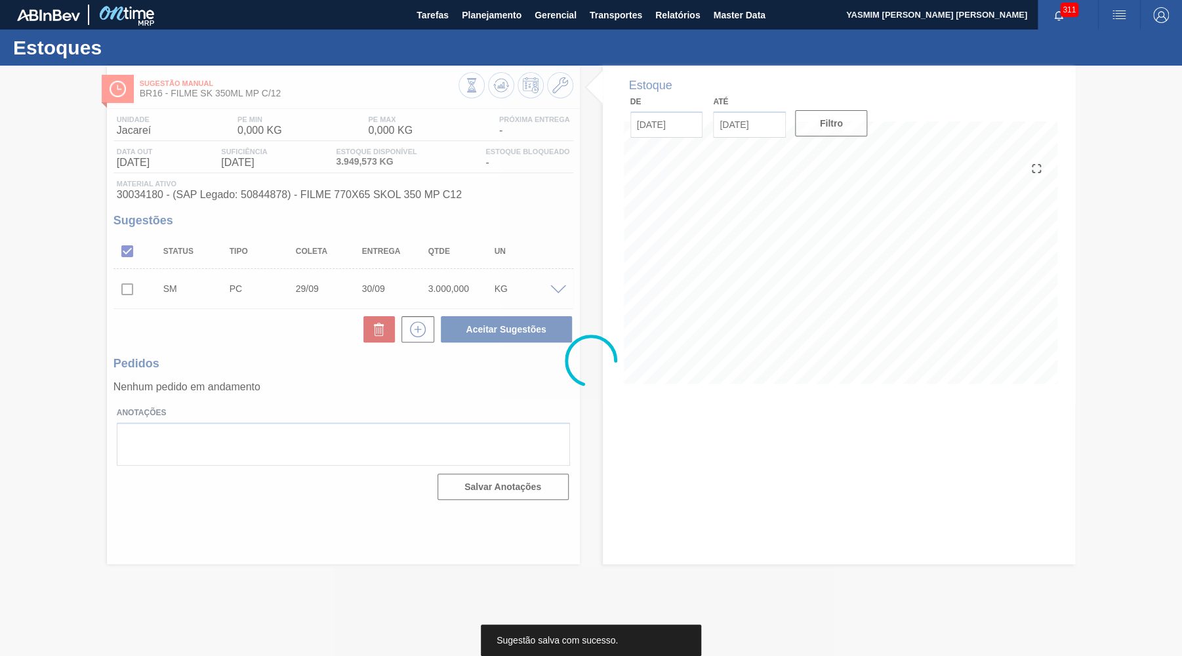
scroll to position [0, 0]
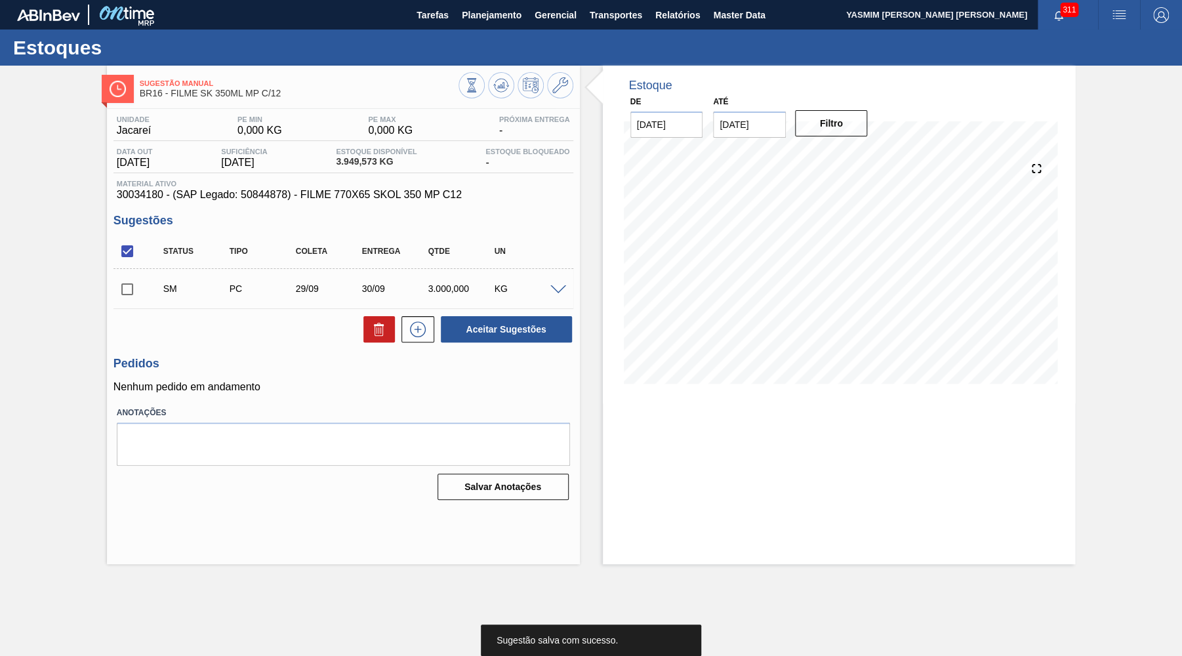
click at [134, 290] on input "checkbox" at bounding box center [127, 289] width 28 height 28
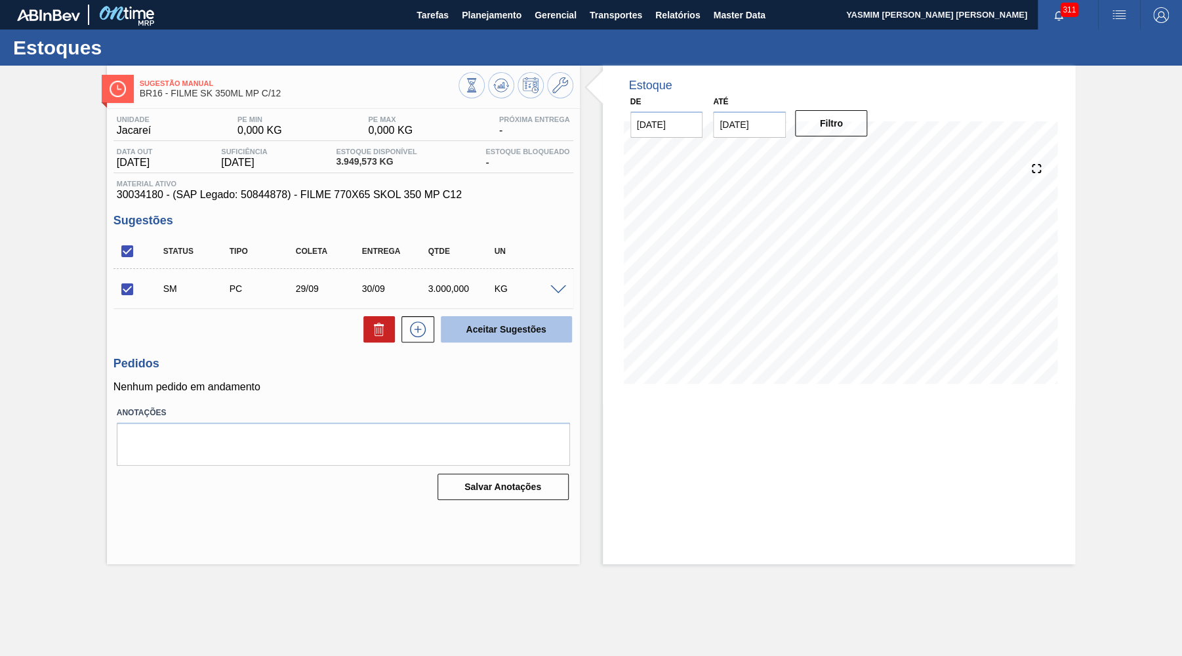
click at [498, 332] on button "Aceitar Sugestões" at bounding box center [506, 329] width 131 height 26
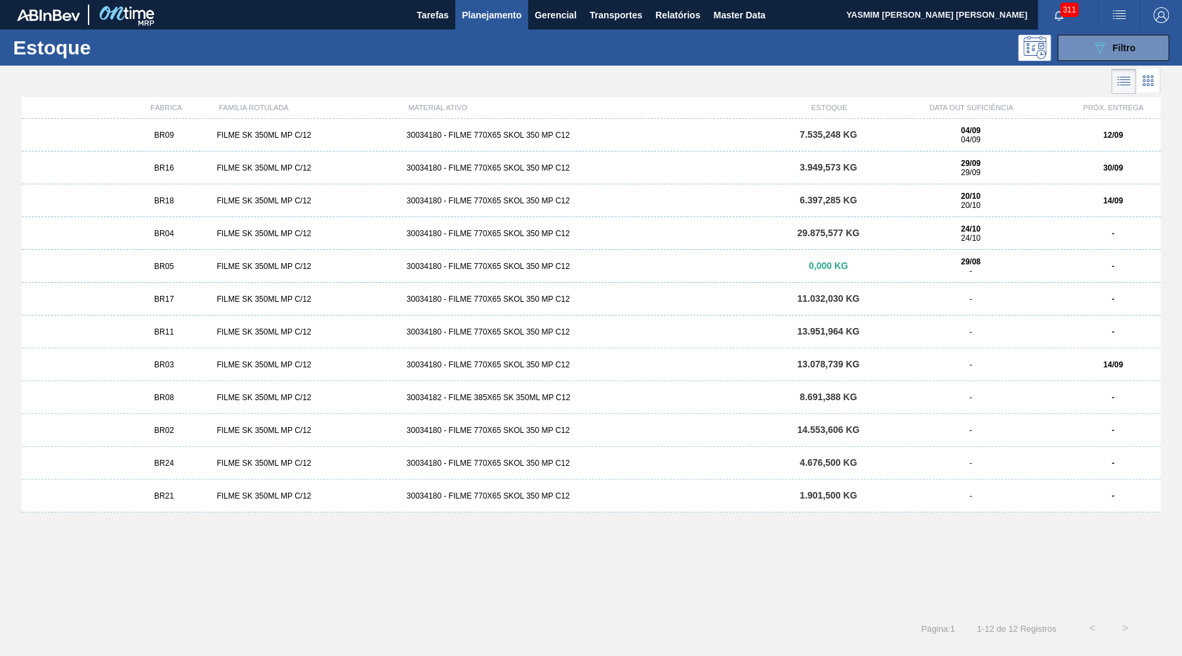
click at [157, 502] on div "BR21 FILME SK 350ML MP C/12 30034180 - FILME 770X65 SKOL 350 MP C12 1.901,500 K…" at bounding box center [591, 495] width 1138 height 33
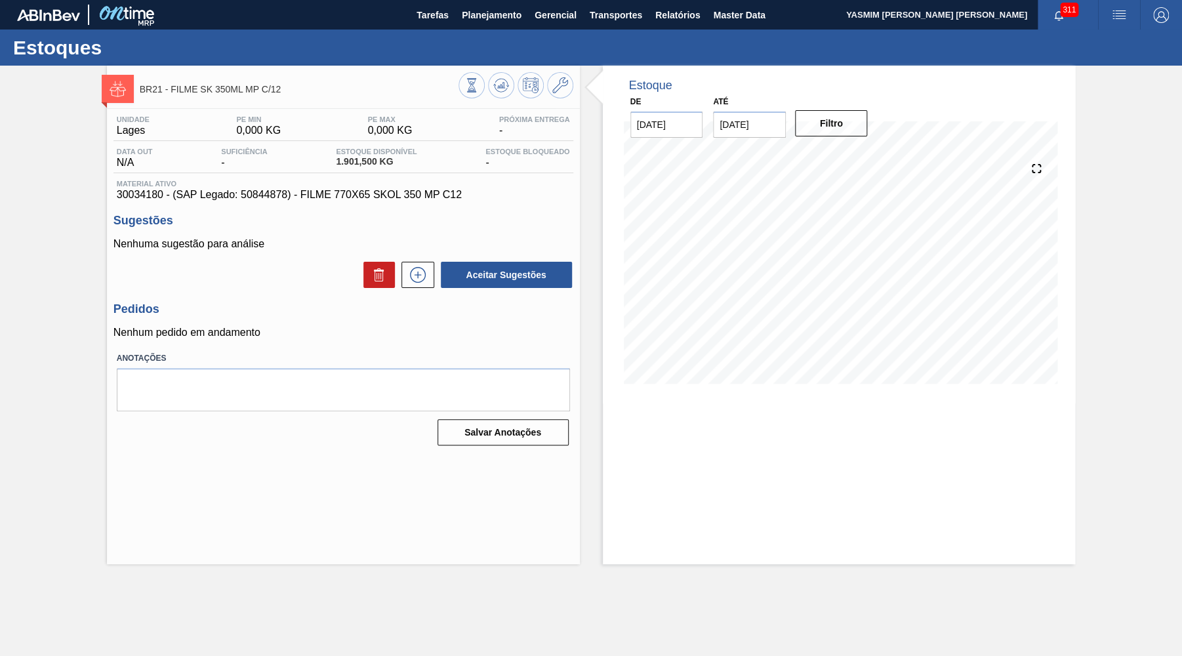
click at [414, 291] on div "Unidade [PERSON_NAME] MIN 0,000 KG PE MAX 0,000 KG Próxima Entrega - Data out N…" at bounding box center [343, 279] width 473 height 341
click at [393, 281] on button at bounding box center [378, 275] width 31 height 26
click at [410, 281] on icon at bounding box center [417, 275] width 21 height 16
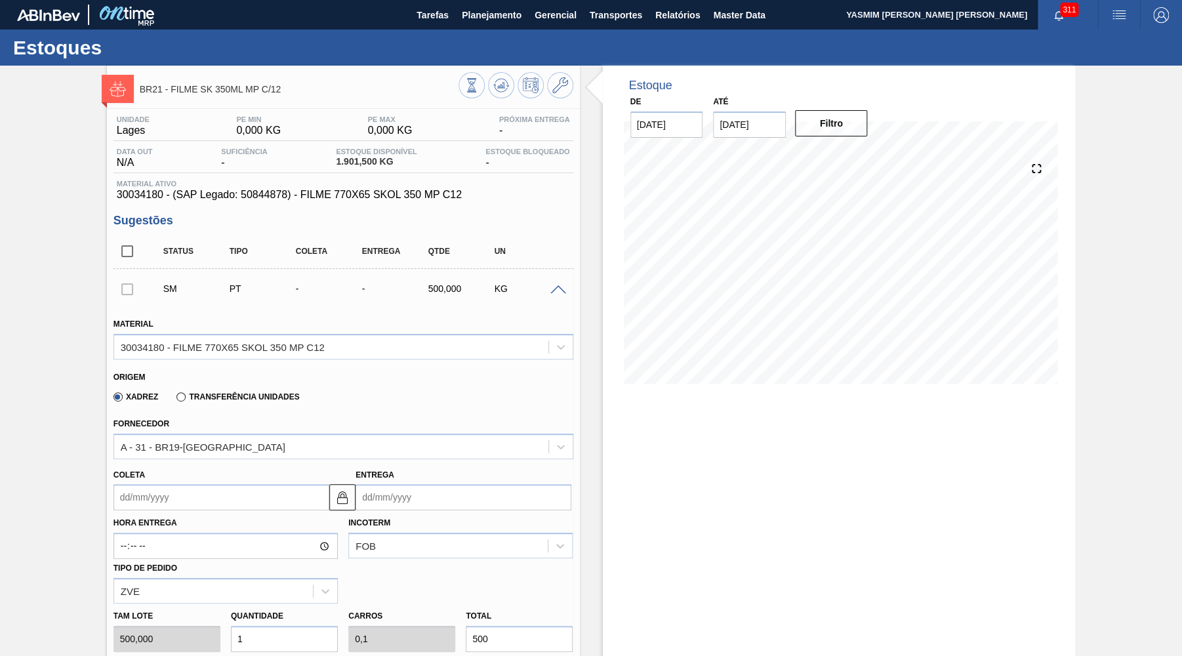
scroll to position [256, 0]
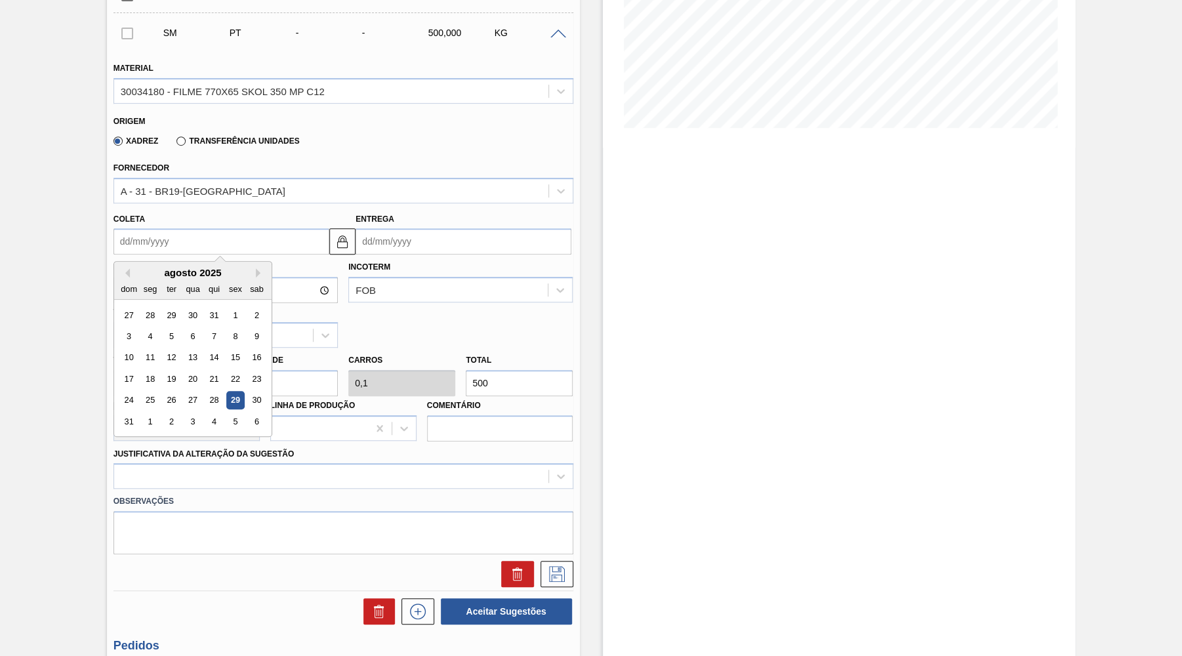
click at [163, 235] on input "Coleta" at bounding box center [221, 241] width 216 height 26
click at [124, 276] on div "Hora Entrega" at bounding box center [225, 280] width 235 height 45
click at [164, 245] on input "Coleta" at bounding box center [221, 241] width 216 height 26
click at [256, 271] on button "Next Month" at bounding box center [260, 272] width 9 height 9
click at [130, 267] on div "setembro 2025" at bounding box center [192, 272] width 157 height 11
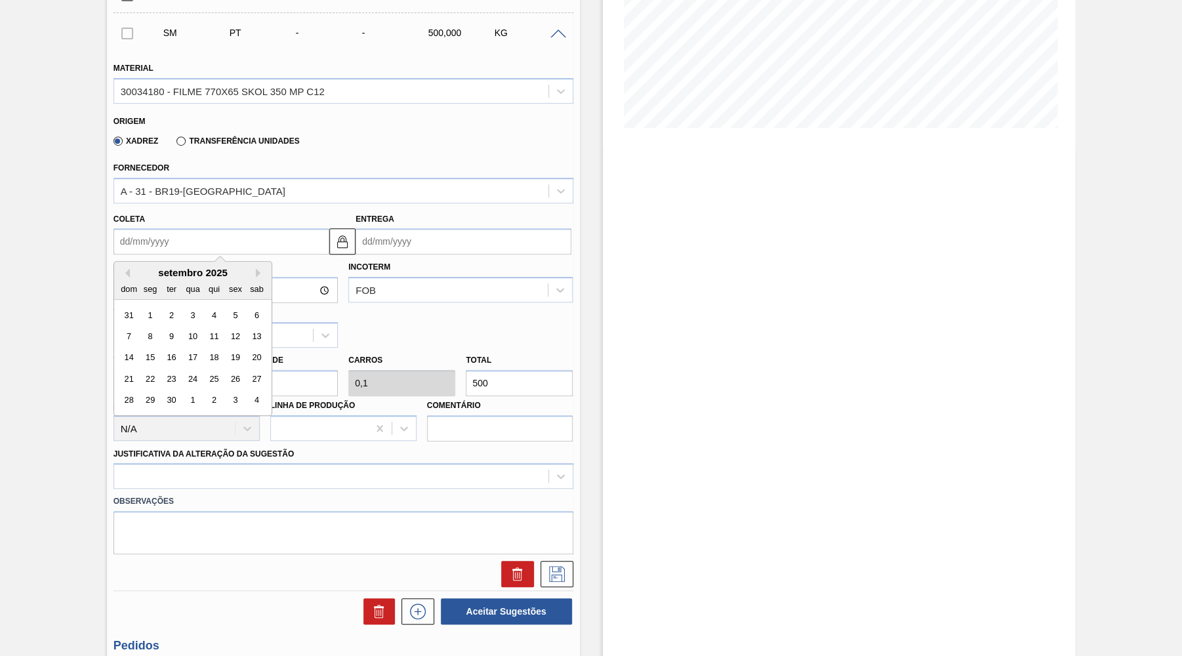
click at [120, 262] on div "setembro 2025 dom seg ter qua qui sex sab" at bounding box center [192, 281] width 157 height 38
click at [127, 268] on button "Previous Month" at bounding box center [125, 272] width 9 height 9
click at [256, 269] on button "Next Month" at bounding box center [260, 272] width 9 height 9
click at [146, 393] on div "29" at bounding box center [150, 400] width 18 height 18
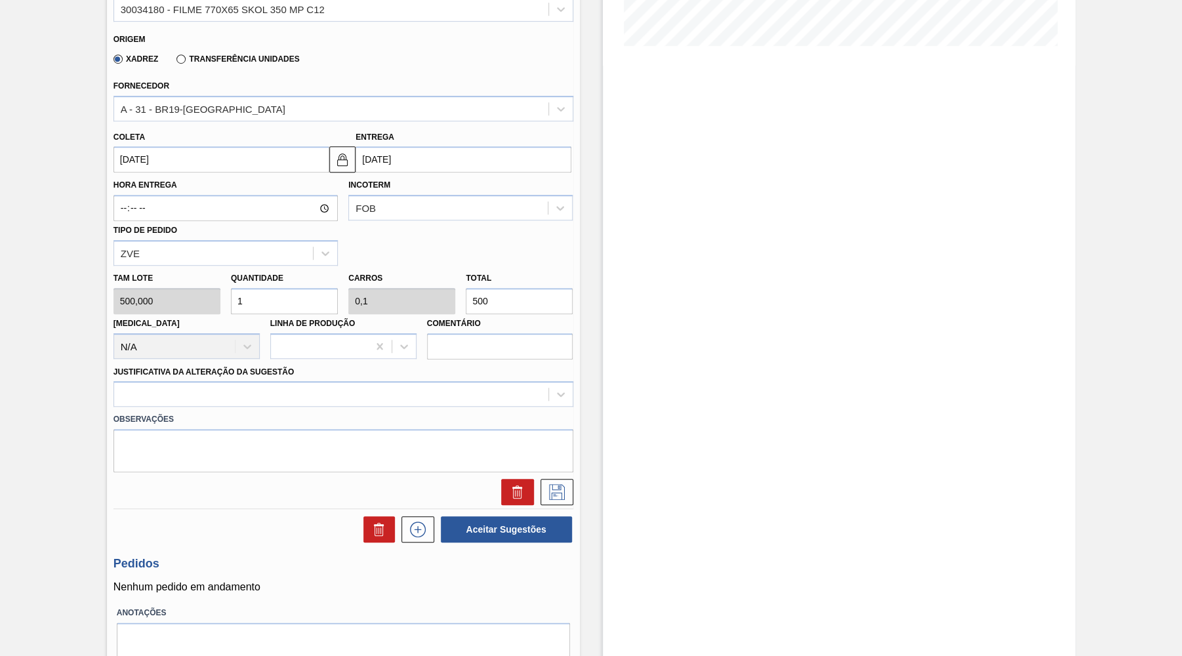
scroll to position [381, 0]
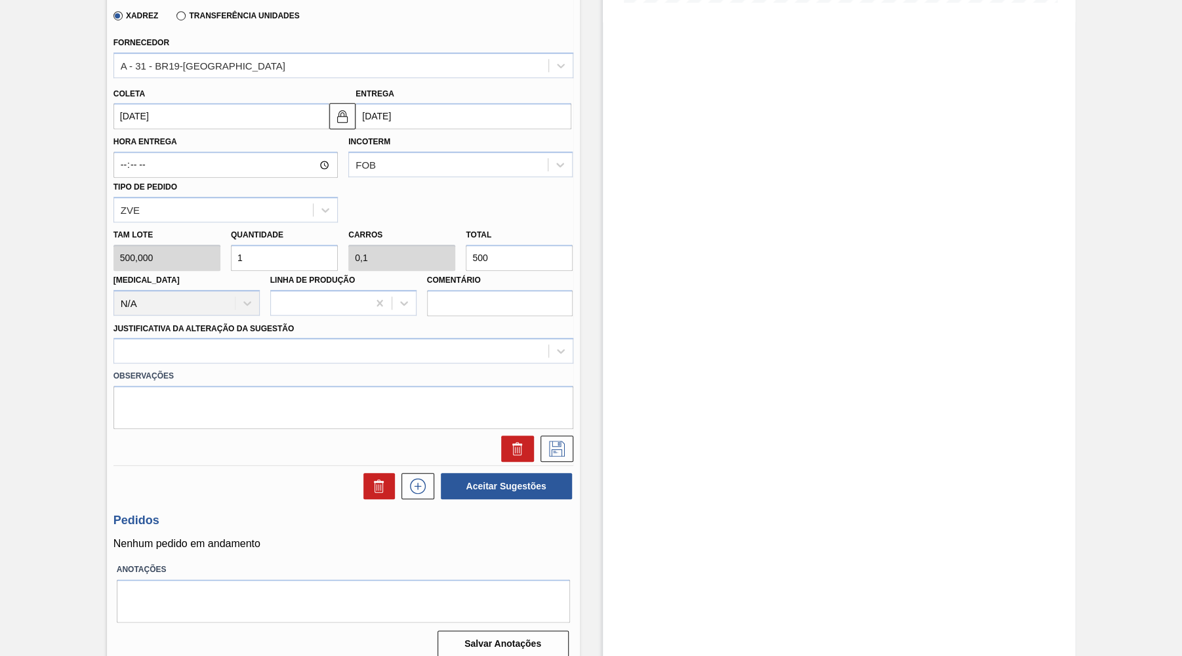
drag, startPoint x: 513, startPoint y: 246, endPoint x: 331, endPoint y: 245, distance: 182.3
click at [466, 245] on input "500" at bounding box center [519, 258] width 107 height 26
paste input "6.25"
click at [231, 367] on label "Observações" at bounding box center [343, 376] width 460 height 19
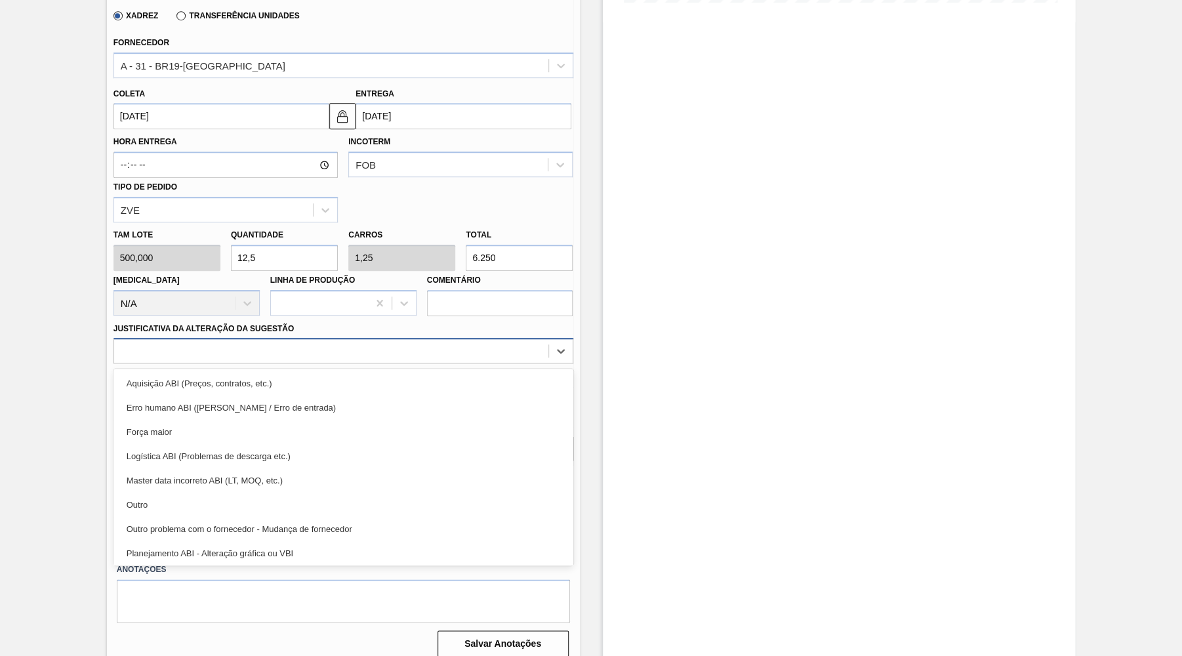
click at [235, 342] on div at bounding box center [331, 351] width 434 height 19
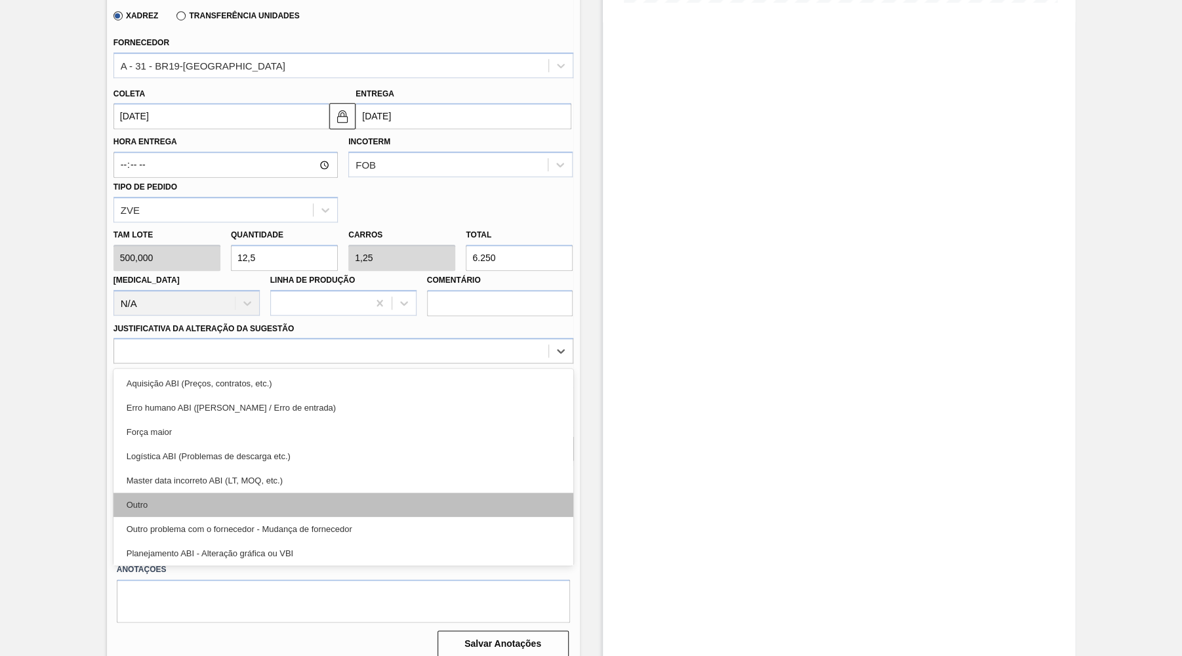
click at [201, 498] on div "Outro" at bounding box center [343, 504] width 460 height 24
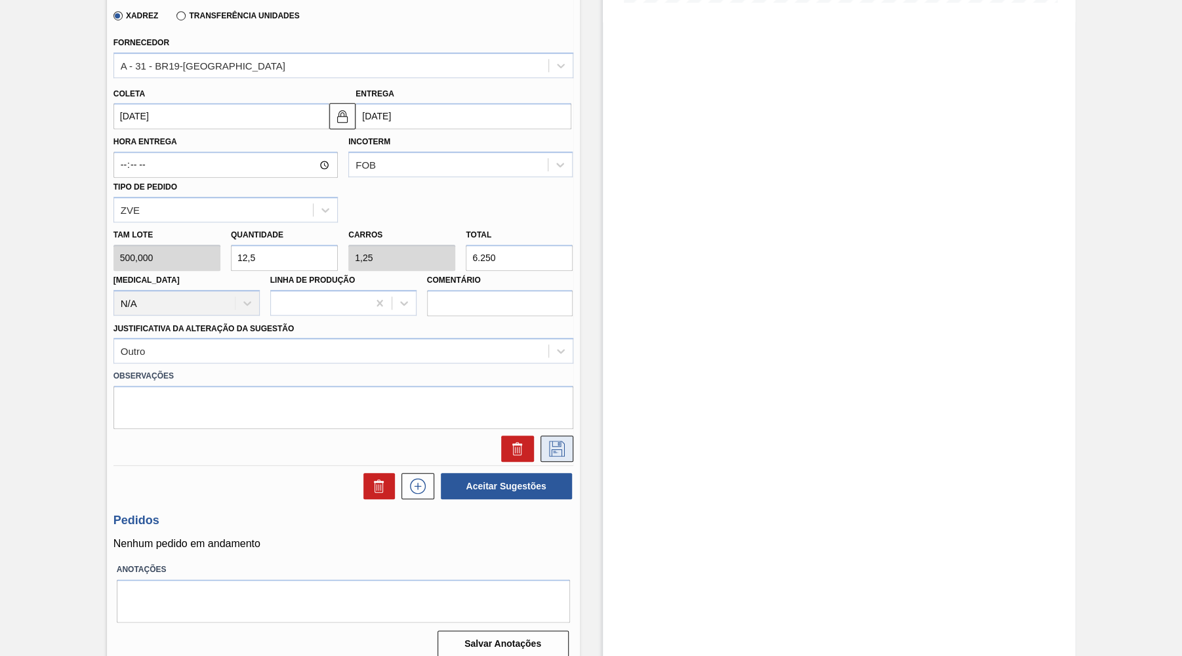
click at [559, 441] on icon at bounding box center [557, 449] width 16 height 16
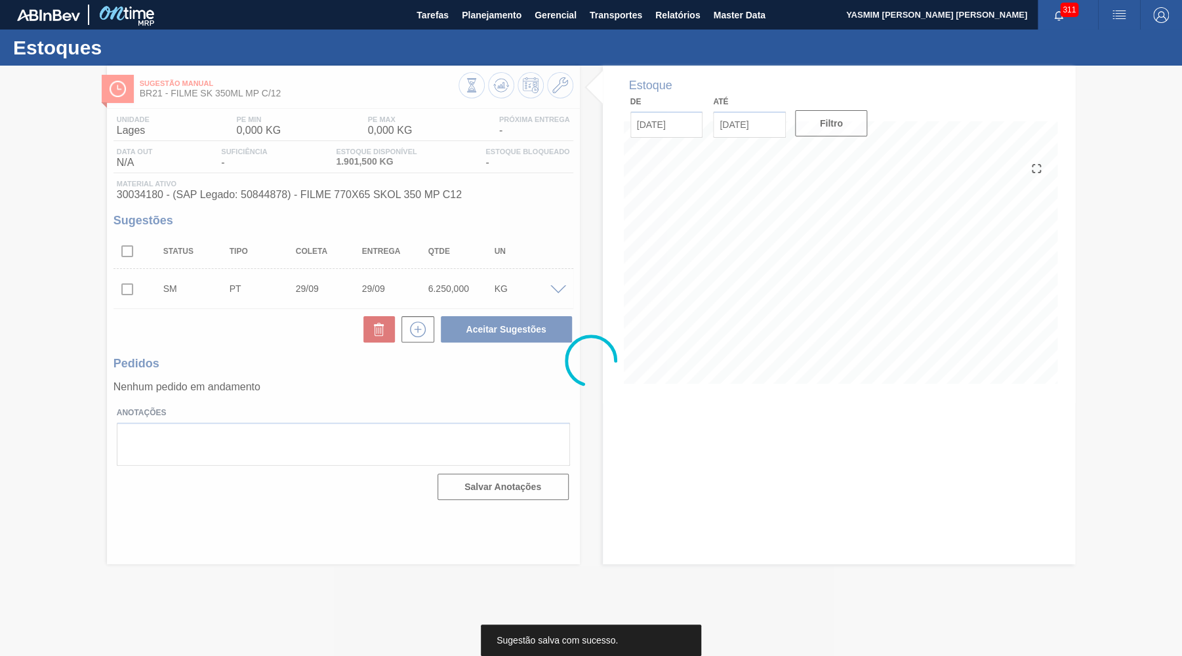
scroll to position [0, 0]
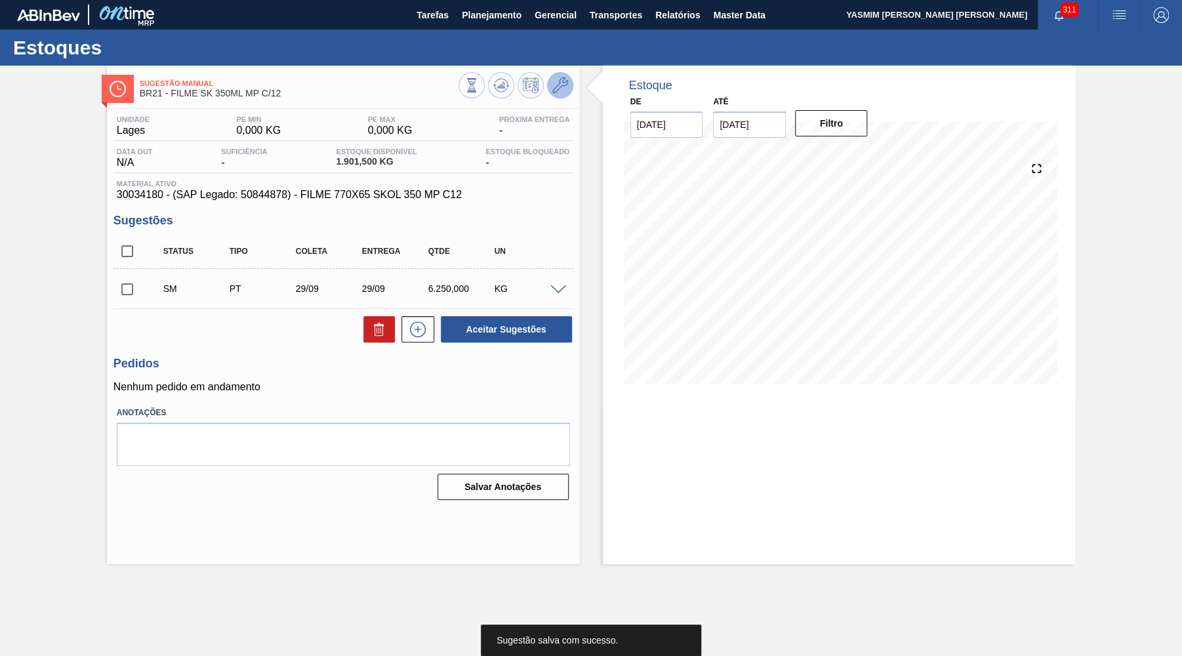
click at [567, 90] on icon at bounding box center [560, 85] width 16 height 16
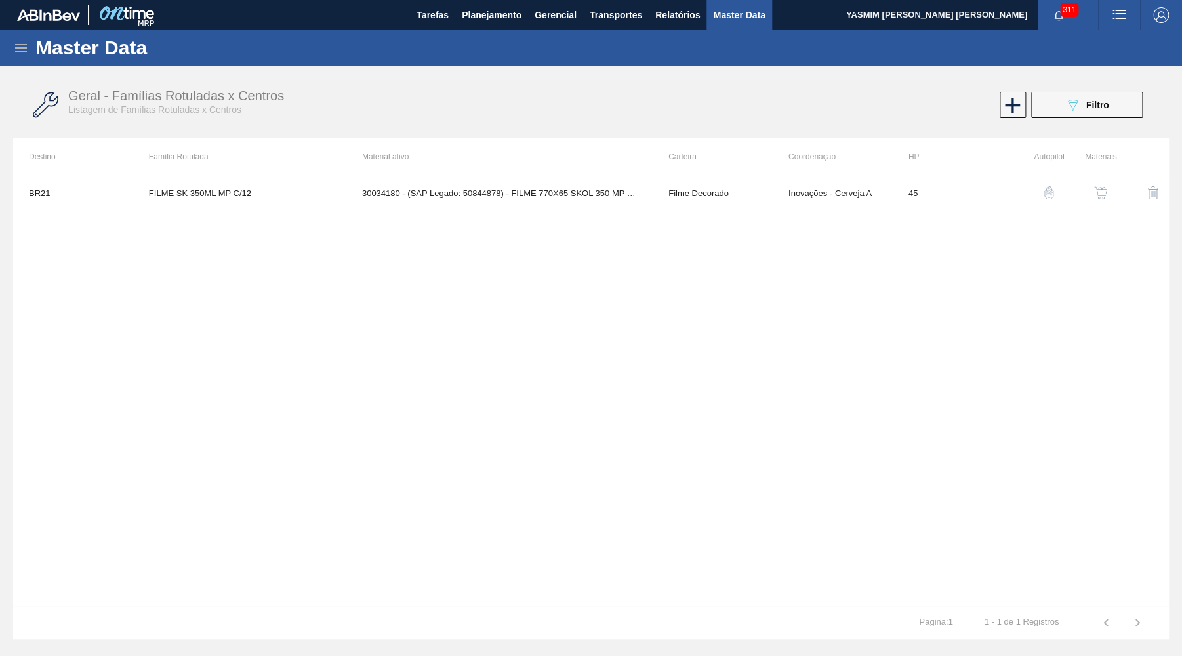
click at [1106, 184] on button "button" at bounding box center [1100, 192] width 31 height 31
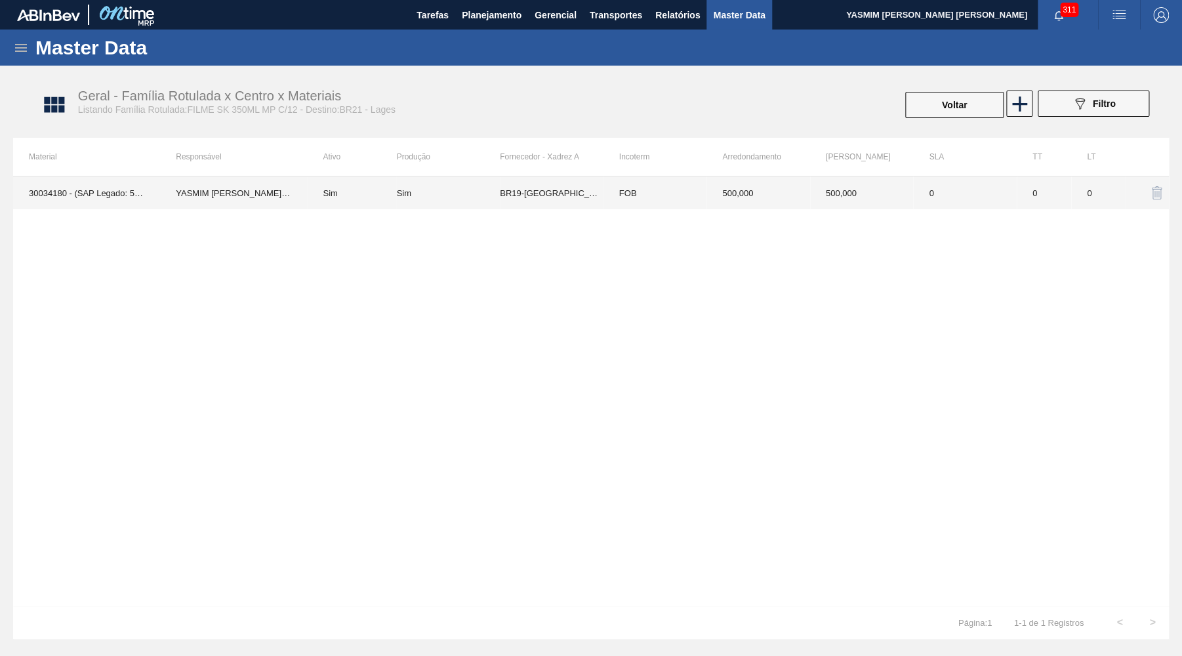
click at [329, 184] on td "Sim" at bounding box center [351, 192] width 89 height 33
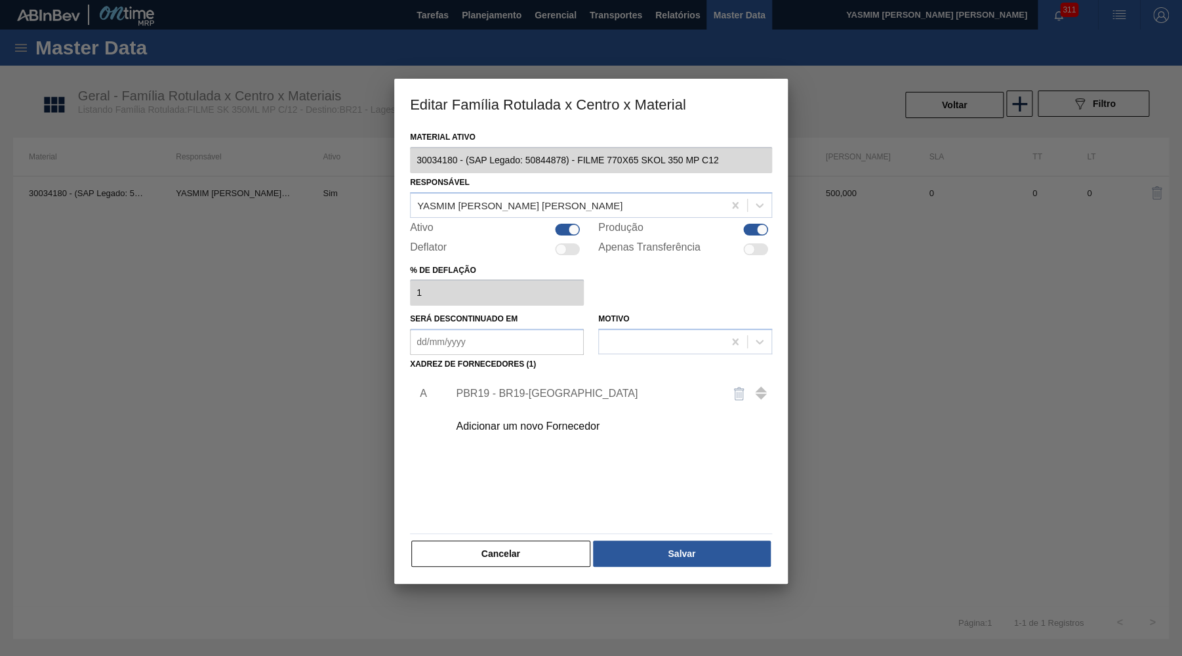
click at [484, 422] on div "Adicionar um novo Fornecedor" at bounding box center [584, 426] width 257 height 12
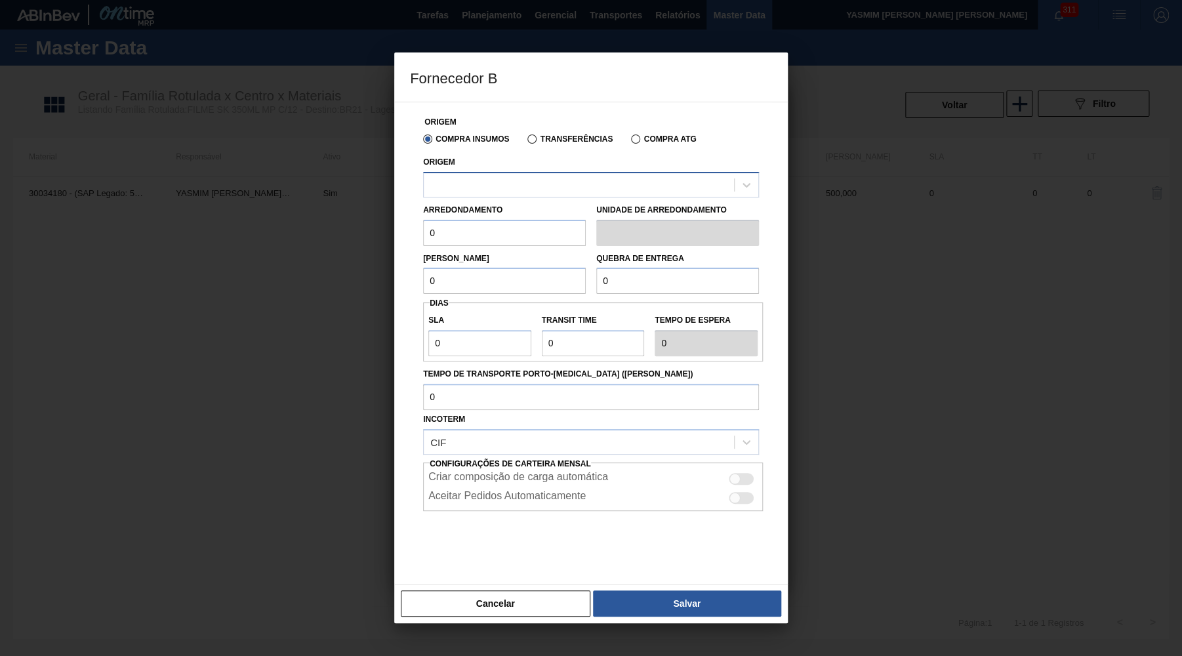
click at [515, 190] on div at bounding box center [579, 184] width 310 height 19
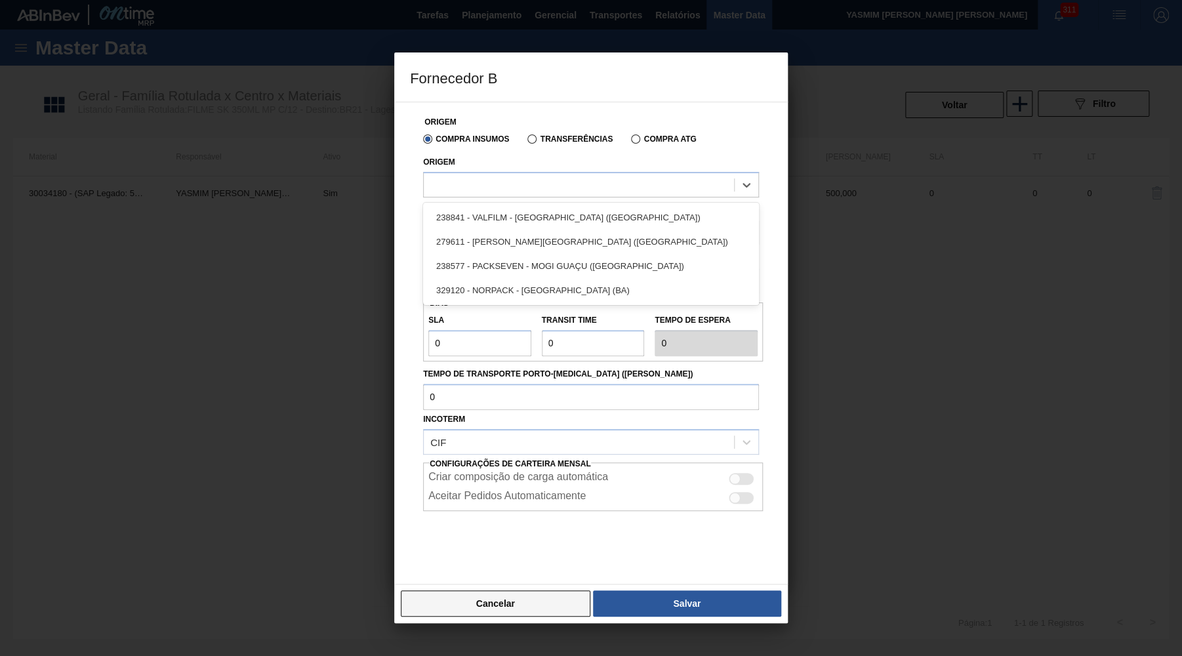
click at [508, 614] on button "Cancelar" at bounding box center [495, 603] width 189 height 26
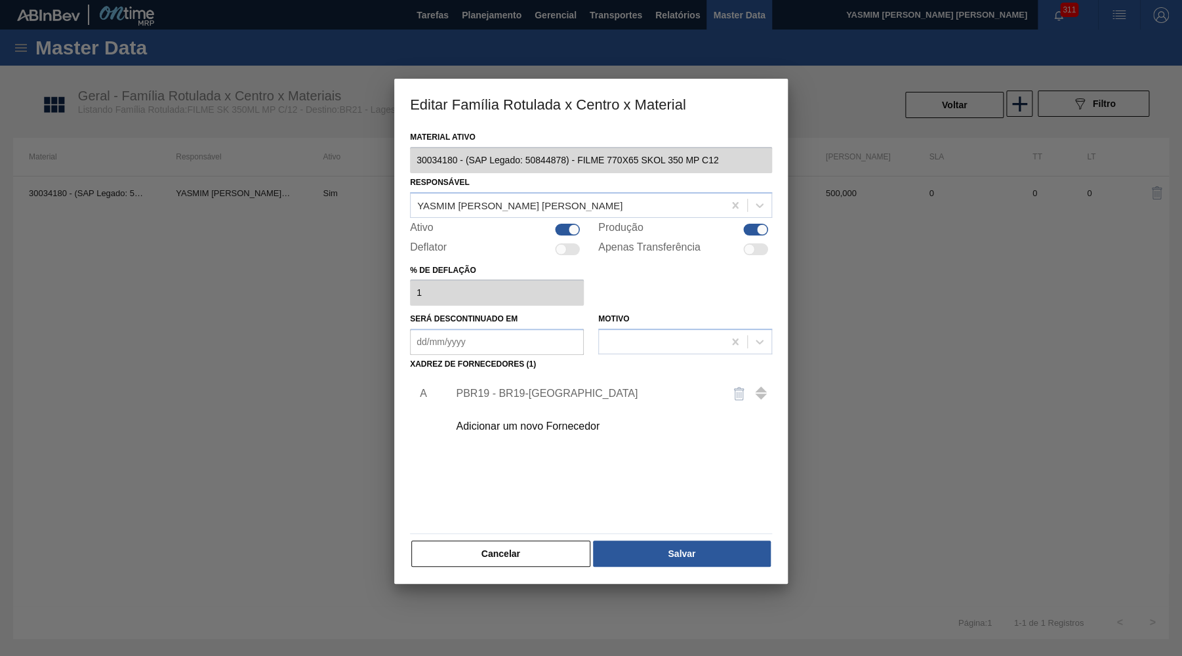
drag, startPoint x: 946, startPoint y: 123, endPoint x: 942, endPoint y: 132, distance: 9.1
click at [942, 132] on div at bounding box center [591, 328] width 1182 height 656
click at [538, 420] on div "Adicionar um novo Fornecedor" at bounding box center [584, 426] width 257 height 12
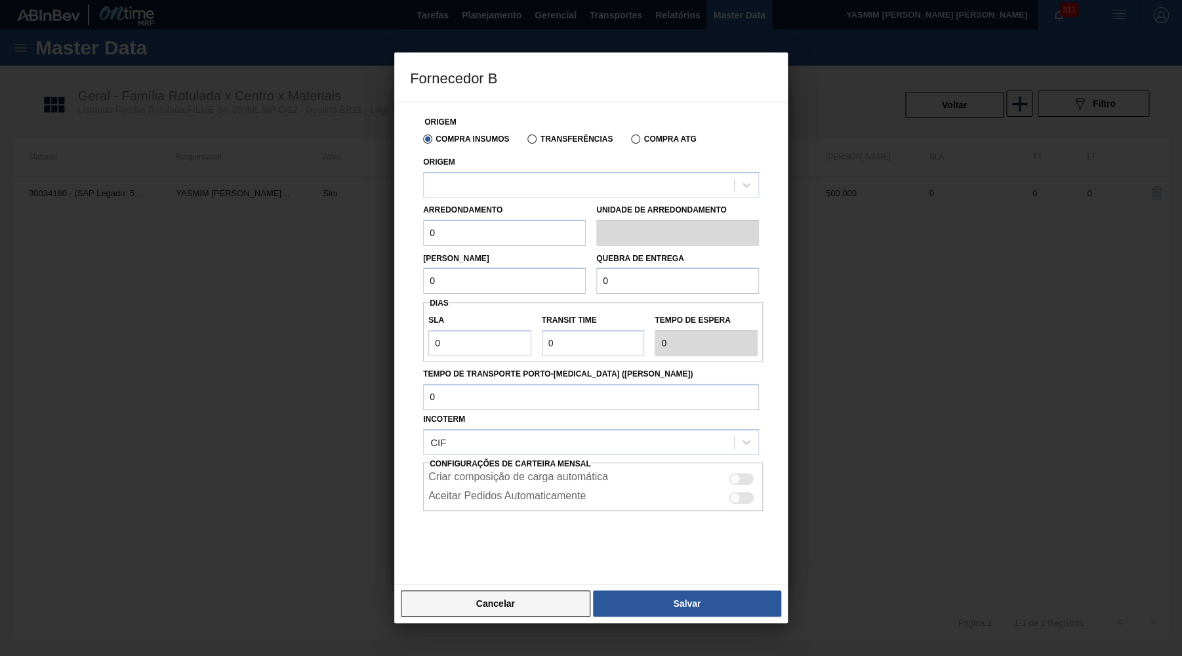
click at [496, 606] on button "Cancelar" at bounding box center [495, 603] width 189 height 26
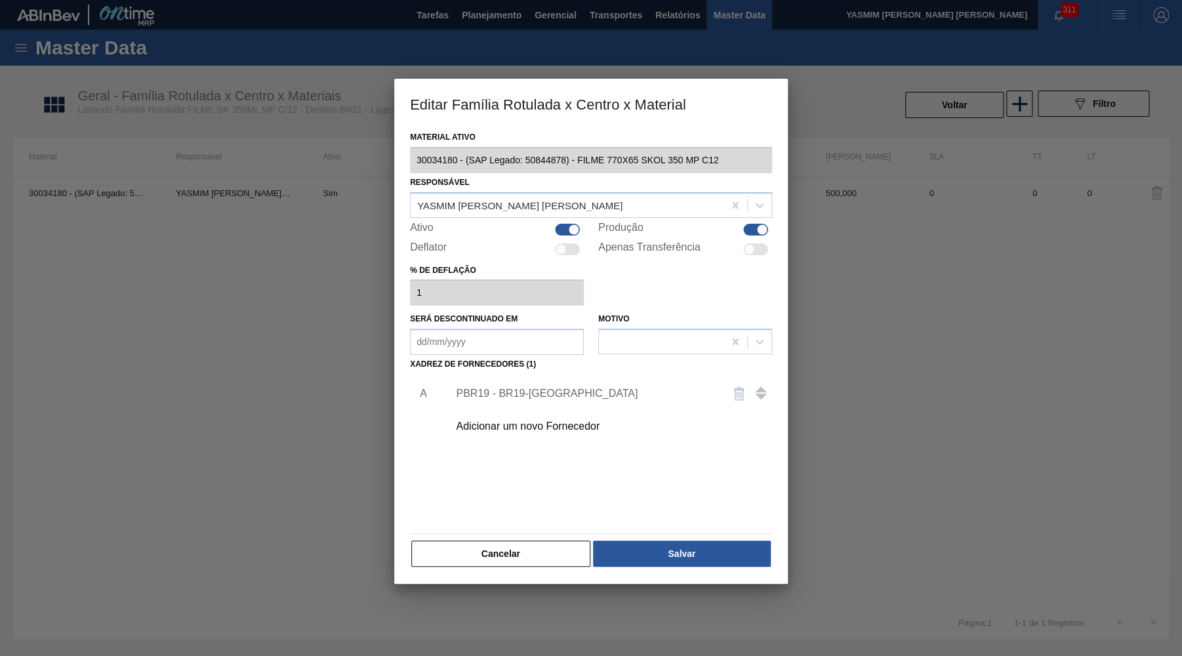
click at [508, 563] on div "Material ativo 30034180 - (SAP Legado: 50844878) - FILME 770X65 SKOL 350 MP C12…" at bounding box center [590, 356] width 393 height 456
click at [523, 540] on button "Cancelar" at bounding box center [500, 553] width 179 height 26
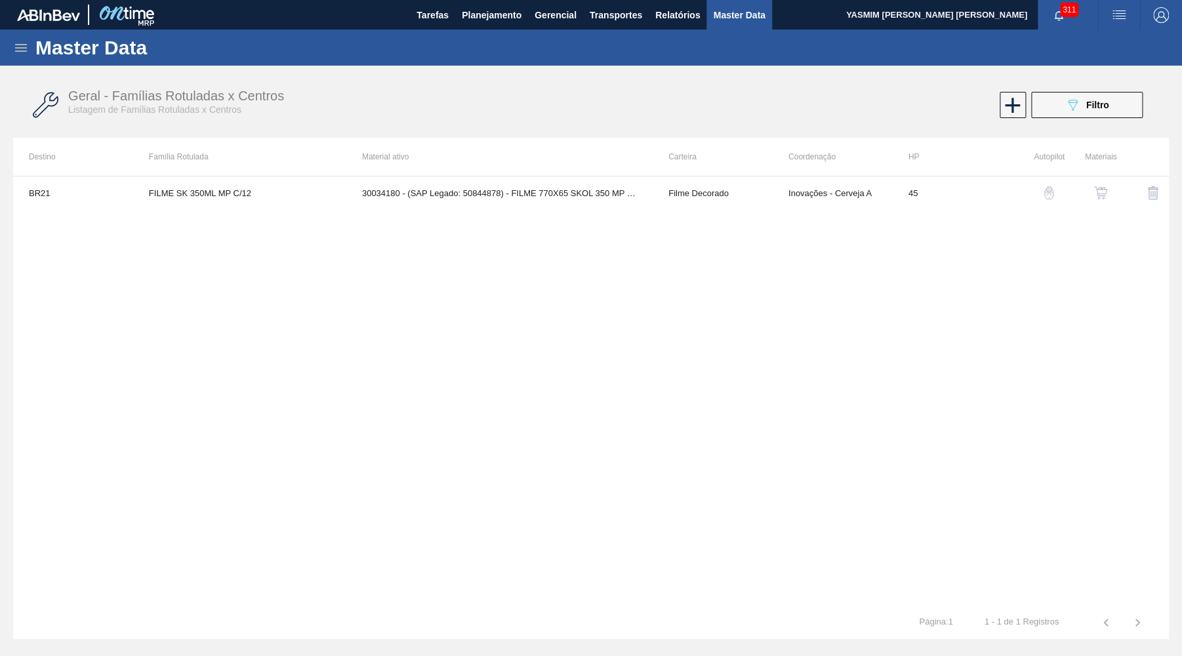
click at [1106, 185] on button "button" at bounding box center [1100, 192] width 31 height 31
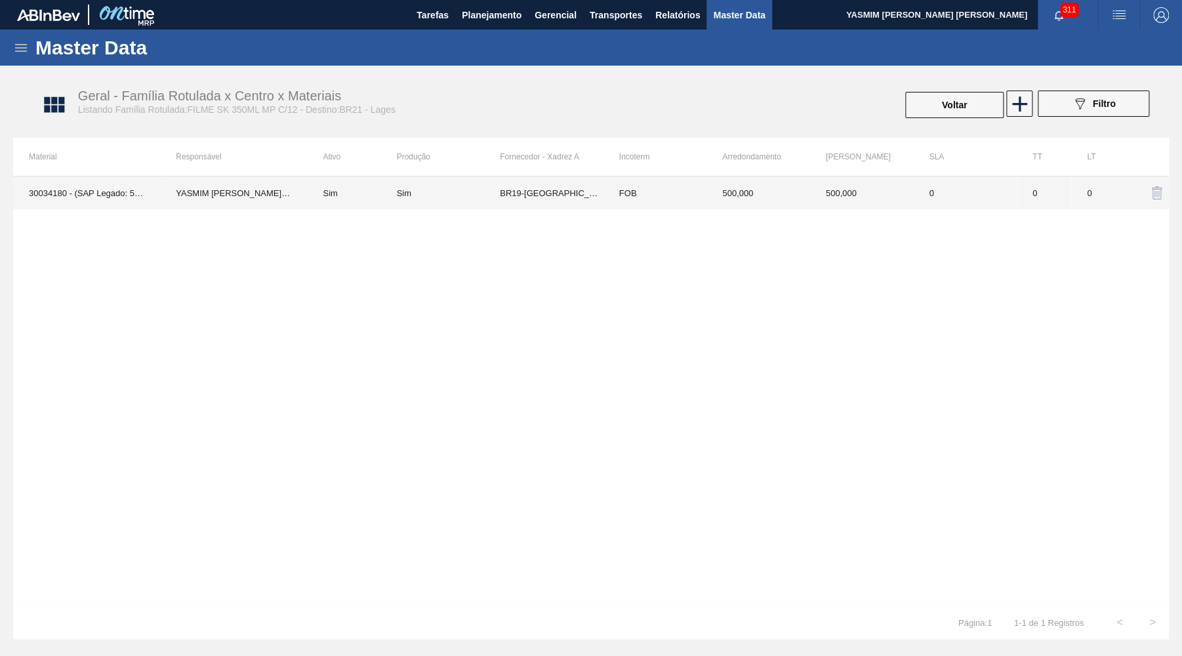
click at [719, 144] on th "Arredondamento" at bounding box center [758, 157] width 104 height 38
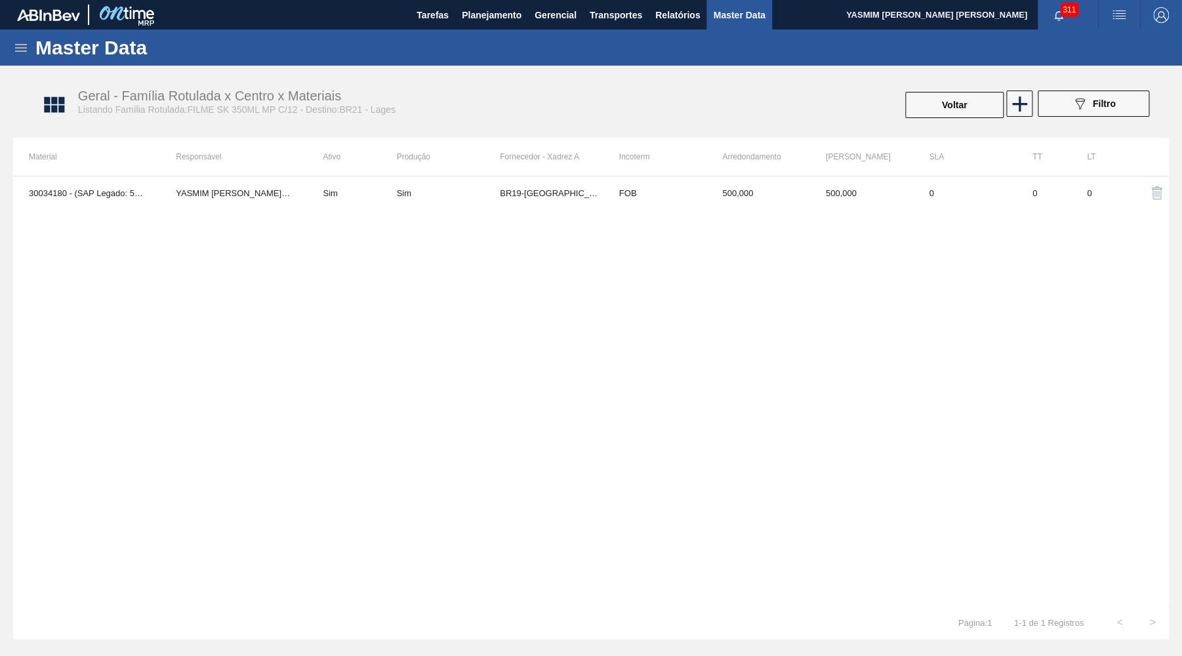
click at [735, 176] on div "30034180 - (SAP Legado: 50844878) - FILME 770X65 SKOL 350 MP C12 YASMIM [PERSON…" at bounding box center [590, 391] width 1155 height 430
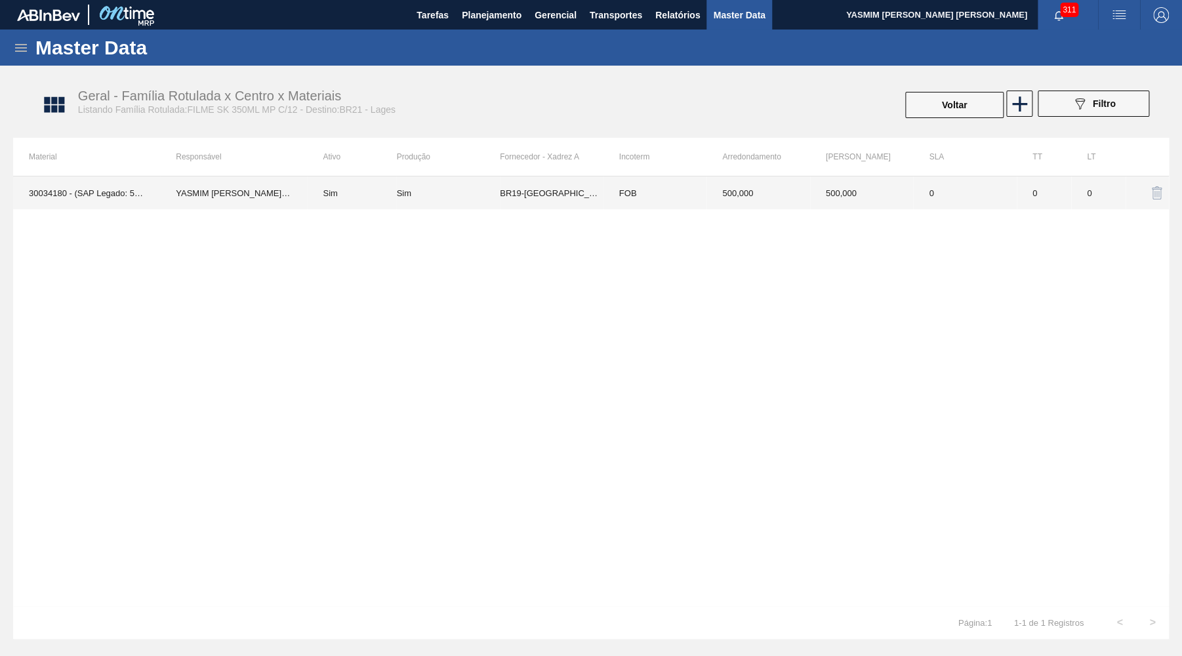
click at [734, 178] on td "500,000" at bounding box center [758, 192] width 104 height 33
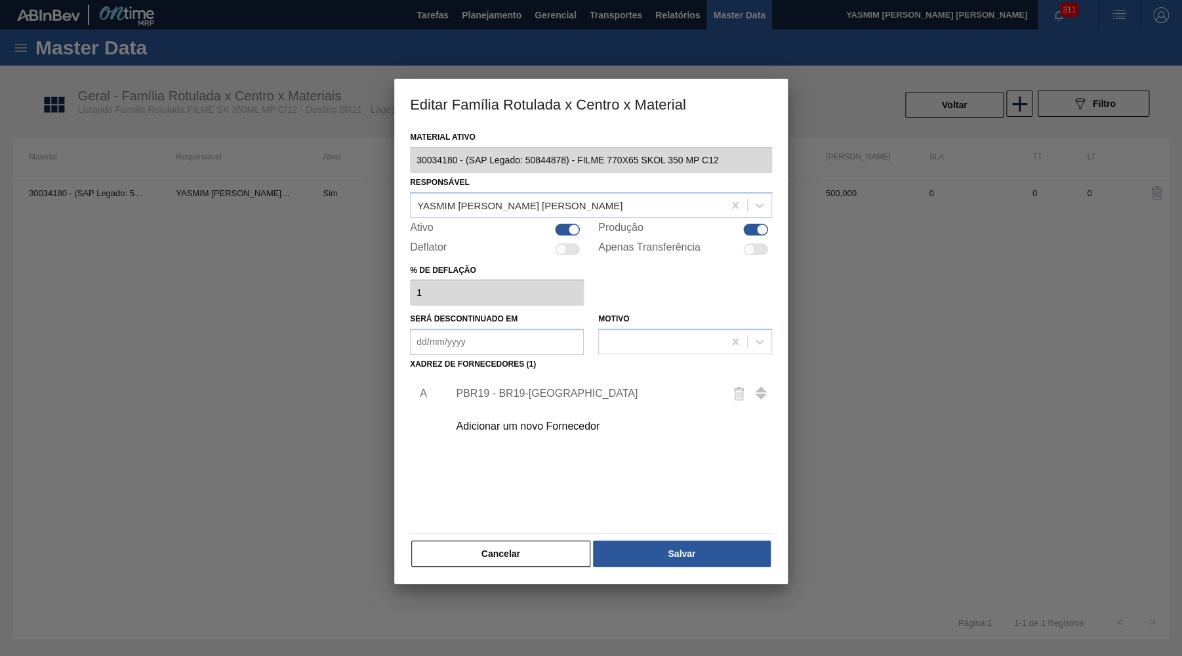
click at [527, 420] on div "Adicionar um novo Fornecedor" at bounding box center [584, 426] width 257 height 12
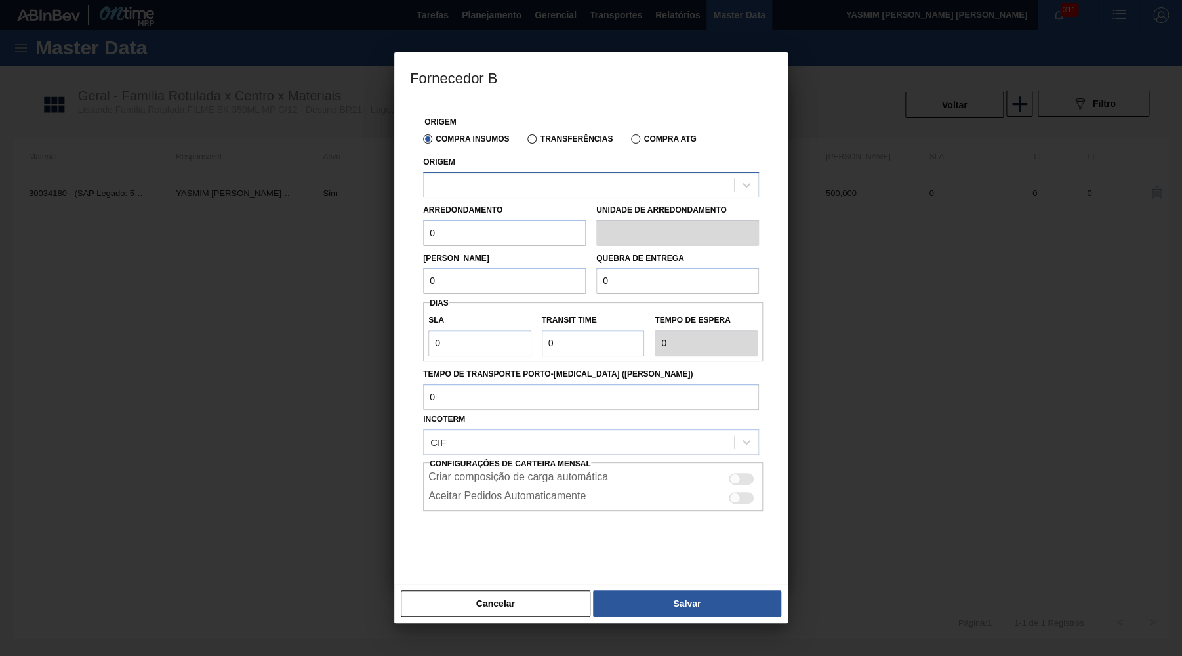
click at [572, 175] on div at bounding box center [579, 184] width 310 height 19
click at [451, 211] on label "Arredondamento" at bounding box center [462, 209] width 79 height 9
click at [458, 193] on div at bounding box center [591, 185] width 336 height 26
click at [475, 177] on div at bounding box center [579, 184] width 310 height 19
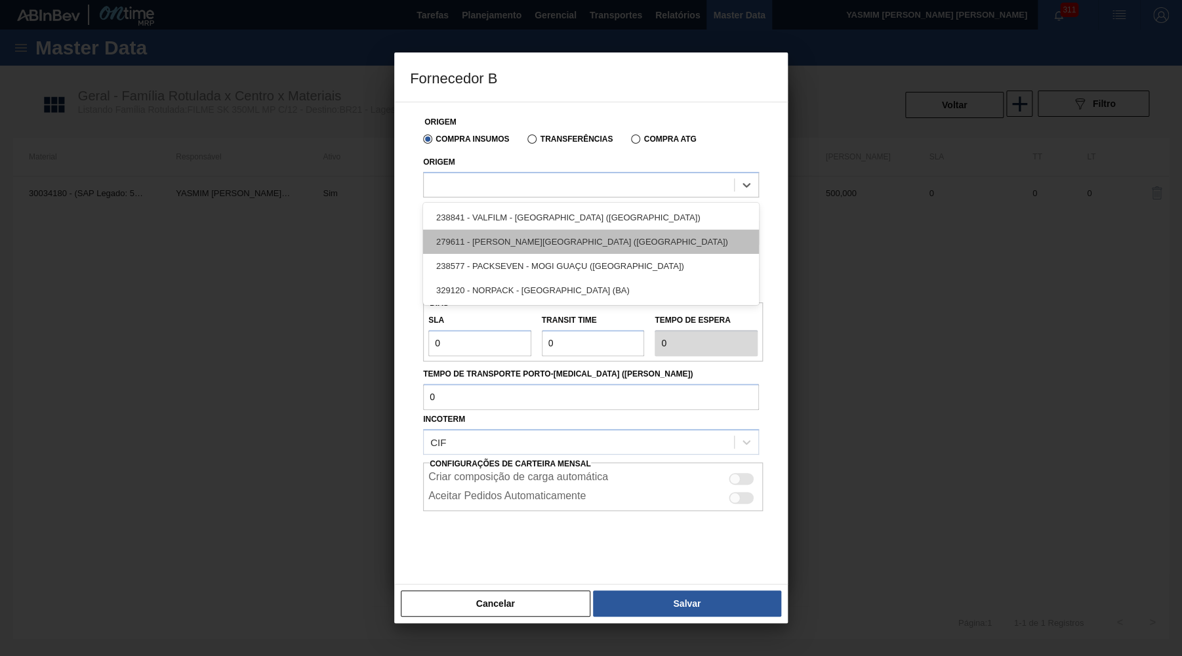
drag, startPoint x: 542, startPoint y: 239, endPoint x: 531, endPoint y: 243, distance: 11.2
click at [531, 243] on div "279611 - [PERSON_NAME][GEOGRAPHIC_DATA] ([GEOGRAPHIC_DATA])" at bounding box center [591, 241] width 336 height 24
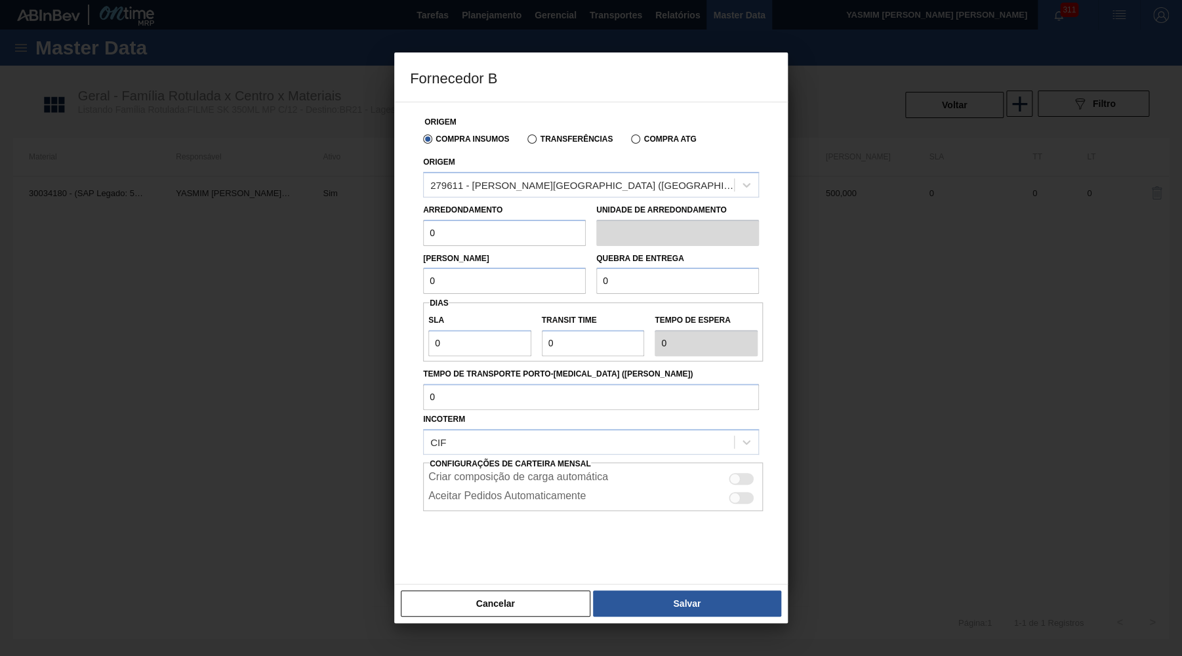
drag, startPoint x: 459, startPoint y: 210, endPoint x: 371, endPoint y: 205, distance: 88.0
click at [394, 205] on div "Origem Compra Insumos Transferências Compra ATG Origem 279611 - [PERSON_NAME] G…" at bounding box center [590, 343] width 393 height 483
click at [429, 220] on input "0" at bounding box center [504, 233] width 163 height 26
click at [454, 228] on input "0" at bounding box center [504, 233] width 163 height 26
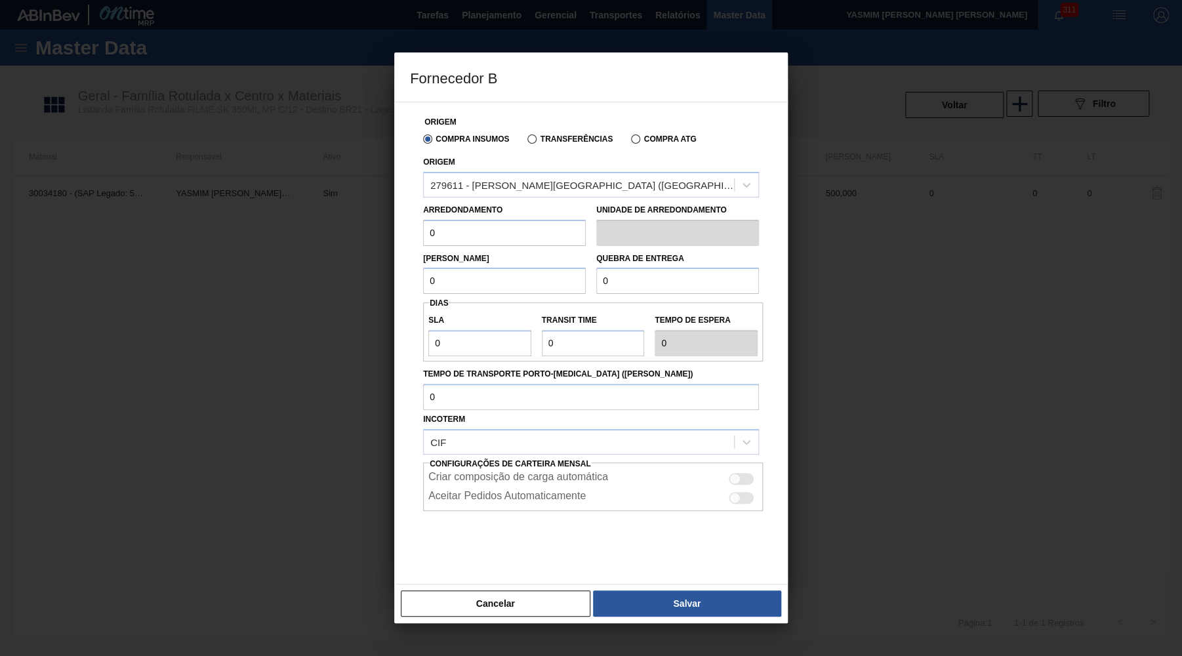
click at [454, 228] on input "0" at bounding box center [504, 233] width 163 height 26
drag, startPoint x: 468, startPoint y: 281, endPoint x: 414, endPoint y: 271, distance: 54.8
click at [423, 271] on input "0" at bounding box center [504, 281] width 163 height 26
click at [599, 179] on div "279611 - [PERSON_NAME][GEOGRAPHIC_DATA] ([GEOGRAPHIC_DATA])" at bounding box center [582, 184] width 305 height 11
drag, startPoint x: 461, startPoint y: 273, endPoint x: 364, endPoint y: 275, distance: 97.1
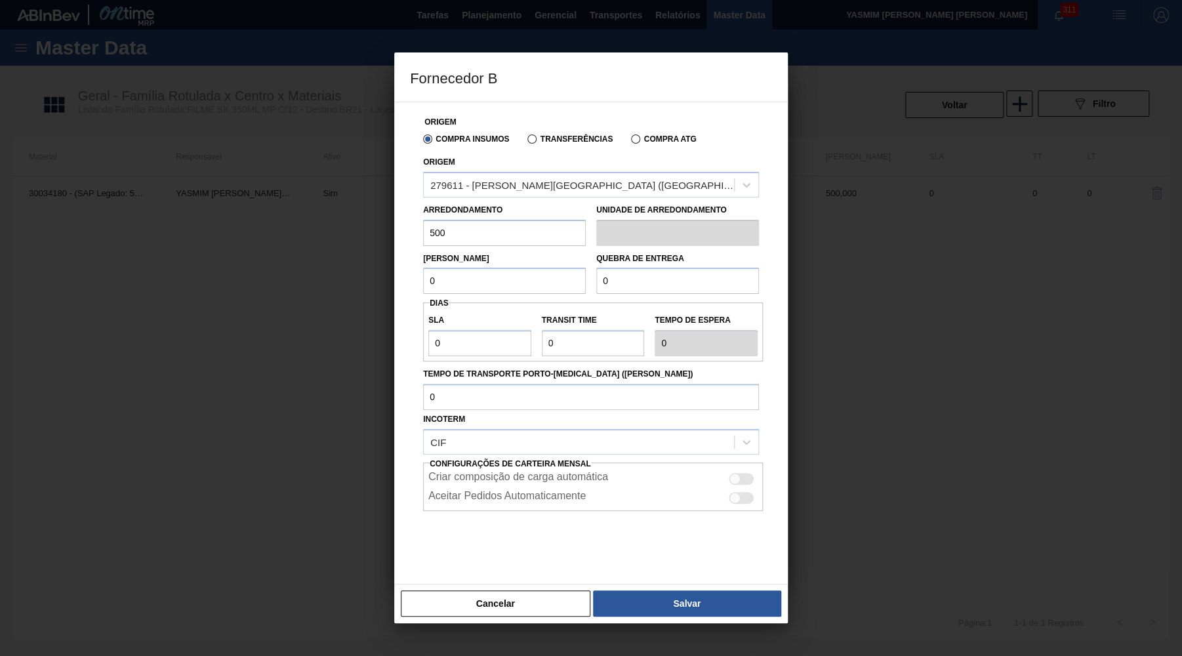
click at [423, 275] on input "0" at bounding box center [504, 281] width 163 height 26
click at [519, 129] on div "Compra Insumos Transferências Compra ATG" at bounding box center [591, 138] width 346 height 22
click at [521, 196] on div "Origem Compra Insumos Transferências Compra ATG Origem 279611 - [PERSON_NAME][G…" at bounding box center [591, 339] width 362 height 474
click at [531, 183] on div "279611 - [PERSON_NAME][GEOGRAPHIC_DATA] ([GEOGRAPHIC_DATA])" at bounding box center [582, 184] width 305 height 11
drag, startPoint x: 456, startPoint y: 287, endPoint x: 348, endPoint y: 258, distance: 112.1
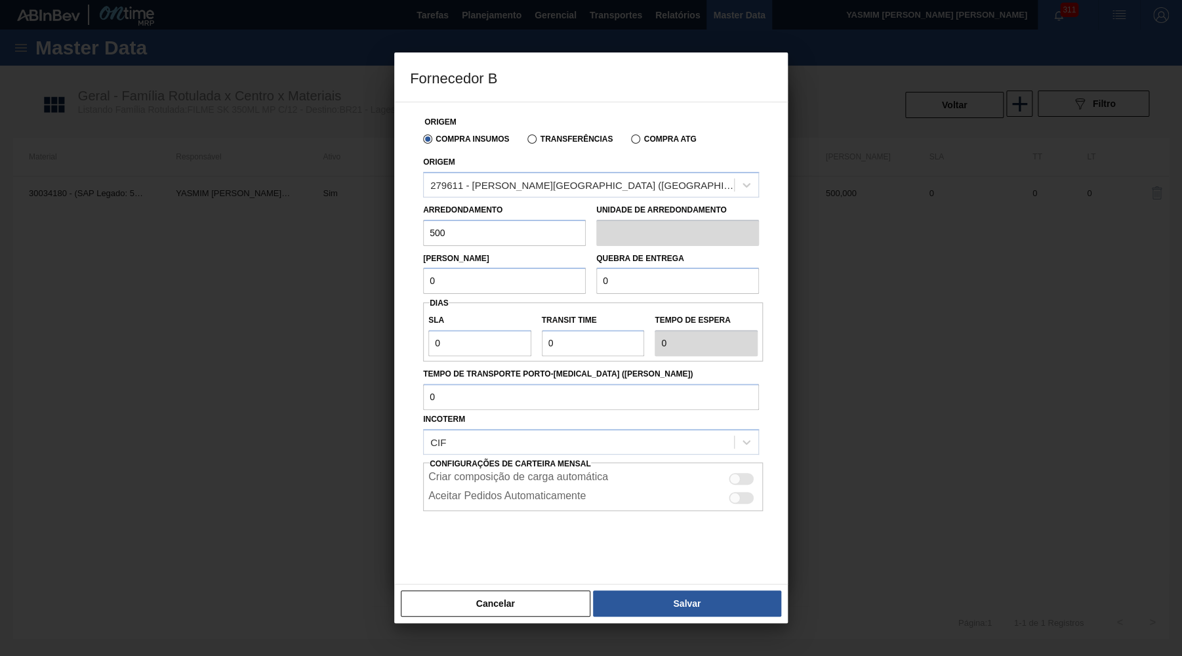
click at [423, 268] on input "0" at bounding box center [504, 281] width 163 height 26
drag, startPoint x: 535, startPoint y: 225, endPoint x: 228, endPoint y: 224, distance: 306.9
click at [423, 224] on input "500" at bounding box center [504, 233] width 163 height 26
drag, startPoint x: 468, startPoint y: 279, endPoint x: 444, endPoint y: 283, distance: 24.0
click at [424, 276] on input "0" at bounding box center [504, 281] width 163 height 26
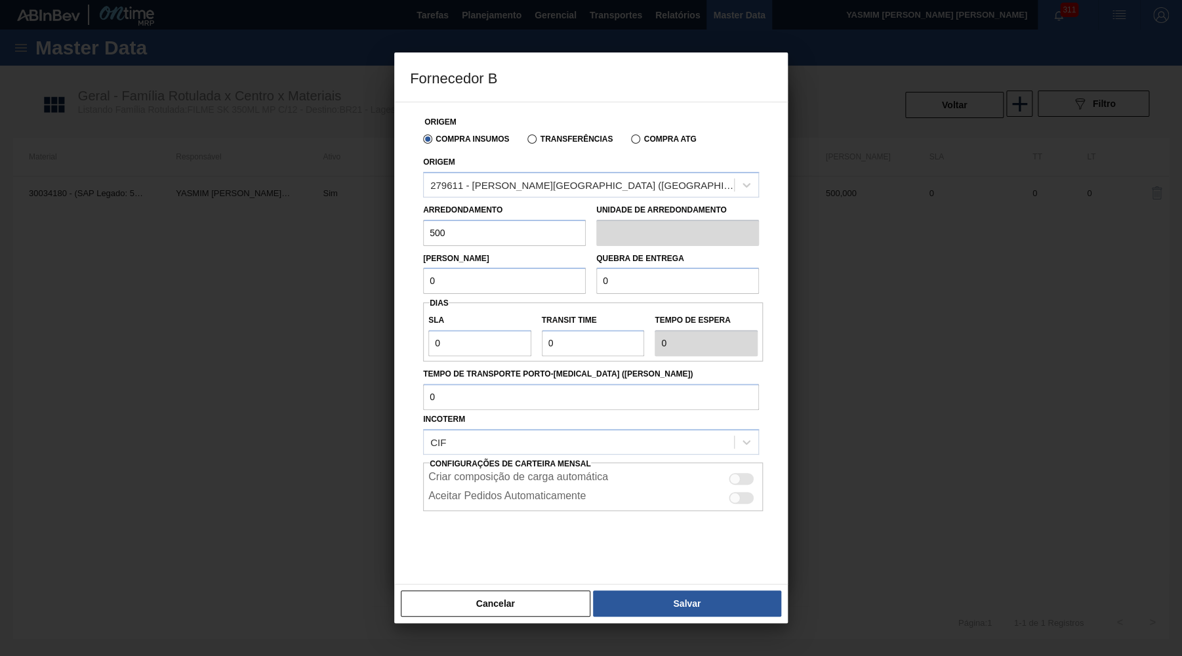
paste input "50"
drag, startPoint x: 651, startPoint y: 279, endPoint x: 456, endPoint y: 283, distance: 195.4
click at [596, 283] on input "0" at bounding box center [677, 281] width 163 height 26
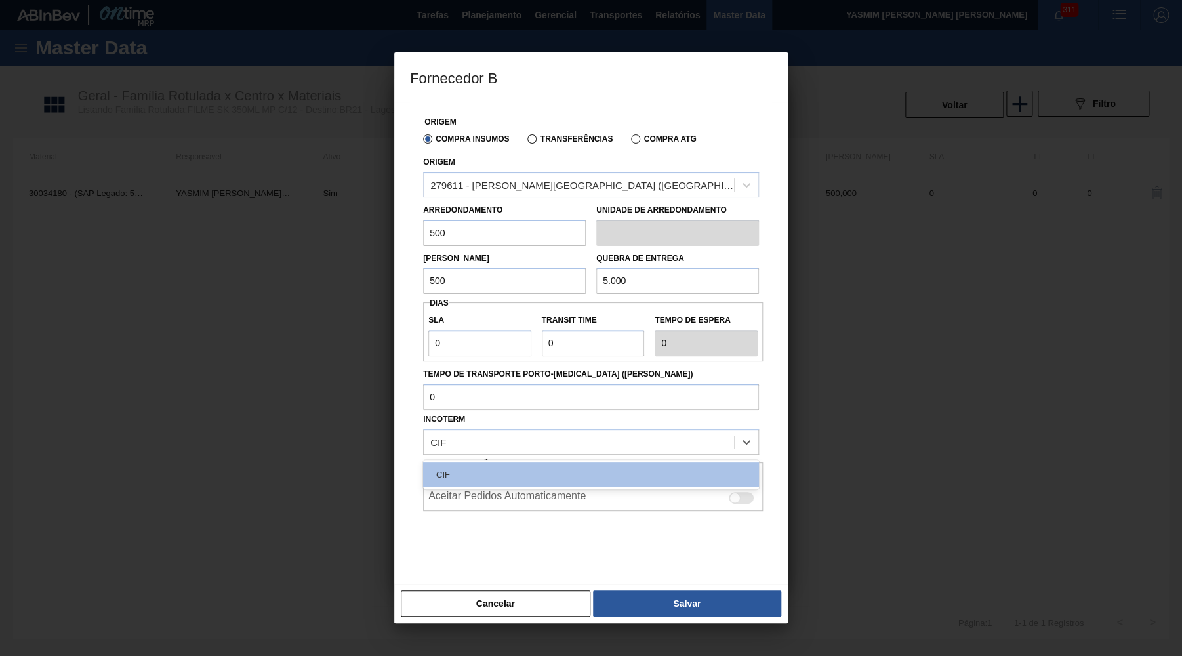
drag, startPoint x: 466, startPoint y: 439, endPoint x: 684, endPoint y: 481, distance: 221.7
click at [504, 451] on div "option CIF focused, 1 of 1. 1 result available. Use Up and Down to choose optio…" at bounding box center [591, 442] width 336 height 26
click at [759, 405] on div "Origem Compra Insumos Transferências Compra ATG Origem 279611 - [PERSON_NAME][G…" at bounding box center [591, 339] width 362 height 474
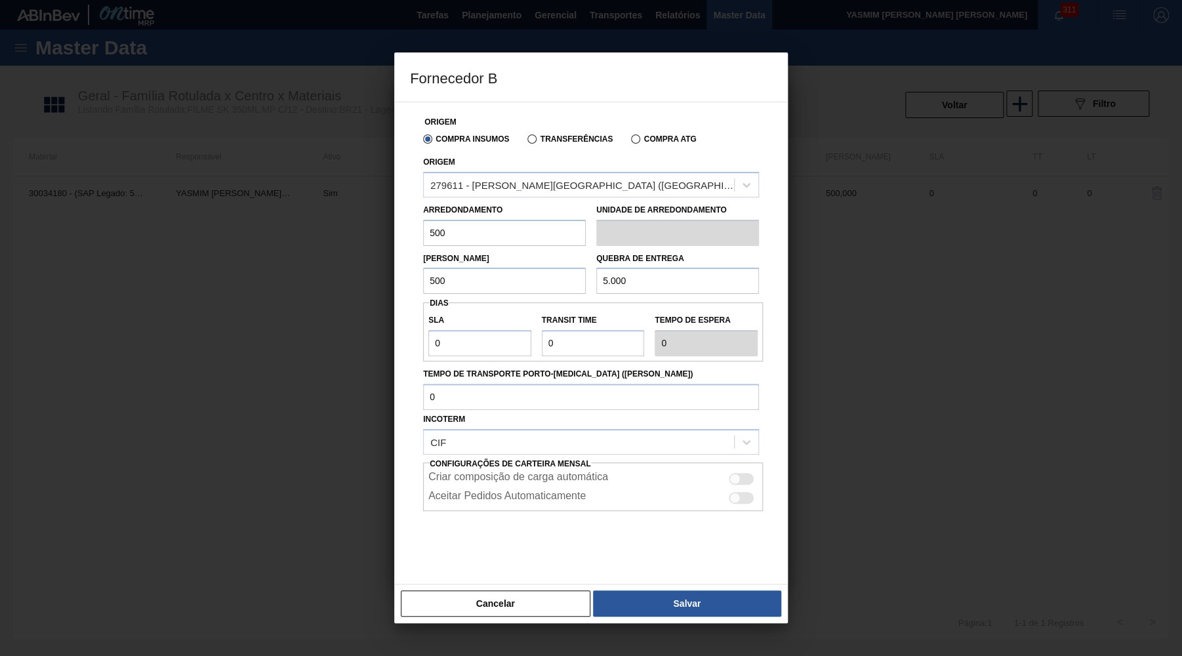
click at [738, 473] on div at bounding box center [740, 479] width 25 height 12
click at [723, 605] on button "Salvar" at bounding box center [687, 603] width 188 height 26
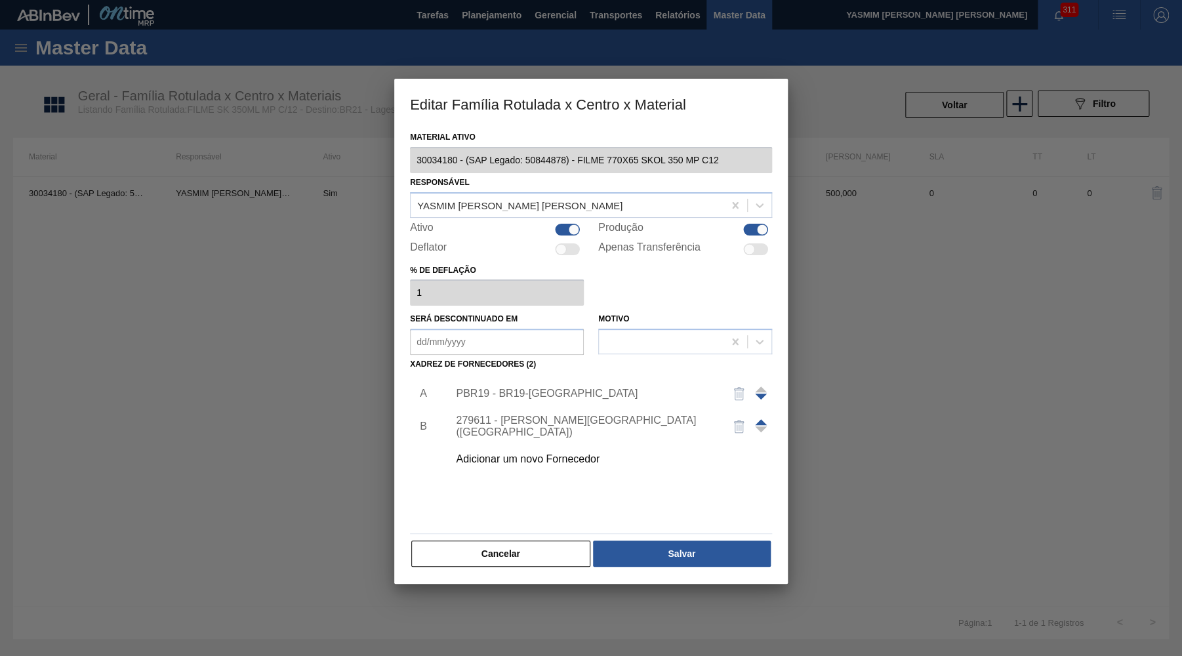
click at [736, 386] on img "button" at bounding box center [739, 394] width 16 height 16
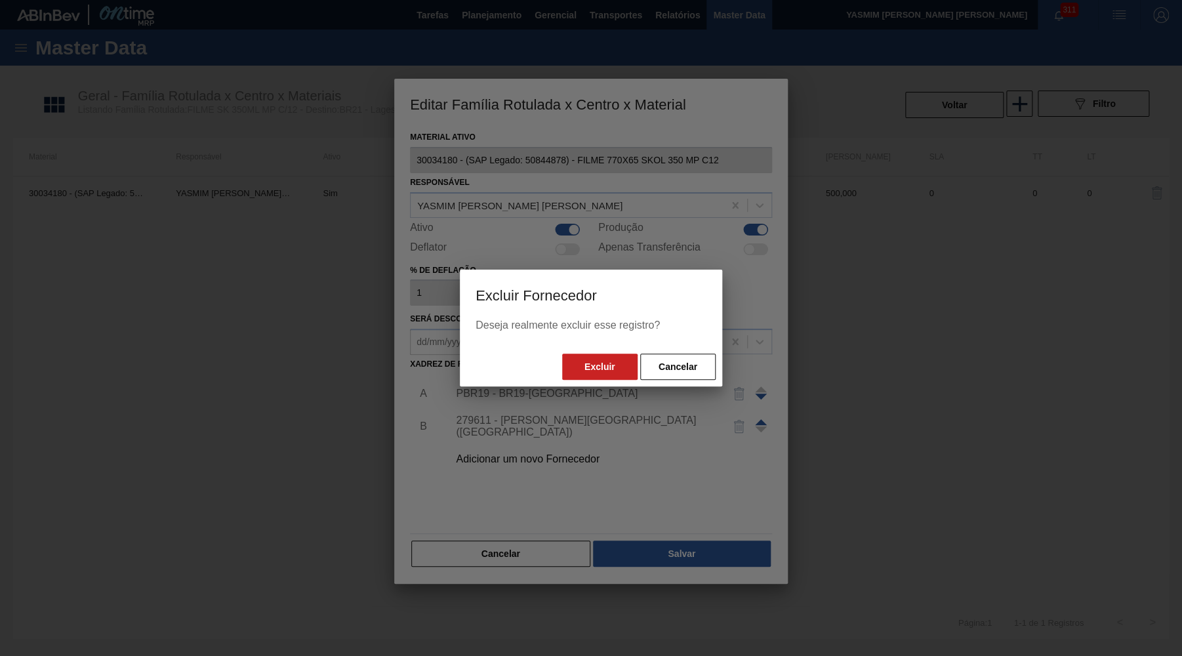
click at [539, 361] on div "Excluir Cancelar" at bounding box center [591, 366] width 262 height 39
click at [583, 366] on button "Excluir" at bounding box center [599, 366] width 75 height 26
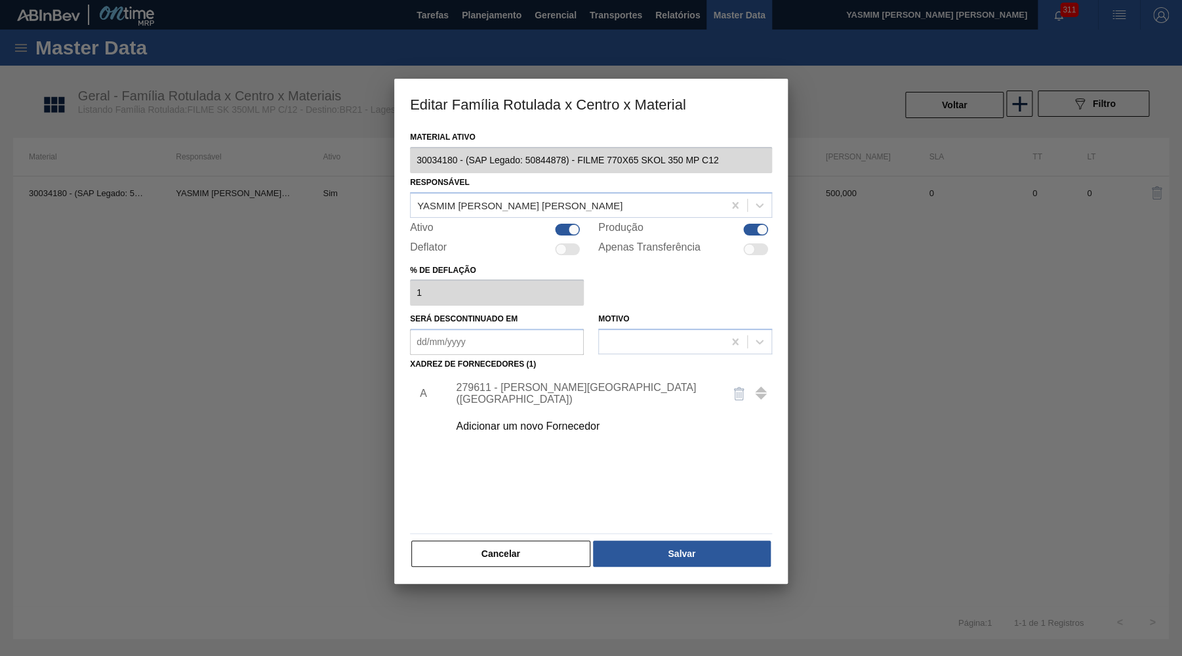
click at [647, 0] on body "Tarefas Planejamento Gerencial Transportes Relatórios Master Data YASMIM [PERSO…" at bounding box center [591, 0] width 1182 height 0
click at [665, 553] on button "Salvar" at bounding box center [682, 553] width 178 height 26
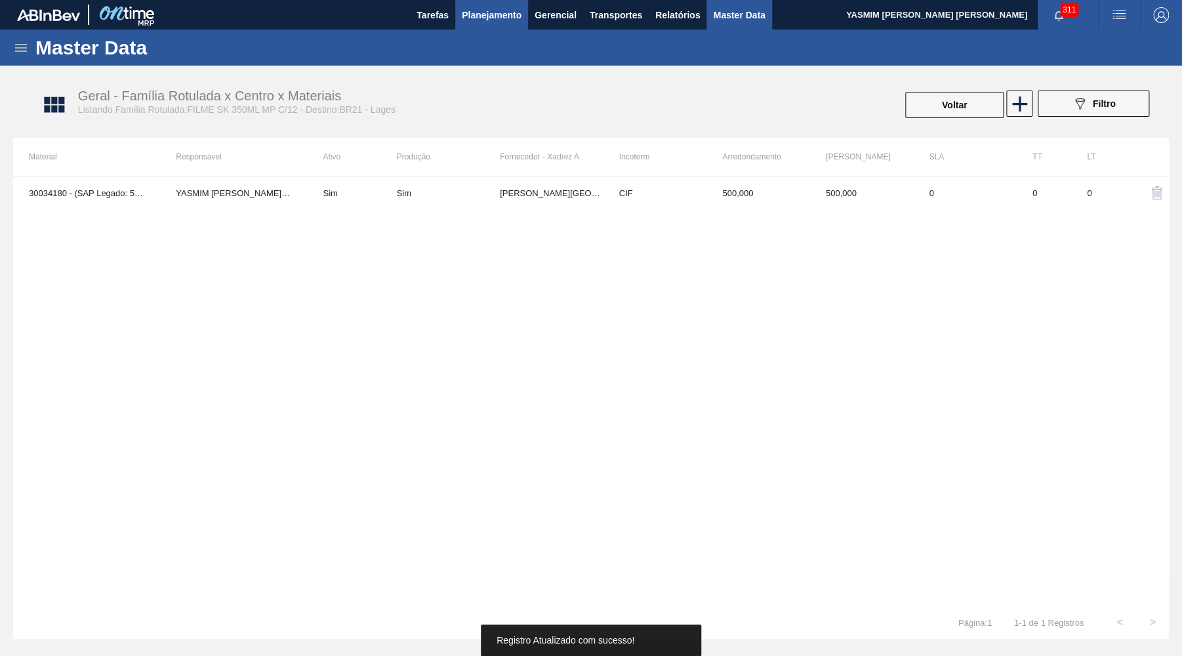
click at [458, 25] on button "Planejamento" at bounding box center [491, 15] width 73 height 30
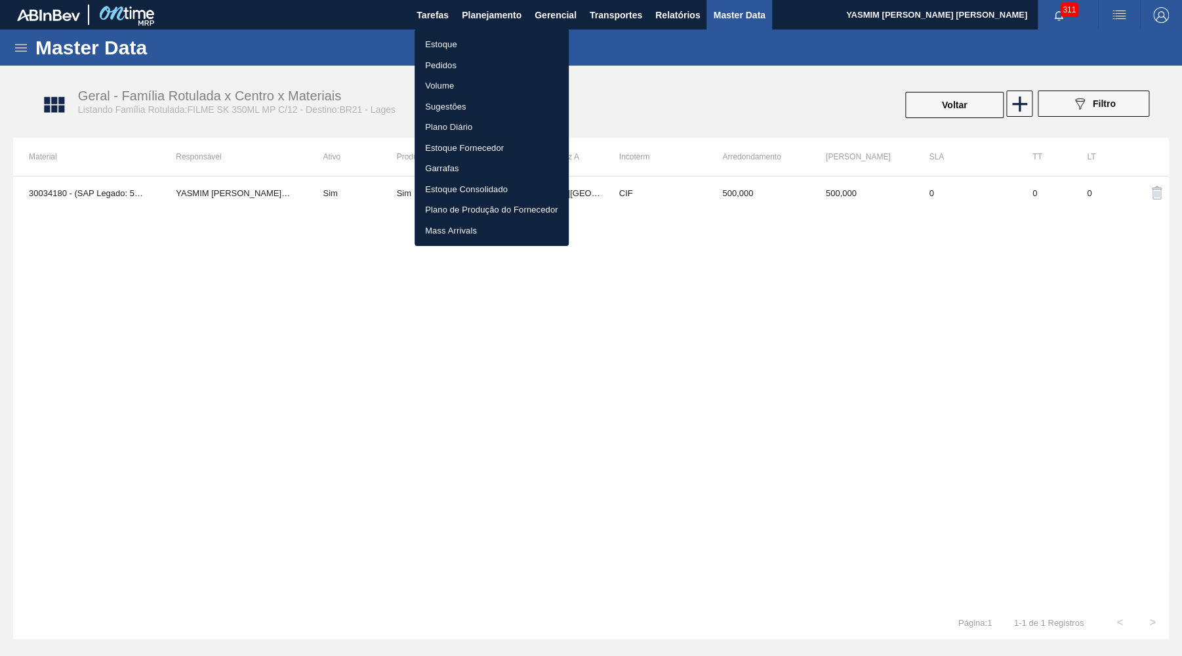
click at [471, 35] on li "Estoque" at bounding box center [491, 44] width 154 height 21
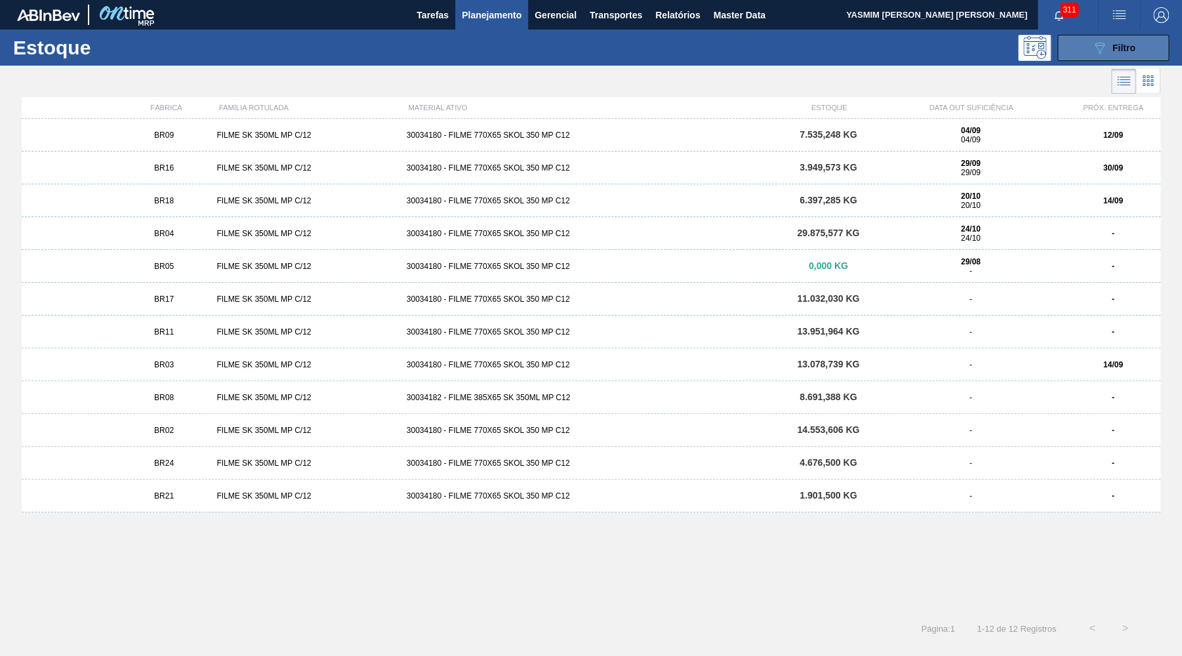
click at [1159, 49] on button "089F7B8B-B2A5-4AFE-B5C0-19BA573D28AC Filtro" at bounding box center [1112, 48] width 111 height 26
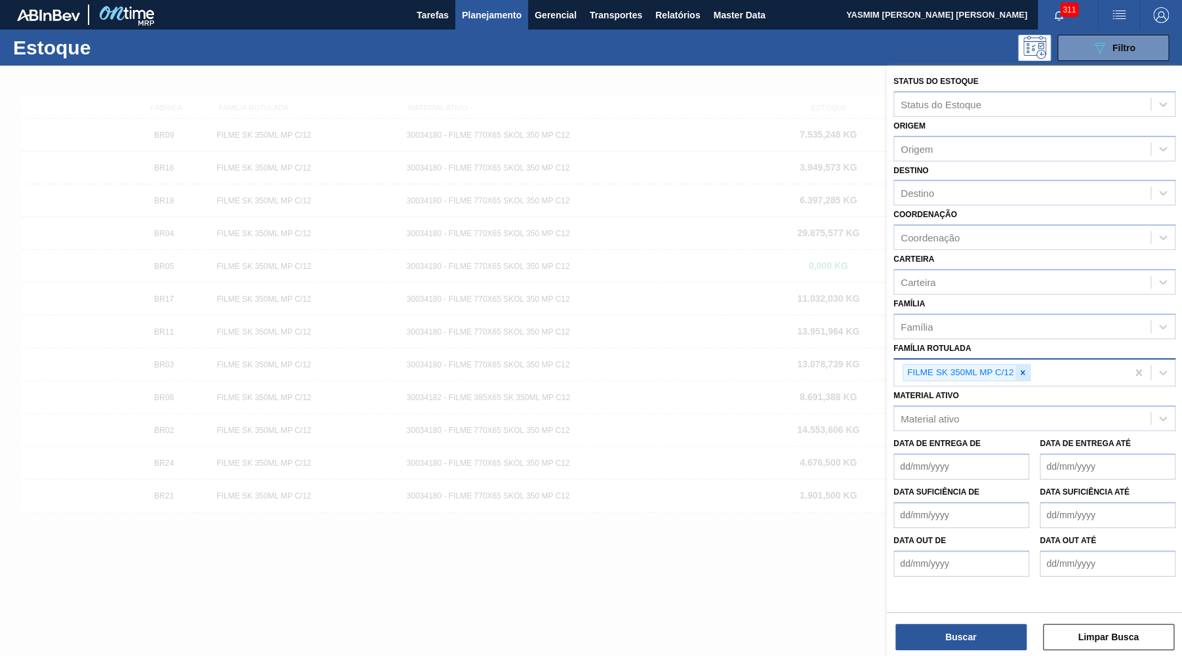
click at [1020, 368] on icon at bounding box center [1022, 372] width 9 height 9
click at [1024, 205] on div "Coordenação Coordenação" at bounding box center [1034, 227] width 282 height 45
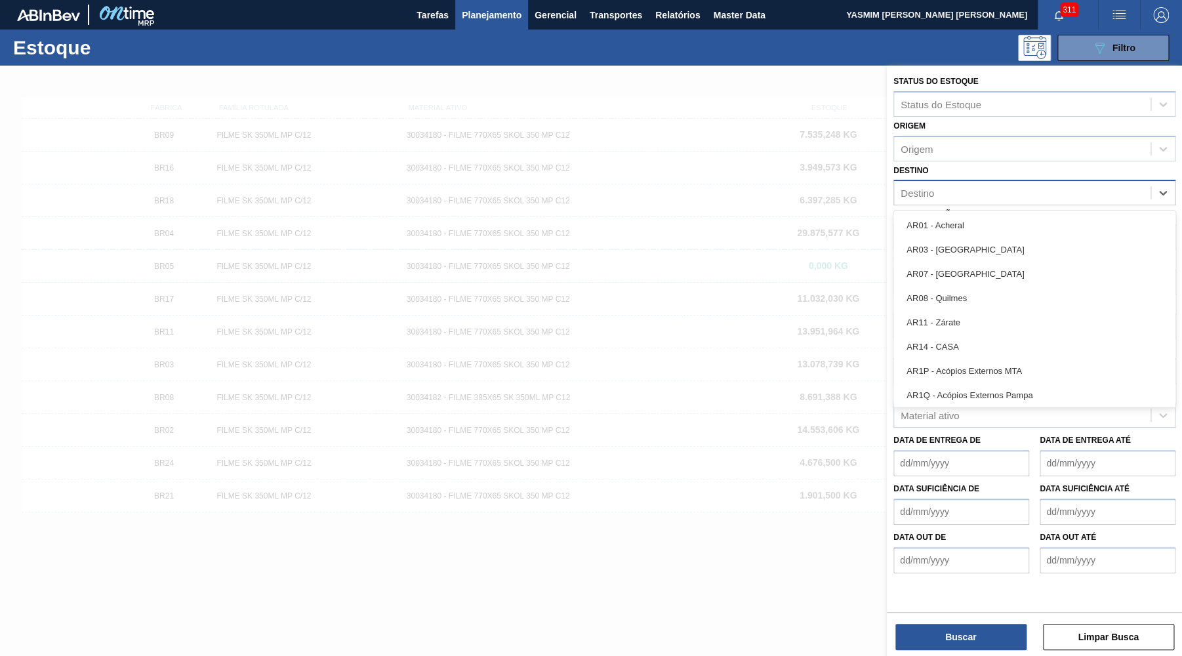
click at [994, 187] on div "Destino" at bounding box center [1022, 193] width 256 height 19
click at [934, 188] on div "Destino" at bounding box center [1022, 193] width 256 height 19
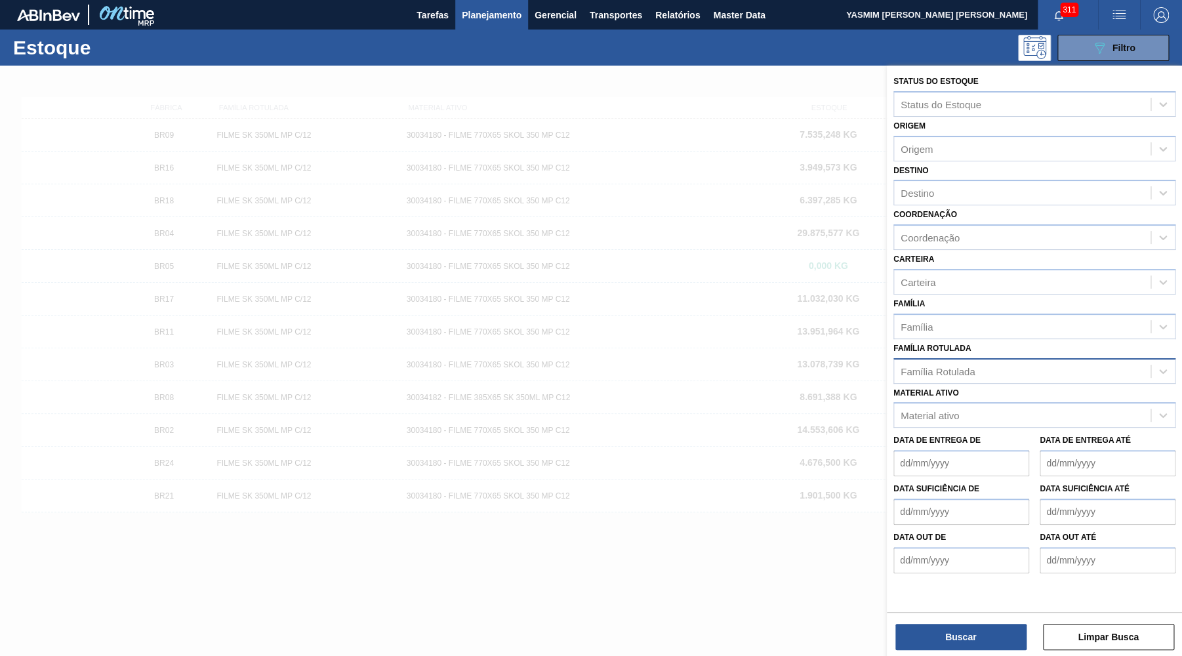
click at [927, 205] on div "Coordenação Coordenação" at bounding box center [1034, 227] width 282 height 45
click at [922, 195] on div "Destino" at bounding box center [1022, 193] width 256 height 19
click at [942, 226] on div "BR21 - Lages" at bounding box center [1034, 225] width 282 height 24
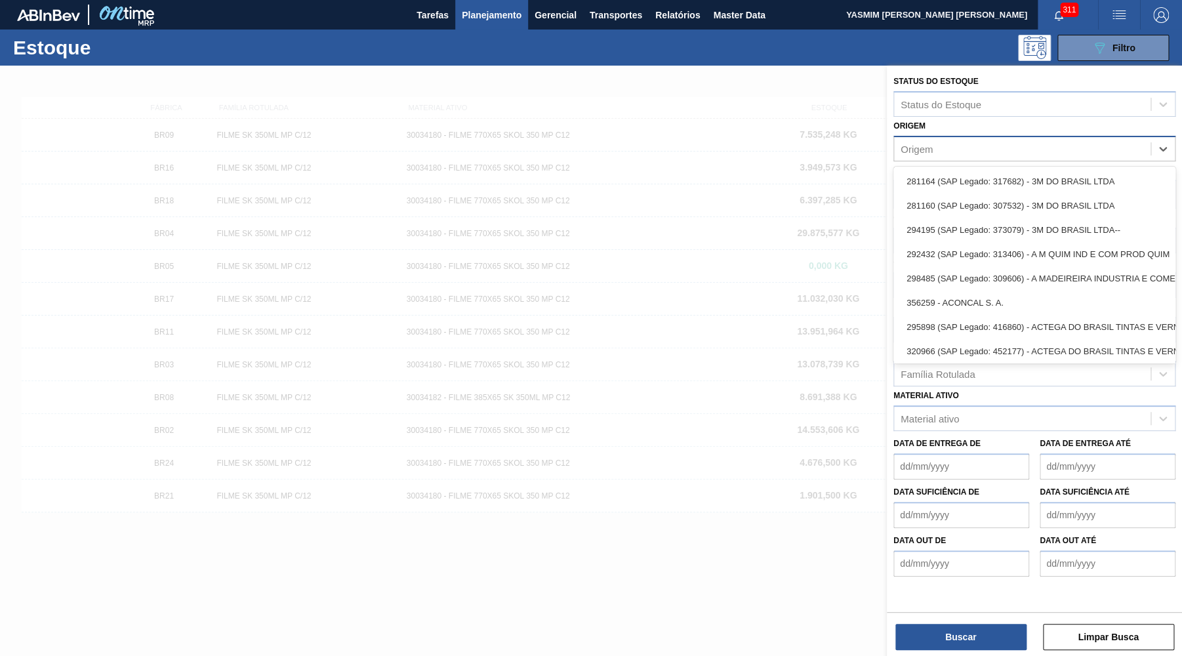
click at [943, 146] on div "Origem" at bounding box center [1022, 148] width 256 height 19
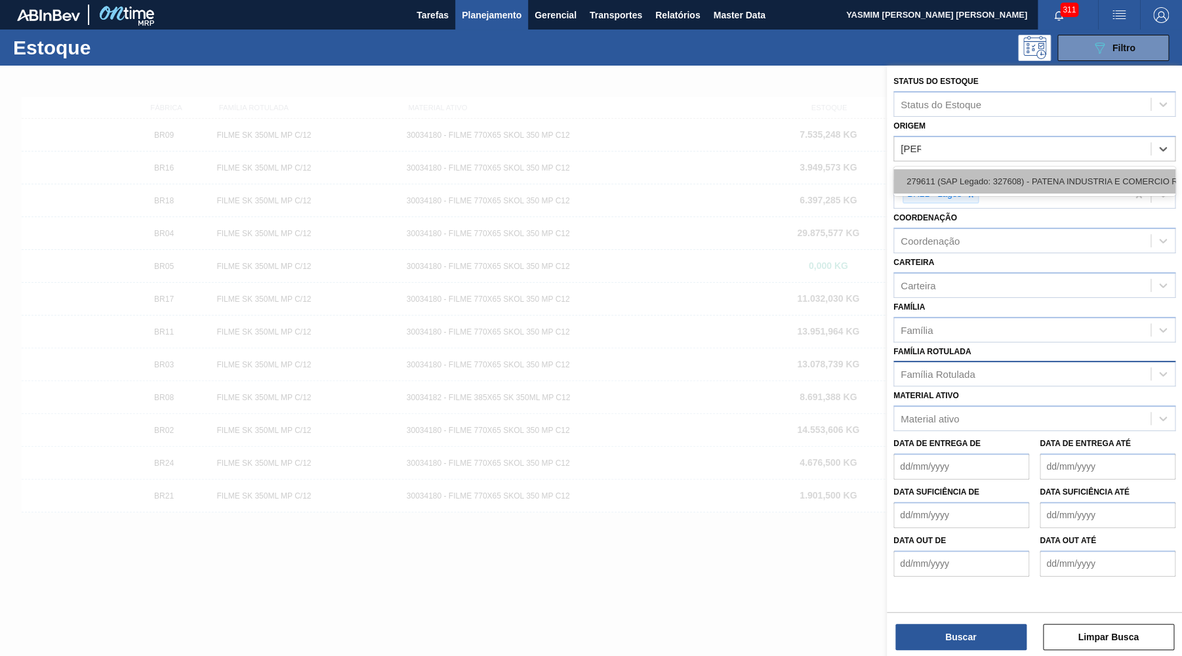
click at [947, 172] on div "279611 (SAP Legado: 327608) - PATENA INDUSTRIA E COMERCIO RESINAS" at bounding box center [1034, 181] width 282 height 24
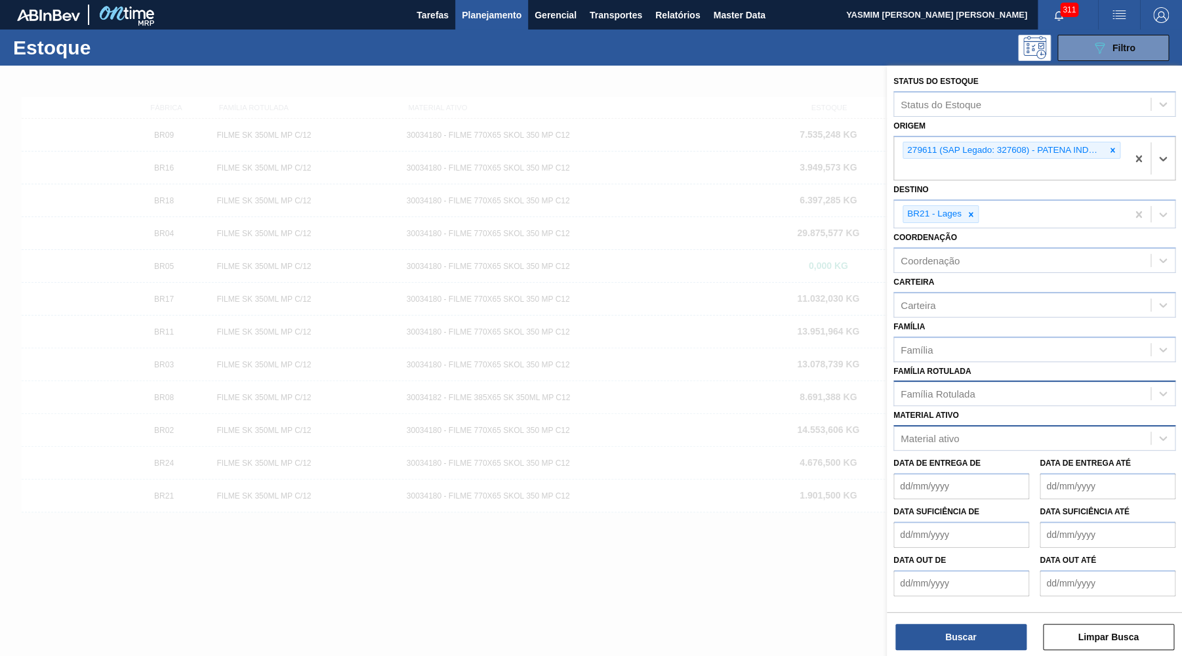
click at [957, 429] on div "Material ativo" at bounding box center [1022, 438] width 256 height 19
click at [954, 410] on label "Material ativo" at bounding box center [926, 414] width 66 height 9
click at [902, 433] on ativo "Material ativo" at bounding box center [900, 438] width 1 height 11
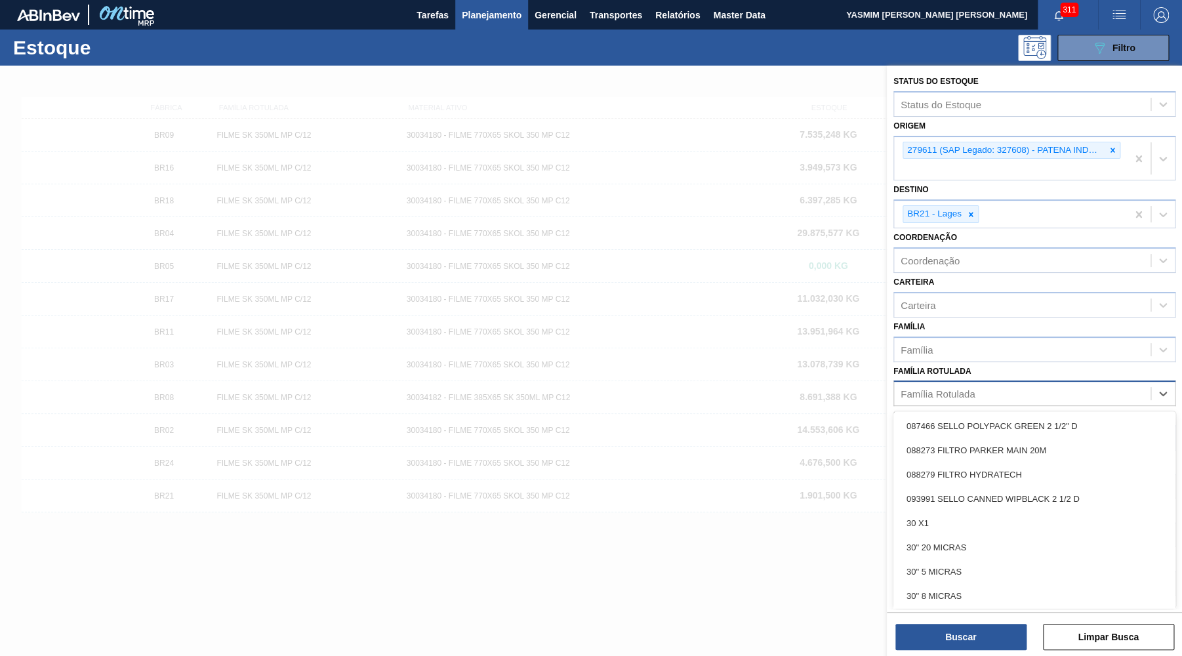
click at [941, 388] on div "Família Rotulada" at bounding box center [937, 393] width 74 height 11
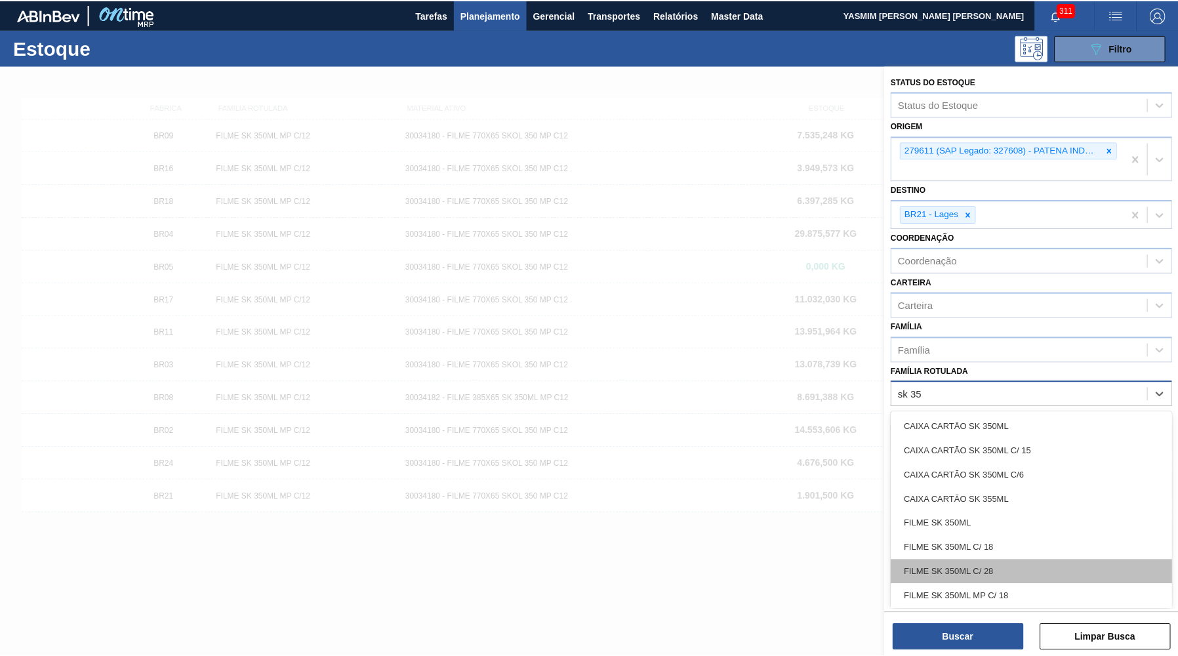
scroll to position [64, 0]
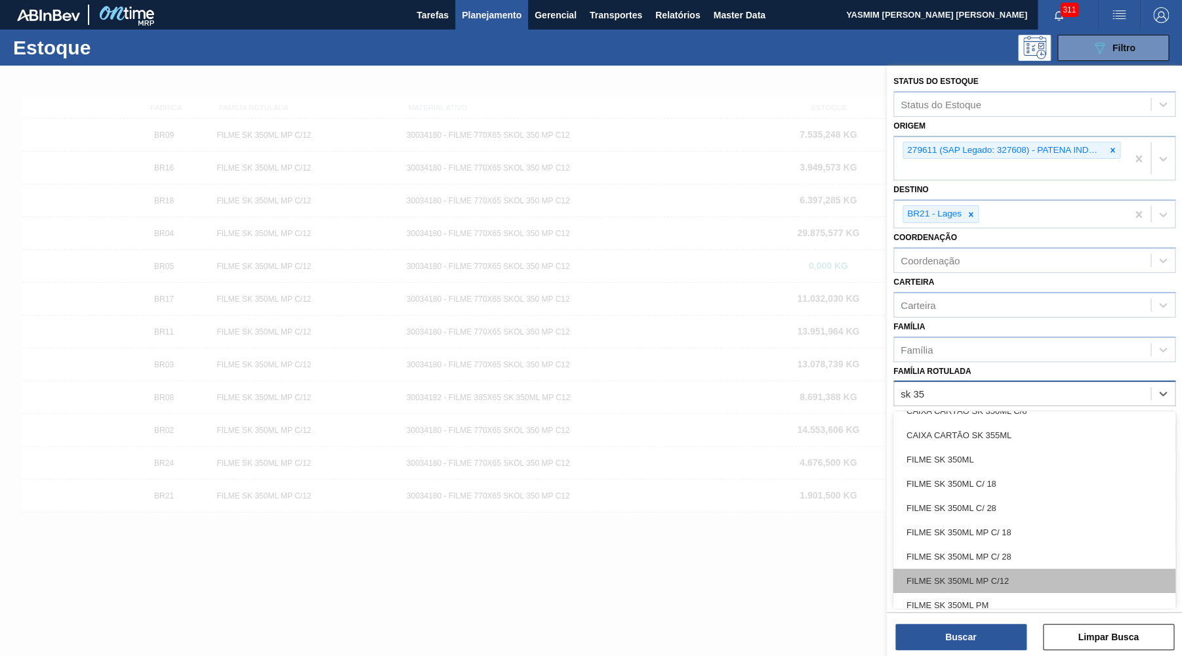
click at [1023, 568] on div "FILME SK 350ML MP C/12" at bounding box center [1034, 580] width 282 height 24
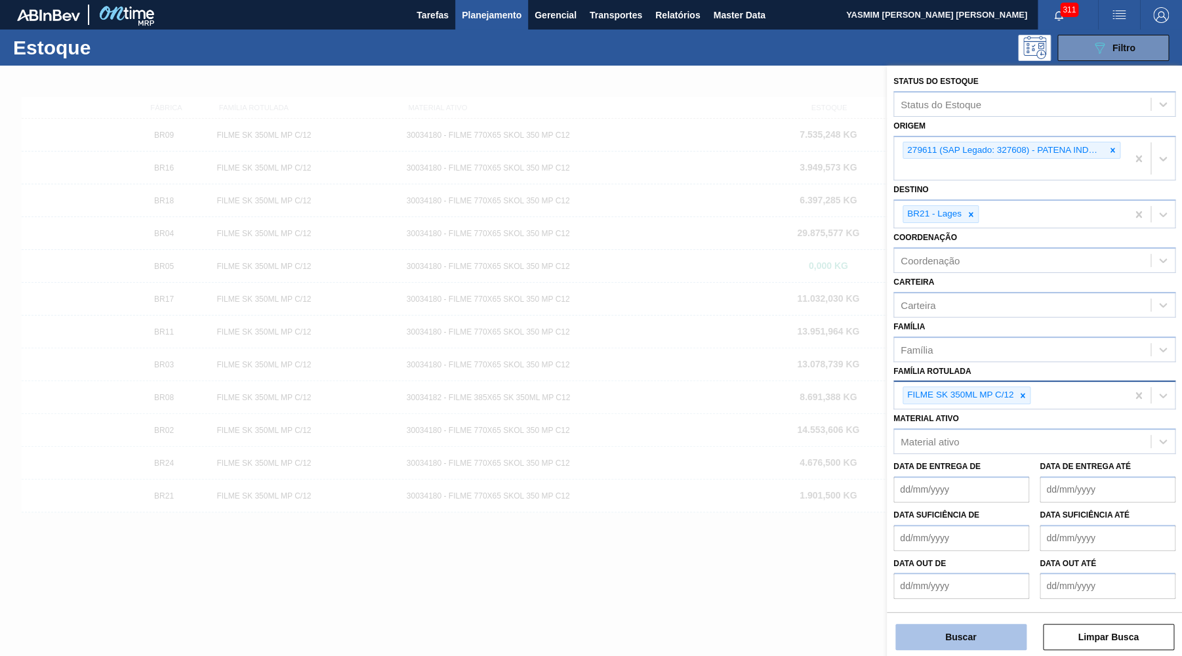
click at [966, 648] on button "Buscar" at bounding box center [960, 637] width 131 height 26
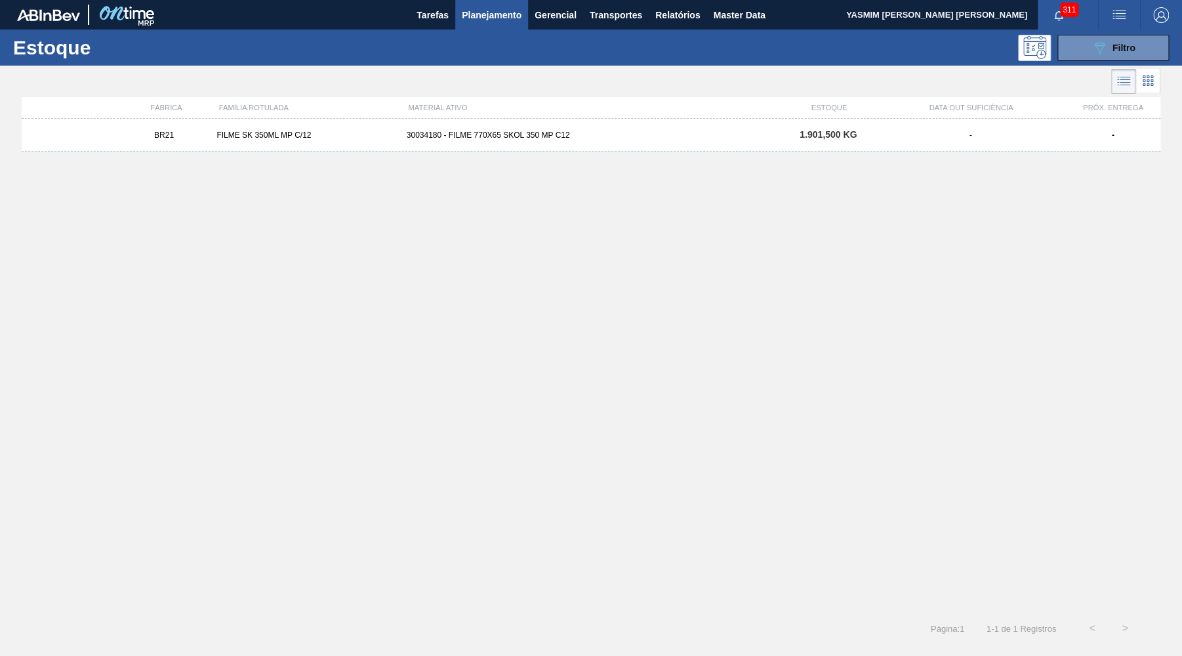
drag, startPoint x: 622, startPoint y: 109, endPoint x: 623, endPoint y: 125, distance: 15.8
click at [623, 109] on div "MATERIAL ATIVO" at bounding box center [592, 108] width 378 height 8
click at [623, 131] on div "30034180 - FILME 770X65 SKOL 350 MP C12" at bounding box center [591, 134] width 380 height 9
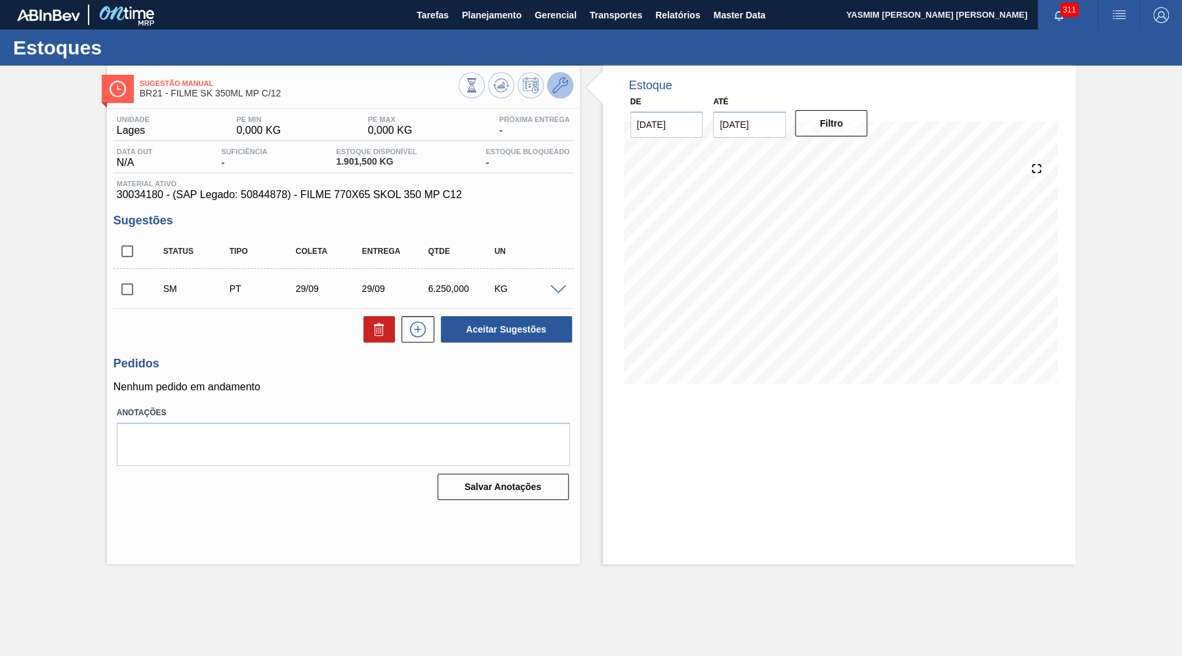
click at [561, 90] on icon at bounding box center [560, 85] width 16 height 16
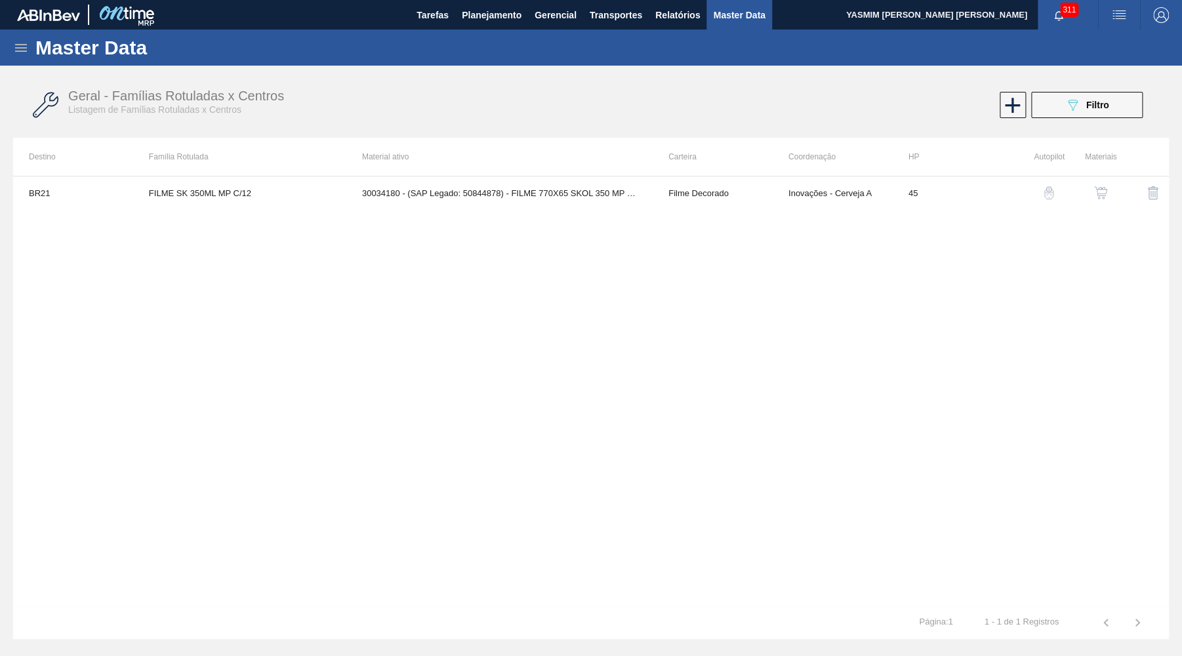
click at [1105, 186] on button "button" at bounding box center [1100, 192] width 31 height 31
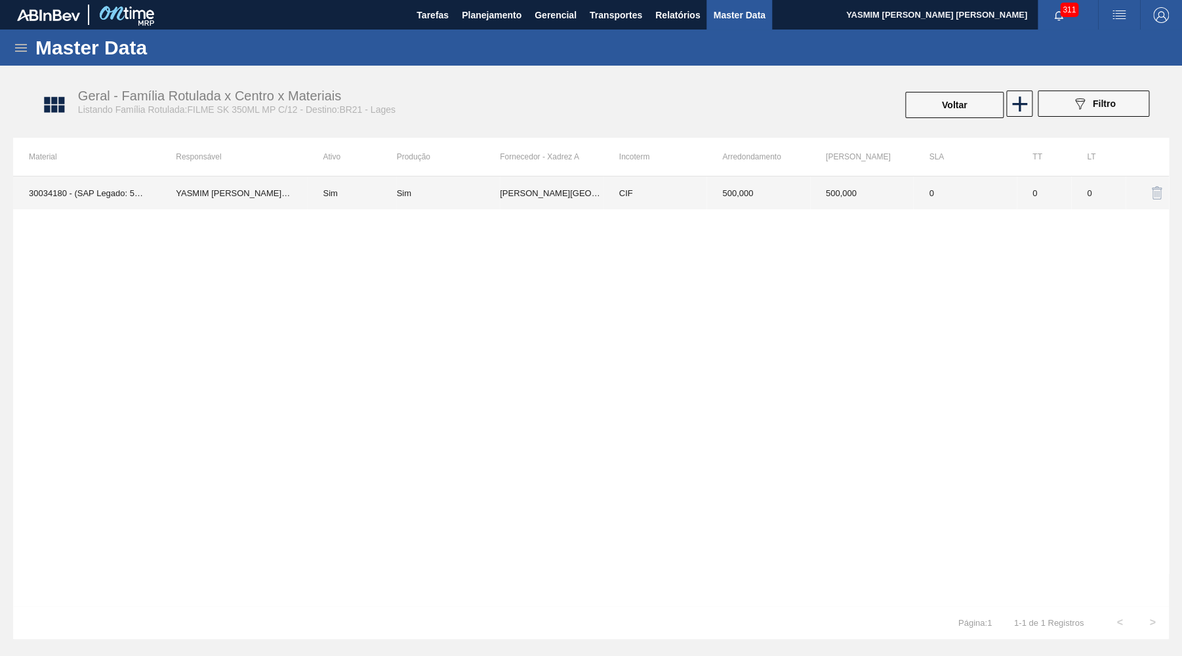
click at [694, 188] on td "CIF" at bounding box center [655, 192] width 104 height 33
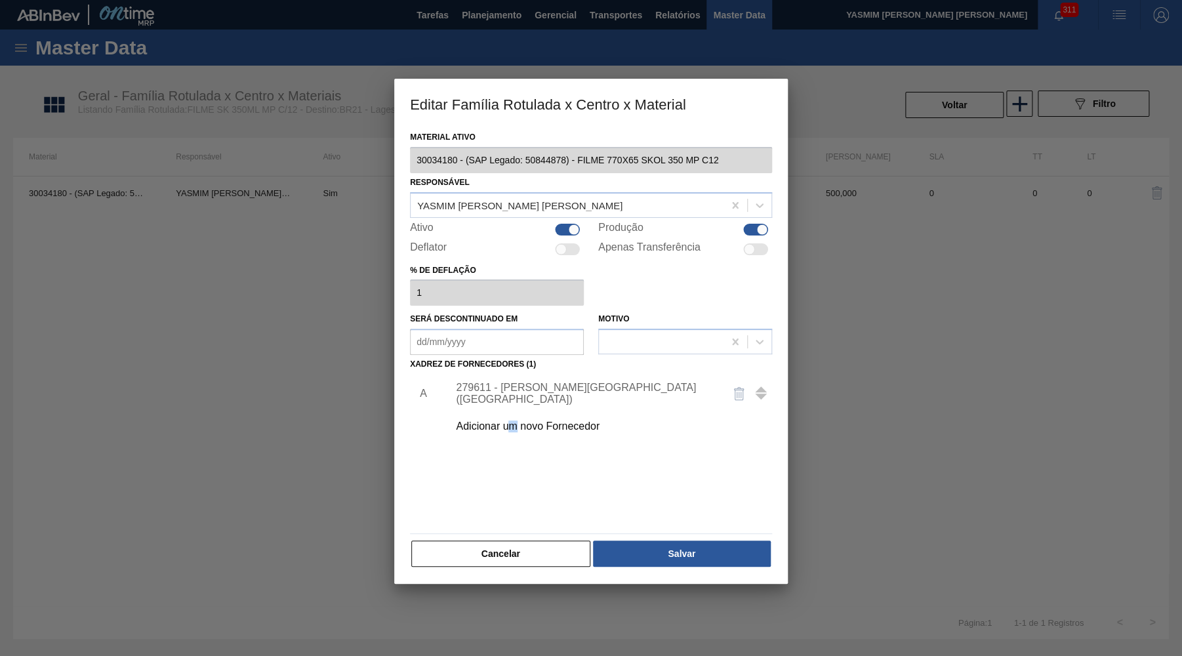
click at [513, 429] on div "Adicionar um novo Fornecedor" at bounding box center [606, 426] width 331 height 33
click at [513, 412] on div "Adicionar um novo Fornecedor" at bounding box center [606, 426] width 331 height 33
click at [519, 411] on div "Adicionar um novo Fornecedor" at bounding box center [606, 426] width 331 height 33
click at [506, 410] on div "Adicionar um novo Fornecedor" at bounding box center [606, 426] width 331 height 33
click at [532, 421] on div "Adicionar um novo Fornecedor" at bounding box center [584, 426] width 257 height 12
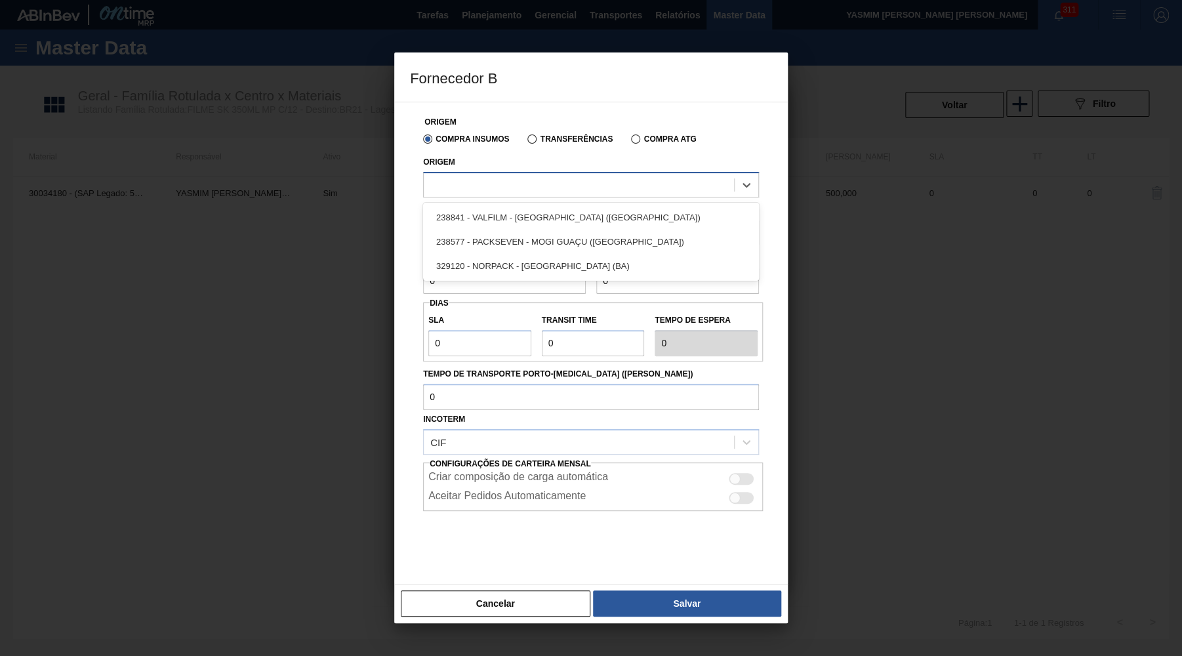
click at [512, 188] on div at bounding box center [579, 184] width 310 height 19
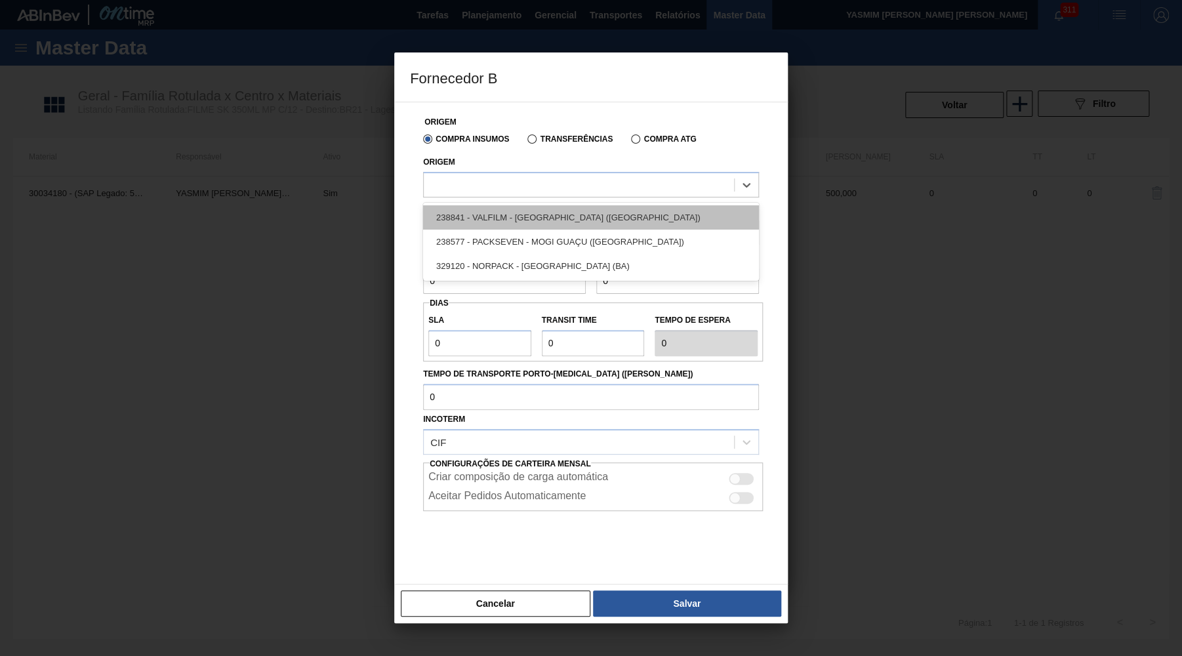
click at [555, 218] on div "238841 - VALFILM - [GEOGRAPHIC_DATA] ([GEOGRAPHIC_DATA])" at bounding box center [591, 217] width 336 height 24
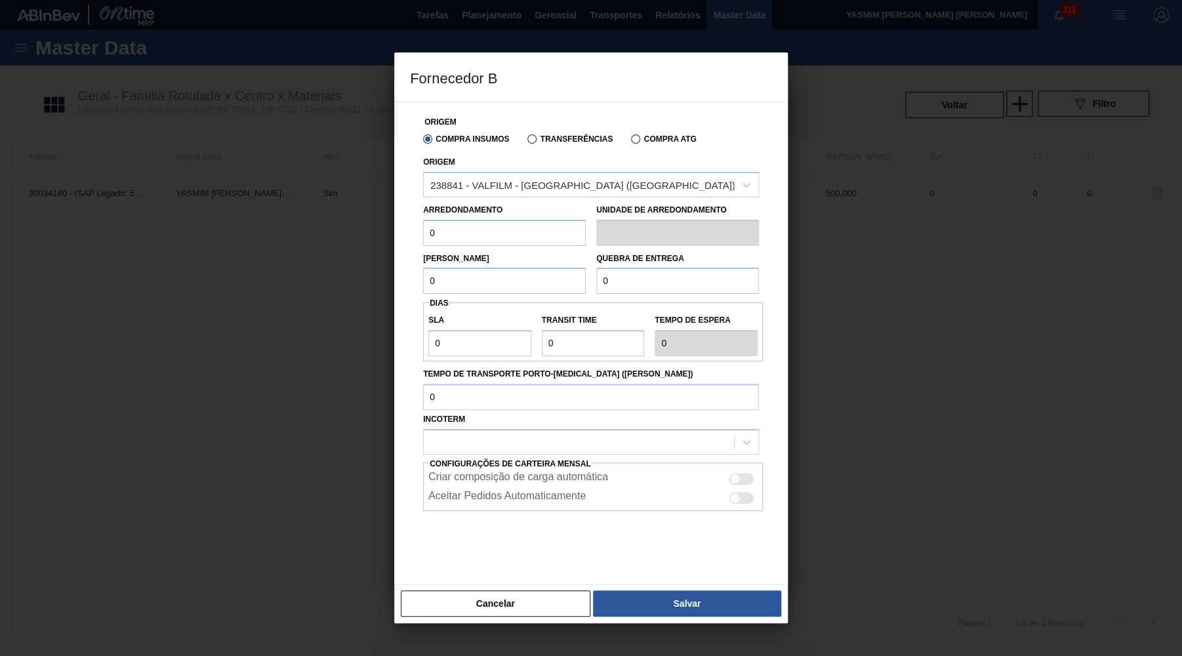
drag, startPoint x: 498, startPoint y: 212, endPoint x: 319, endPoint y: 233, distance: 180.2
click at [394, 233] on div "Origem Compra Insumos Transferências Compra ATG Origem 238841 - VALFILM - [GEOG…" at bounding box center [590, 343] width 393 height 483
click at [488, 242] on input "0" at bounding box center [504, 233] width 163 height 26
drag, startPoint x: 481, startPoint y: 273, endPoint x: 374, endPoint y: 284, distance: 106.7
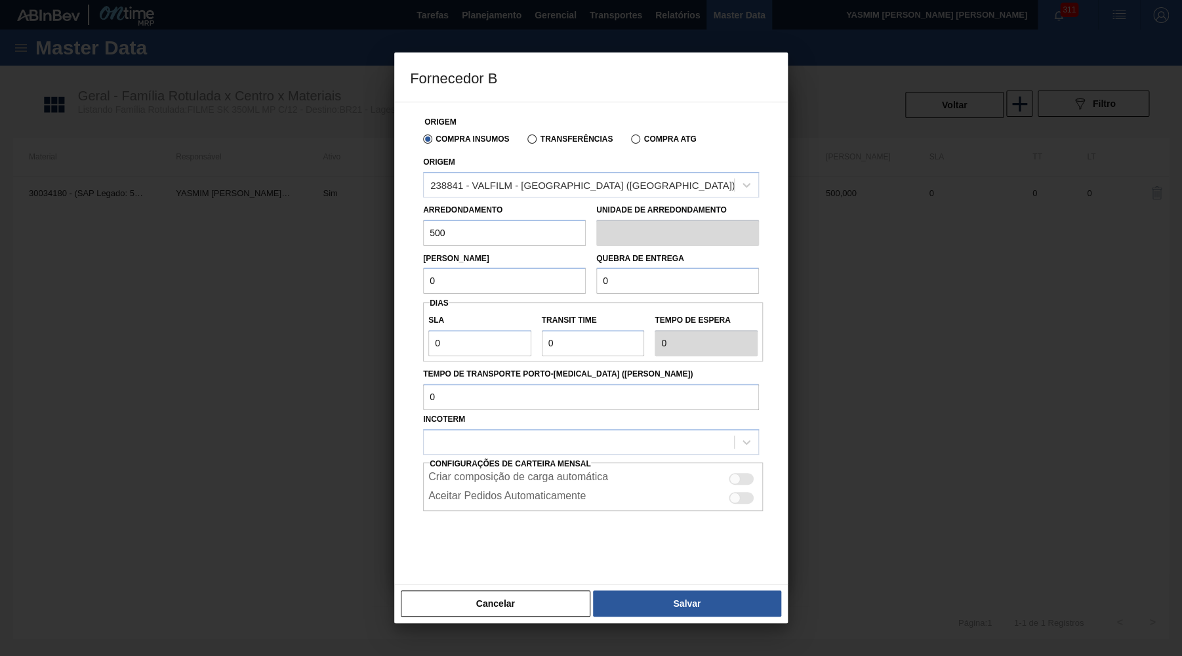
click at [423, 286] on input "0" at bounding box center [504, 281] width 163 height 26
drag, startPoint x: 628, startPoint y: 294, endPoint x: 586, endPoint y: 283, distance: 44.1
click at [584, 283] on div "Origem Compra Insumos Transferências Compra ATG Origem 238841 - VALFILM - [GEOG…" at bounding box center [591, 339] width 362 height 474
click at [618, 278] on input "0" at bounding box center [677, 281] width 163 height 26
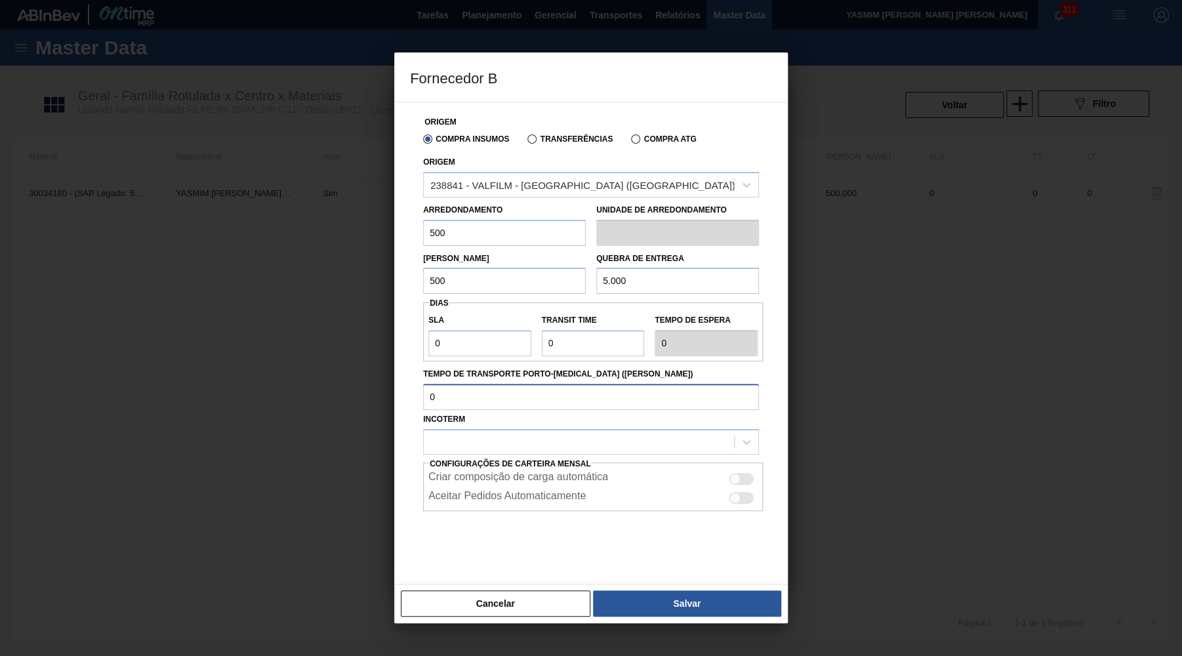
click at [521, 399] on input "Tempo de Transporte Porto-[MEDICAL_DATA] ([PERSON_NAME])" at bounding box center [591, 397] width 336 height 26
click at [501, 433] on div at bounding box center [579, 441] width 310 height 19
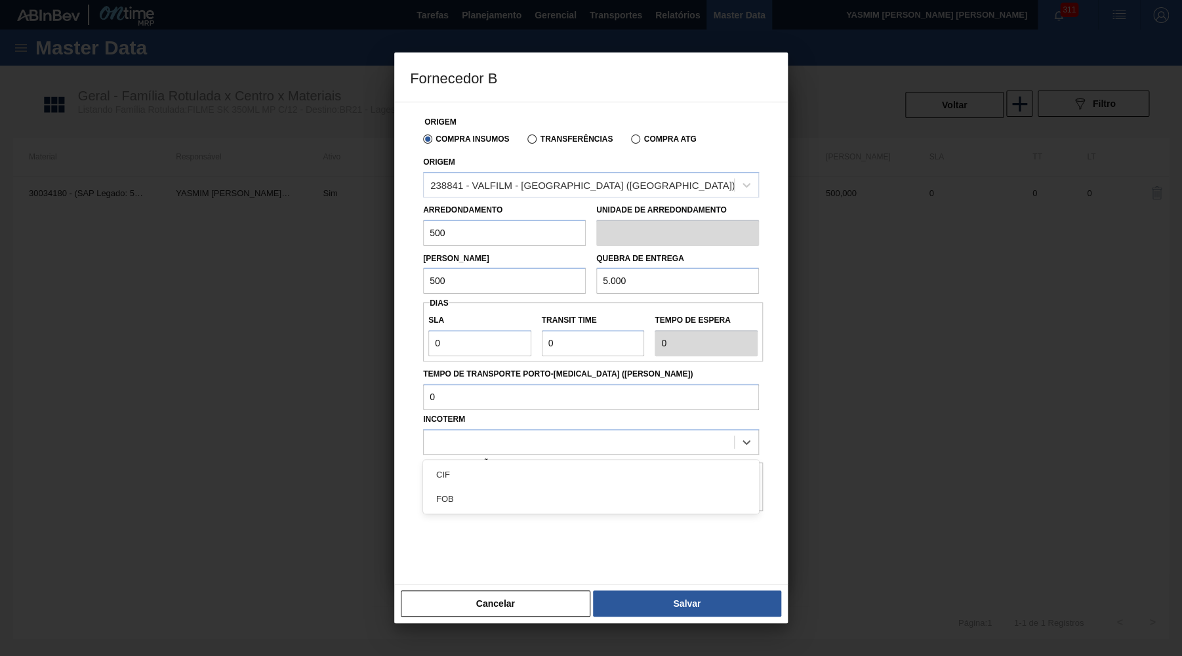
click at [496, 469] on div "CIF" at bounding box center [591, 474] width 336 height 24
click at [740, 471] on div "Criar composição de carga automática" at bounding box center [592, 479] width 329 height 16
click at [742, 473] on div at bounding box center [740, 479] width 25 height 12
click at [521, 182] on div "238841 - VALFILM - [GEOGRAPHIC_DATA] ([GEOGRAPHIC_DATA])" at bounding box center [582, 184] width 305 height 11
drag, startPoint x: 674, startPoint y: 584, endPoint x: 677, endPoint y: 622, distance: 37.5
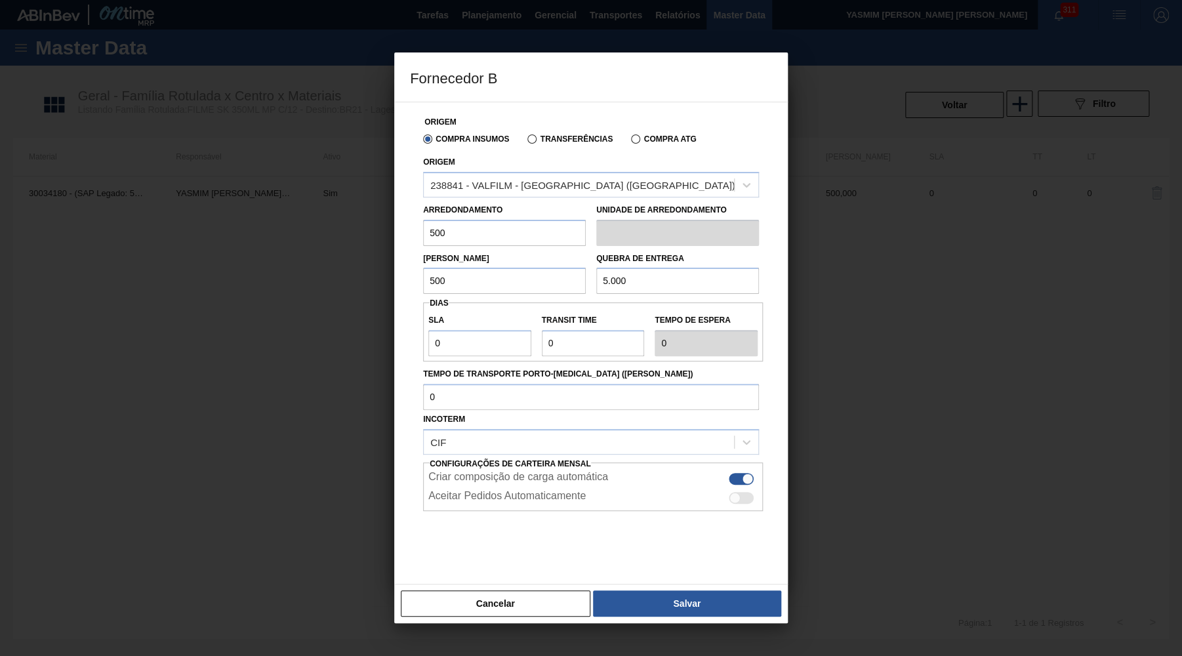
click at [675, 584] on div "Cancelar Salvar" at bounding box center [590, 603] width 393 height 39
click at [677, 622] on div "Cancelar Salvar" at bounding box center [590, 603] width 393 height 39
click at [667, 612] on button "Salvar" at bounding box center [687, 603] width 188 height 26
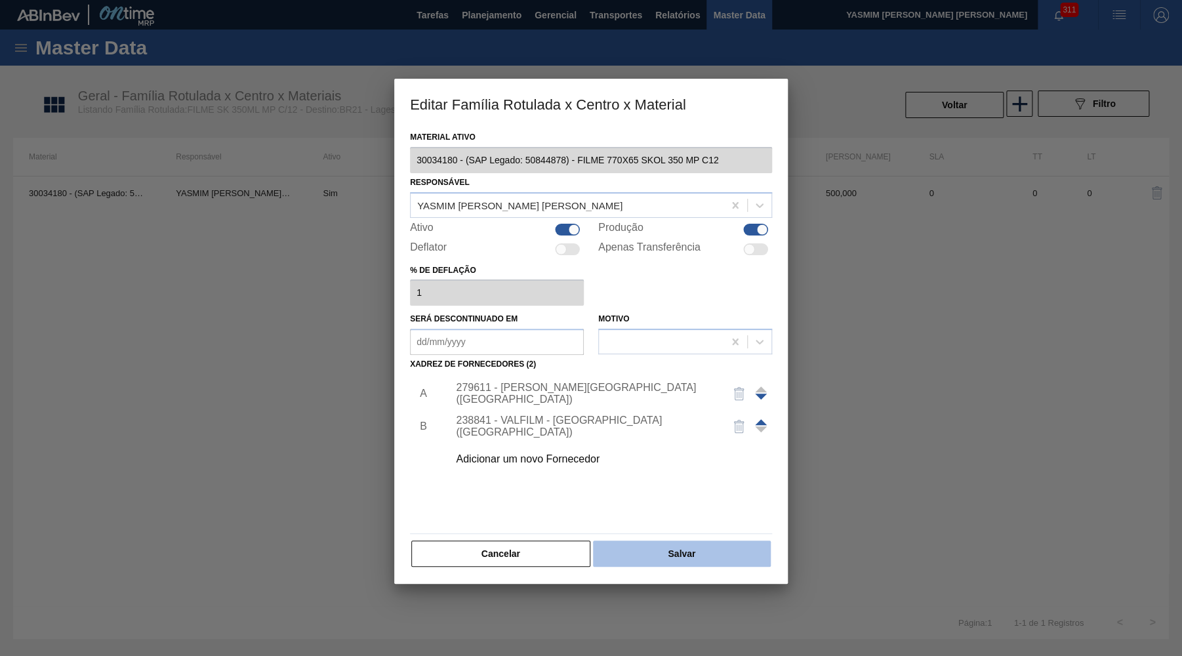
click at [667, 543] on button "Salvar" at bounding box center [682, 553] width 178 height 26
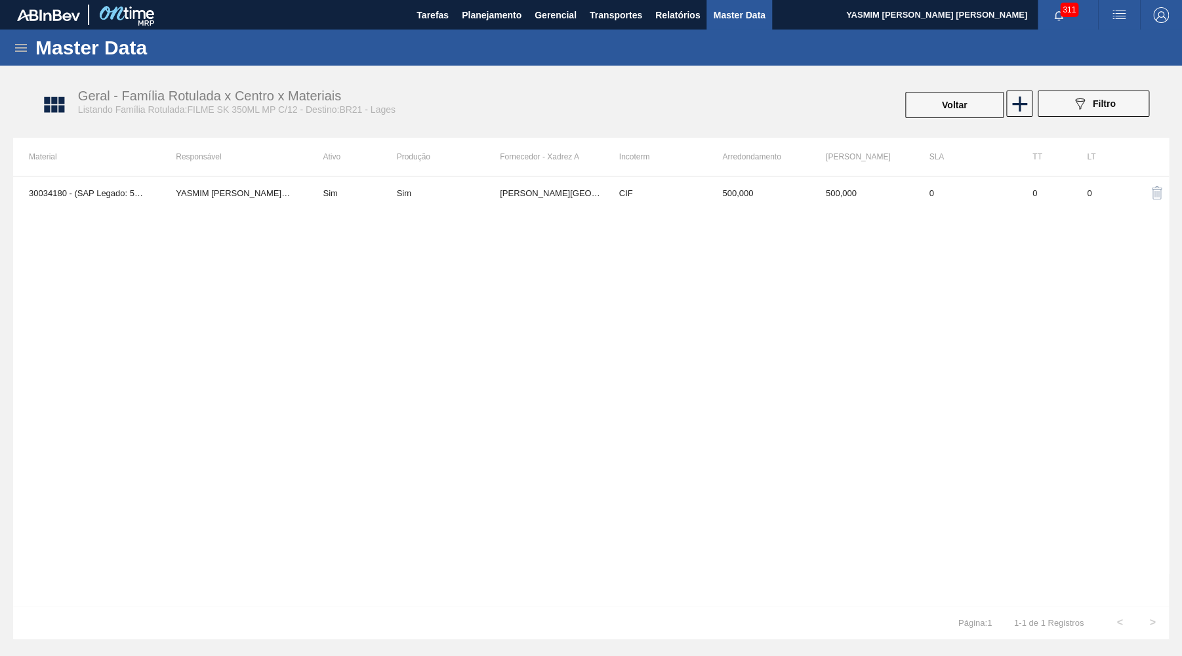
click at [168, 191] on td "YASMIM [PERSON_NAME] [PERSON_NAME]" at bounding box center [233, 192] width 147 height 33
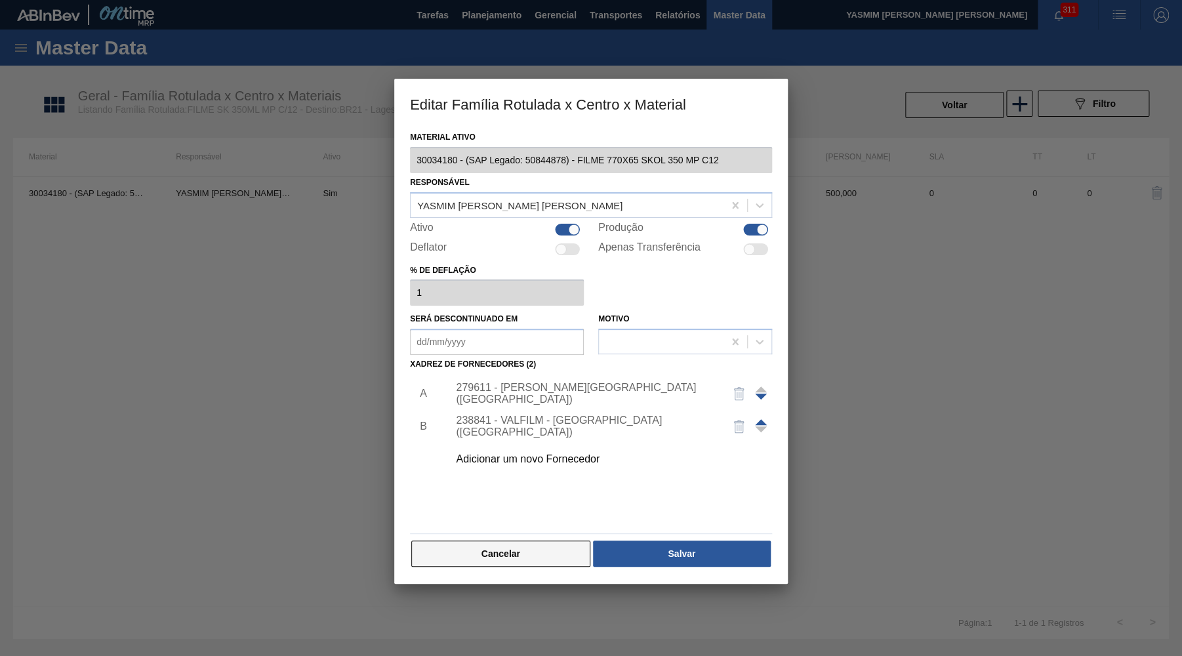
click at [468, 547] on button "Cancelar" at bounding box center [500, 553] width 179 height 26
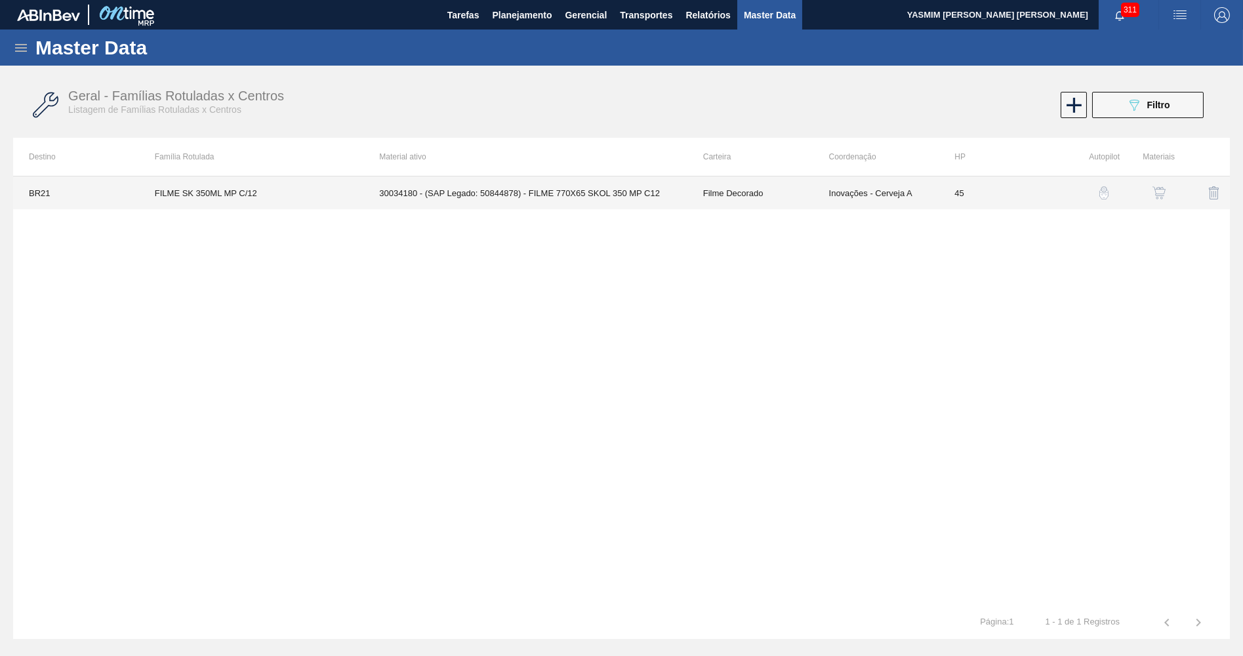
click at [607, 185] on td "30034180 - (SAP Legado: 50844878) - FILME 770X65 SKOL 350 MP C12" at bounding box center [524, 192] width 323 height 33
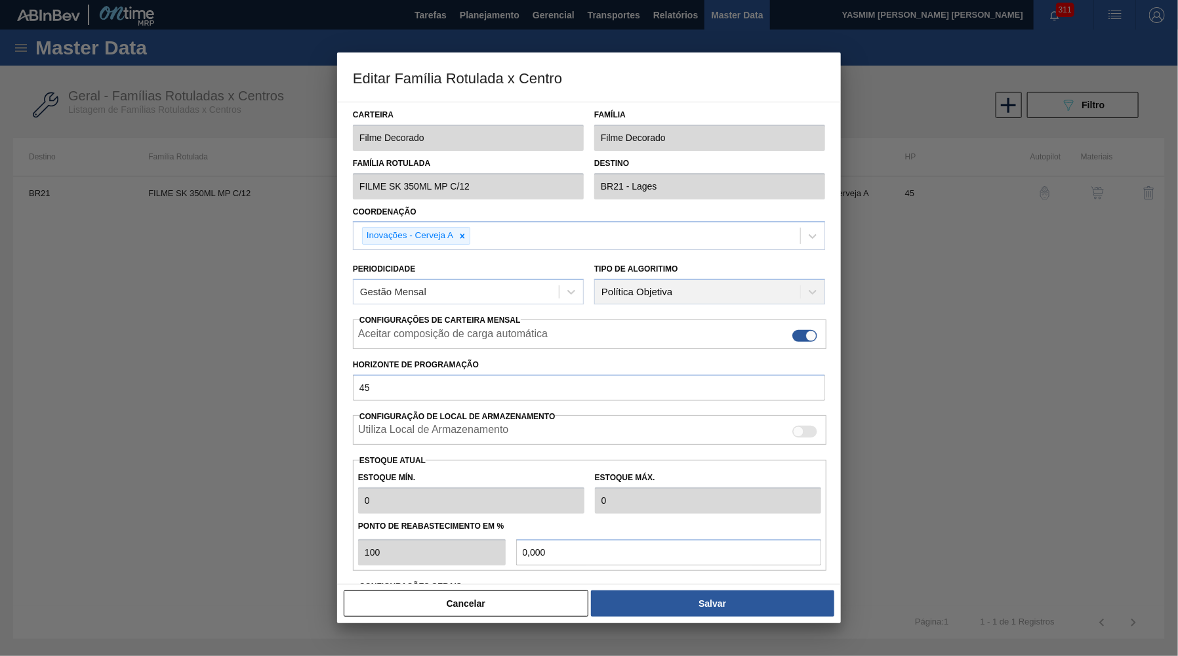
scroll to position [87, 0]
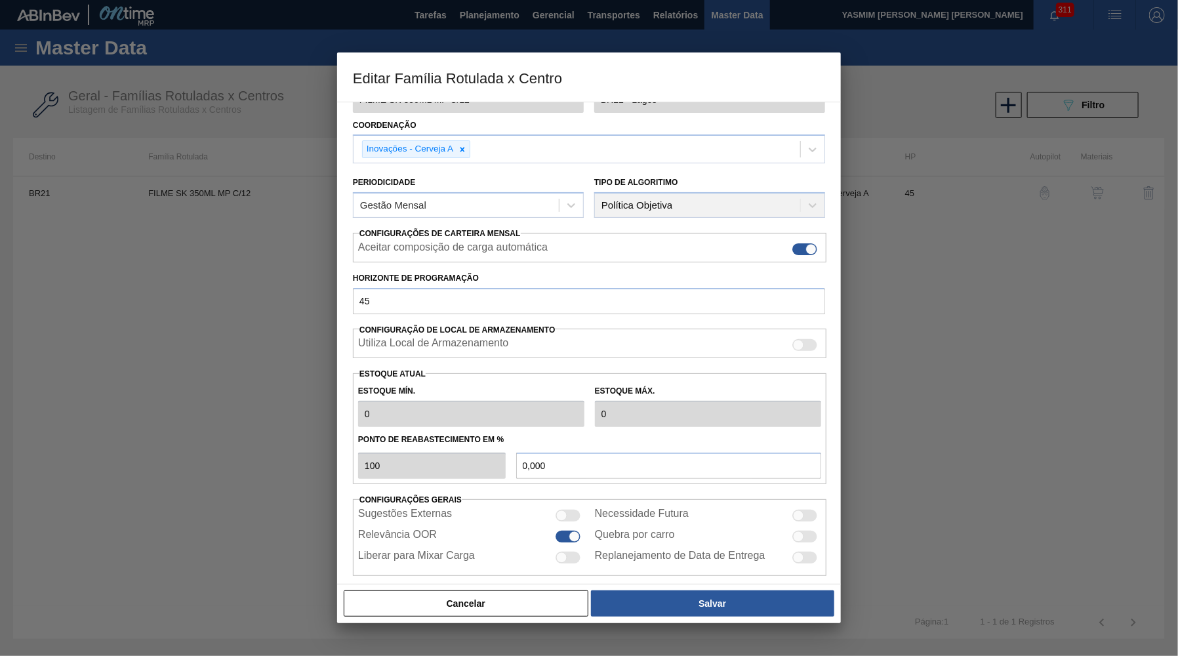
click at [476, 628] on div at bounding box center [589, 328] width 1178 height 656
click at [476, 605] on button "Cancelar" at bounding box center [466, 603] width 245 height 26
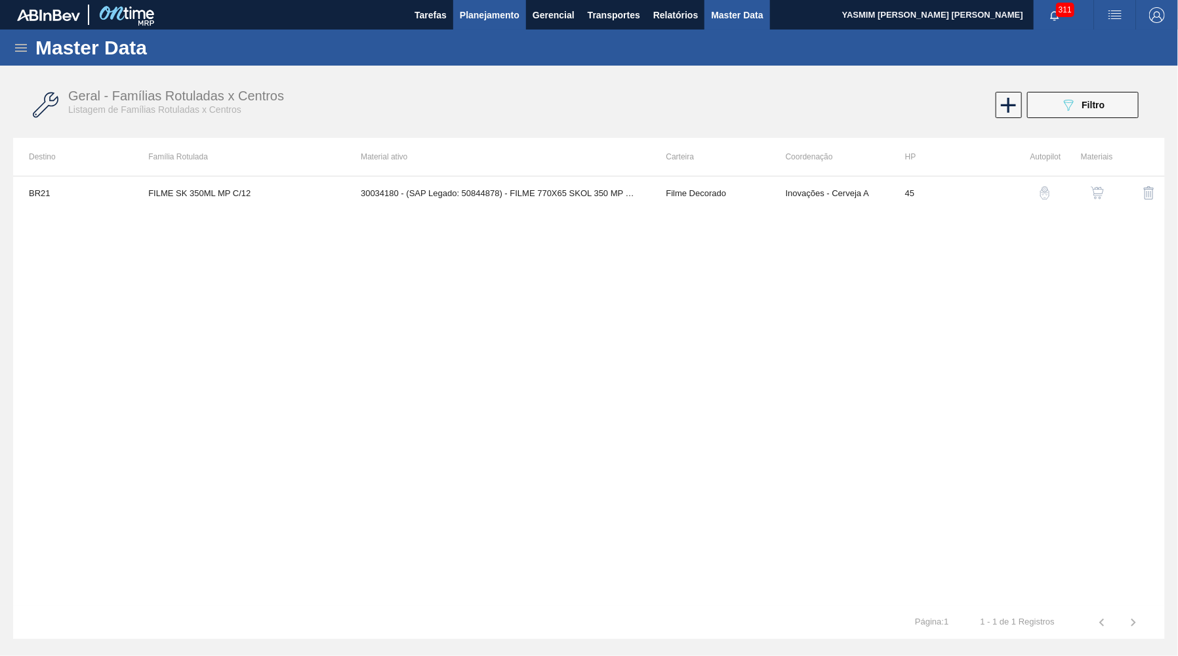
click at [511, 9] on span "Planejamento" at bounding box center [490, 15] width 60 height 16
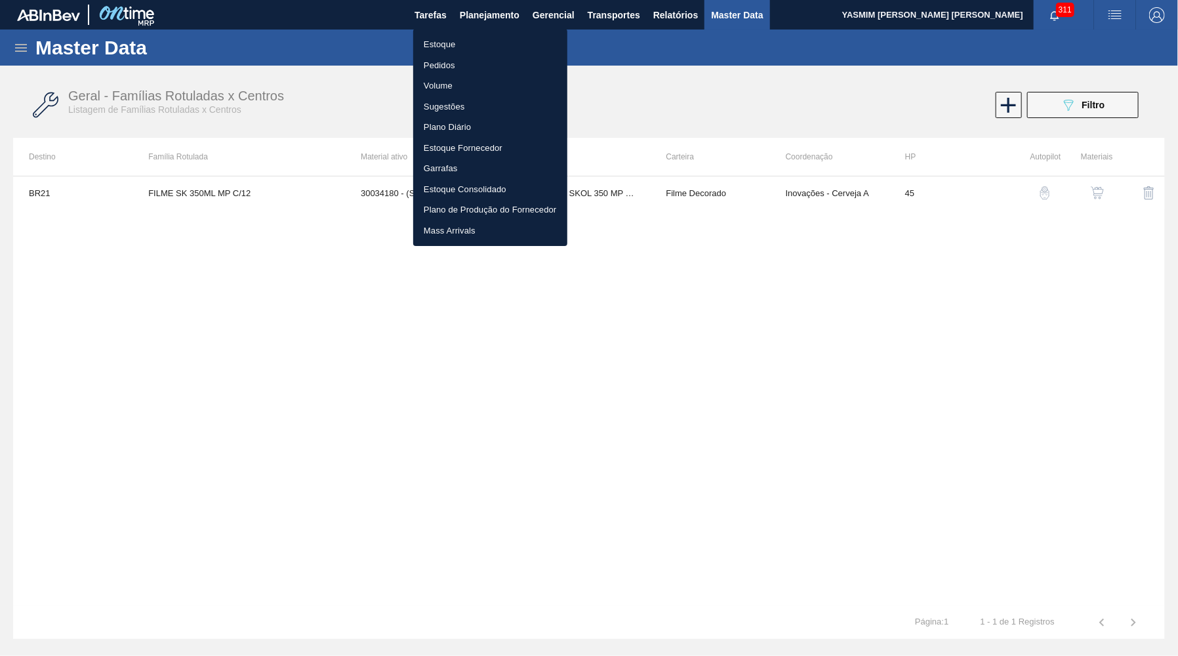
click at [453, 39] on li "Estoque" at bounding box center [490, 44] width 154 height 21
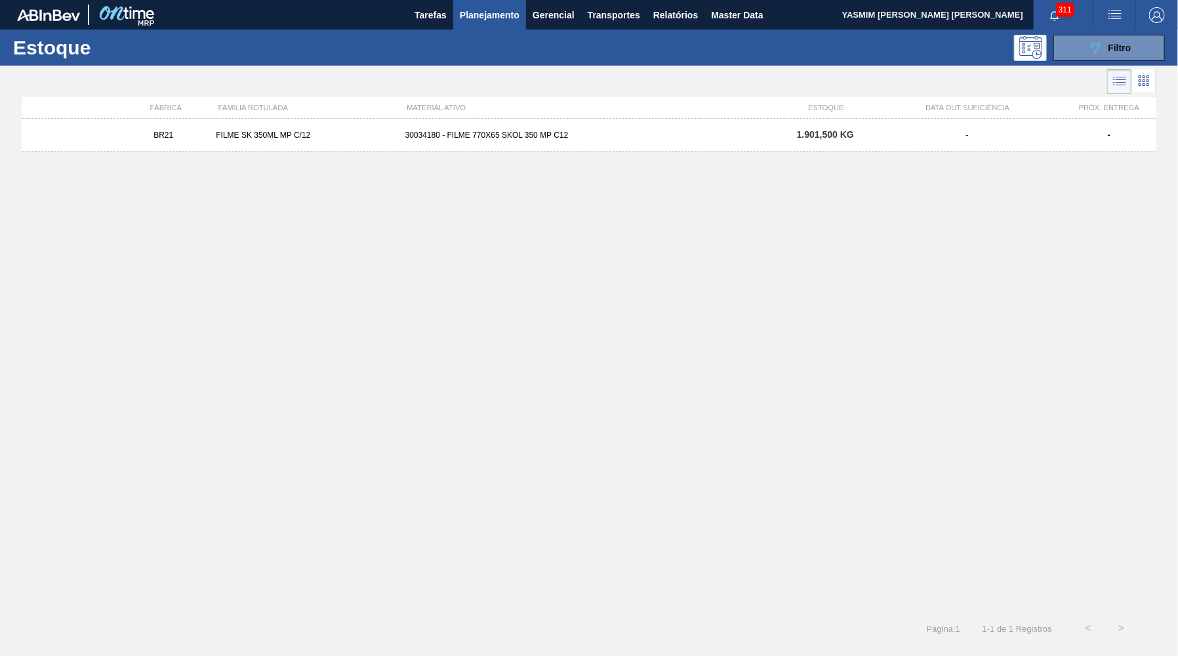
click at [493, 132] on div "30034180 - FILME 770X65 SKOL 350 MP C12" at bounding box center [589, 134] width 378 height 9
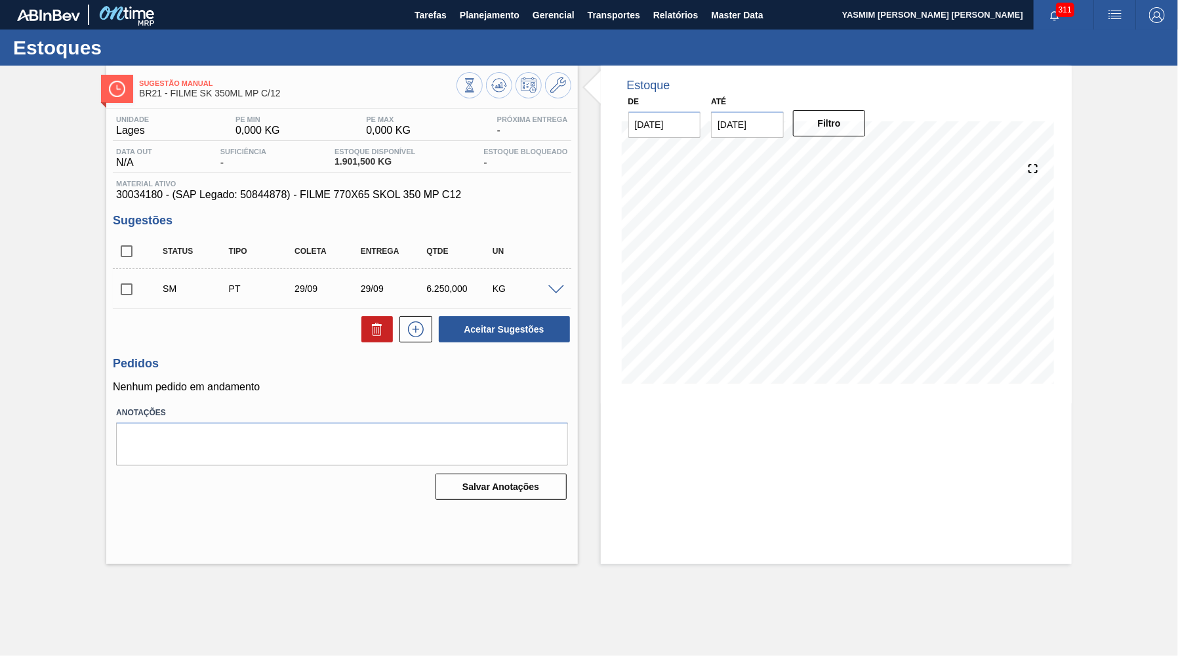
click at [181, 203] on div "Unidade [PERSON_NAME] MIN 0,000 KG PE MAX 0,000 KG Próxima Entrega - Data out N…" at bounding box center [341, 306] width 471 height 395
click at [181, 202] on div "Unidade [PERSON_NAME] MIN 0,000 KG PE MAX 0,000 KG Próxima Entrega - Data out N…" at bounding box center [341, 306] width 471 height 395
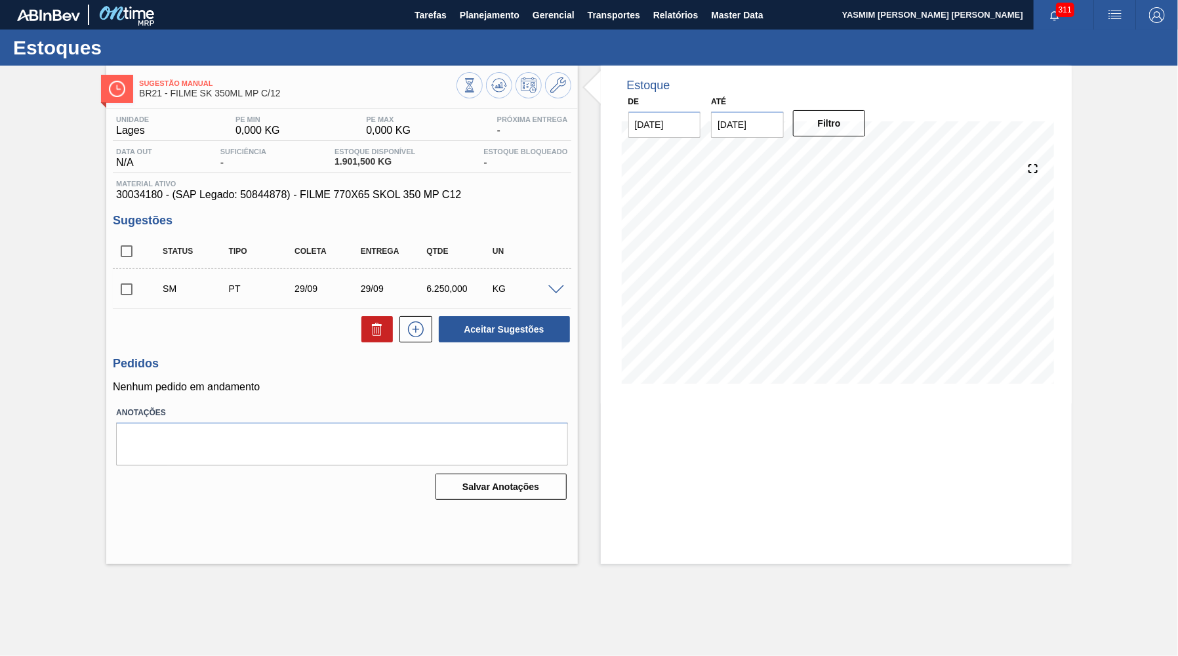
click at [550, 289] on span at bounding box center [556, 290] width 16 height 10
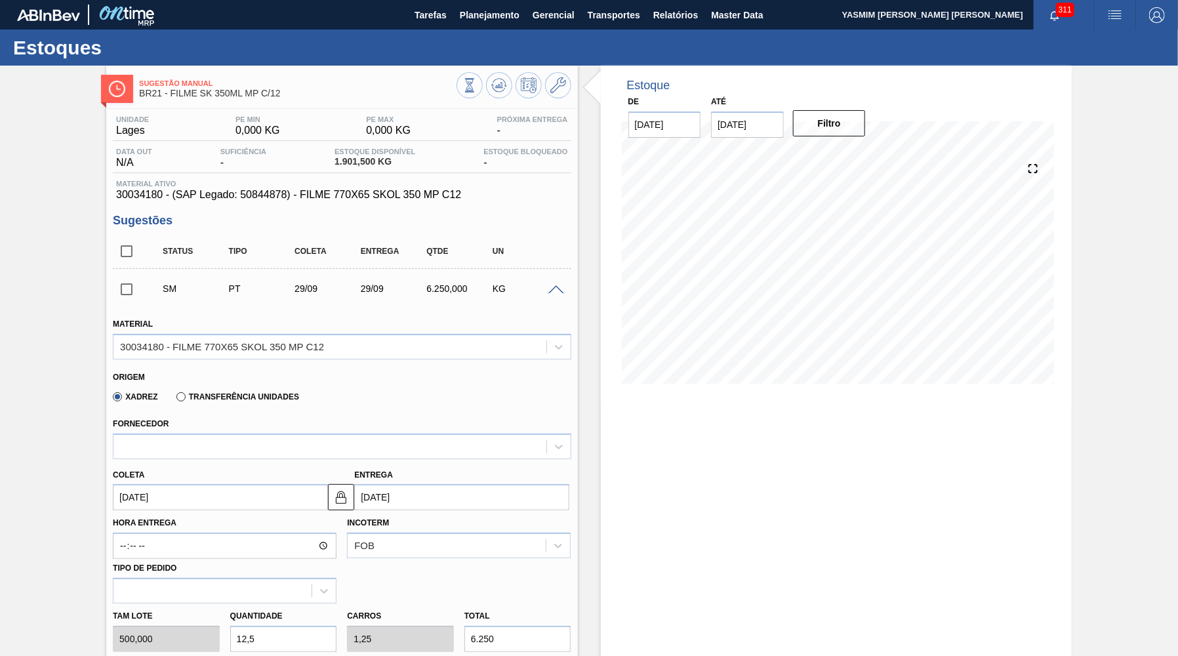
click at [266, 417] on div "Fornecedor" at bounding box center [342, 436] width 458 height 45
click at [266, 430] on div "Fornecedor" at bounding box center [342, 436] width 458 height 45
drag, startPoint x: 262, startPoint y: 441, endPoint x: 268, endPoint y: 437, distance: 6.8
click at [257, 443] on div at bounding box center [329, 446] width 432 height 19
click at [261, 445] on div at bounding box center [329, 446] width 432 height 19
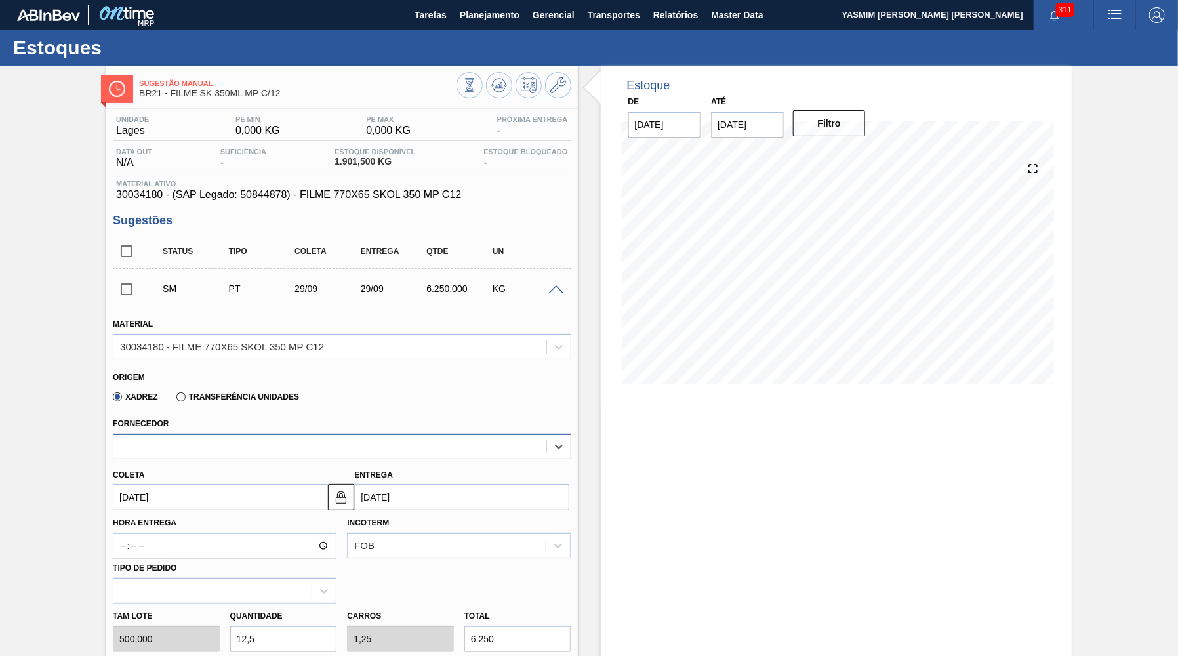
click at [252, 448] on div at bounding box center [329, 446] width 432 height 19
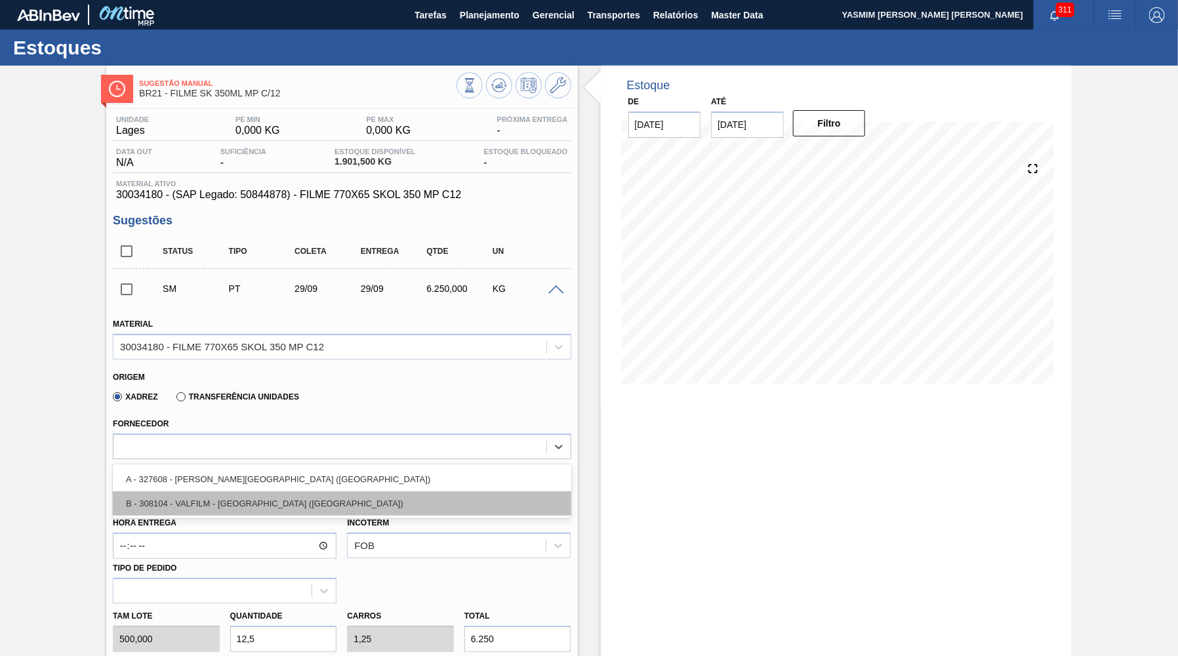
click at [302, 494] on div "B - 308104 - VALFILM - [GEOGRAPHIC_DATA] ([GEOGRAPHIC_DATA])" at bounding box center [342, 503] width 458 height 24
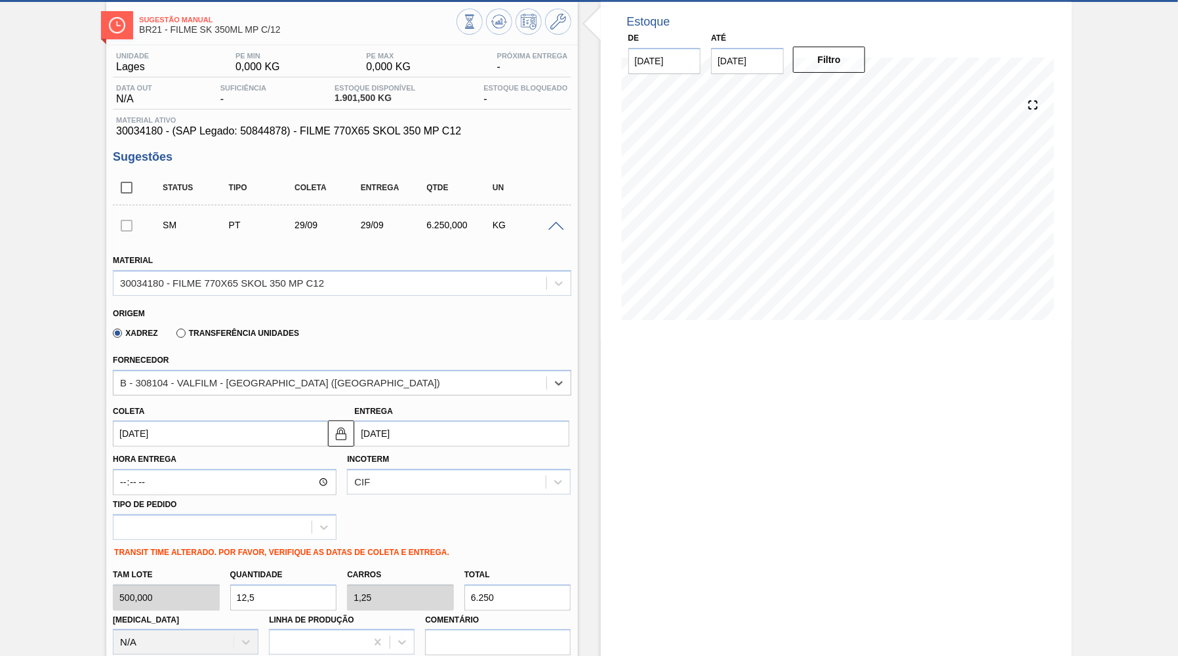
click at [217, 438] on input "[DATE]" at bounding box center [220, 433] width 215 height 26
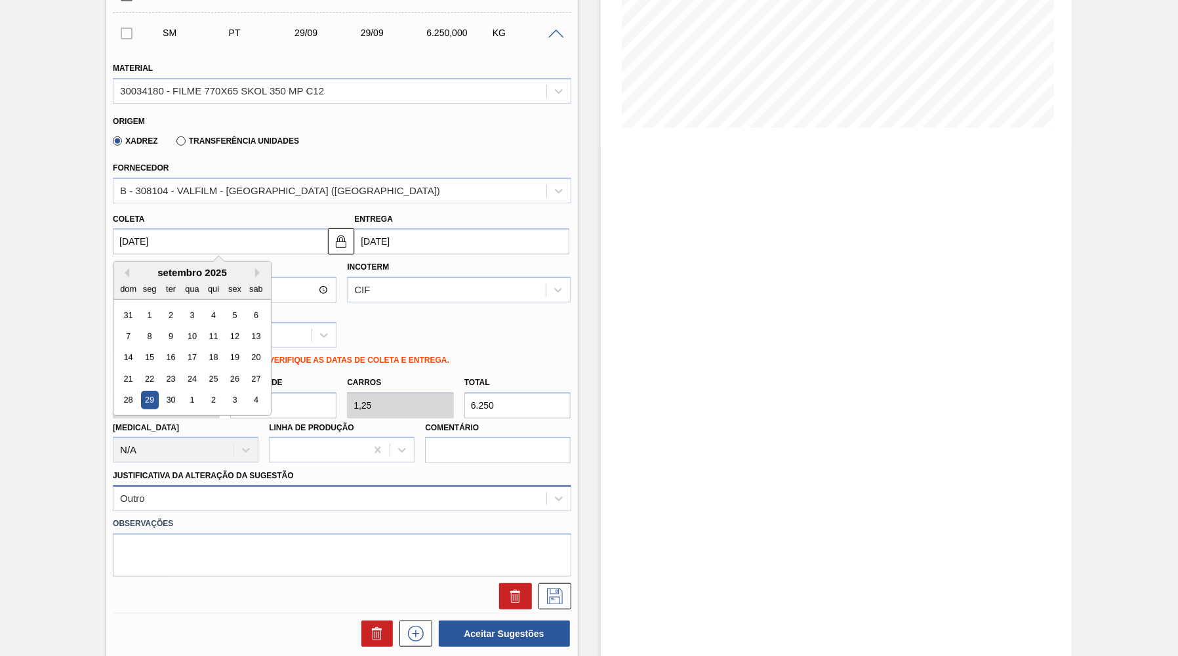
scroll to position [306, 0]
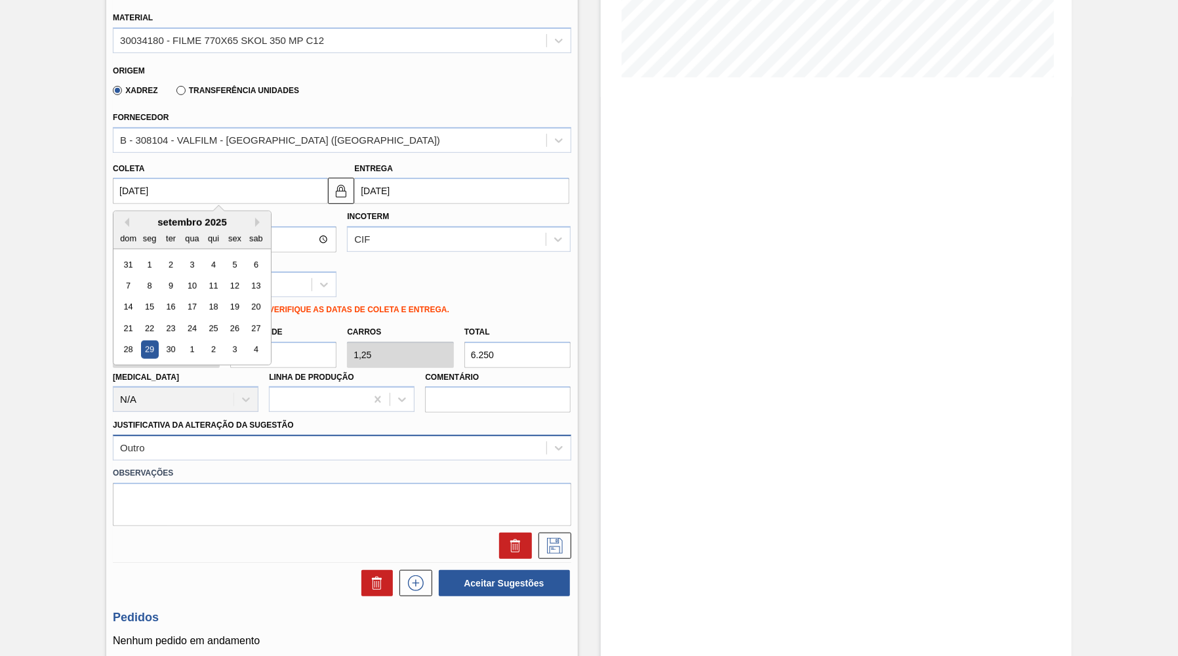
click at [285, 460] on div "Outro" at bounding box center [342, 448] width 458 height 26
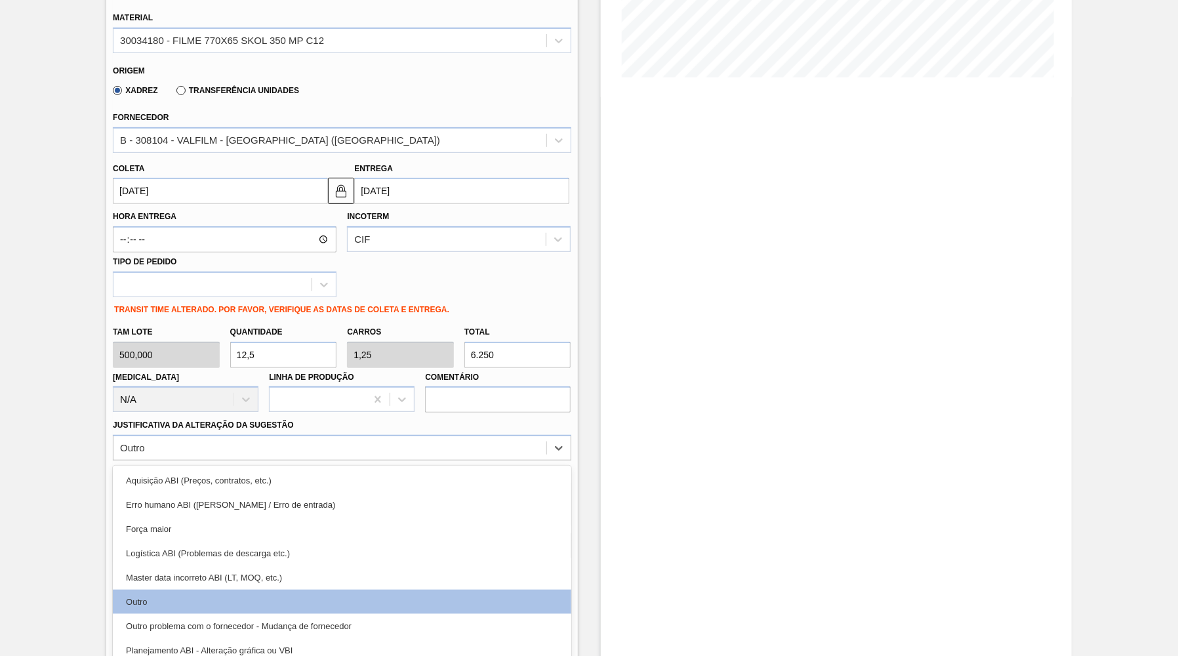
click at [639, 466] on div "Estoque De [DATE] Até [DATE] Filtro 14/09 Projeção de Estoque 1,901.5 [DOMAIN_N…" at bounding box center [836, 261] width 471 height 1005
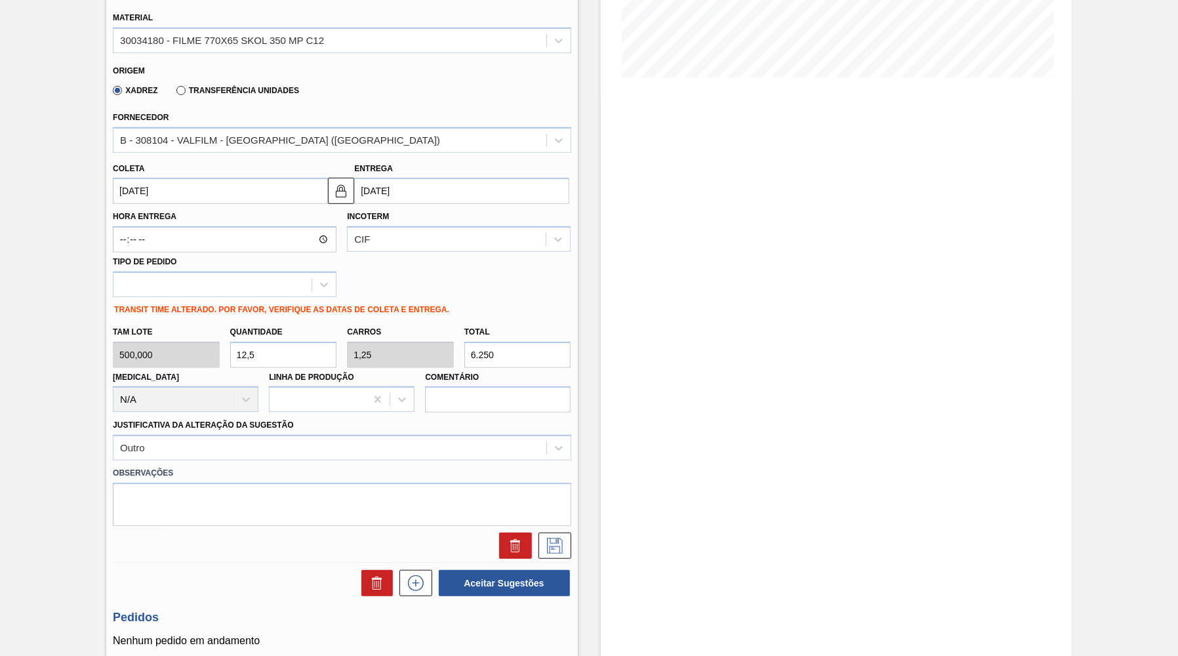
scroll to position [114, 0]
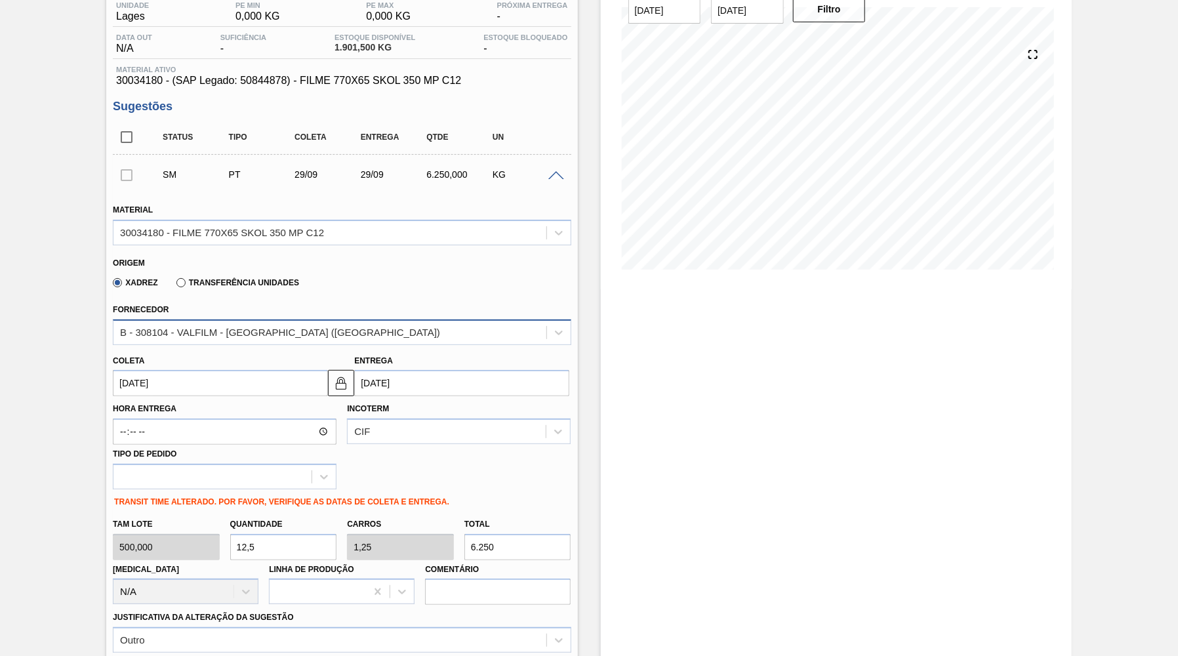
click at [246, 338] on div "B - 308104 - VALFILM - [GEOGRAPHIC_DATA] ([GEOGRAPHIC_DATA])" at bounding box center [329, 332] width 432 height 19
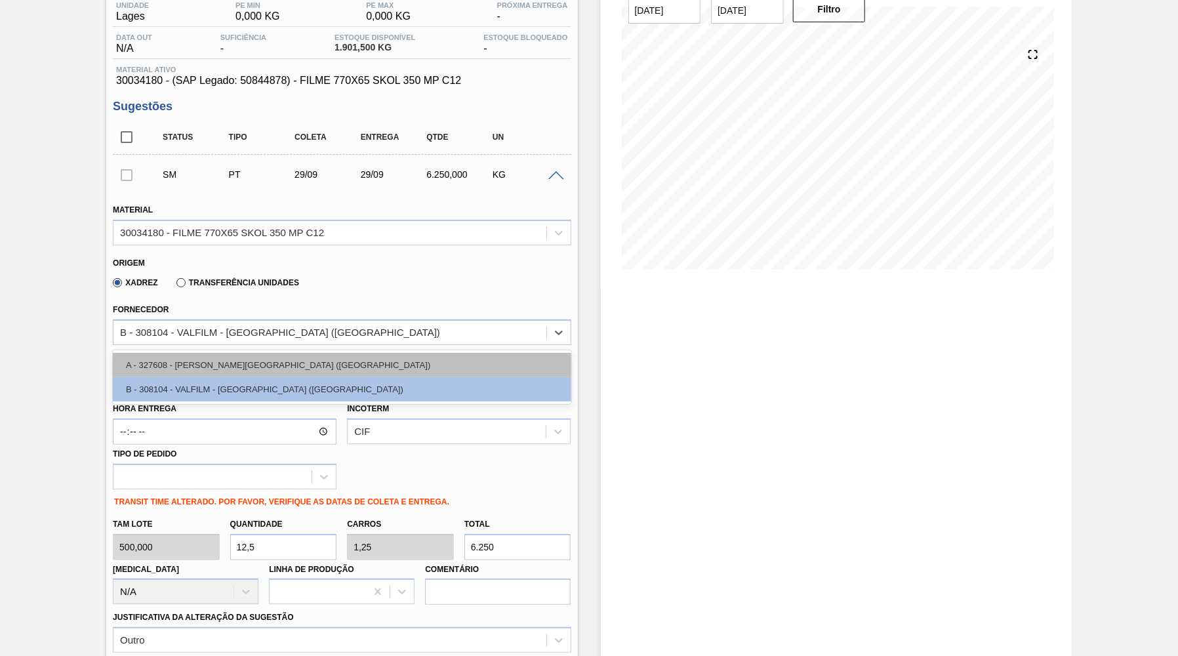
click at [255, 368] on div "A - 327608 - [PERSON_NAME][GEOGRAPHIC_DATA] ([GEOGRAPHIC_DATA])" at bounding box center [342, 365] width 458 height 24
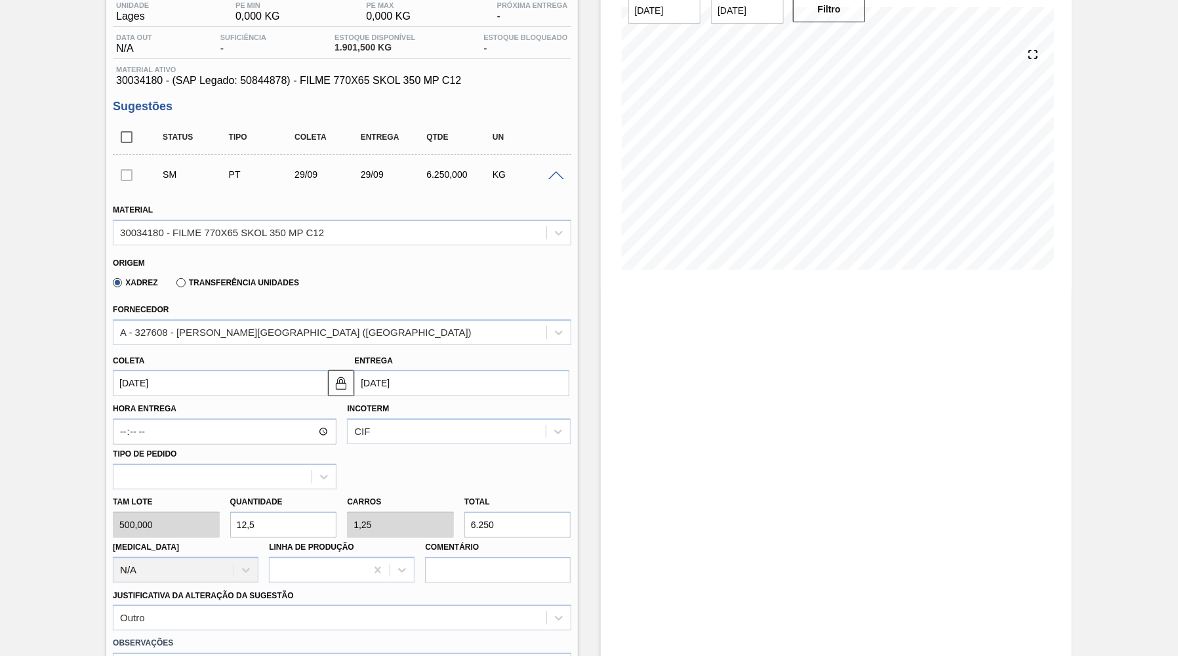
click at [334, 277] on div "Xadrez Transferência Unidades" at bounding box center [336, 281] width 447 height 26
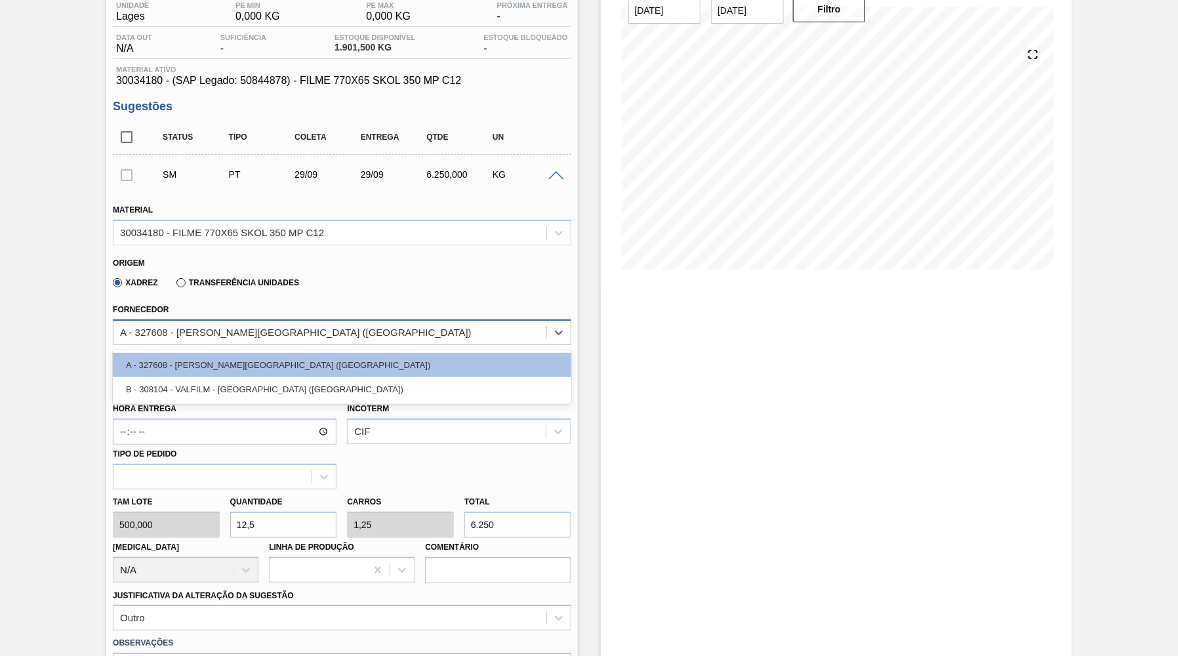
click at [298, 338] on div "A - 327608 - [PERSON_NAME][GEOGRAPHIC_DATA] ([GEOGRAPHIC_DATA])" at bounding box center [329, 332] width 432 height 19
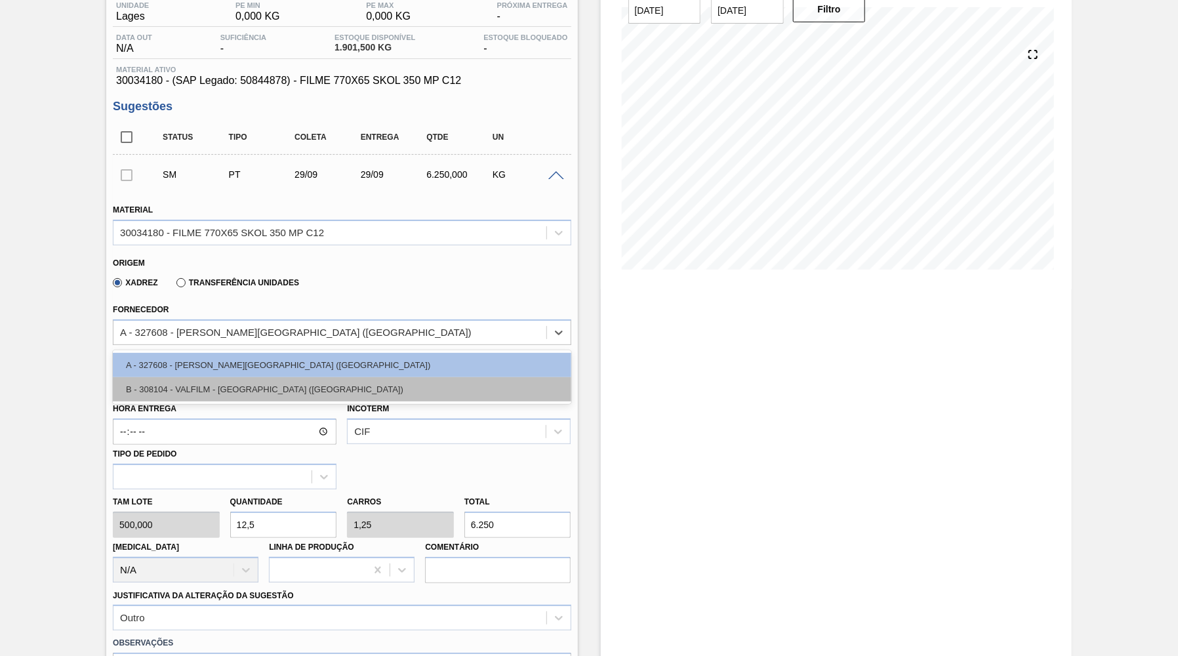
click at [290, 381] on div "B - 308104 - VALFILM - [GEOGRAPHIC_DATA] ([GEOGRAPHIC_DATA])" at bounding box center [342, 389] width 458 height 24
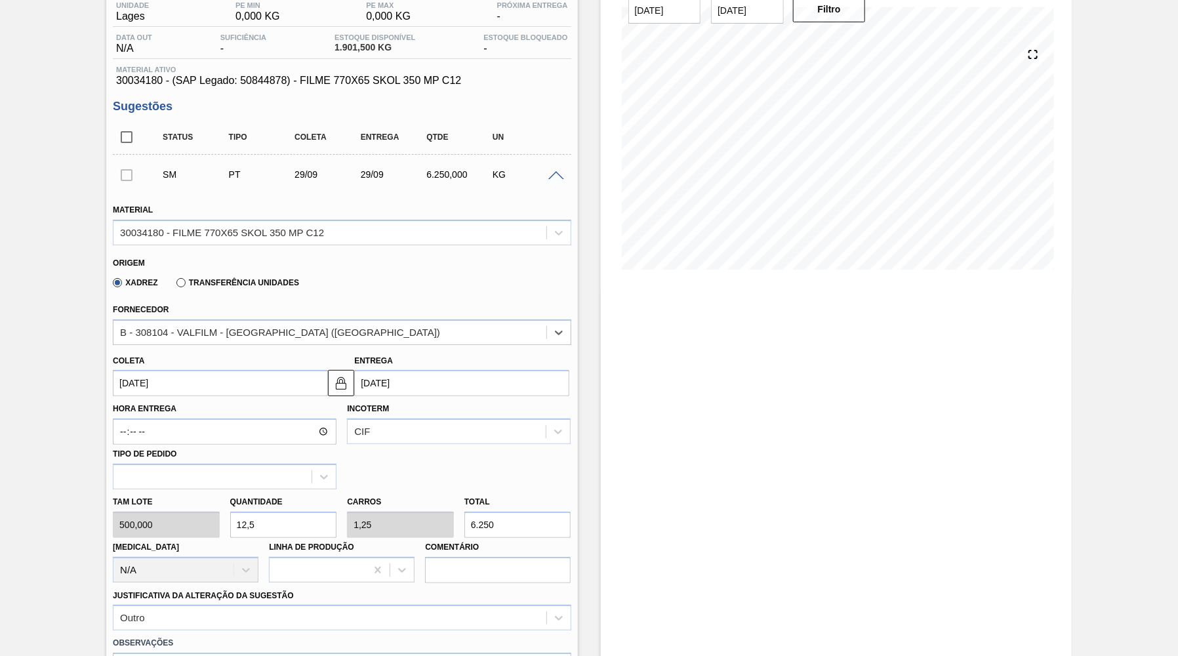
click at [394, 289] on div "Xadrez Transferência Unidades" at bounding box center [336, 281] width 447 height 26
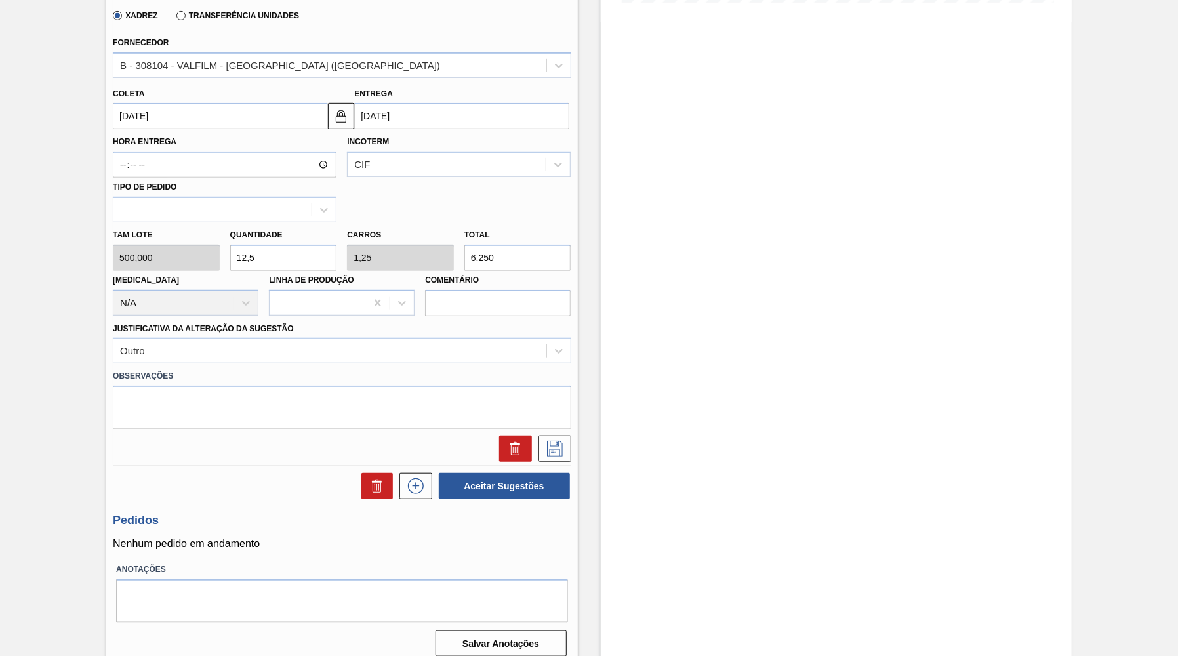
click at [549, 429] on div at bounding box center [342, 445] width 468 height 33
drag, startPoint x: 560, startPoint y: 438, endPoint x: 890, endPoint y: 555, distance: 350.1
click at [799, 544] on div "Sugestão Manual BR21 - FILME SK 350ML MP C/12 Unidade [PERSON_NAME] MIN 0,000 K…" at bounding box center [589, 176] width 1178 height 983
click at [556, 441] on icon at bounding box center [555, 449] width 16 height 16
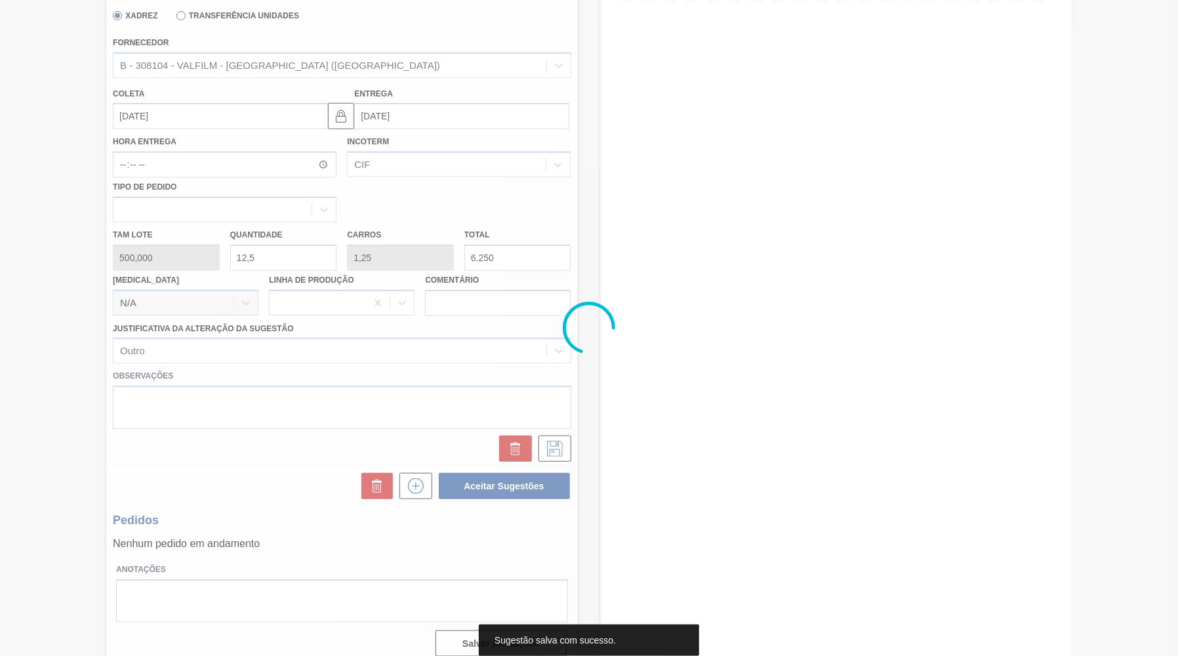
scroll to position [0, 0]
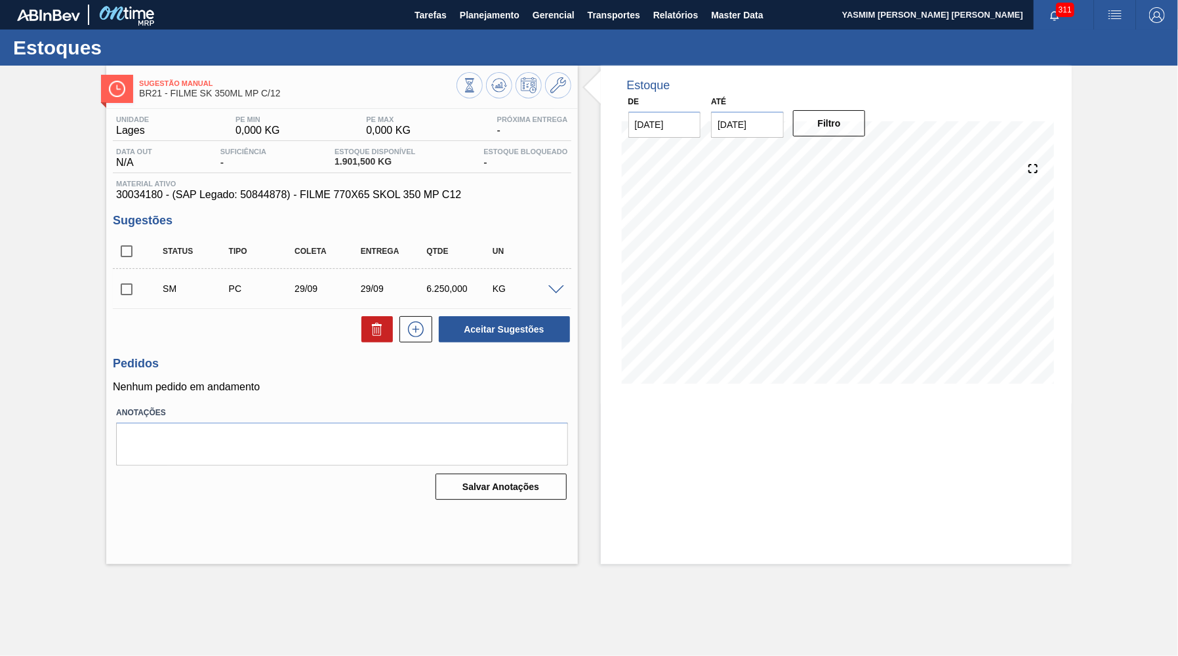
click at [130, 269] on div "Status Tipo [PERSON_NAME] Entrega Qtde UN" at bounding box center [342, 251] width 458 height 35
click at [130, 294] on input "checkbox" at bounding box center [127, 289] width 28 height 28
click at [516, 318] on button "Aceitar Sugestões" at bounding box center [504, 329] width 131 height 26
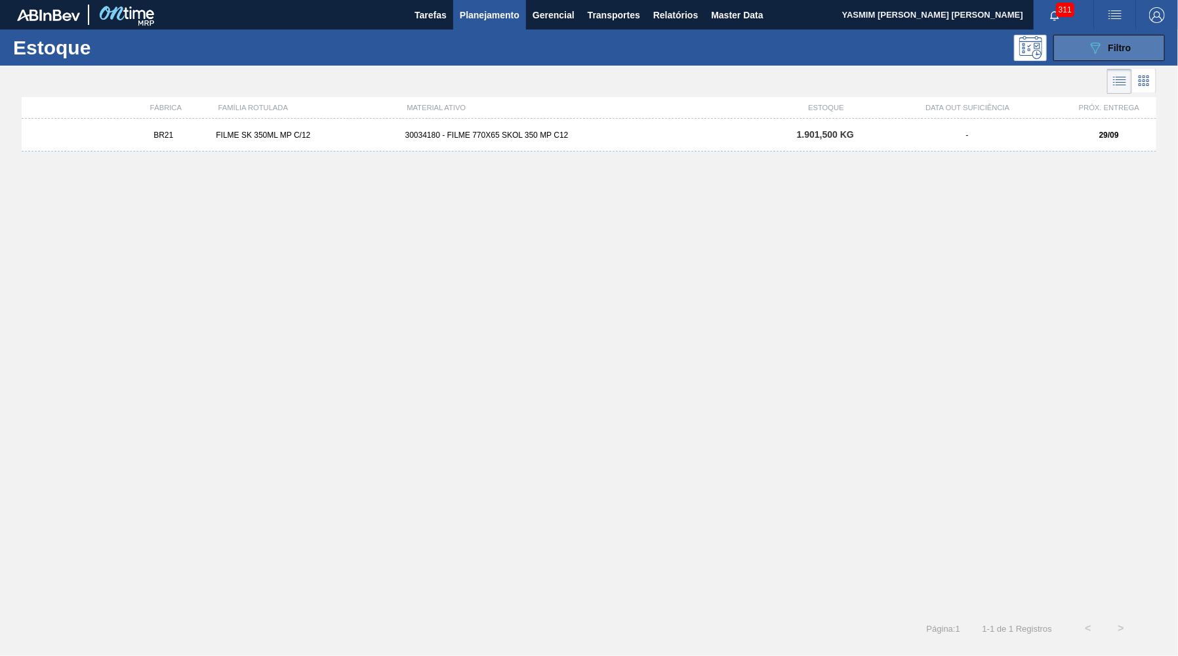
click at [1092, 53] on icon "089F7B8B-B2A5-4AFE-B5C0-19BA573D28AC" at bounding box center [1095, 48] width 16 height 16
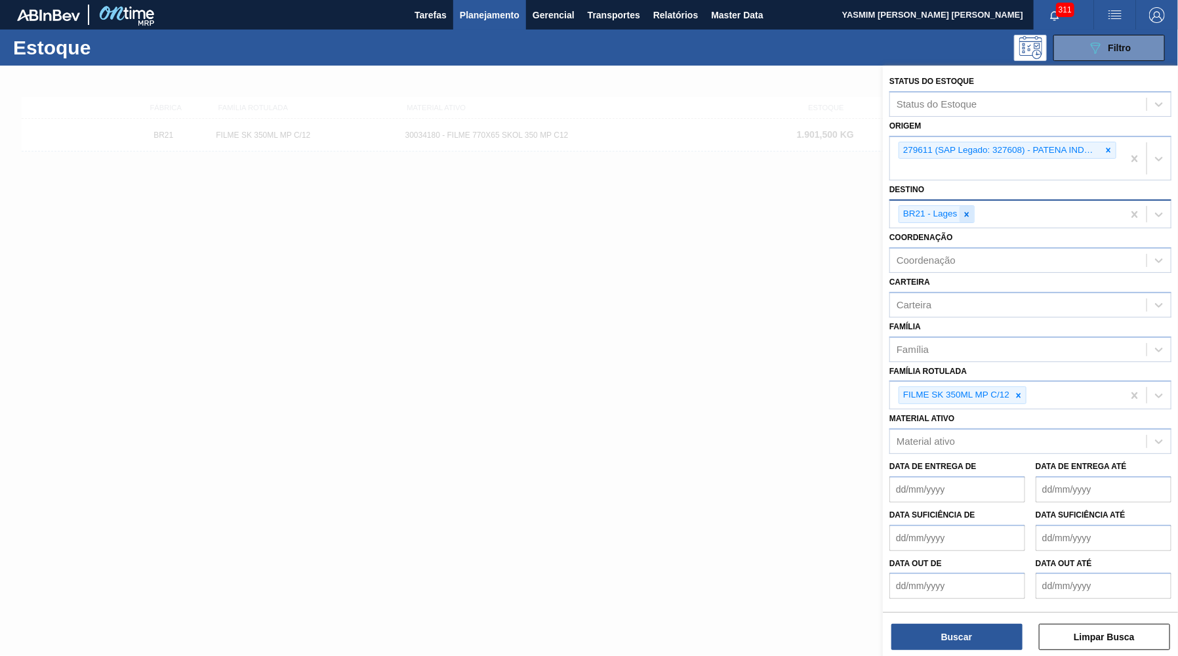
click at [968, 206] on div at bounding box center [966, 214] width 14 height 16
click at [1111, 146] on icon at bounding box center [1108, 150] width 9 height 9
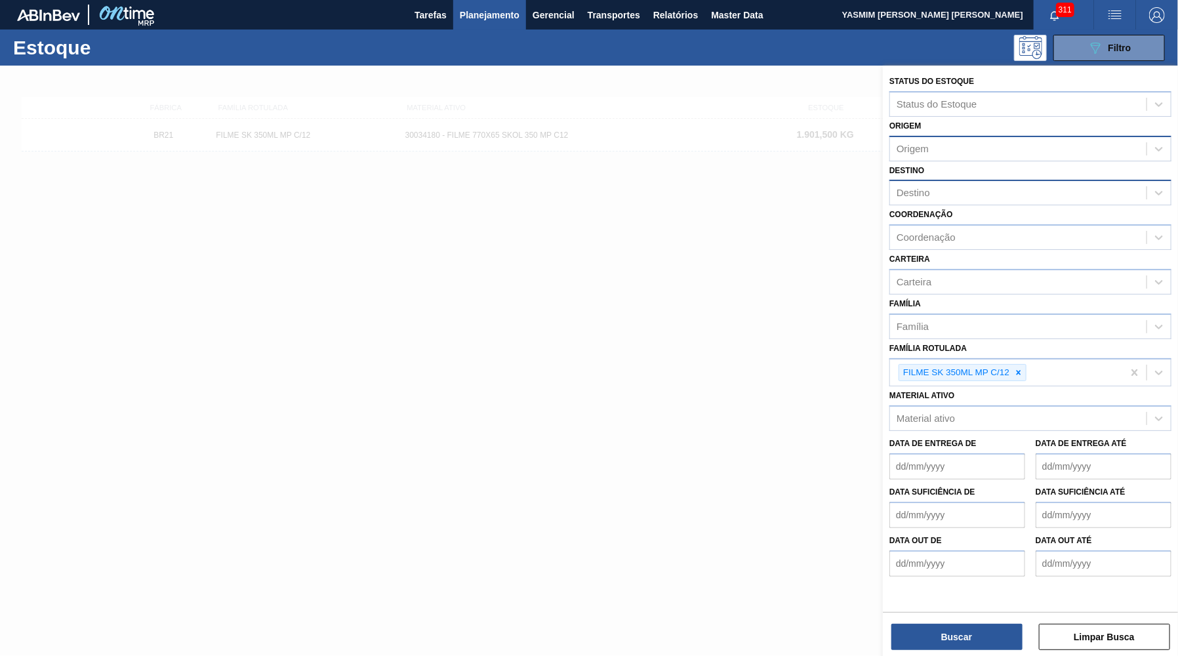
click at [975, 622] on div "Buscar Limpar Busca" at bounding box center [1030, 630] width 295 height 37
click at [977, 630] on button "Buscar" at bounding box center [956, 637] width 131 height 26
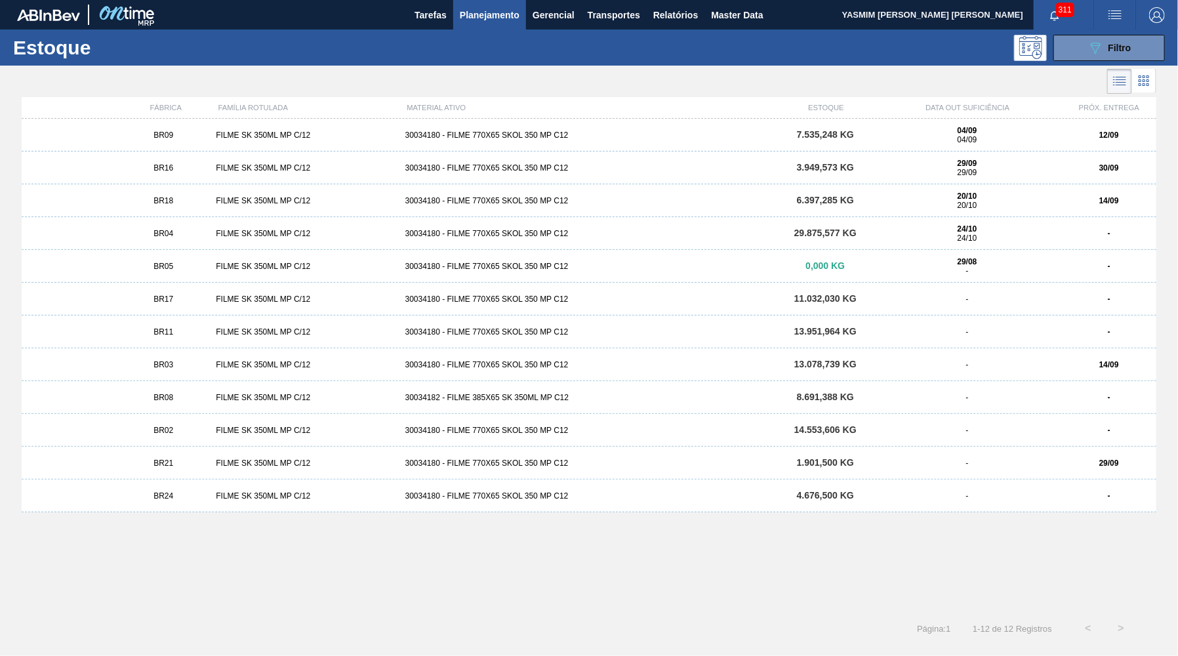
click at [175, 495] on div "BR24" at bounding box center [163, 495] width 94 height 9
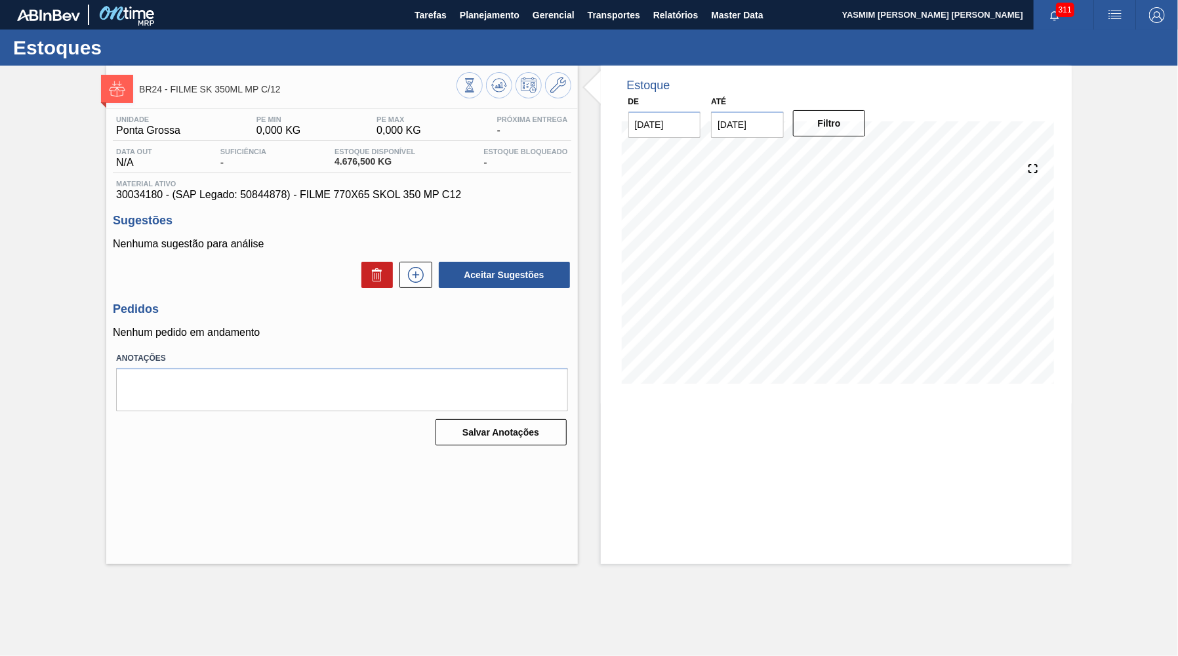
click at [345, 249] on p "Nenhuma sugestão para análise" at bounding box center [342, 244] width 458 height 12
click at [414, 269] on icon at bounding box center [415, 275] width 21 height 16
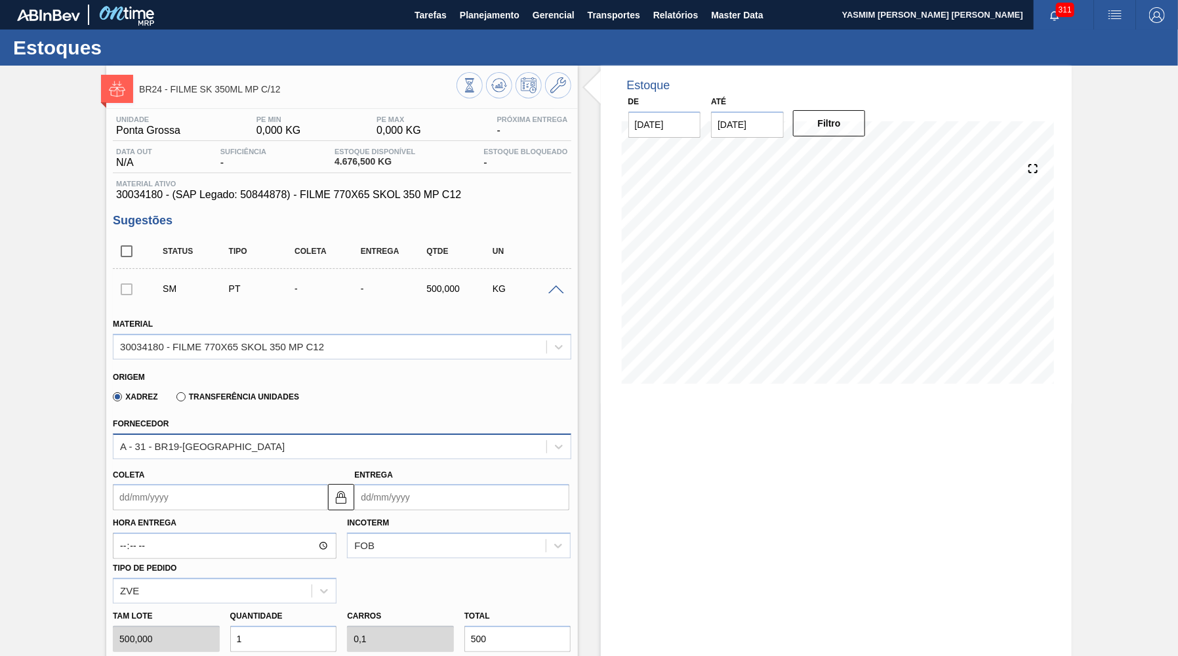
click at [178, 434] on div "A - 31 - BR19-[GEOGRAPHIC_DATA]" at bounding box center [342, 446] width 458 height 26
click at [565, 89] on icon at bounding box center [558, 85] width 16 height 16
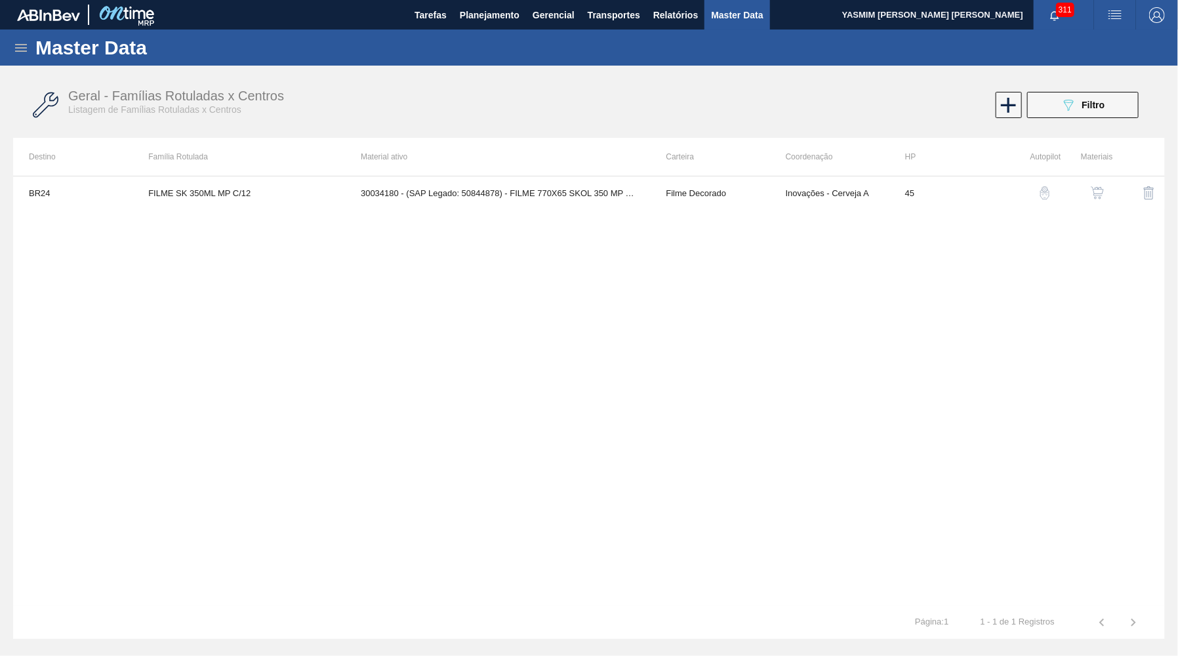
click at [1088, 189] on button "button" at bounding box center [1096, 192] width 31 height 31
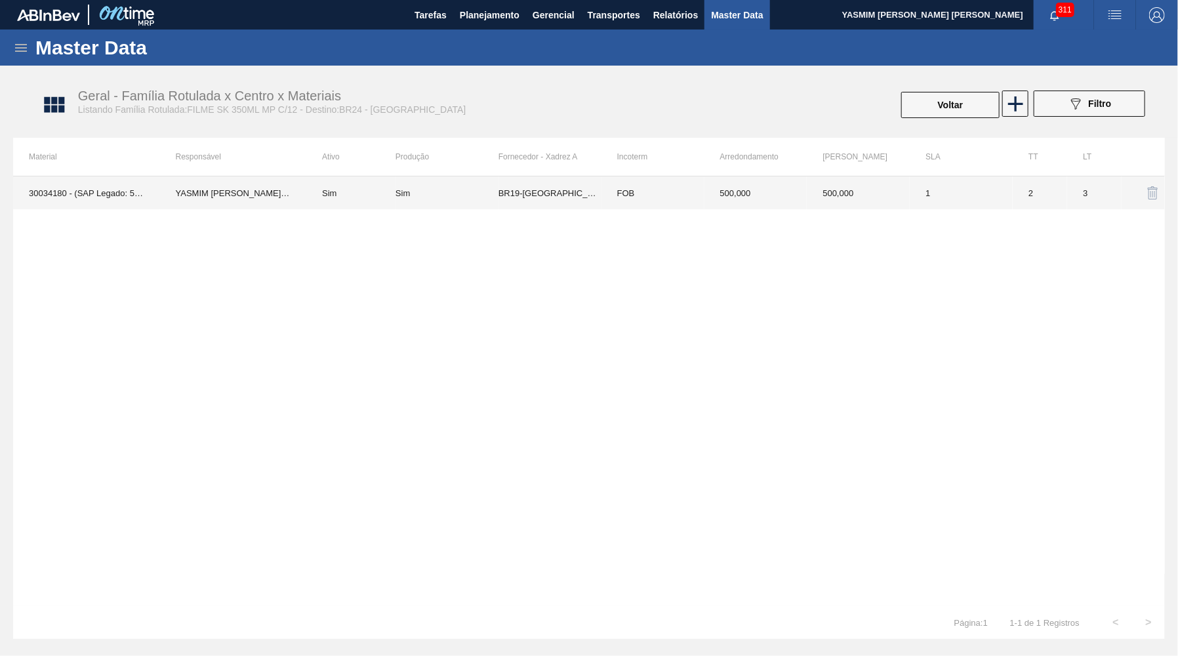
click at [595, 187] on td "BR19-[GEOGRAPHIC_DATA]" at bounding box center [549, 192] width 103 height 33
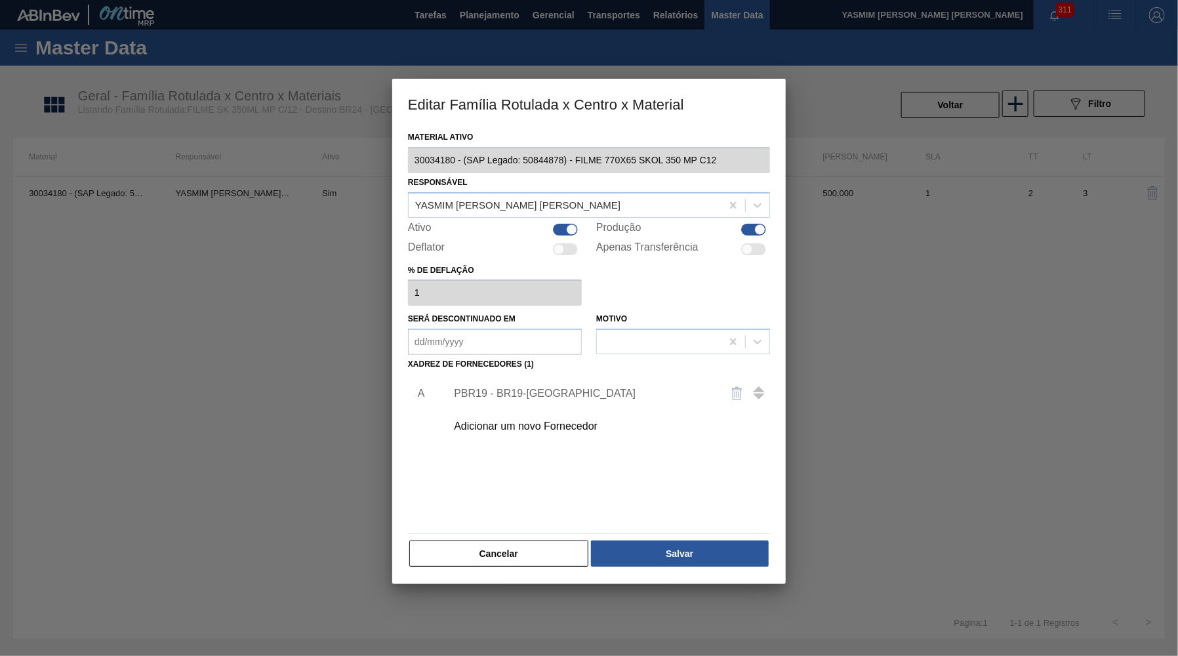
click at [517, 420] on div "Adicionar um novo Fornecedor" at bounding box center [582, 426] width 257 height 12
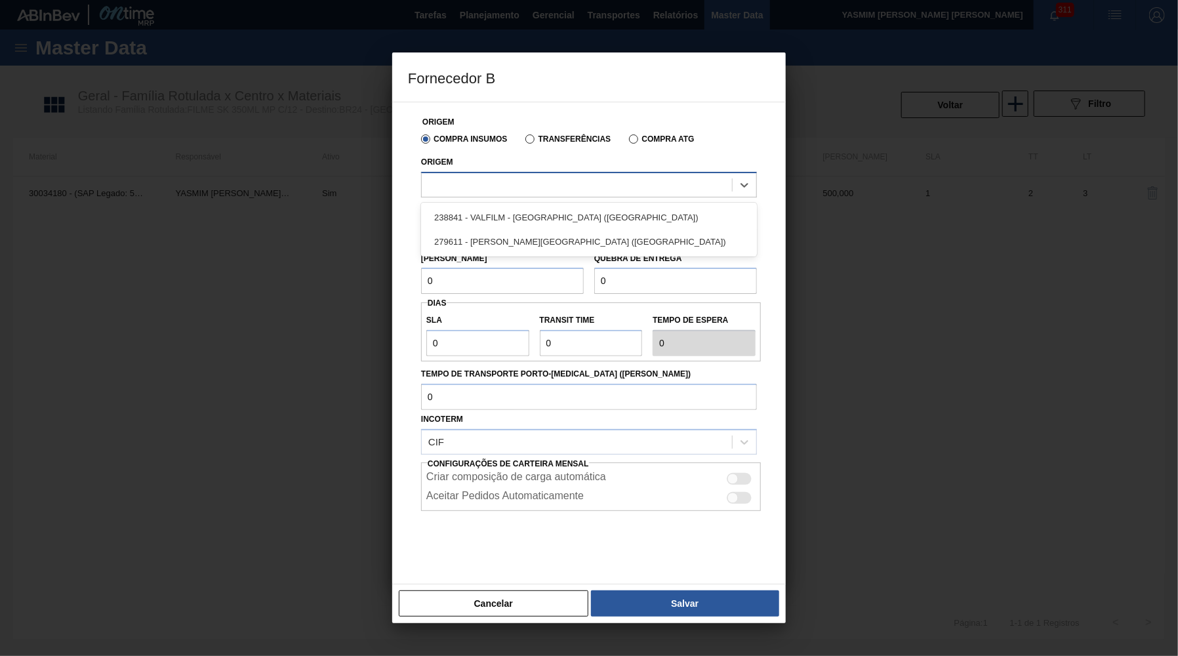
click at [490, 191] on div at bounding box center [577, 184] width 310 height 19
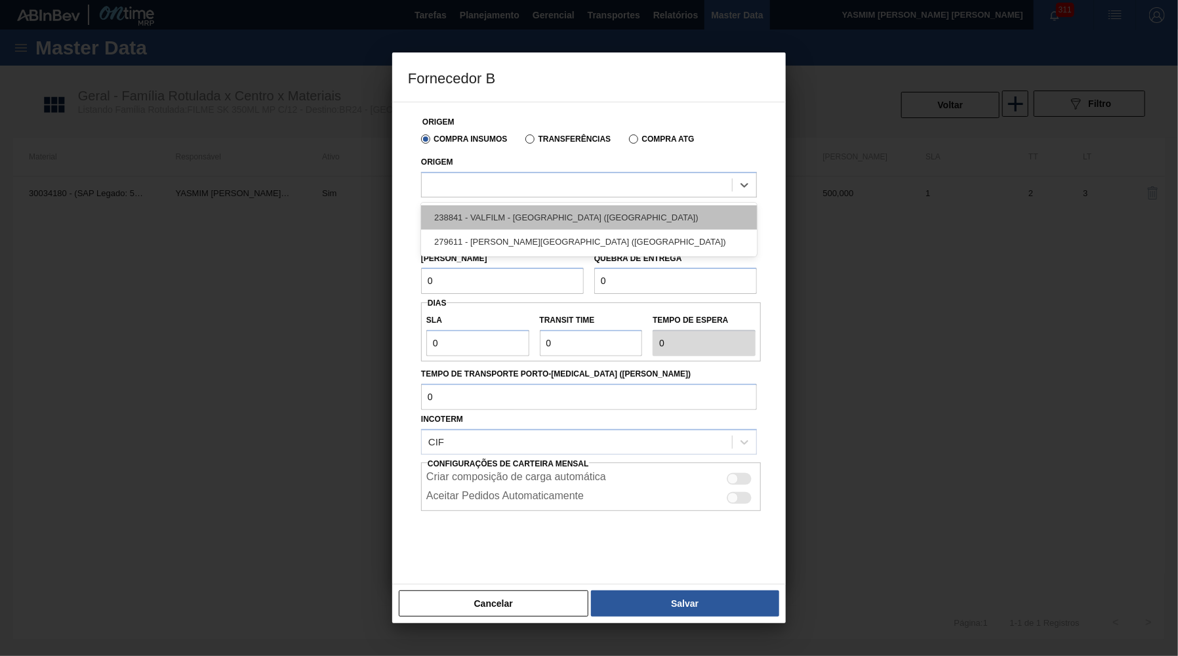
click at [528, 224] on div "238841 - VALFILM - [GEOGRAPHIC_DATA] ([GEOGRAPHIC_DATA])" at bounding box center [589, 217] width 336 height 24
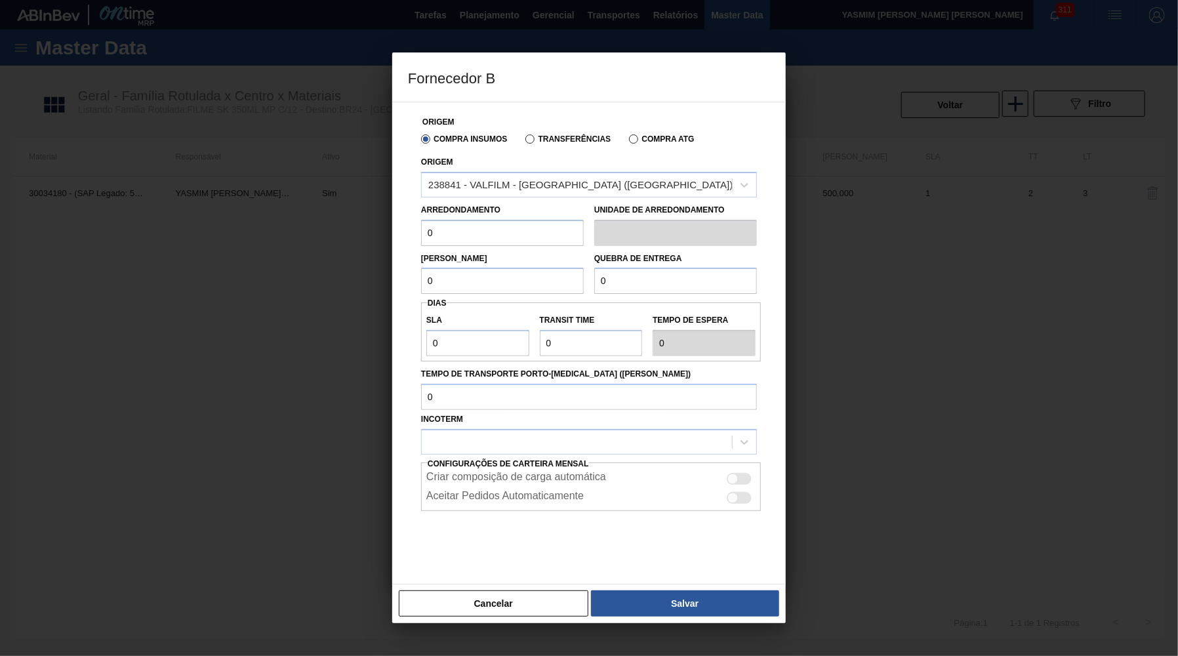
drag, startPoint x: 483, startPoint y: 240, endPoint x: 366, endPoint y: 235, distance: 116.8
click at [421, 235] on input "0" at bounding box center [502, 233] width 163 height 26
click at [528, 220] on input "500" at bounding box center [502, 233] width 163 height 26
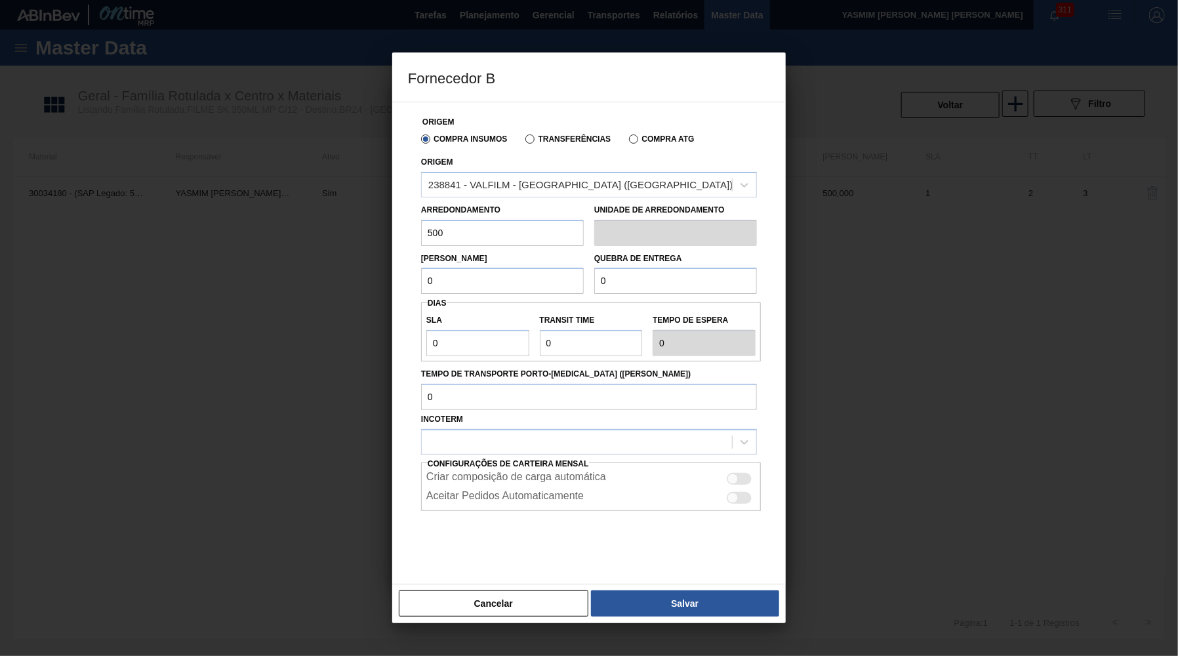
click at [509, 286] on input "0" at bounding box center [502, 281] width 163 height 26
paste input "50"
click at [655, 254] on label "Quebra de entrega" at bounding box center [638, 258] width 88 height 9
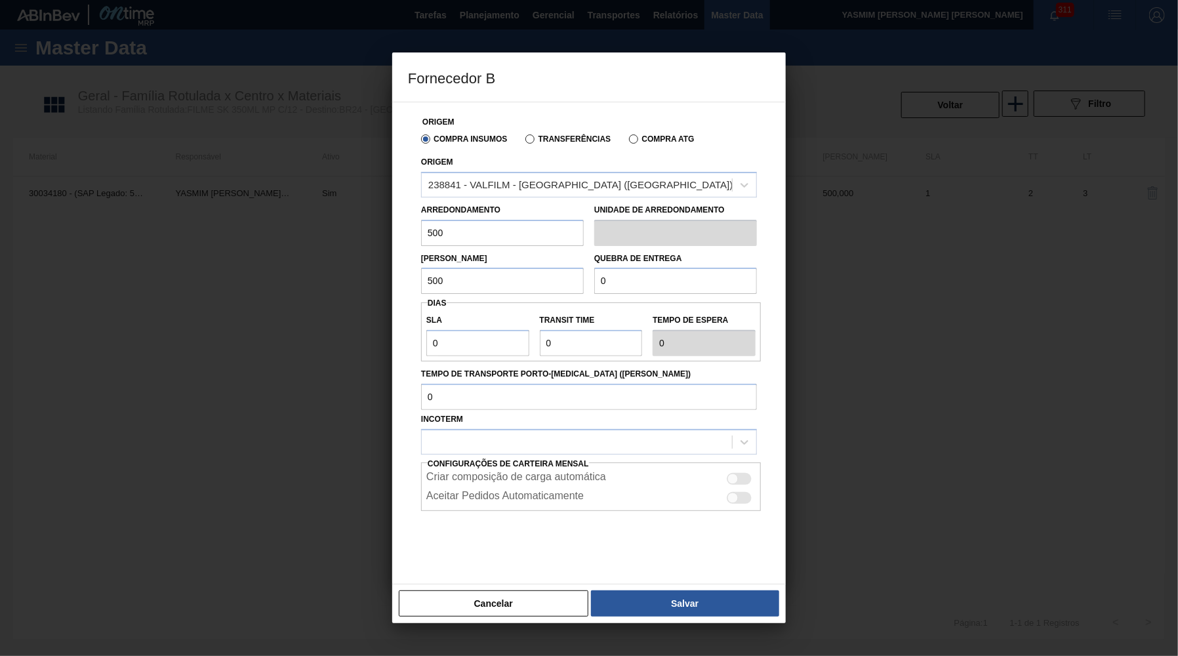
click at [642, 278] on input "0" at bounding box center [675, 281] width 163 height 26
click at [640, 279] on input "0" at bounding box center [675, 281] width 163 height 26
paste input "50"
click at [518, 390] on input "Tempo de Transporte Porto-[MEDICAL_DATA] ([PERSON_NAME])" at bounding box center [589, 397] width 336 height 26
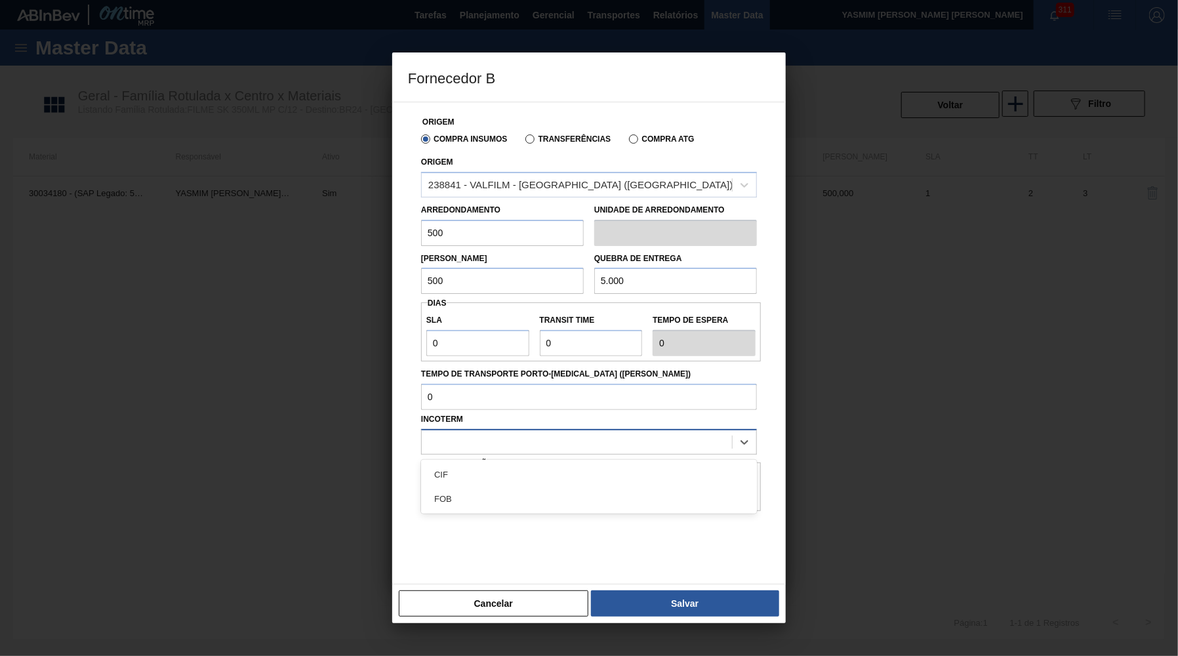
click at [516, 432] on div at bounding box center [577, 441] width 310 height 19
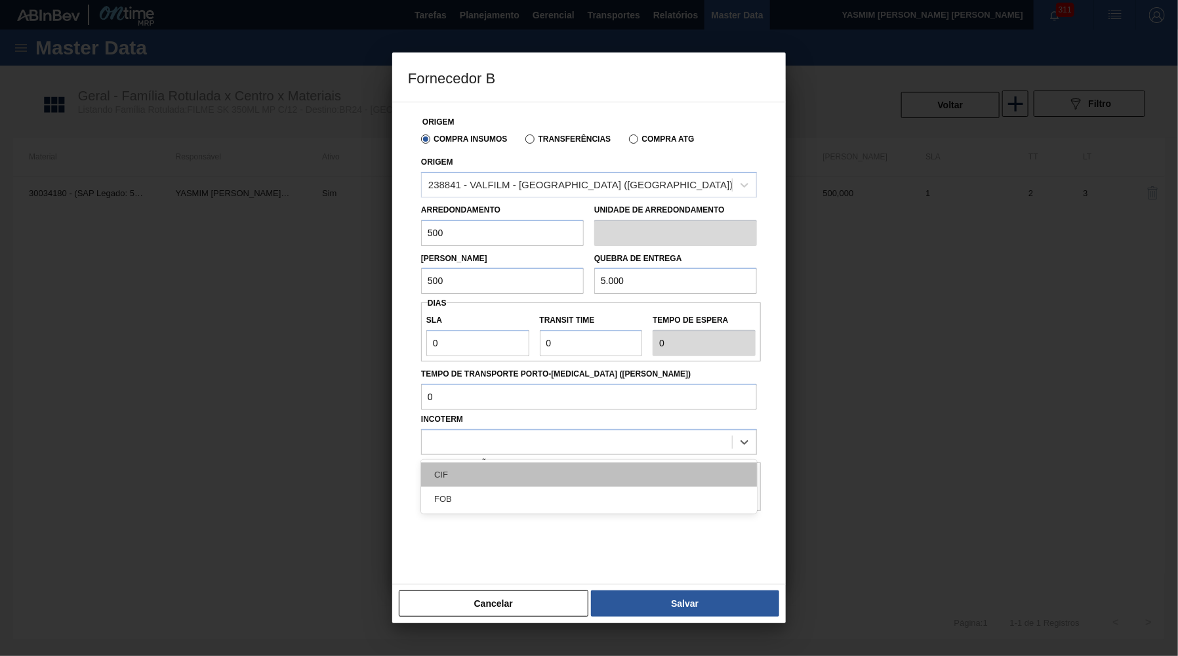
click at [499, 475] on div "CIF" at bounding box center [589, 474] width 336 height 24
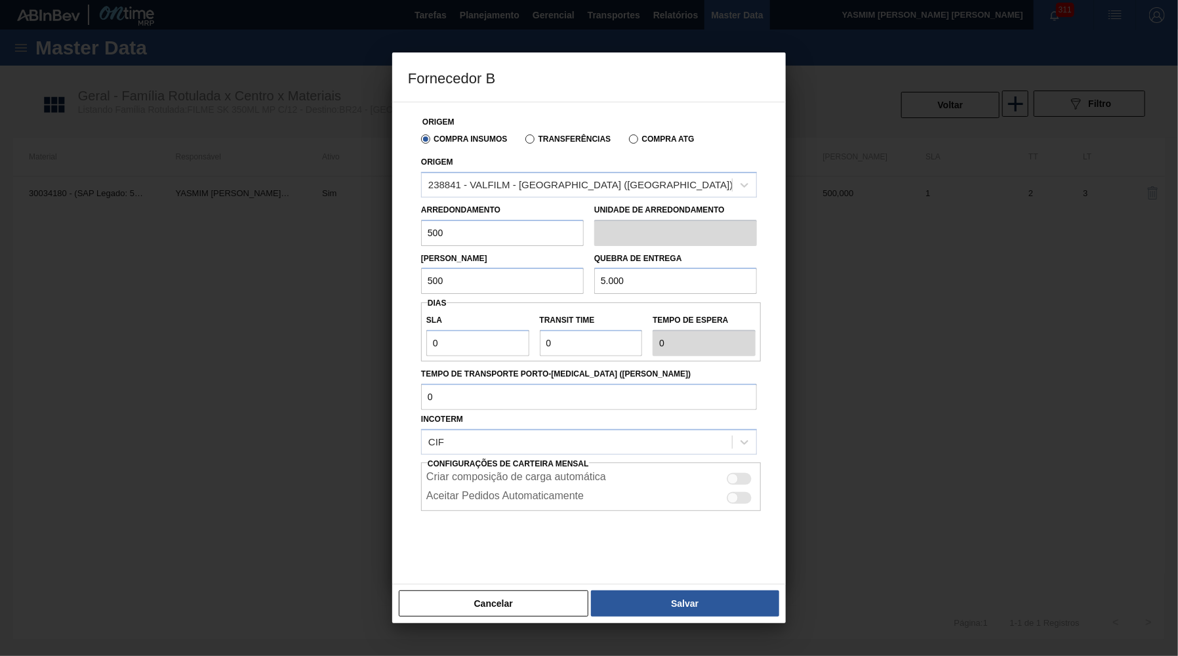
click at [732, 473] on div at bounding box center [732, 478] width 11 height 11
click at [669, 598] on button "Salvar" at bounding box center [685, 603] width 188 height 26
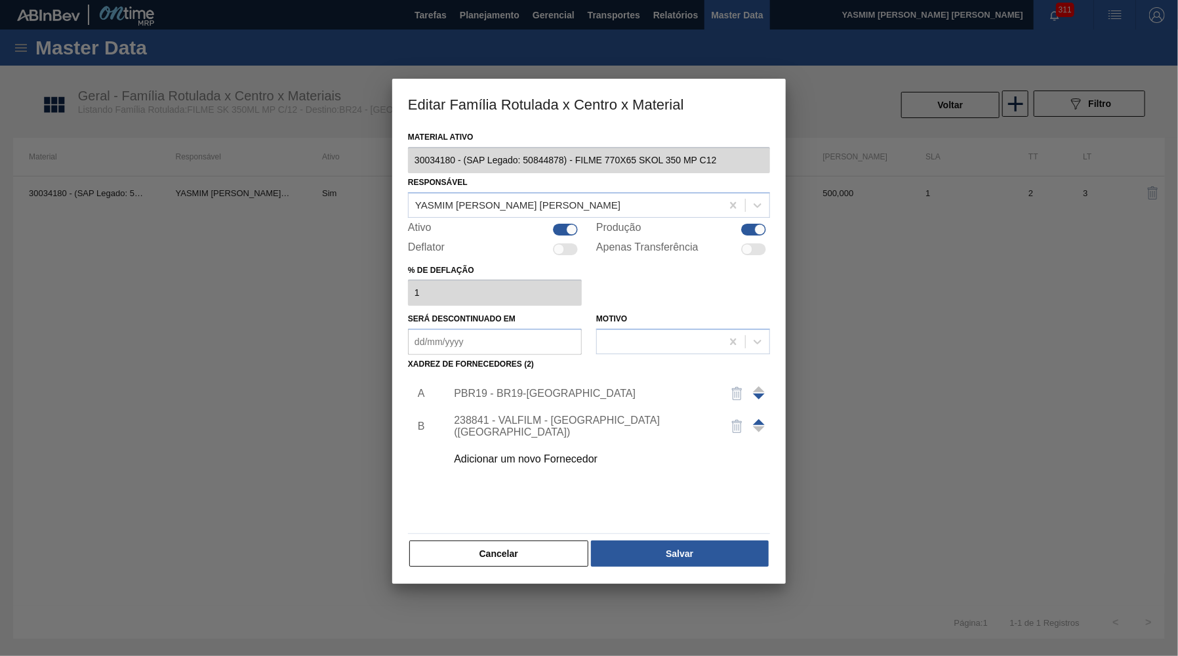
click at [572, 423] on div "238841 - VALFILM - [GEOGRAPHIC_DATA] ([GEOGRAPHIC_DATA])" at bounding box center [582, 426] width 257 height 24
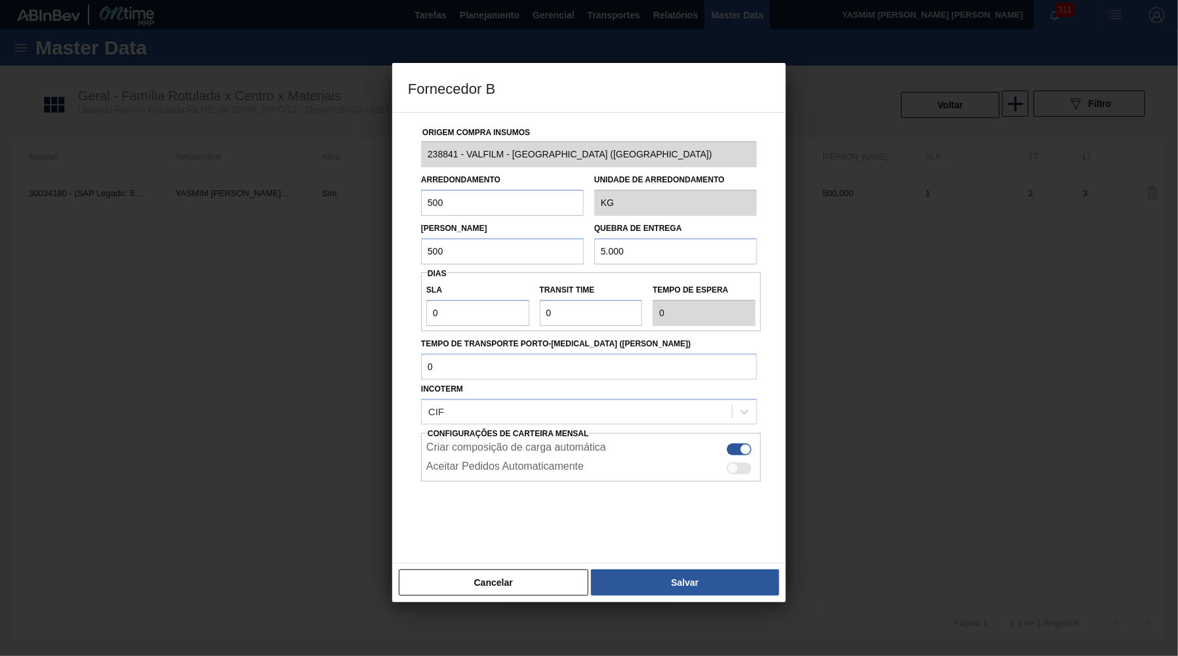
drag, startPoint x: 402, startPoint y: 311, endPoint x: 304, endPoint y: 312, distance: 97.7
click at [392, 312] on div "Origem Compra Insumos 238841 - VALFILM - [GEOGRAPHIC_DATA] ([GEOGRAPHIC_DATA]) …" at bounding box center [588, 337] width 393 height 451
click at [449, 304] on input "0" at bounding box center [477, 313] width 103 height 26
drag, startPoint x: 555, startPoint y: 309, endPoint x: 397, endPoint y: 303, distance: 158.8
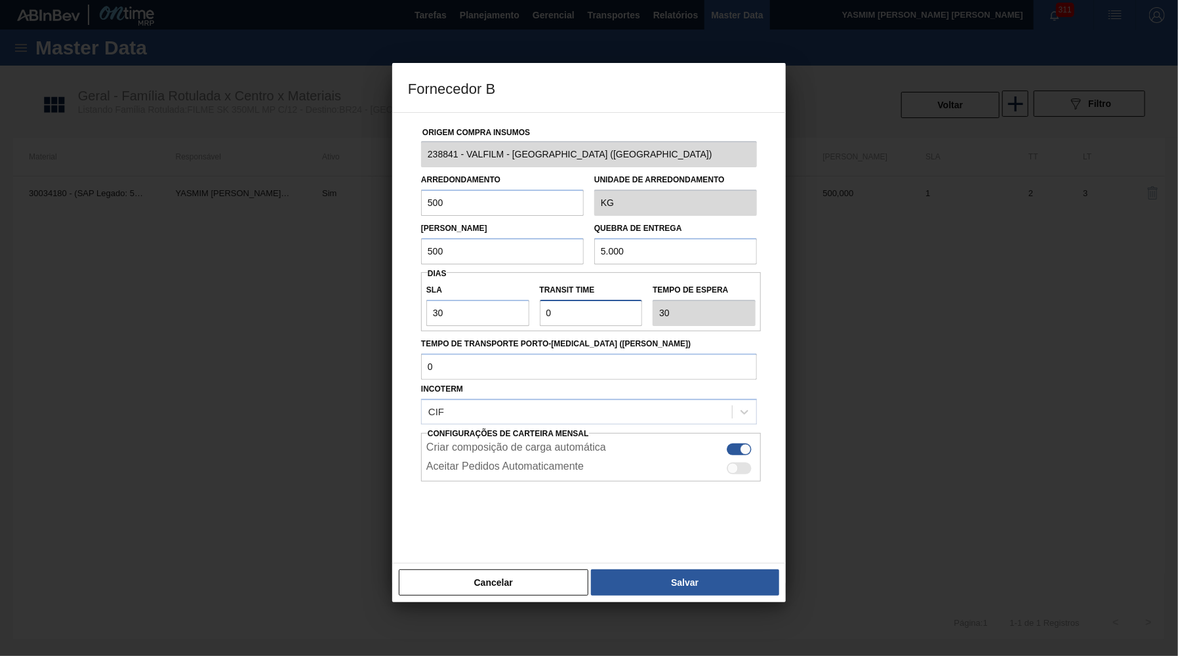
click at [540, 303] on input "Transit Time" at bounding box center [591, 313] width 103 height 26
click at [642, 570] on button "Salvar" at bounding box center [685, 582] width 188 height 26
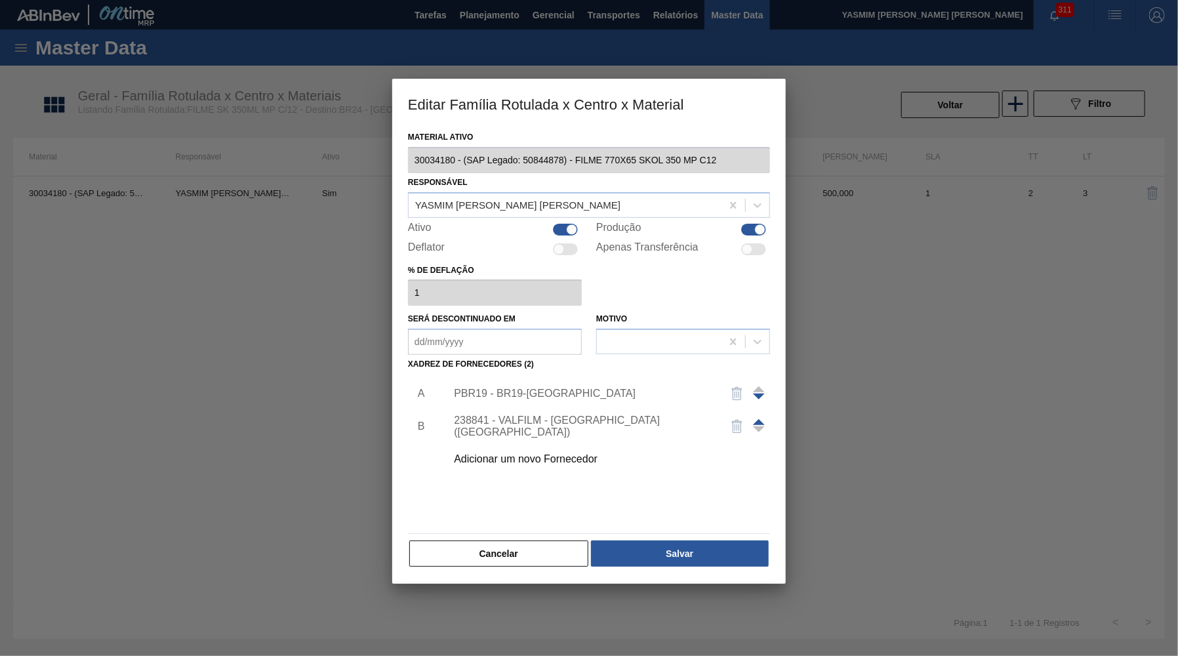
click at [713, 582] on div at bounding box center [589, 328] width 1178 height 656
click at [734, 386] on img "button" at bounding box center [737, 394] width 16 height 16
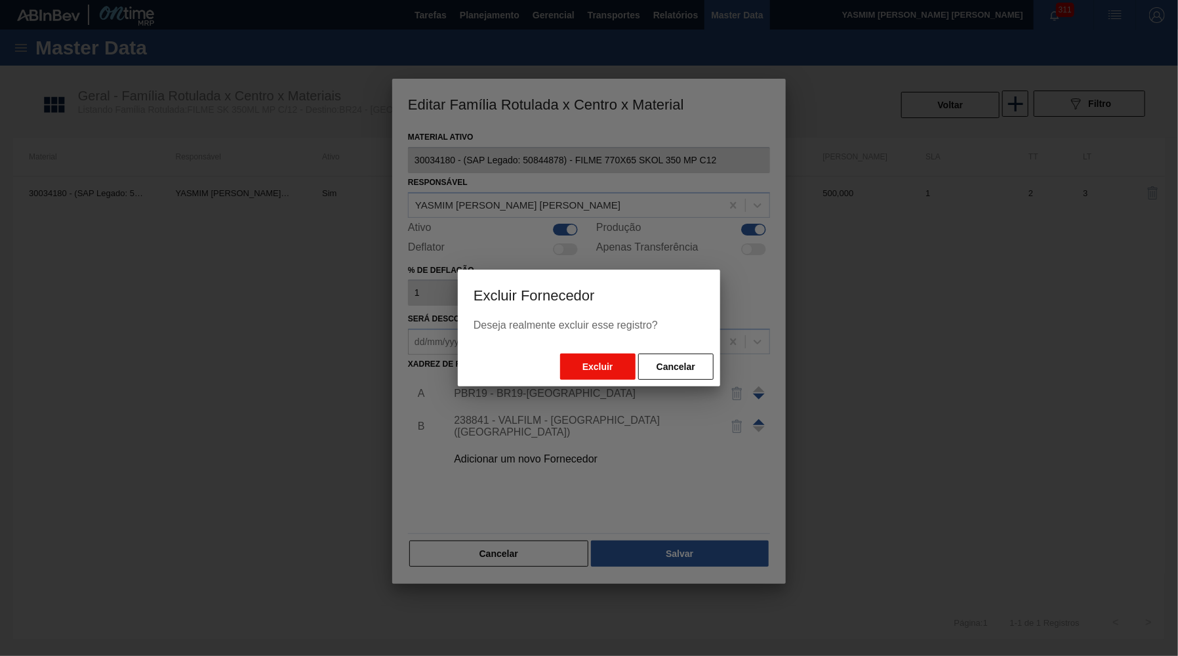
click at [596, 367] on button "Excluir" at bounding box center [597, 366] width 75 height 26
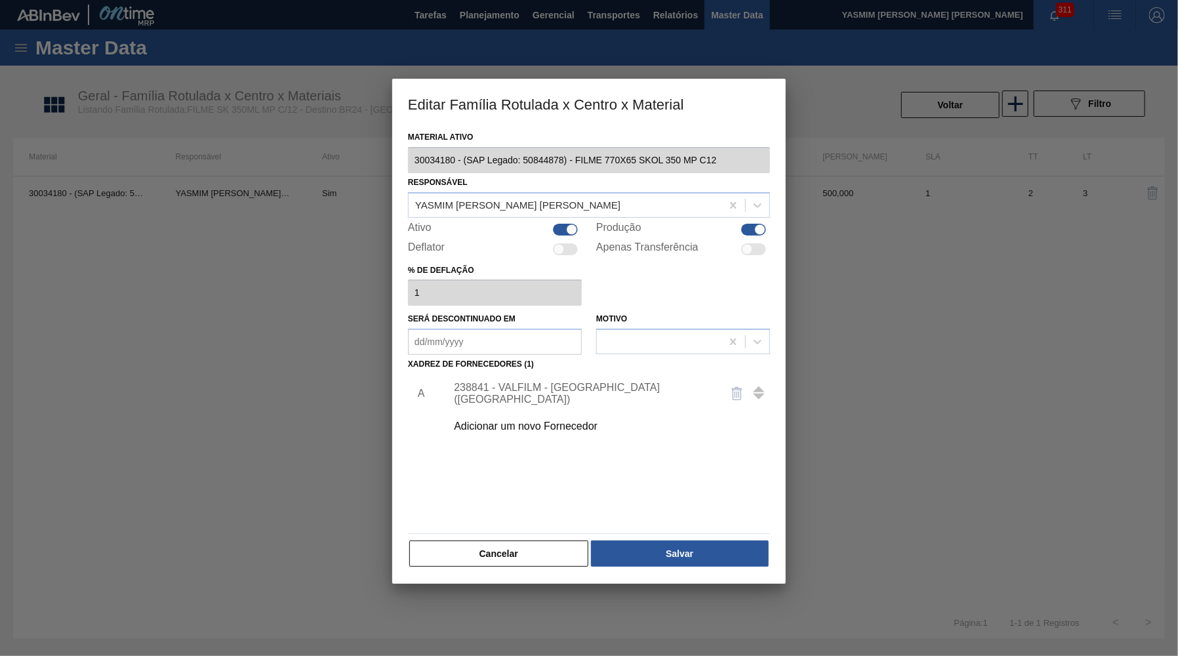
click at [687, 518] on div "A 238841 - VALFILM - [GEOGRAPHIC_DATA] ([GEOGRAPHIC_DATA]) Adicionar um novo Fo…" at bounding box center [589, 451] width 362 height 154
click at [692, 579] on div at bounding box center [589, 328] width 1178 height 656
click at [685, 555] on button "Salvar" at bounding box center [680, 553] width 178 height 26
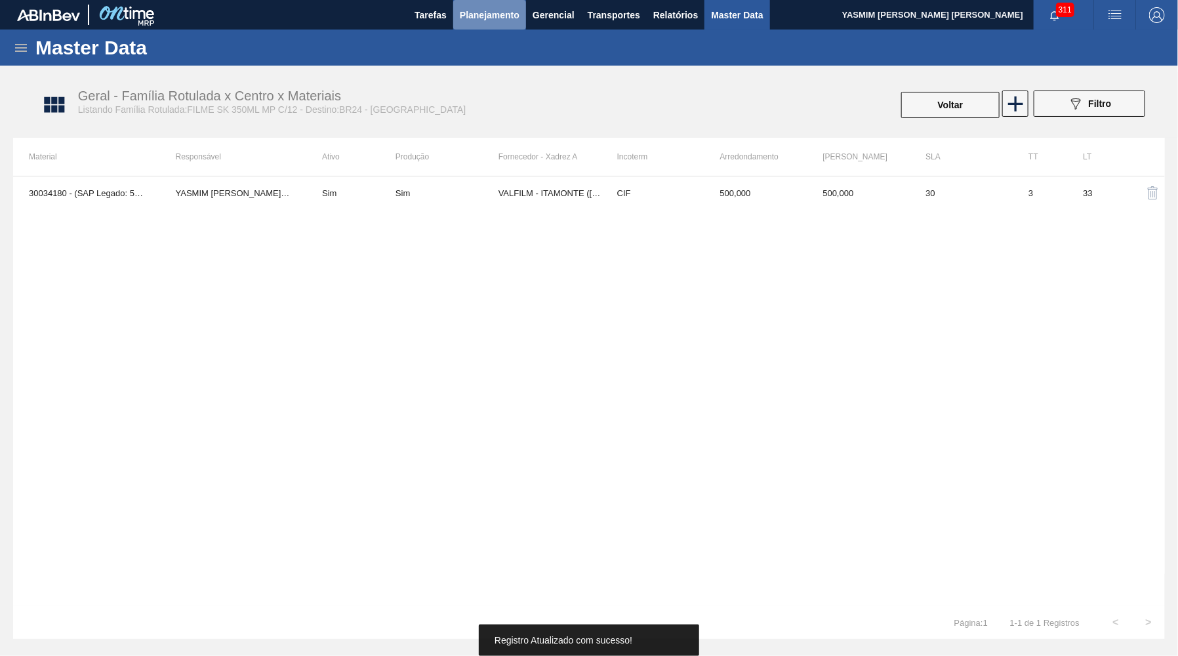
click at [469, 12] on span "Planejamento" at bounding box center [490, 15] width 60 height 16
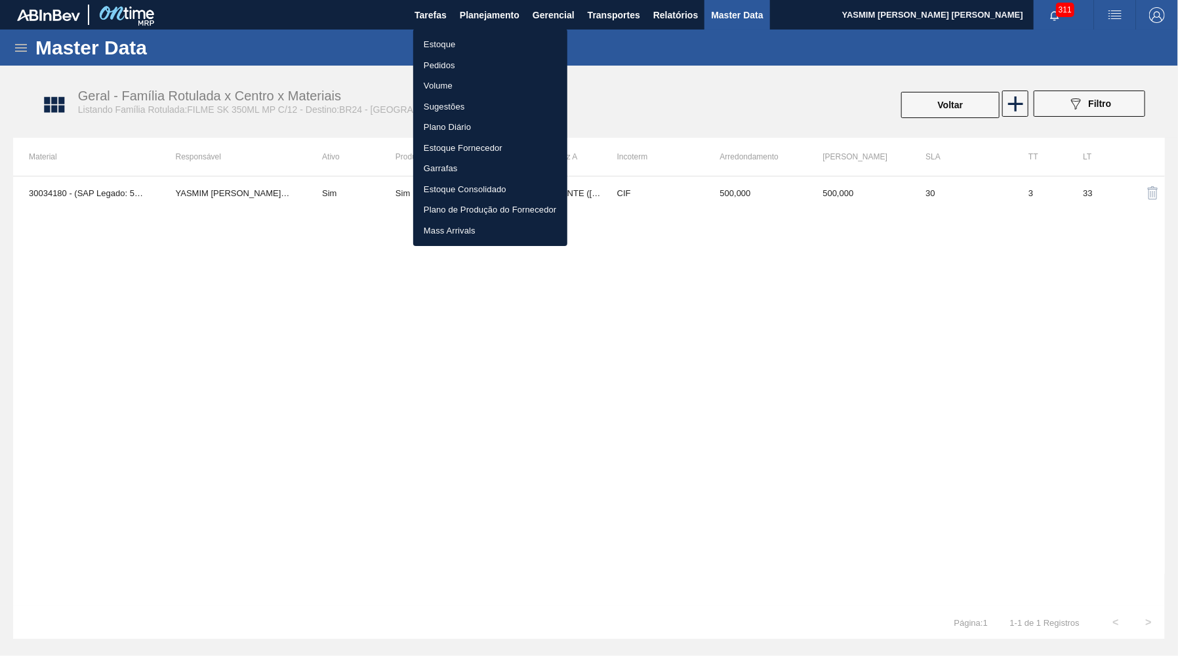
click at [497, 25] on div at bounding box center [589, 328] width 1178 height 656
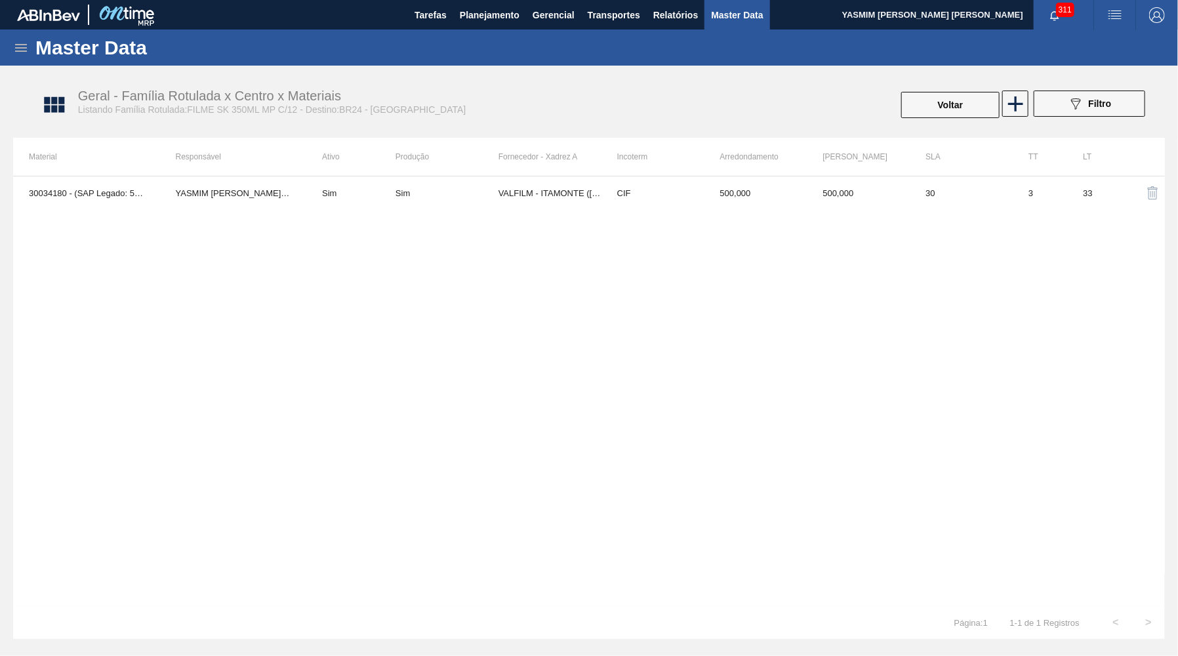
click at [496, 31] on div "Estoque Pedidos Volume Sugestões Plano Diário Estoque Fornecedor Garrafas Estoq…" at bounding box center [589, 328] width 1178 height 656
click at [486, 17] on span "Planejamento" at bounding box center [490, 15] width 60 height 16
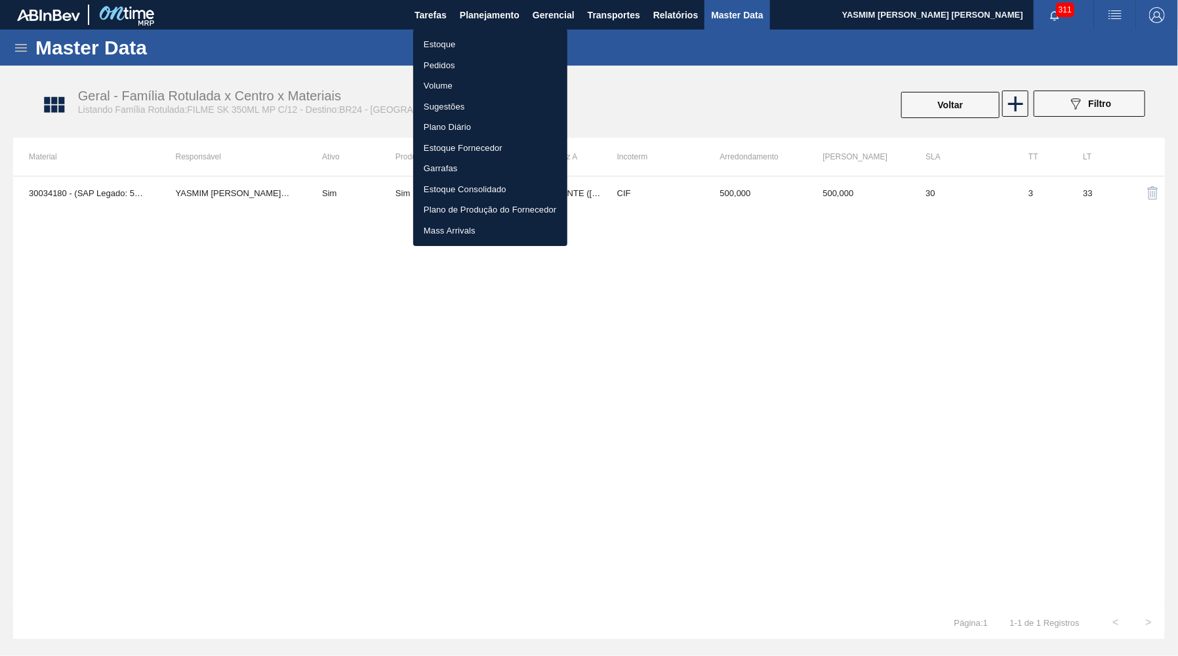
click at [444, 24] on div at bounding box center [589, 328] width 1178 height 656
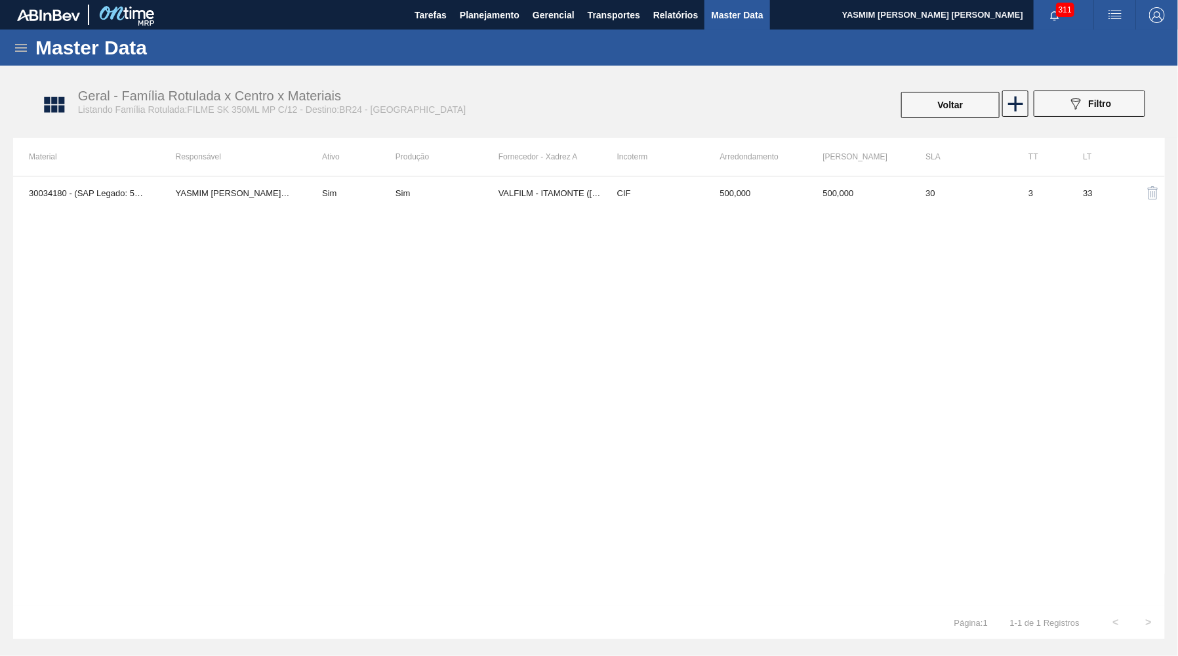
click at [466, 0] on body "Tarefas Planejamento Gerencial Transportes Relatórios Master Data YASMIM [PERSO…" at bounding box center [589, 0] width 1178 height 0
click at [476, 22] on span "Planejamento" at bounding box center [490, 15] width 60 height 16
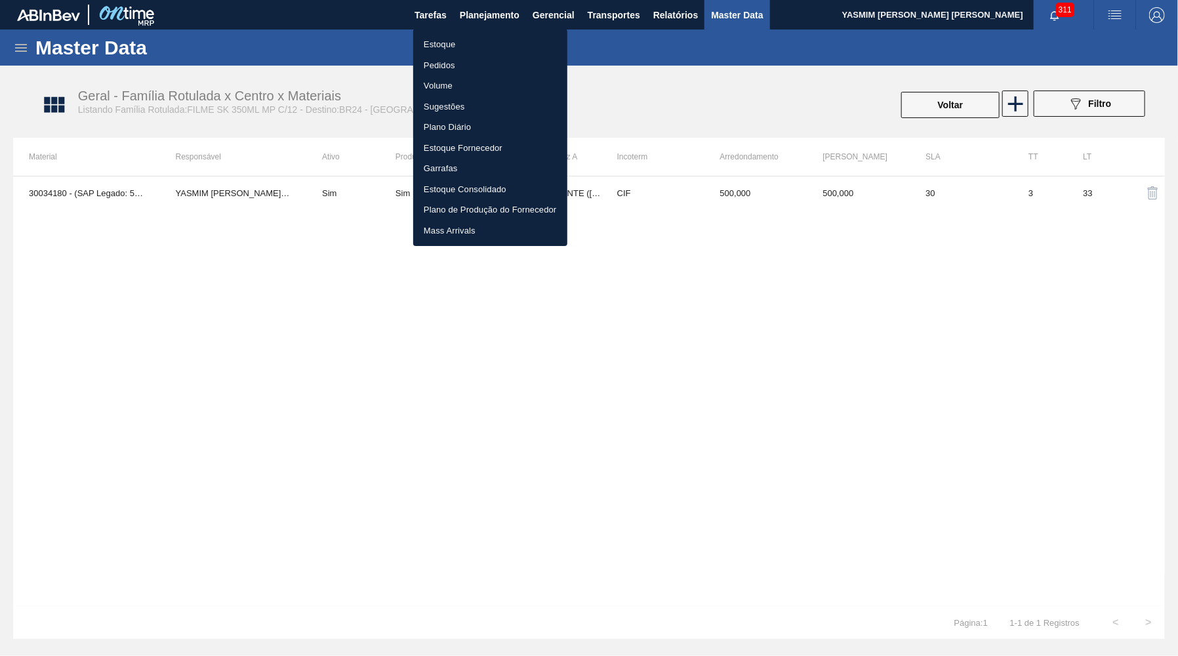
click at [432, 47] on li "Estoque" at bounding box center [490, 44] width 154 height 21
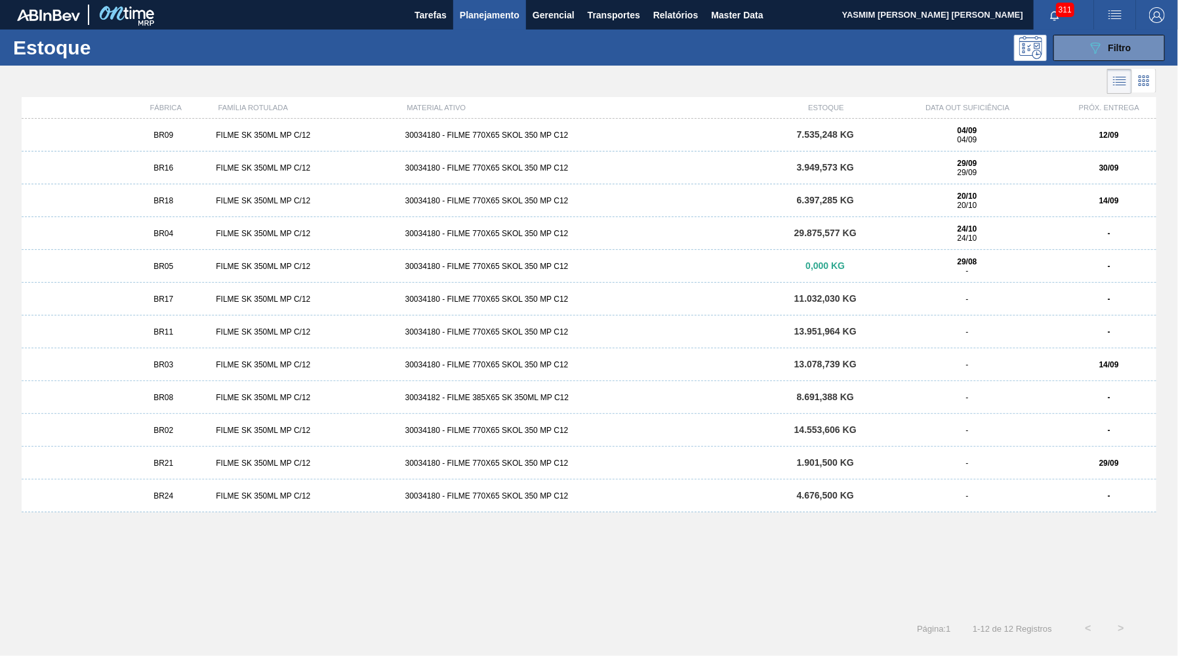
click at [228, 610] on div "FÁBRICA FAMÍLIA ROTULADA MATERIAL ATIVO ESTOQUE DATA OUT SUFICIÊNCIA PRÓX. ENTR…" at bounding box center [589, 354] width 1178 height 515
click at [193, 508] on div "BR24 FILME SK 350ML MP C/12 30034180 - FILME 770X65 SKOL 350 MP C12 4.676,500 K…" at bounding box center [589, 495] width 1134 height 33
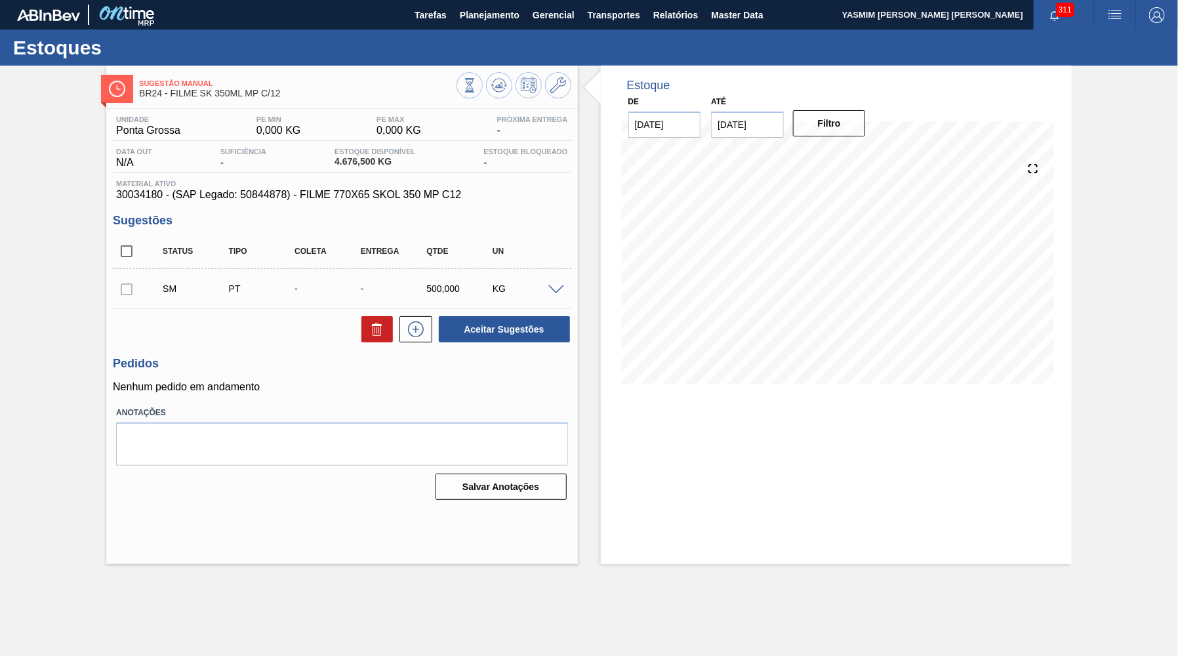
click at [551, 293] on div "SM PT - - 500,000 KG" at bounding box center [342, 288] width 458 height 33
click at [553, 291] on span at bounding box center [556, 290] width 16 height 10
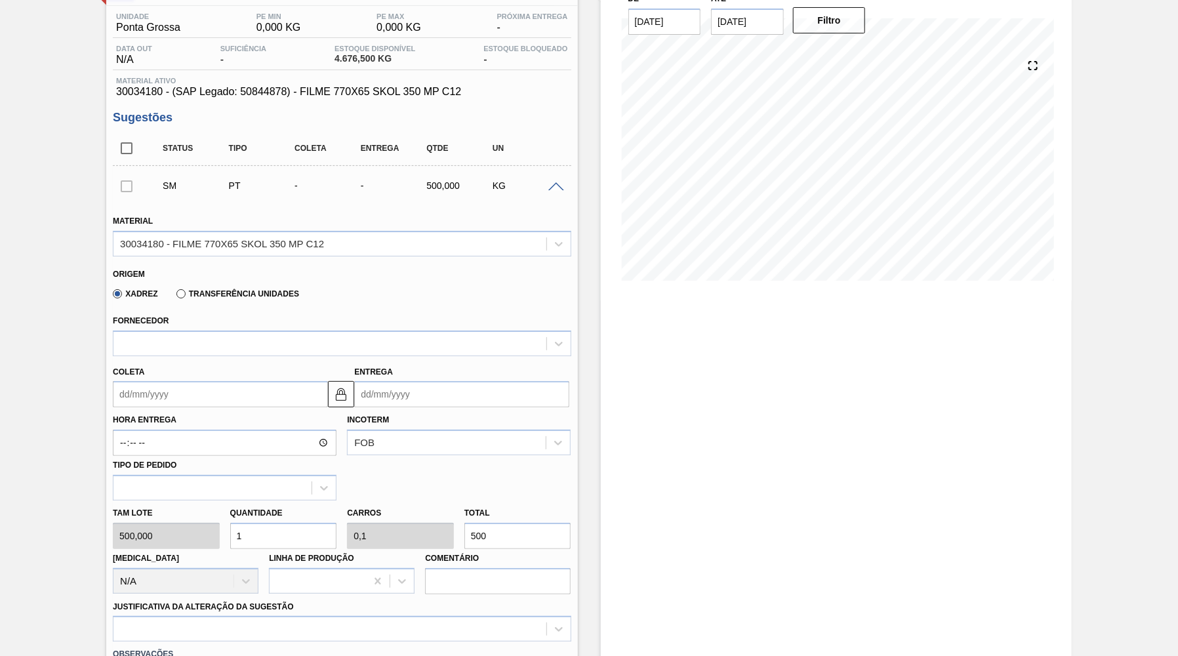
scroll to position [128, 0]
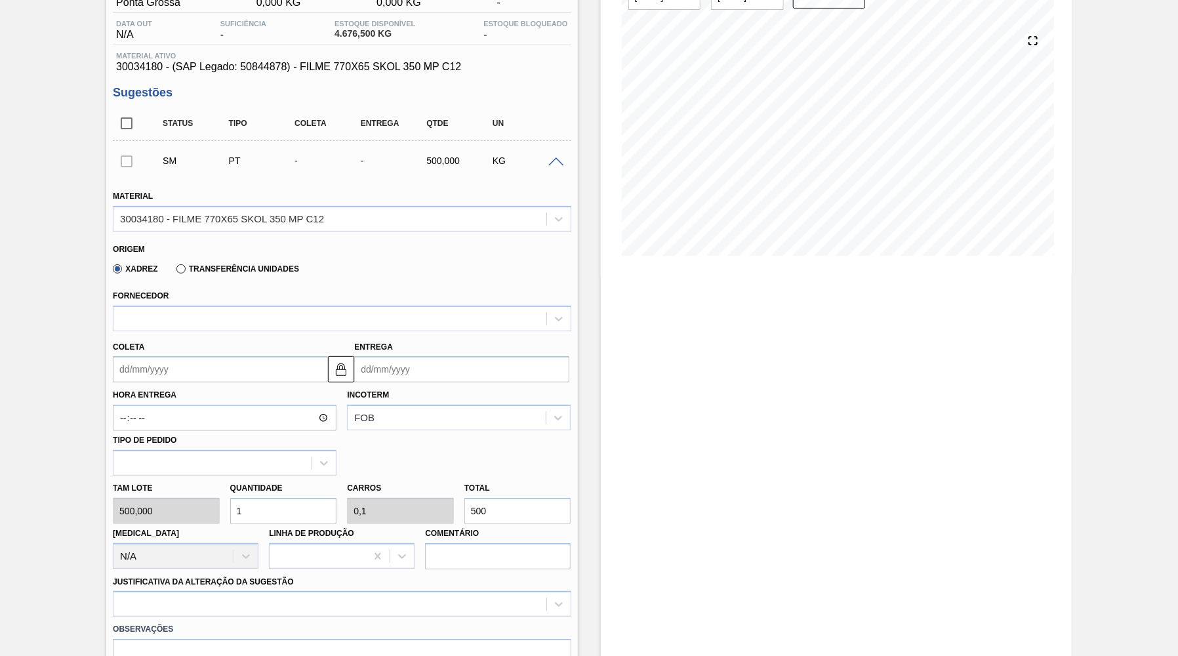
click at [191, 368] on input "Coleta" at bounding box center [220, 369] width 215 height 26
click at [174, 324] on div at bounding box center [329, 318] width 432 height 19
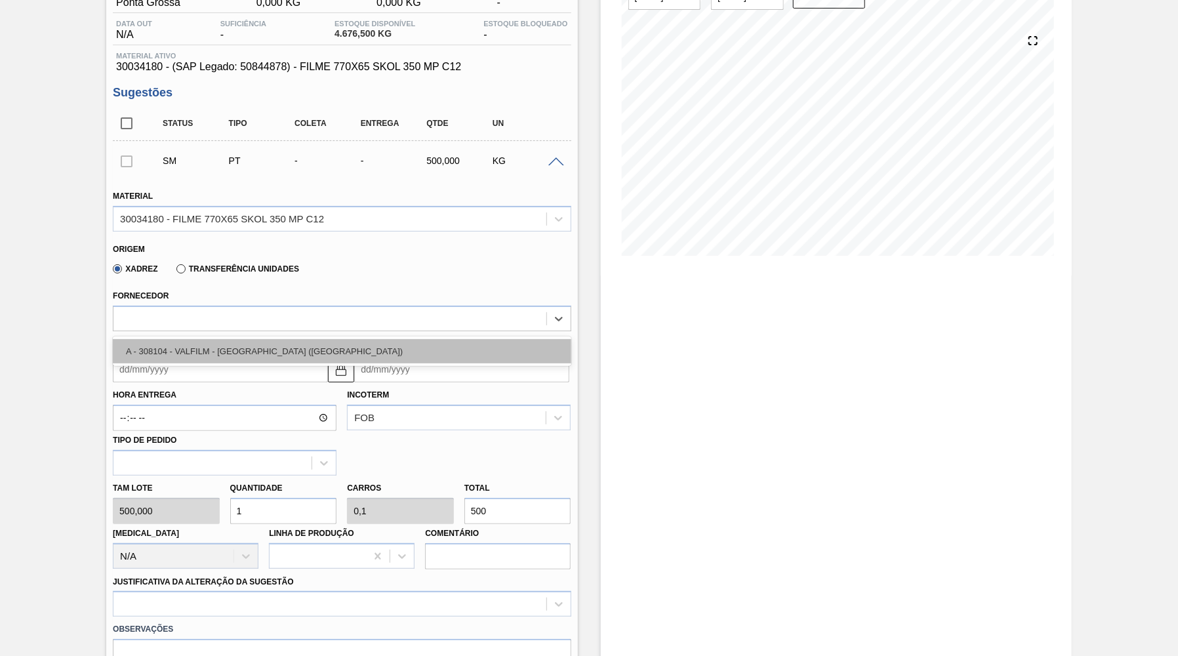
click at [165, 351] on div "A - 308104 - VALFILM - [GEOGRAPHIC_DATA] ([GEOGRAPHIC_DATA])" at bounding box center [342, 351] width 458 height 24
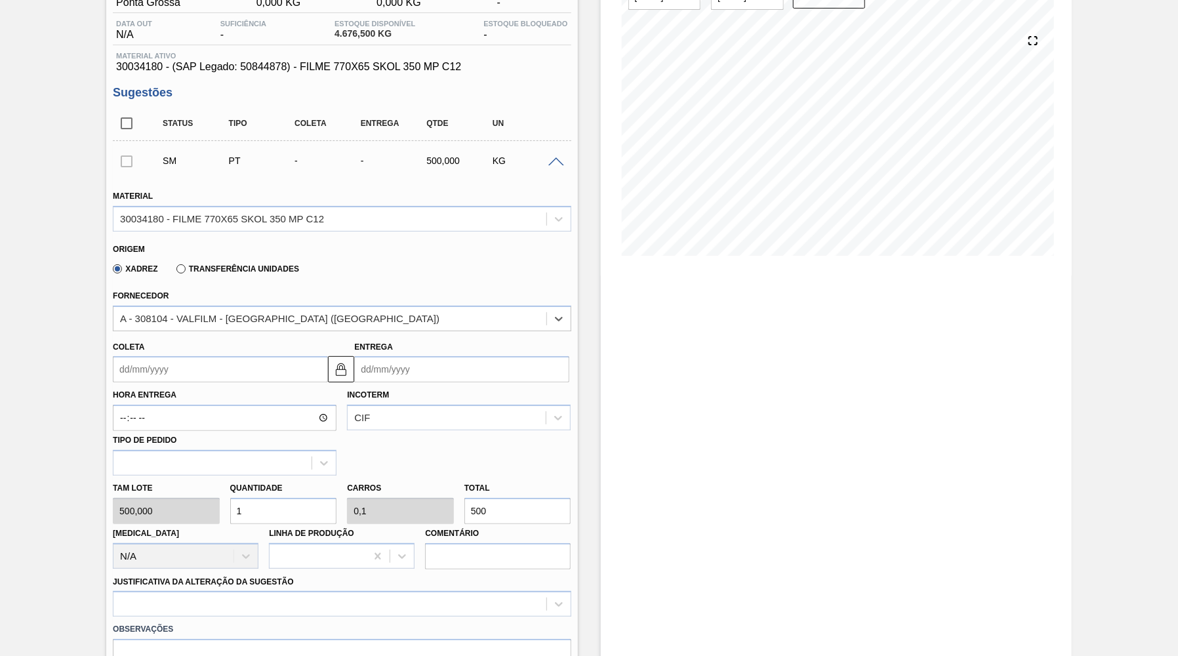
click at [164, 359] on input "Coleta" at bounding box center [220, 369] width 215 height 26
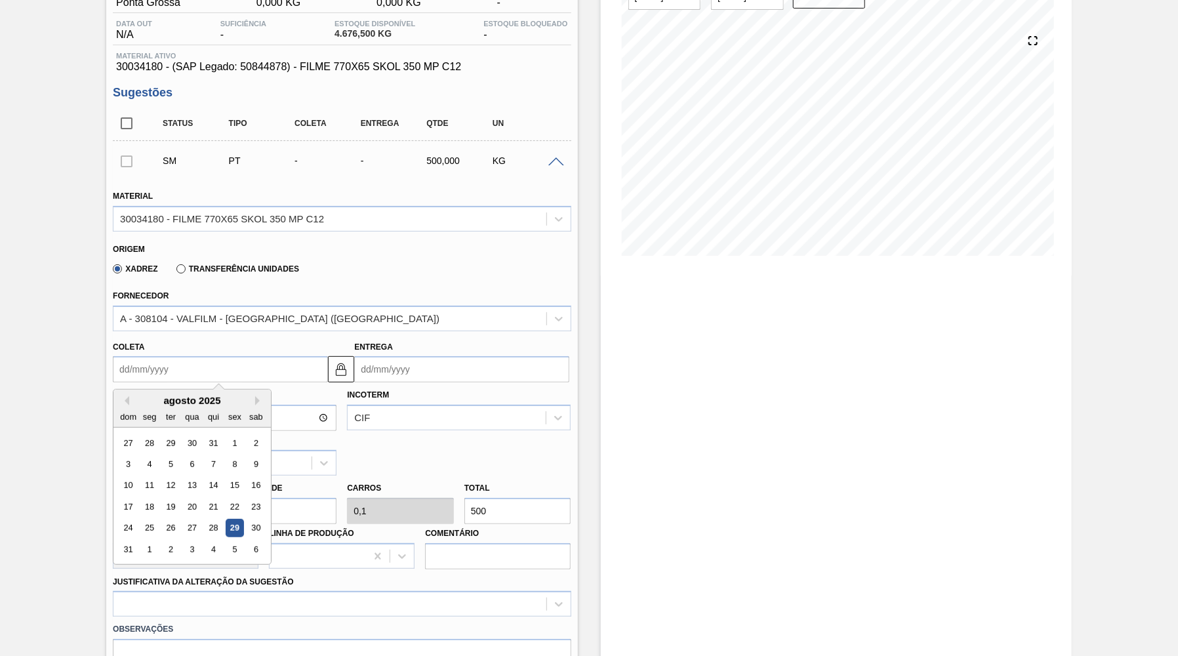
click at [164, 359] on input "Coleta" at bounding box center [220, 369] width 215 height 26
click at [255, 396] on button "Next Month" at bounding box center [259, 400] width 9 height 9
drag, startPoint x: 149, startPoint y: 522, endPoint x: 249, endPoint y: 480, distance: 108.7
click at [146, 522] on div "29" at bounding box center [150, 528] width 18 height 18
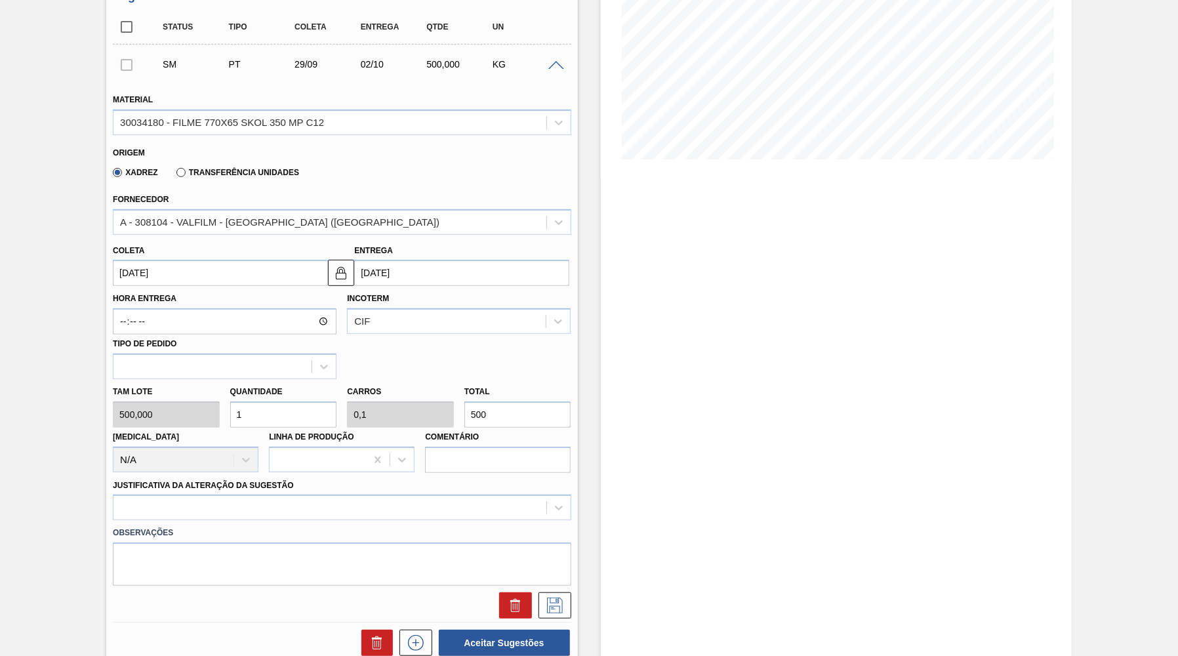
scroll to position [256, 0]
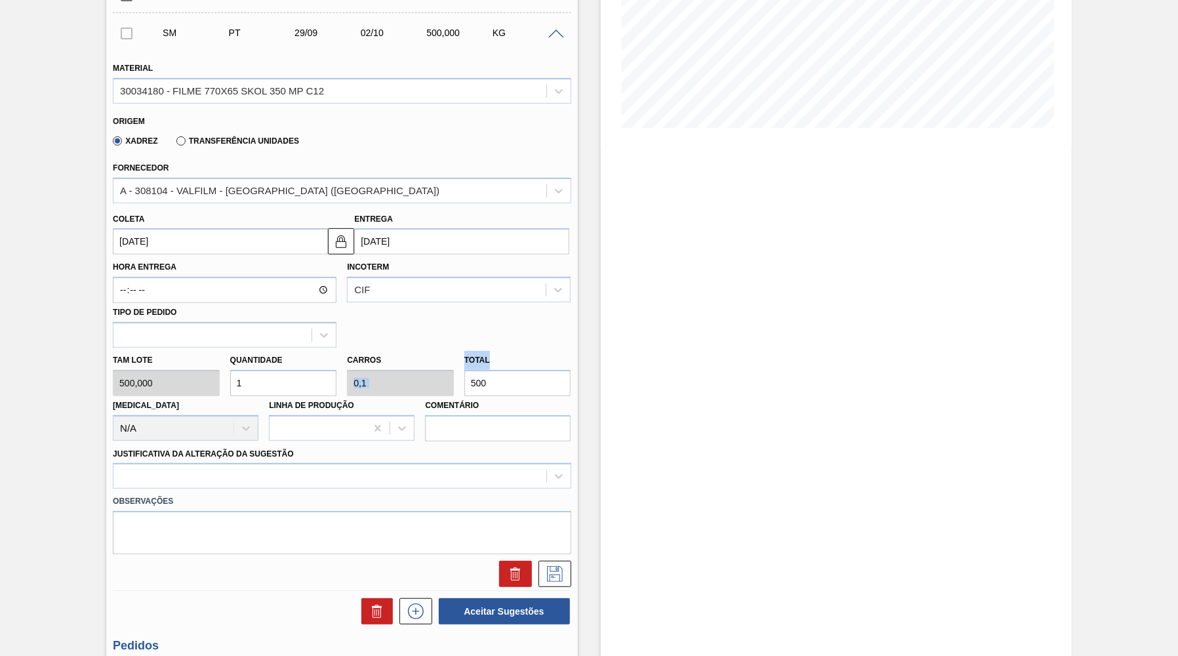
drag, startPoint x: 481, startPoint y: 359, endPoint x: 399, endPoint y: 361, distance: 82.0
click at [399, 361] on div "[PERSON_NAME] 500,000 Quantidade 1 Carros 0,1 Total 500 [MEDICAL_DATA] N/A Linh…" at bounding box center [342, 395] width 468 height 94
click at [485, 376] on input "500" at bounding box center [517, 383] width 107 height 26
click at [482, 379] on input "500" at bounding box center [517, 383] width 107 height 26
click at [506, 386] on input "500" at bounding box center [517, 383] width 107 height 26
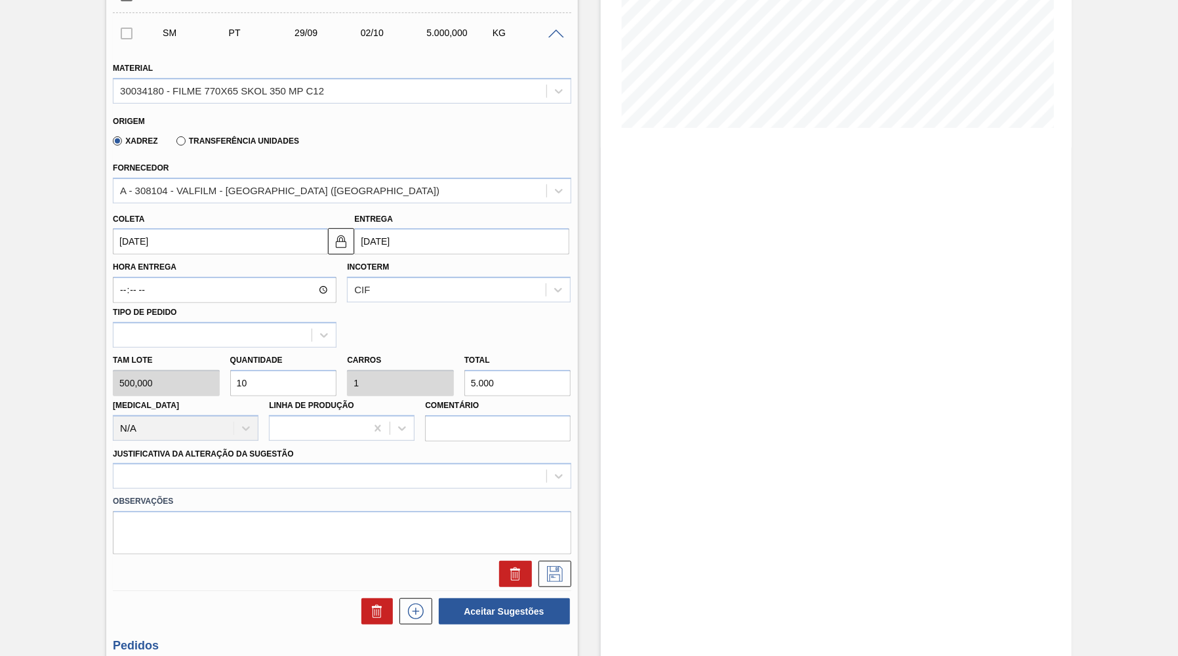
scroll to position [0, 0]
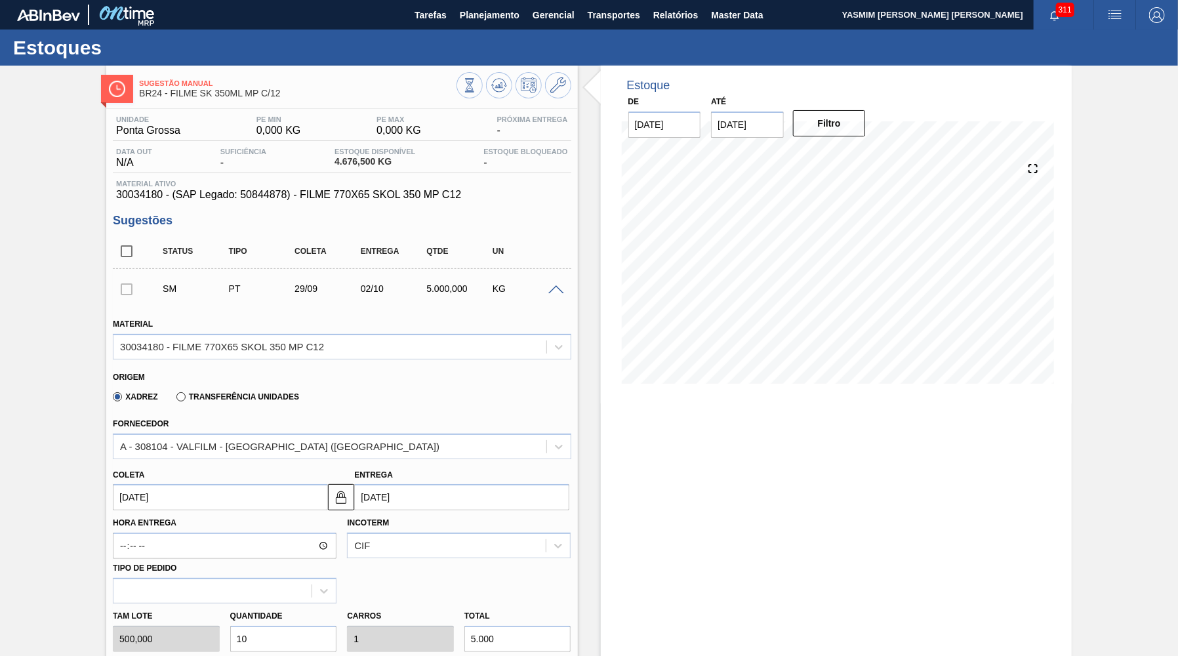
click at [274, 175] on div "Unidade Ponta Grossa PE MIN 0,000 KG PE MAX 0,000 KG Próxima Entrega - Data out…" at bounding box center [342, 157] width 458 height 85
click at [301, 193] on span "30034180 - (SAP Legado: 50844878) - FILME 770X65 SKOL 350 MP C12" at bounding box center [341, 195] width 451 height 12
click at [301, 195] on span "30034180 - (SAP Legado: 50844878) - FILME 770X65 SKOL 350 MP C12" at bounding box center [341, 195] width 451 height 12
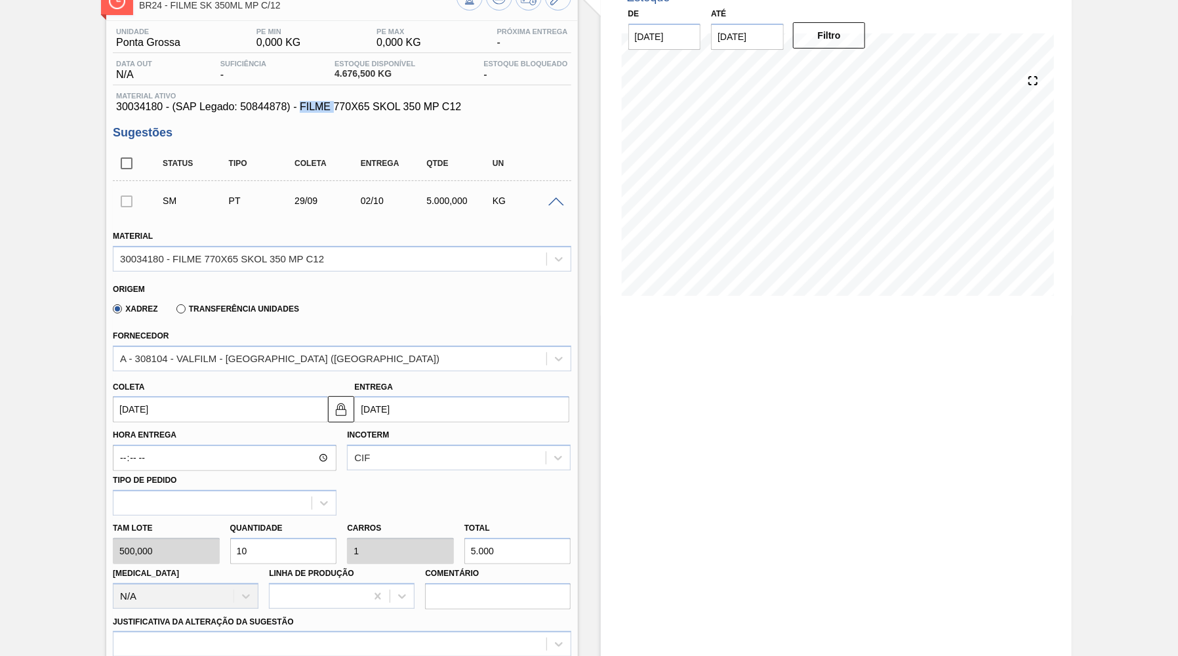
scroll to position [128, 0]
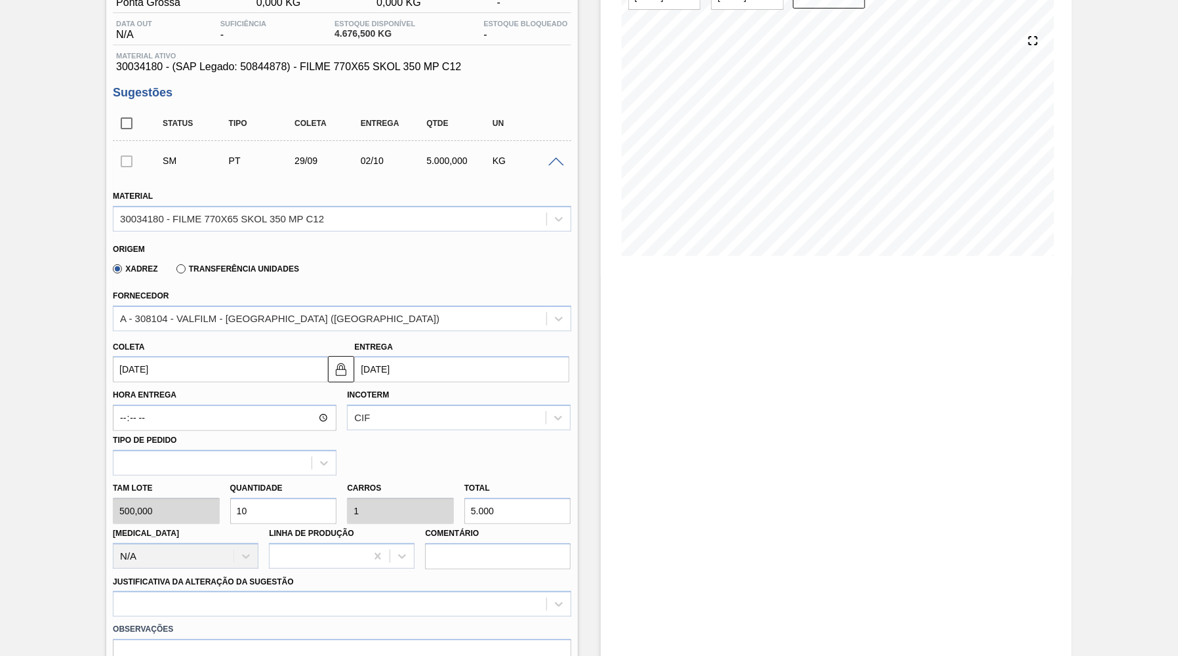
click at [148, 359] on input "[DATE]" at bounding box center [220, 369] width 215 height 26
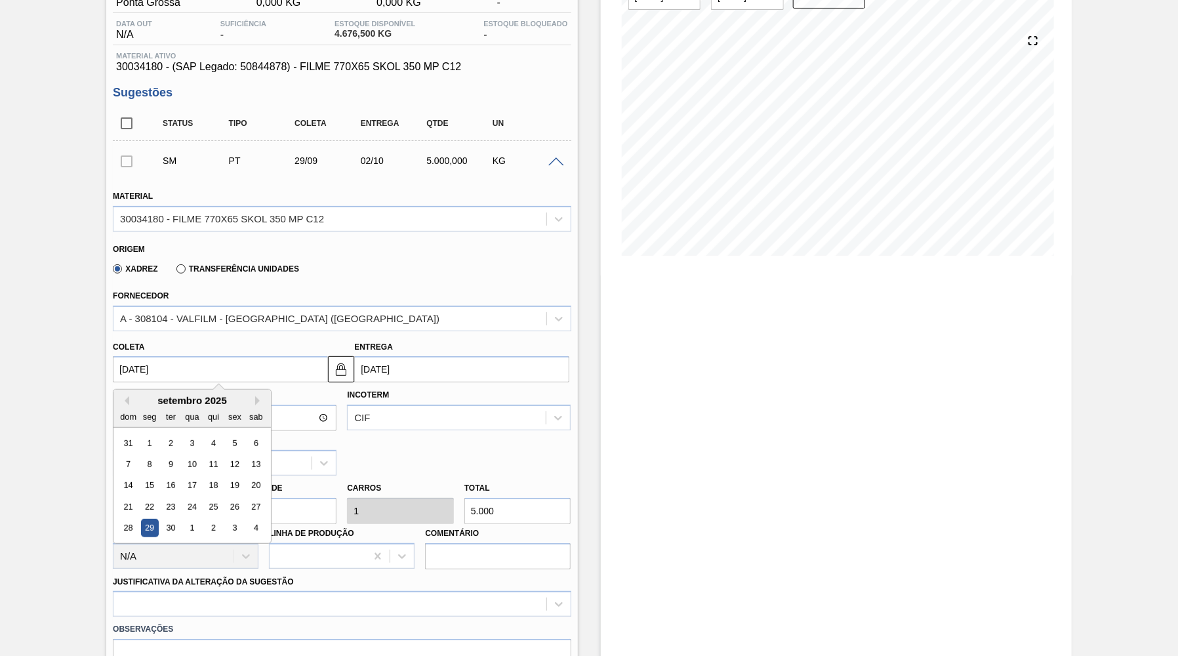
click at [169, 334] on div "[PERSON_NAME] [DATE] Previous Month Next Month setembro 2025 dom seg ter qua qu…" at bounding box center [342, 358] width 468 height 49
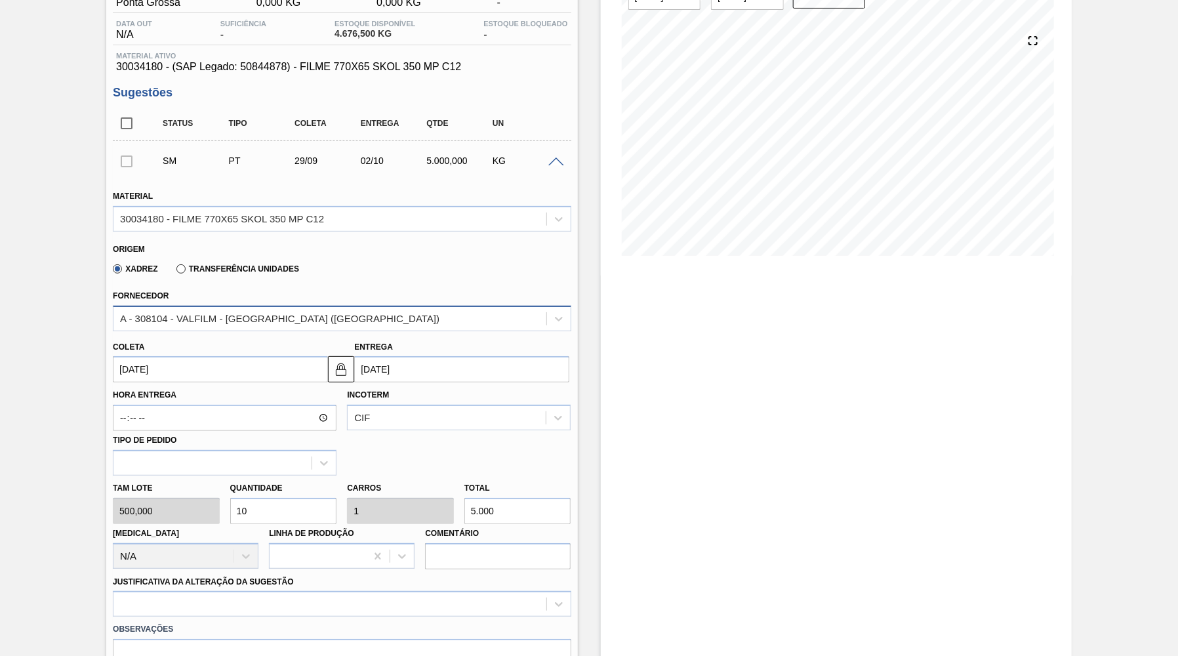
click at [186, 316] on div "A - 308104 - VALFILM - [GEOGRAPHIC_DATA] ([GEOGRAPHIC_DATA])" at bounding box center [279, 318] width 319 height 11
drag, startPoint x: 372, startPoint y: 237, endPoint x: 283, endPoint y: 321, distance: 122.5
click at [373, 237] on div "Origem Xadrez Transferência Unidades" at bounding box center [342, 259] width 468 height 49
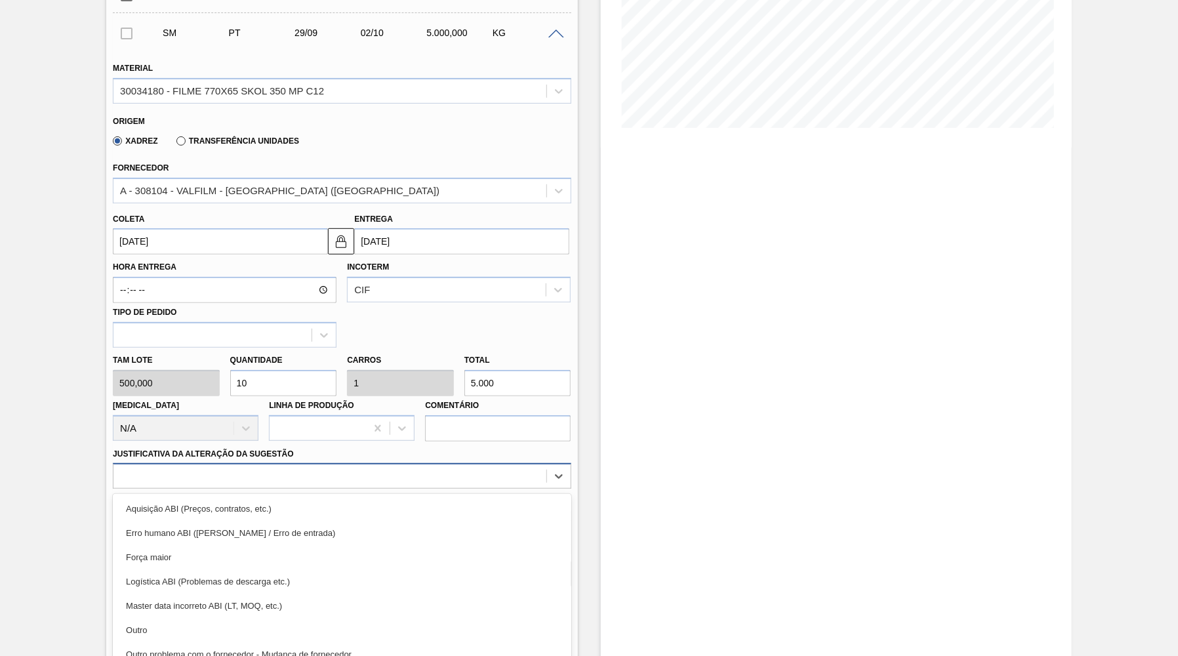
click at [199, 468] on div "option Aquisição ABI (Preços, contratos, etc.) focused, 1 of 18. 18 results ava…" at bounding box center [342, 476] width 458 height 26
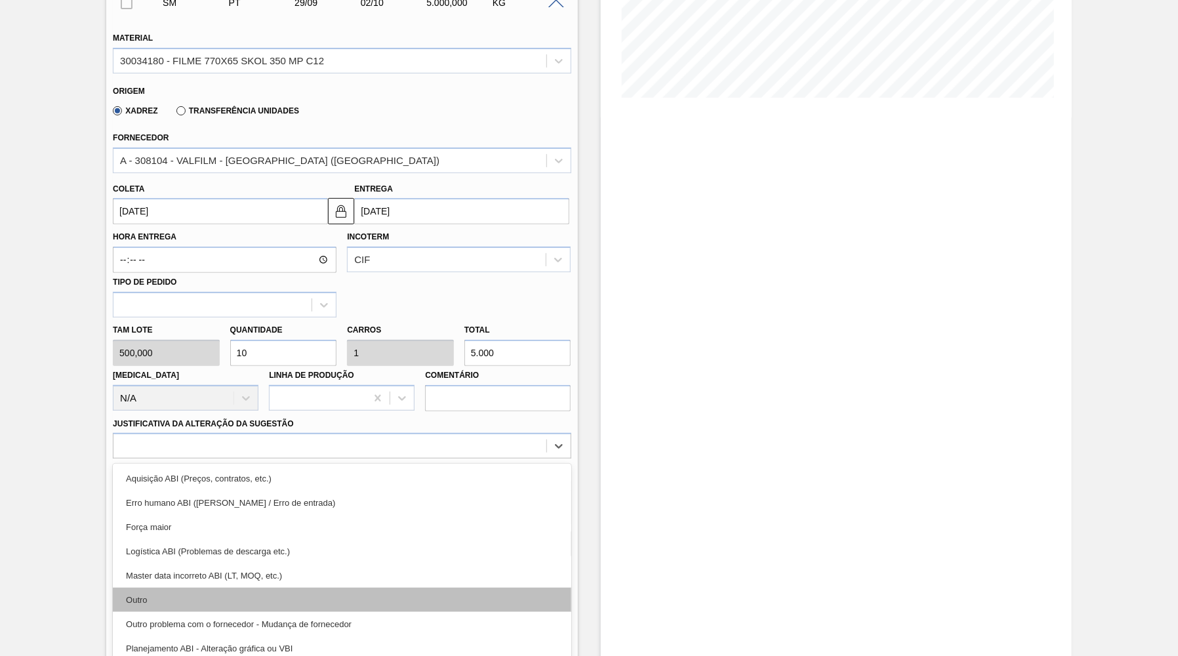
click at [147, 587] on div "Outro" at bounding box center [342, 599] width 458 height 24
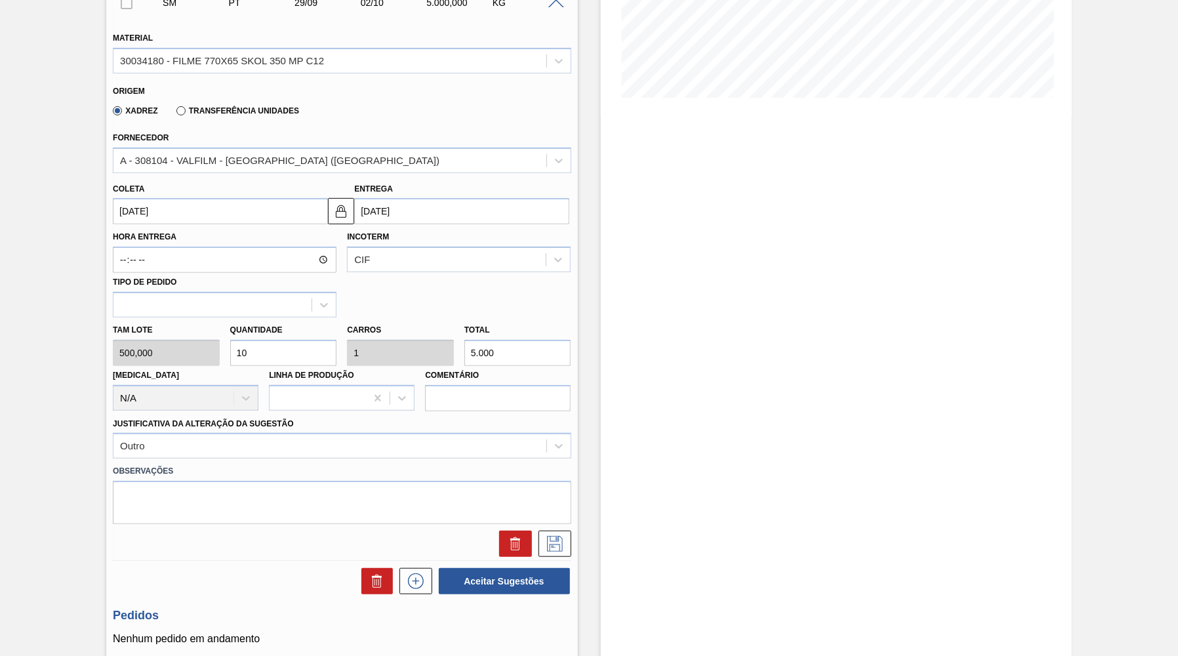
drag, startPoint x: 518, startPoint y: 345, endPoint x: 501, endPoint y: 345, distance: 17.0
click at [501, 345] on input "5.000" at bounding box center [517, 353] width 107 height 26
drag, startPoint x: 481, startPoint y: 346, endPoint x: 497, endPoint y: 376, distance: 34.0
click at [481, 346] on input "5.000" at bounding box center [517, 353] width 107 height 26
click at [576, 553] on div "Unidade Ponta Grossa PE MIN 0,000 KG PE MAX 0,000 KG Próxima Entrega - Data out…" at bounding box center [341, 289] width 471 height 933
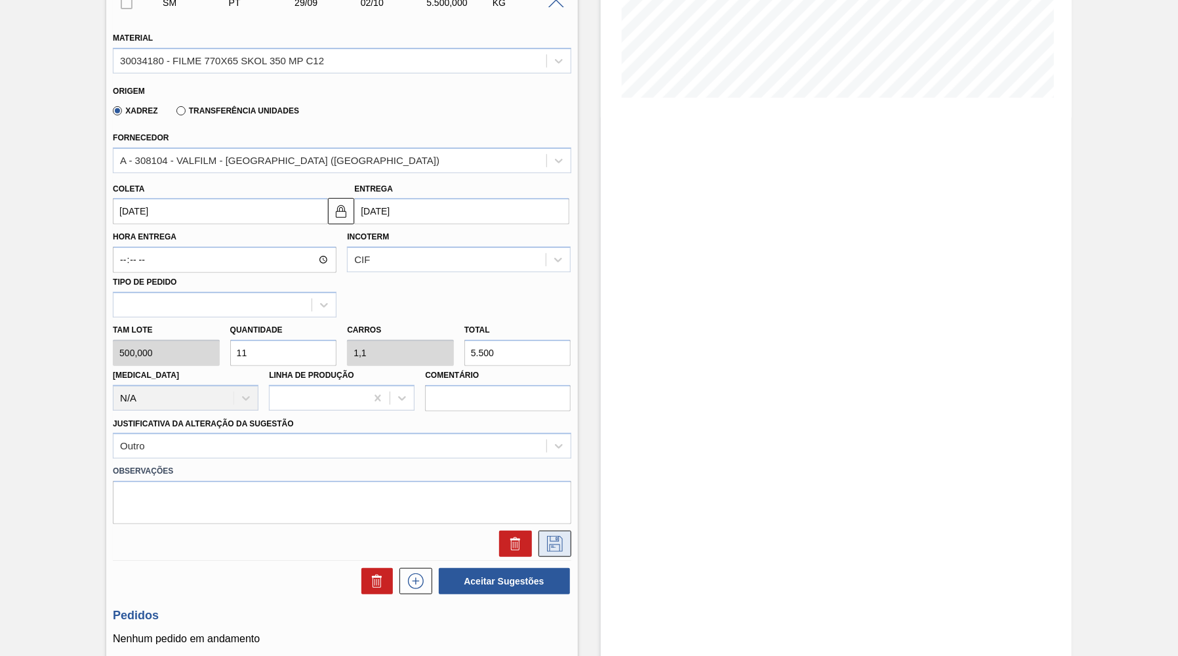
click at [568, 530] on button at bounding box center [554, 543] width 33 height 26
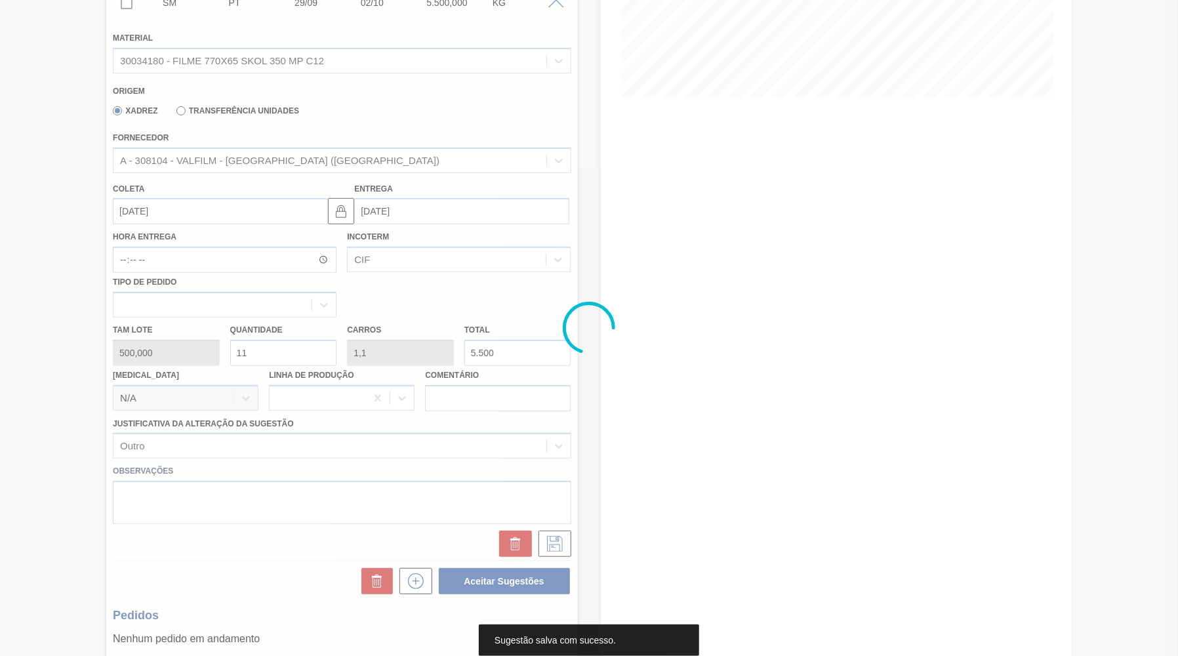
scroll to position [0, 0]
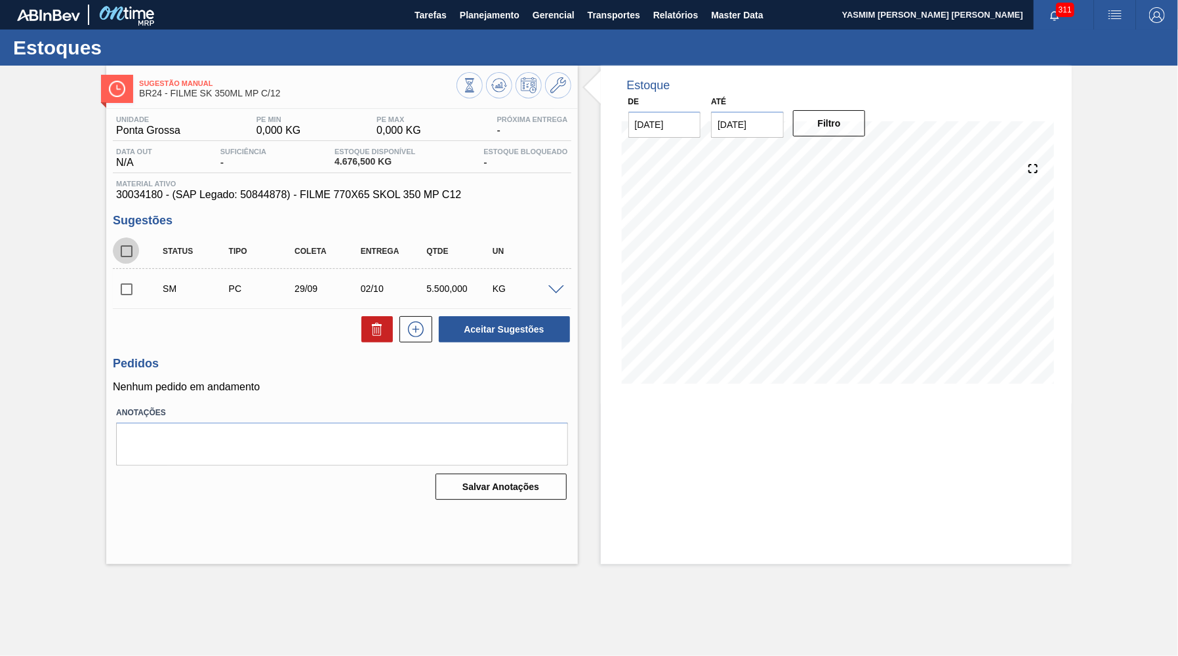
click at [125, 262] on input "checkbox" at bounding box center [127, 251] width 28 height 28
click at [557, 291] on span at bounding box center [556, 290] width 16 height 10
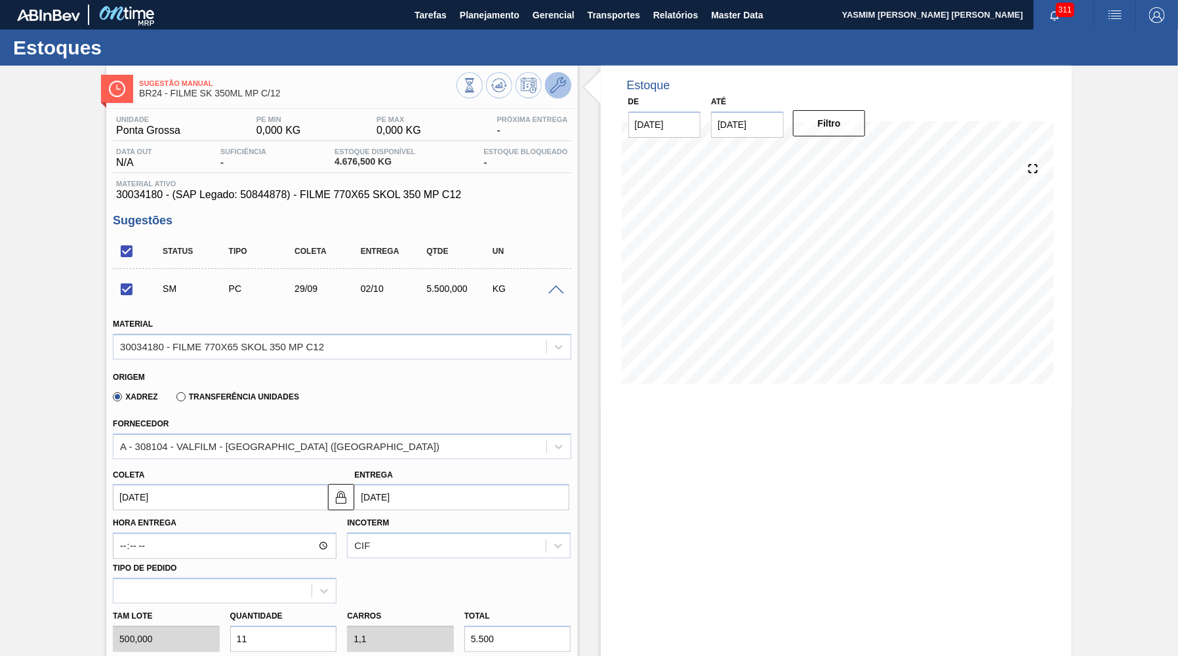
click at [564, 81] on icon at bounding box center [558, 85] width 16 height 16
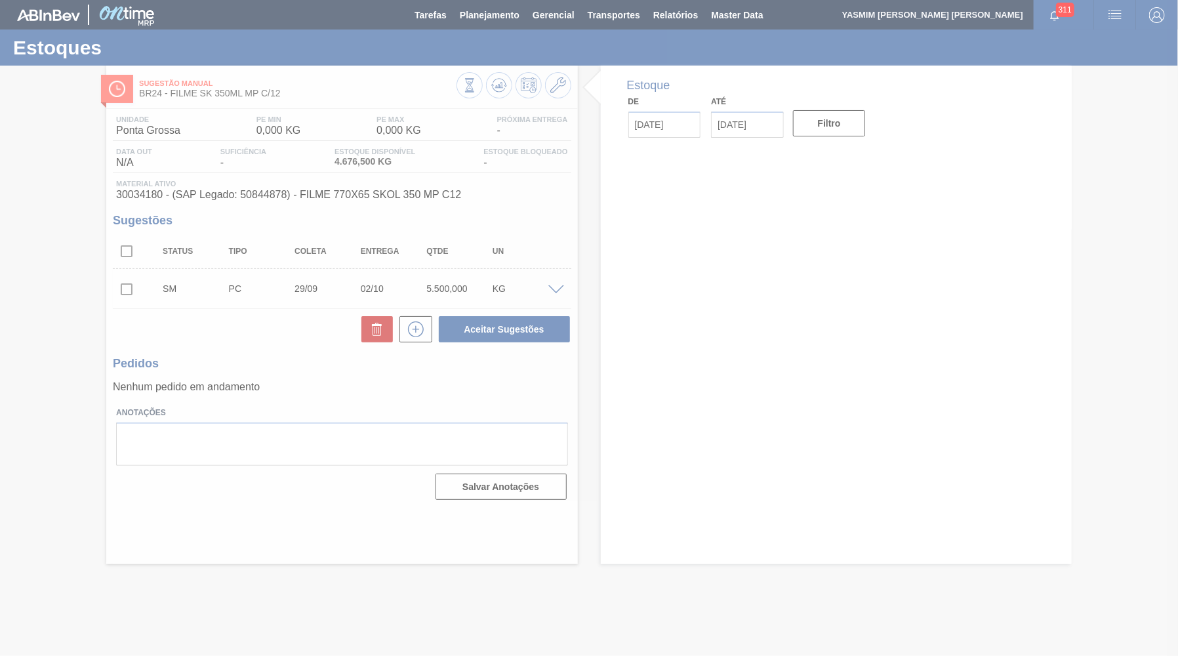
click at [127, 289] on input "checkbox" at bounding box center [127, 289] width 28 height 28
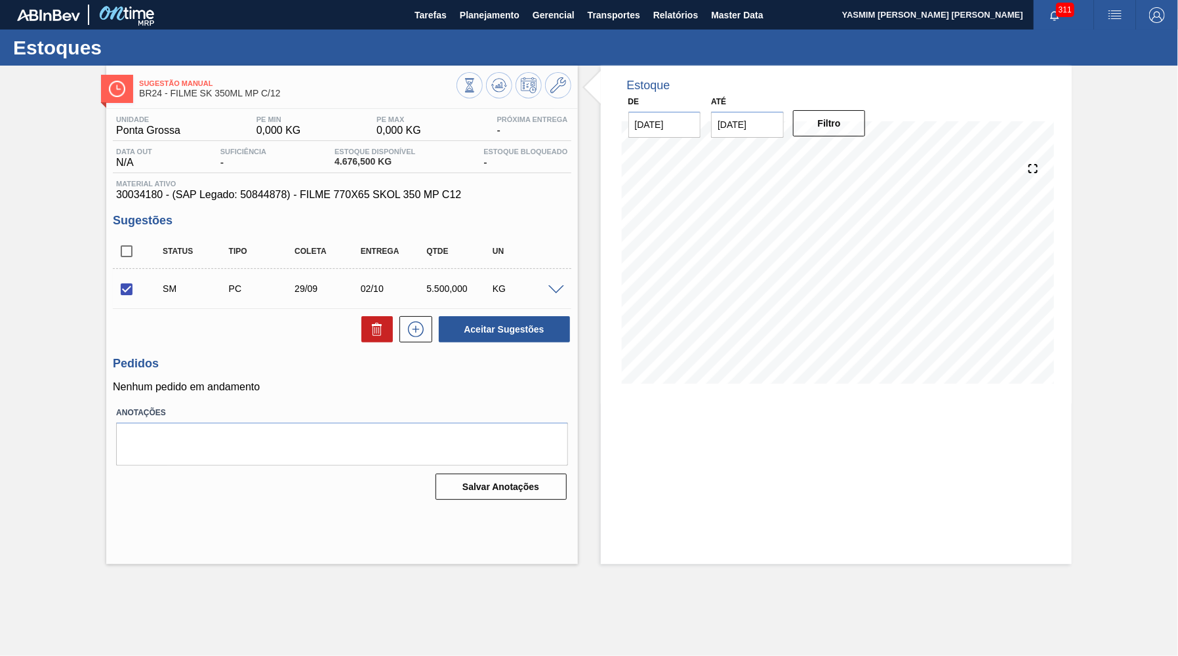
click at [515, 299] on div "SM PC 29/09 02/10 5.500,000 KG" at bounding box center [351, 288] width 395 height 26
click at [510, 315] on div "Status Tipo [PERSON_NAME] Entrega Qtde UN SM PC 29/09 02/10 5.500,000 KG Materi…" at bounding box center [342, 289] width 458 height 110
click at [466, 229] on div "Sugestões Status Tipo [PERSON_NAME] Entrega Qtde UN SM PC 29/09 02/10 5.500,000…" at bounding box center [342, 279] width 458 height 130
click at [443, 331] on button "Aceitar Sugestões" at bounding box center [504, 329] width 131 height 26
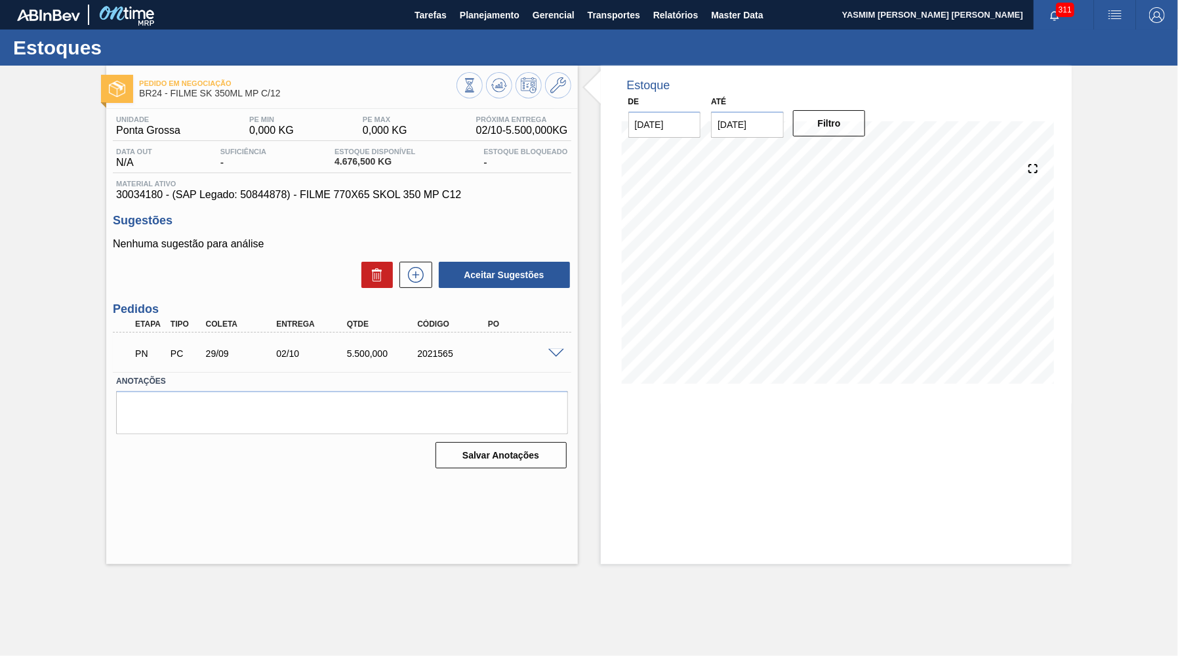
drag, startPoint x: 306, startPoint y: 195, endPoint x: 209, endPoint y: 418, distance: 243.1
click at [306, 193] on span "30034180 - (SAP Legado: 50844878) - FILME 770X65 SKOL 350 MP C12" at bounding box center [341, 195] width 451 height 12
click at [483, 8] on span "Planejamento" at bounding box center [490, 15] width 60 height 16
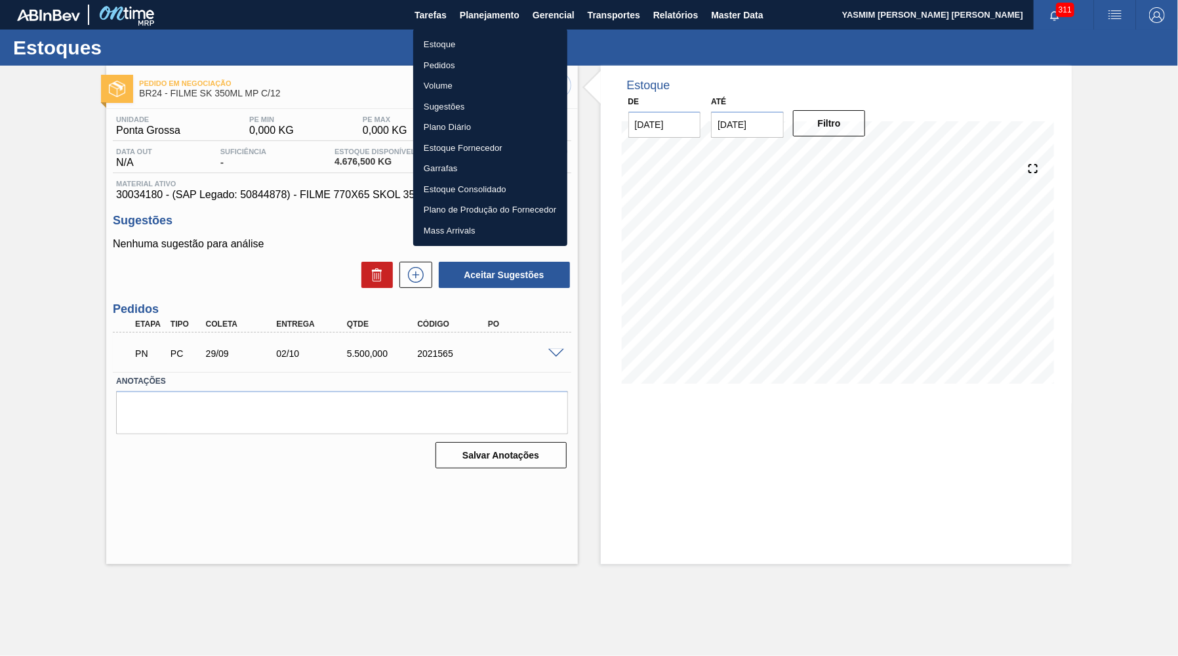
click at [470, 48] on li "Estoque" at bounding box center [490, 44] width 154 height 21
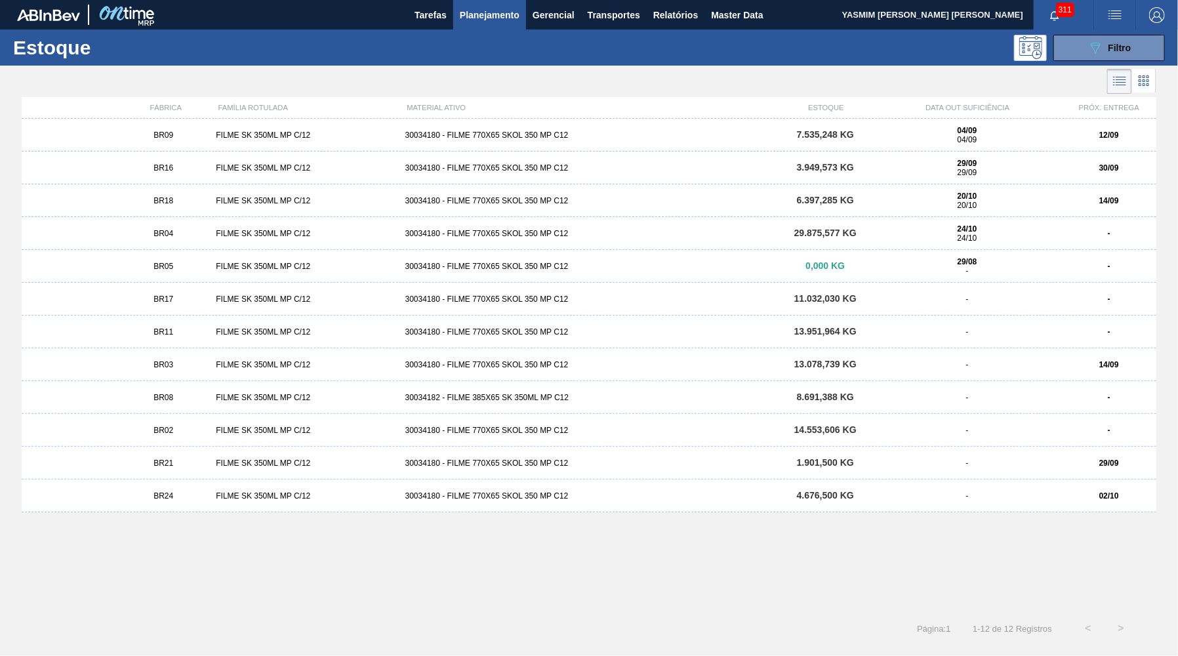
click at [1112, 33] on div "Estoque 089F7B8B-B2A5-4AFE-B5C0-19BA573D28AC Filtro" at bounding box center [589, 48] width 1178 height 36
click at [1132, 42] on button "089F7B8B-B2A5-4AFE-B5C0-19BA573D28AC Filtro" at bounding box center [1108, 48] width 111 height 26
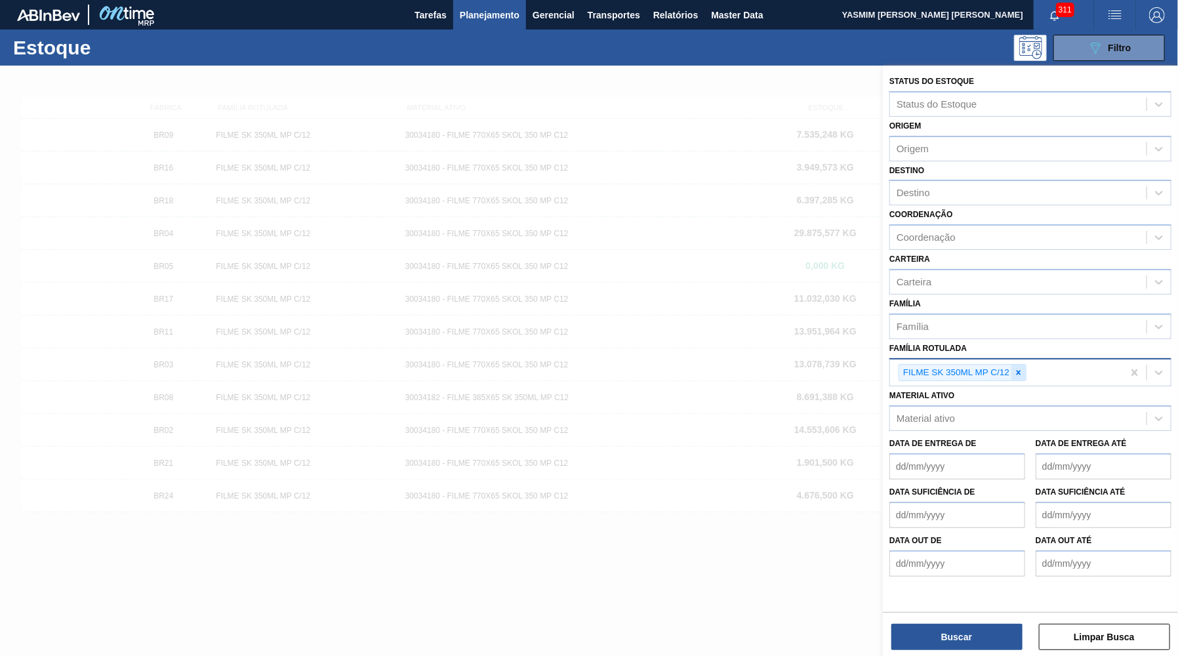
click at [1023, 368] on icon at bounding box center [1018, 372] width 9 height 9
paste Rotulada "FILME SK 473ML MP C/12"
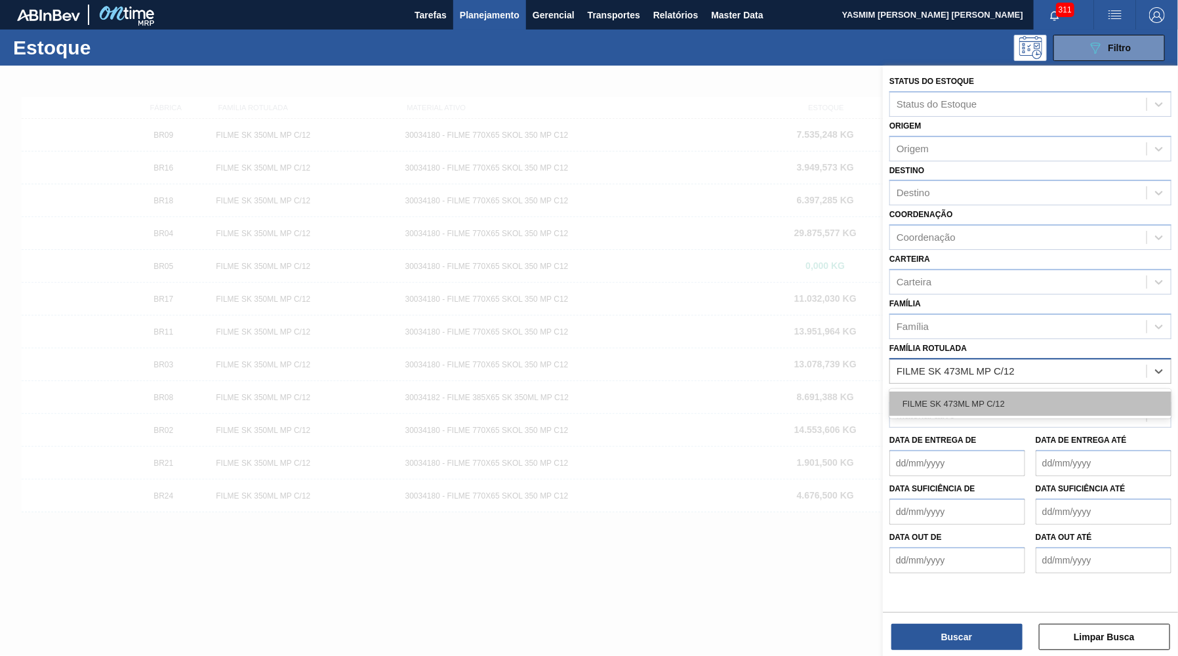
click at [1029, 391] on div "FILME SK 473ML MP C/12" at bounding box center [1030, 403] width 282 height 24
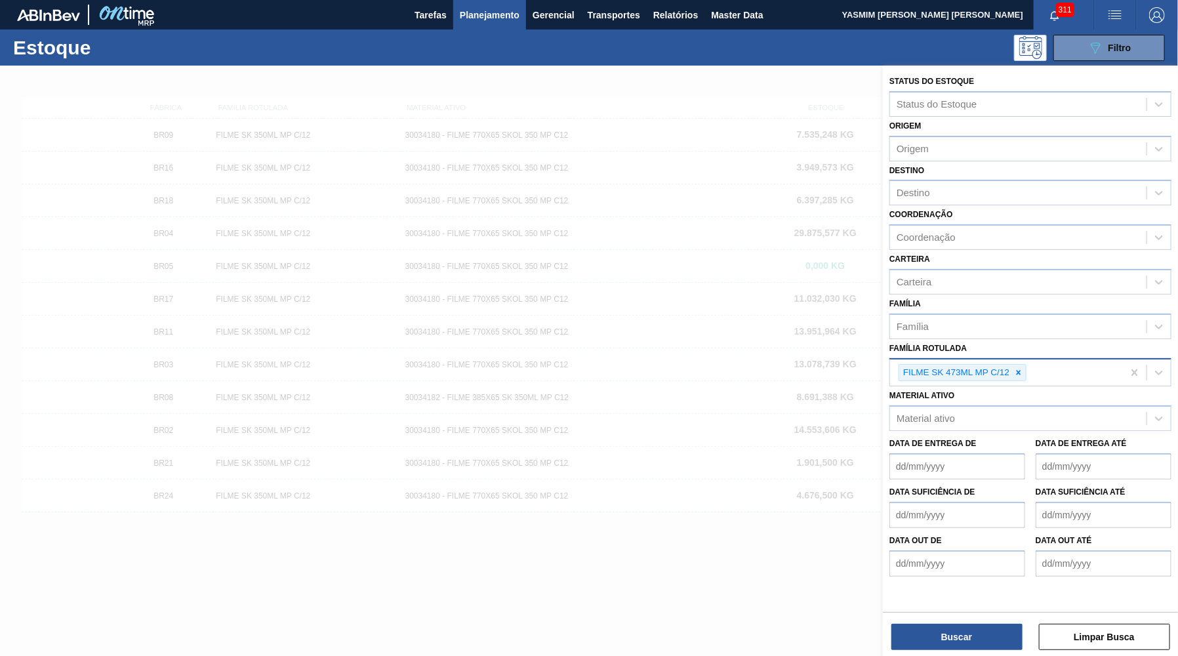
click at [978, 619] on div "Buscar Limpar Busca" at bounding box center [1030, 630] width 295 height 37
click at [971, 650] on div "Status do Estoque Status do Estoque Origem Origem Destino Destino Coordenação C…" at bounding box center [1030, 362] width 295 height 593
click at [973, 645] on button "Buscar" at bounding box center [956, 637] width 131 height 26
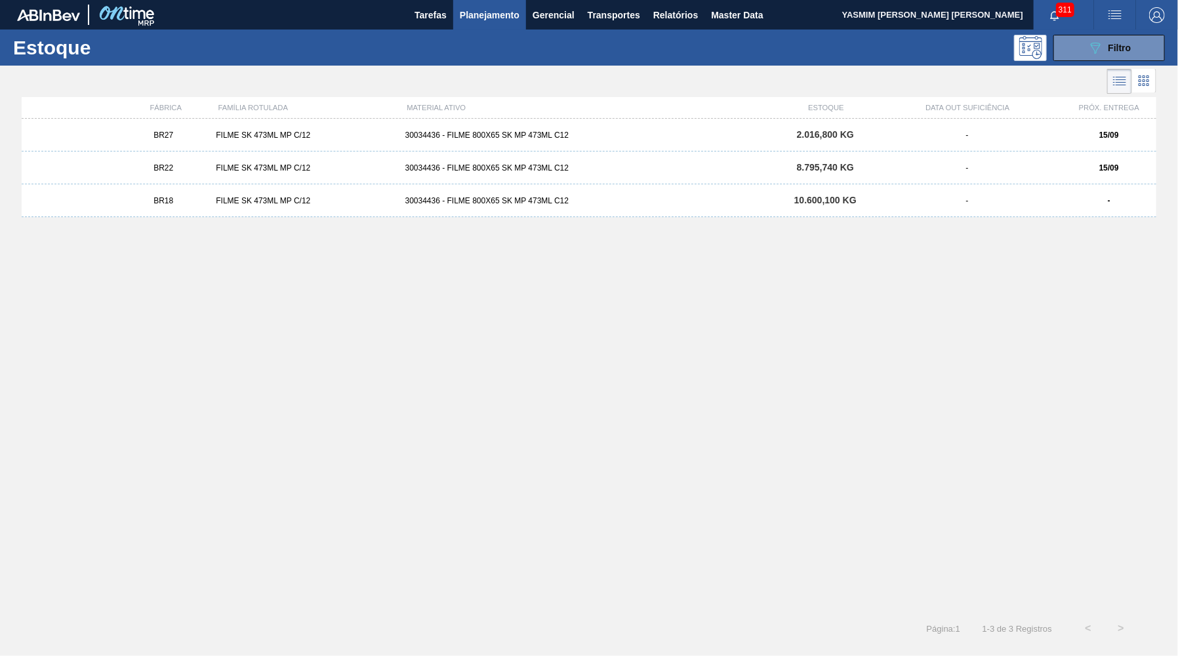
click at [160, 198] on span "BR18" at bounding box center [163, 200] width 20 height 9
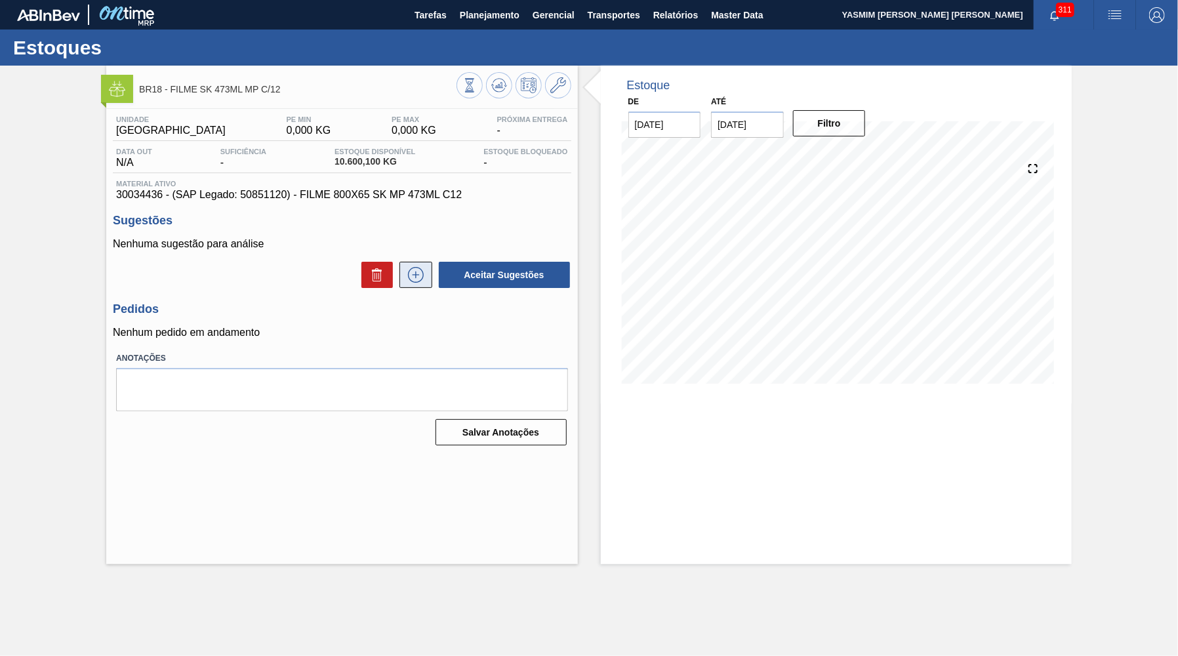
click at [414, 273] on icon at bounding box center [415, 275] width 21 height 16
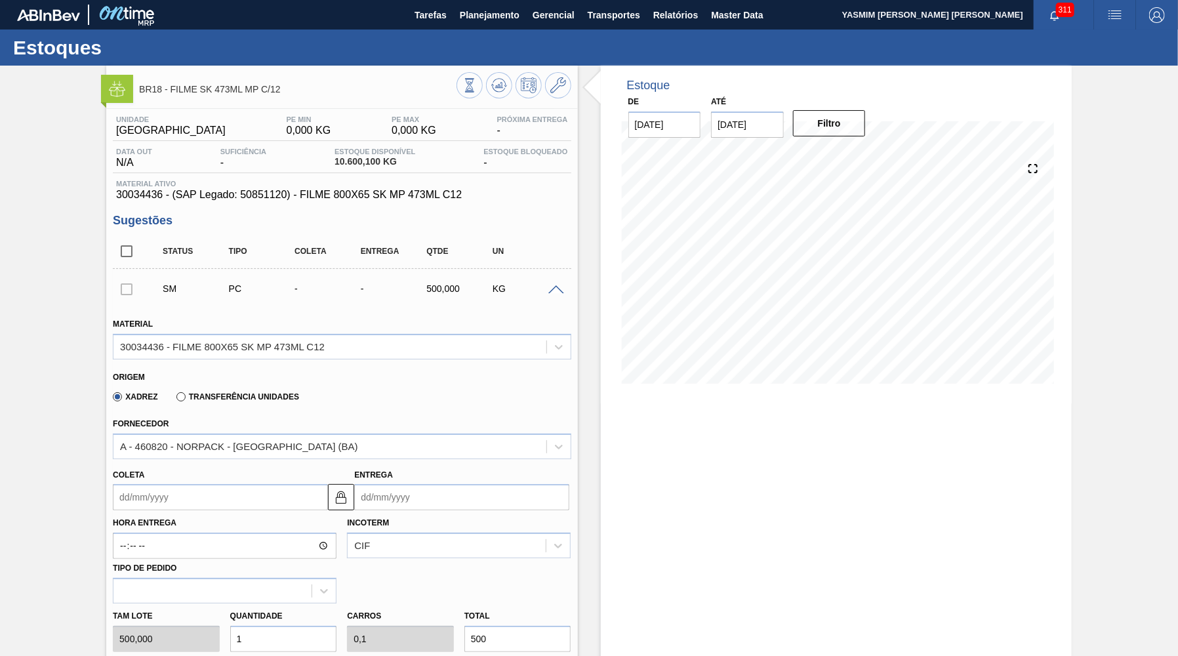
scroll to position [128, 0]
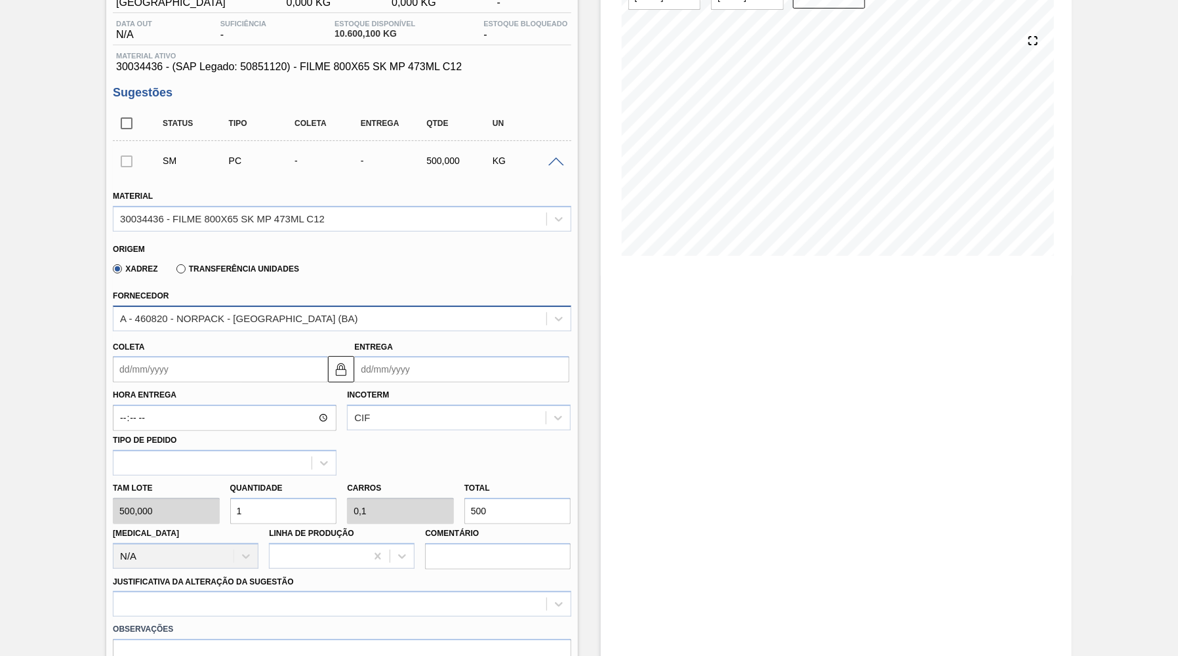
click at [313, 326] on div "A - 460820 - NORPACK - [GEOGRAPHIC_DATA] (BA)" at bounding box center [342, 319] width 458 height 26
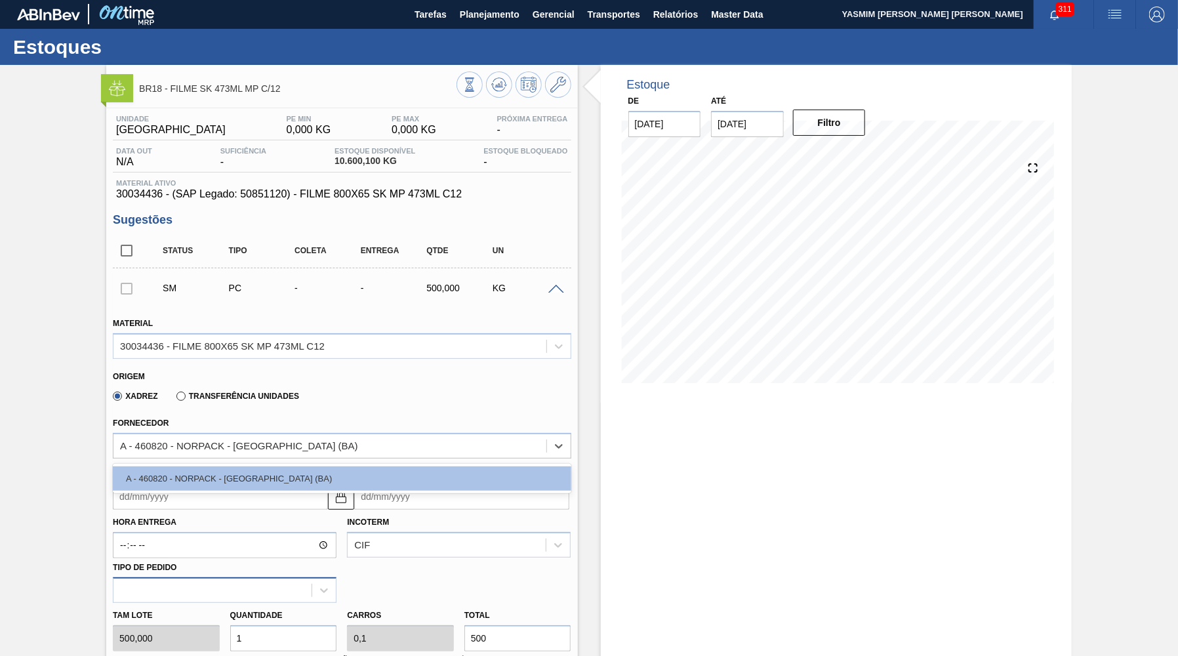
scroll to position [0, 0]
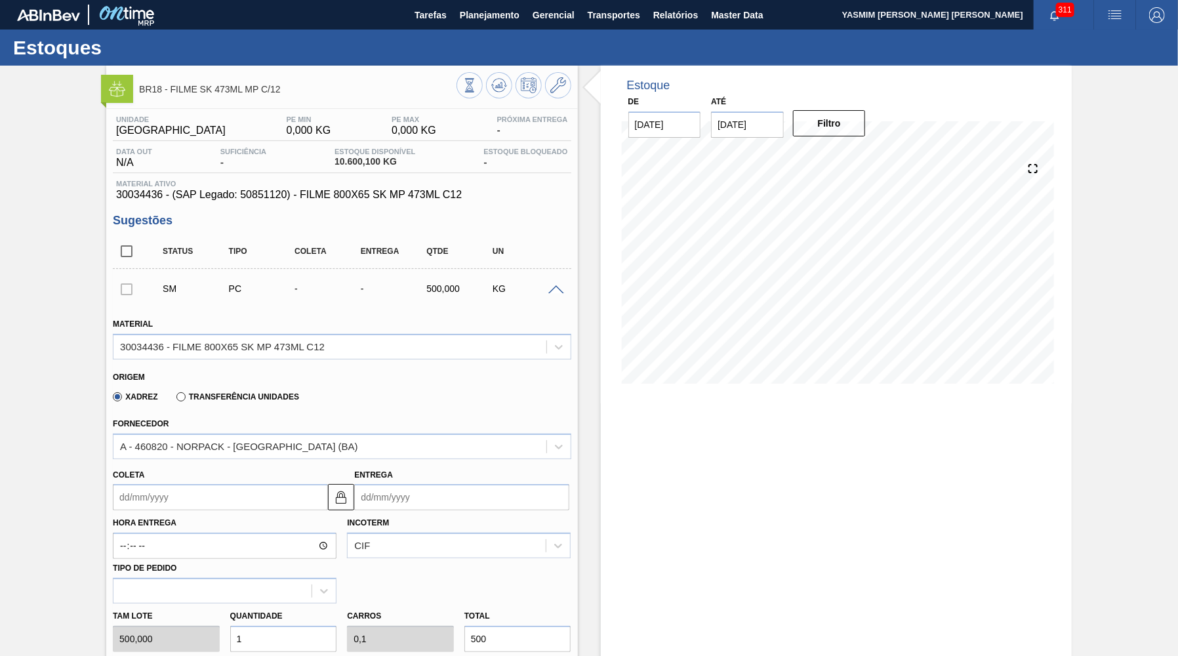
click at [269, 421] on div "Fornecedor A - 460820 - NORPACK - [GEOGRAPHIC_DATA] (BA)" at bounding box center [342, 436] width 458 height 45
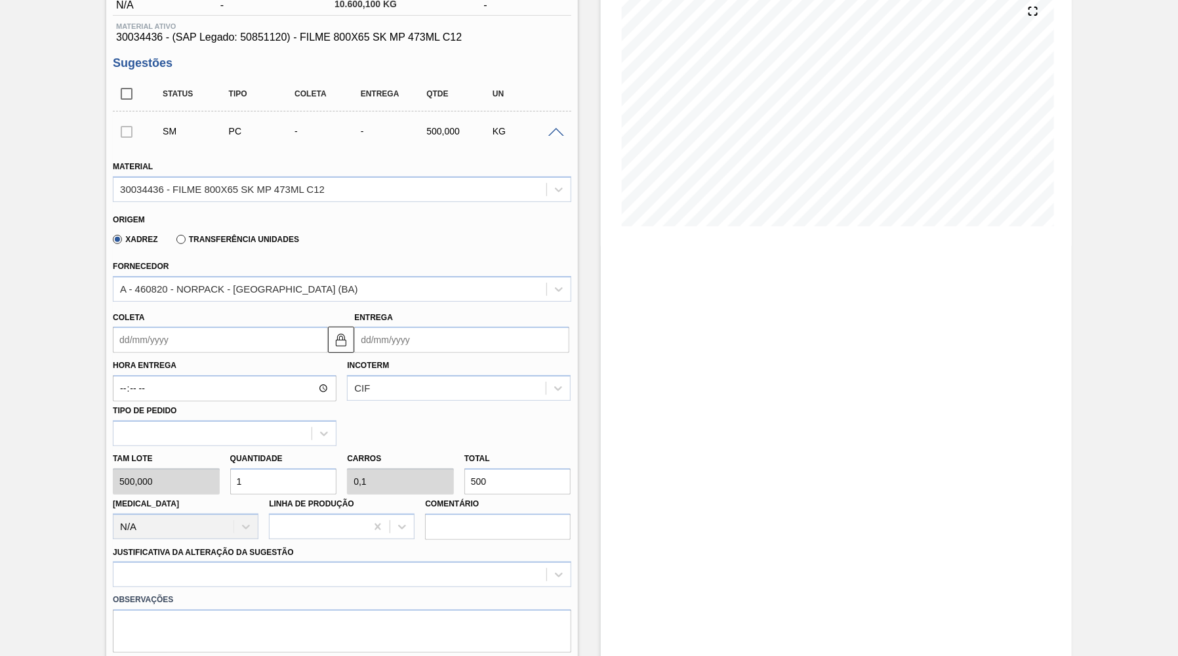
scroll to position [191, 0]
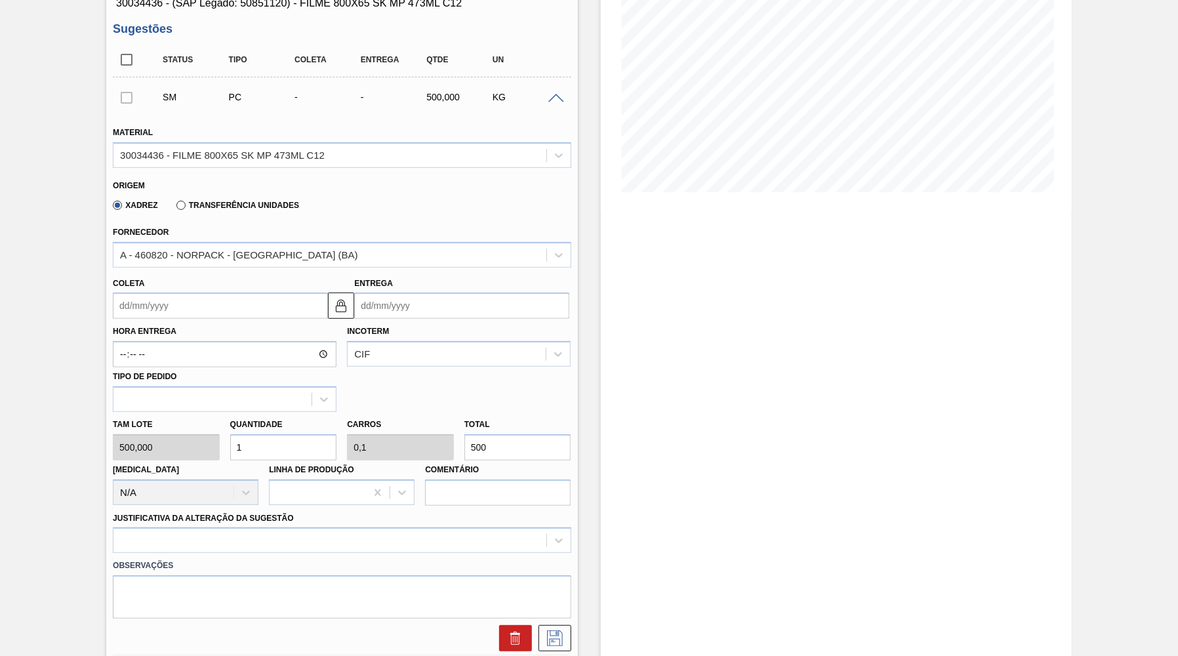
click at [268, 298] on input "Coleta" at bounding box center [220, 305] width 215 height 26
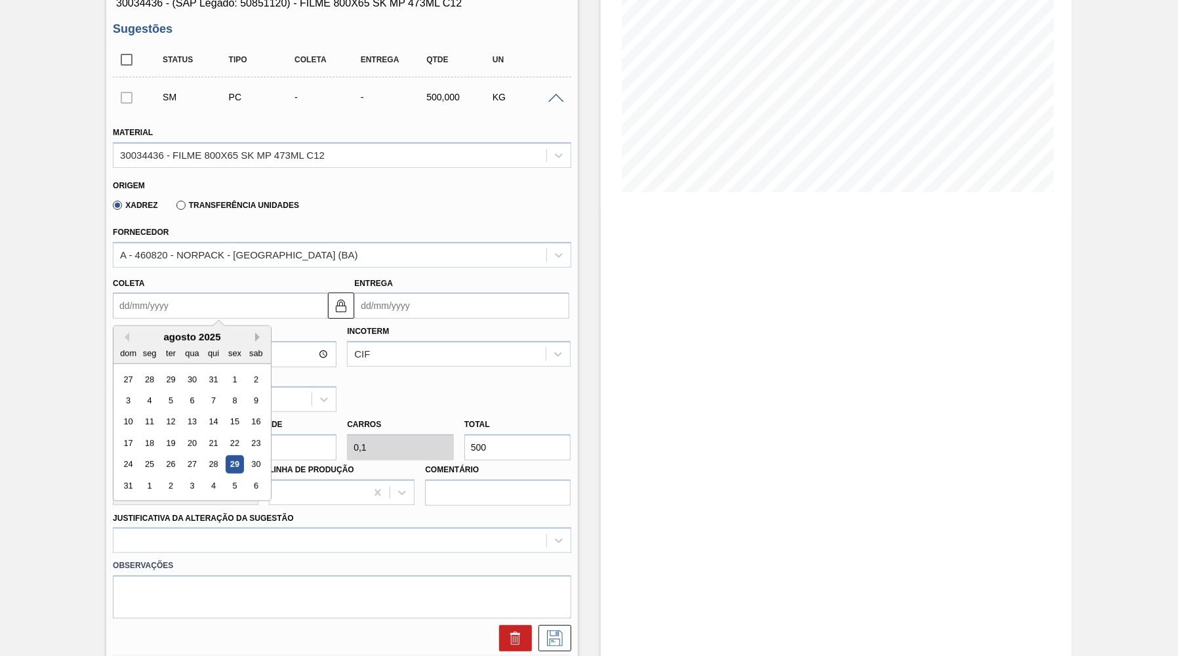
click at [255, 332] on button "Next Month" at bounding box center [259, 336] width 9 height 9
click at [145, 456] on div "29" at bounding box center [150, 465] width 18 height 18
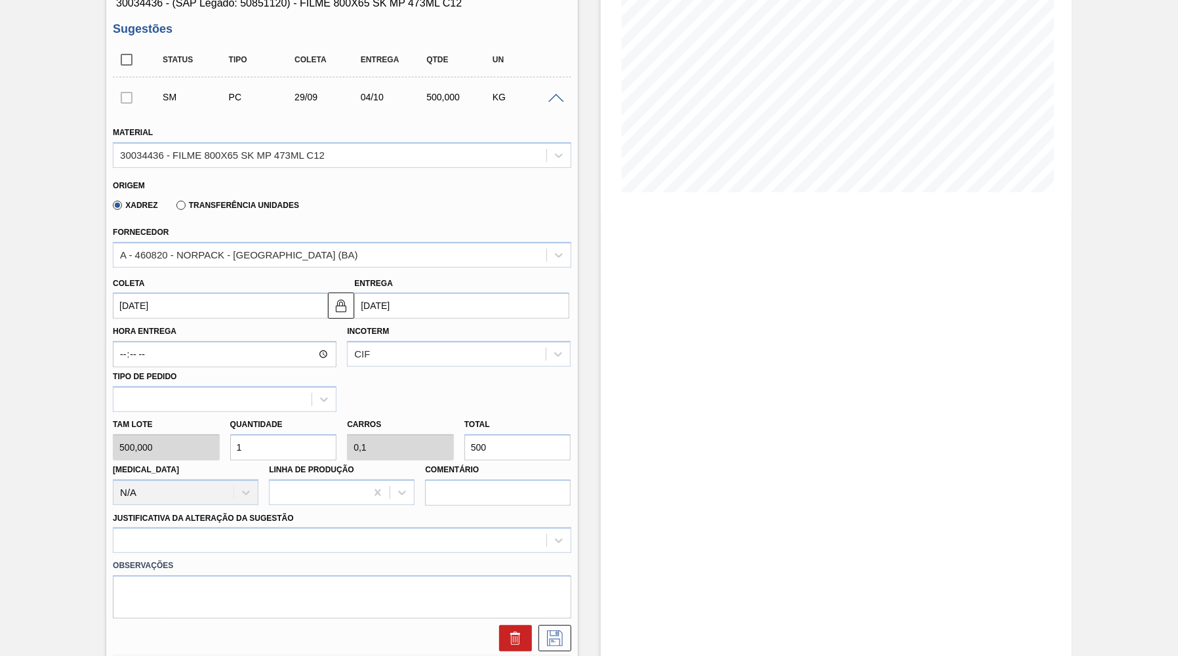
click at [464, 439] on input "500" at bounding box center [517, 447] width 107 height 26
click at [206, 527] on div at bounding box center [342, 540] width 458 height 26
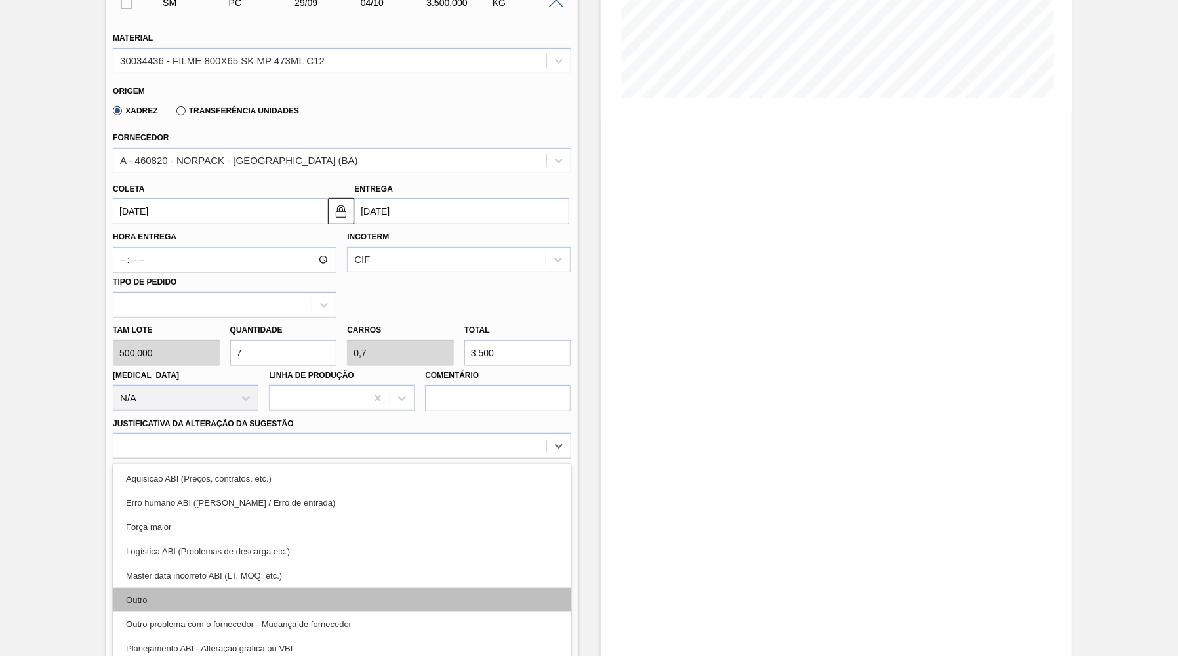
click at [182, 587] on div "Outro" at bounding box center [342, 599] width 458 height 24
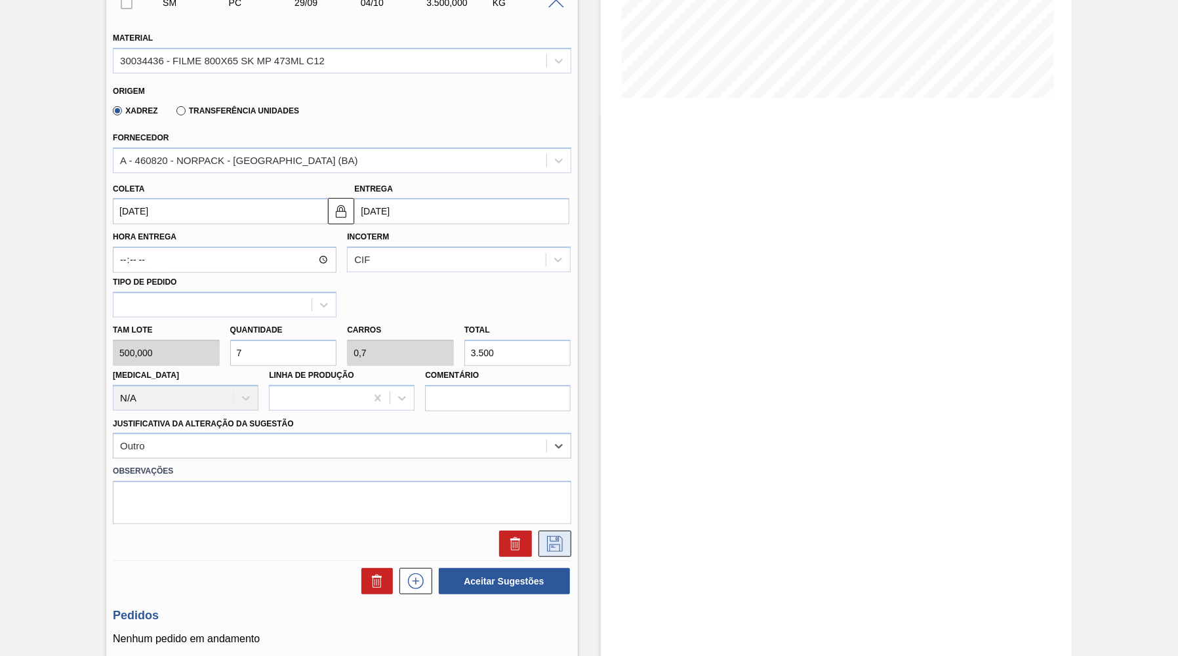
click at [563, 530] on button at bounding box center [554, 543] width 33 height 26
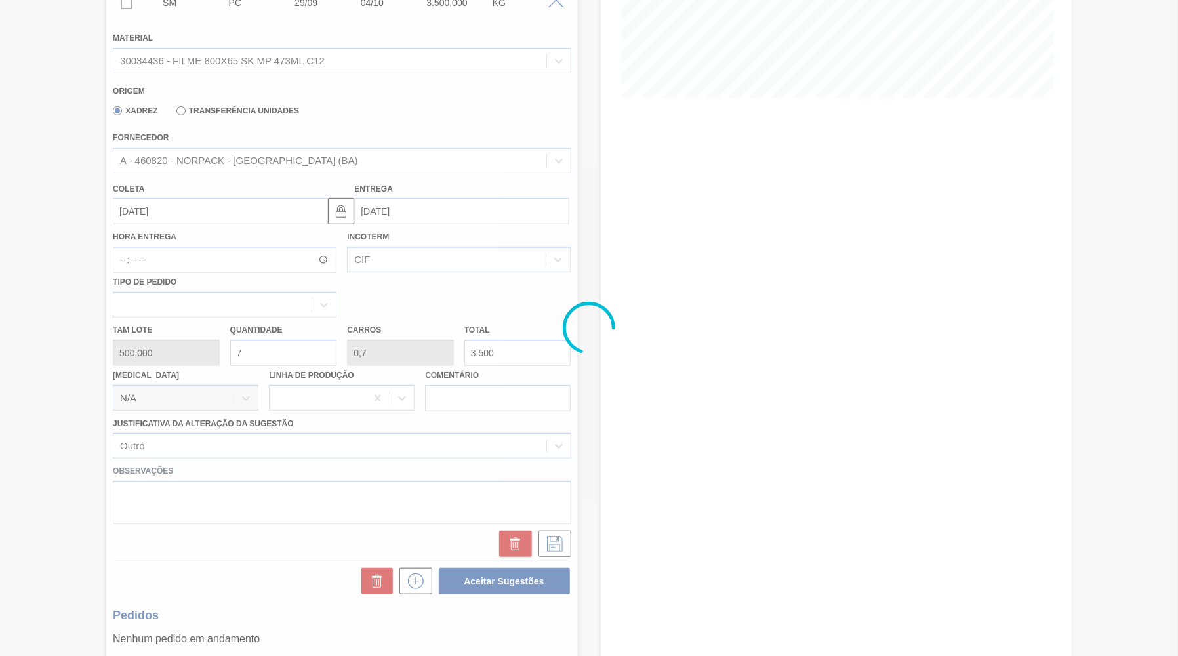
scroll to position [0, 0]
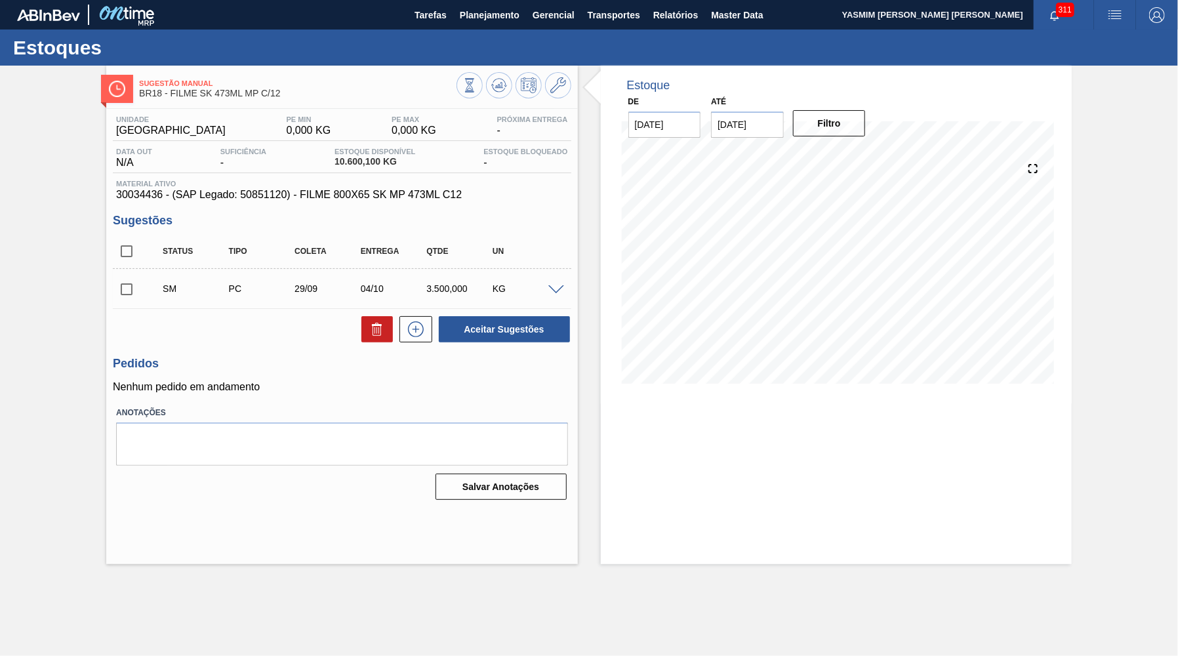
click at [126, 281] on input "checkbox" at bounding box center [127, 289] width 28 height 28
click at [469, 329] on button "Aceitar Sugestões" at bounding box center [504, 329] width 131 height 26
